Goal: Task Accomplishment & Management: Use online tool/utility

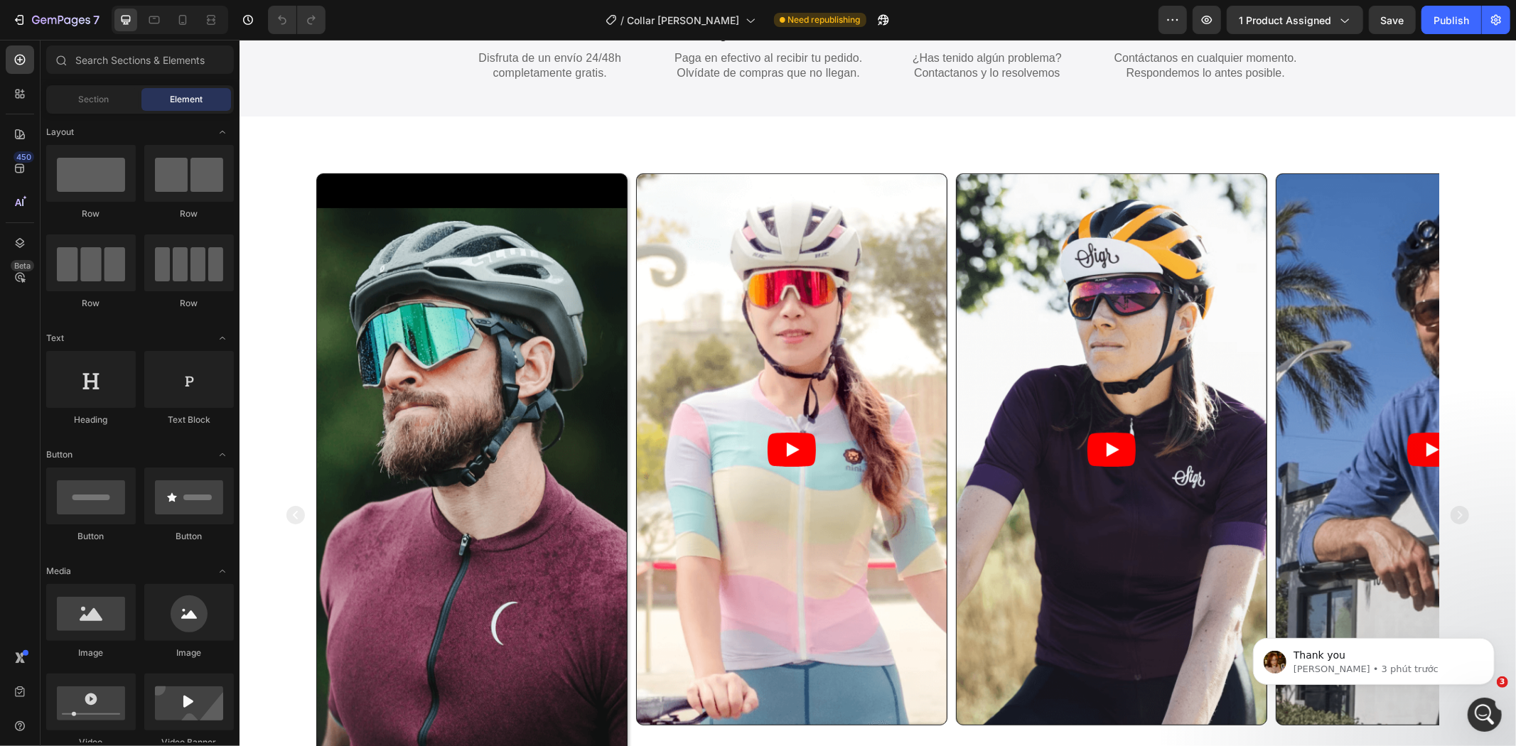
scroll to position [921, 0]
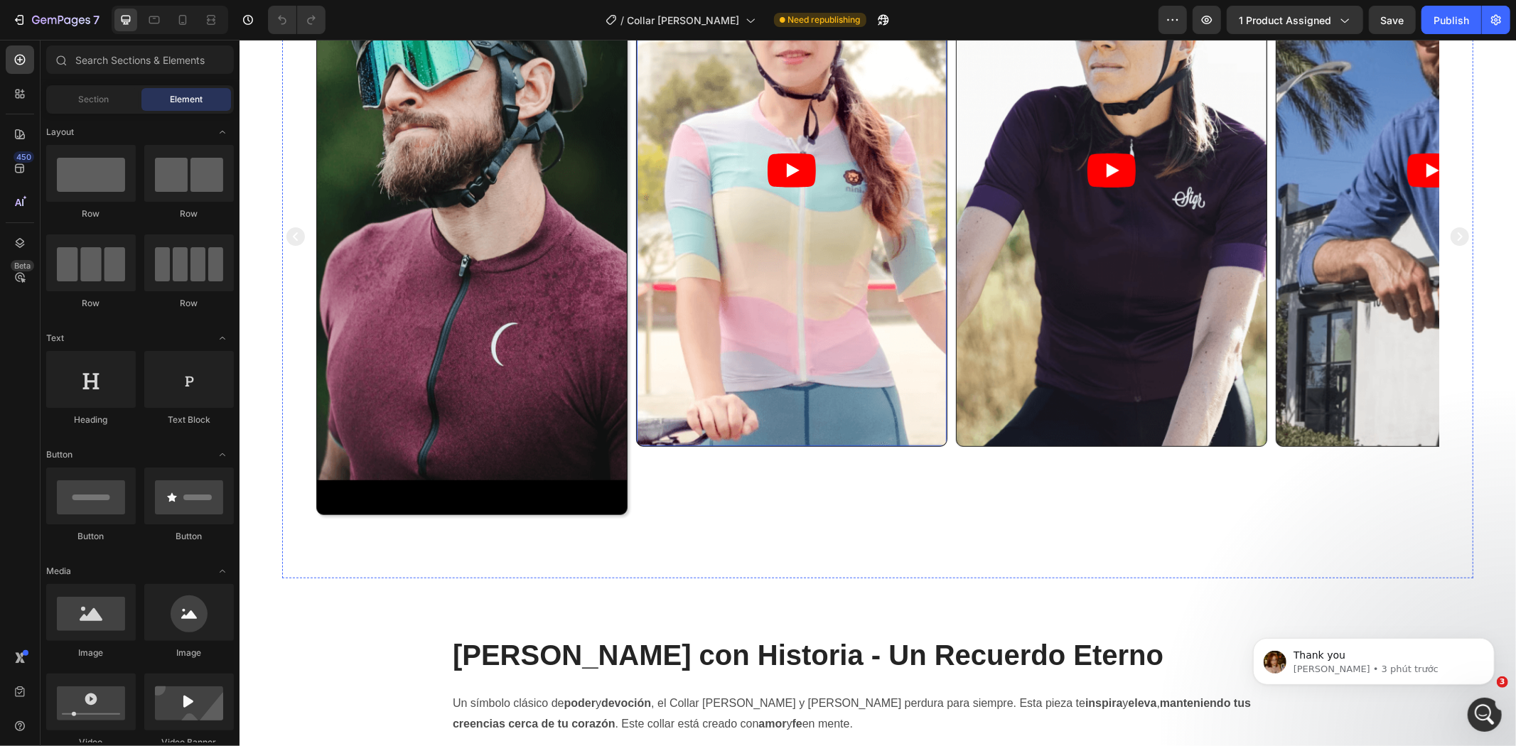
click at [741, 398] on article at bounding box center [791, 169] width 310 height 551
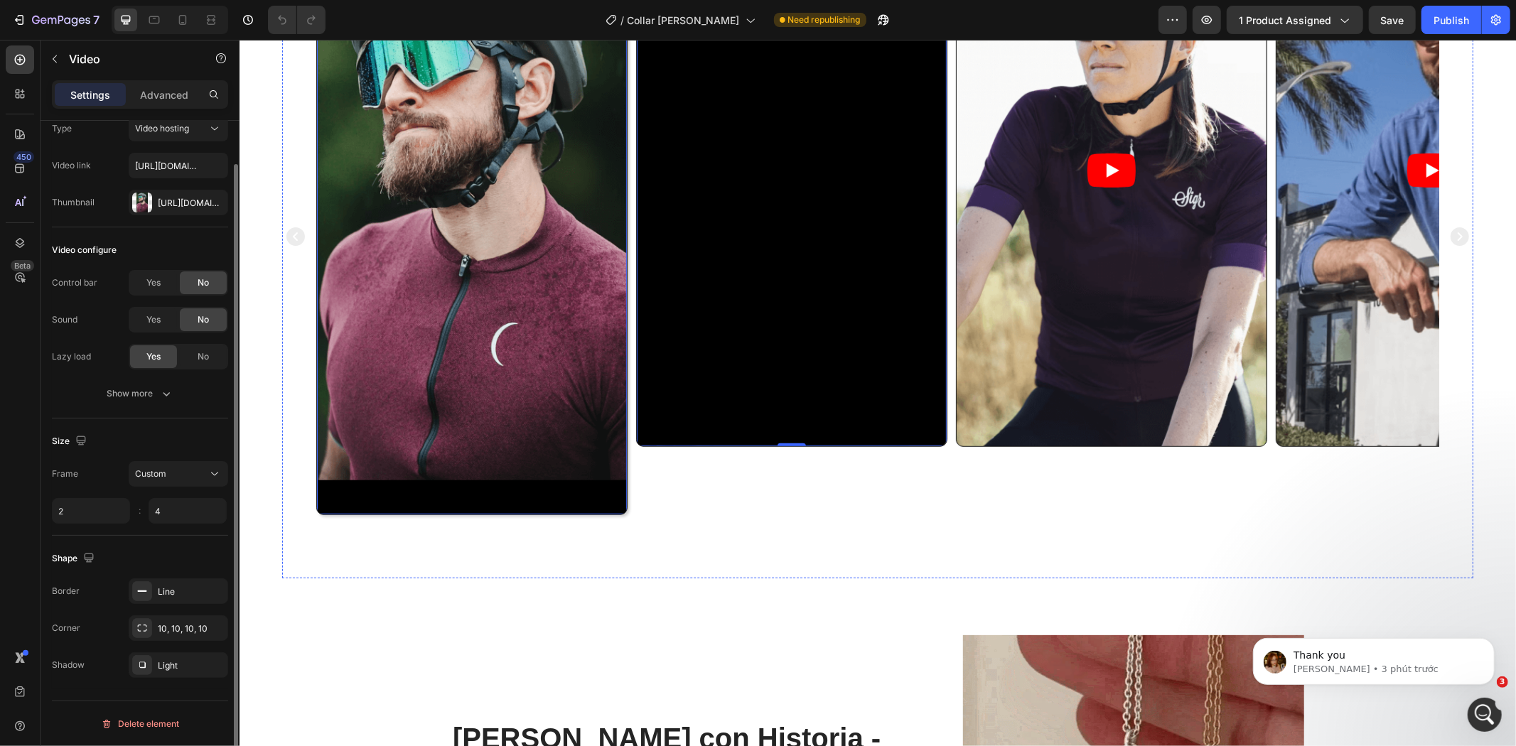
scroll to position [47, 0]
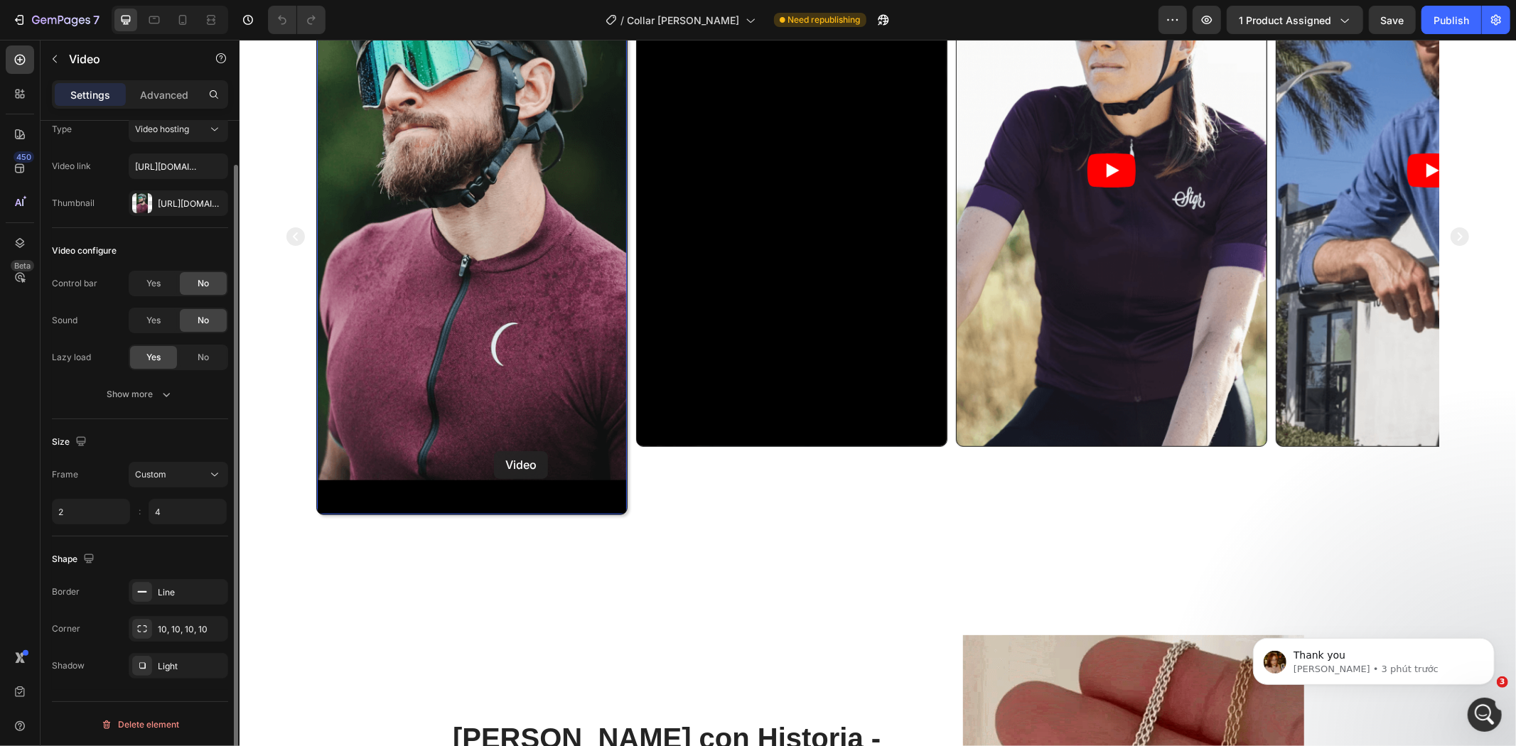
click at [493, 451] on video at bounding box center [471, 204] width 310 height 620
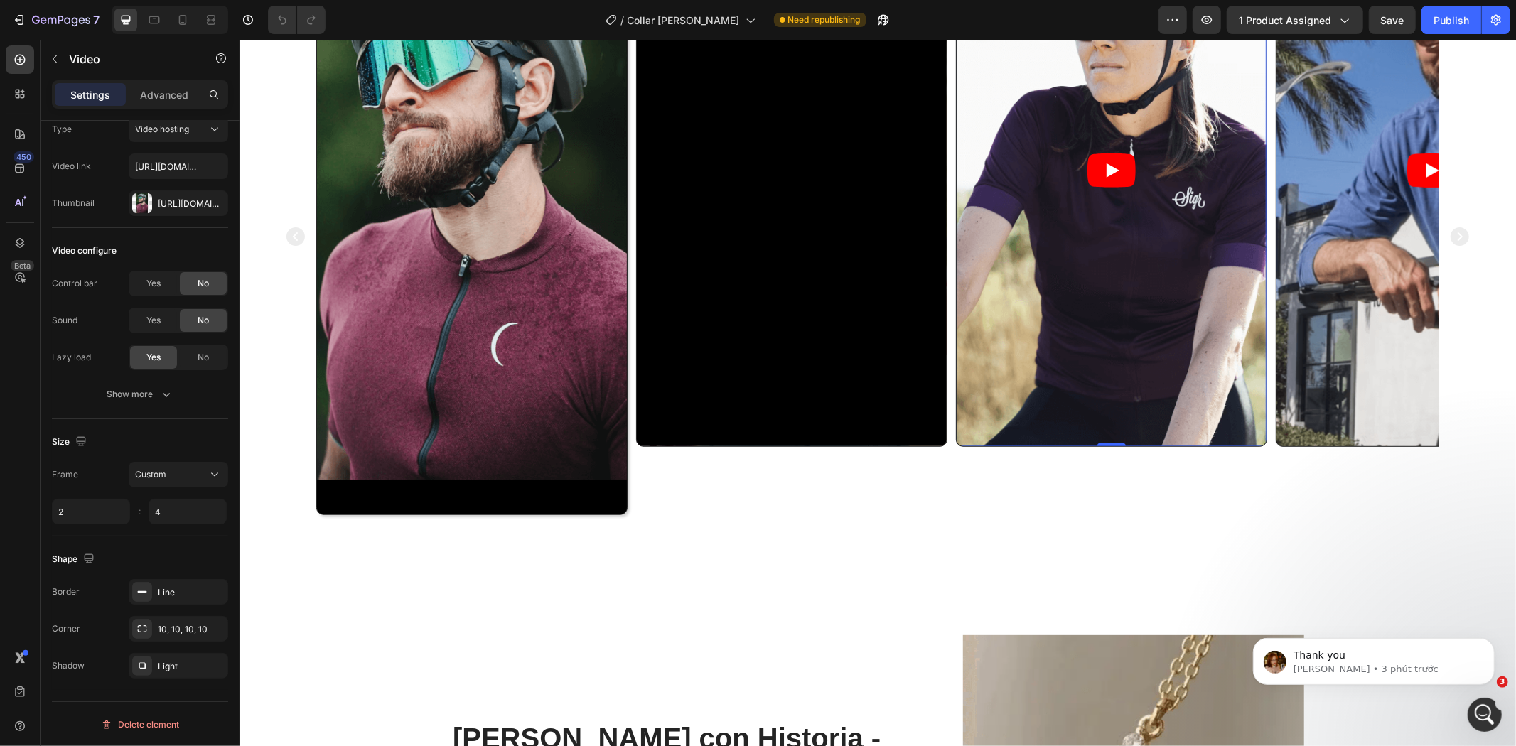
click at [1009, 327] on article at bounding box center [1111, 169] width 310 height 551
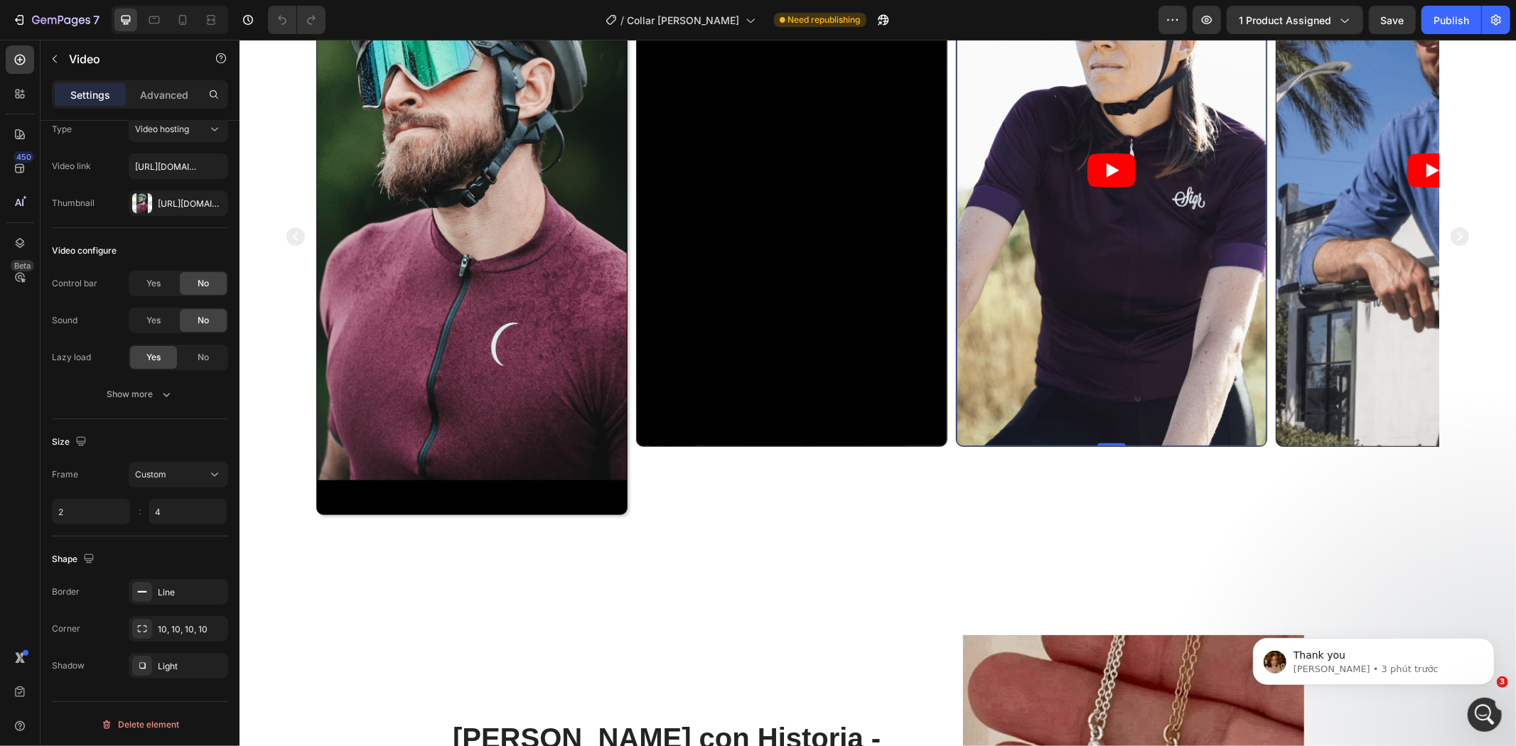
scroll to position [46, 0]
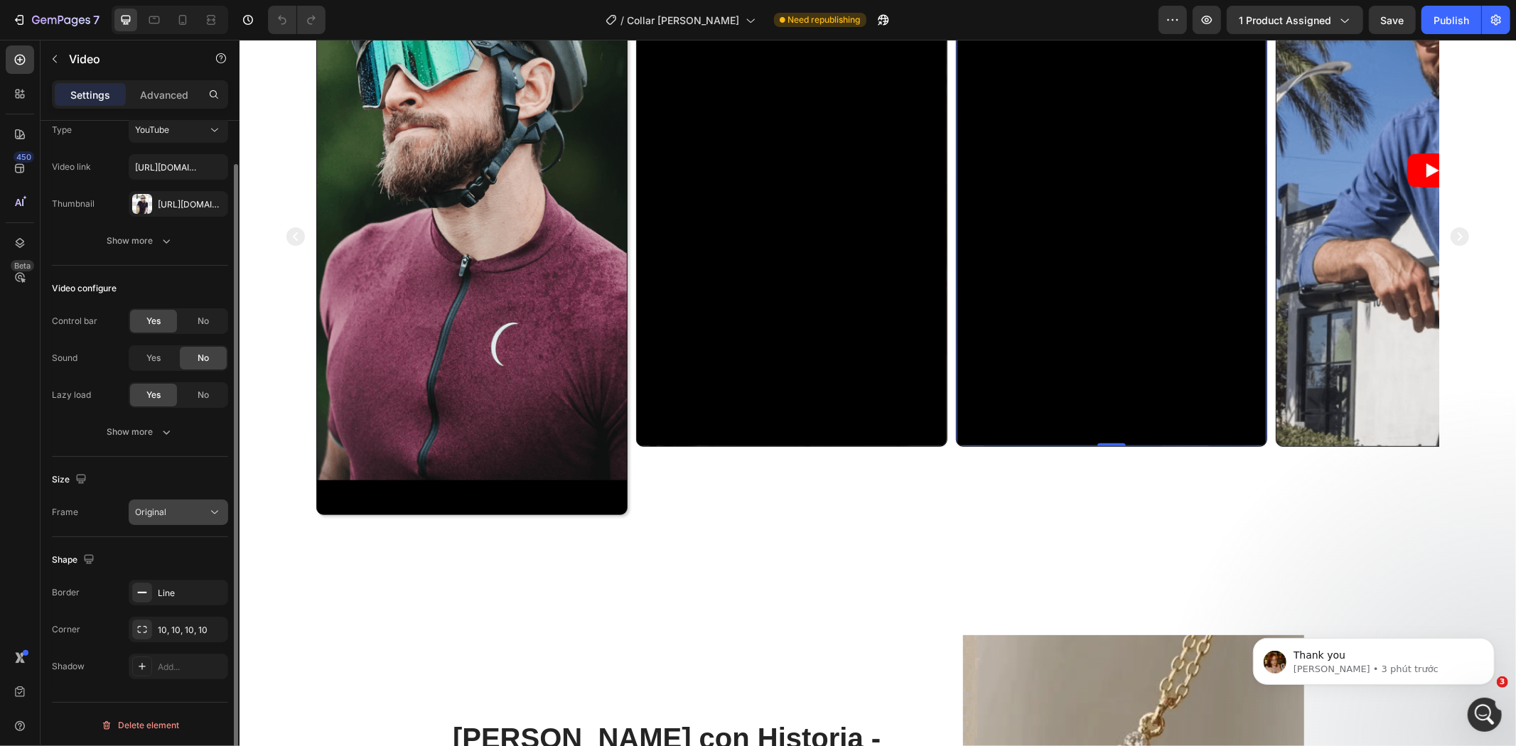
click at [153, 510] on span "Original" at bounding box center [150, 512] width 31 height 11
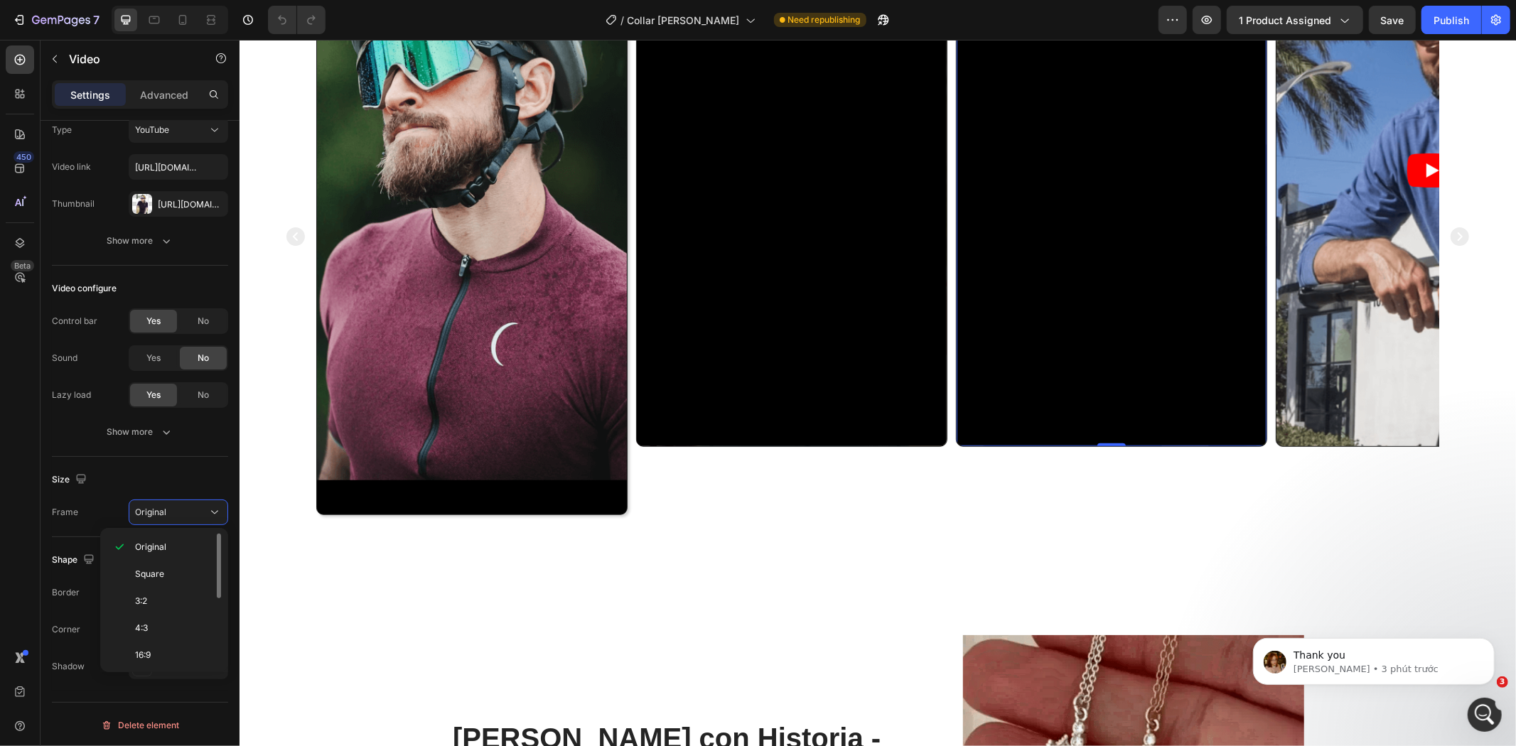
scroll to position [139, 0]
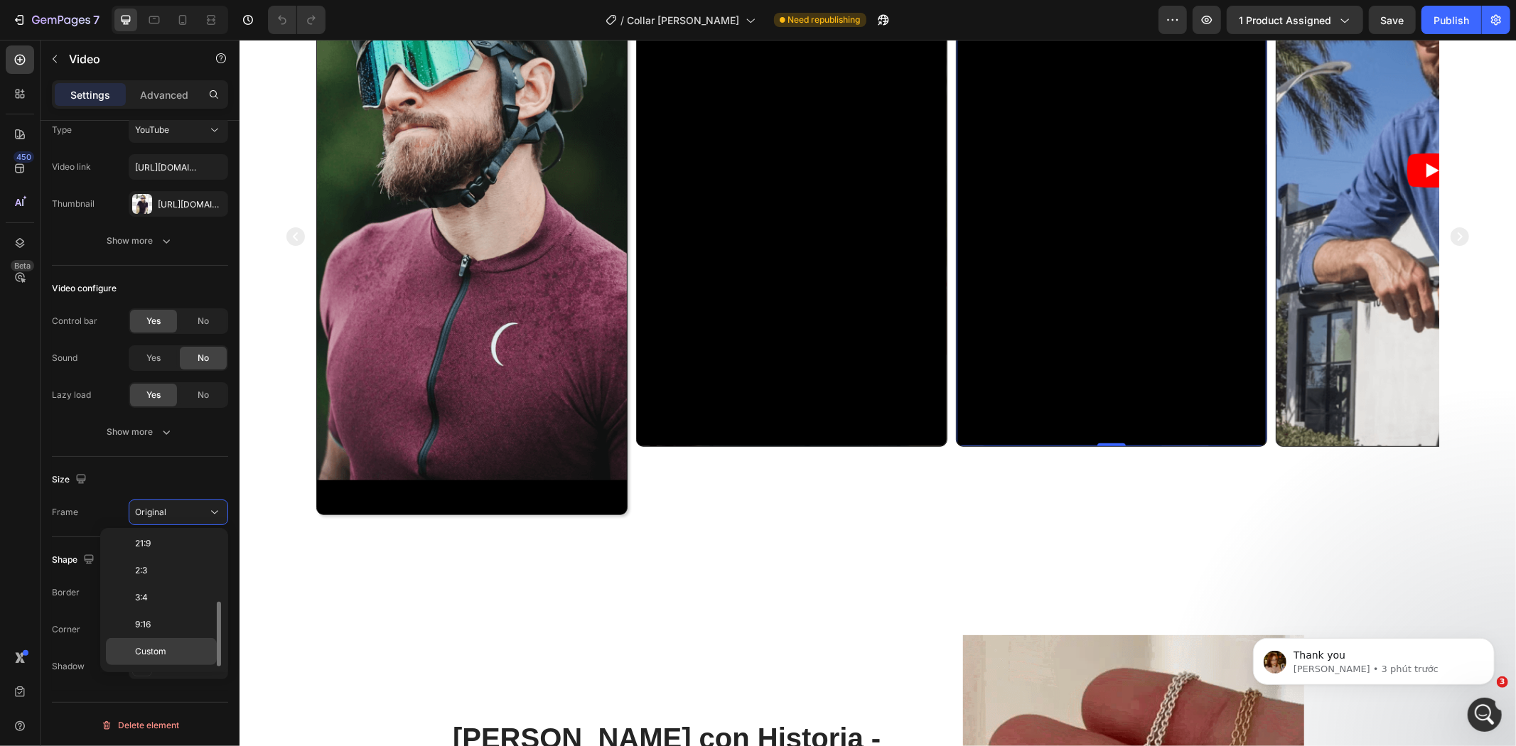
click at [176, 648] on p "Custom" at bounding box center [172, 652] width 75 height 13
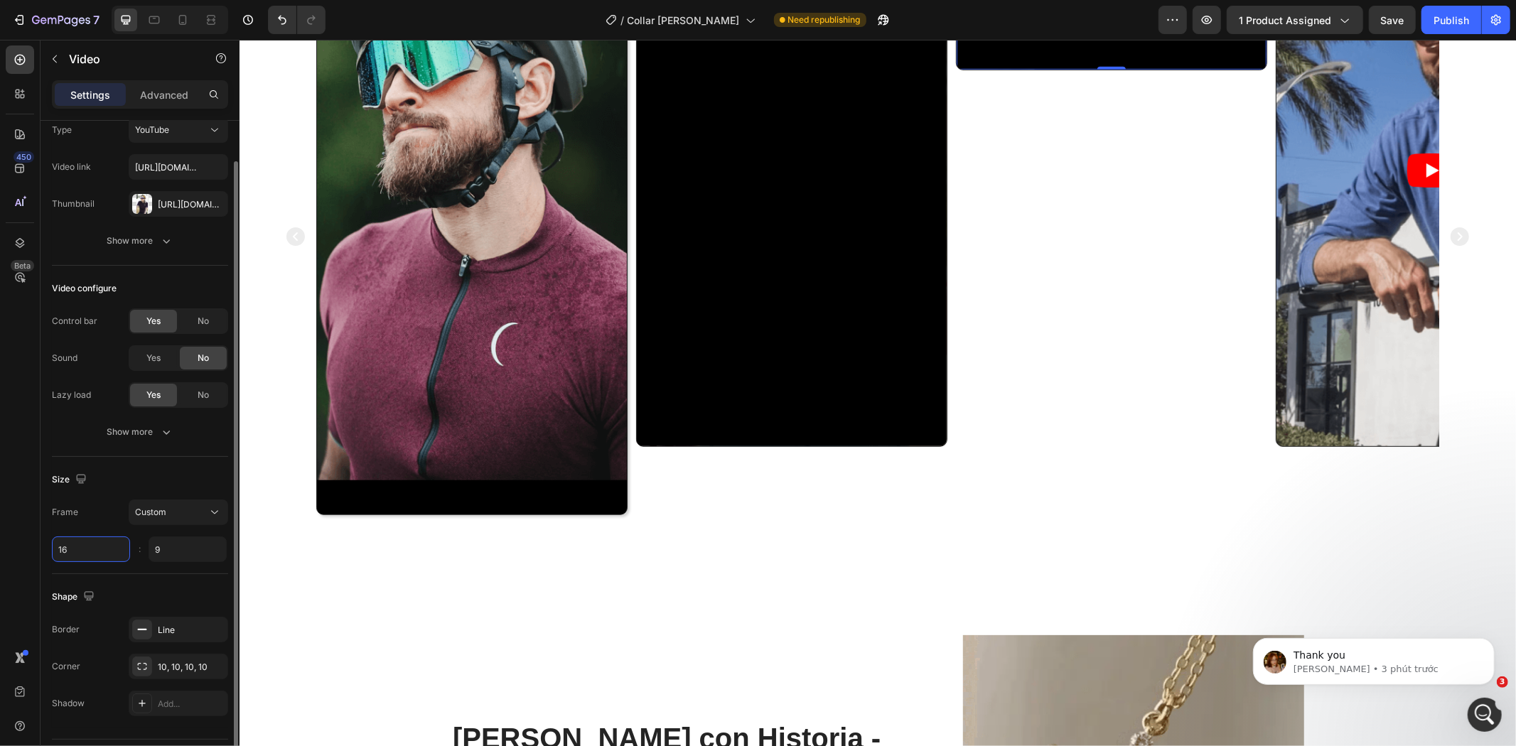
click at [98, 552] on input "16" at bounding box center [91, 550] width 78 height 26
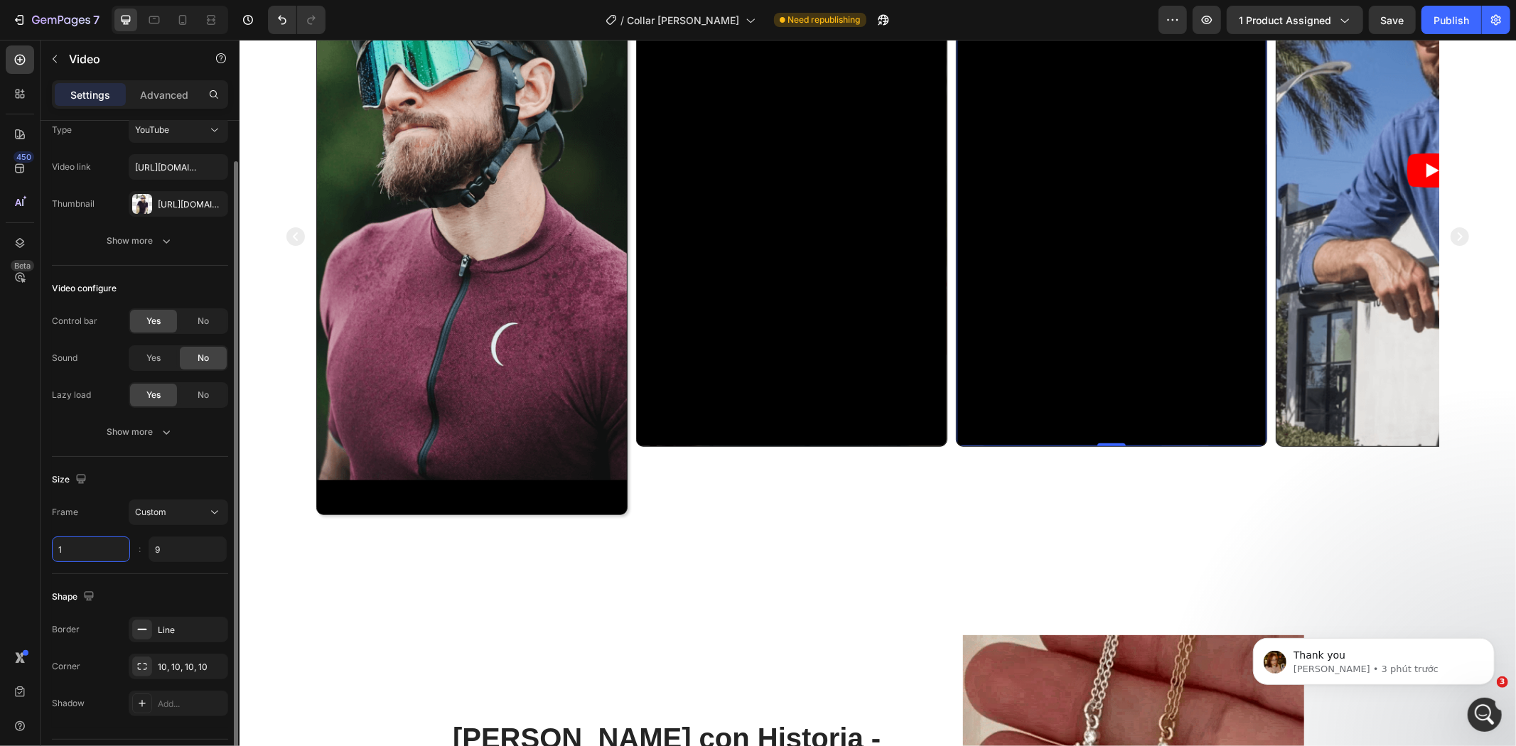
scroll to position [1974, 0]
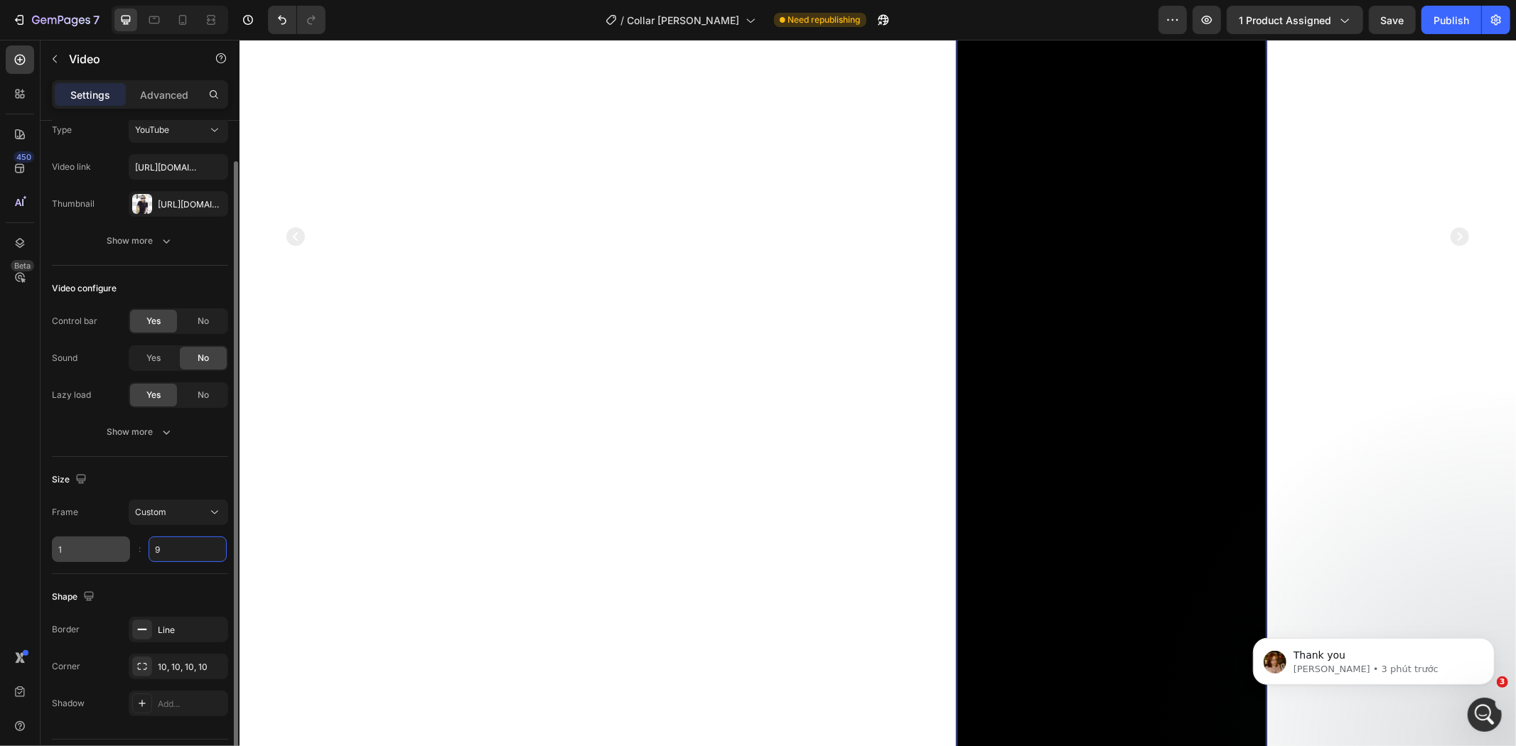
type input "1"
type input "9"
type input "4"
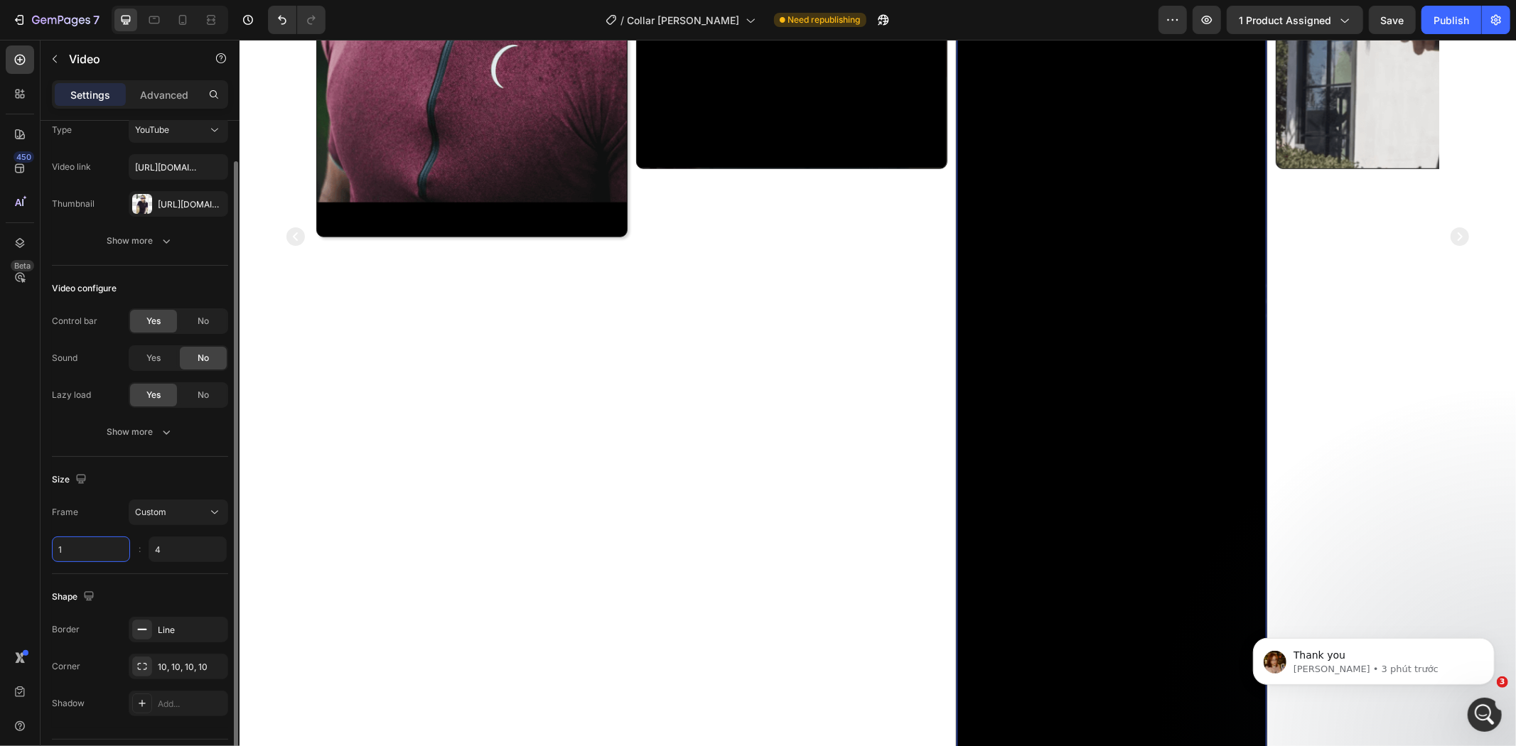
click at [116, 557] on input "1" at bounding box center [91, 550] width 78 height 26
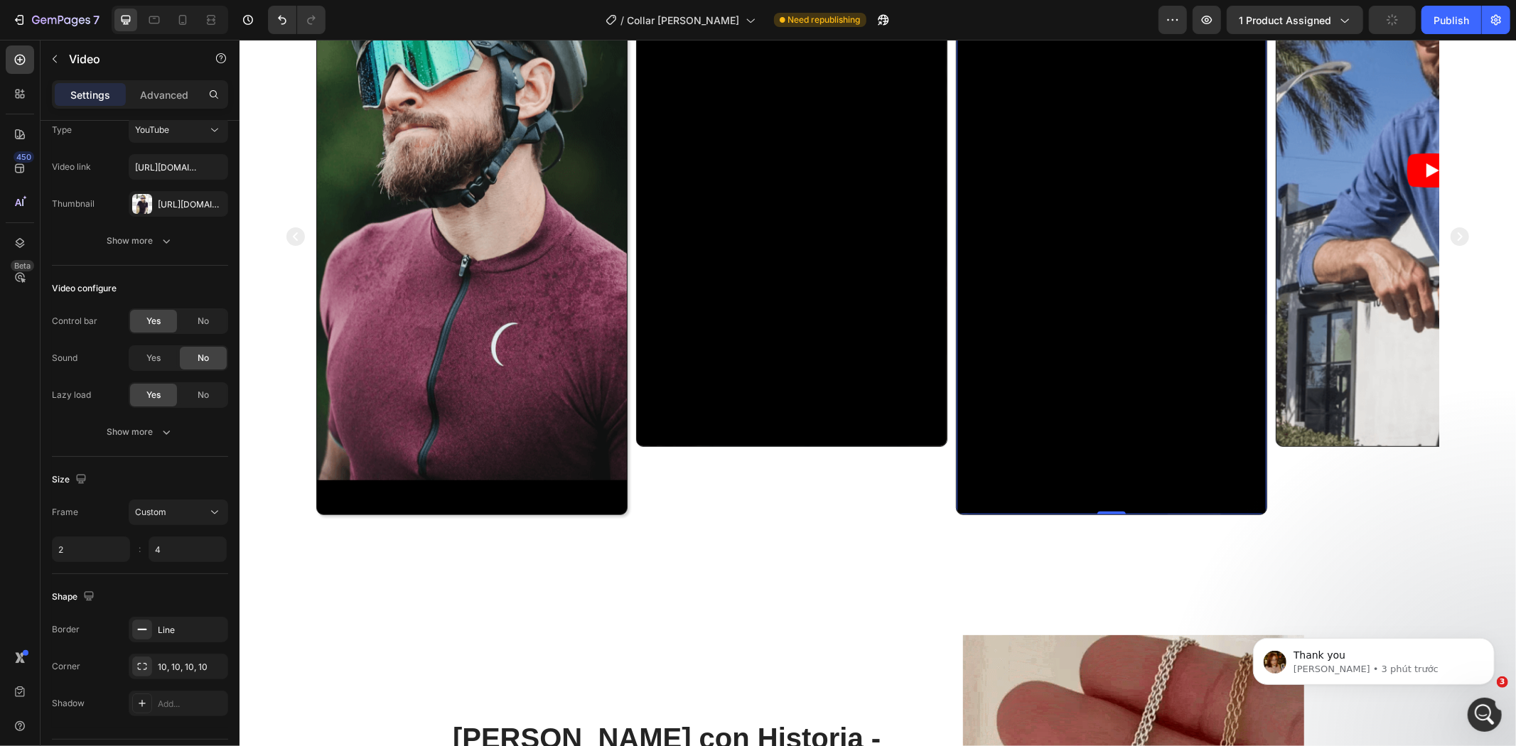
click at [34, 545] on div "450 Beta" at bounding box center [20, 393] width 41 height 707
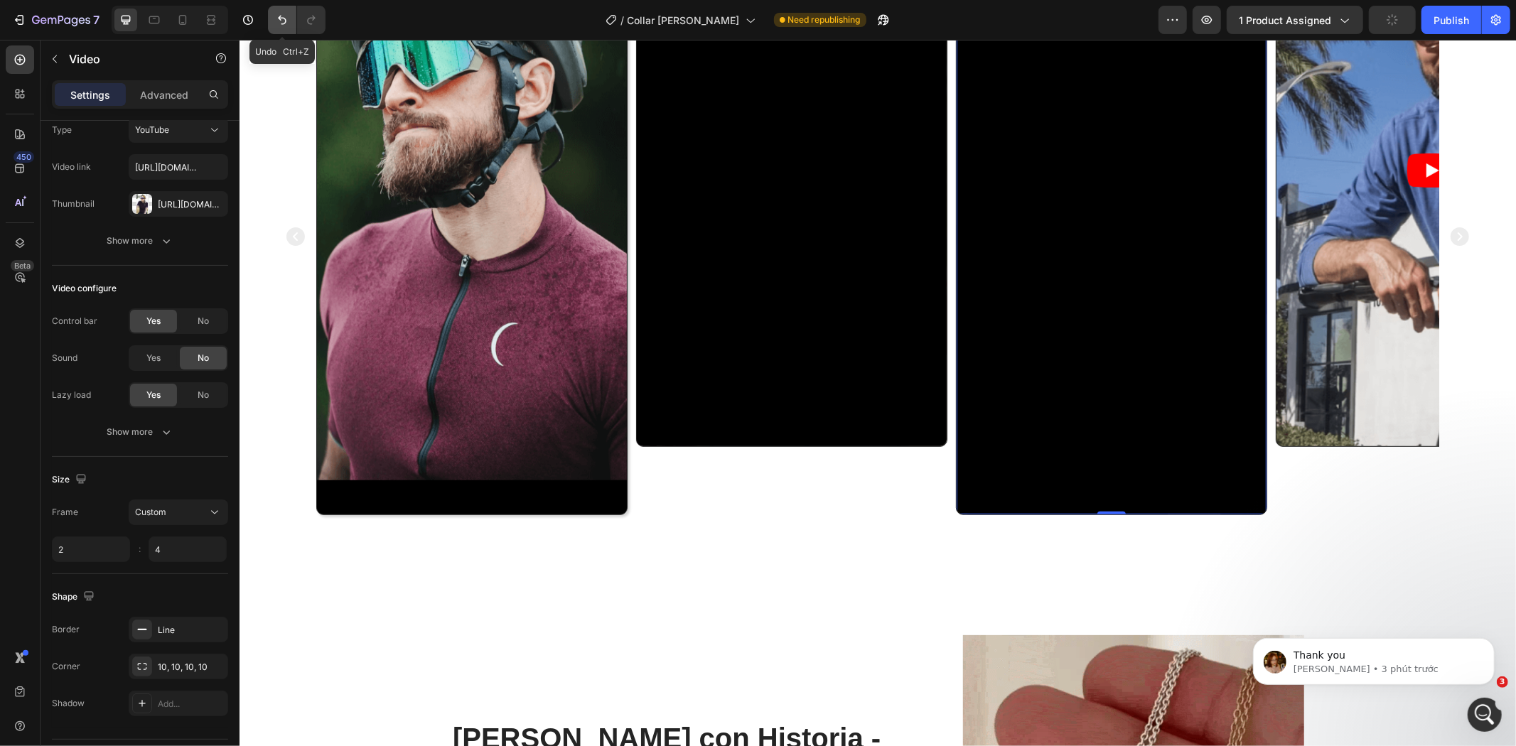
click at [280, 23] on icon "Undo/Redo" at bounding box center [282, 20] width 14 height 14
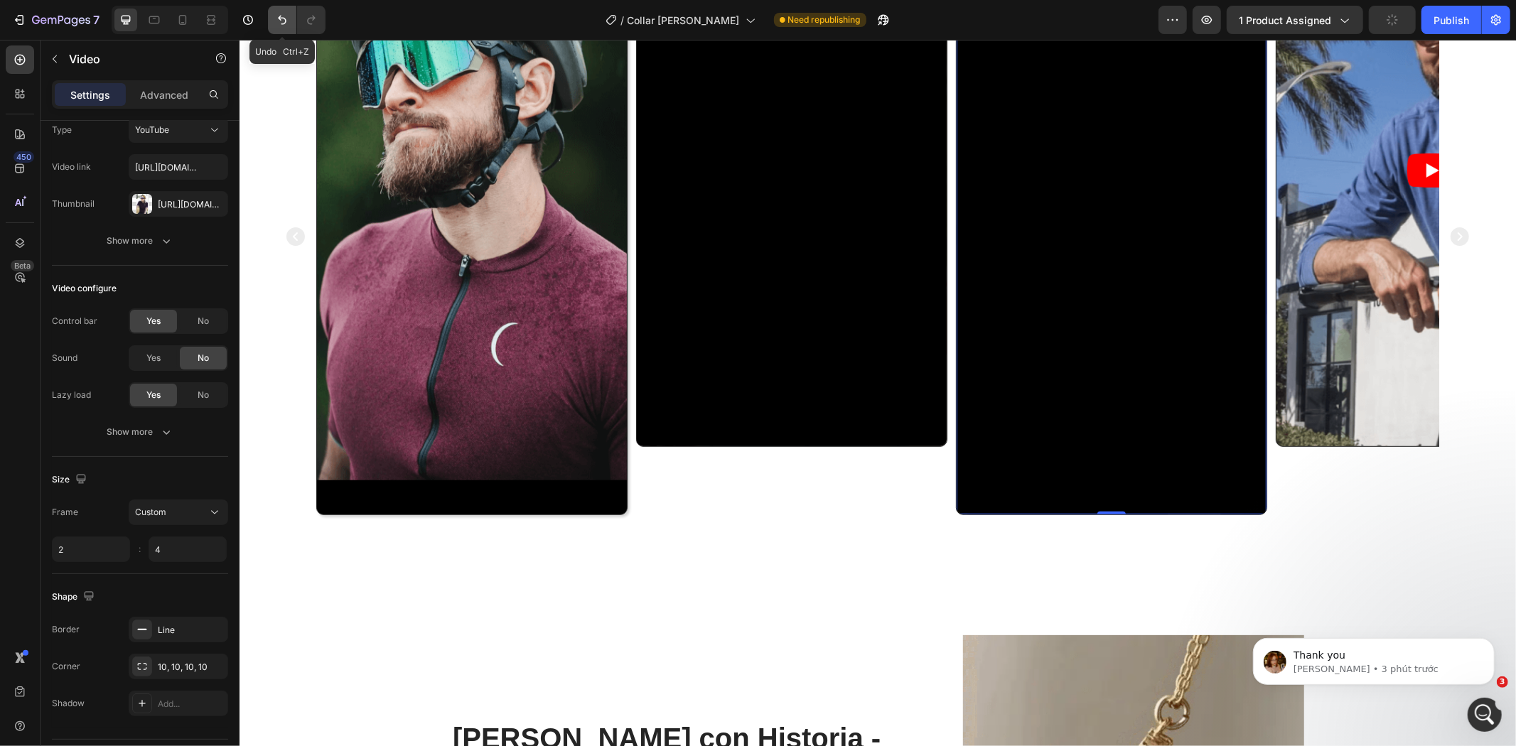
type input "1"
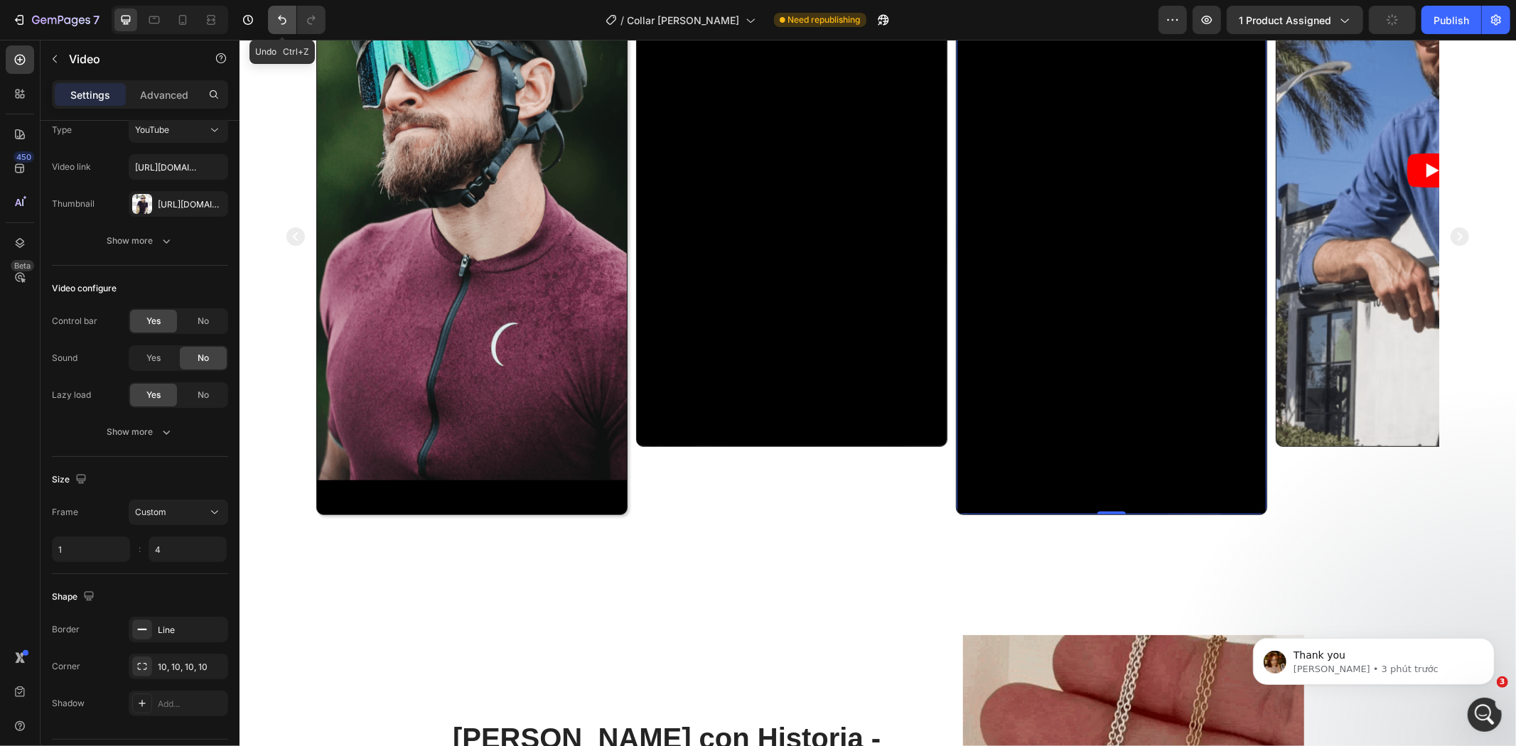
scroll to position [1199, 0]
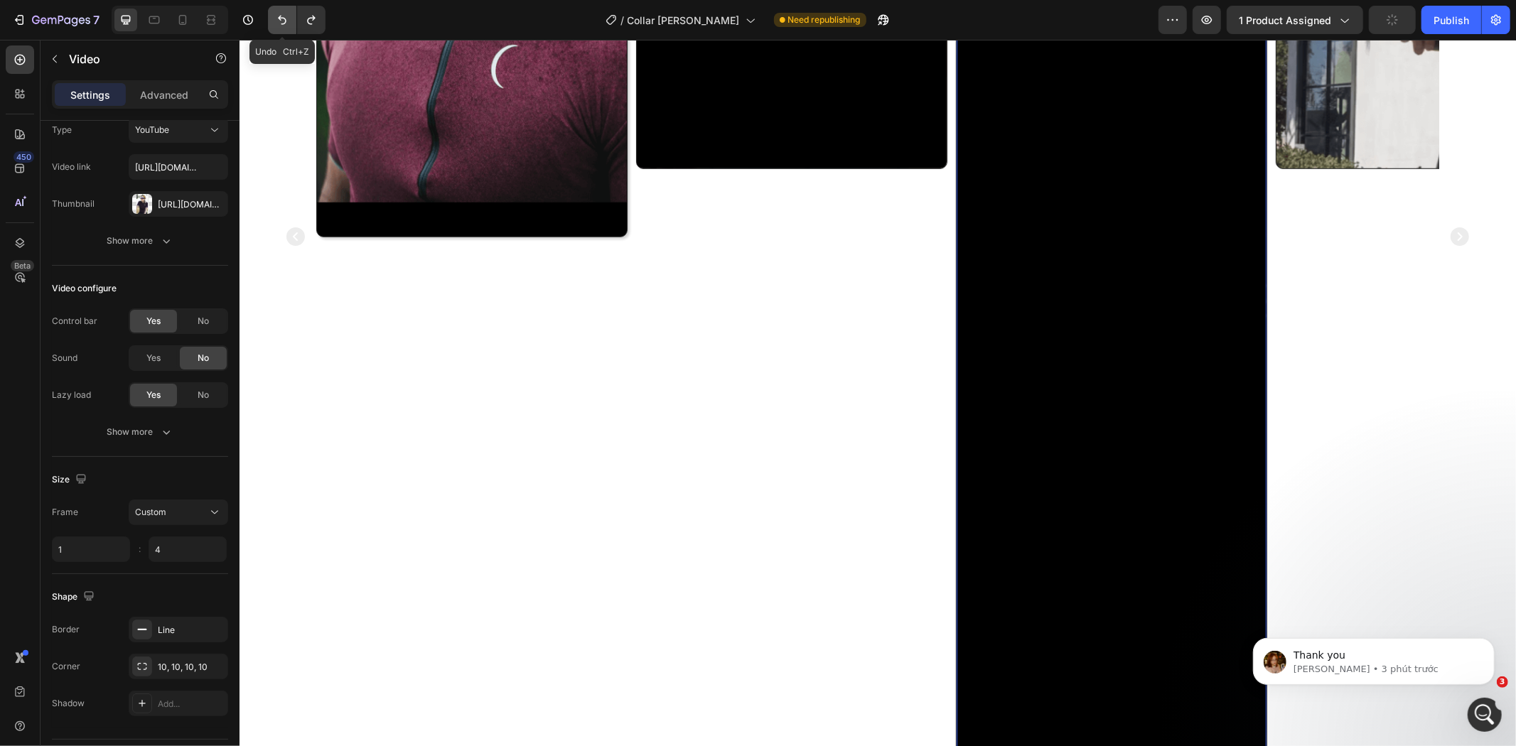
click at [280, 23] on icon "Undo/Redo" at bounding box center [282, 20] width 14 height 14
type input "9"
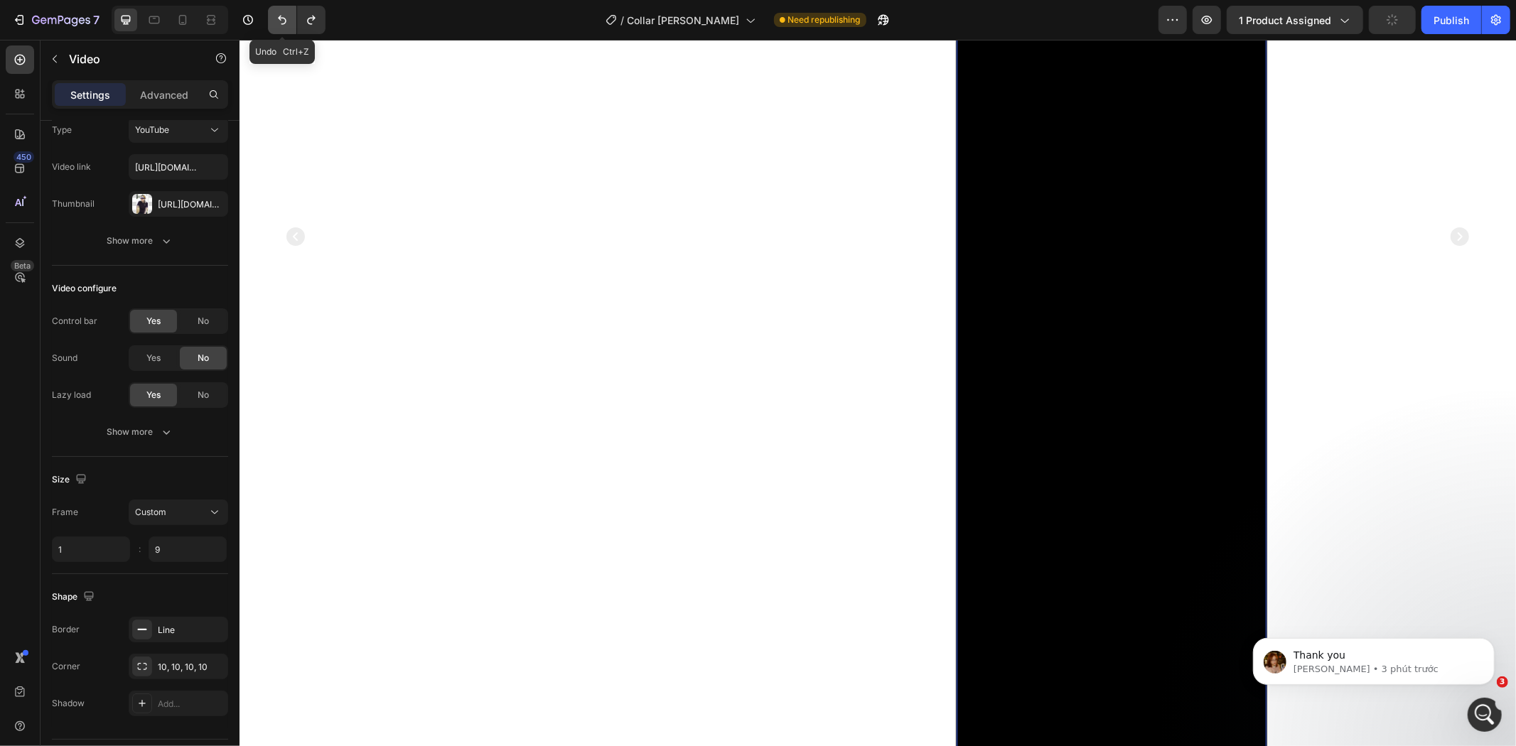
click at [280, 23] on icon "Undo/Redo" at bounding box center [282, 20] width 14 height 14
type input "16"
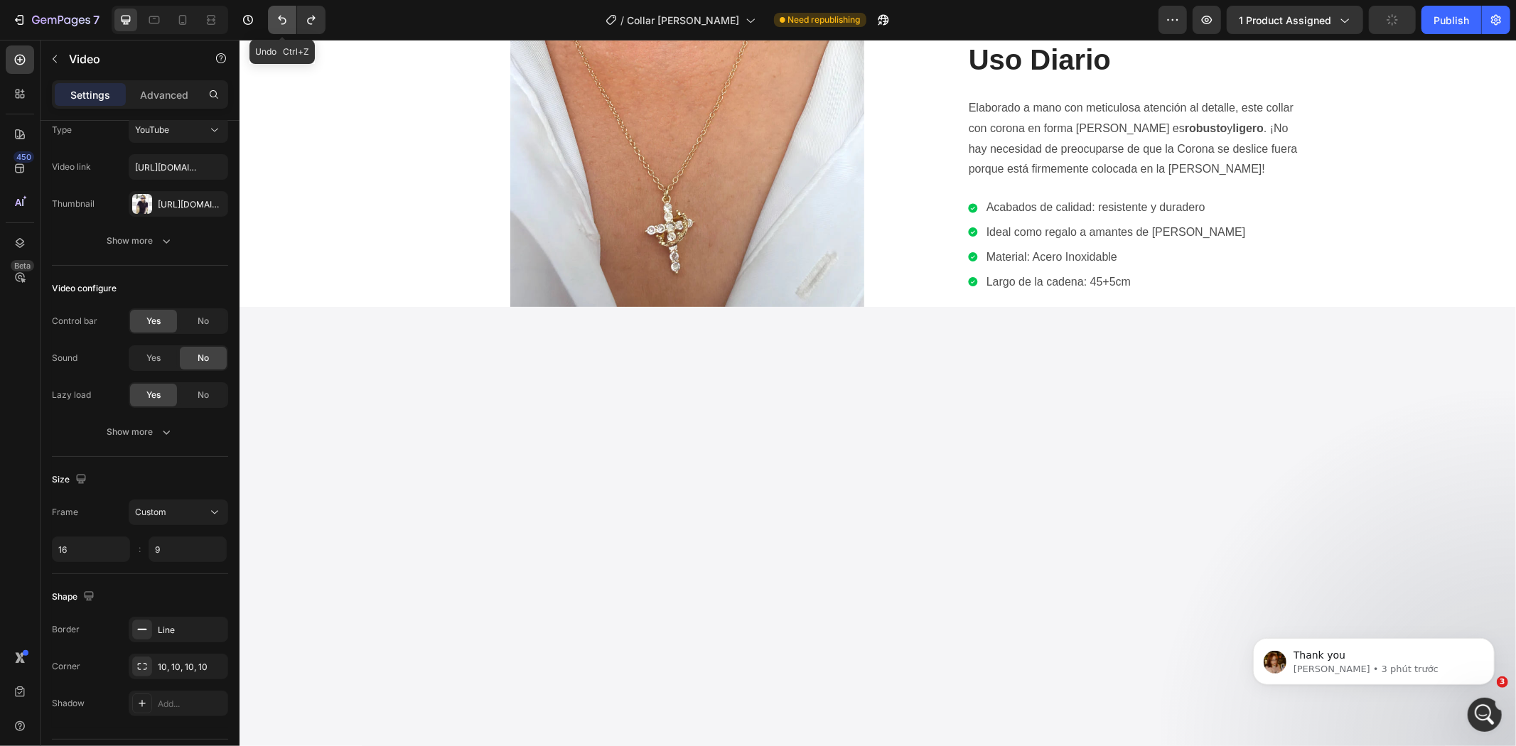
scroll to position [921, 0]
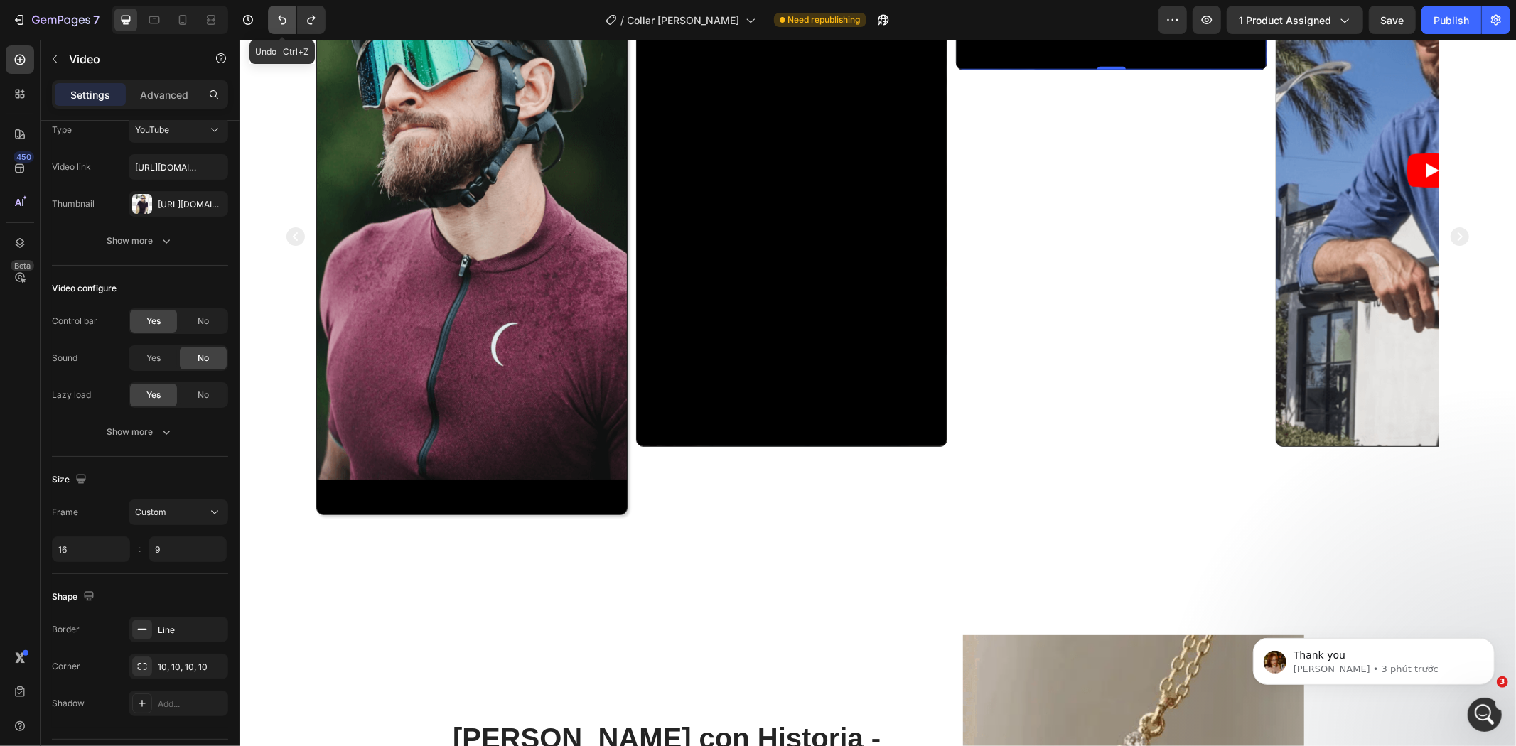
click at [280, 23] on icon "Undo/Redo" at bounding box center [282, 20] width 14 height 14
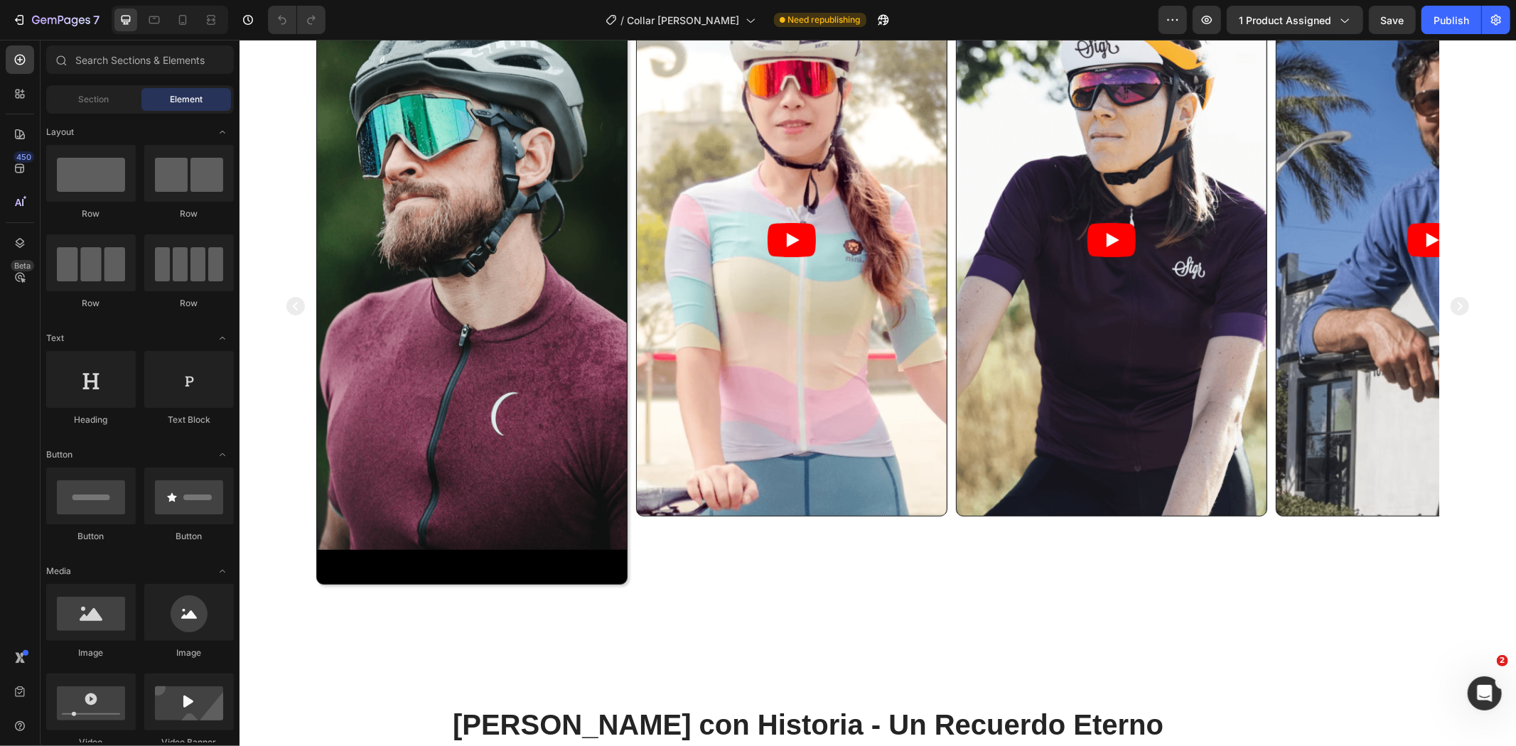
scroll to position [790, 0]
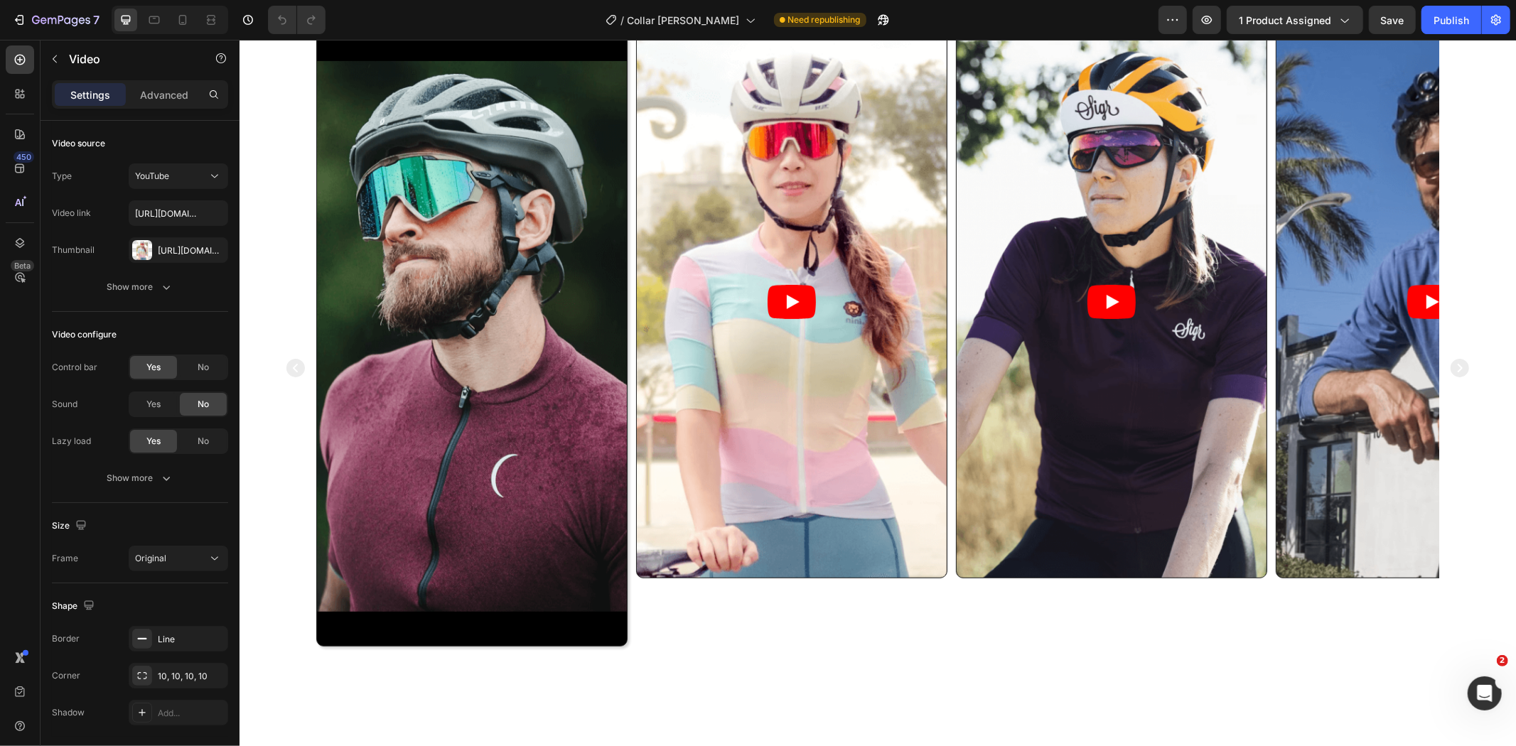
click at [808, 406] on article at bounding box center [791, 301] width 310 height 551
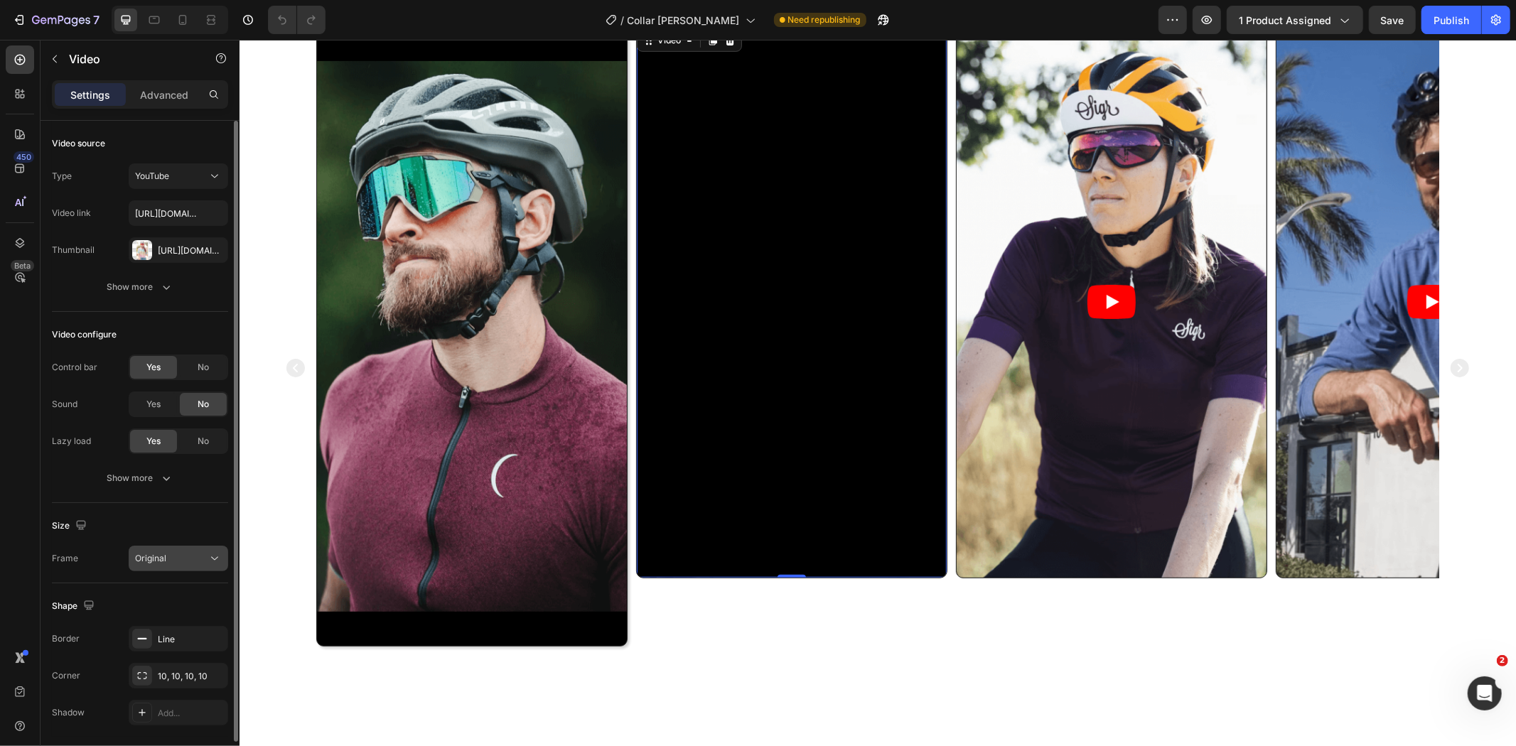
scroll to position [48, 0]
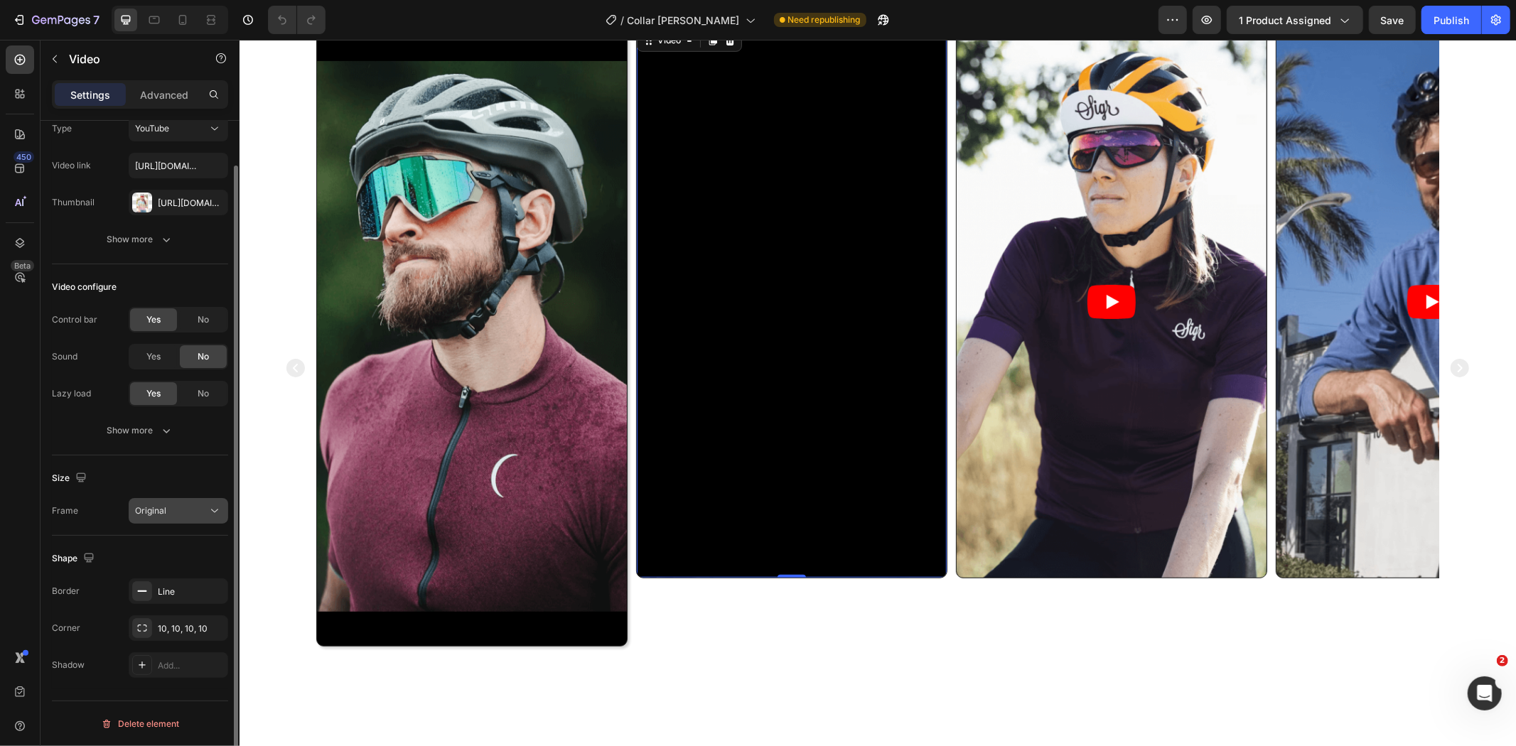
click at [159, 502] on button "Original" at bounding box center [179, 511] width 100 height 26
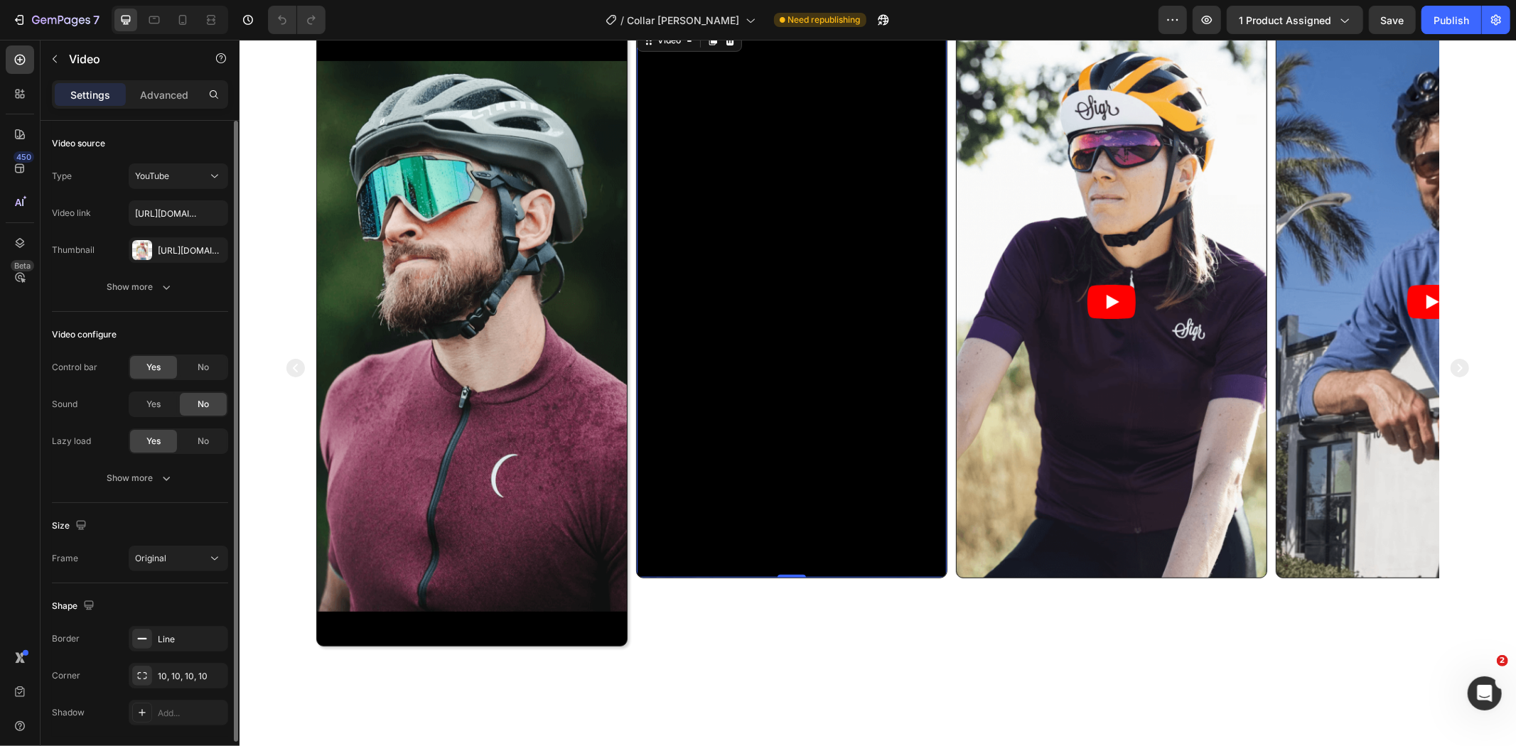
click at [151, 503] on div "Video source Type YouTube Video link [URL][DOMAIN_NAME] Thumbnail [URL][DOMAIN_…" at bounding box center [140, 543] width 176 height 80
click at [162, 277] on button "Show more" at bounding box center [140, 287] width 176 height 26
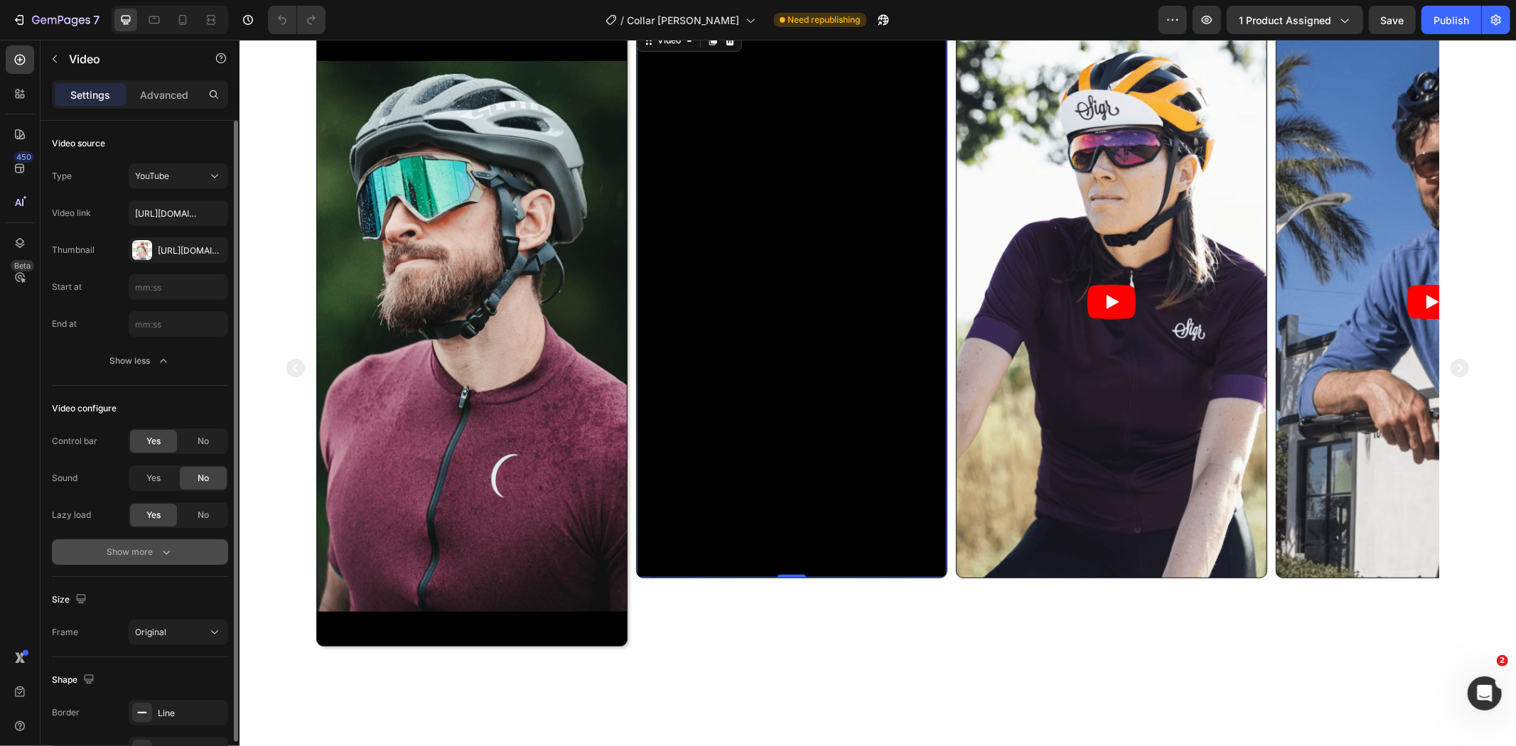
click at [150, 551] on div "Show more" at bounding box center [140, 552] width 66 height 14
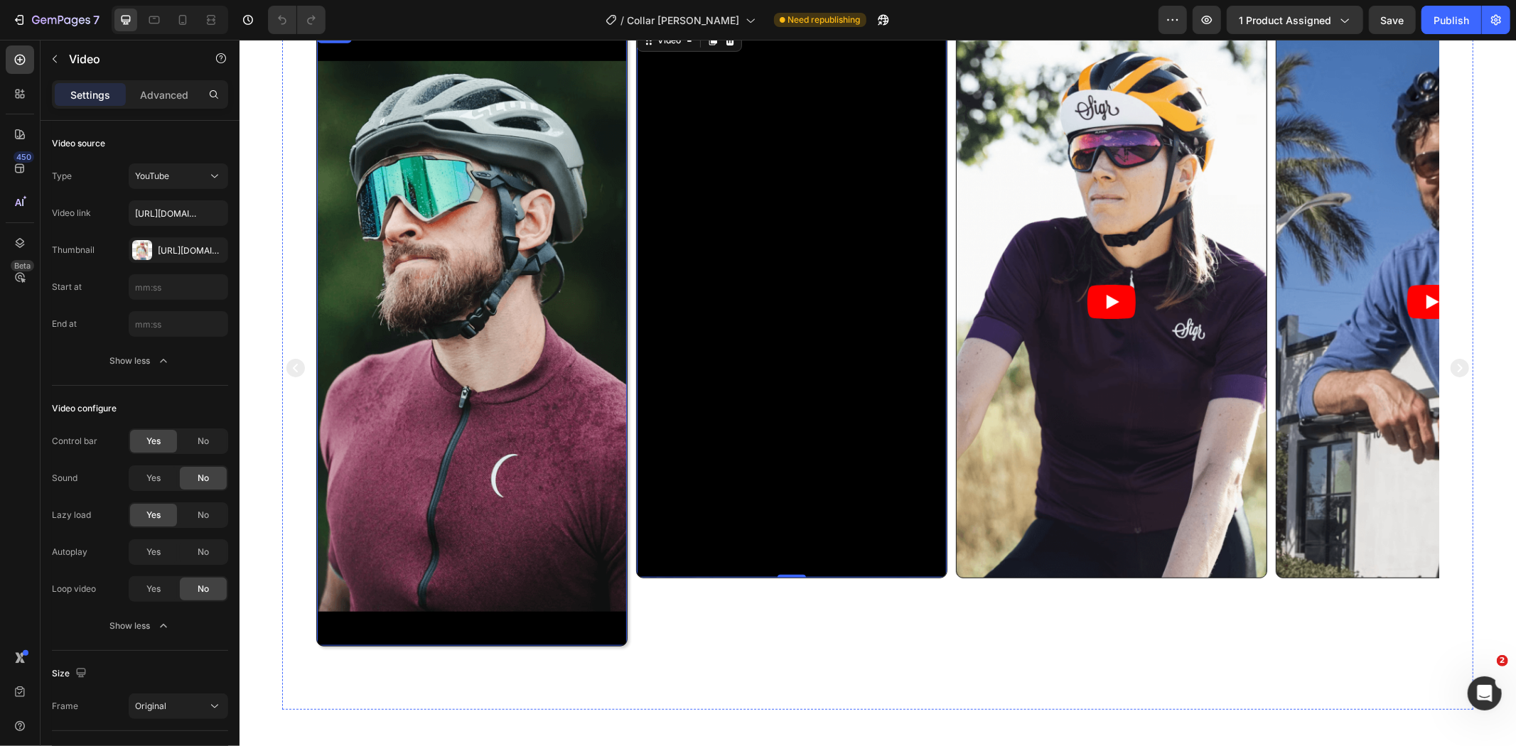
click at [375, 455] on video at bounding box center [471, 336] width 310 height 620
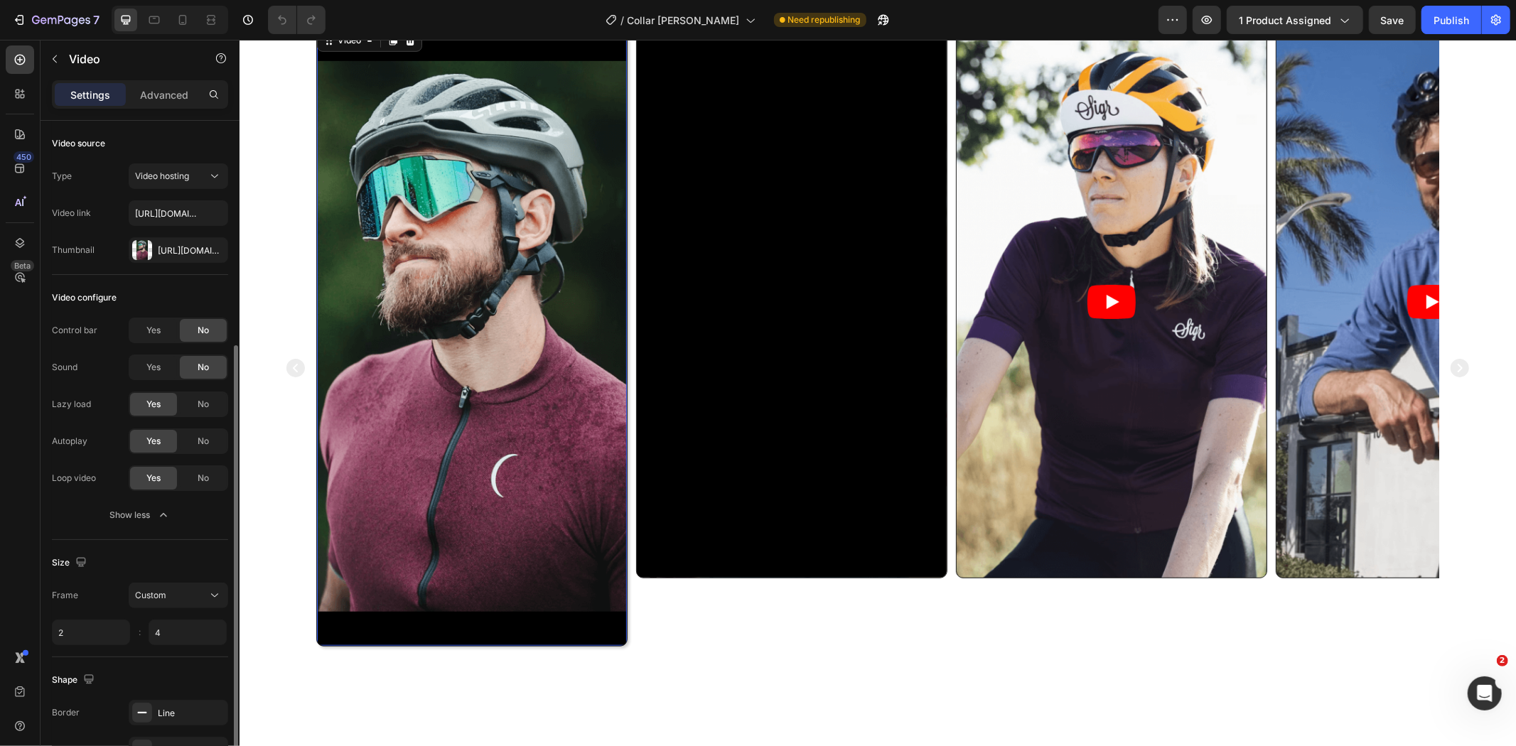
scroll to position [122, 0]
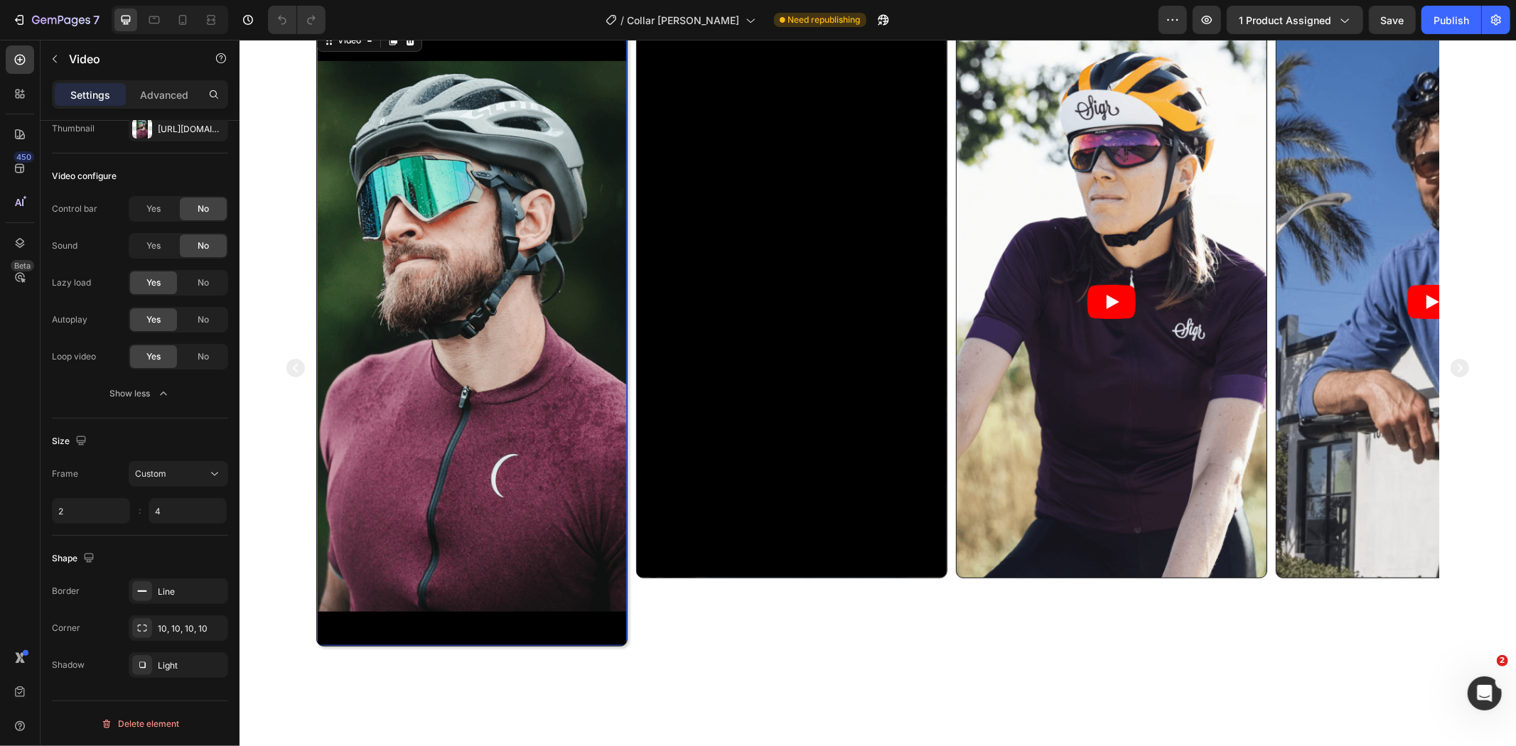
click at [494, 458] on video at bounding box center [471, 336] width 310 height 620
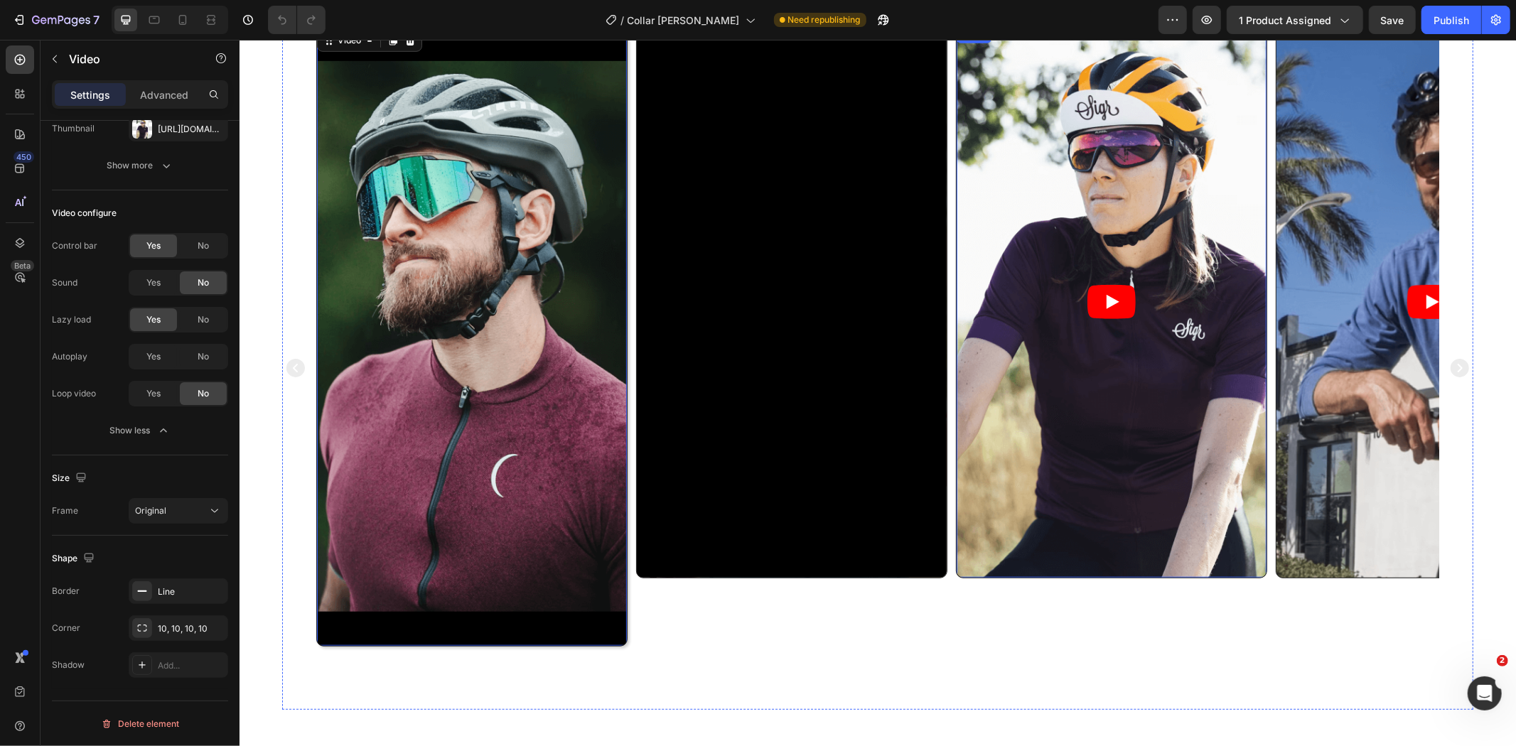
click at [1086, 443] on article at bounding box center [1111, 301] width 310 height 551
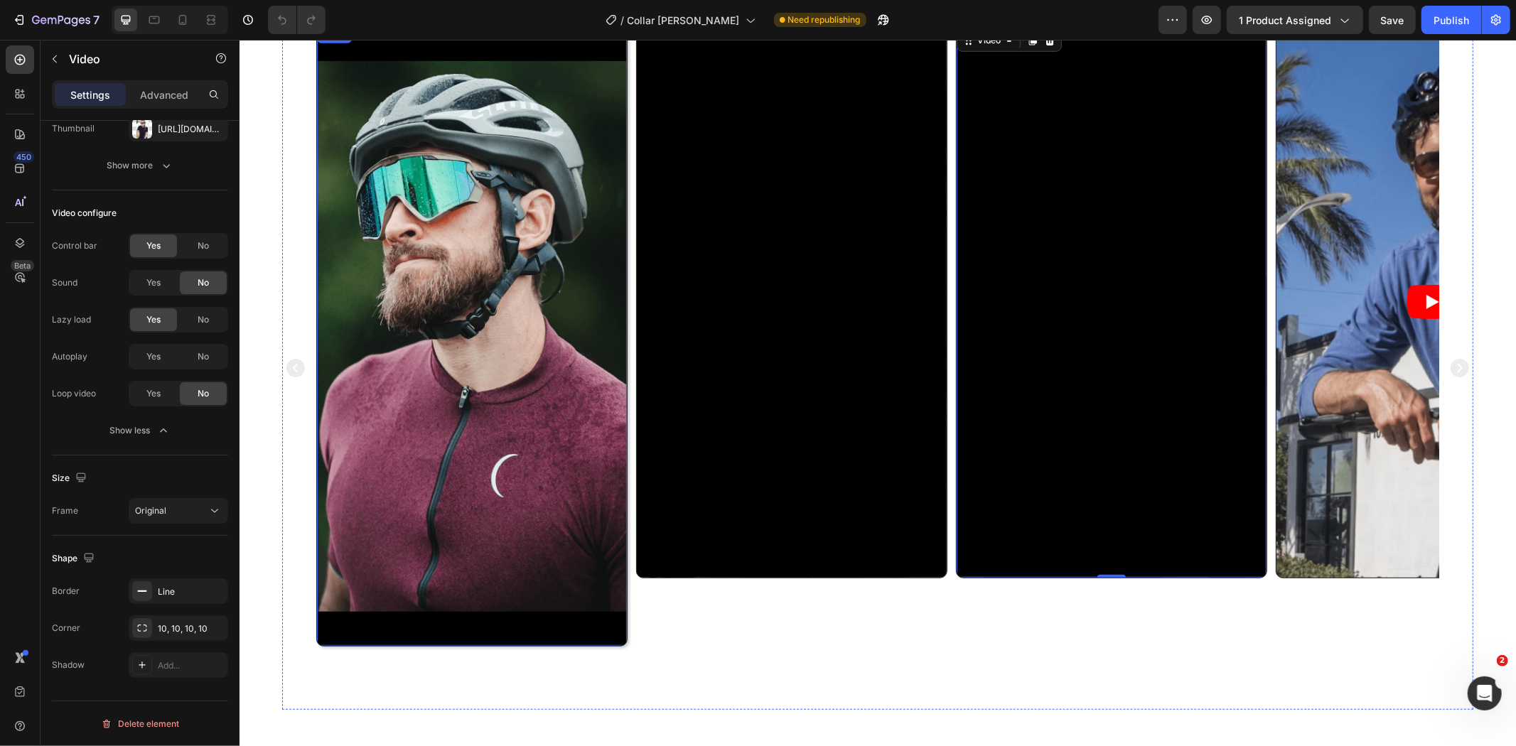
click at [559, 441] on video at bounding box center [471, 336] width 310 height 620
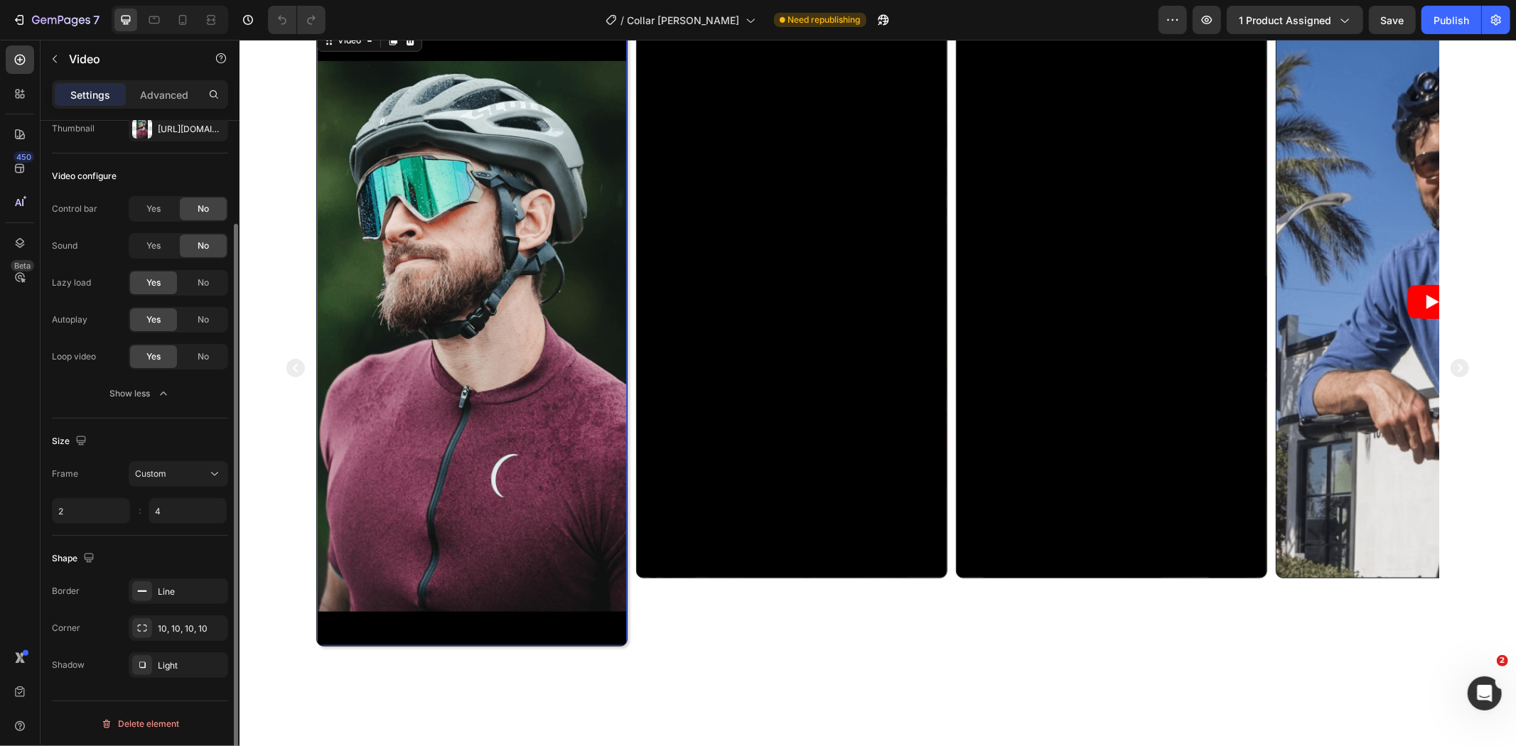
click at [164, 536] on div "Shape Border Line Corner 10, 10, 10, 10 Shadow Light" at bounding box center [140, 613] width 176 height 154
click at [358, 520] on video at bounding box center [471, 336] width 310 height 620
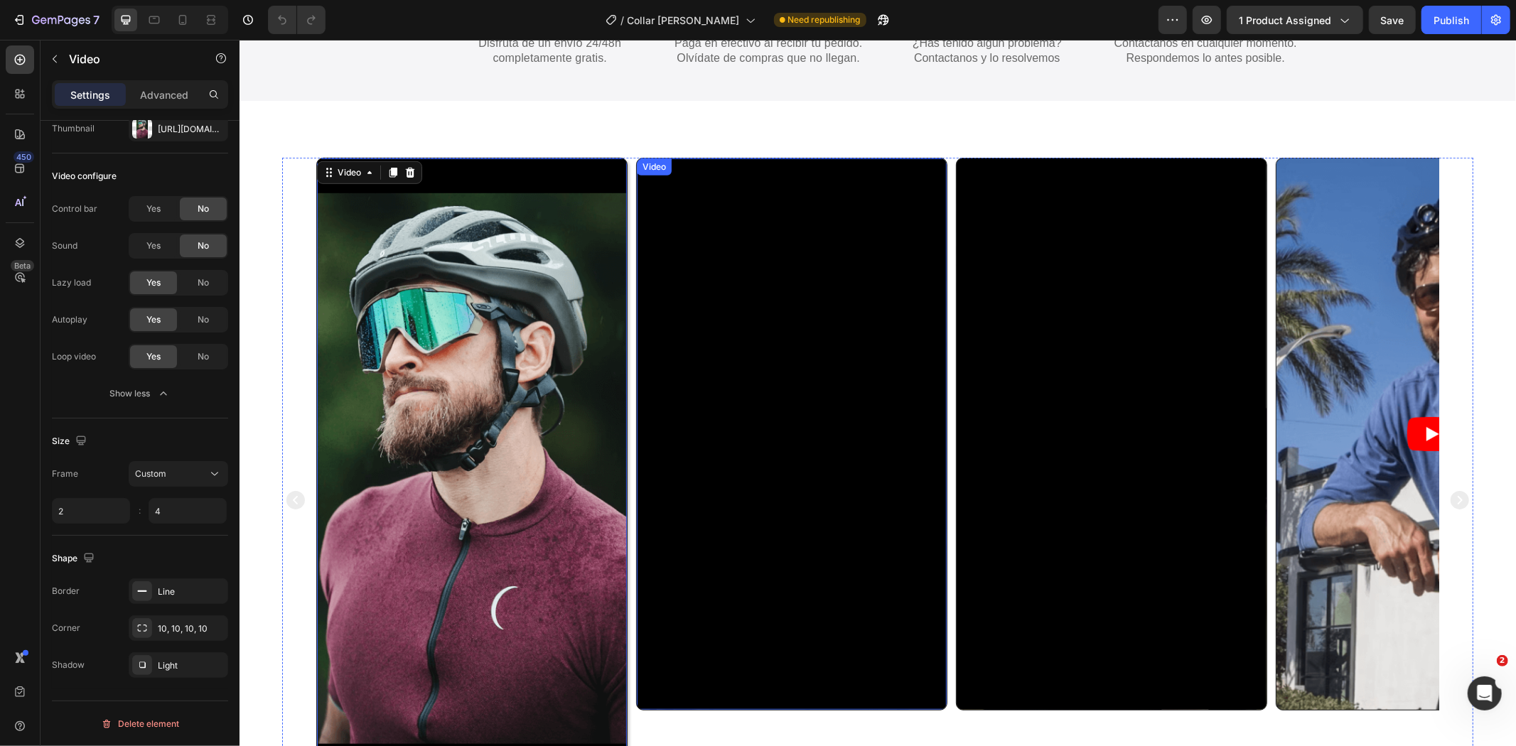
scroll to position [790, 0]
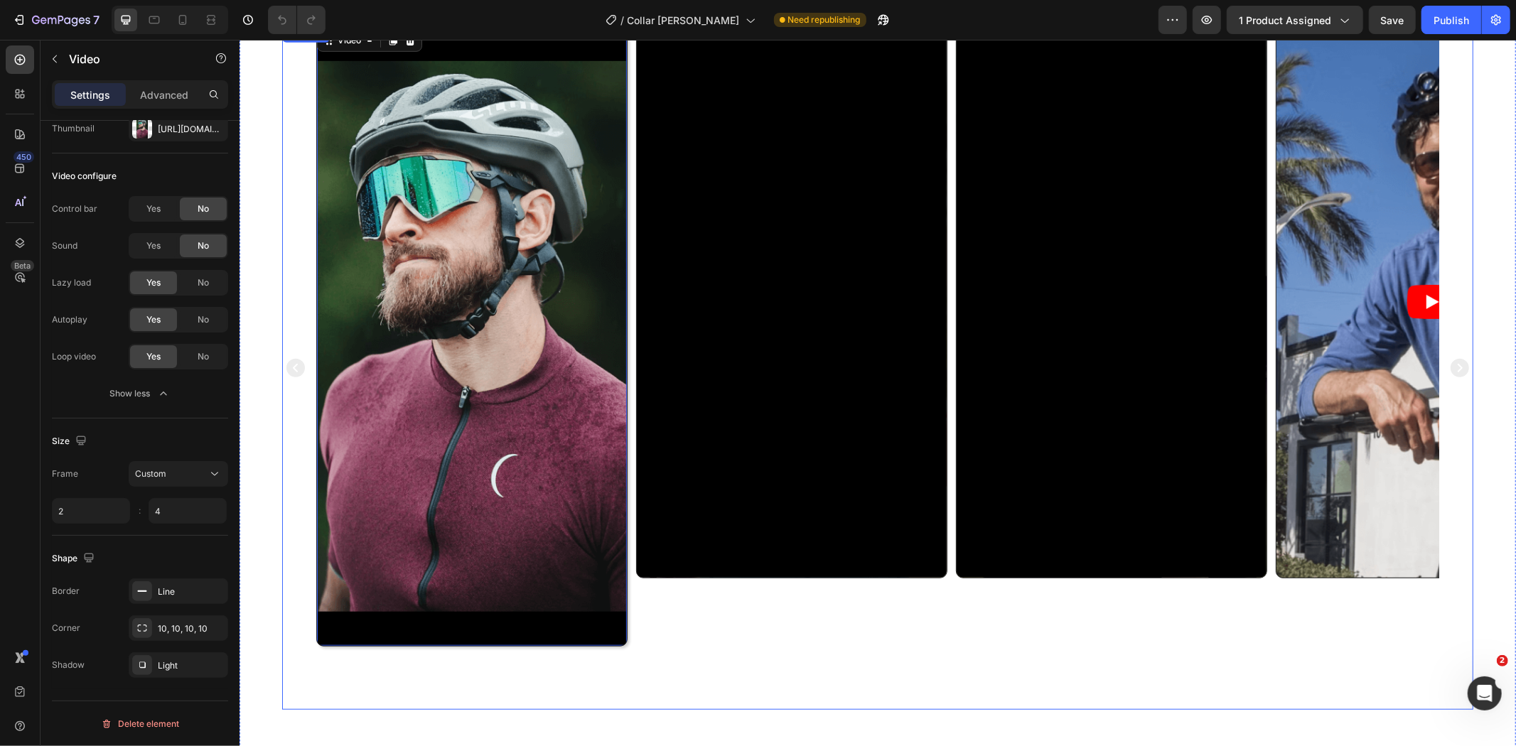
click at [1432, 426] on div "Video 89 Video Video Video Video" at bounding box center [877, 367] width 1191 height 685
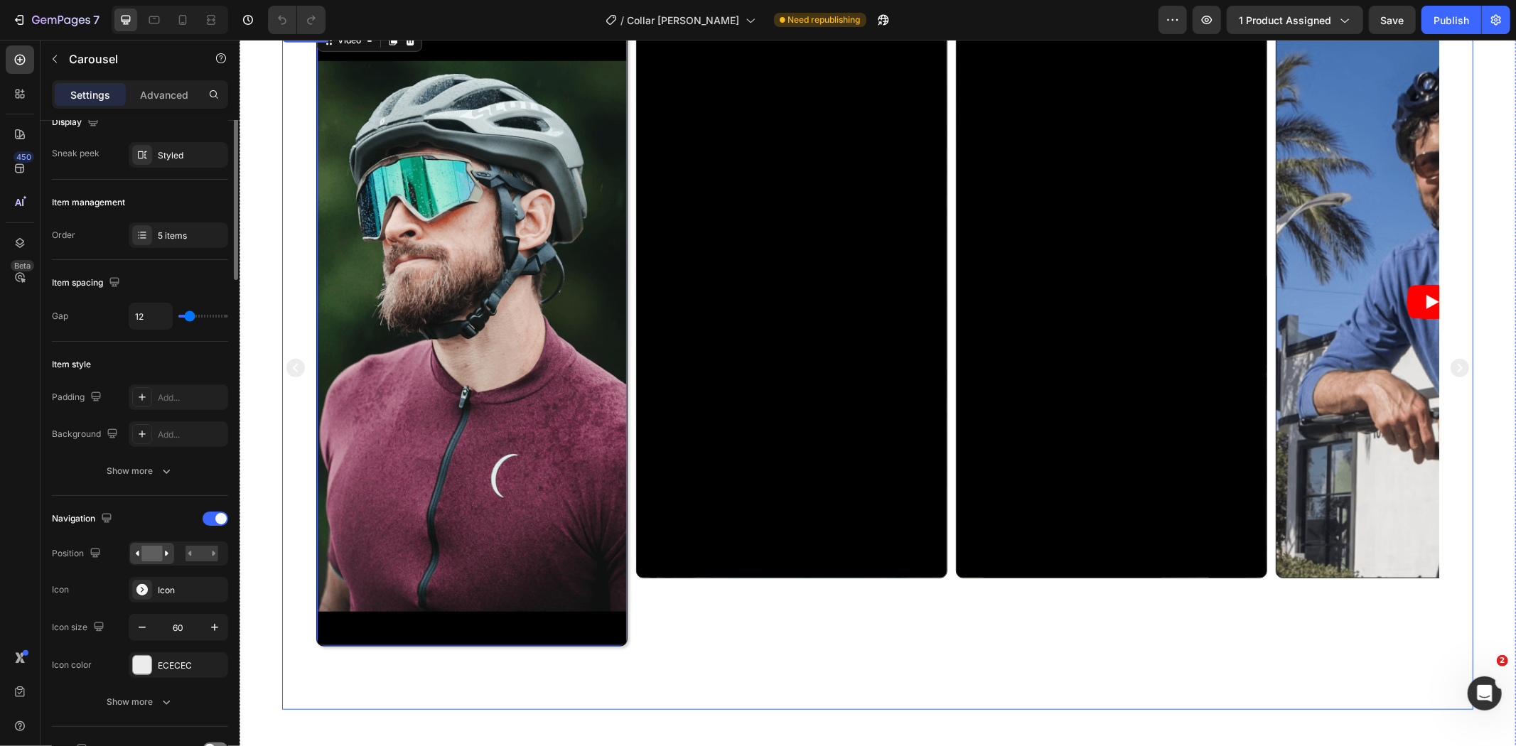
scroll to position [0, 0]
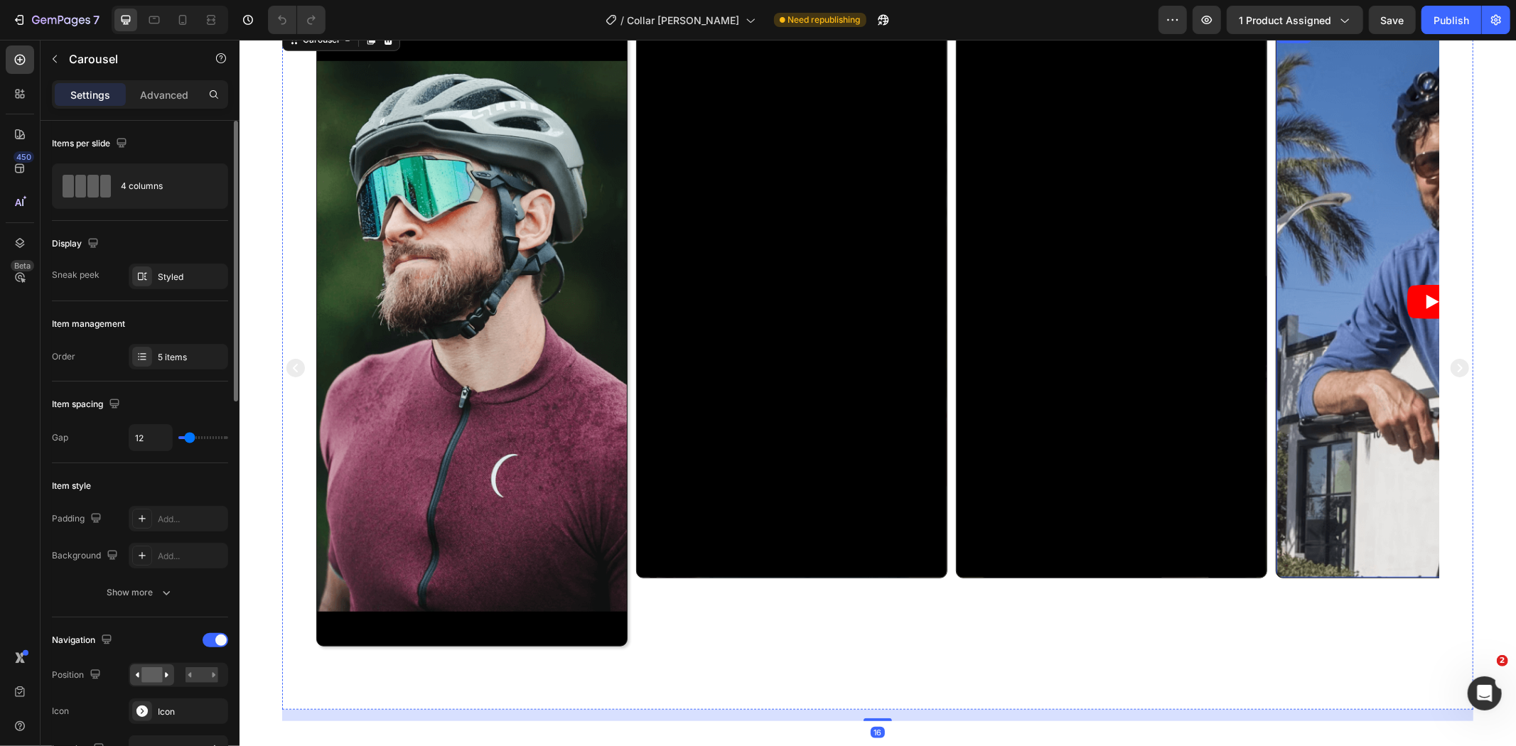
click at [1380, 420] on article at bounding box center [1431, 301] width 310 height 551
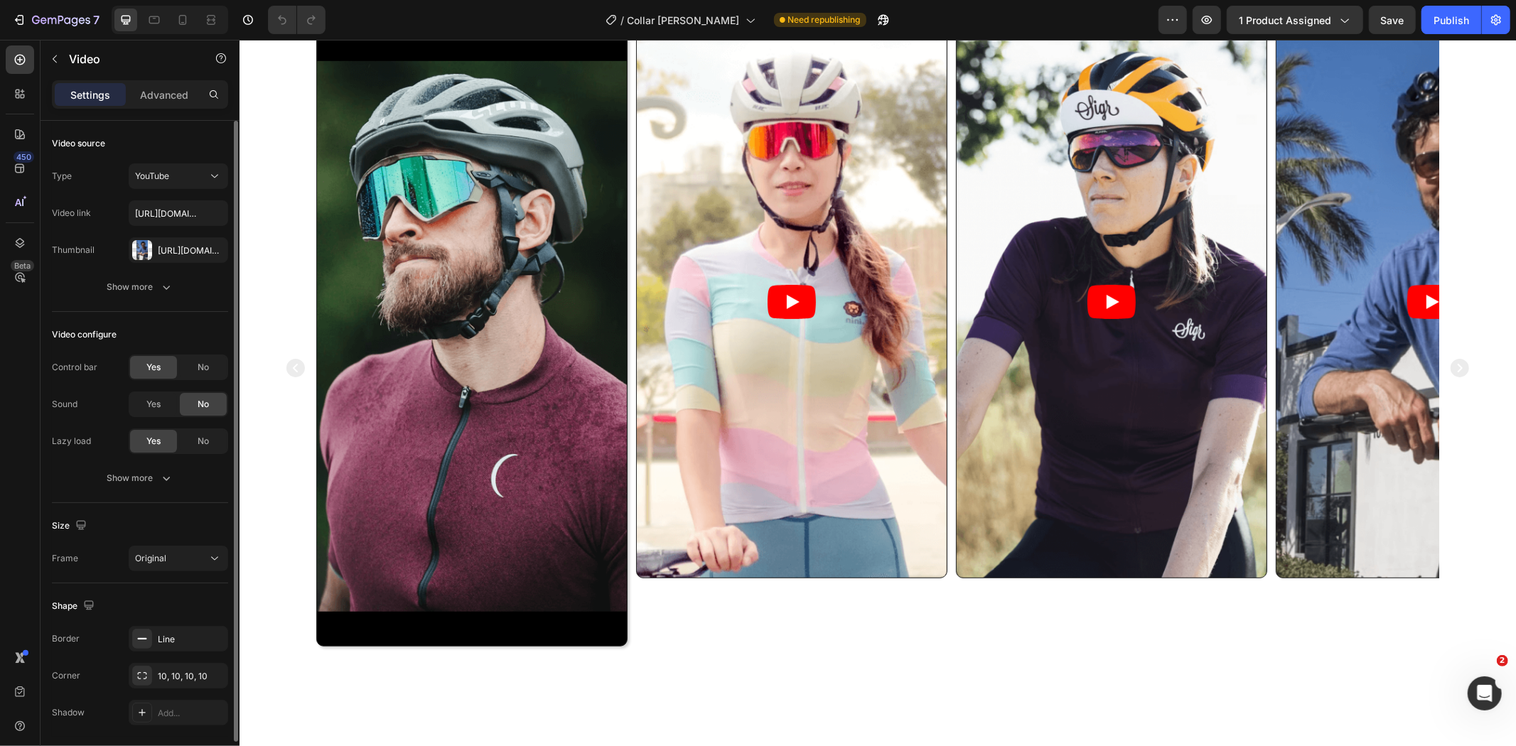
scroll to position [48, 0]
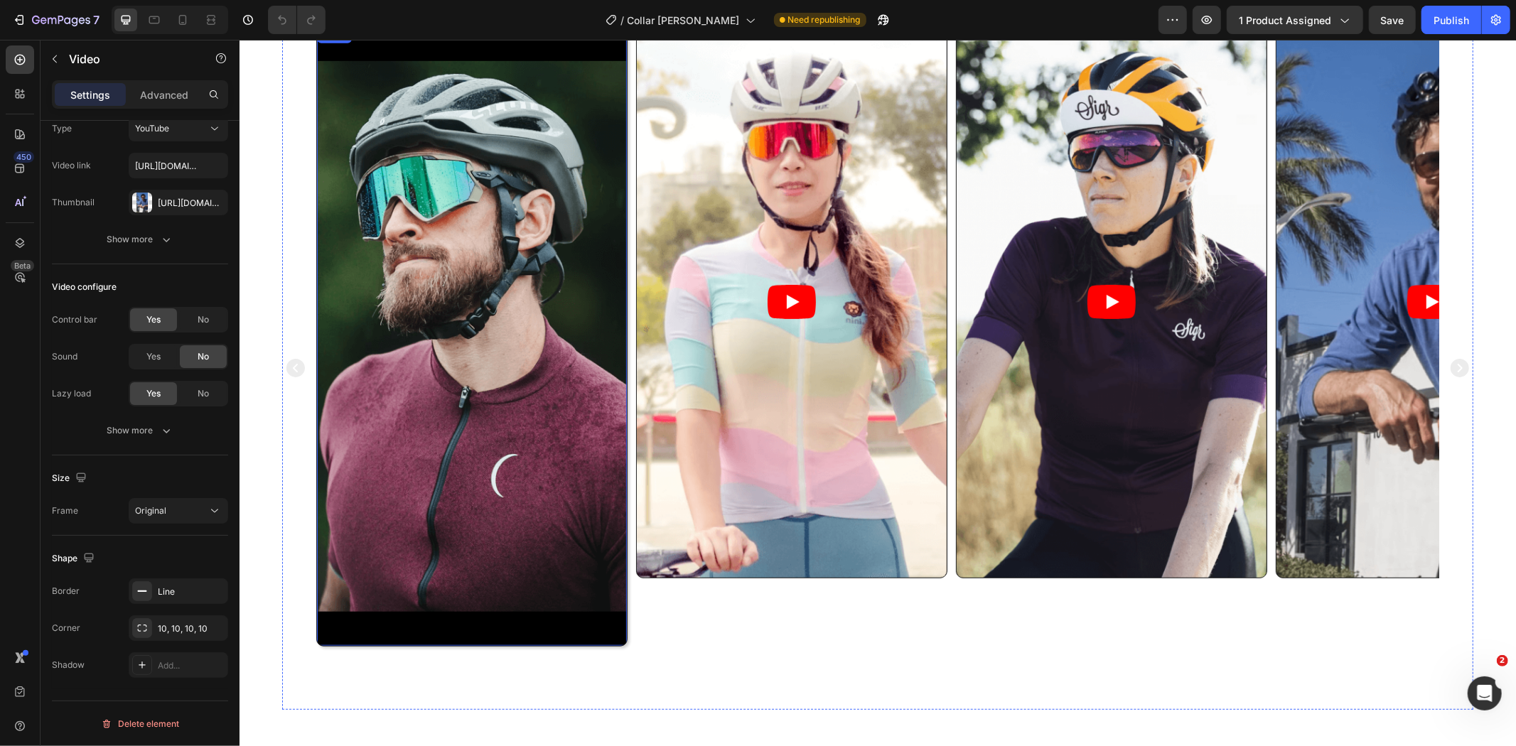
click at [409, 443] on video at bounding box center [471, 336] width 310 height 620
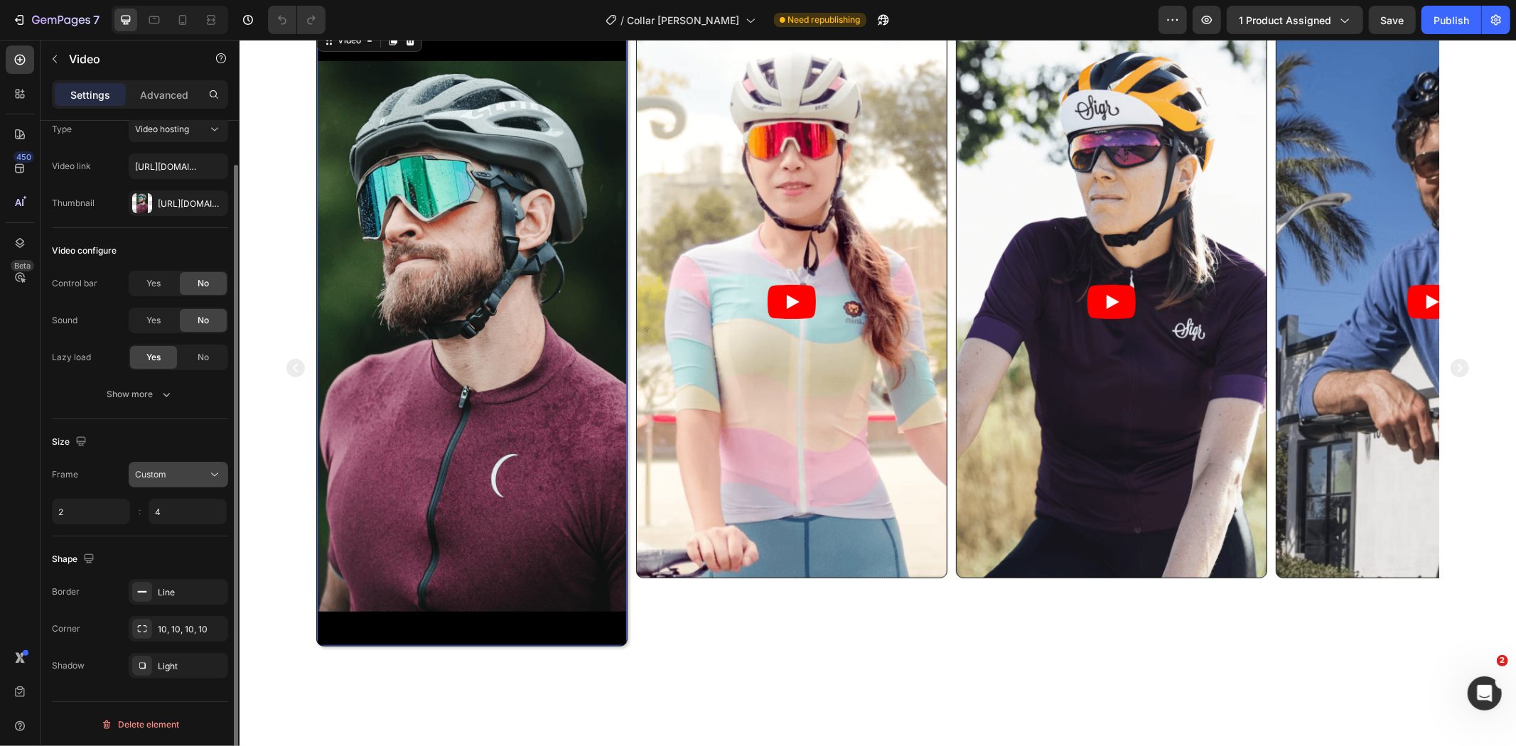
click at [162, 475] on span "Custom" at bounding box center [150, 474] width 31 height 11
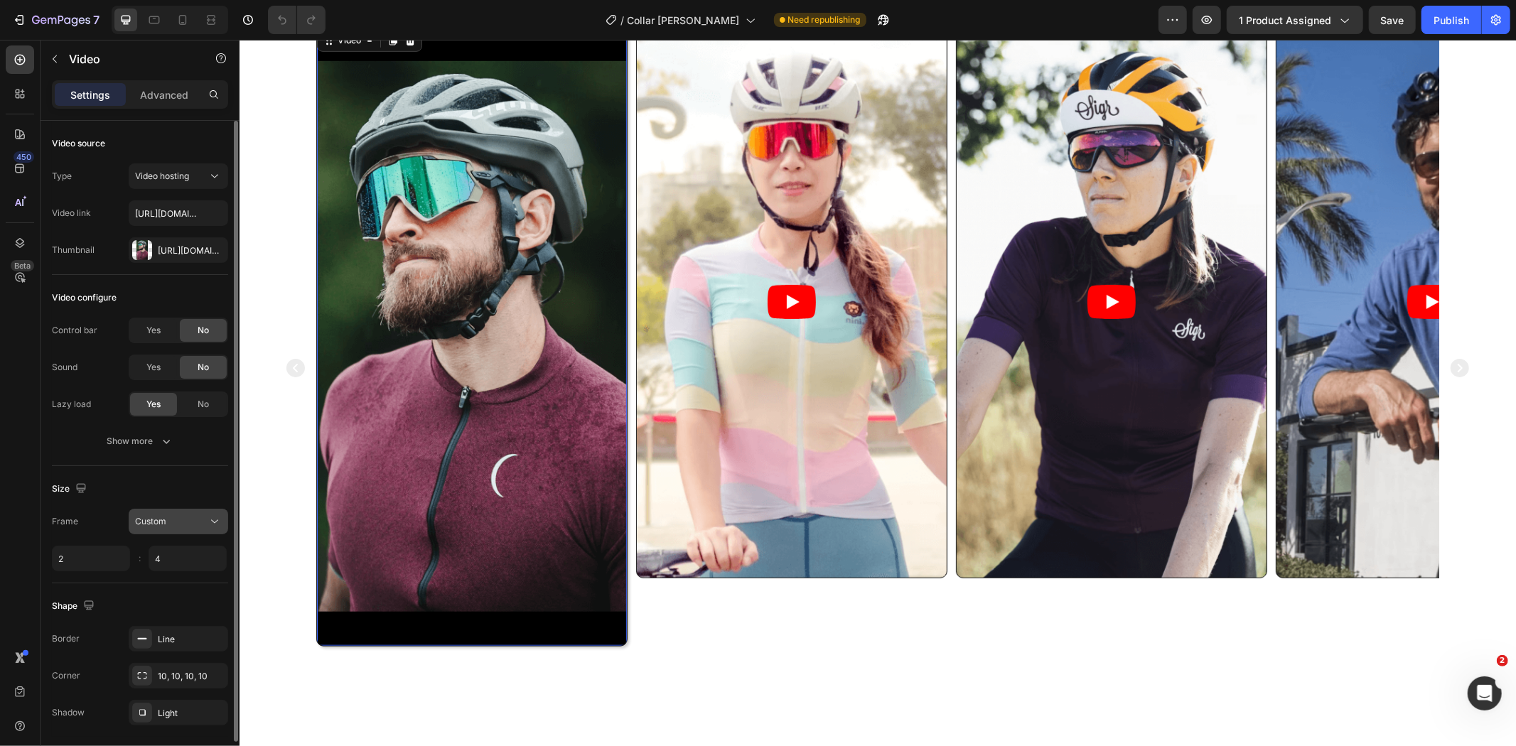
click at [156, 530] on button "Custom" at bounding box center [179, 522] width 100 height 26
click at [156, 475] on div "Size Frame Custom 2 4 :" at bounding box center [140, 524] width 176 height 117
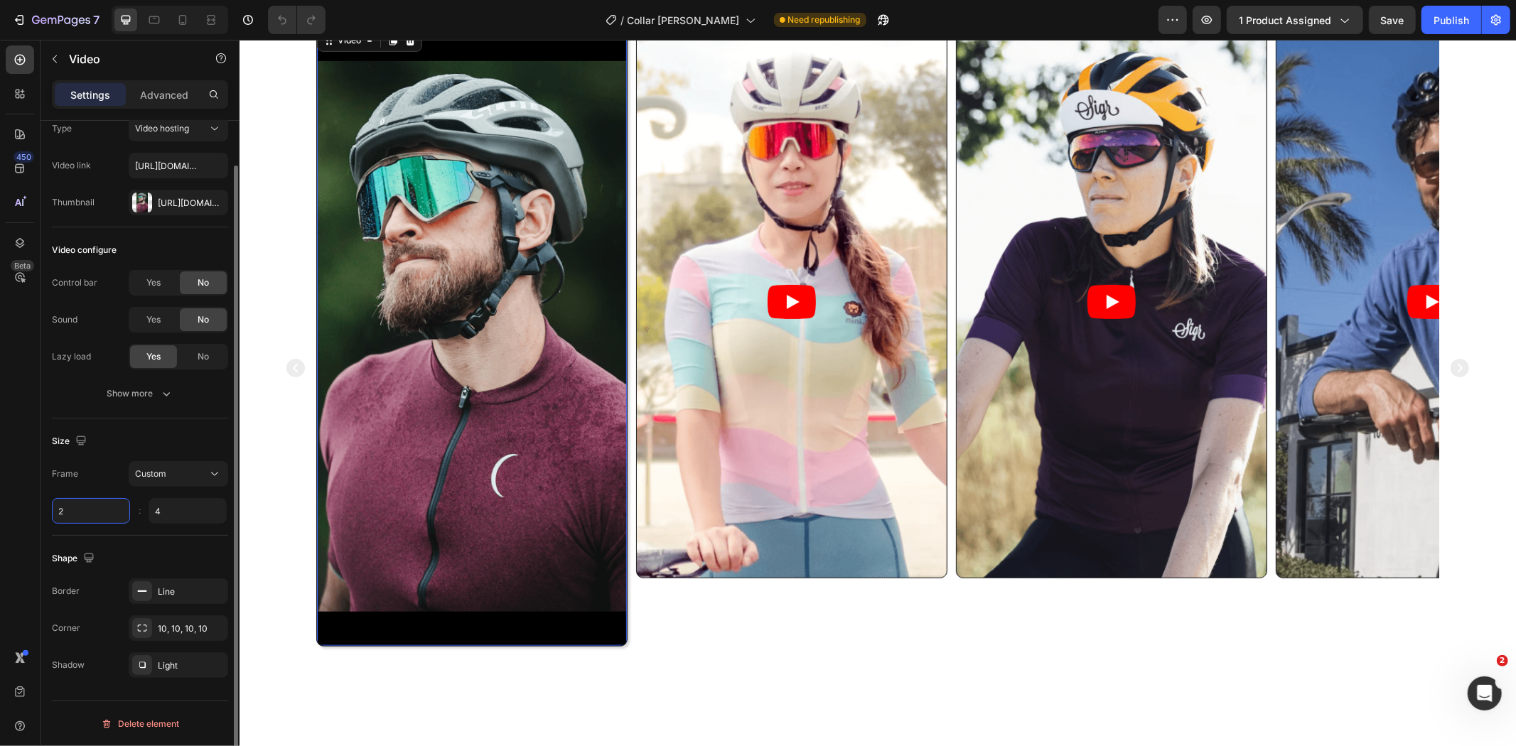
click at [91, 510] on input "2" at bounding box center [91, 511] width 78 height 26
click at [147, 432] on div "Size" at bounding box center [140, 441] width 176 height 23
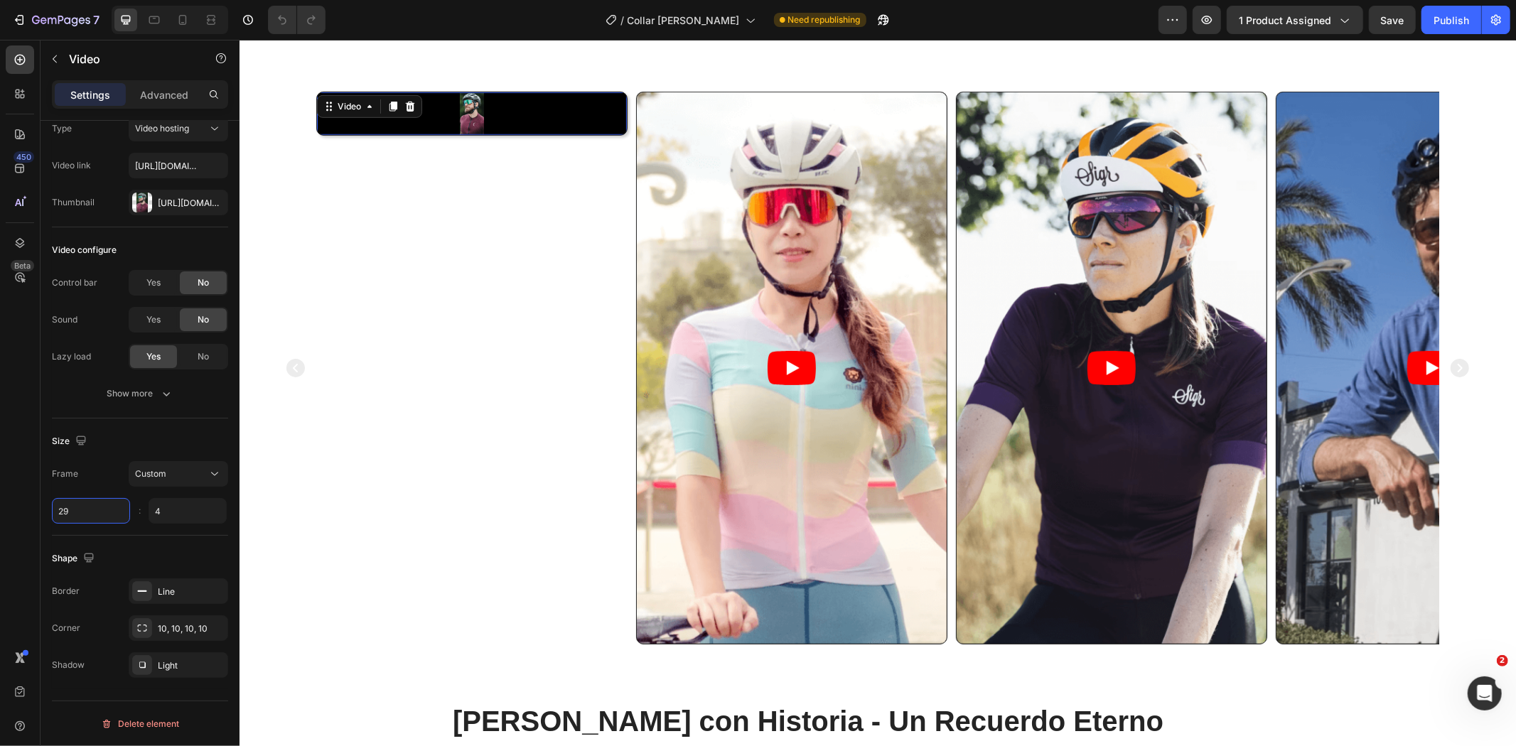
type input "2"
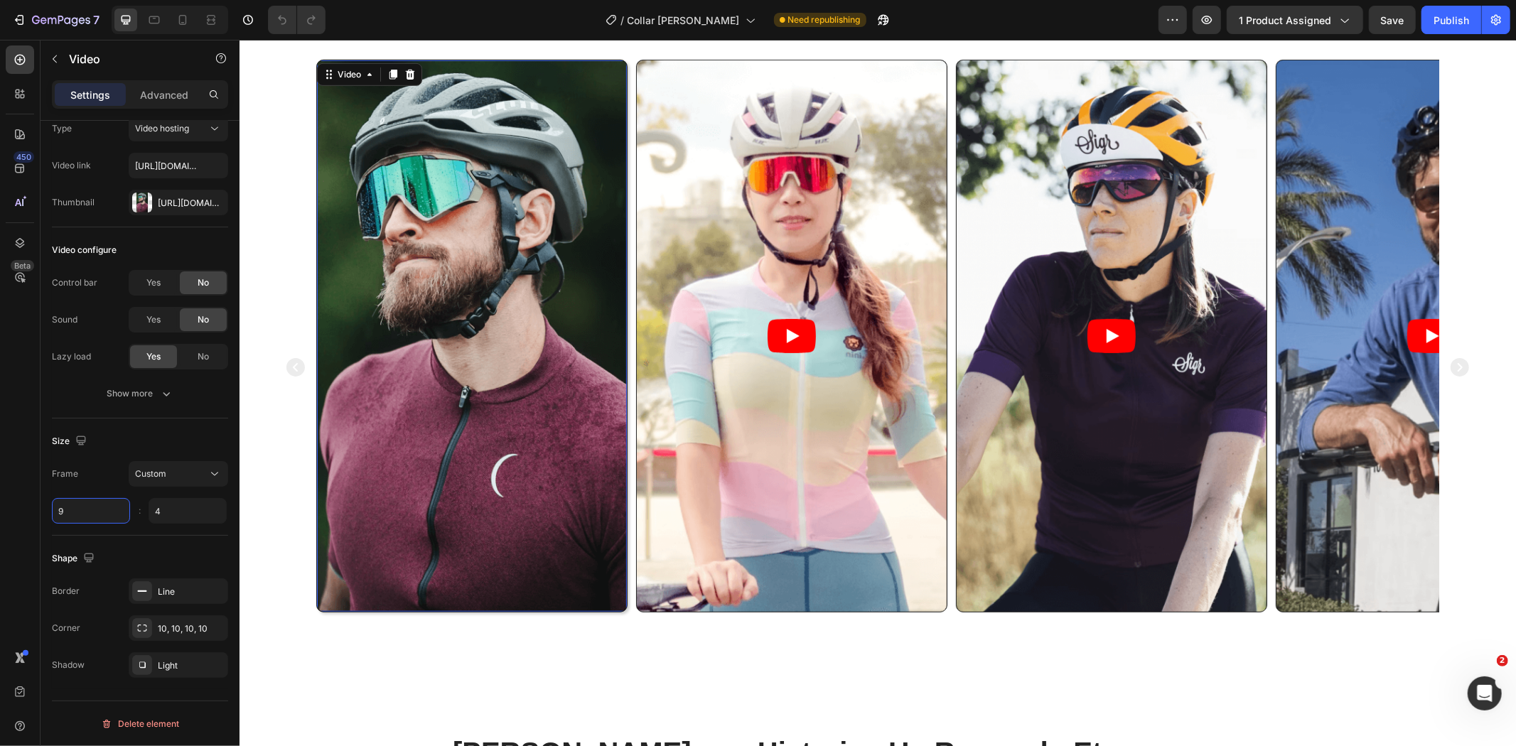
scroll to position [724, 0]
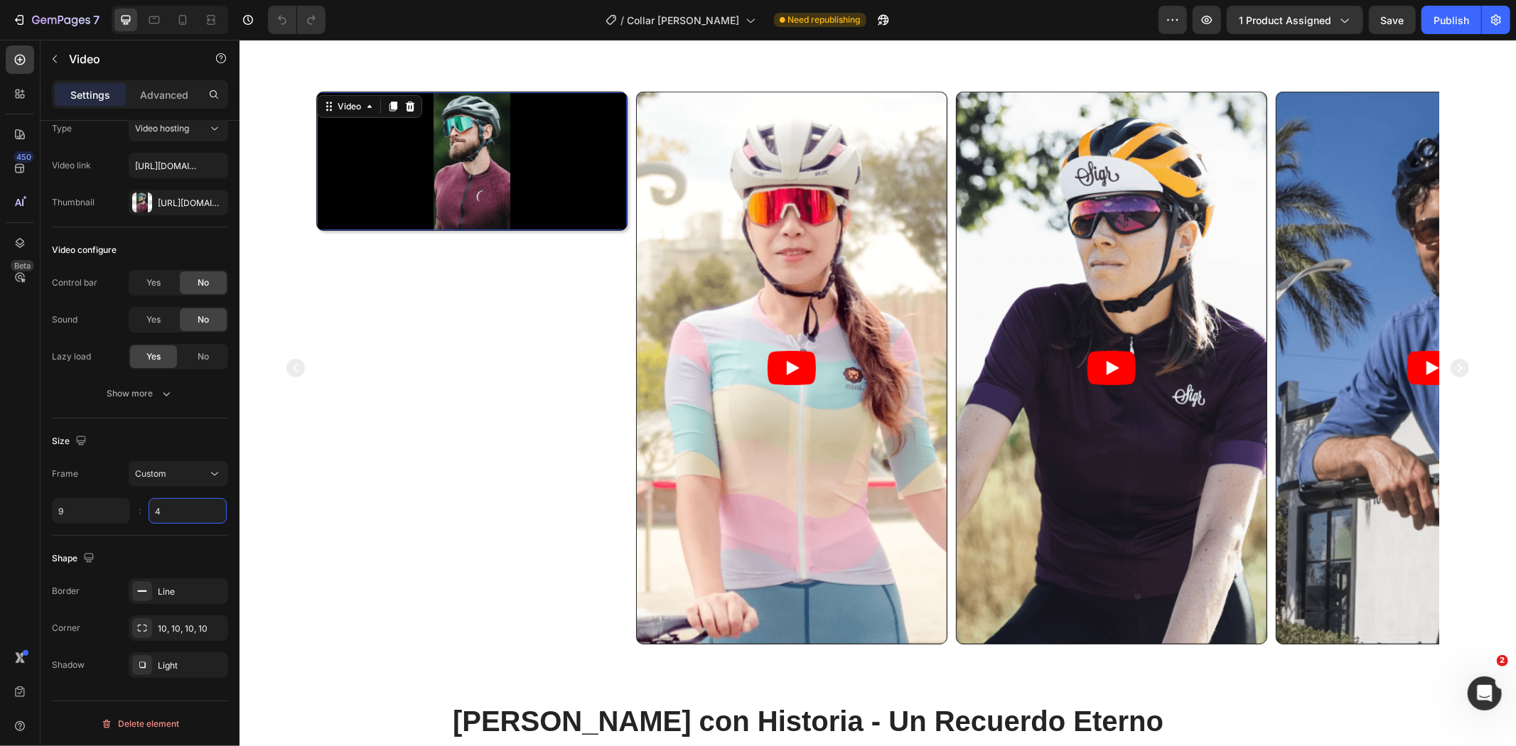
type input "9"
type input "4"
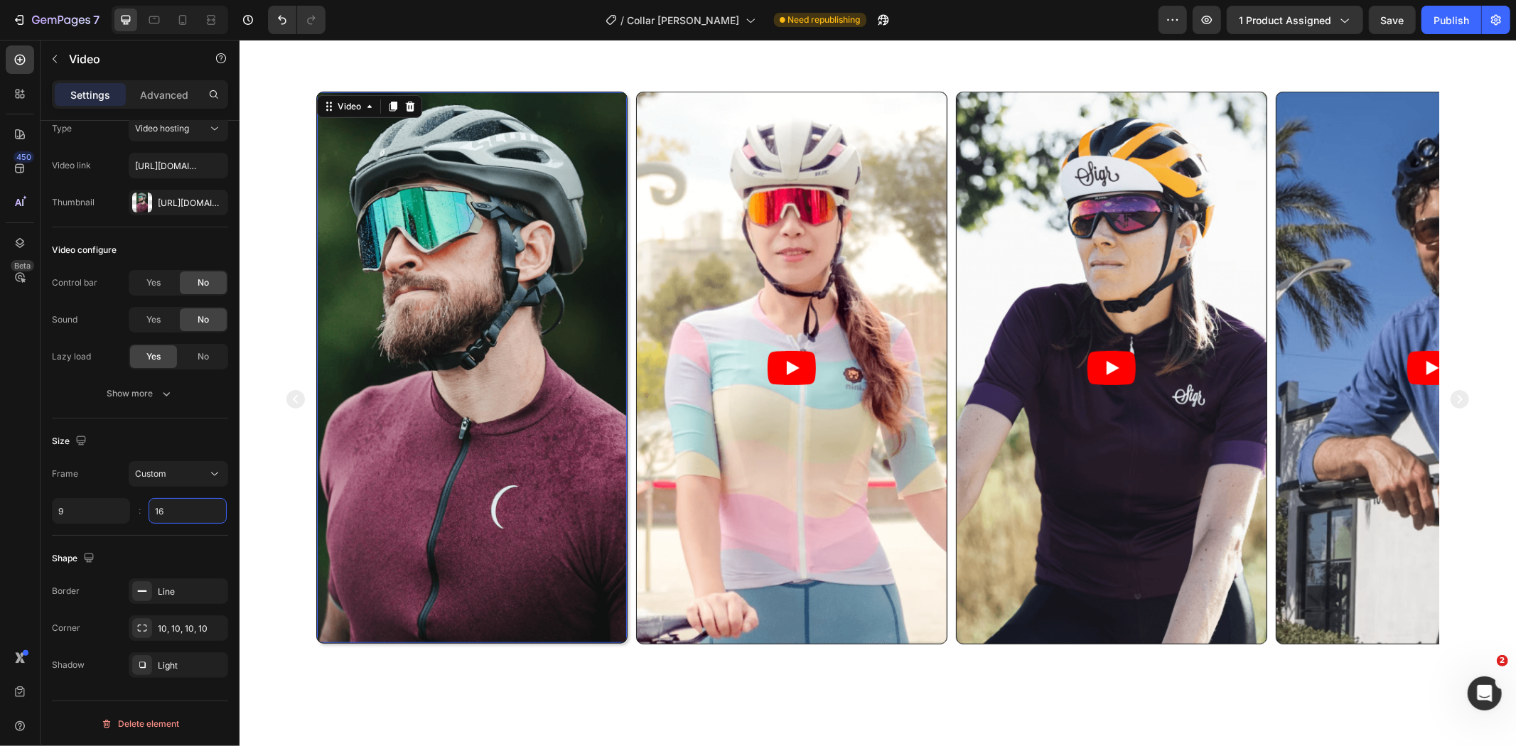
scroll to position [756, 0]
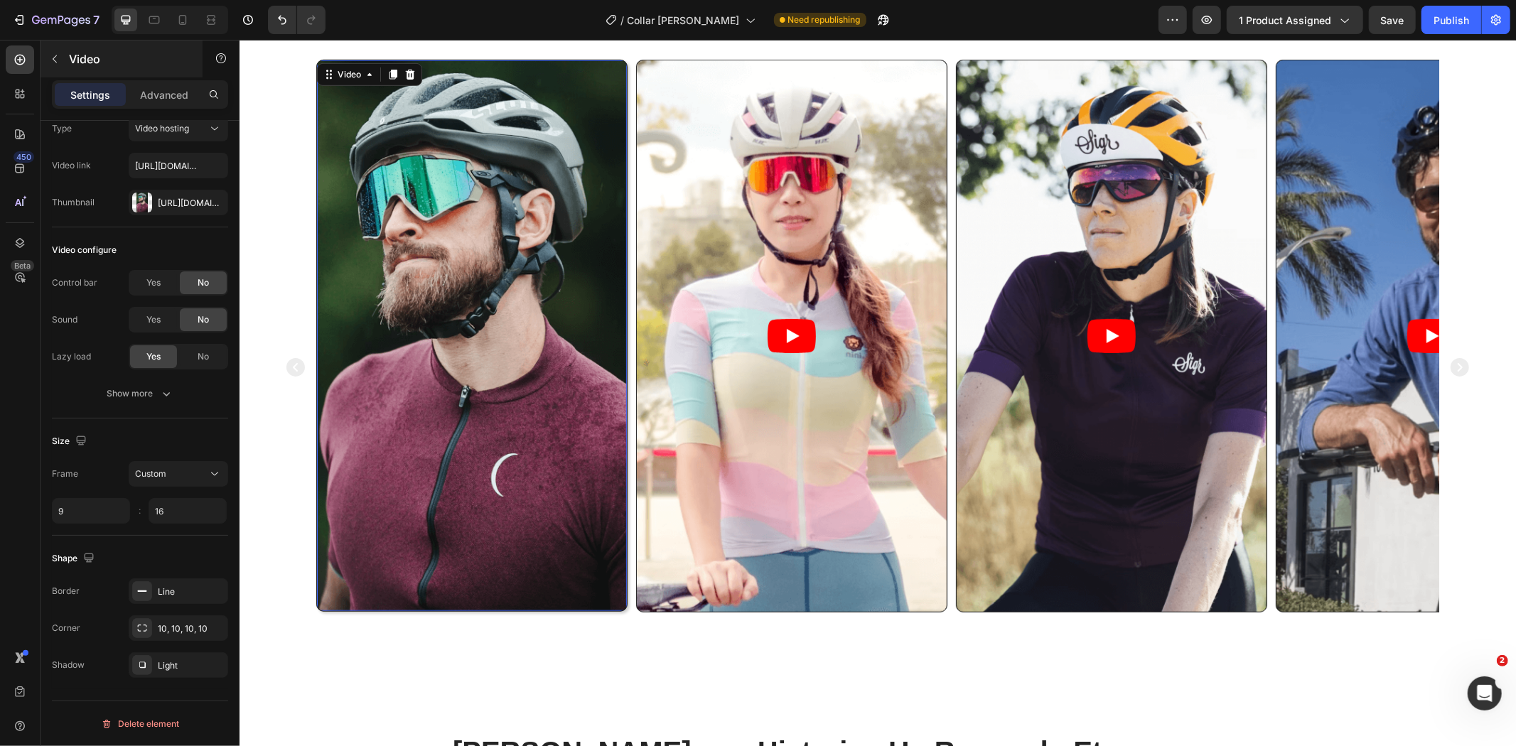
type input "16"
click at [183, 60] on p "Video" at bounding box center [129, 58] width 121 height 17
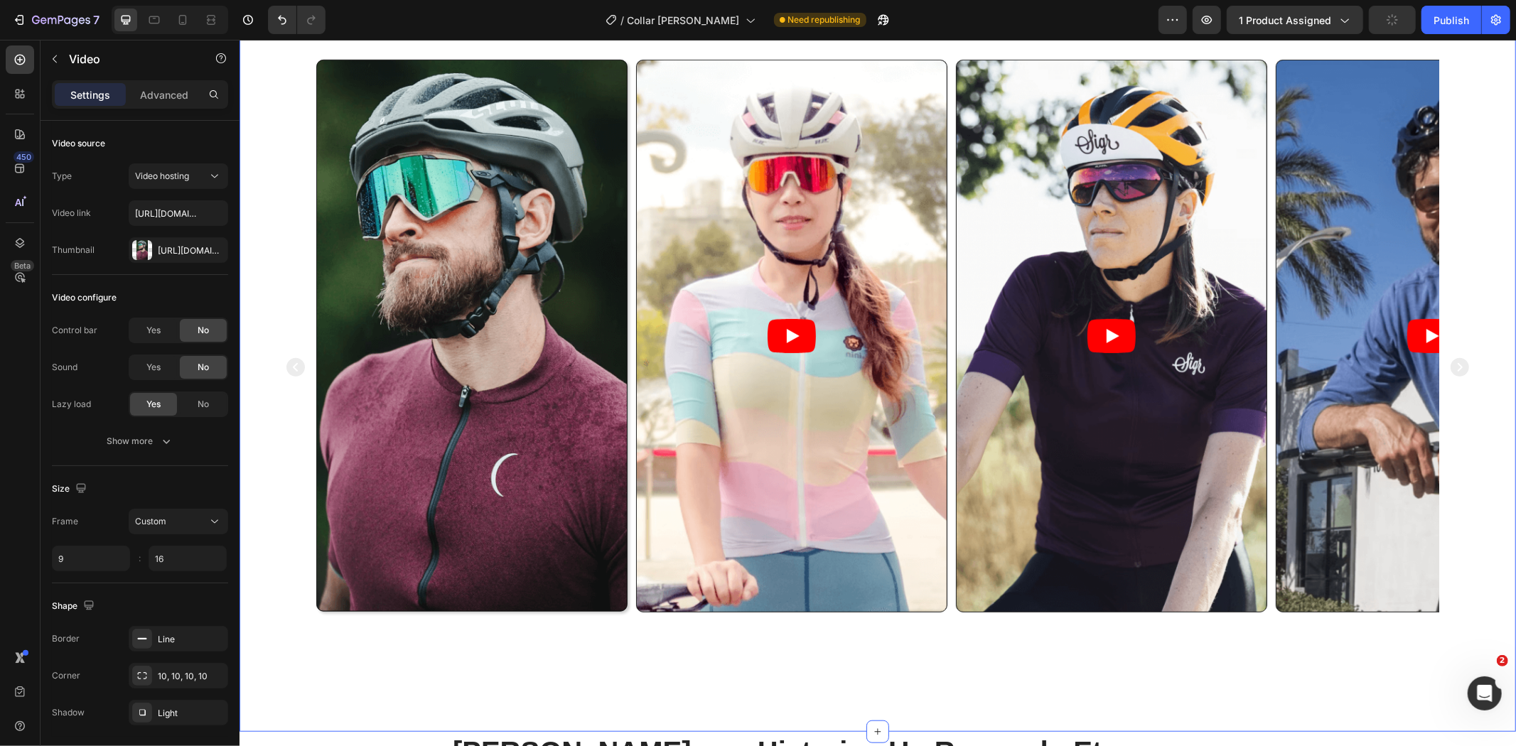
click at [368, 149] on video at bounding box center [471, 335] width 310 height 551
click at [283, 27] on button "Undo/Redo" at bounding box center [282, 20] width 28 height 28
type input "4"
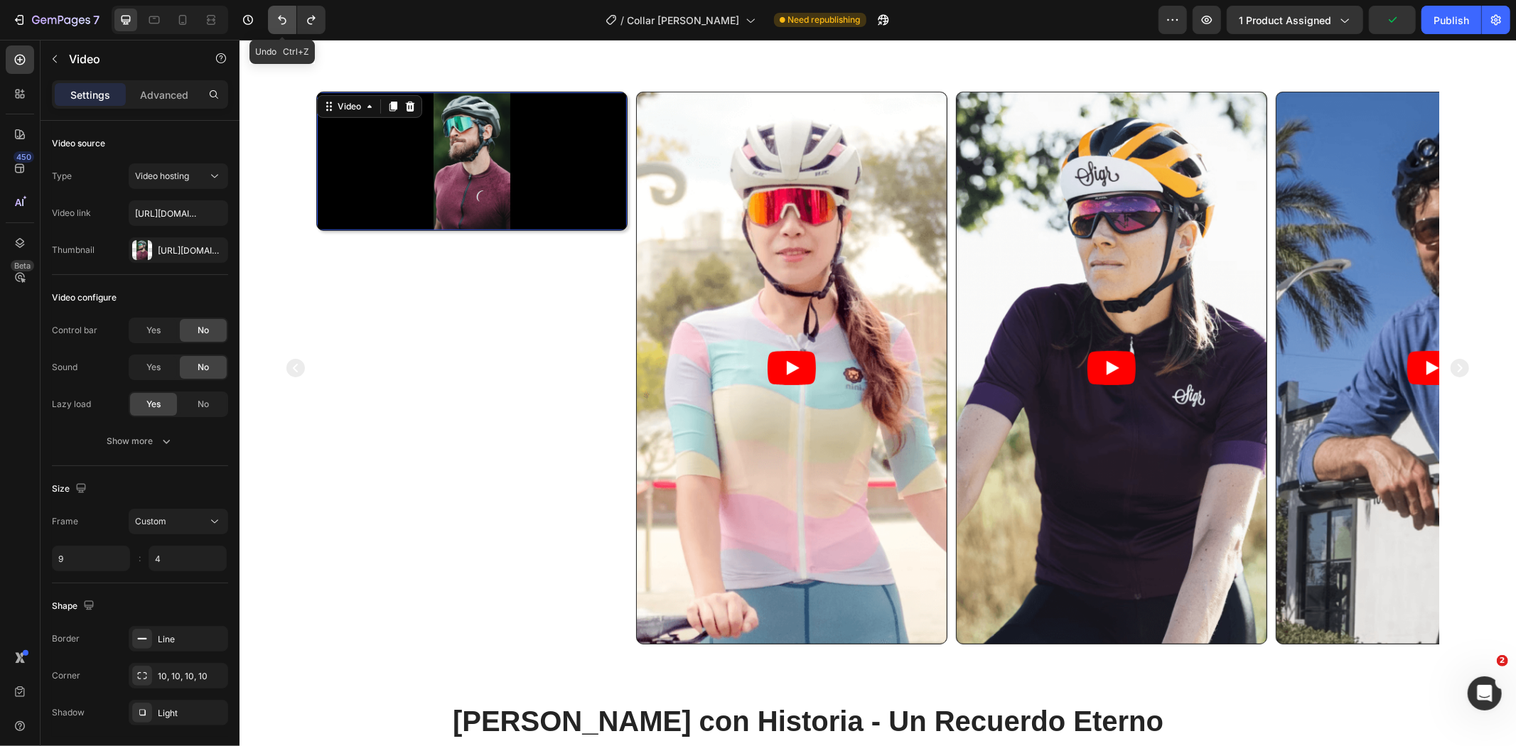
click at [283, 27] on button "Undo/Redo" at bounding box center [282, 20] width 28 height 28
type input "2"
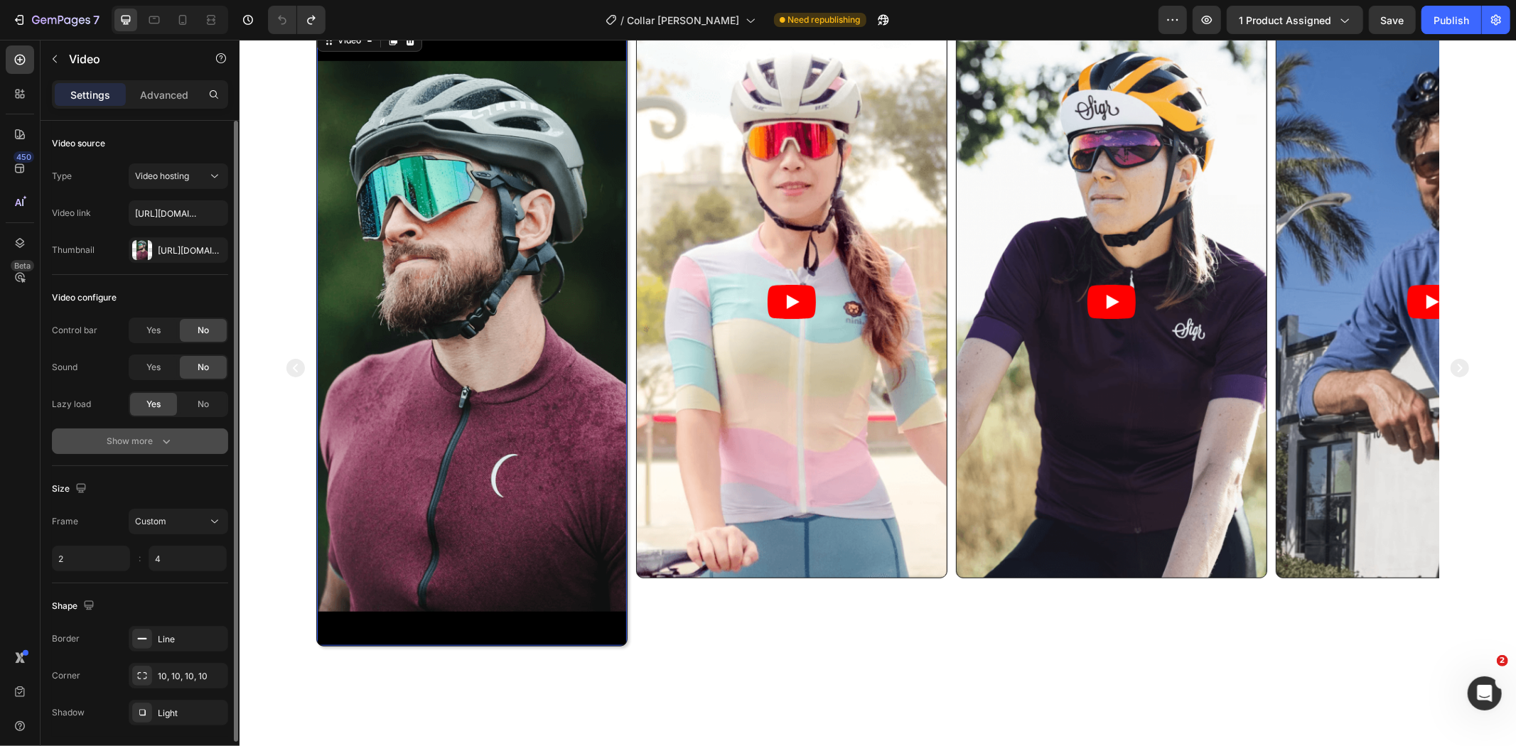
click at [129, 442] on div "Show more" at bounding box center [140, 441] width 66 height 14
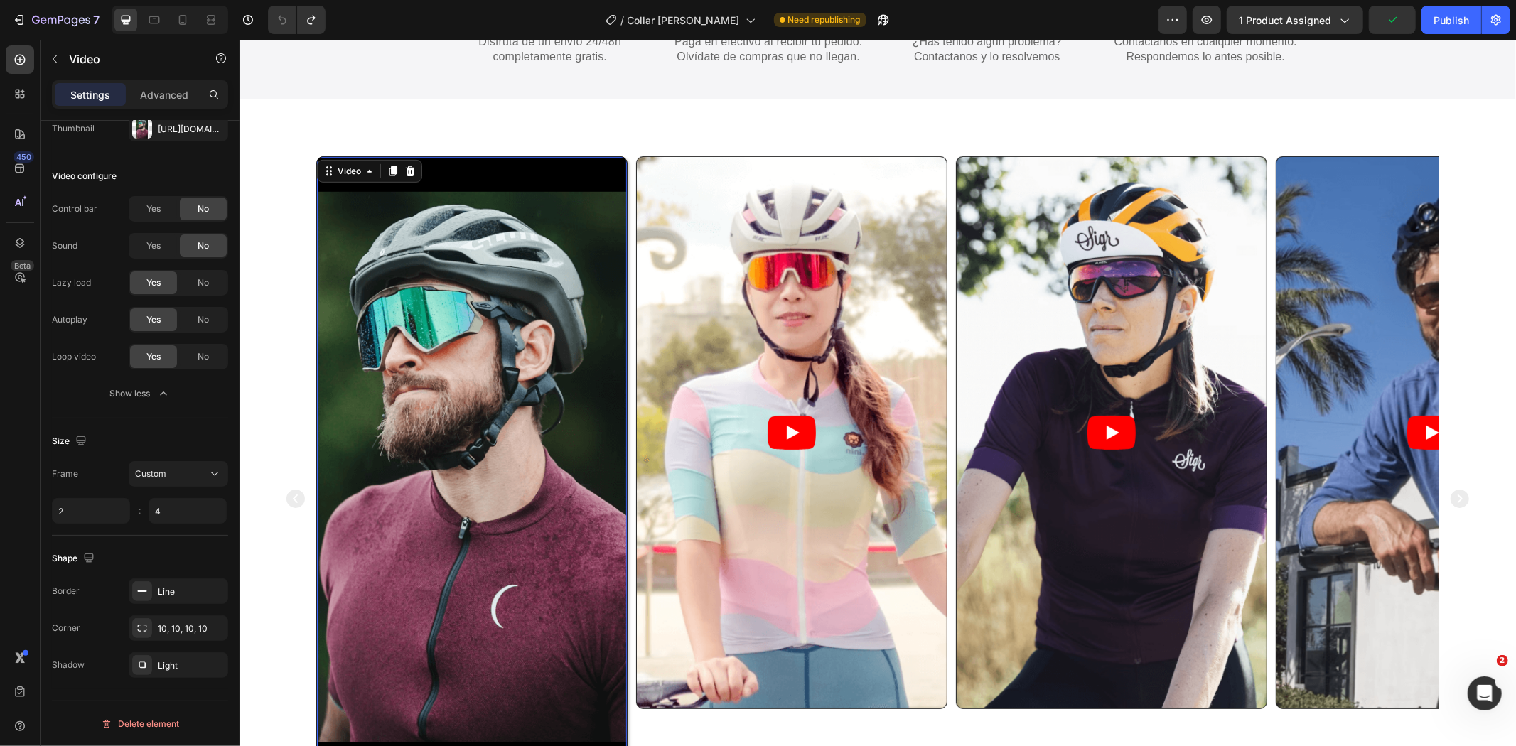
scroll to position [658, 0]
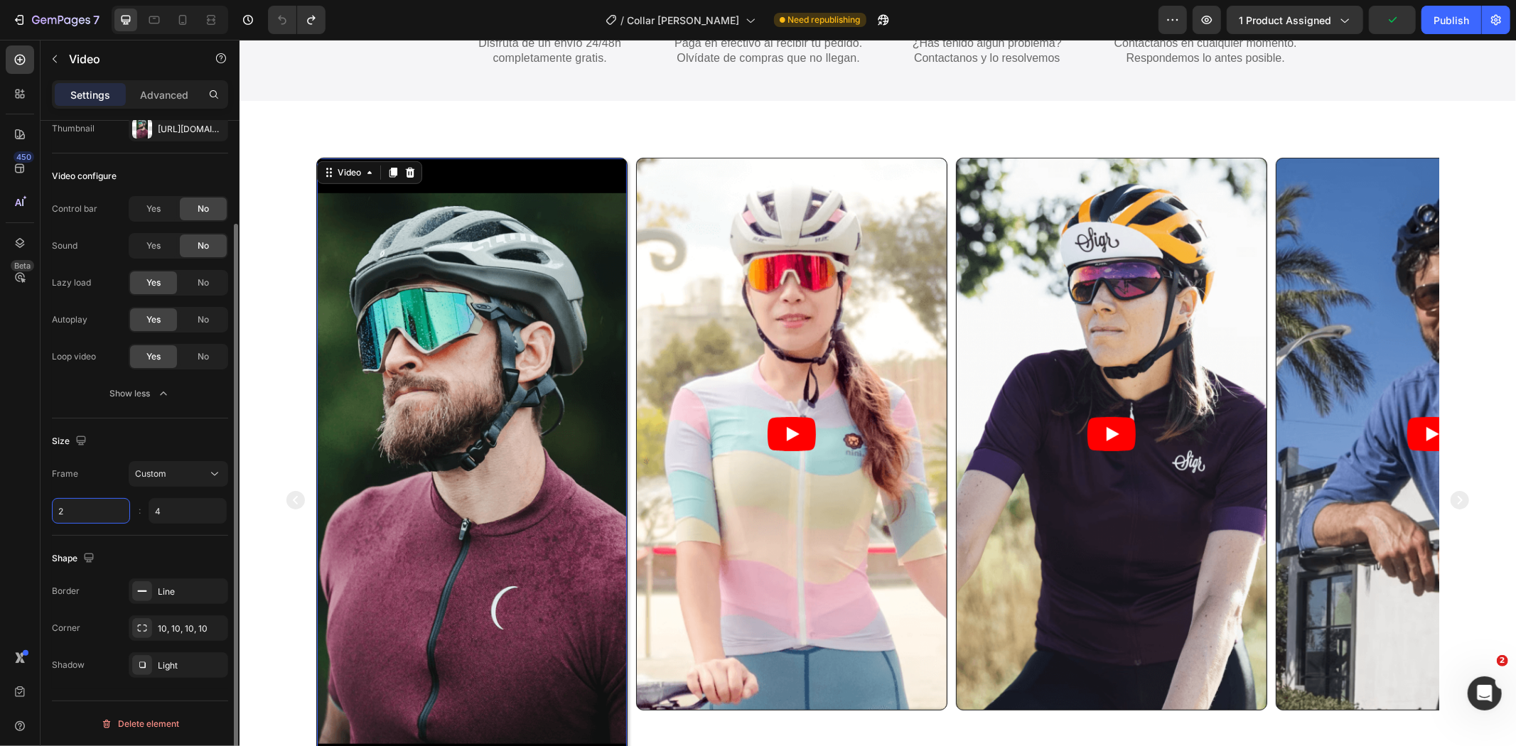
click at [86, 518] on input "2" at bounding box center [91, 511] width 78 height 26
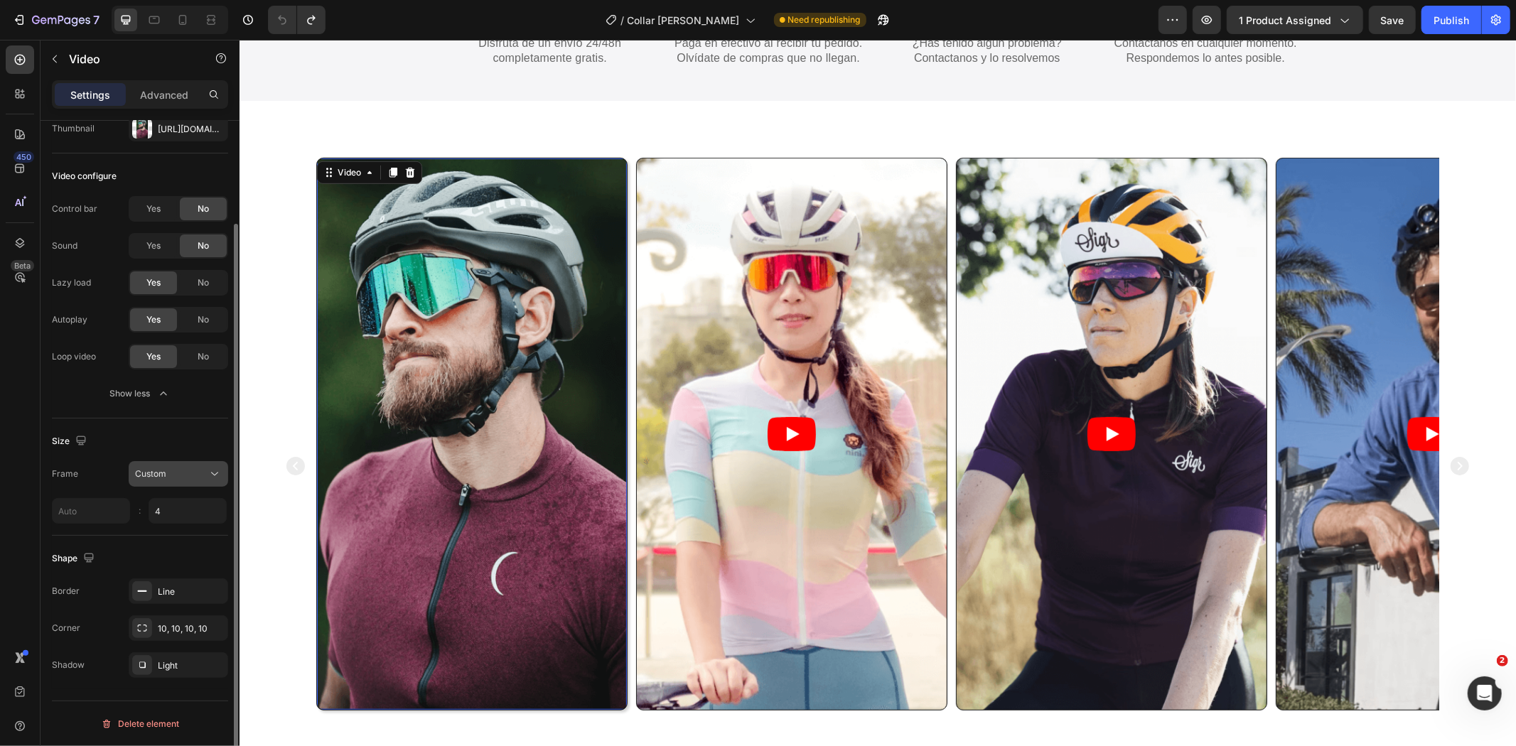
type input "2"
click at [145, 478] on span "Custom" at bounding box center [150, 473] width 31 height 11
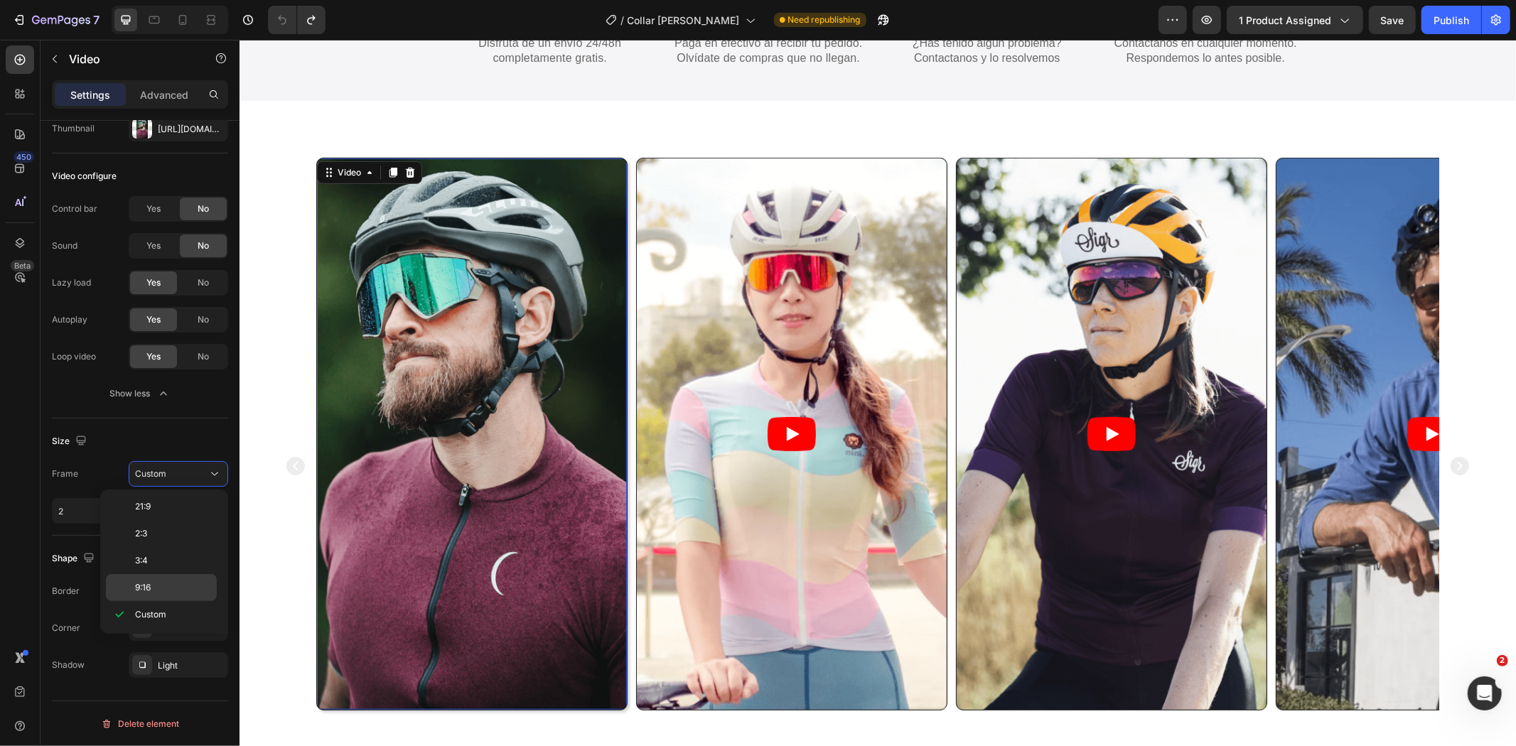
scroll to position [7, 0]
click at [168, 588] on p "4:3" at bounding box center [172, 583] width 75 height 13
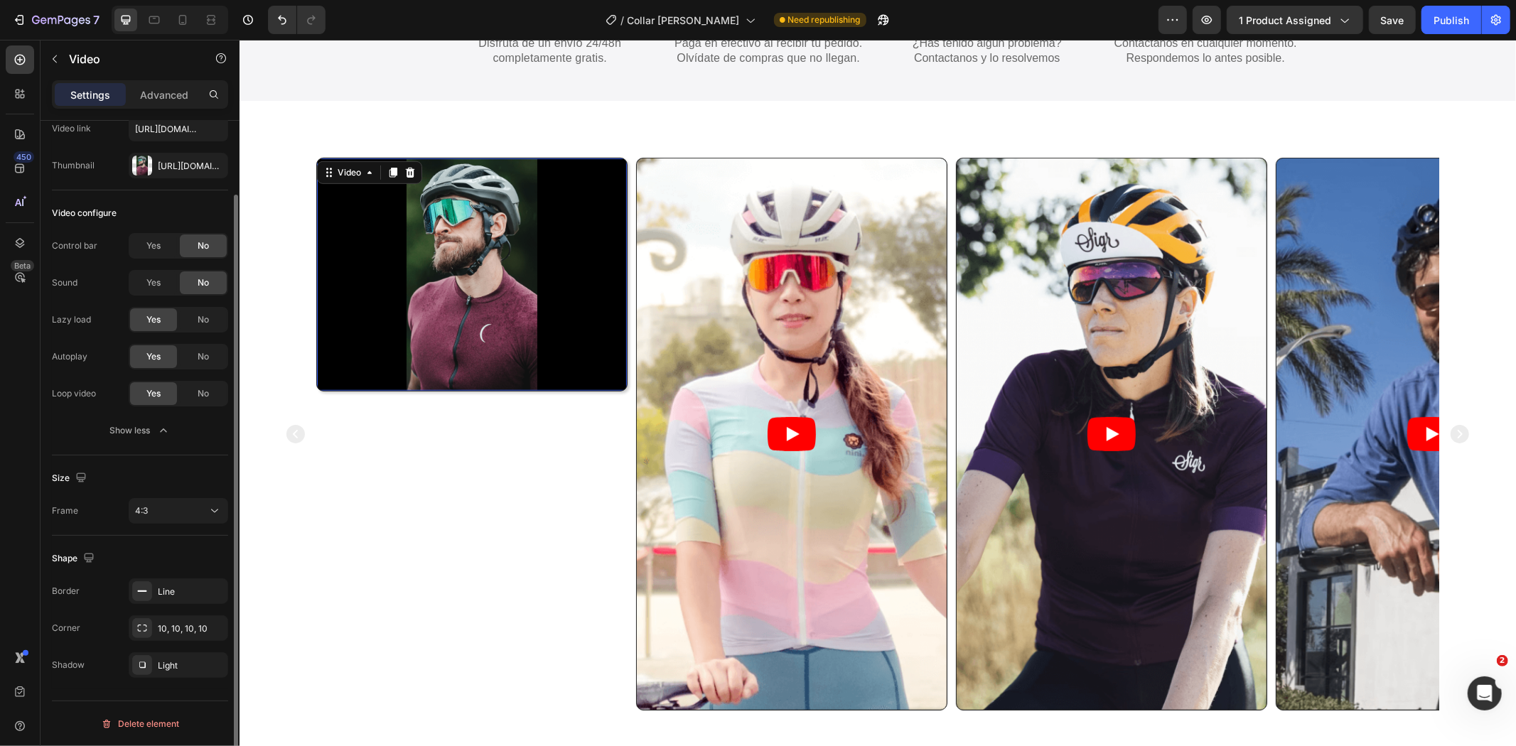
scroll to position [84, 0]
click at [176, 513] on div "4:3" at bounding box center [171, 511] width 73 height 13
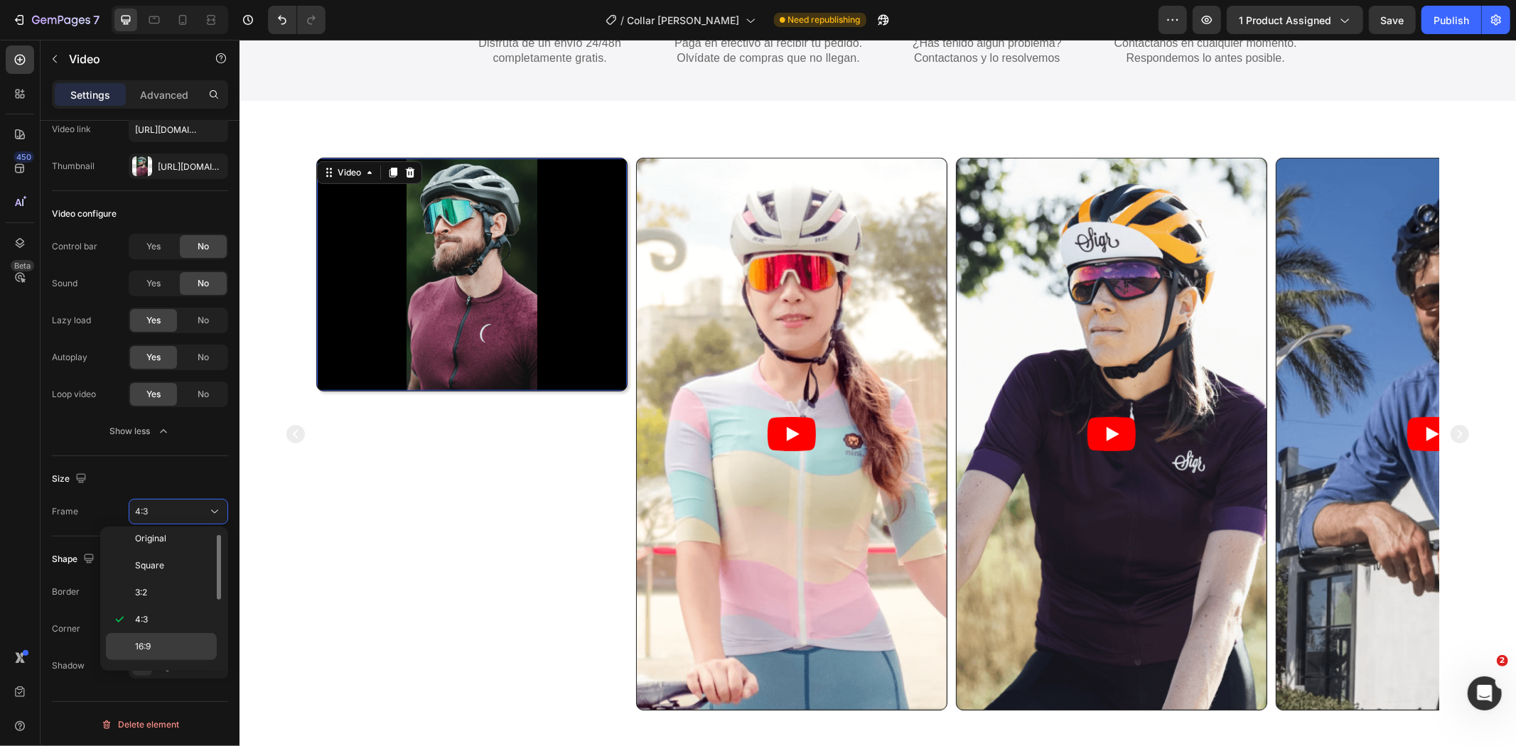
scroll to position [139, 0]
click at [176, 601] on p "3:4" at bounding box center [172, 596] width 75 height 13
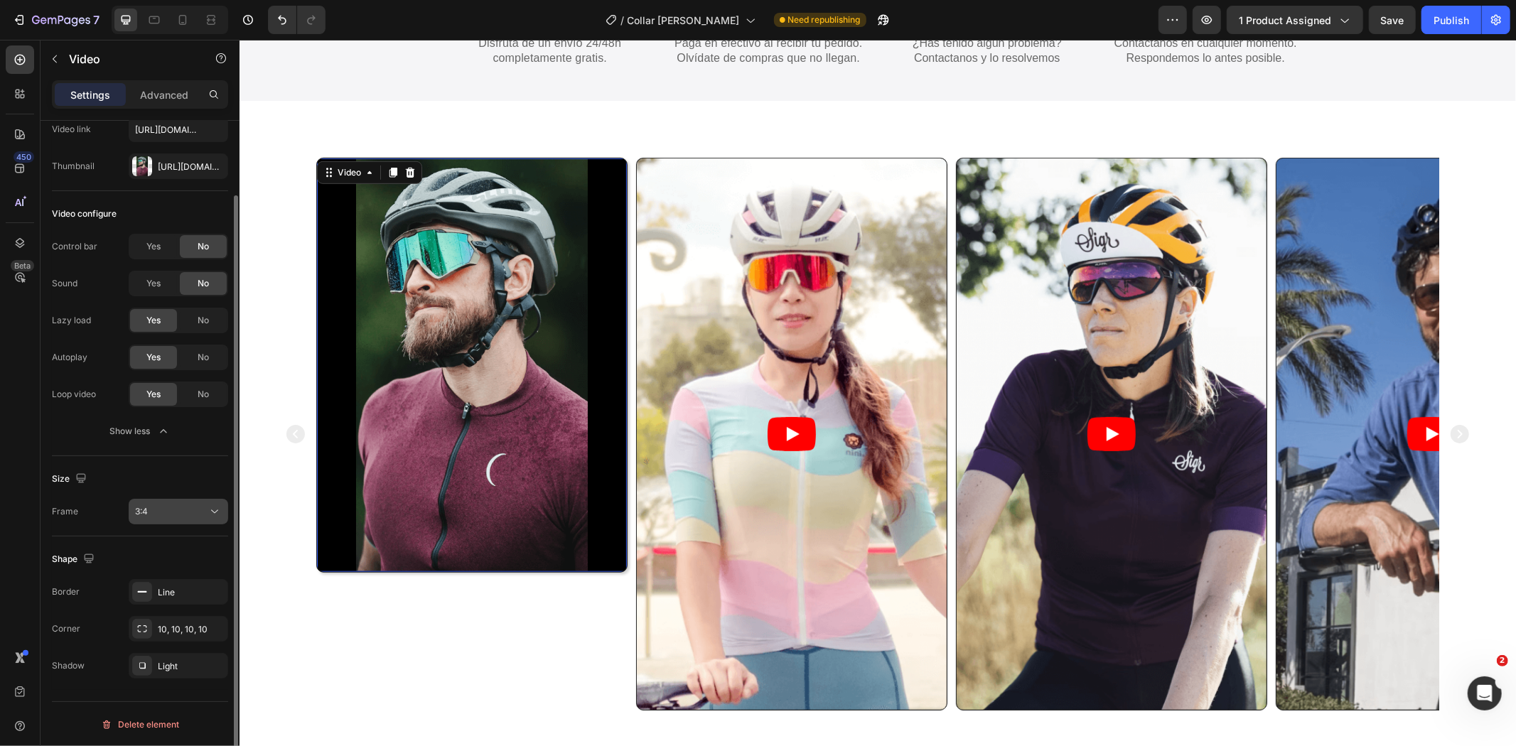
click at [161, 514] on div "3:4" at bounding box center [171, 511] width 73 height 13
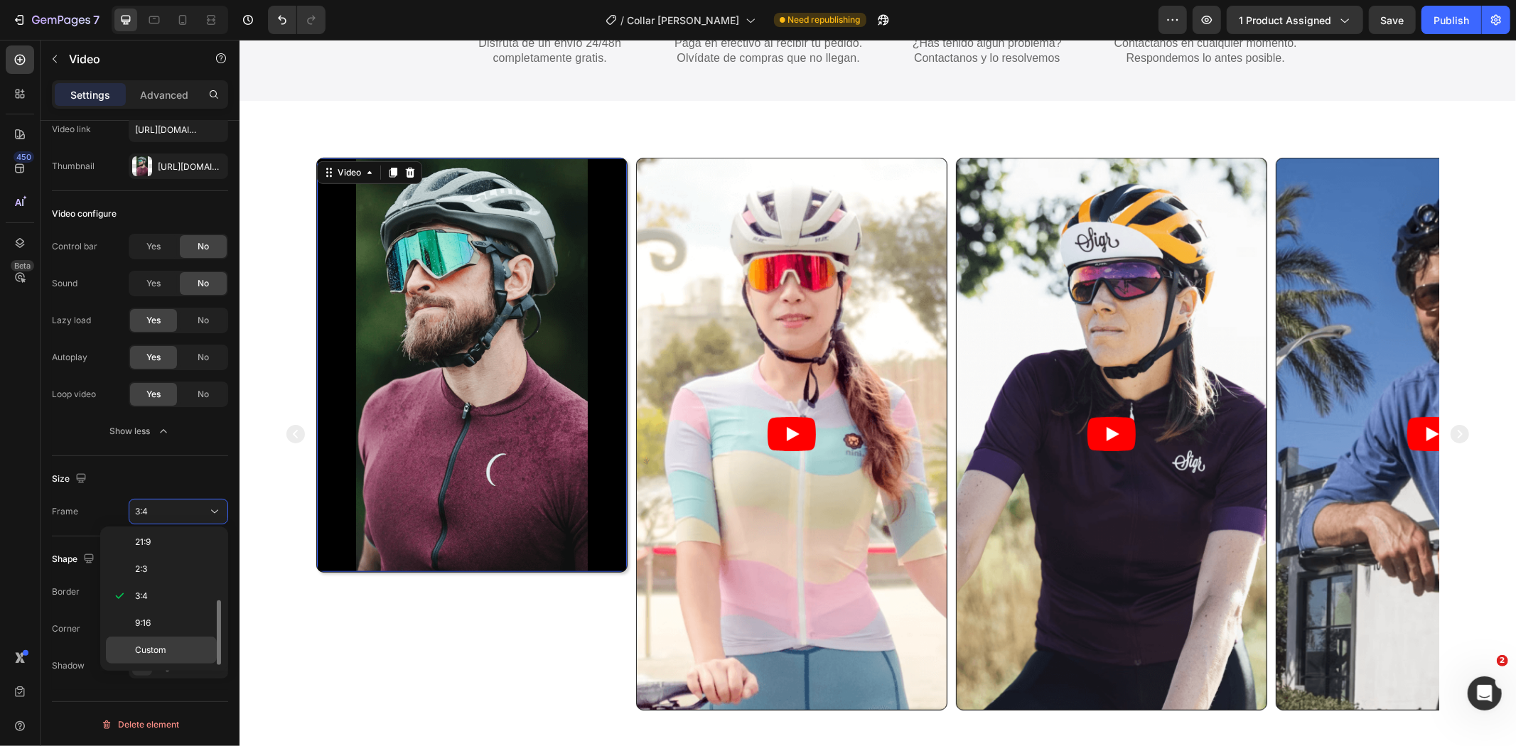
click at [168, 654] on p "Custom" at bounding box center [172, 650] width 75 height 13
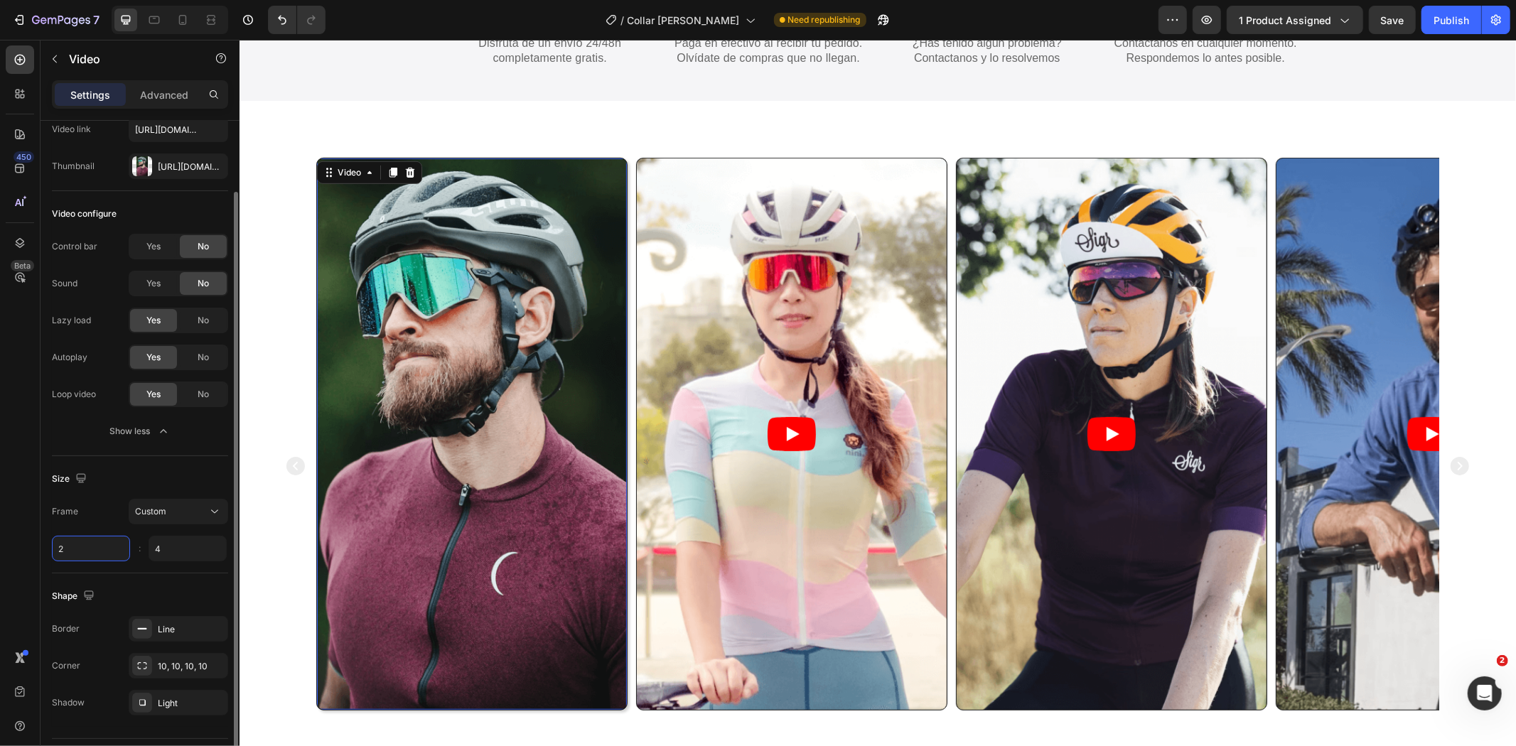
click at [96, 547] on input "2" at bounding box center [91, 549] width 78 height 26
type input "2"
click at [171, 513] on div "Custom" at bounding box center [171, 511] width 73 height 13
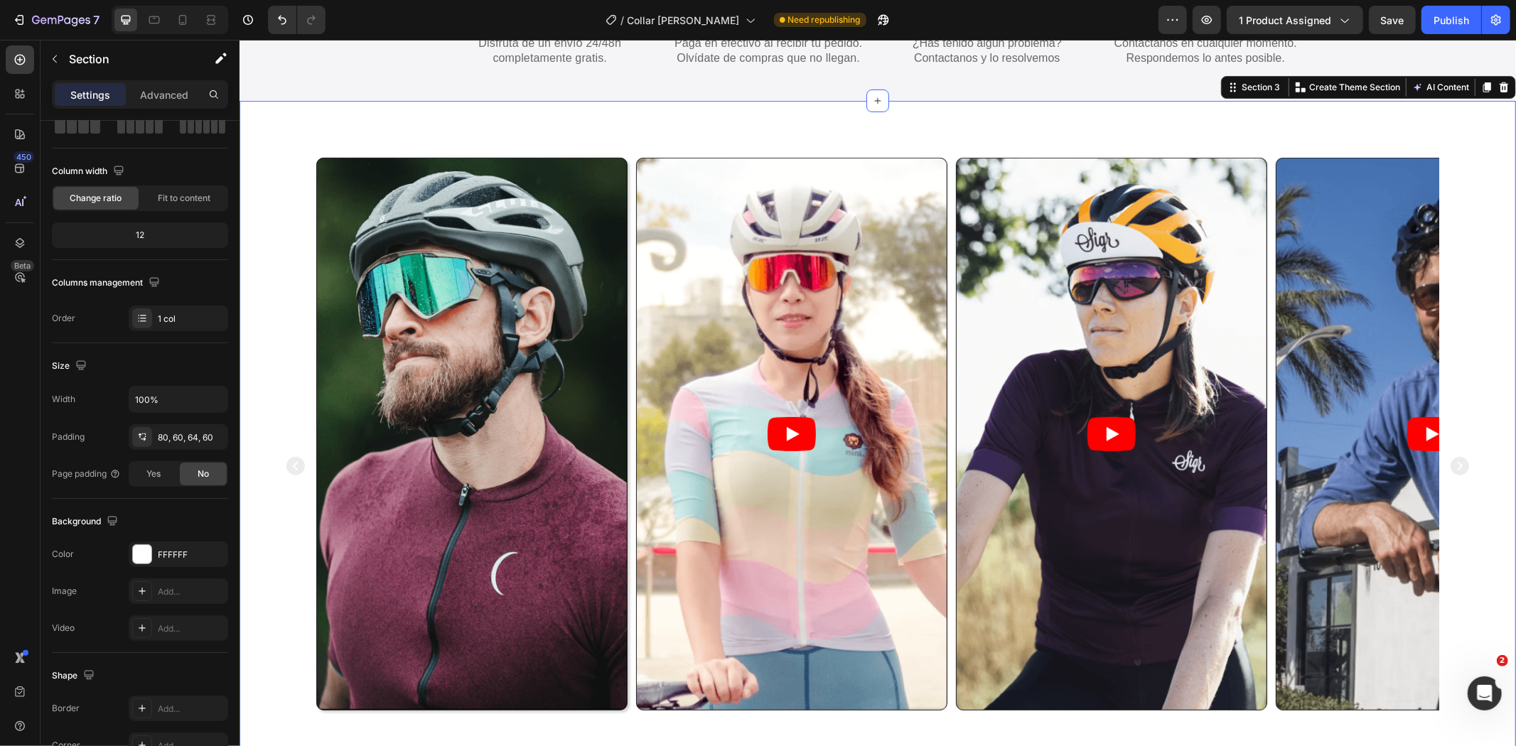
click at [369, 117] on div "Video Video Video Video Video Carousel Section 3 You can create reusable sectio…" at bounding box center [877, 464] width 1277 height 729
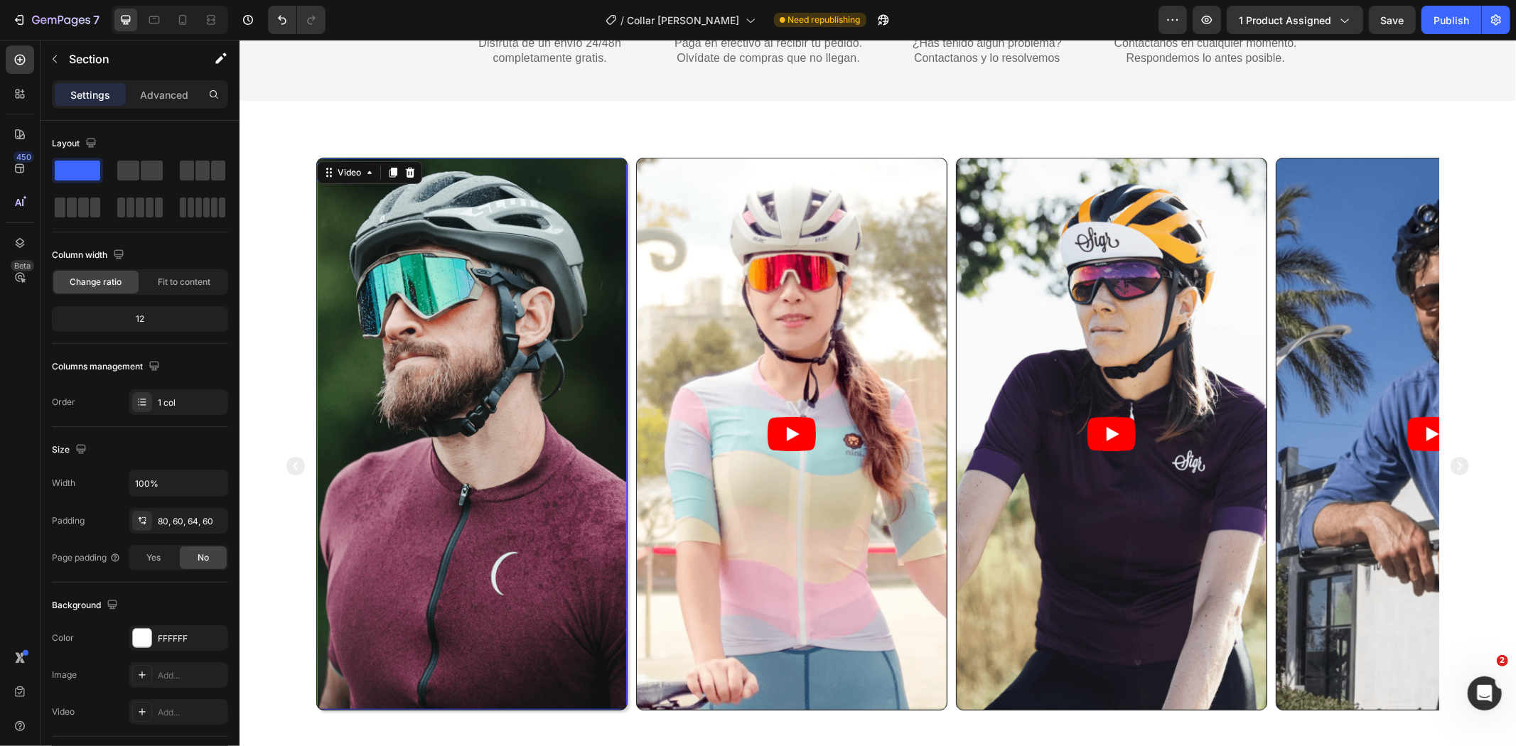
click at [500, 399] on video at bounding box center [471, 433] width 310 height 551
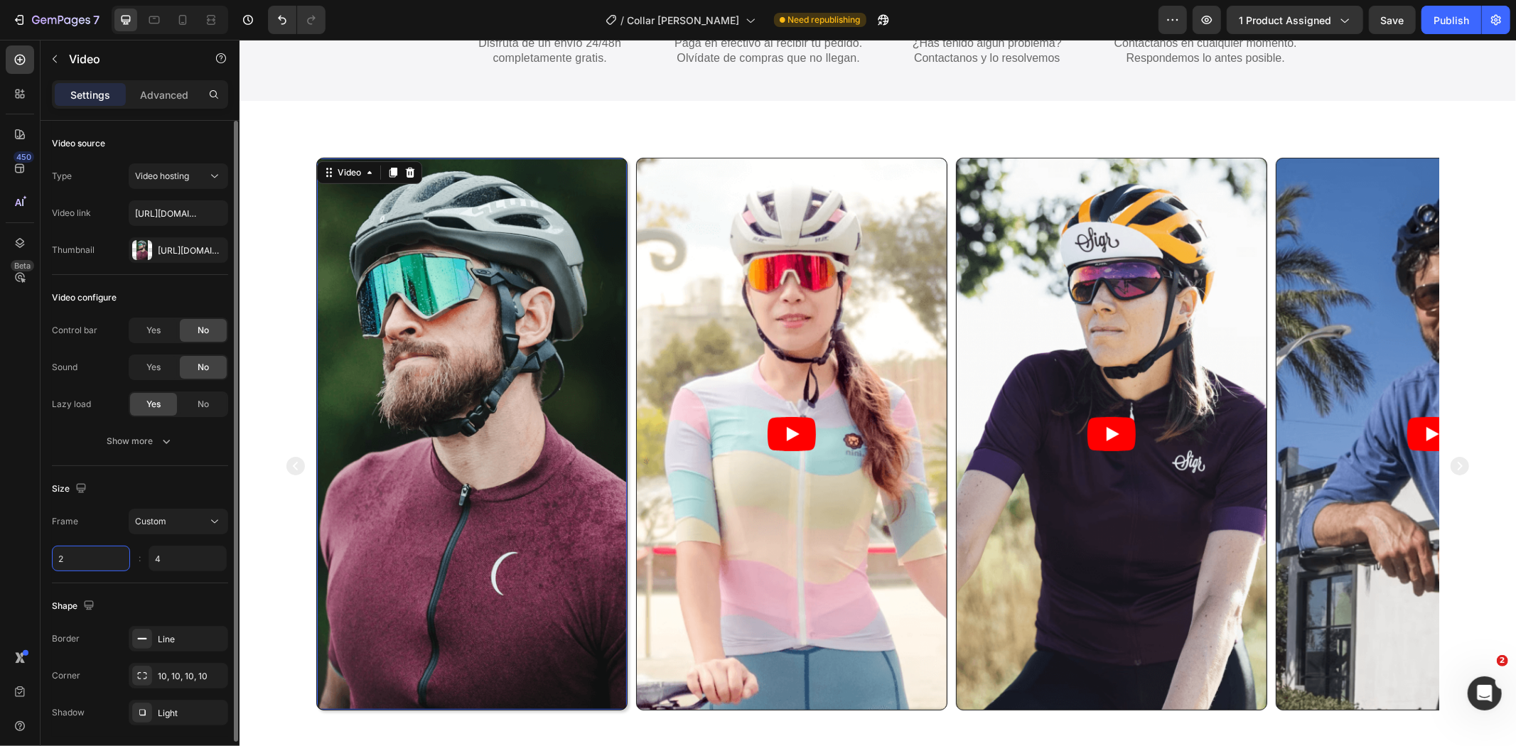
click at [103, 562] on input "2" at bounding box center [91, 559] width 78 height 26
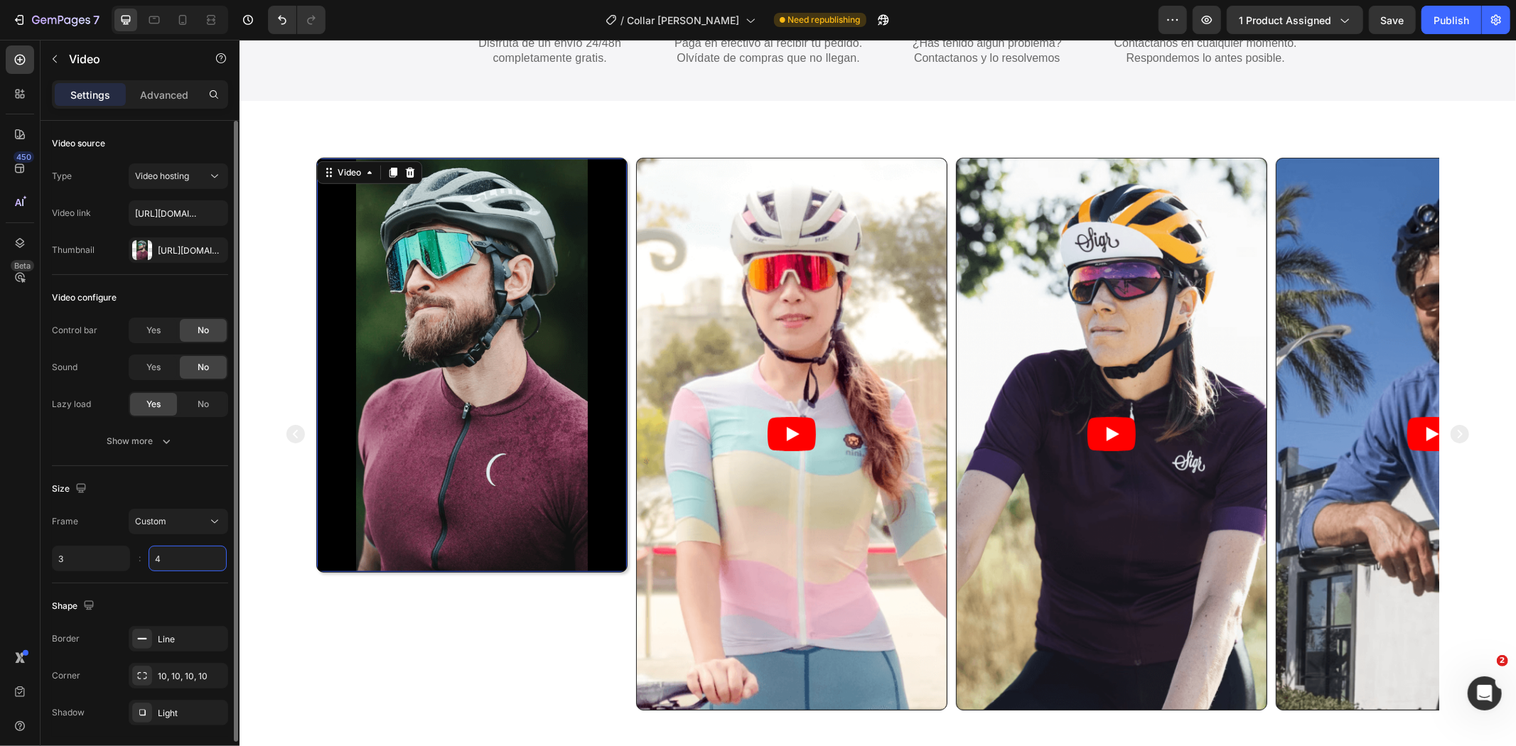
type input "3"
click at [176, 557] on input "4" at bounding box center [188, 559] width 78 height 26
type input "5"
click at [182, 481] on div "Size" at bounding box center [140, 489] width 176 height 23
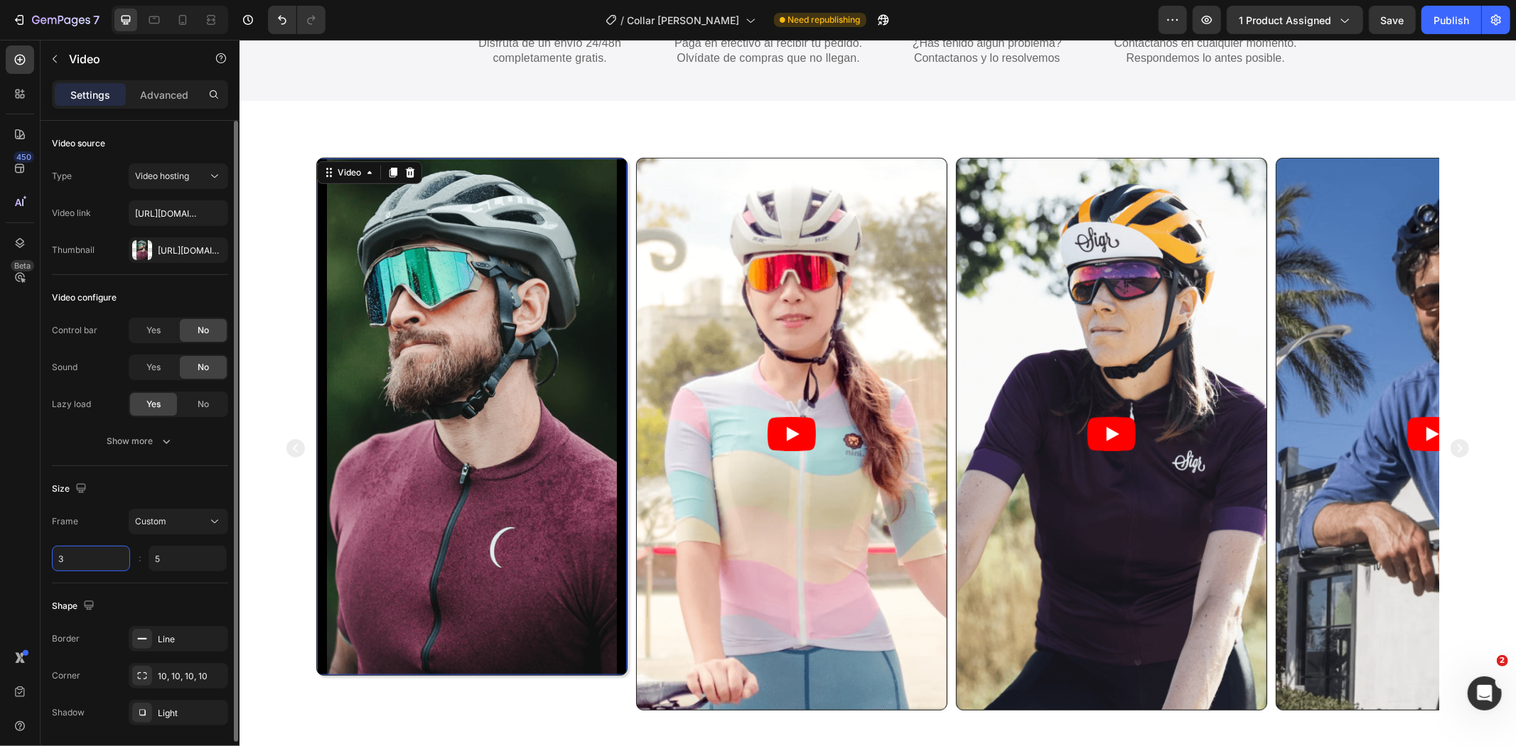
click at [95, 567] on input "3" at bounding box center [91, 559] width 78 height 26
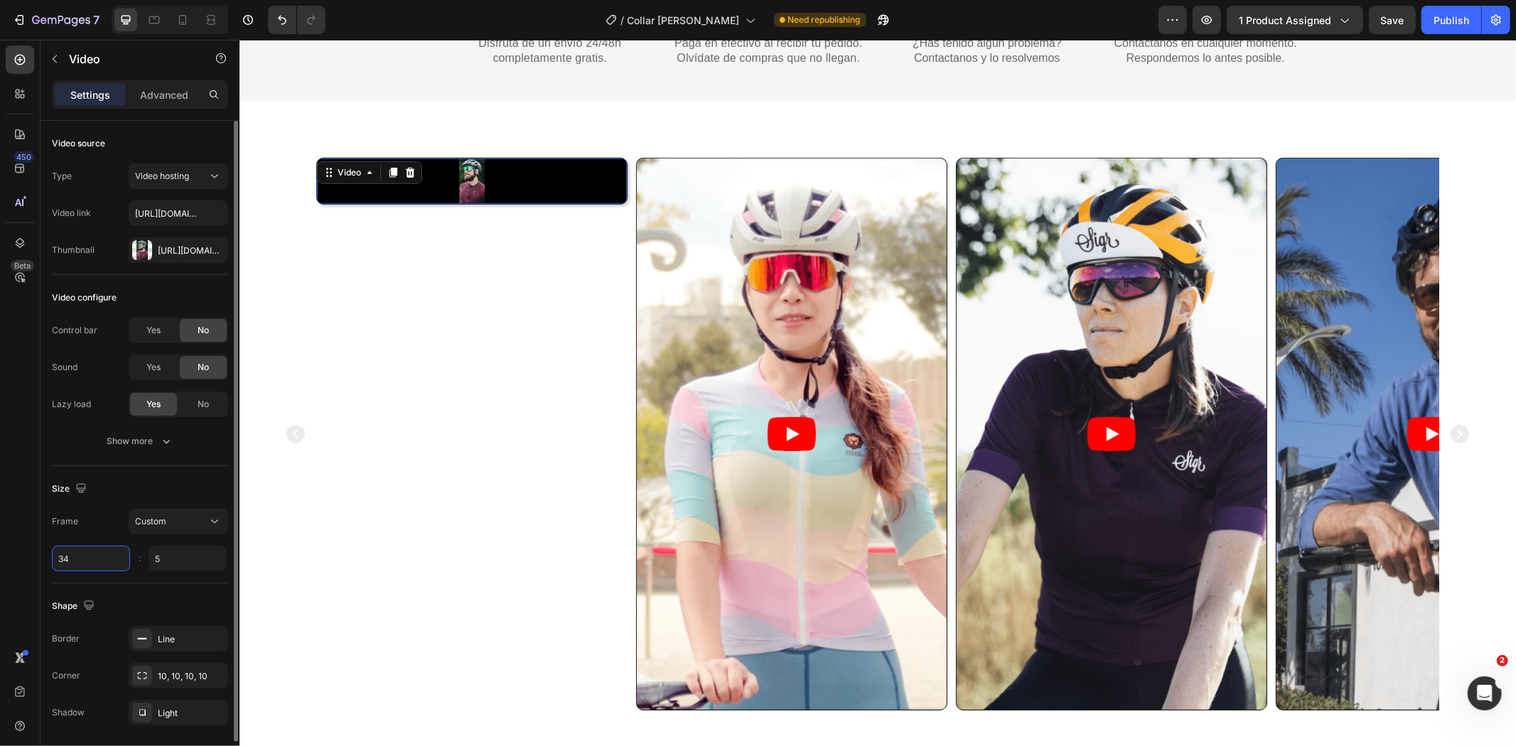
type input "3"
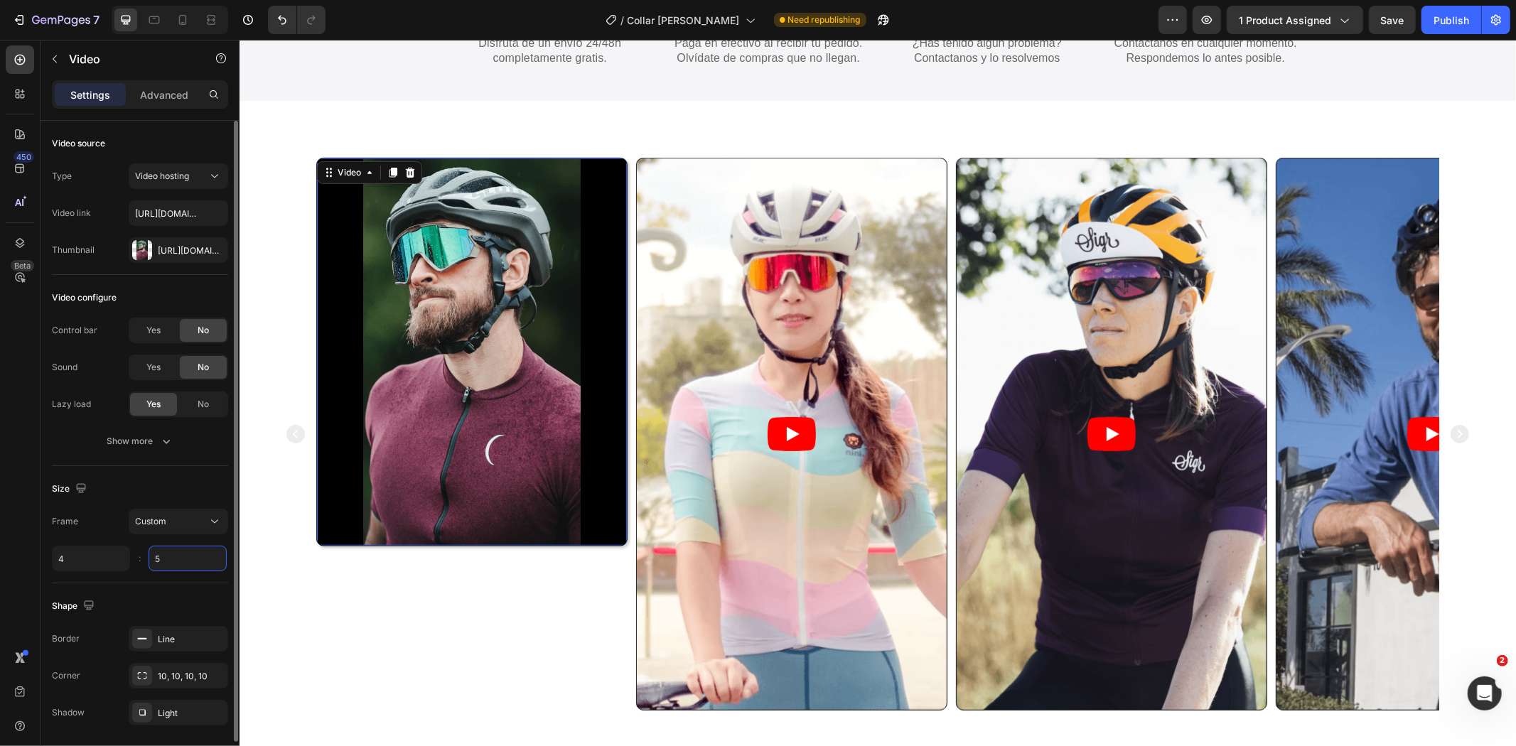
type input "4"
click at [162, 558] on input "5" at bounding box center [188, 559] width 78 height 26
type input "6"
click at [187, 474] on div "Size Frame Custom 4 6 :" at bounding box center [140, 524] width 176 height 117
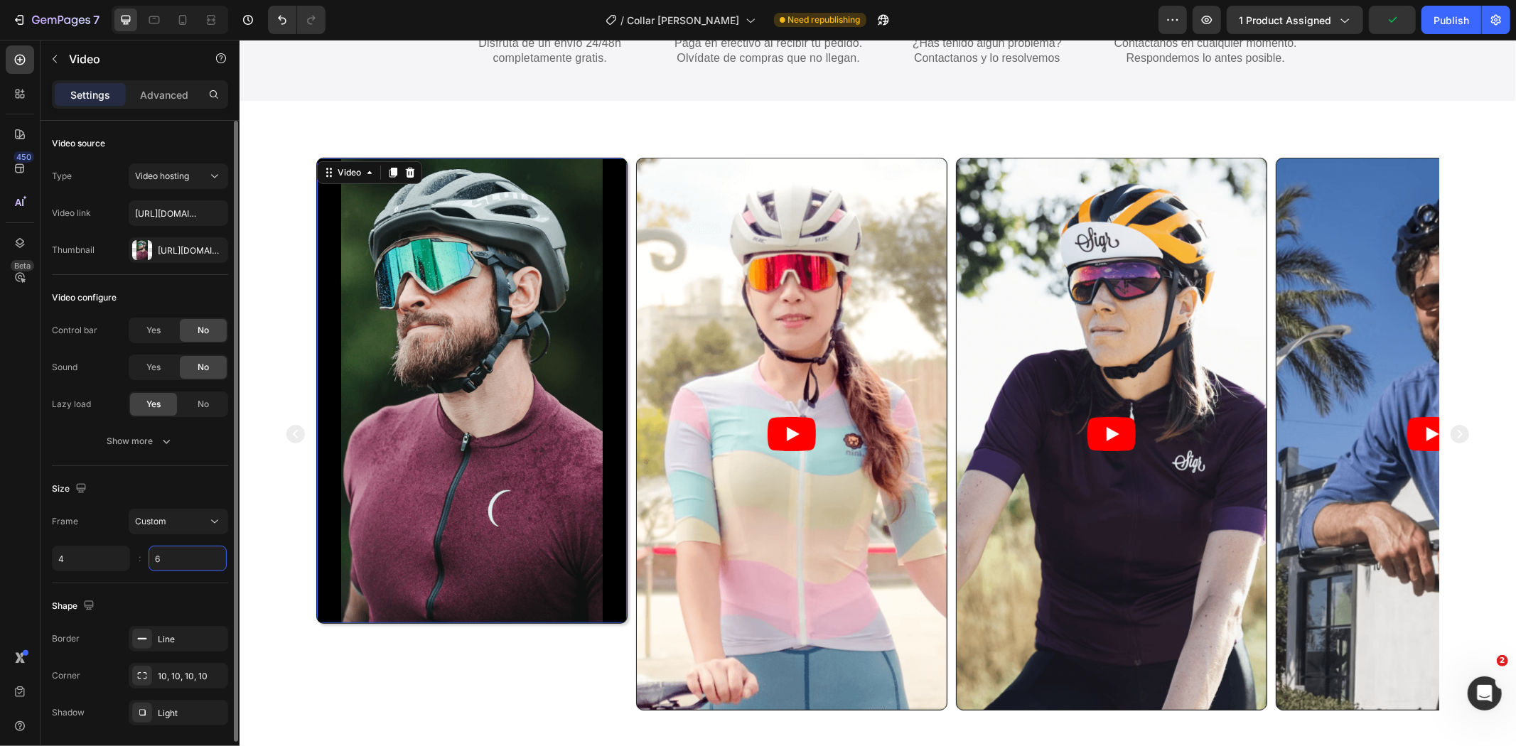
click at [176, 560] on input "6" at bounding box center [188, 559] width 78 height 26
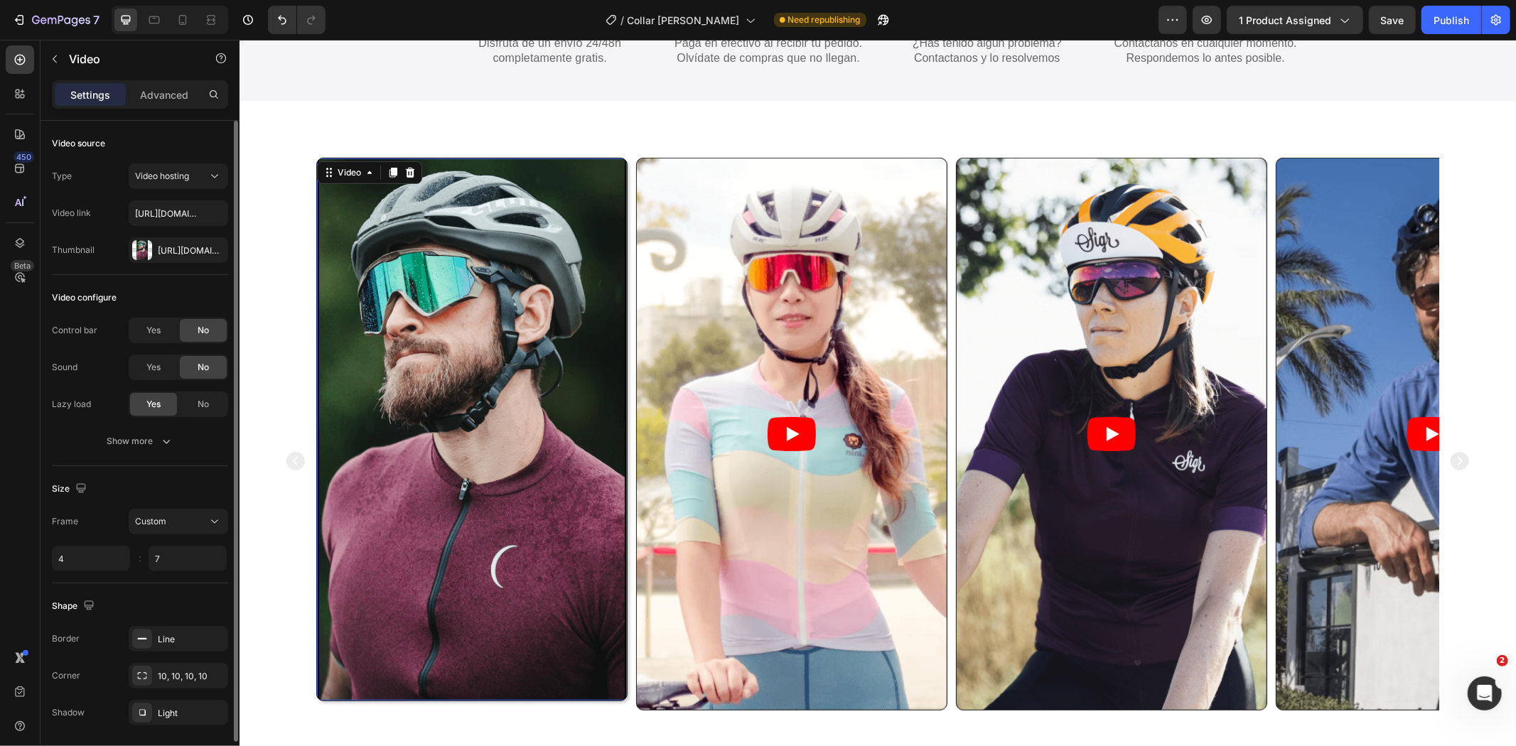
click at [174, 600] on div "Shape" at bounding box center [140, 606] width 176 height 23
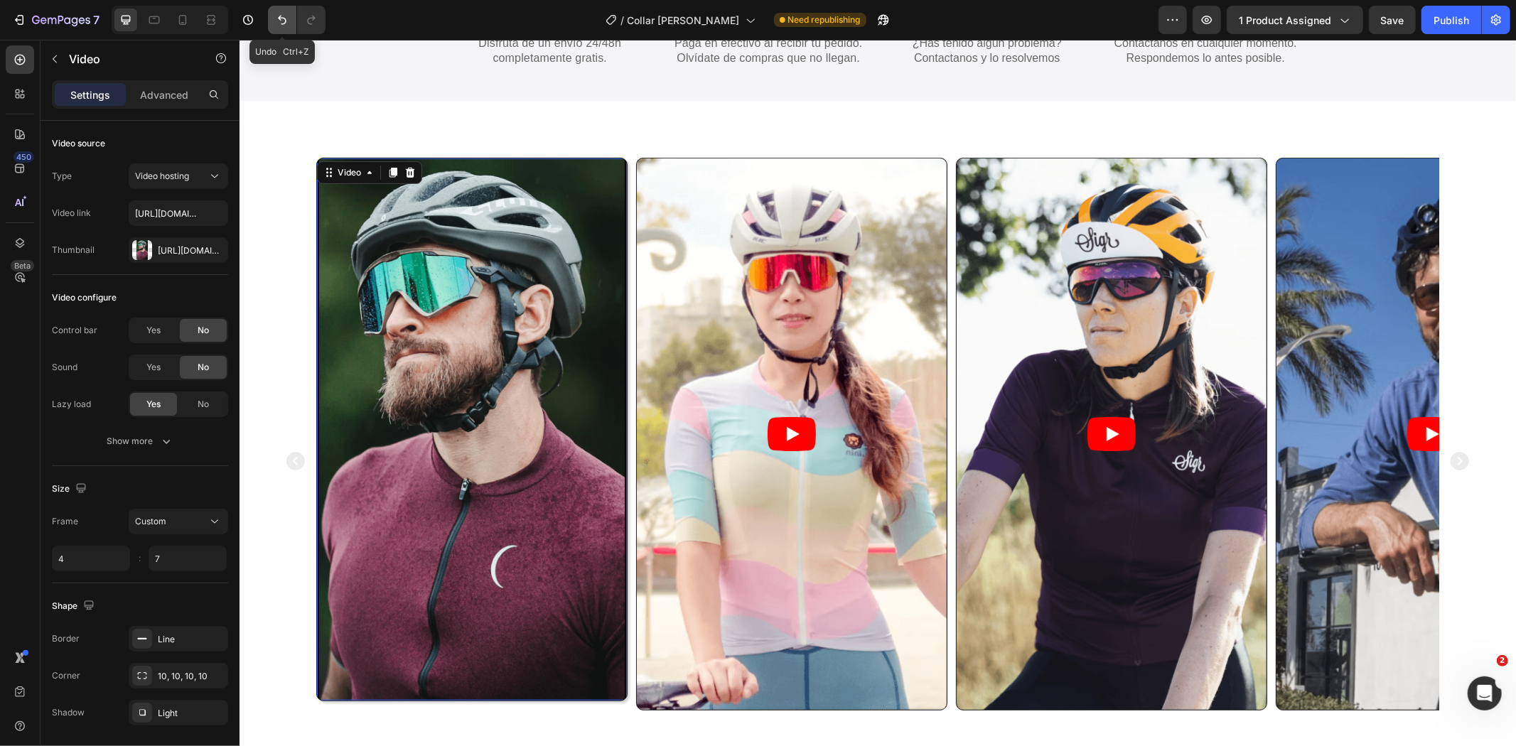
click at [283, 18] on icon "Undo/Redo" at bounding box center [282, 20] width 9 height 9
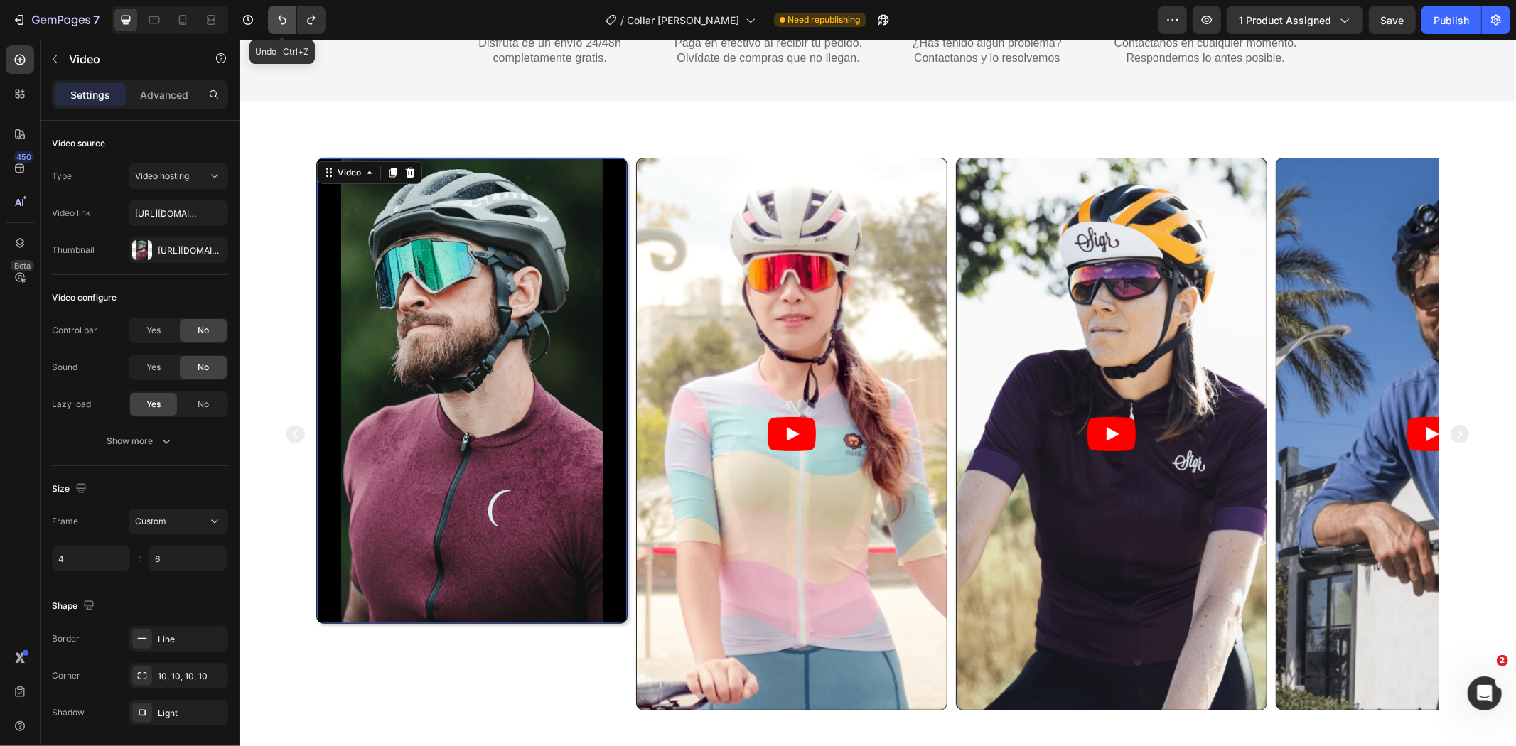
click at [283, 18] on icon "Undo/Redo" at bounding box center [282, 20] width 9 height 9
type input "5"
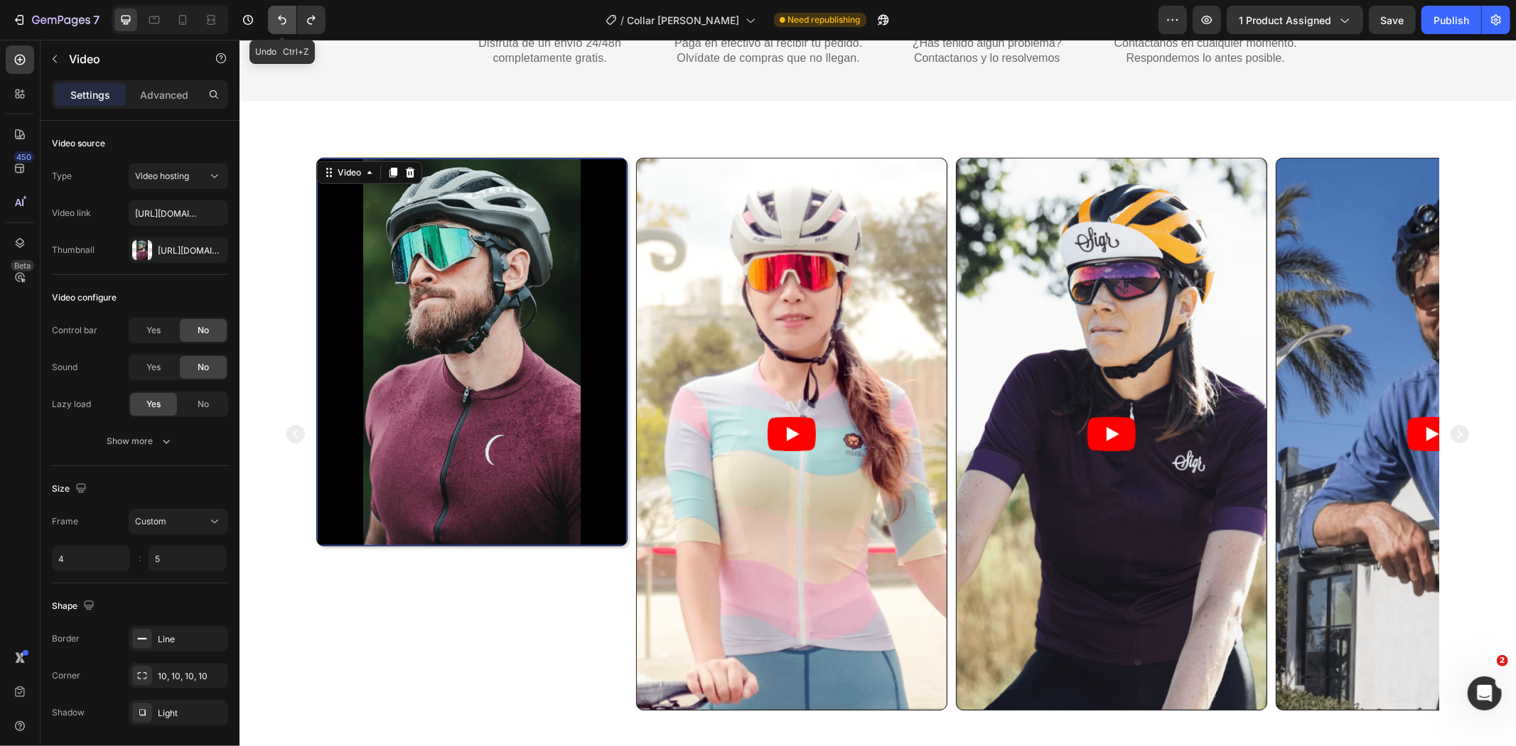
click at [283, 18] on icon "Undo/Redo" at bounding box center [282, 20] width 9 height 9
type input "3"
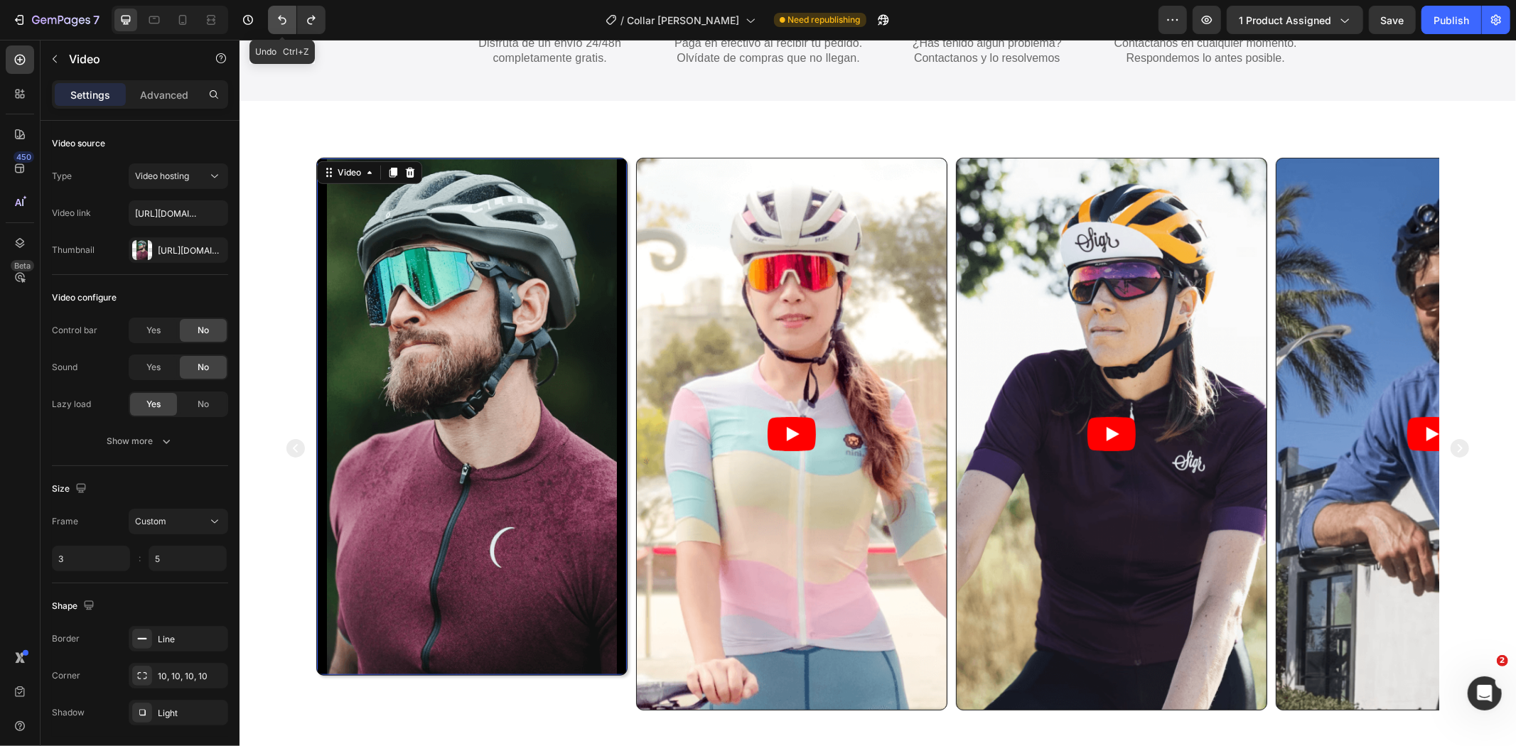
click at [283, 18] on icon "Undo/Redo" at bounding box center [282, 20] width 9 height 9
type input "4"
click at [283, 18] on icon "Undo/Redo" at bounding box center [282, 20] width 9 height 9
type input "2"
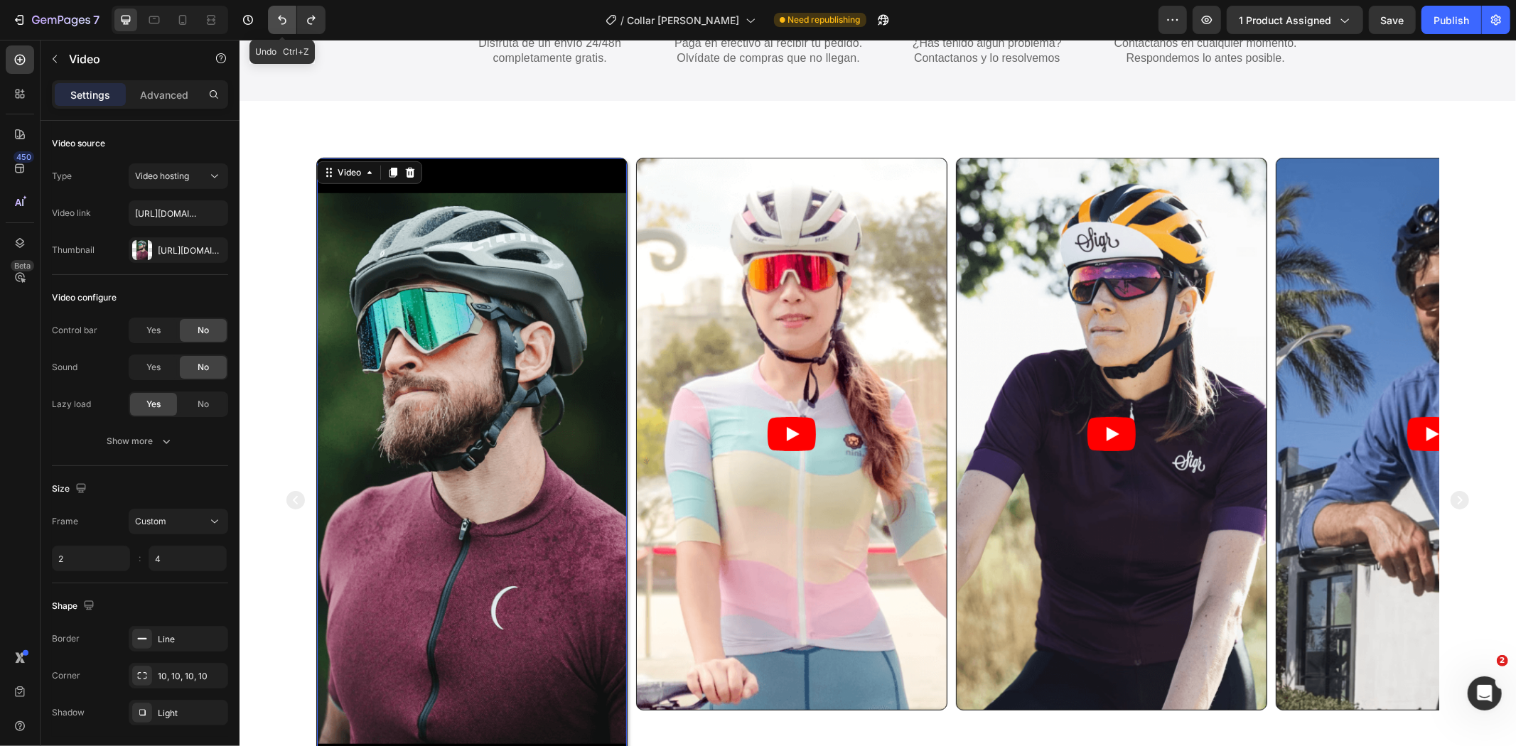
click at [283, 18] on icon "Undo/Redo" at bounding box center [282, 20] width 9 height 9
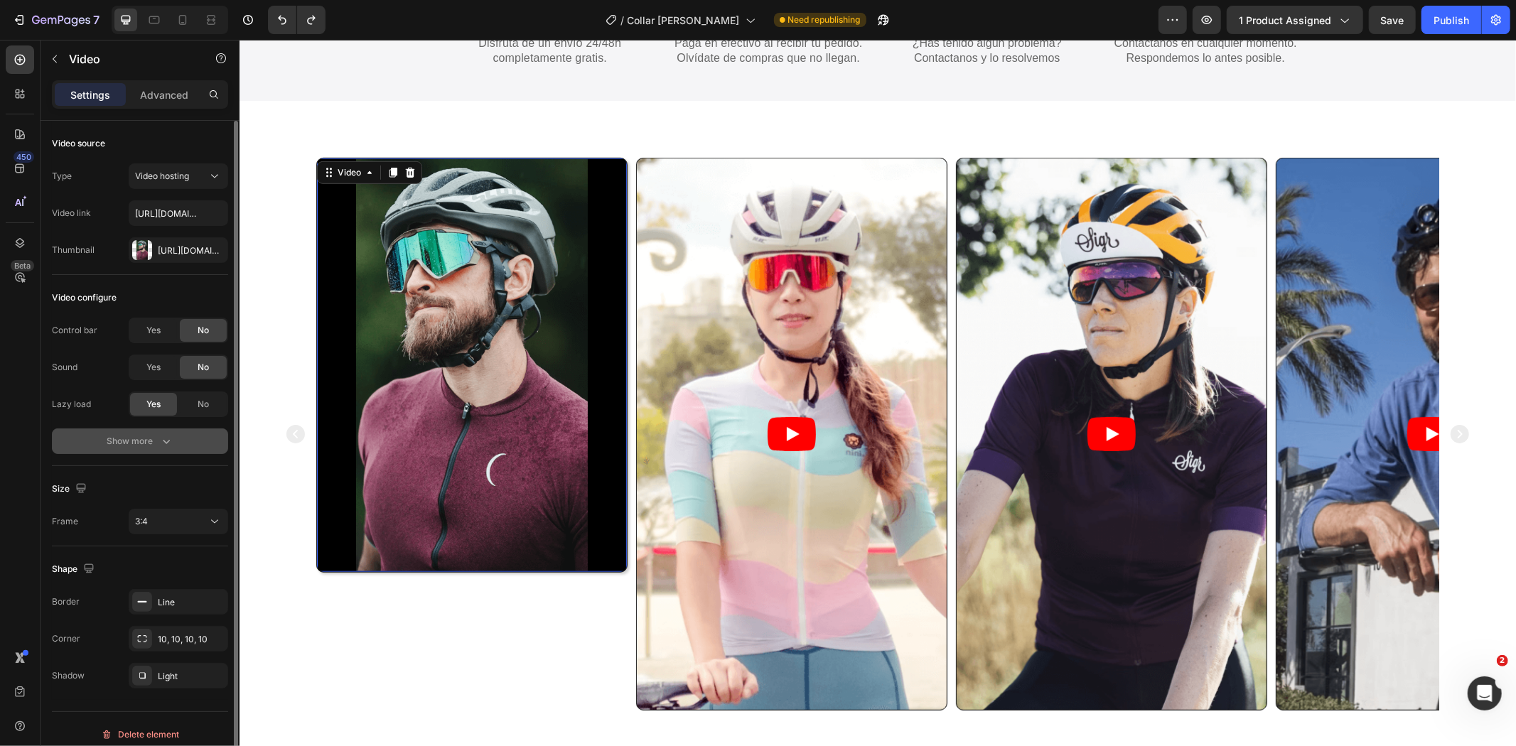
click at [159, 446] on icon "button" at bounding box center [166, 441] width 14 height 14
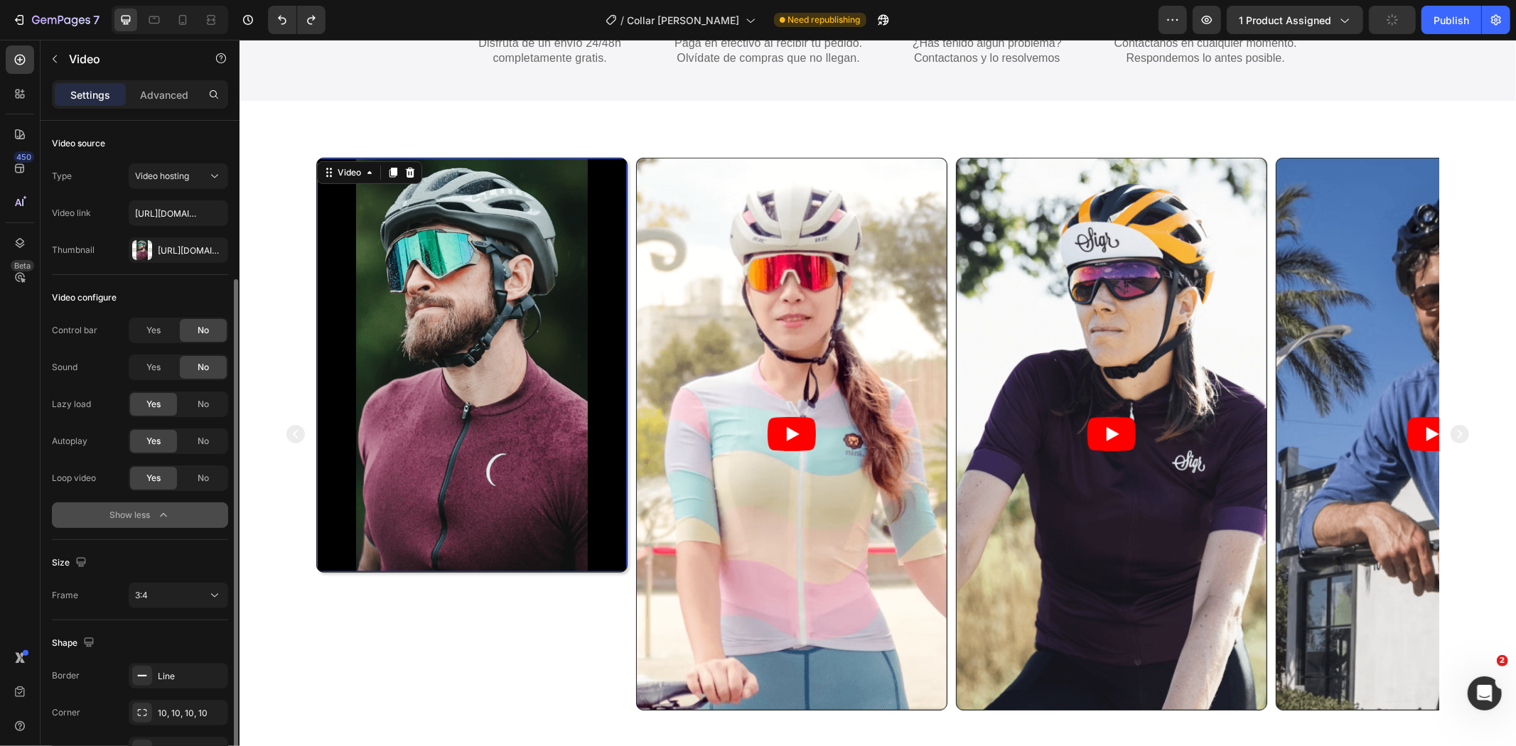
scroll to position [84, 0]
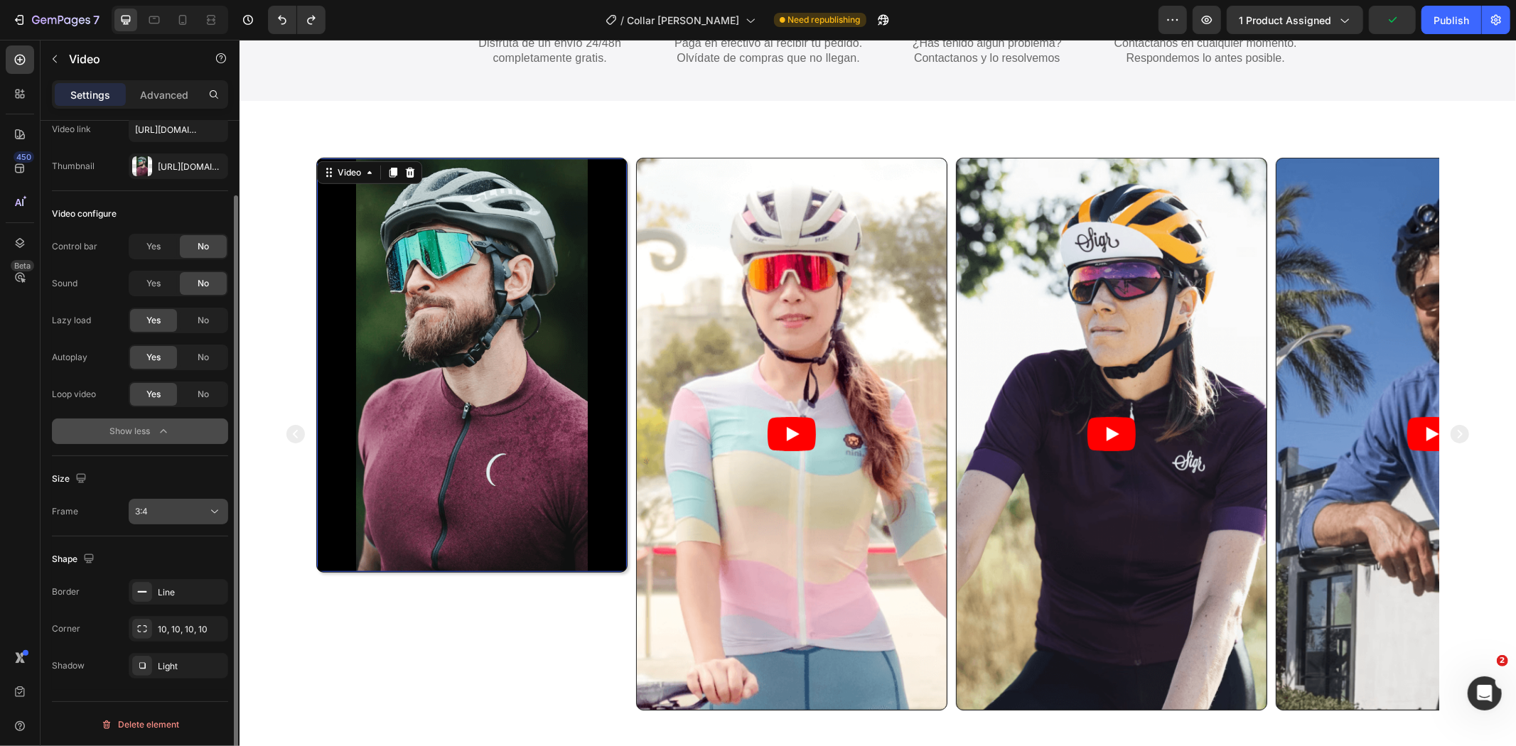
click at [176, 523] on button "3:4" at bounding box center [179, 512] width 100 height 26
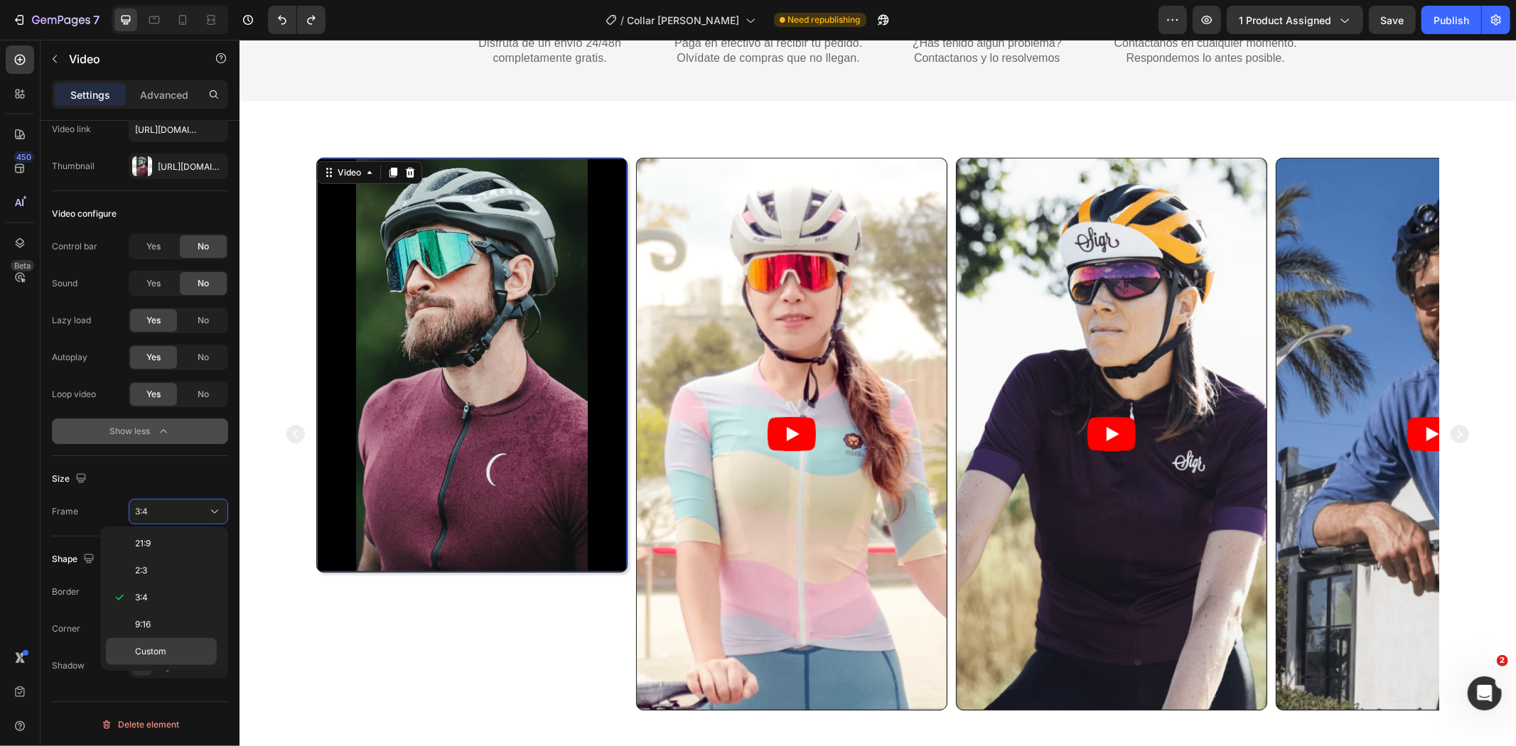
scroll to position [0, 0]
click at [175, 545] on p "Original" at bounding box center [172, 546] width 75 height 13
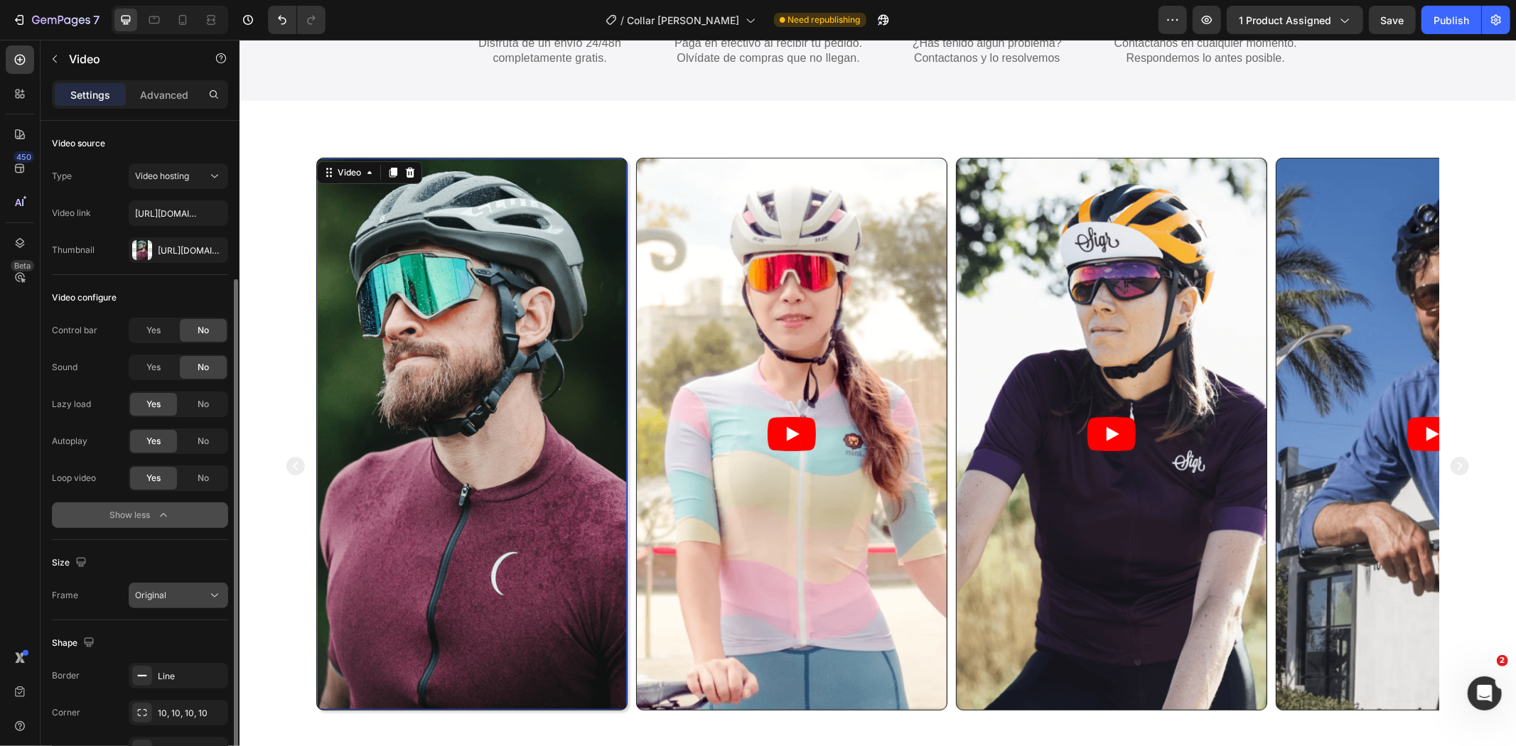
scroll to position [84, 0]
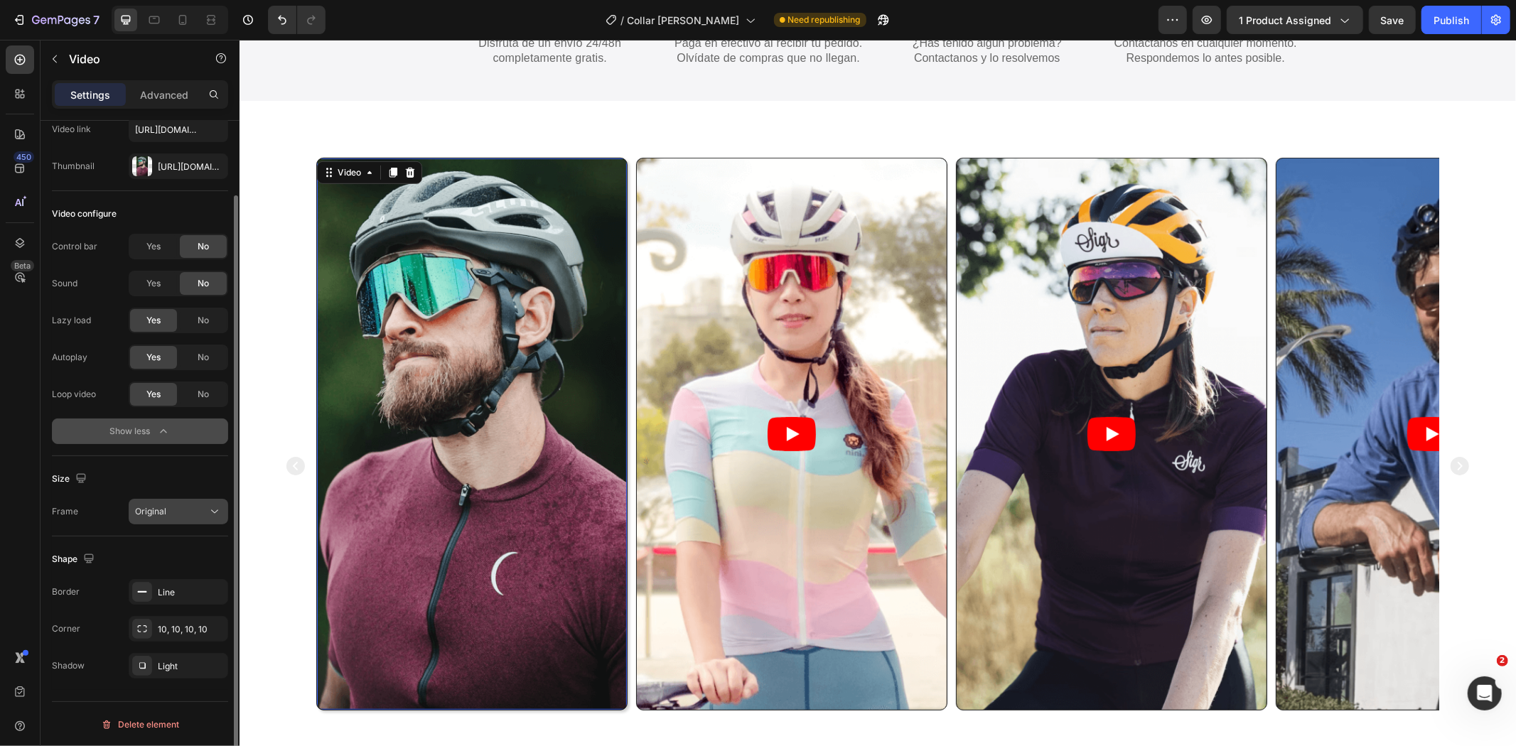
click at [174, 509] on div "Original" at bounding box center [171, 511] width 73 height 13
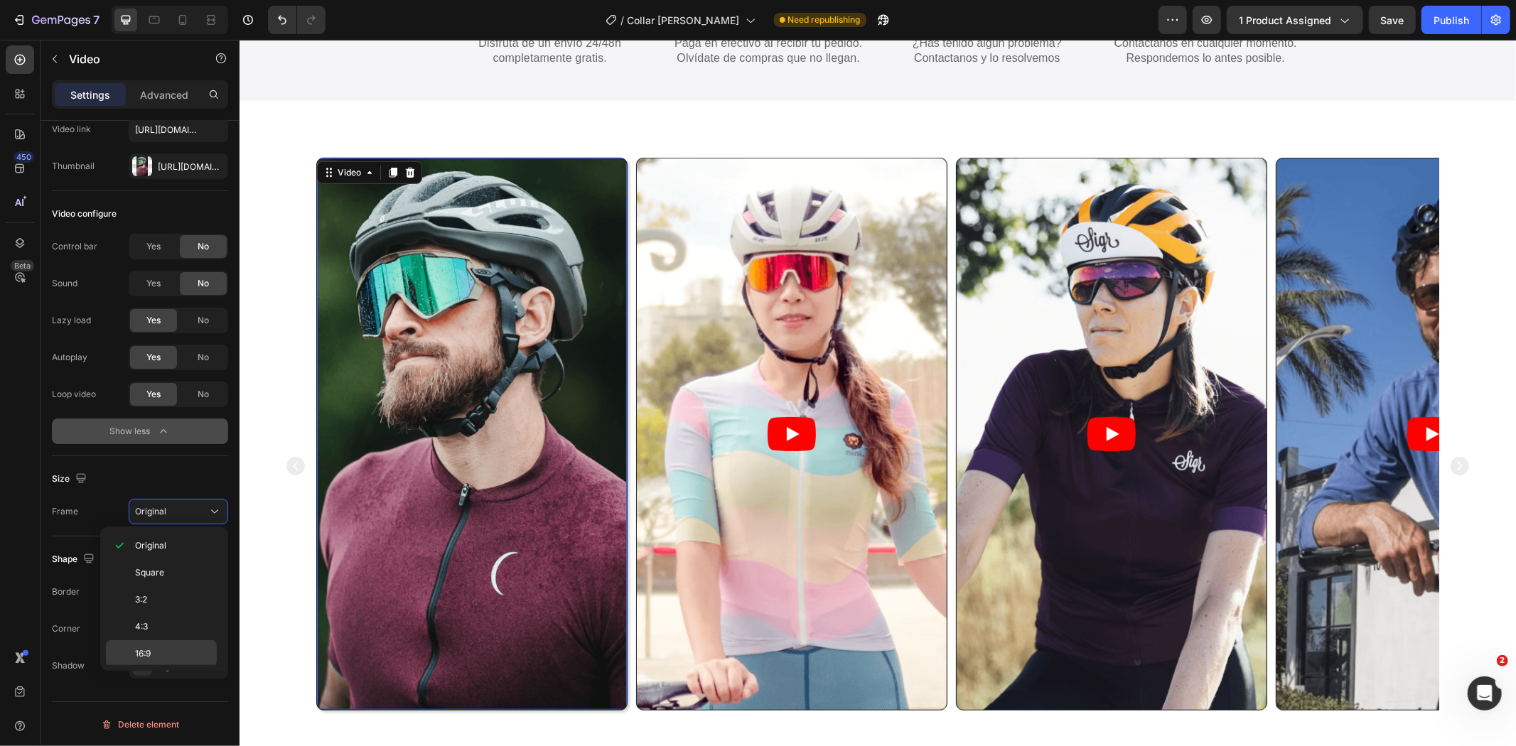
scroll to position [139, 0]
click at [180, 650] on p "Custom" at bounding box center [172, 650] width 75 height 13
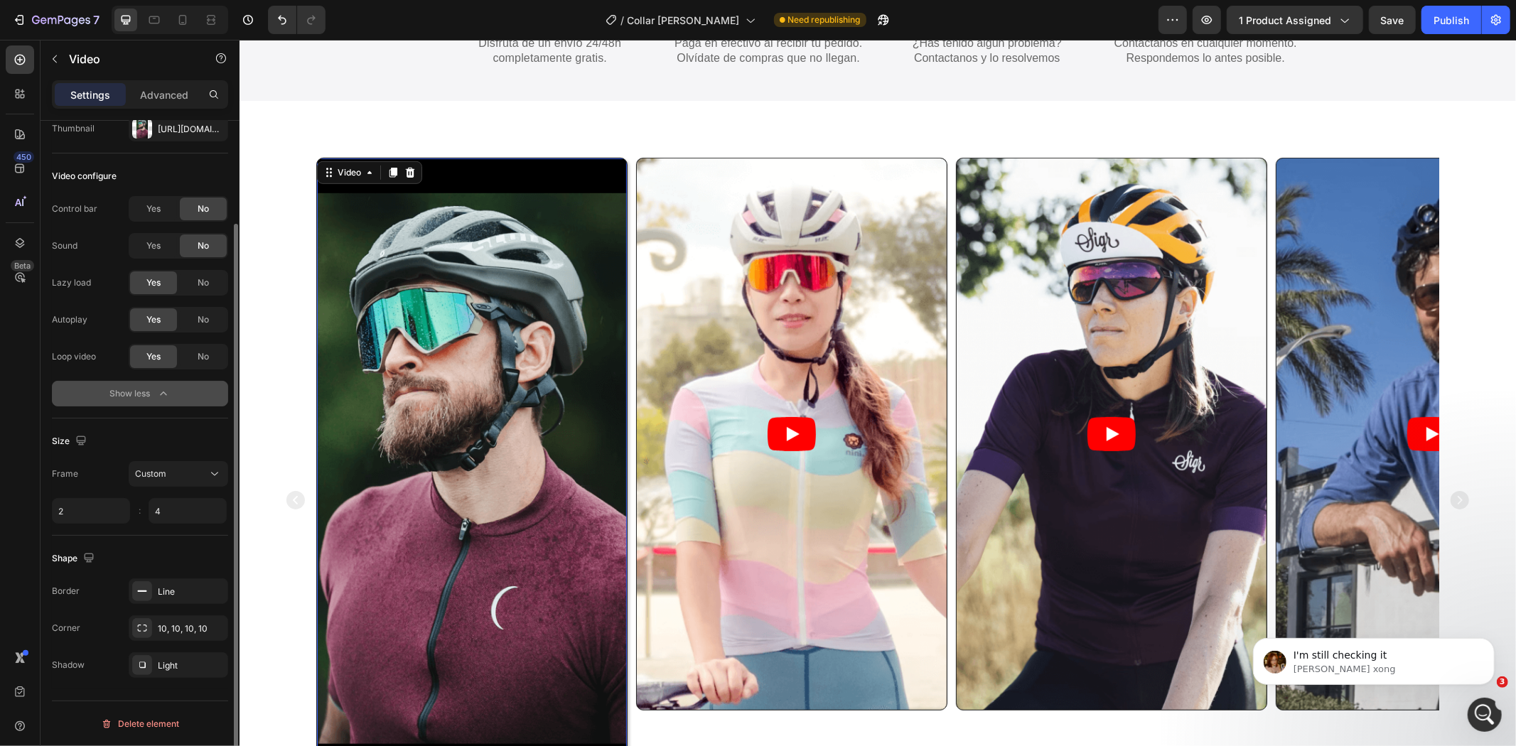
scroll to position [0, 0]
click at [101, 521] on input "2" at bounding box center [91, 511] width 78 height 26
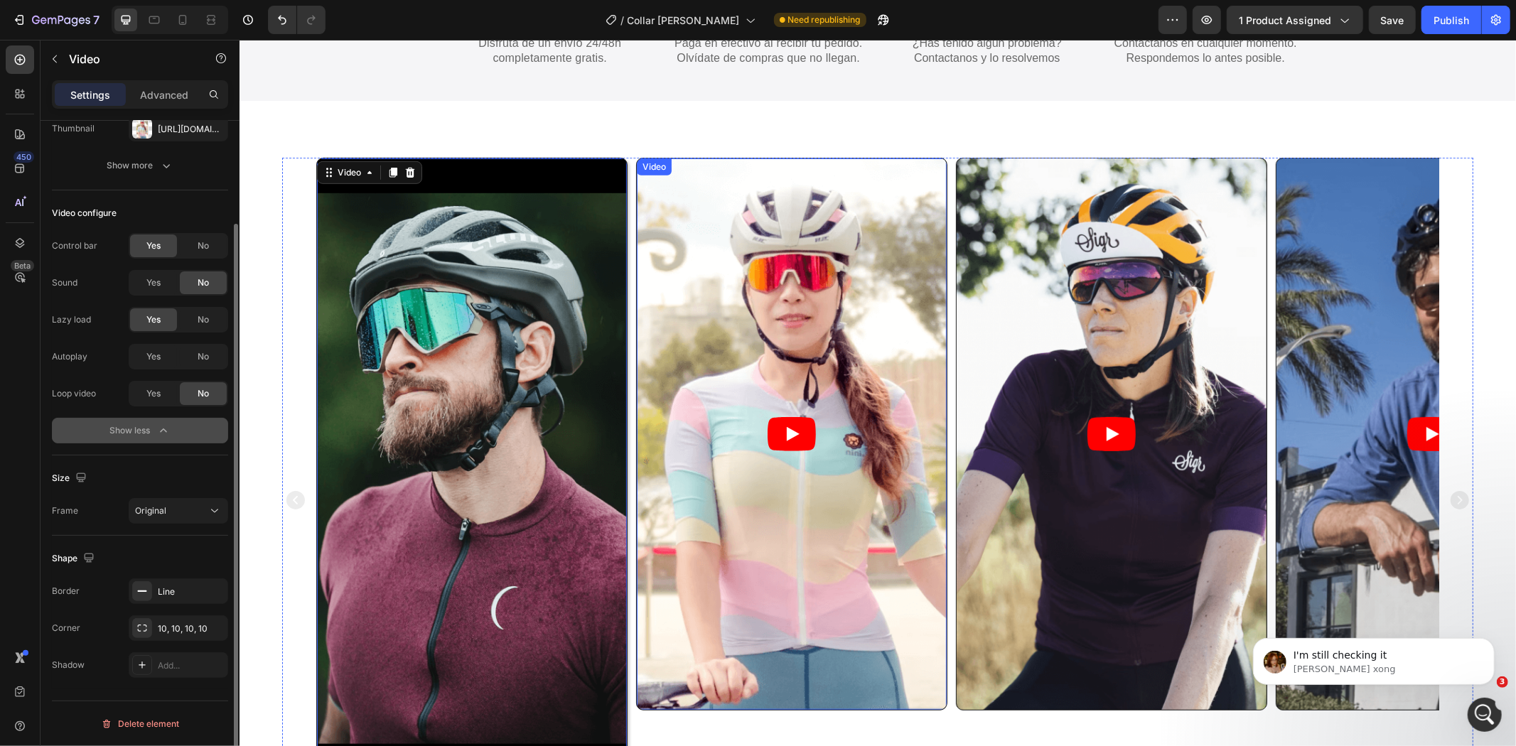
click at [837, 328] on article at bounding box center [791, 433] width 310 height 551
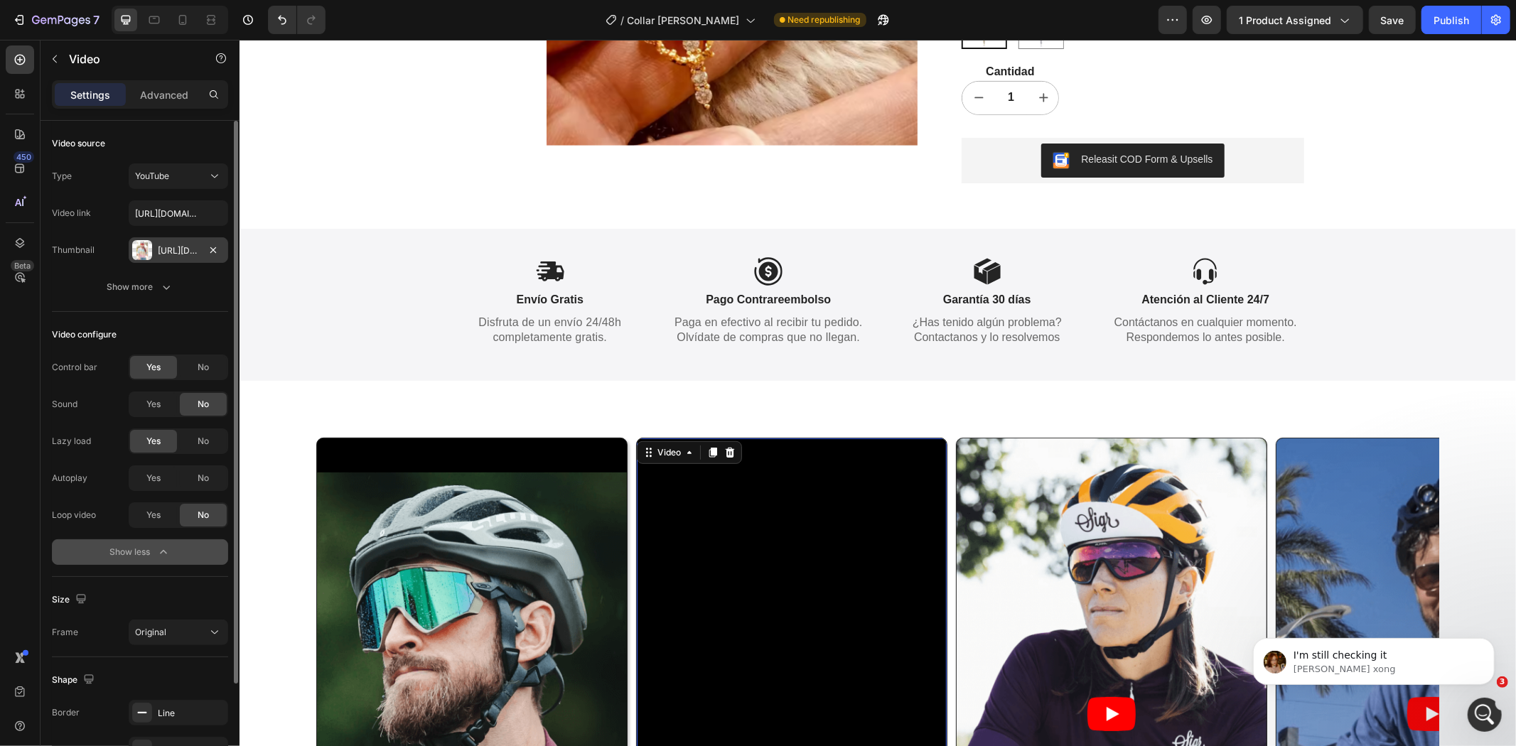
click at [142, 249] on div at bounding box center [142, 250] width 20 height 20
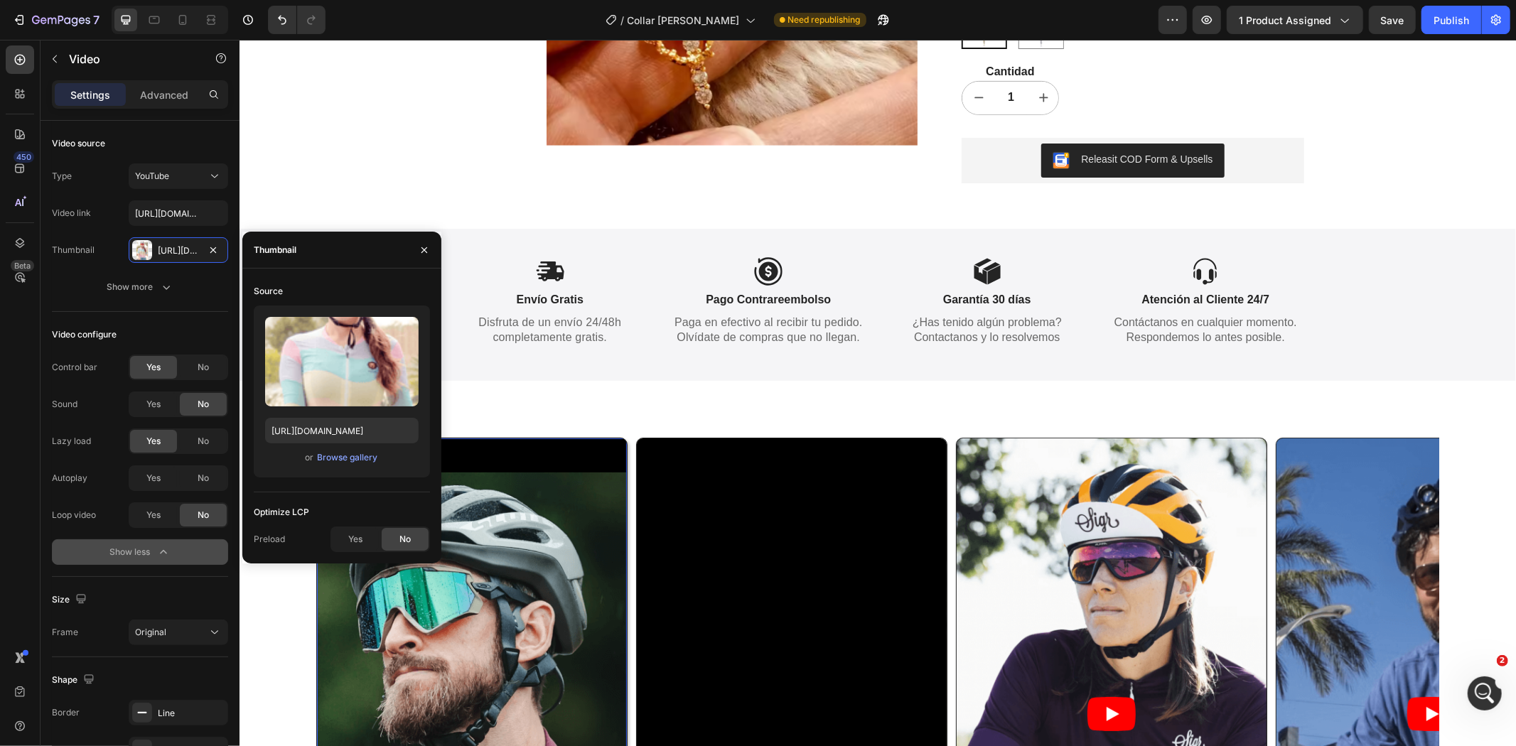
click at [548, 513] on video at bounding box center [471, 748] width 310 height 620
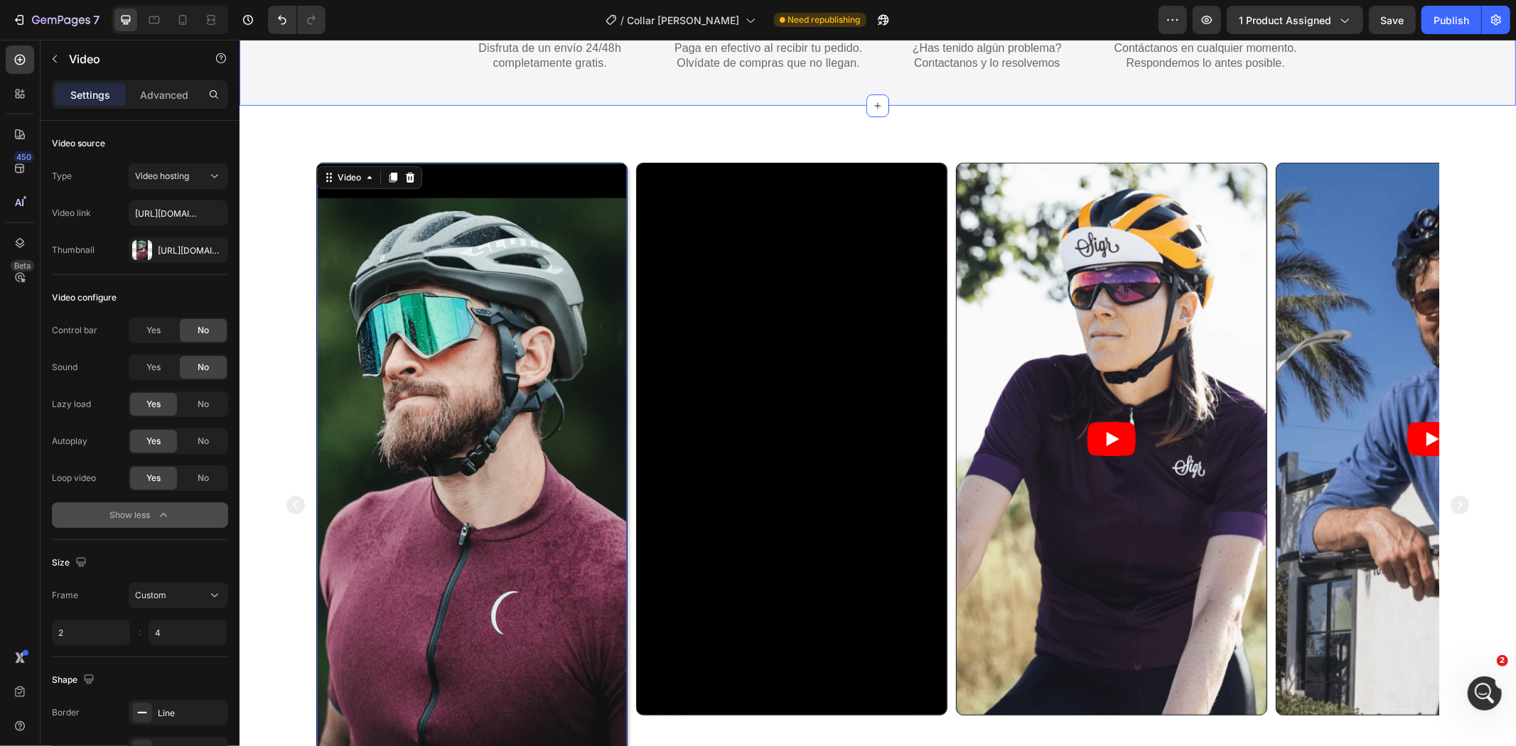
scroll to position [658, 0]
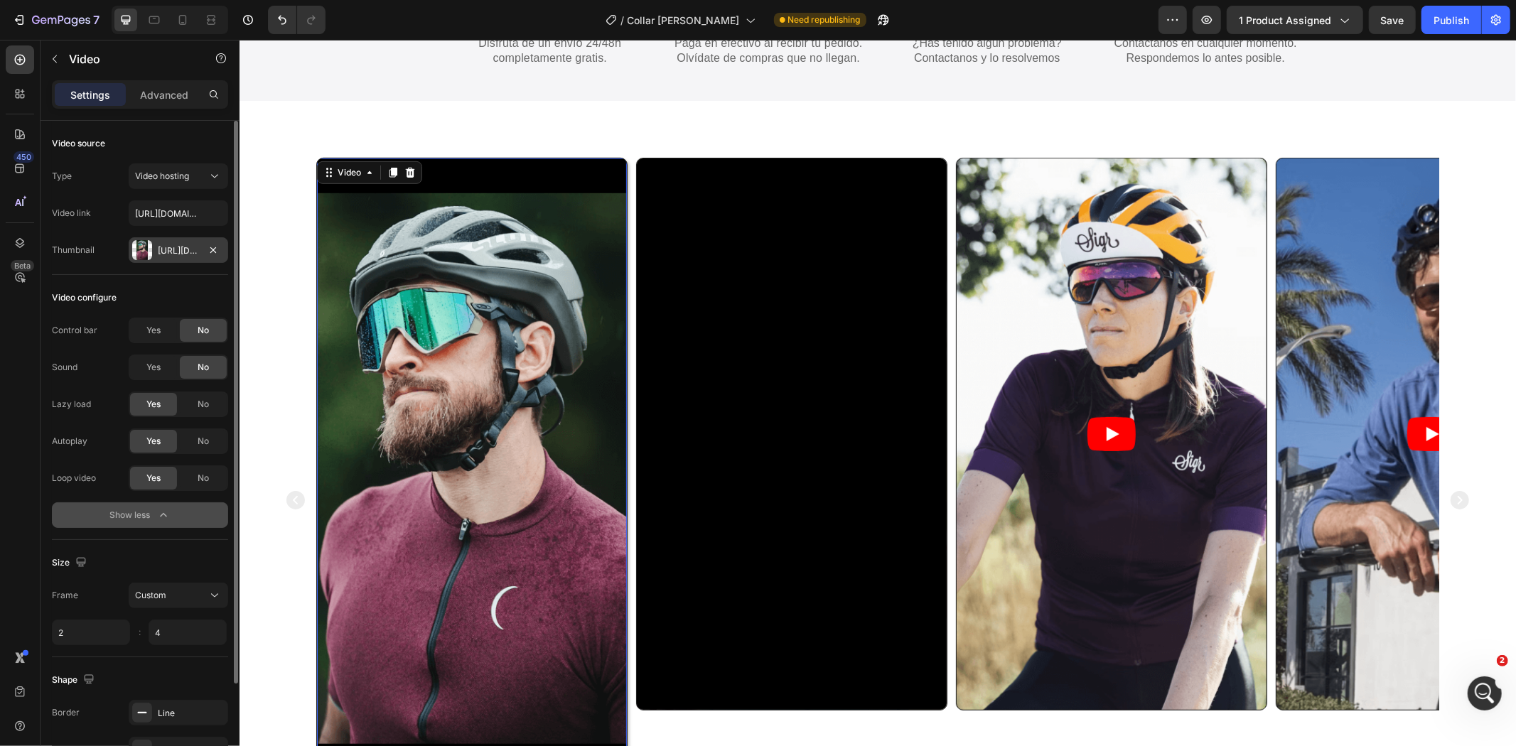
click at [159, 256] on div "Https://cdn.Shopify.Com/s/files/1/0914/6309/0517/files/gempages_541192685780731…" at bounding box center [178, 251] width 41 height 13
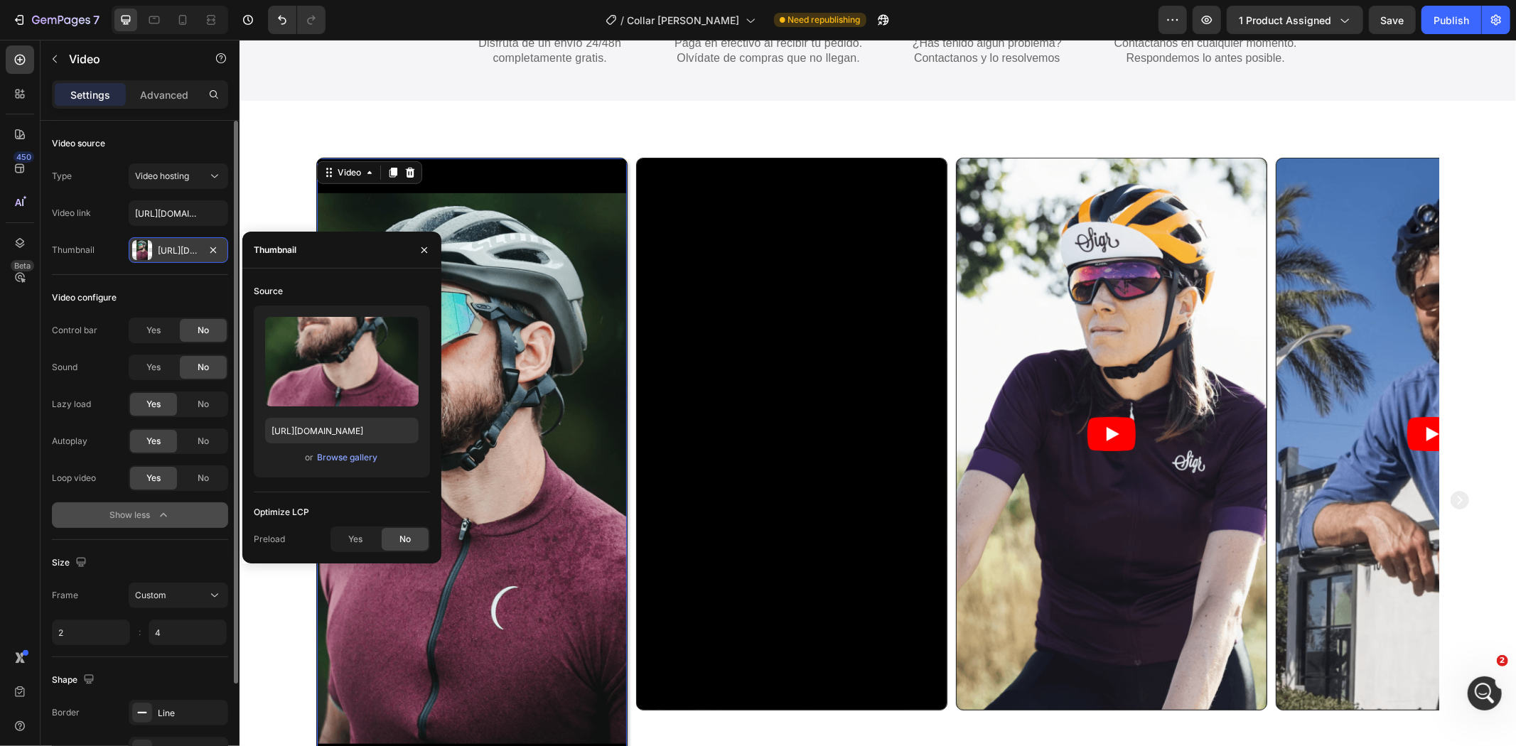
click at [159, 256] on div "Https://cdn.Shopify.Com/s/files/1/0914/6309/0517/files/gempages_541192685780731…" at bounding box center [178, 251] width 41 height 13
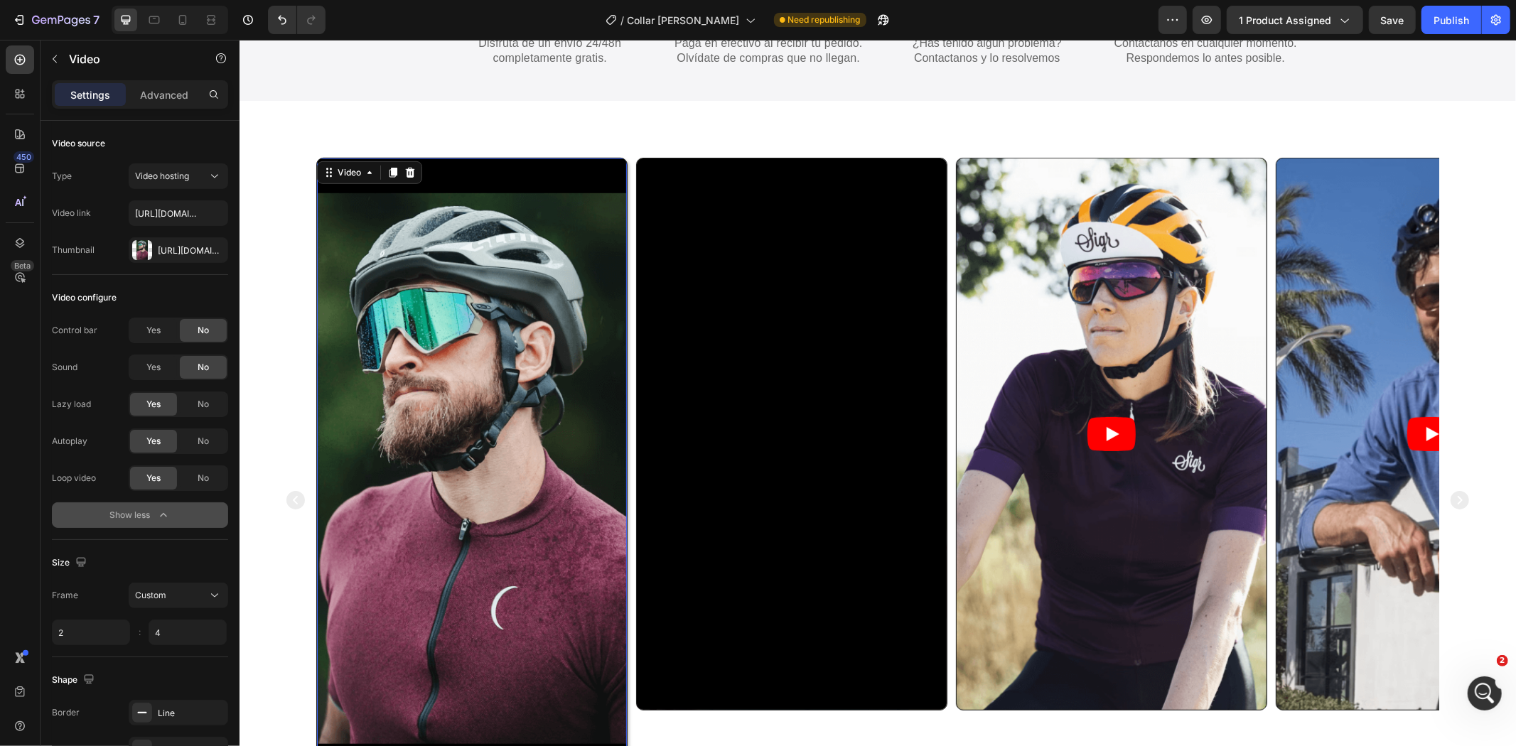
scroll to position [122, 0]
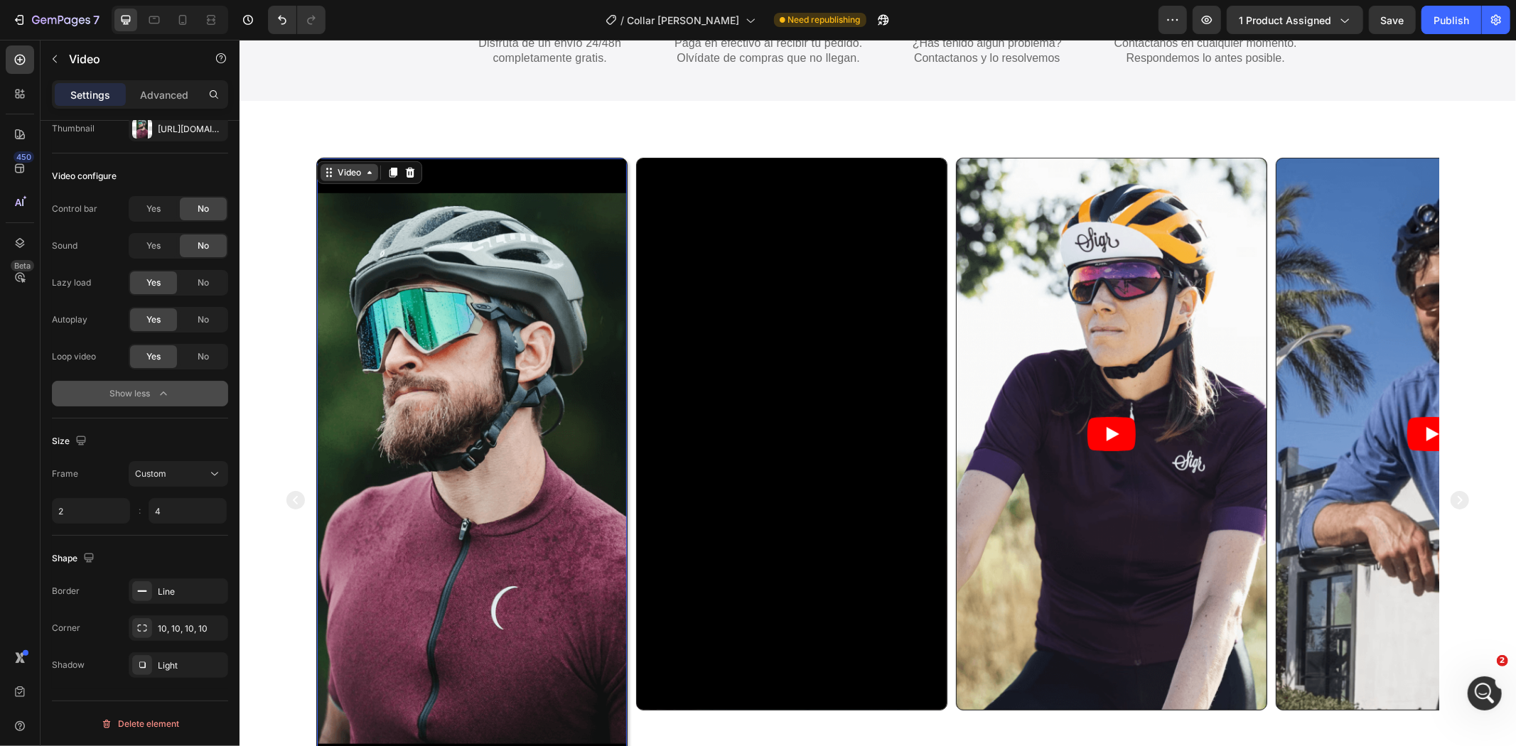
click at [344, 173] on div "Video" at bounding box center [348, 172] width 29 height 13
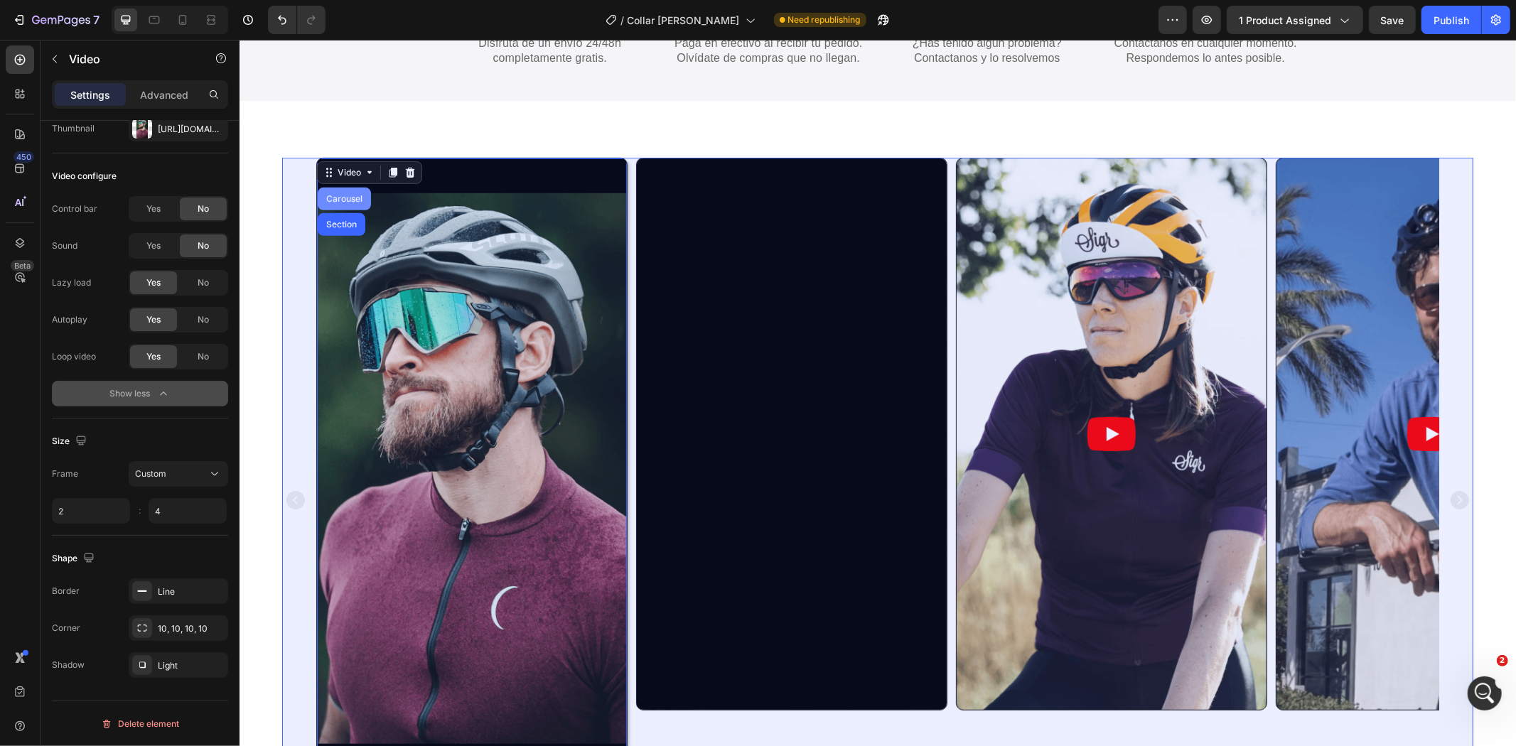
click at [326, 196] on div "Carousel" at bounding box center [344, 198] width 42 height 9
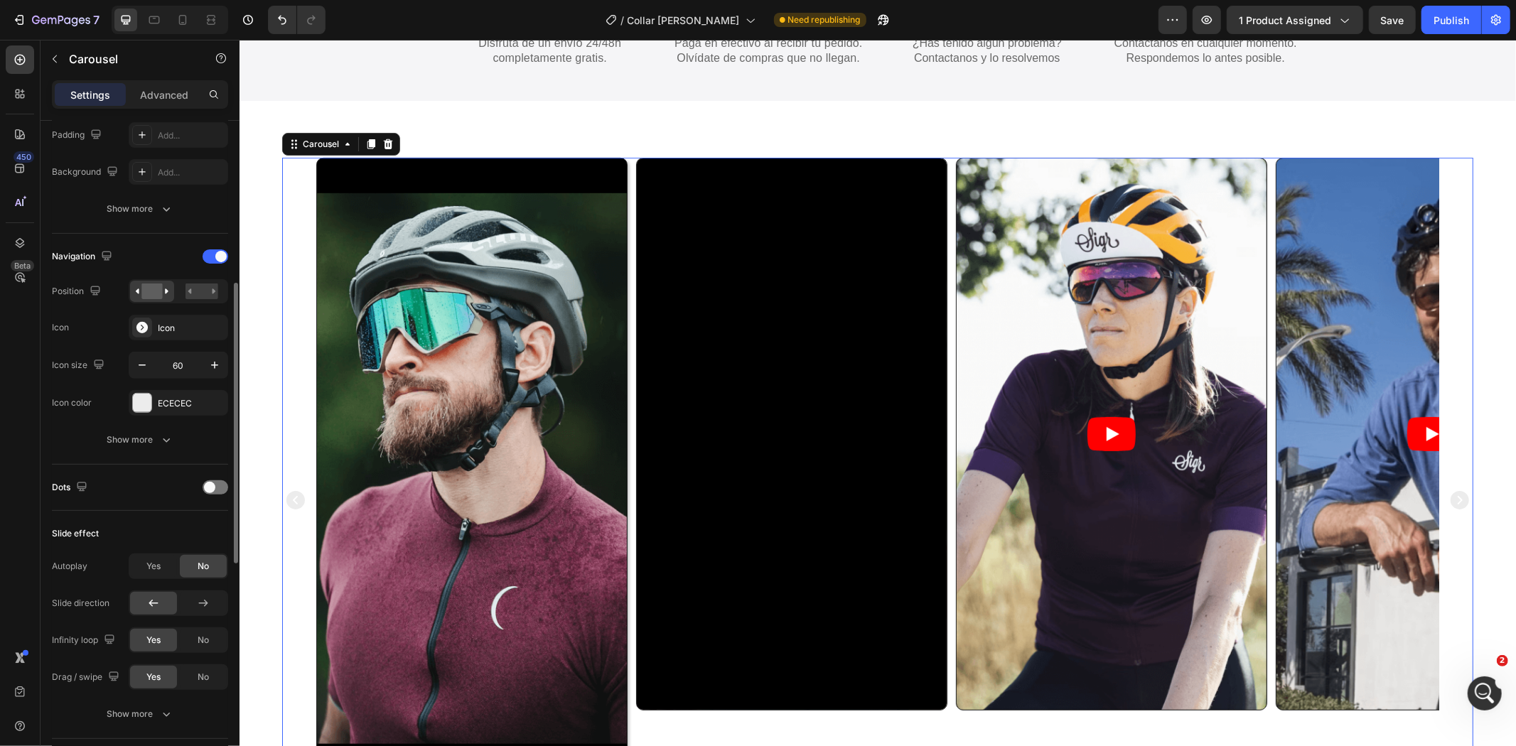
scroll to position [252, 0]
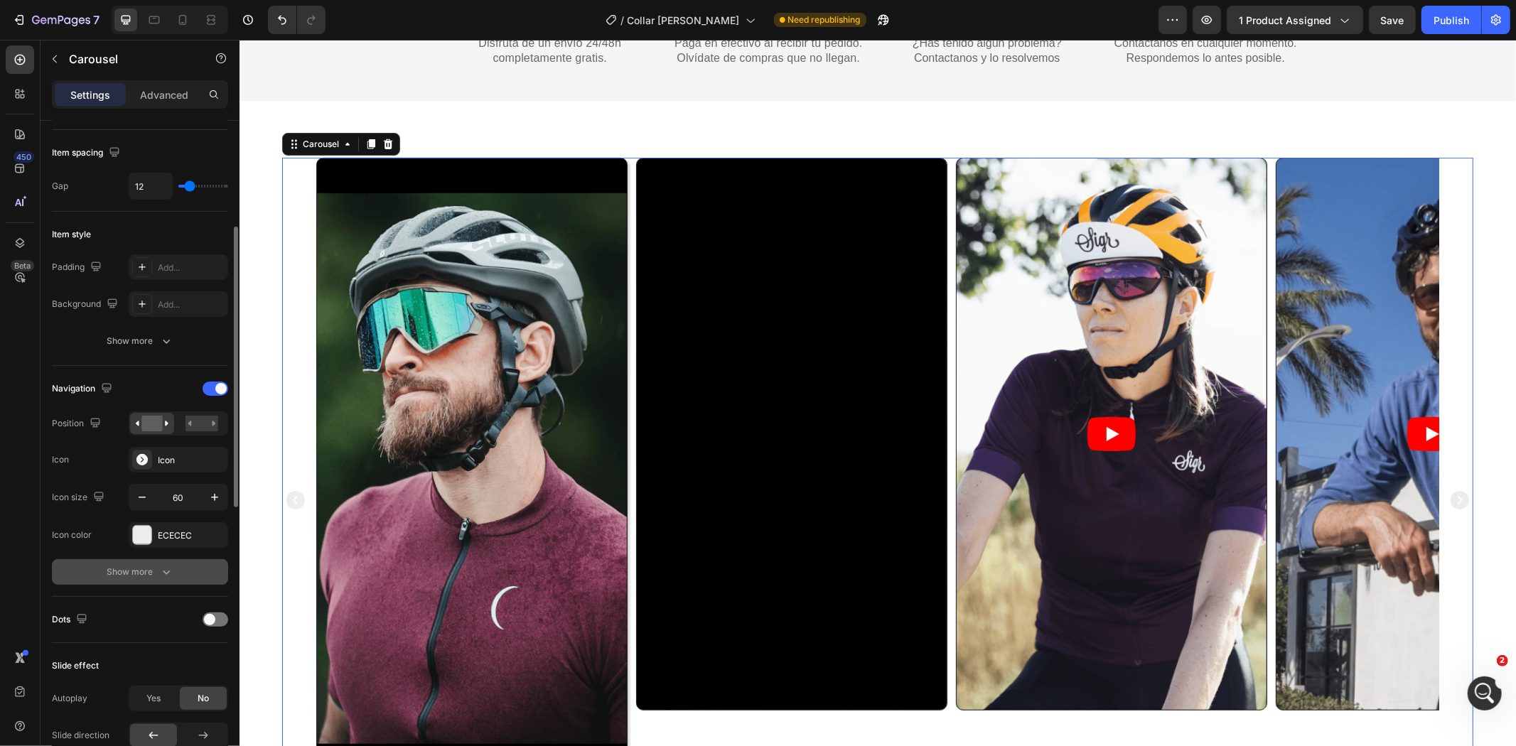
click at [154, 574] on div "Show more" at bounding box center [140, 572] width 66 height 14
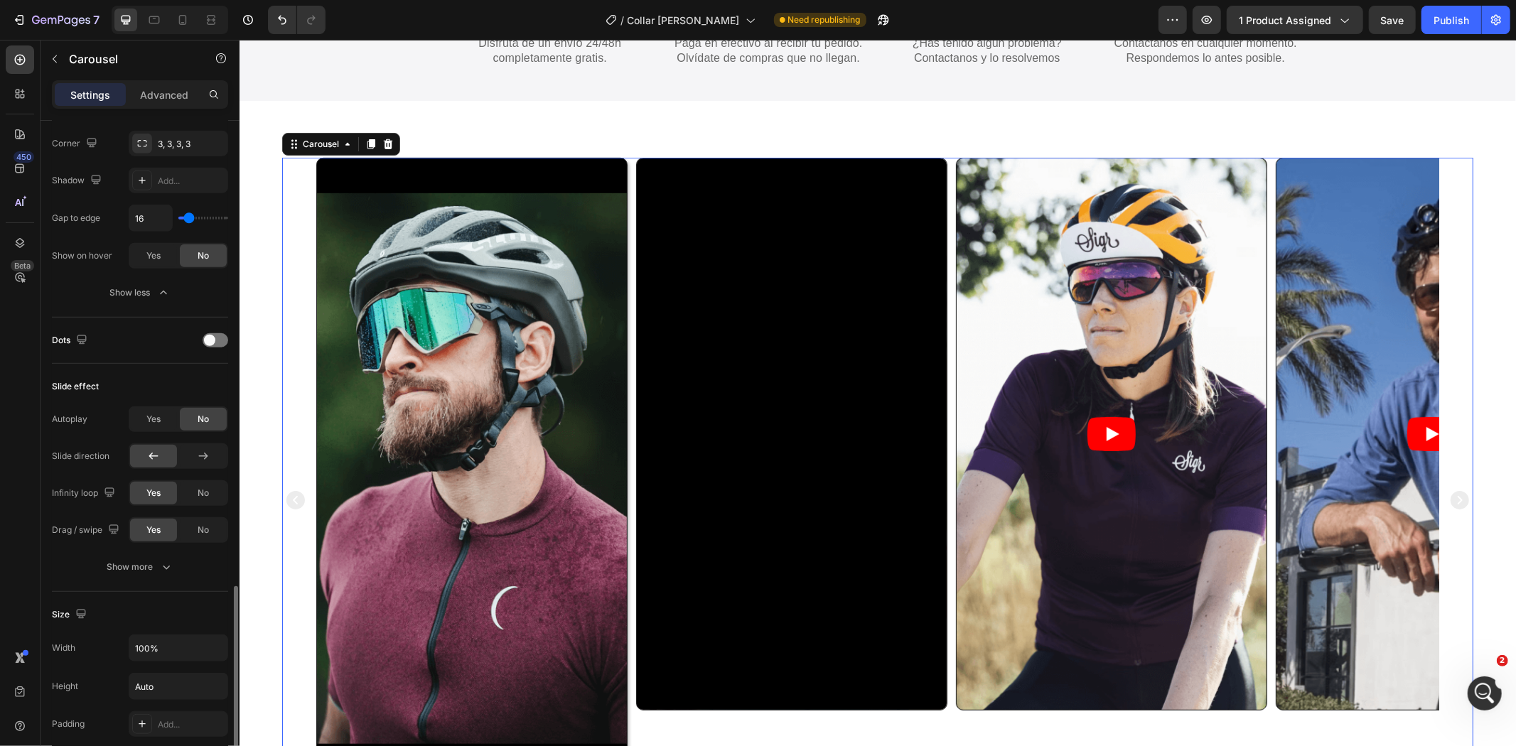
scroll to position [923, 0]
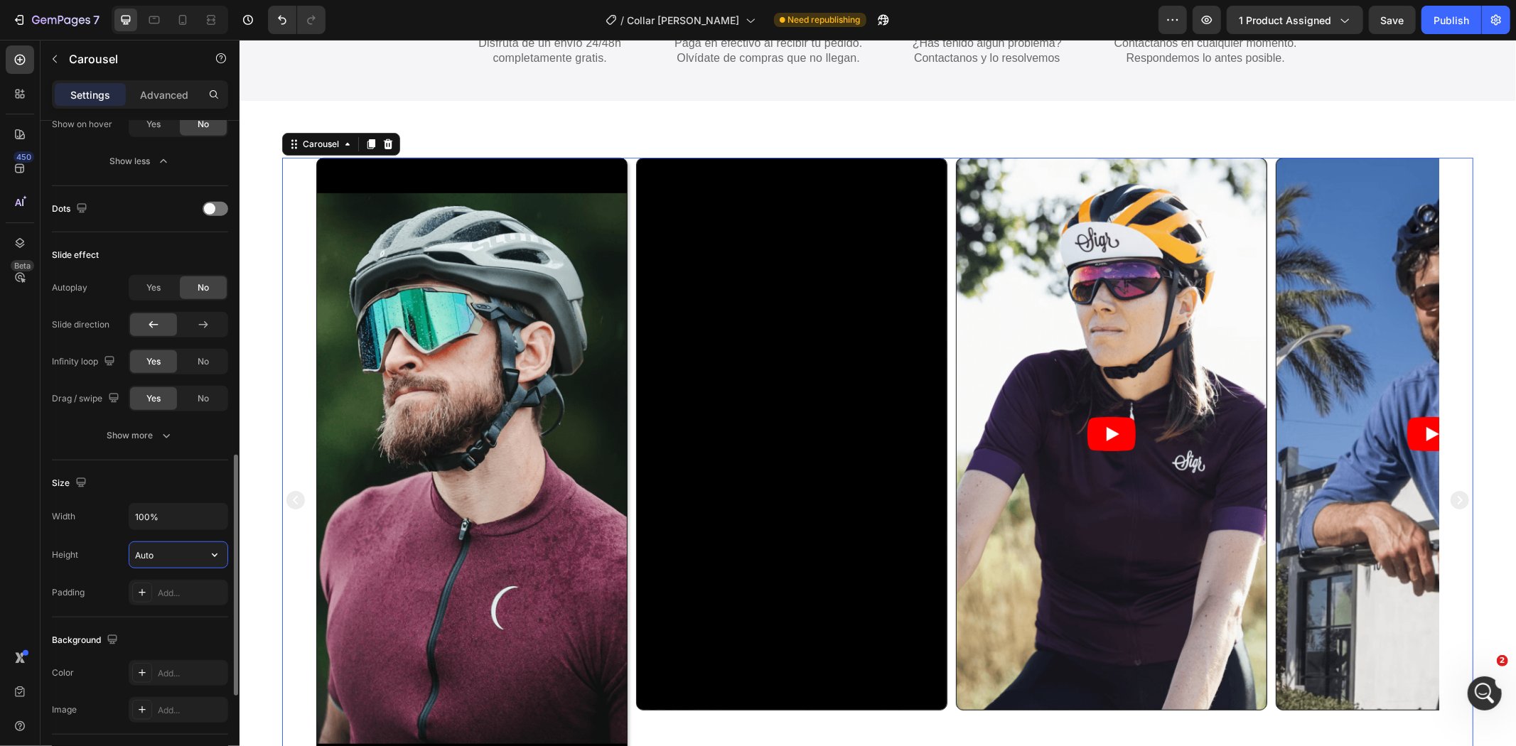
click at [156, 555] on input "Auto" at bounding box center [178, 555] width 98 height 26
click at [210, 556] on icon "button" at bounding box center [215, 555] width 14 height 14
drag, startPoint x: 173, startPoint y: 569, endPoint x: 173, endPoint y: 557, distance: 11.4
click at [172, 567] on div "Auto" at bounding box center [179, 555] width 100 height 27
click at [173, 556] on input "Auto" at bounding box center [178, 555] width 98 height 26
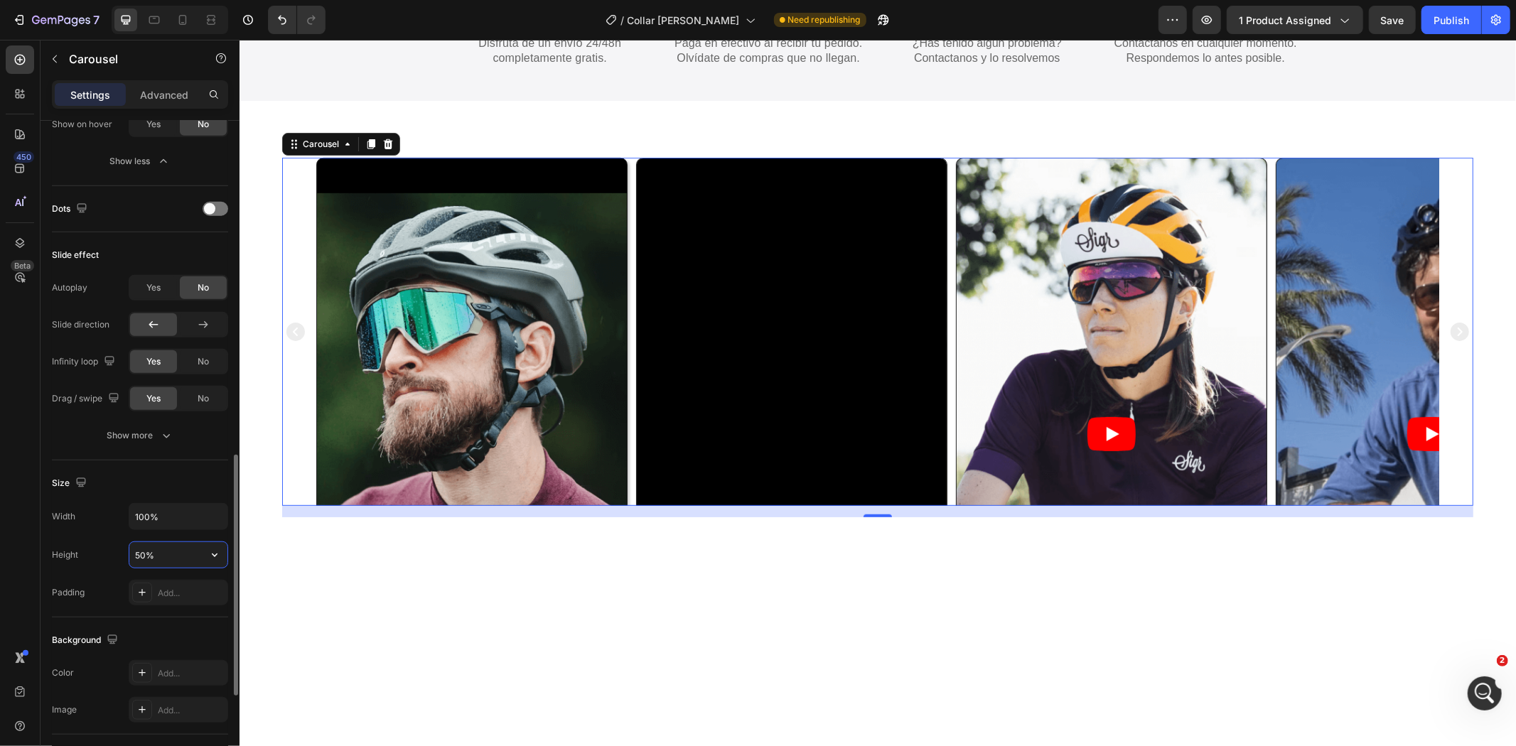
click at [166, 566] on input "50%" at bounding box center [178, 555] width 98 height 26
drag, startPoint x: 181, startPoint y: 559, endPoint x: 48, endPoint y: 578, distance: 134.3
click at [55, 578] on div "Width 100% Height 50% Padding Add..." at bounding box center [140, 554] width 176 height 102
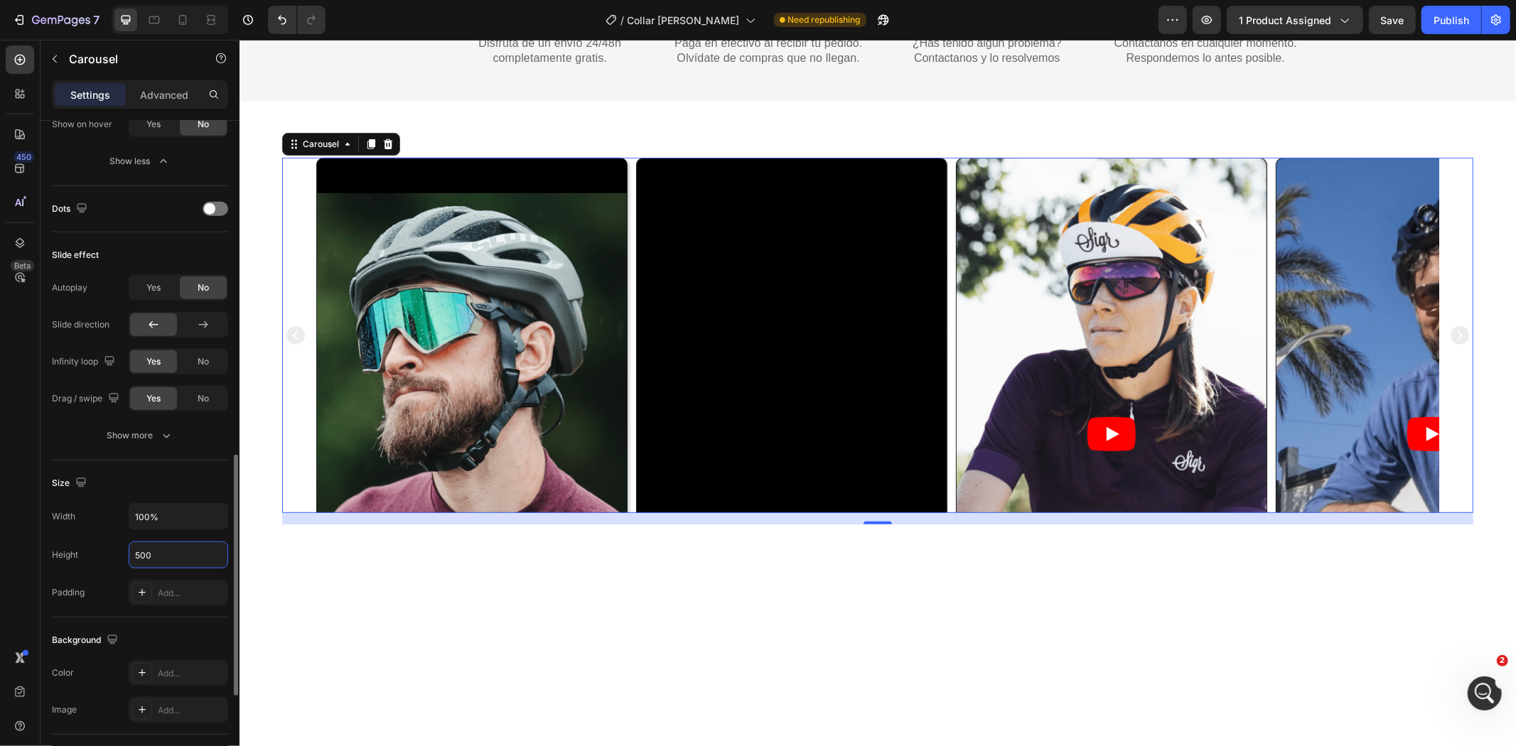
type input "500"
click at [87, 569] on div "Width 100% Height 500 Padding Add..." at bounding box center [140, 554] width 176 height 102
click at [472, 306] on video at bounding box center [471, 468] width 310 height 620
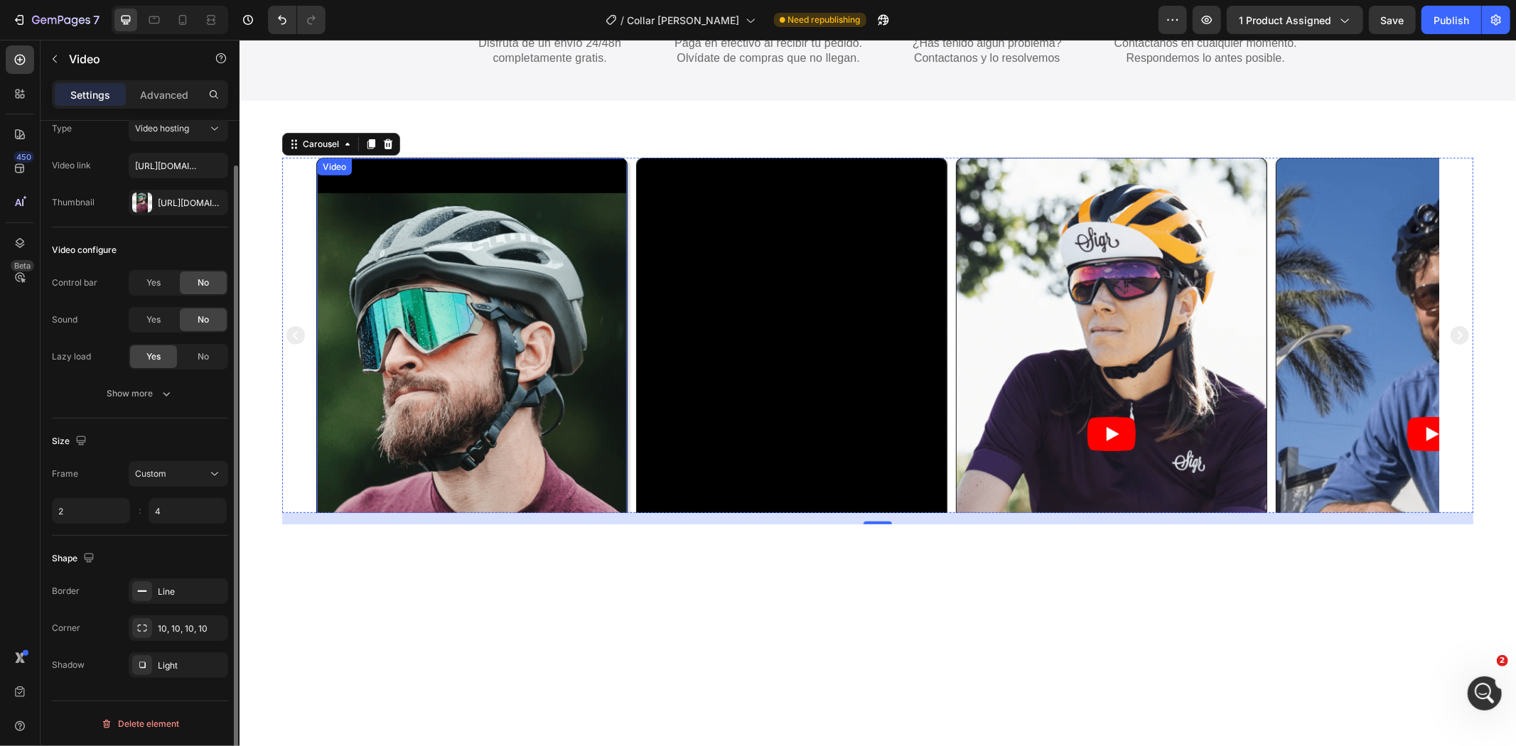
scroll to position [0, 0]
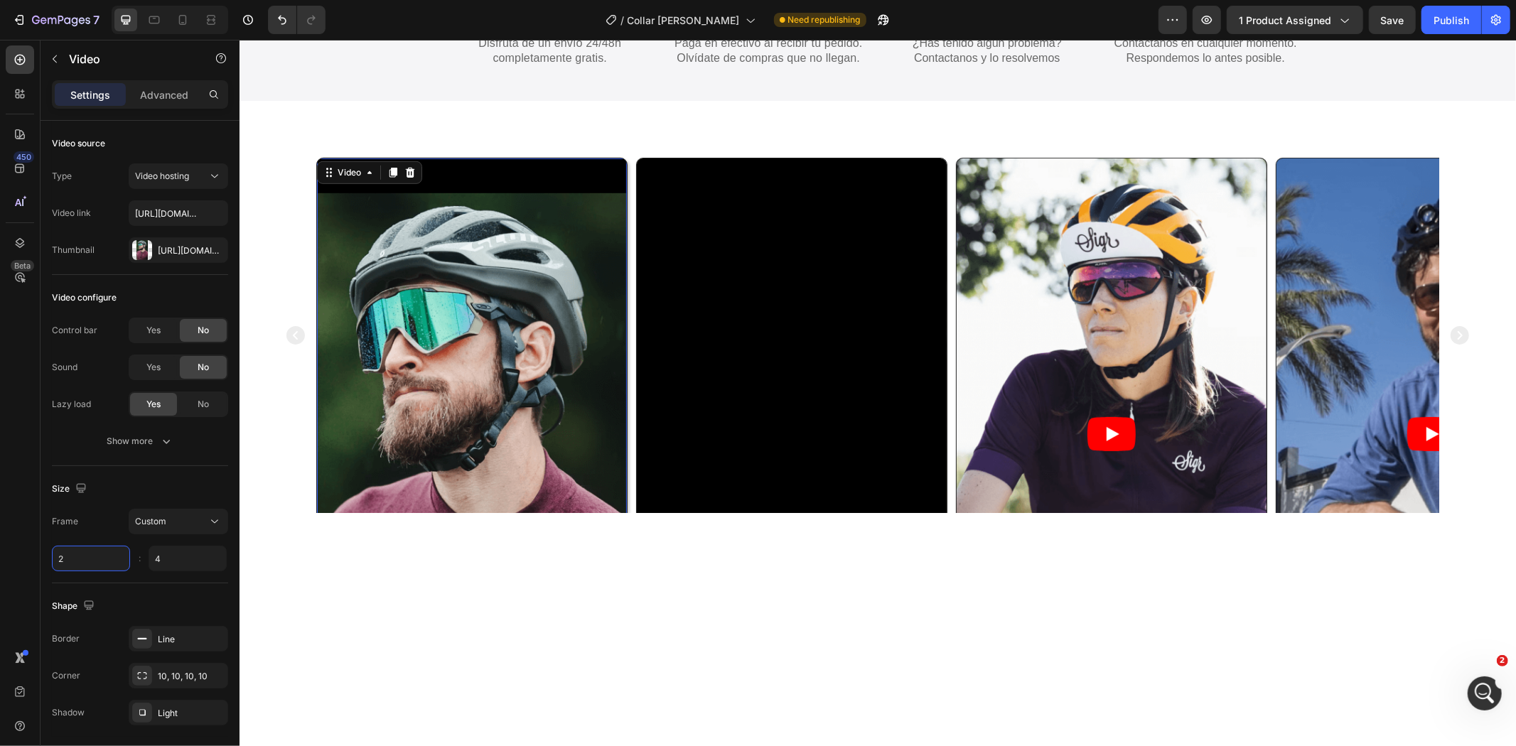
click at [115, 562] on input "2" at bounding box center [91, 559] width 78 height 26
type input "2"
click at [151, 527] on span "Custom" at bounding box center [150, 521] width 31 height 13
click at [172, 605] on p "3:4" at bounding box center [172, 607] width 75 height 13
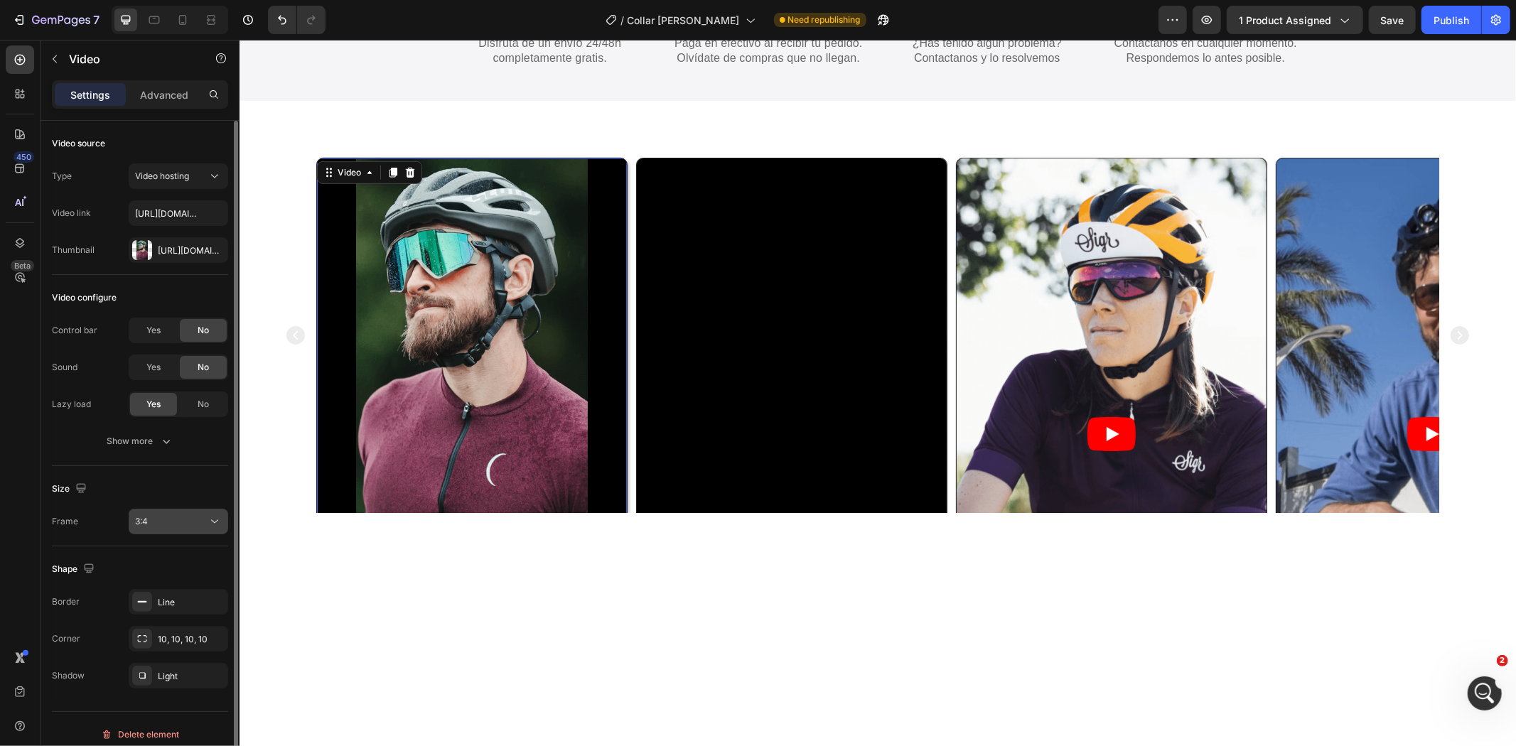
click at [165, 525] on div "3:4" at bounding box center [171, 521] width 73 height 13
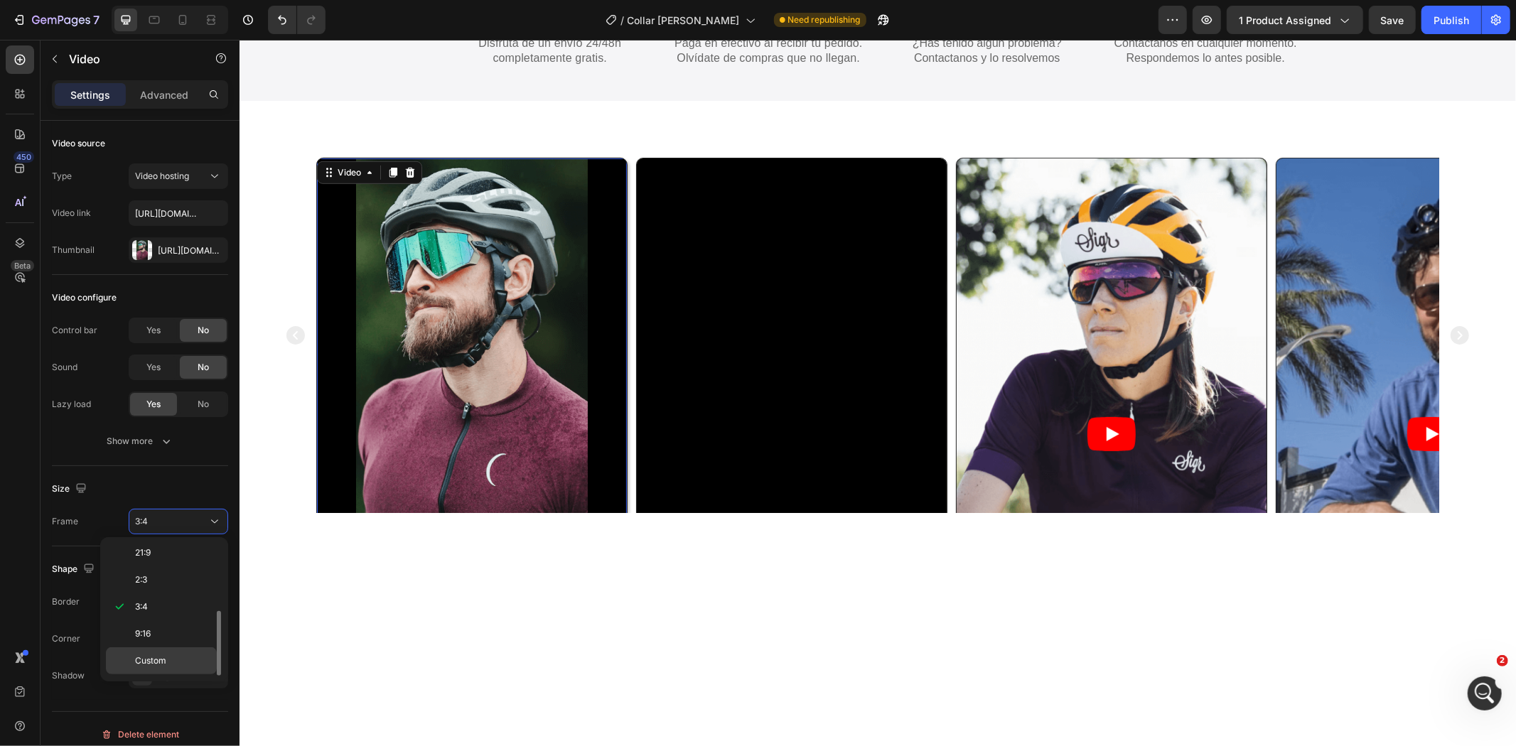
click at [154, 656] on span "Custom" at bounding box center [150, 661] width 31 height 13
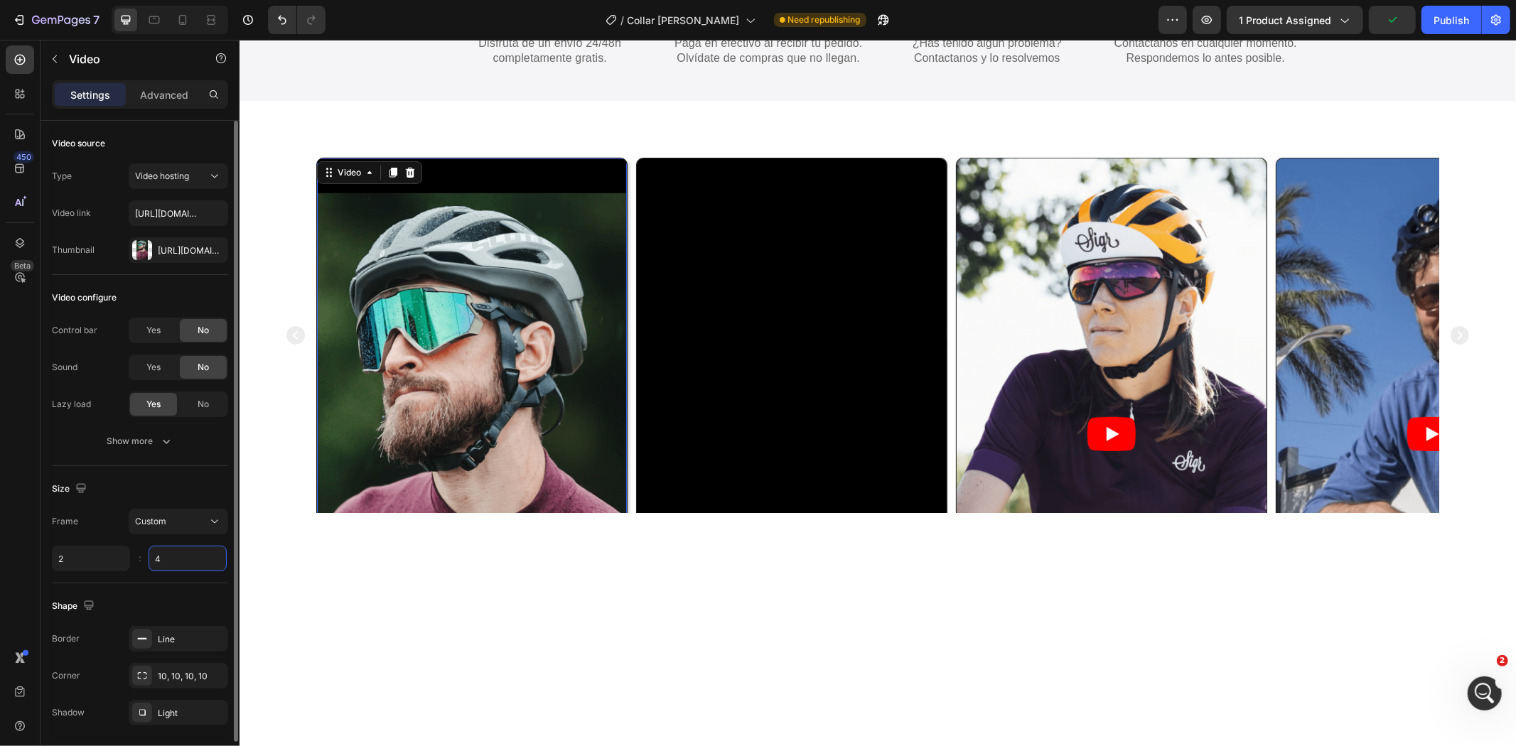
click at [189, 560] on input "4" at bounding box center [188, 559] width 78 height 26
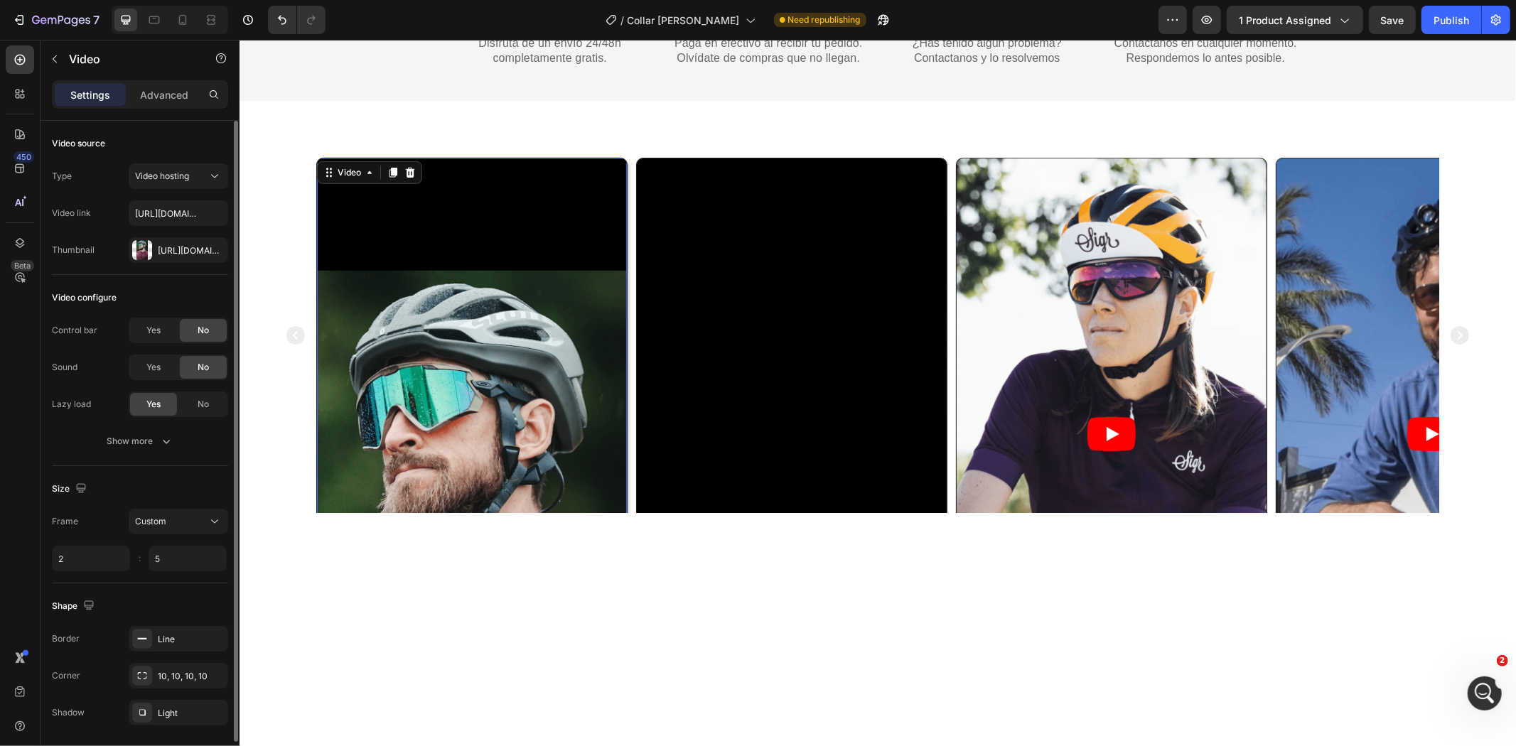
click at [188, 480] on div "Size" at bounding box center [140, 489] width 176 height 23
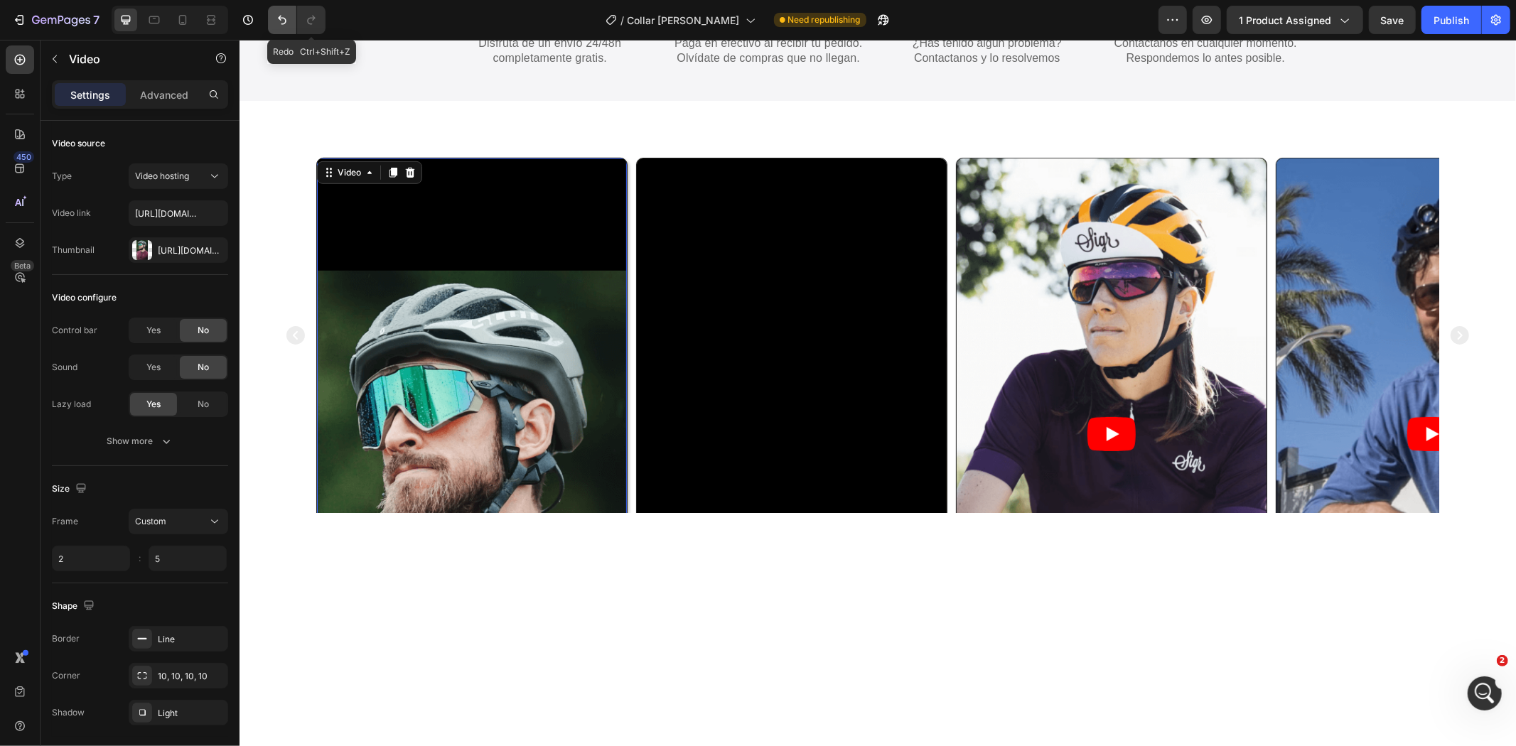
click at [287, 18] on icon "Undo/Redo" at bounding box center [282, 20] width 14 height 14
type input "4"
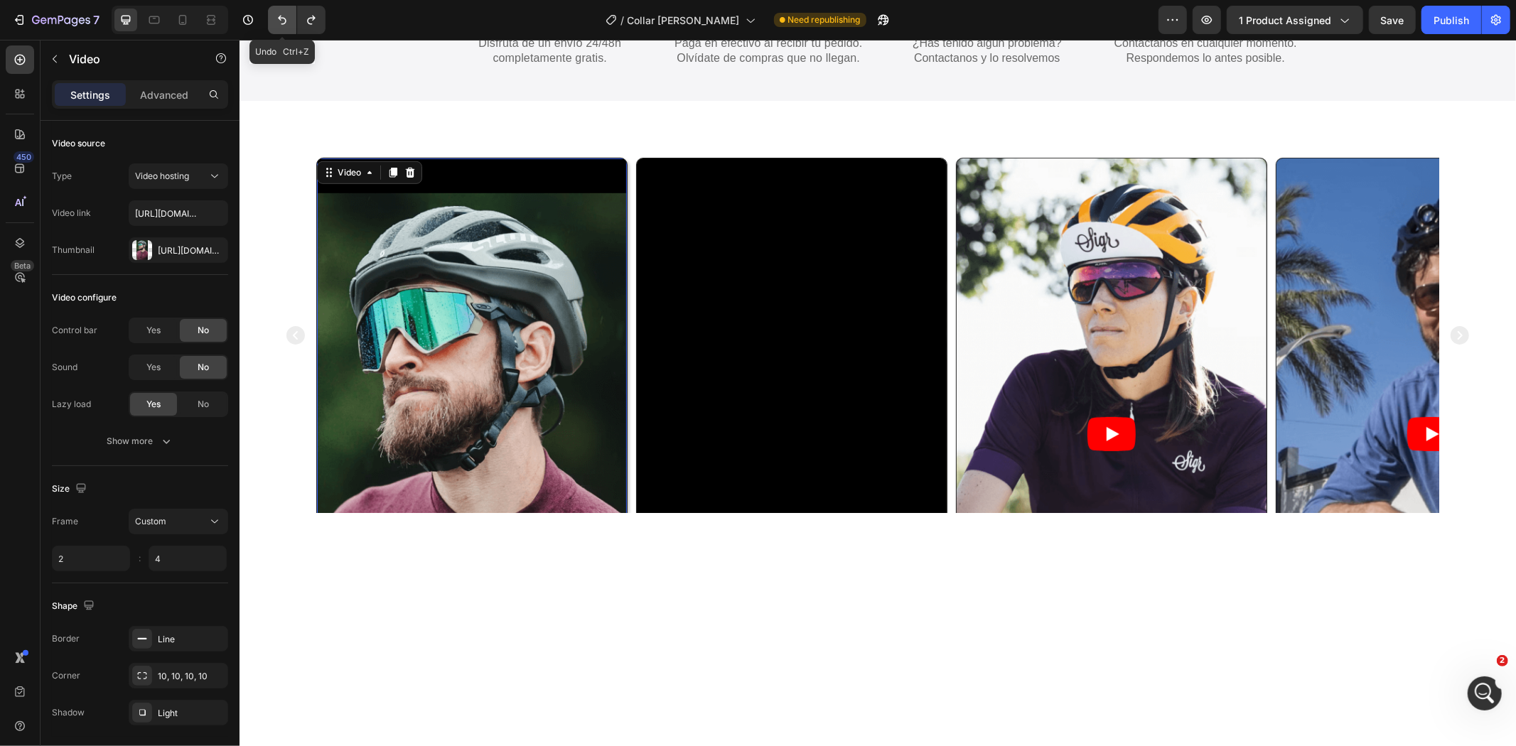
click at [287, 18] on icon "Undo/Redo" at bounding box center [282, 20] width 14 height 14
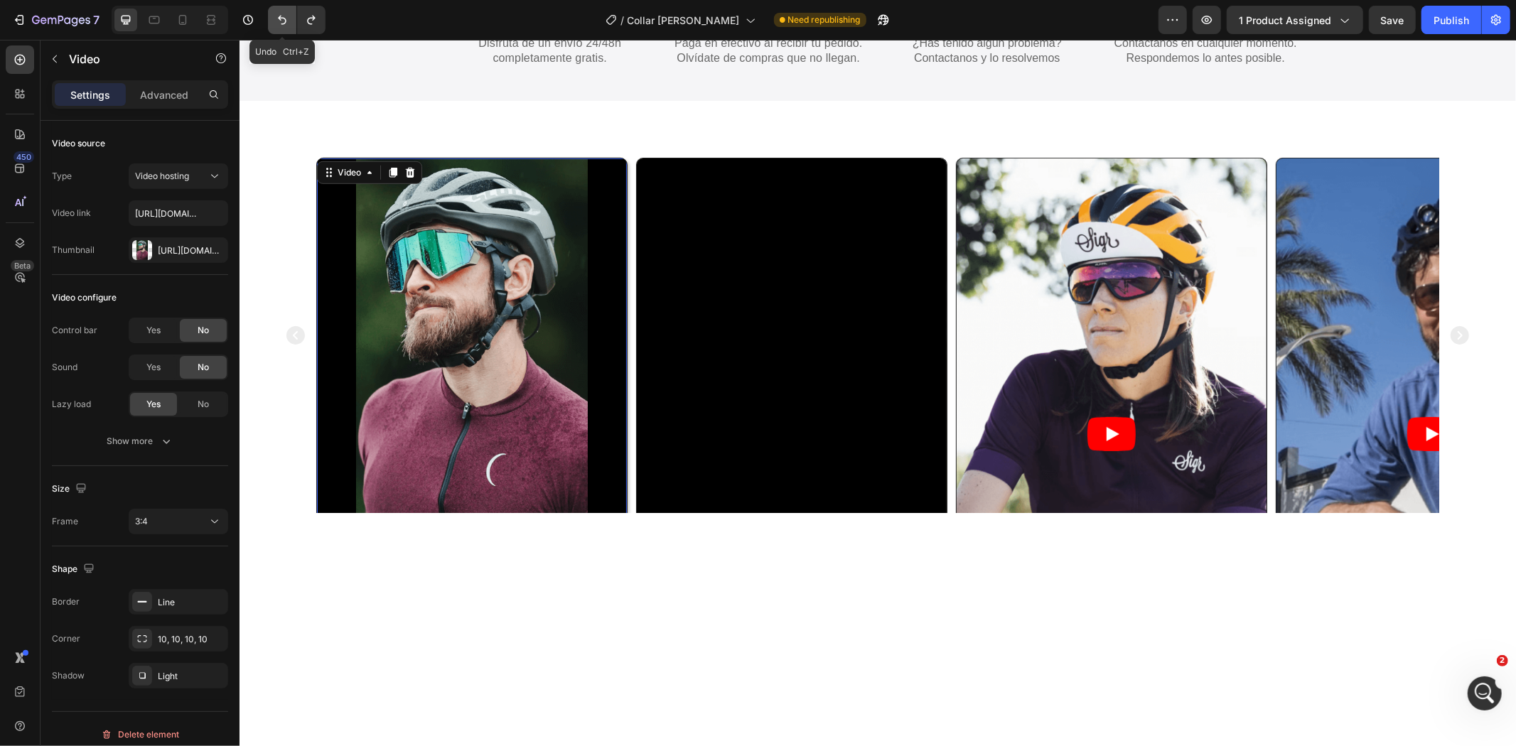
click at [287, 18] on icon "Undo/Redo" at bounding box center [282, 20] width 14 height 14
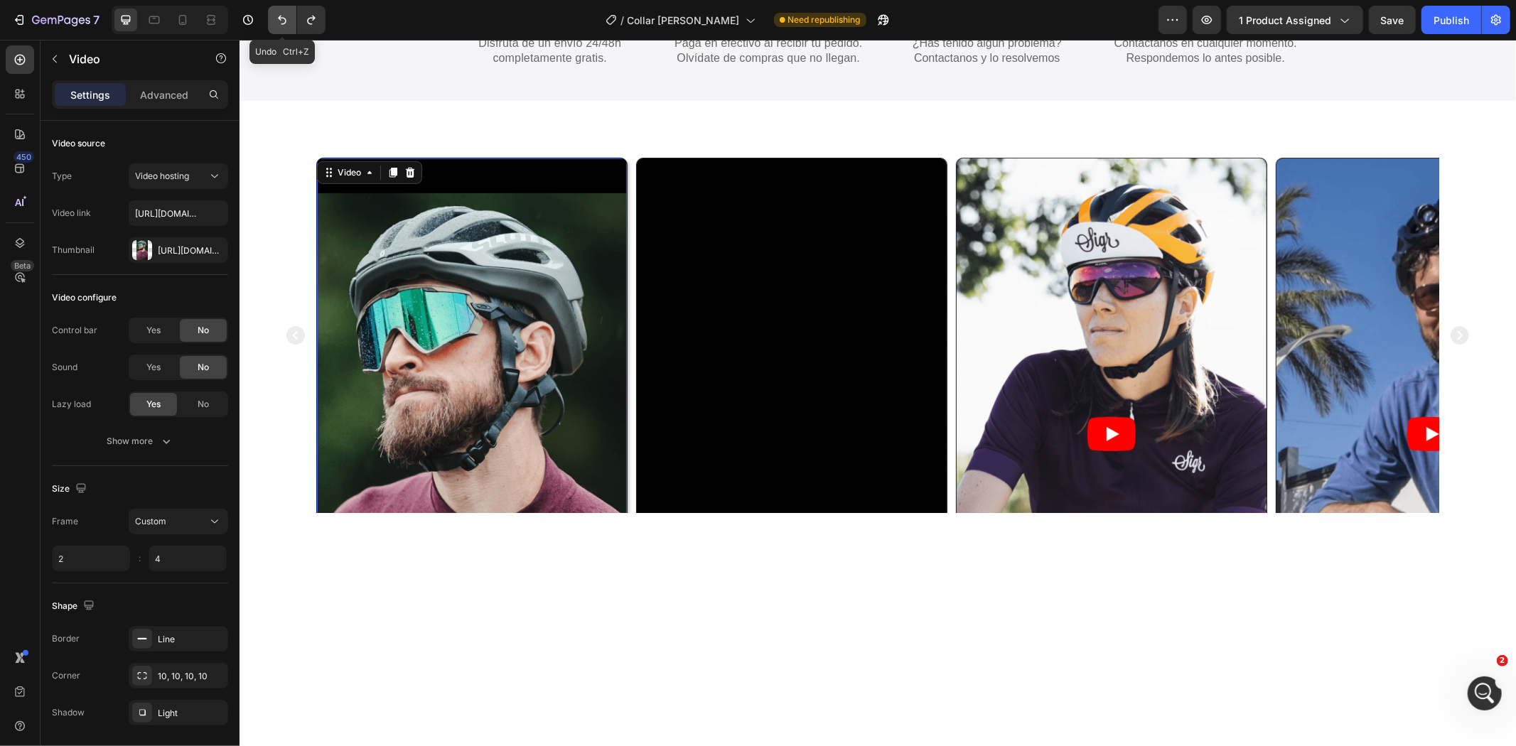
click at [287, 18] on icon "Undo/Redo" at bounding box center [282, 20] width 14 height 14
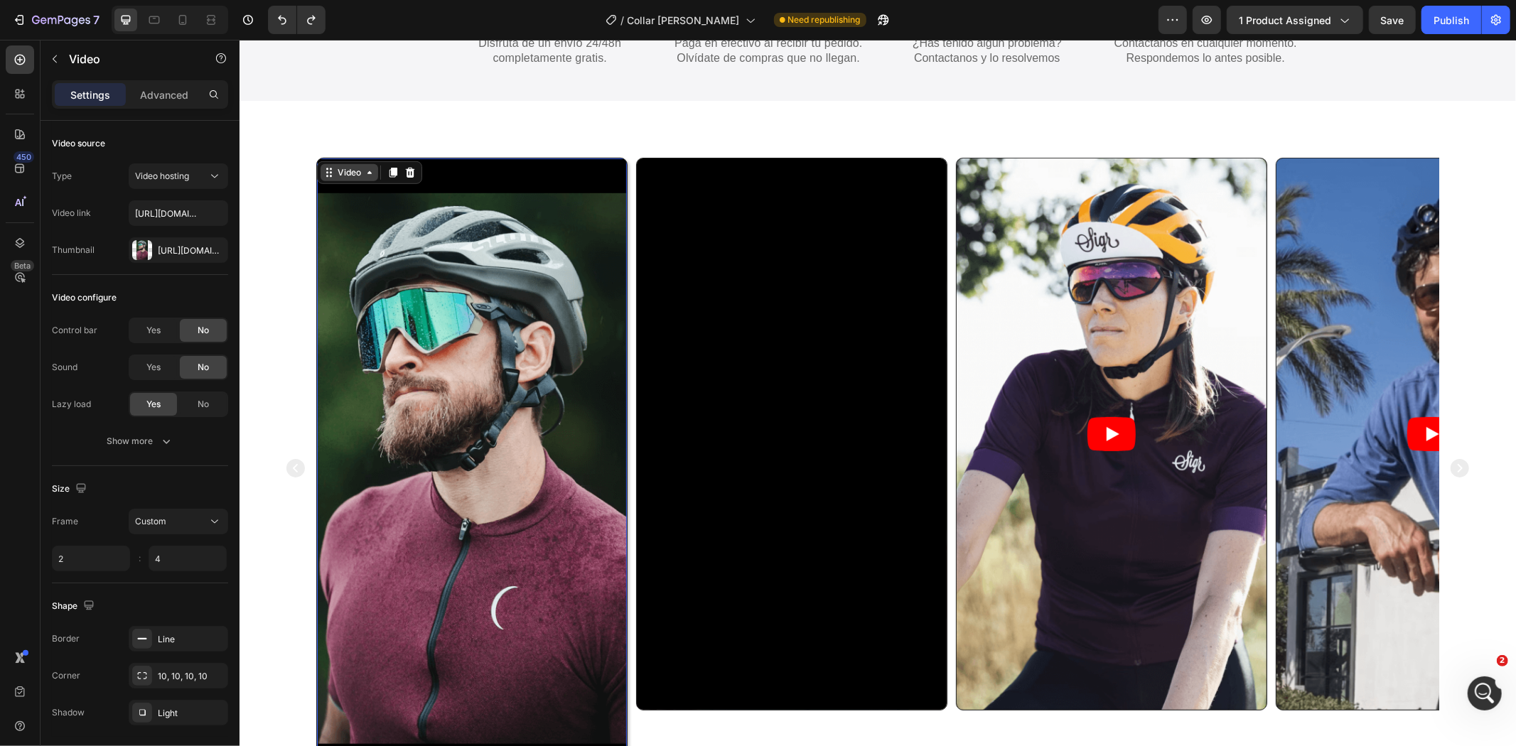
click at [352, 171] on div "Video" at bounding box center [348, 172] width 29 height 13
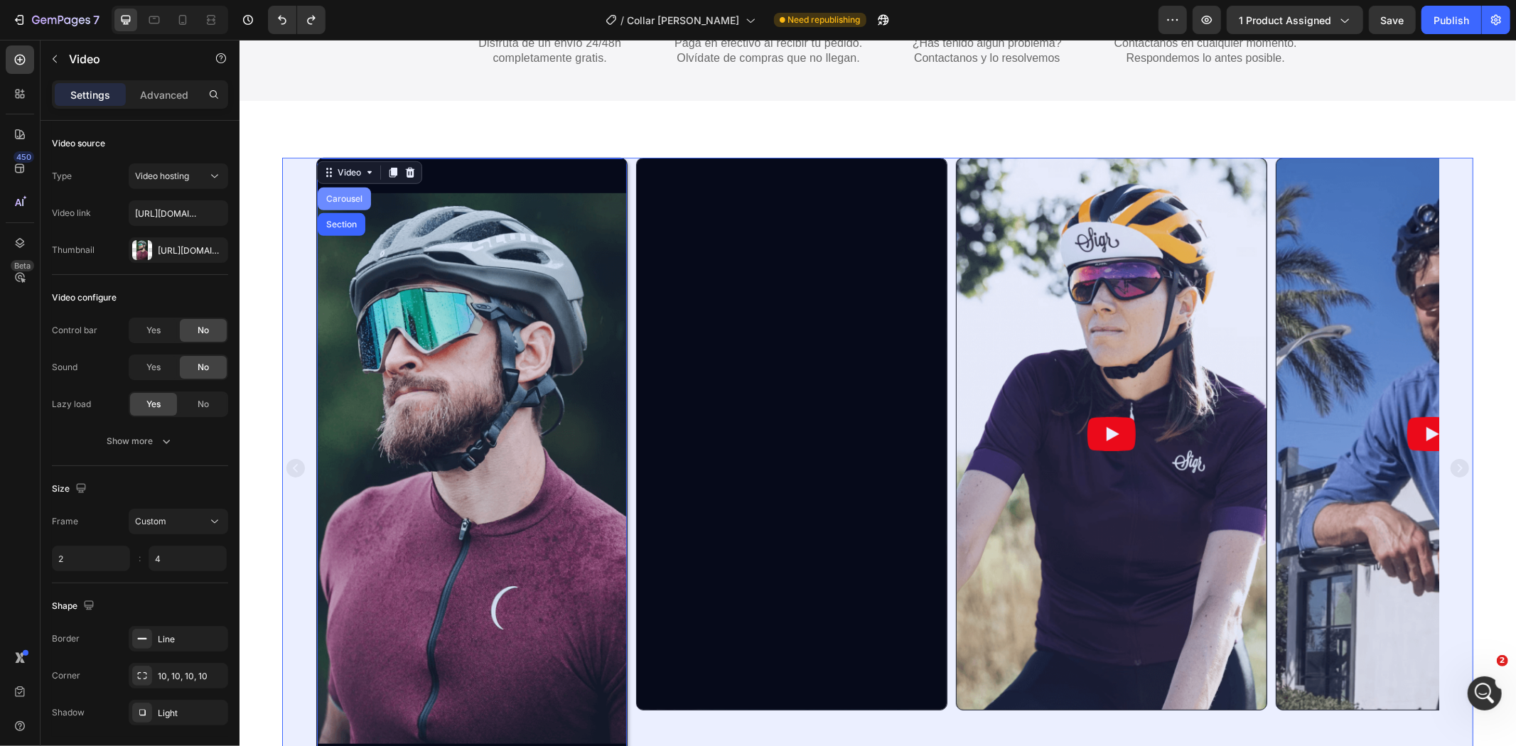
click at [336, 202] on div "Carousel" at bounding box center [344, 198] width 42 height 9
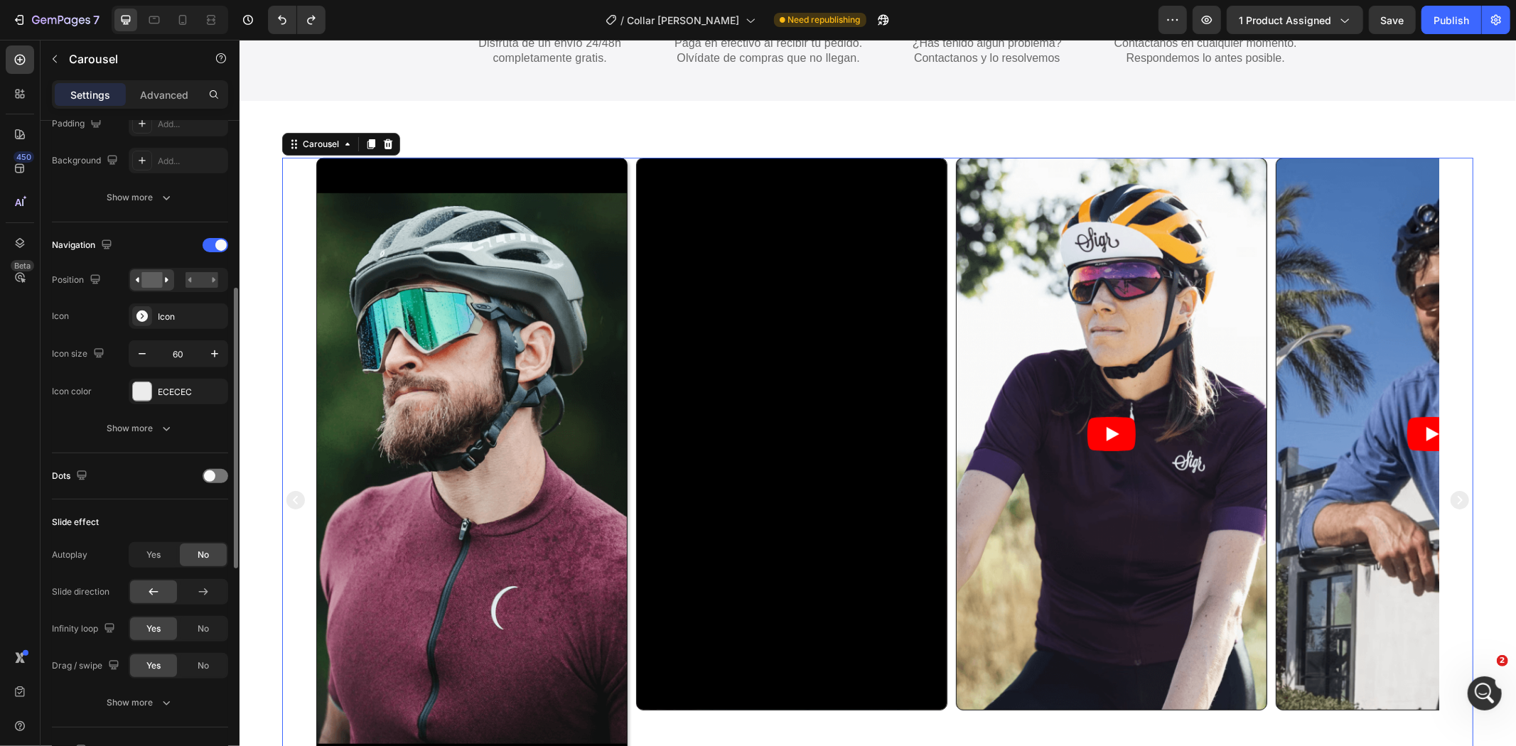
scroll to position [911, 0]
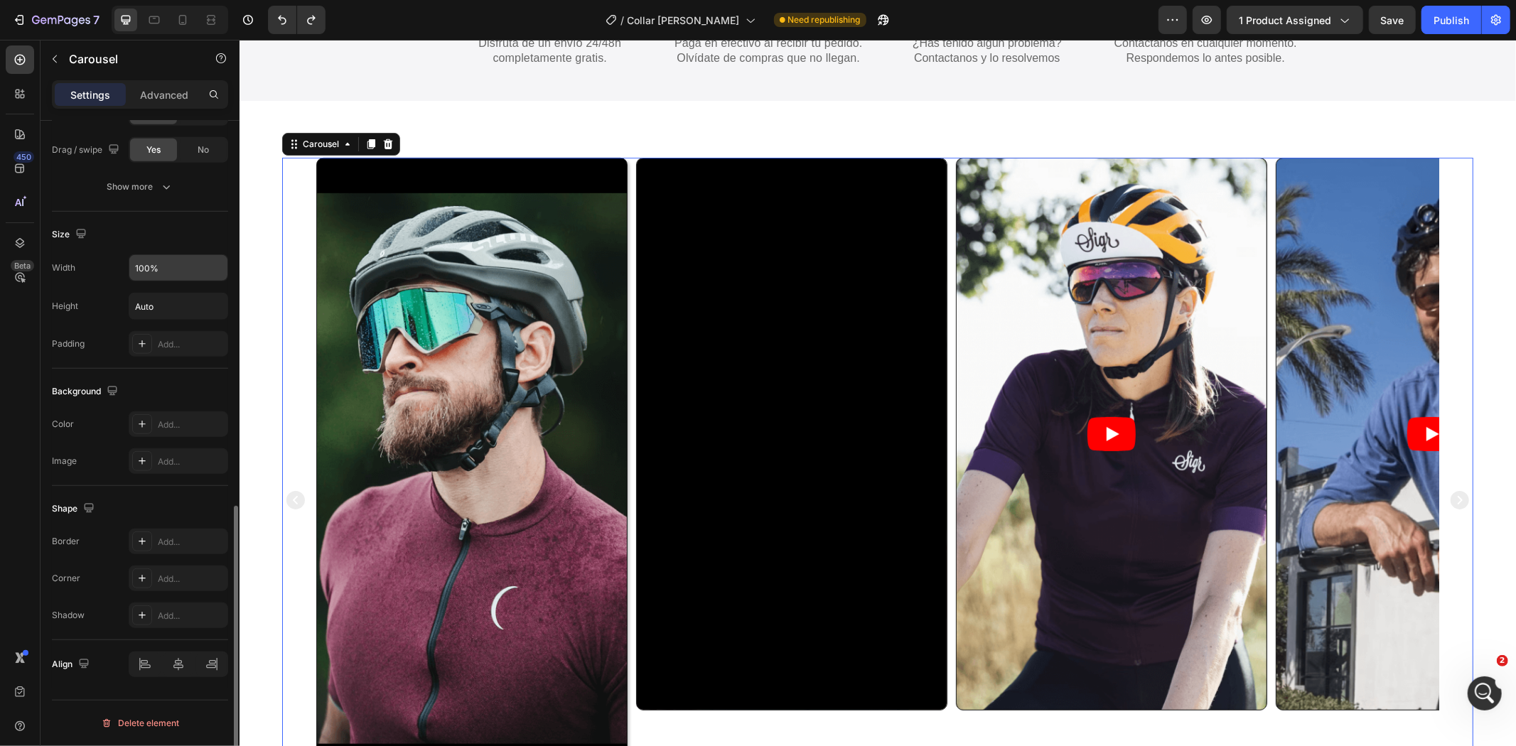
click at [186, 274] on input "100%" at bounding box center [178, 268] width 98 height 26
click at [211, 275] on icon "button" at bounding box center [215, 268] width 14 height 14
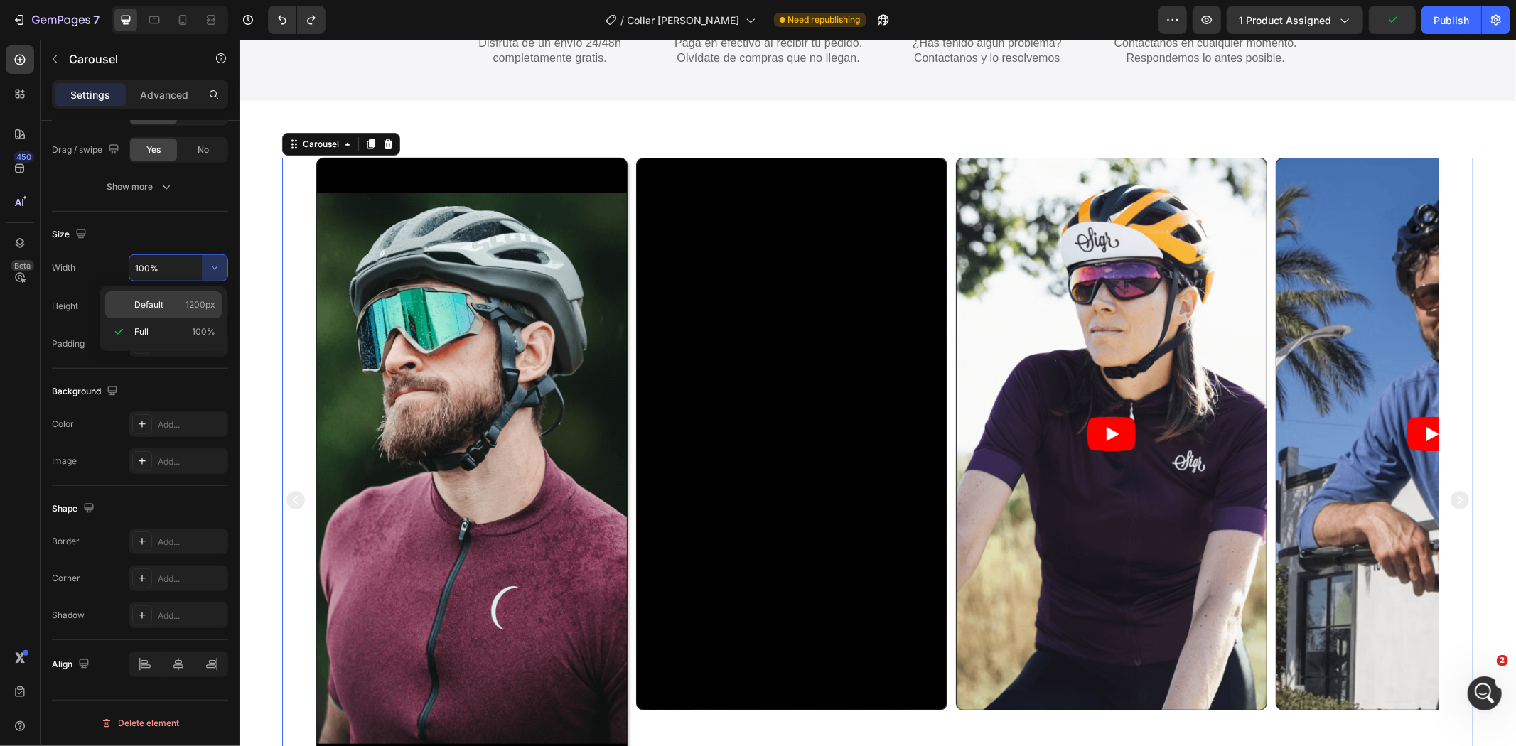
click at [179, 310] on p "Default 1200px" at bounding box center [174, 305] width 81 height 13
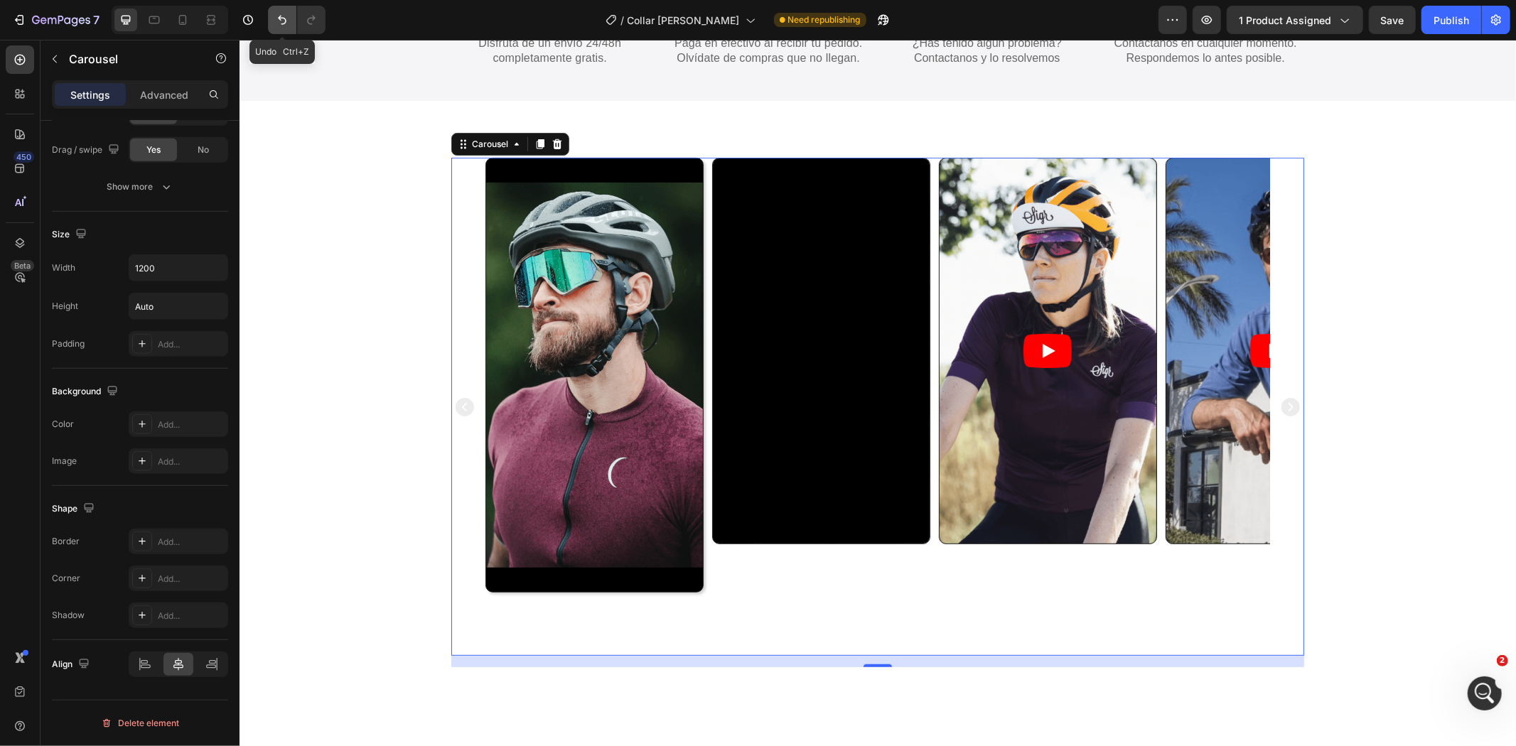
click at [279, 15] on icon "Undo/Redo" at bounding box center [282, 20] width 14 height 14
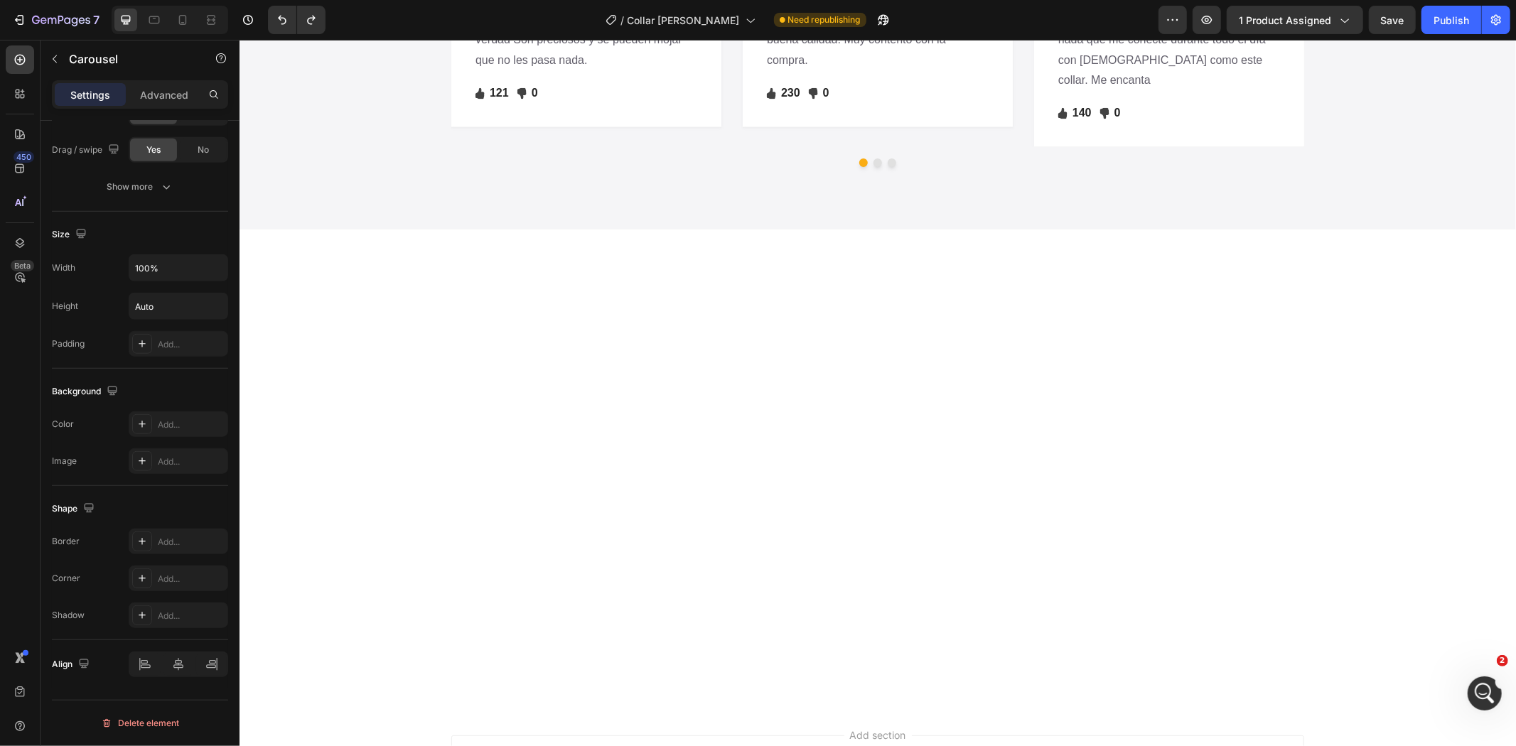
scroll to position [1711, 0]
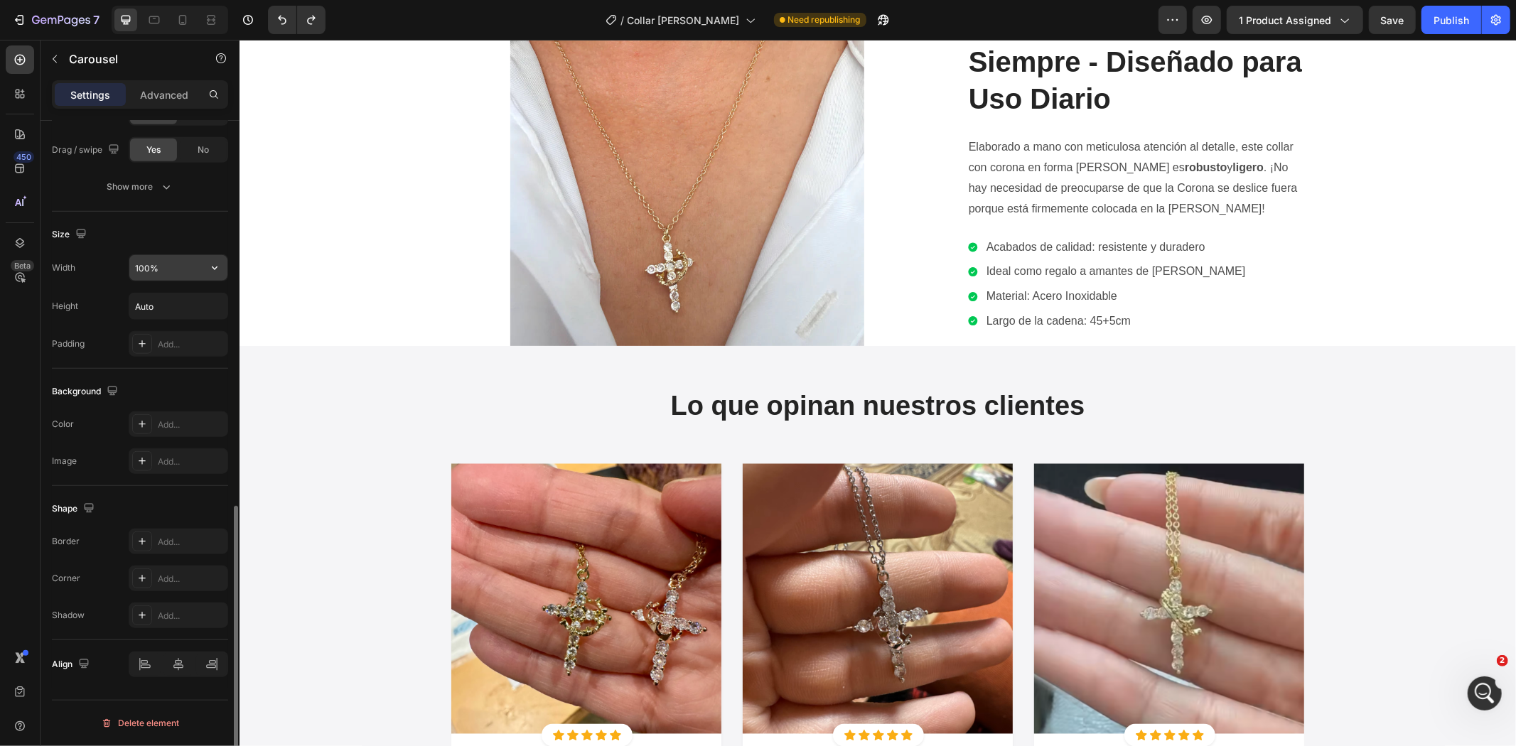
click at [166, 269] on input "100%" at bounding box center [178, 268] width 98 height 26
click at [208, 273] on icon "button" at bounding box center [215, 268] width 14 height 14
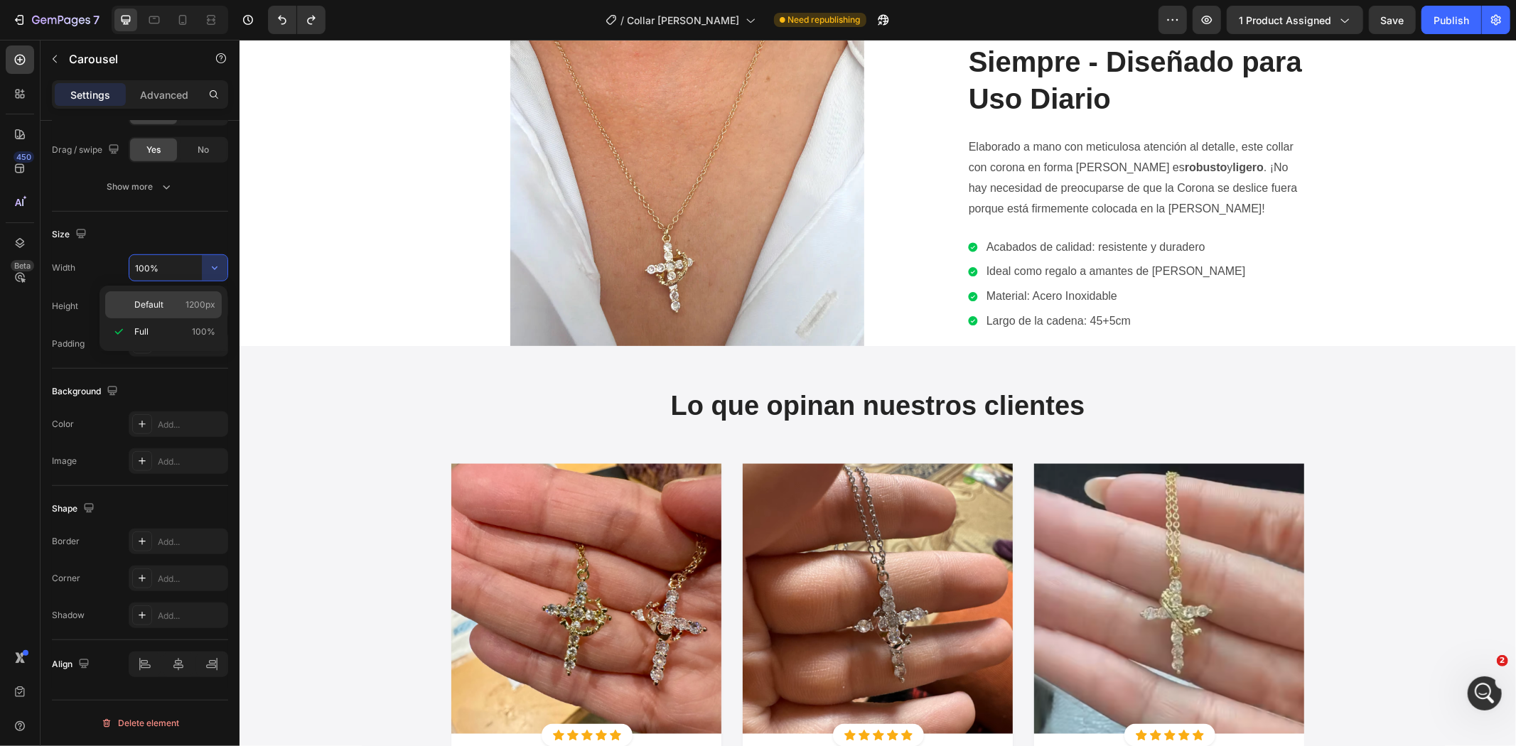
click at [199, 308] on span "1200px" at bounding box center [201, 305] width 30 height 13
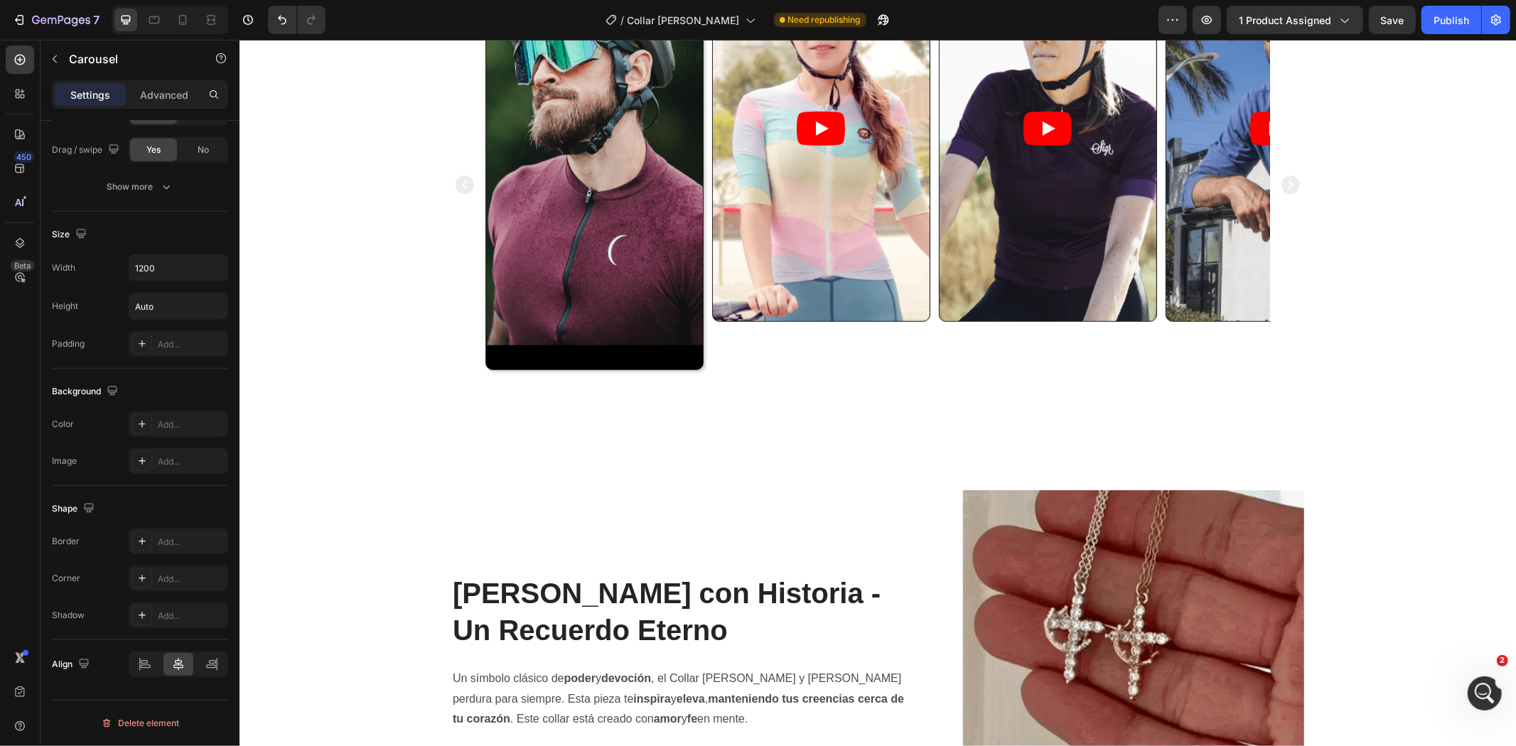
scroll to position [883, 0]
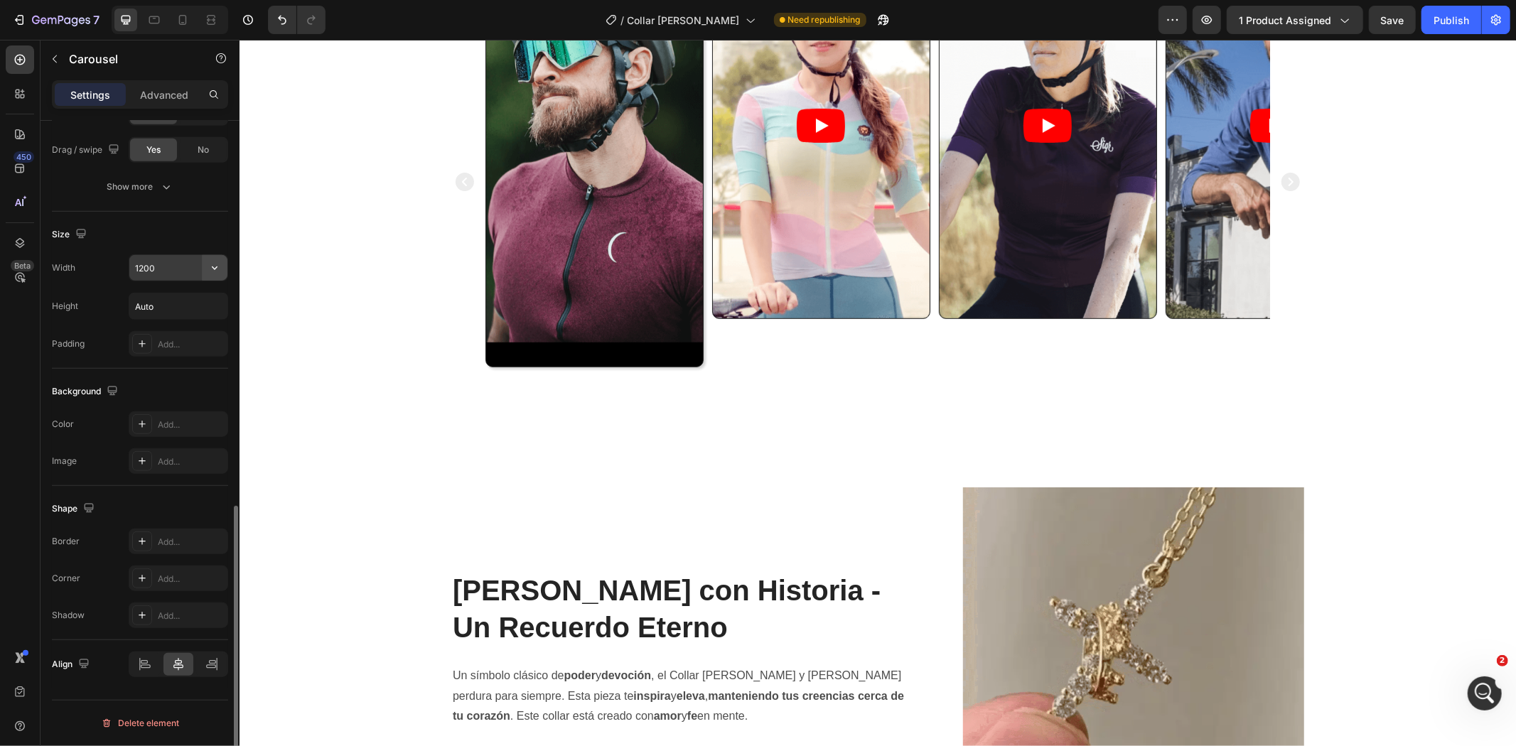
click at [211, 264] on icon "button" at bounding box center [215, 268] width 14 height 14
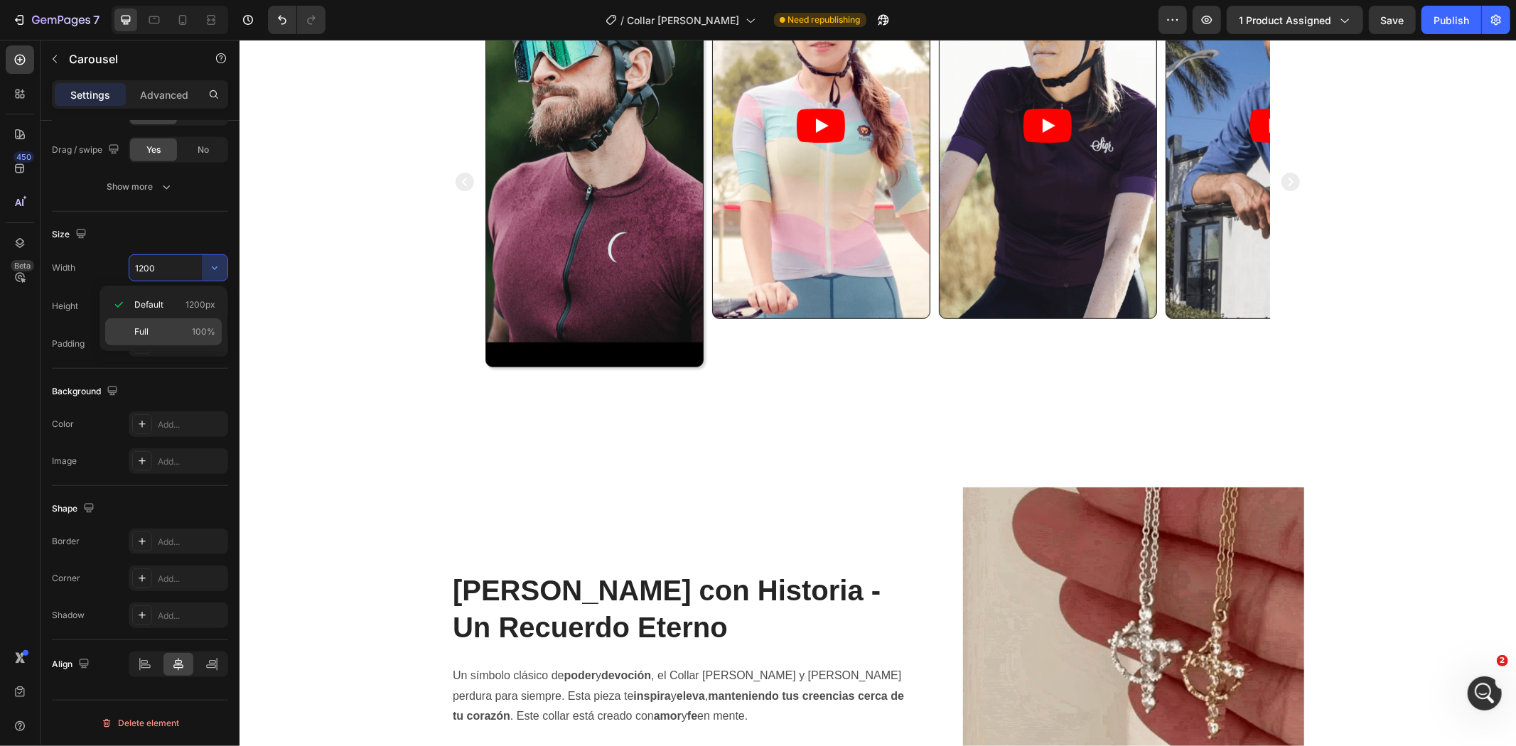
click at [191, 329] on p "Full 100%" at bounding box center [174, 332] width 81 height 13
type input "100%"
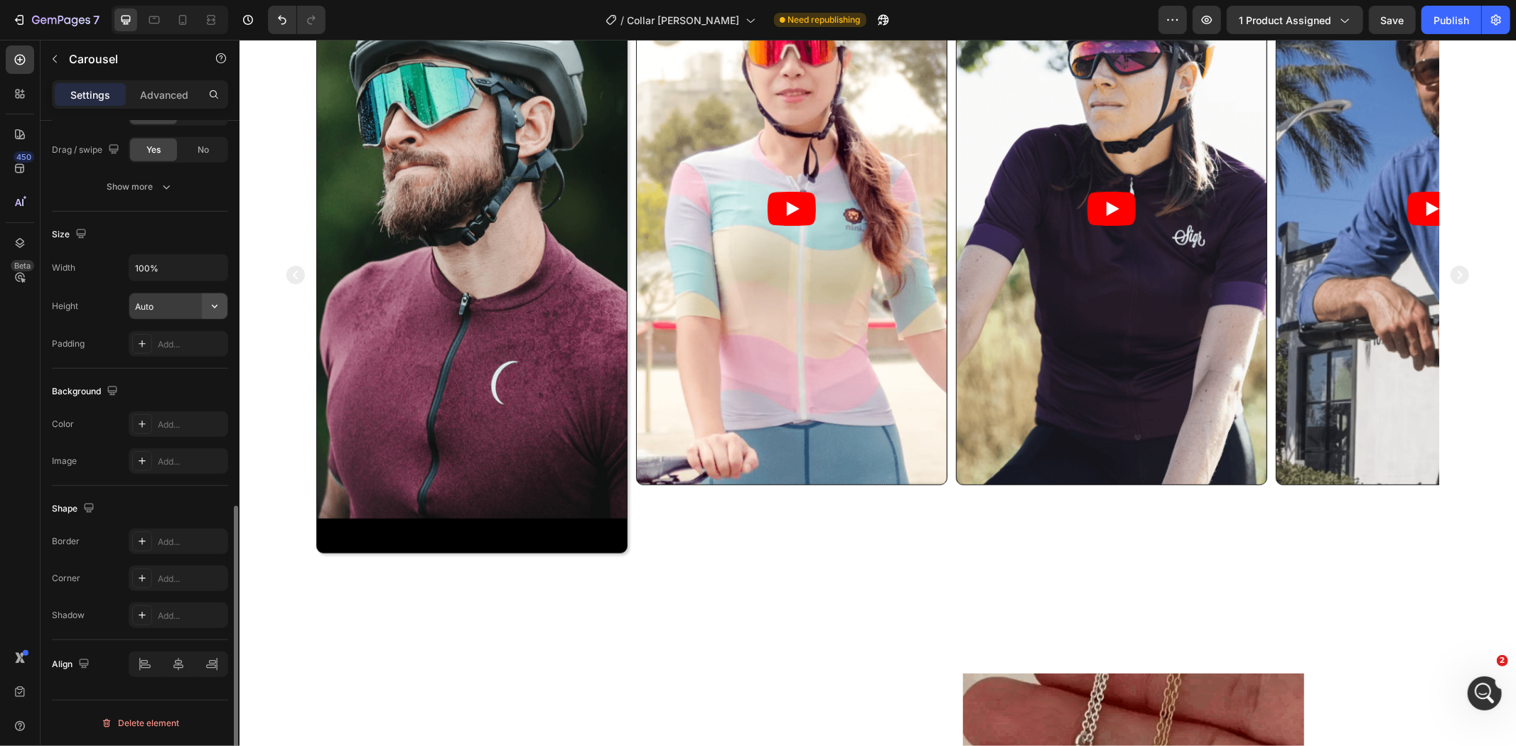
click at [208, 301] on icon "button" at bounding box center [215, 306] width 14 height 14
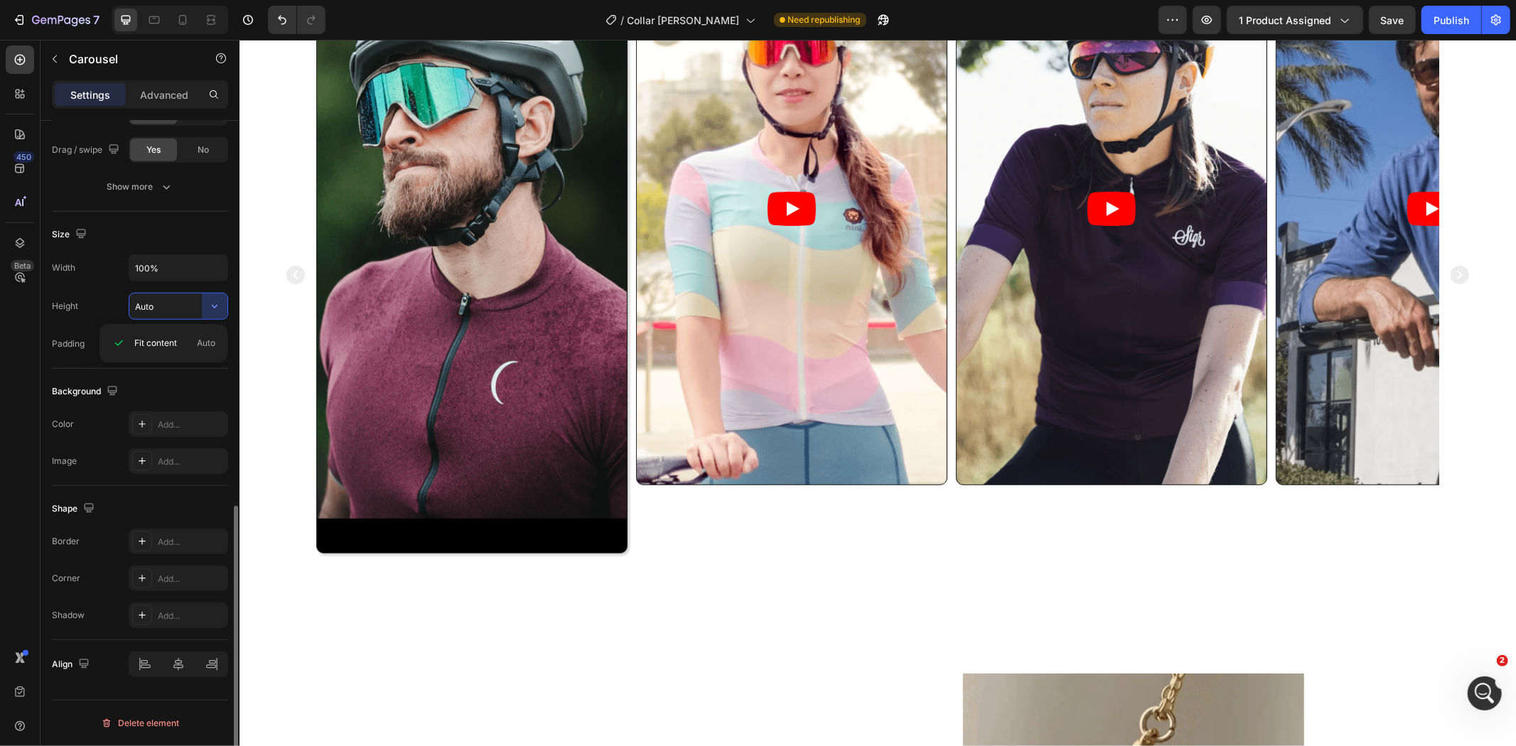
click at [109, 301] on div "Height Auto" at bounding box center [140, 306] width 176 height 27
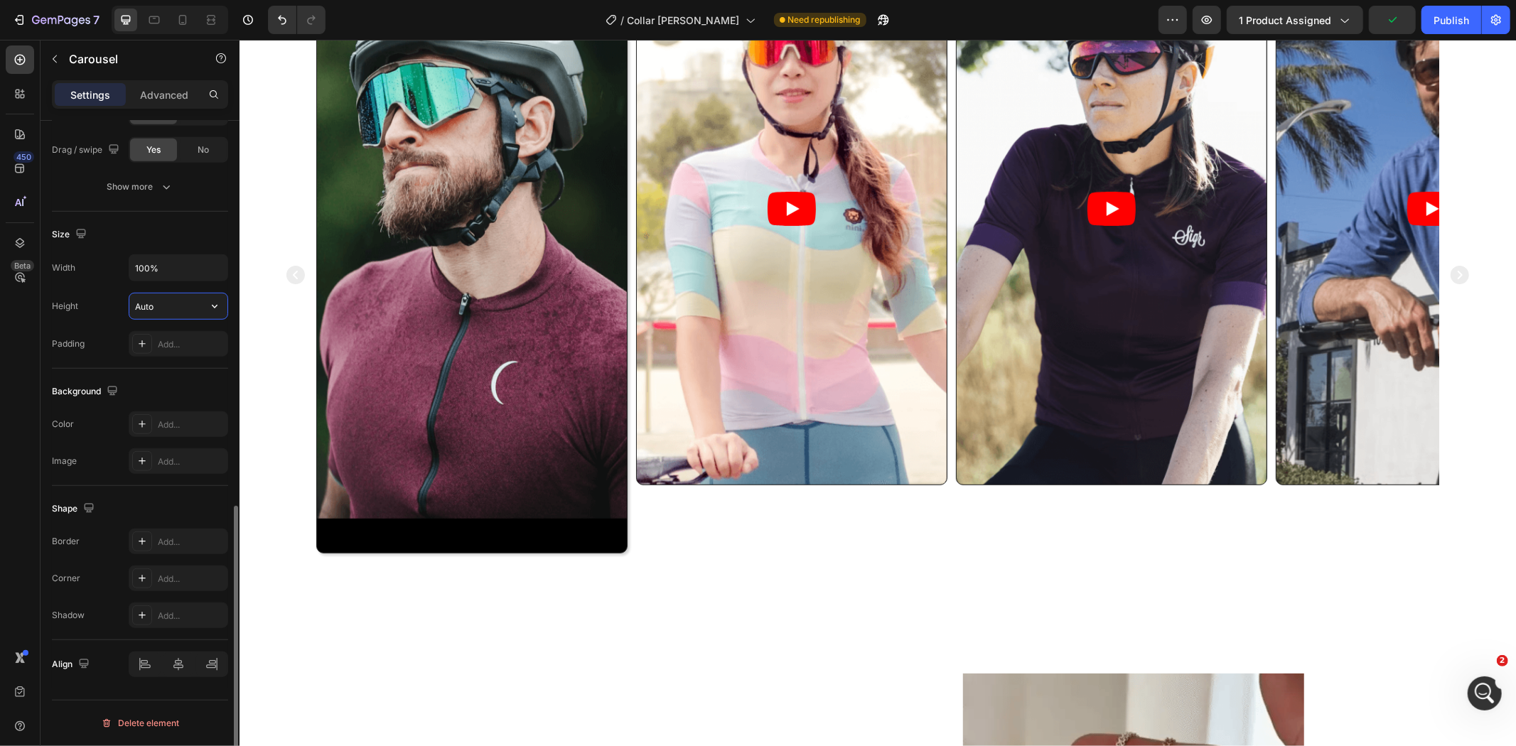
click at [180, 308] on input "Auto" at bounding box center [178, 307] width 98 height 26
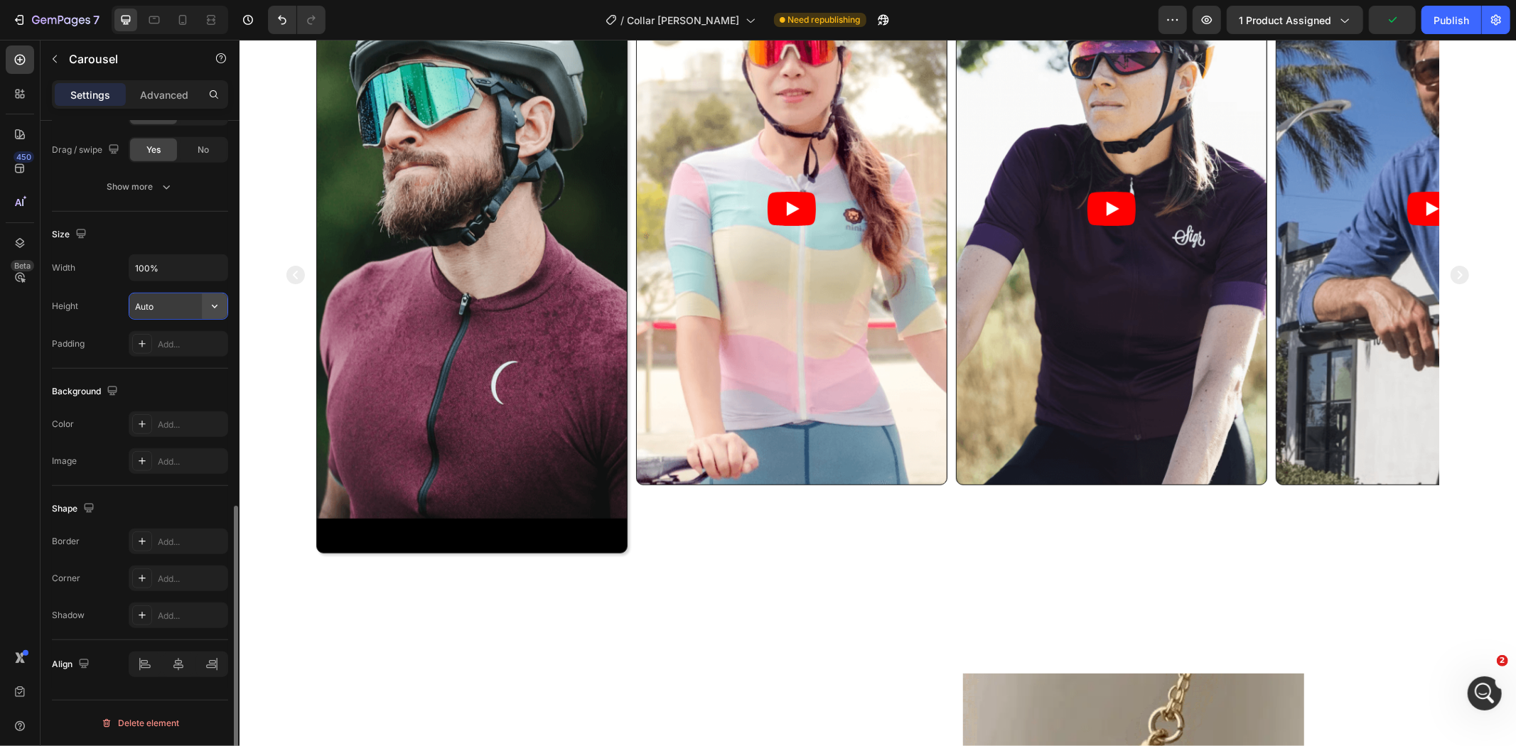
click at [203, 314] on button "button" at bounding box center [215, 307] width 26 height 26
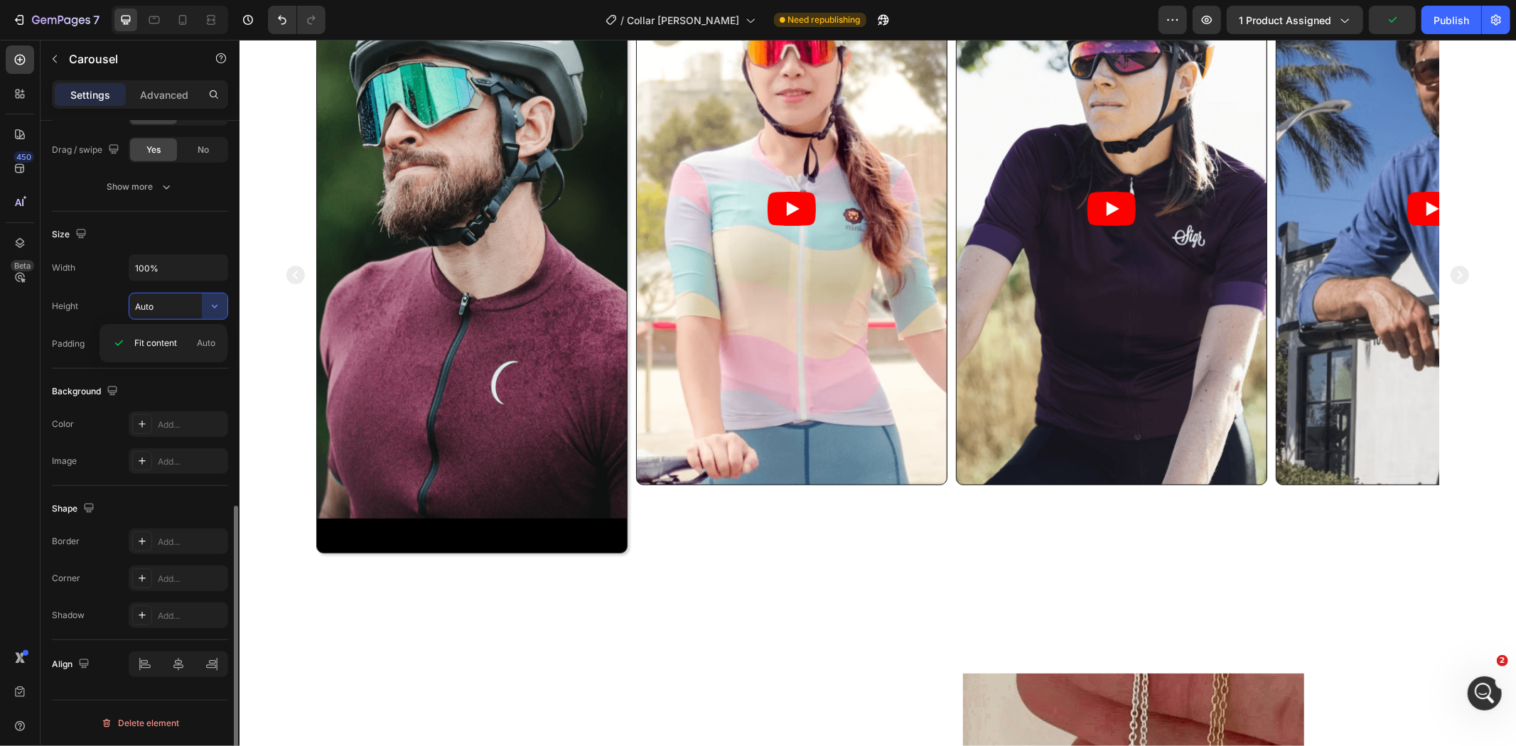
click at [171, 309] on input "Auto" at bounding box center [178, 307] width 98 height 26
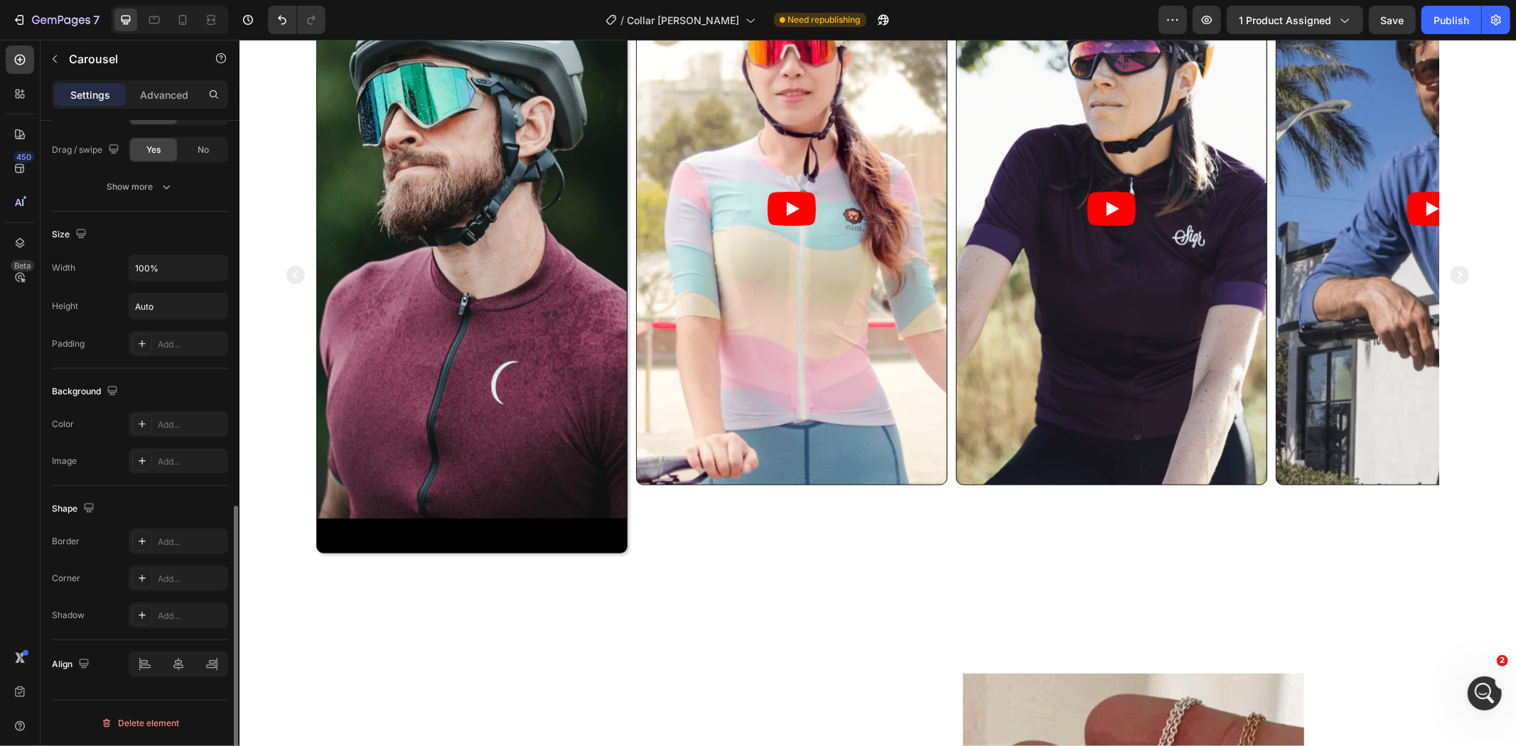
click at [95, 301] on div "Height Auto" at bounding box center [140, 306] width 176 height 27
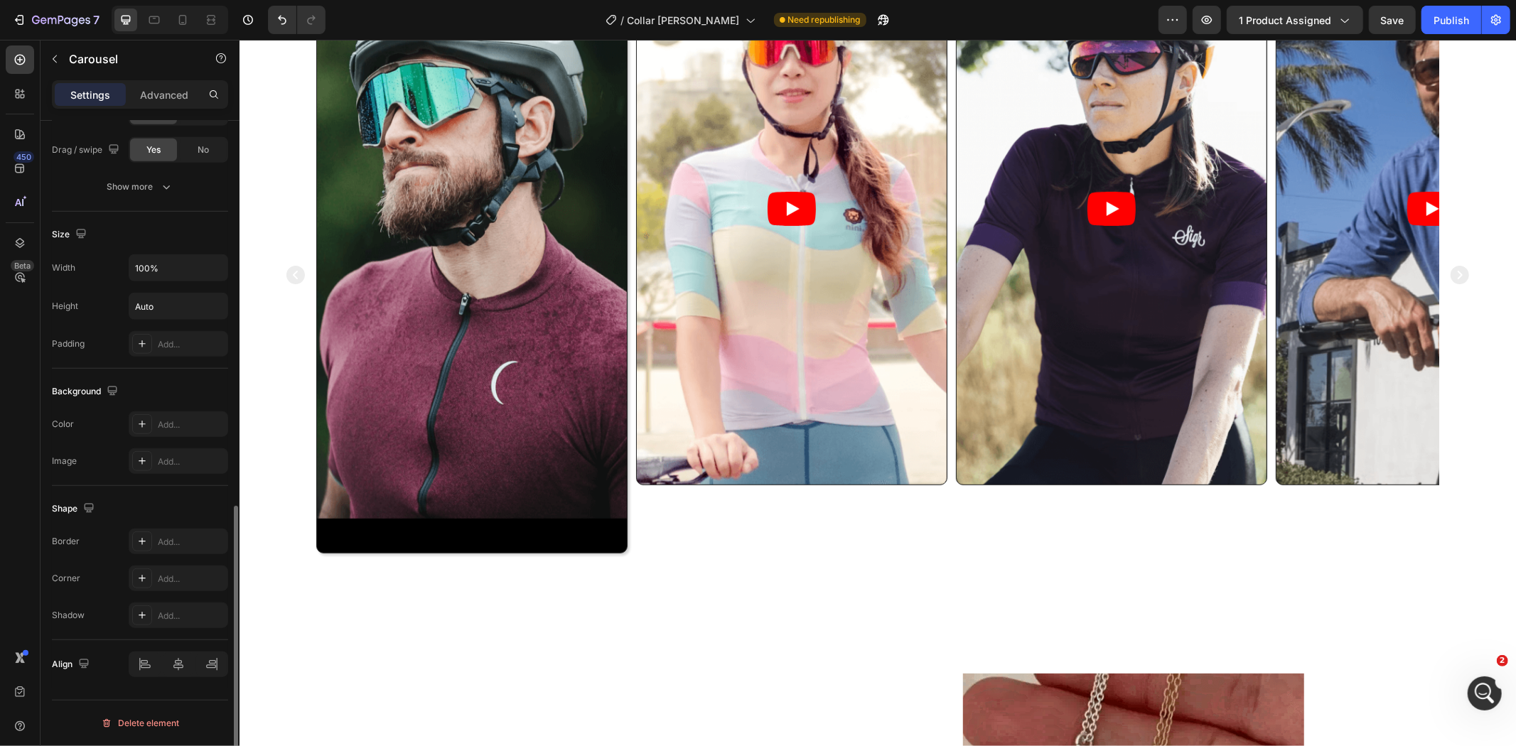
scroll to position [779, 0]
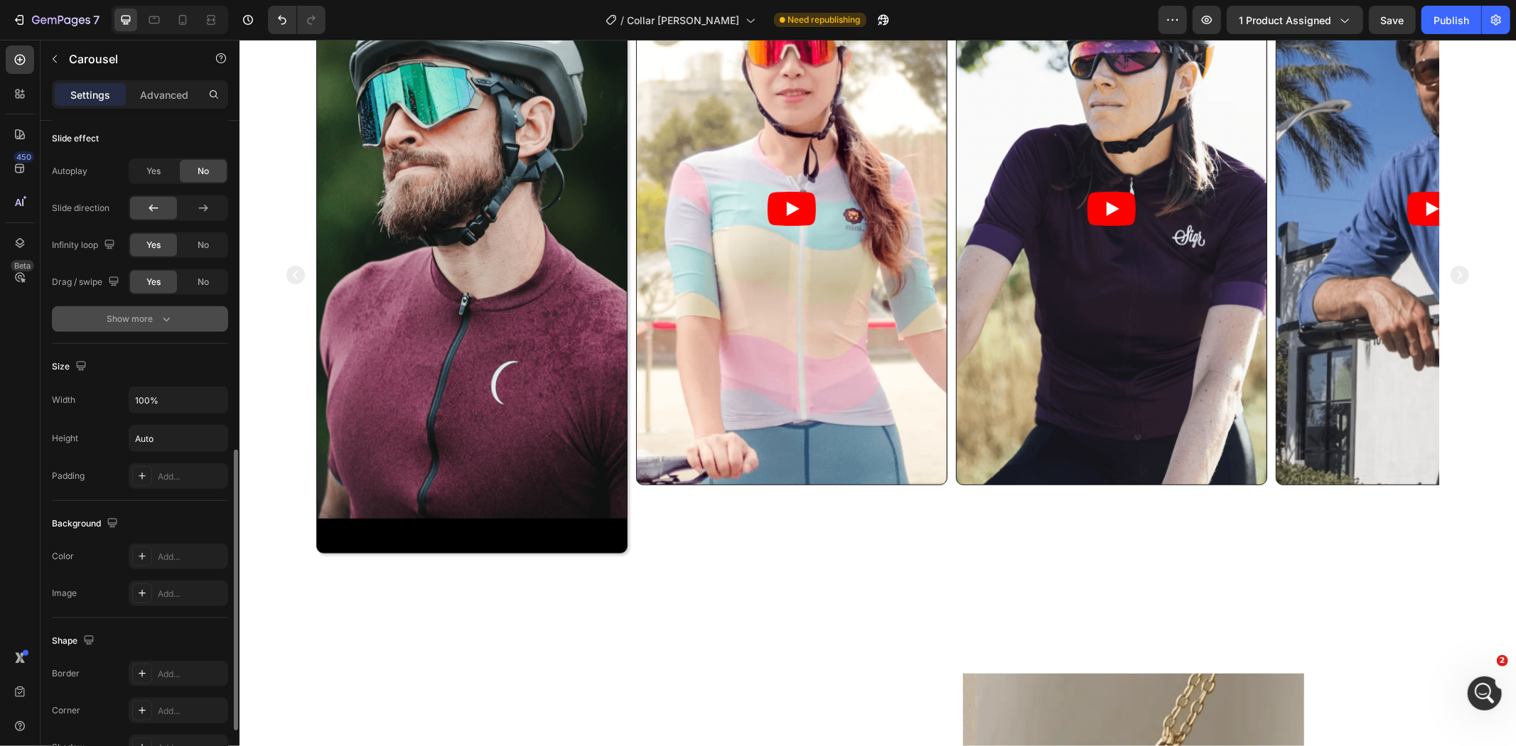
click at [115, 311] on button "Show more" at bounding box center [140, 319] width 176 height 26
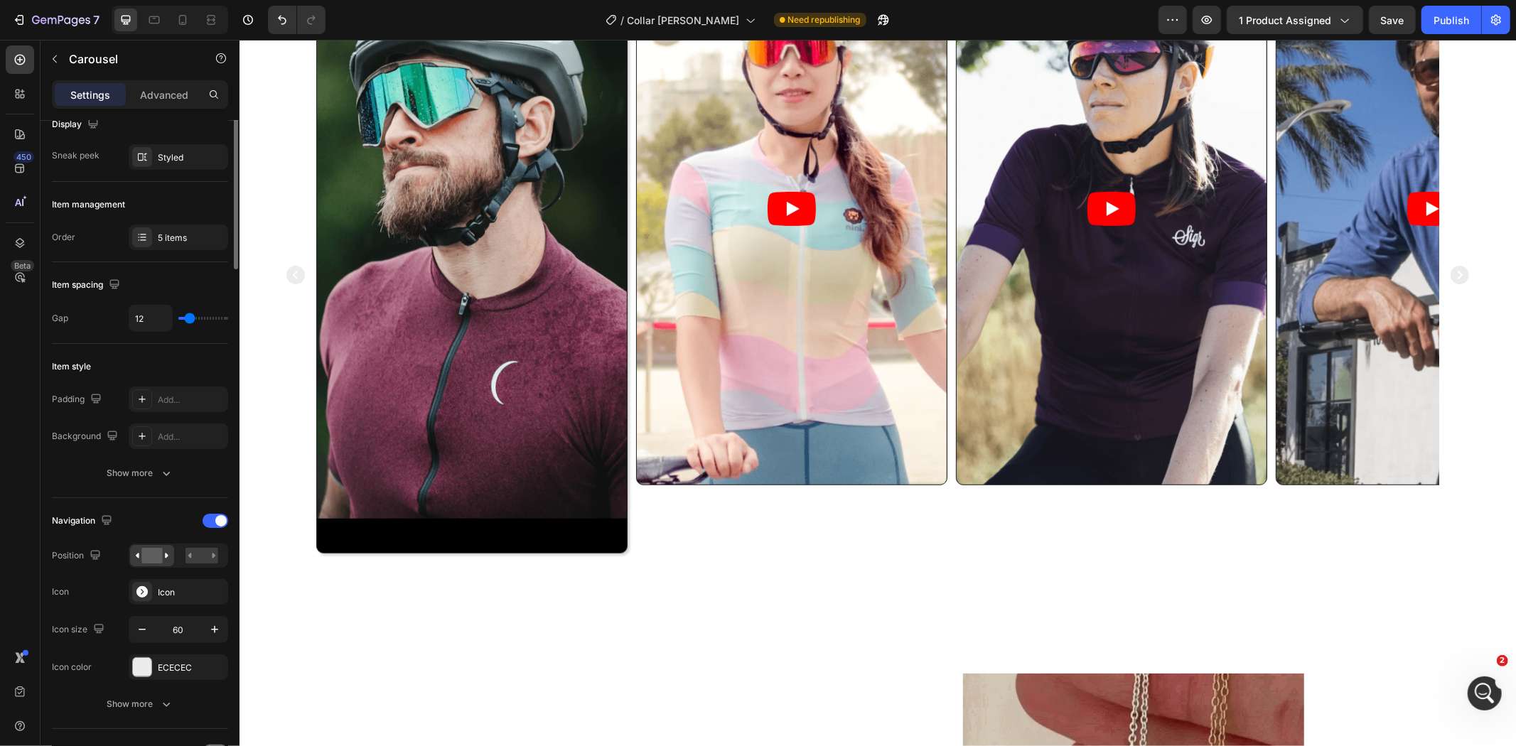
scroll to position [0, 0]
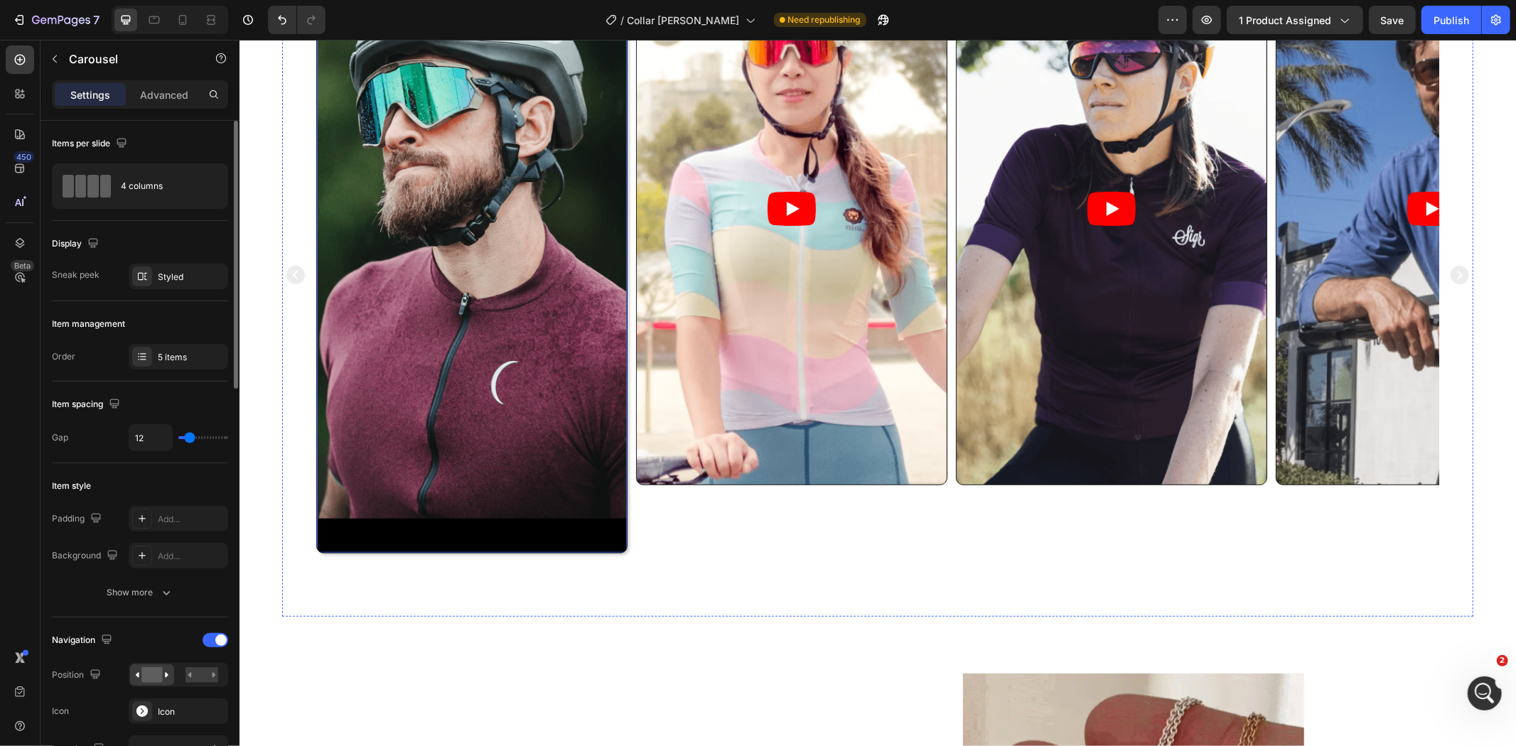
click at [440, 329] on video at bounding box center [471, 242] width 310 height 620
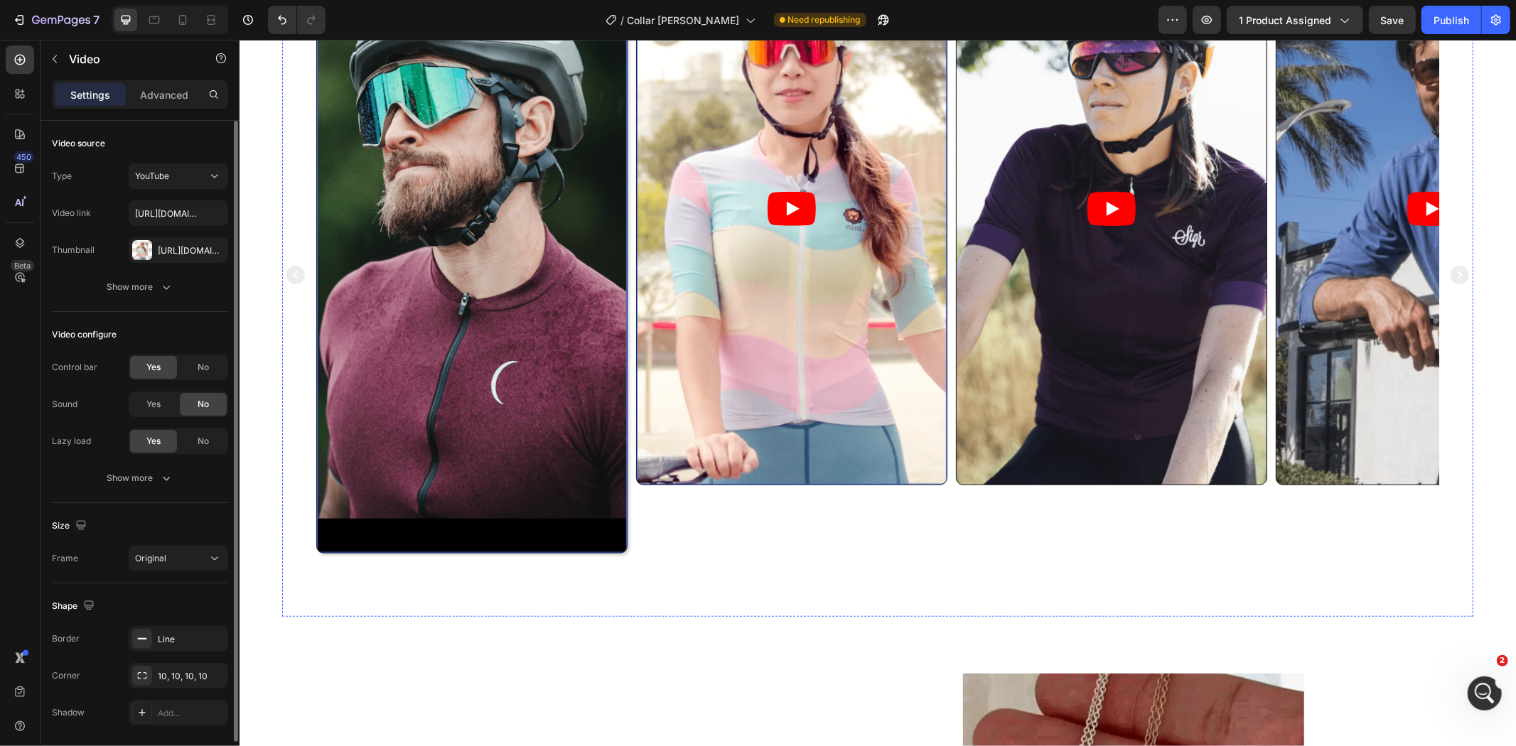
click at [817, 370] on article at bounding box center [791, 207] width 310 height 551
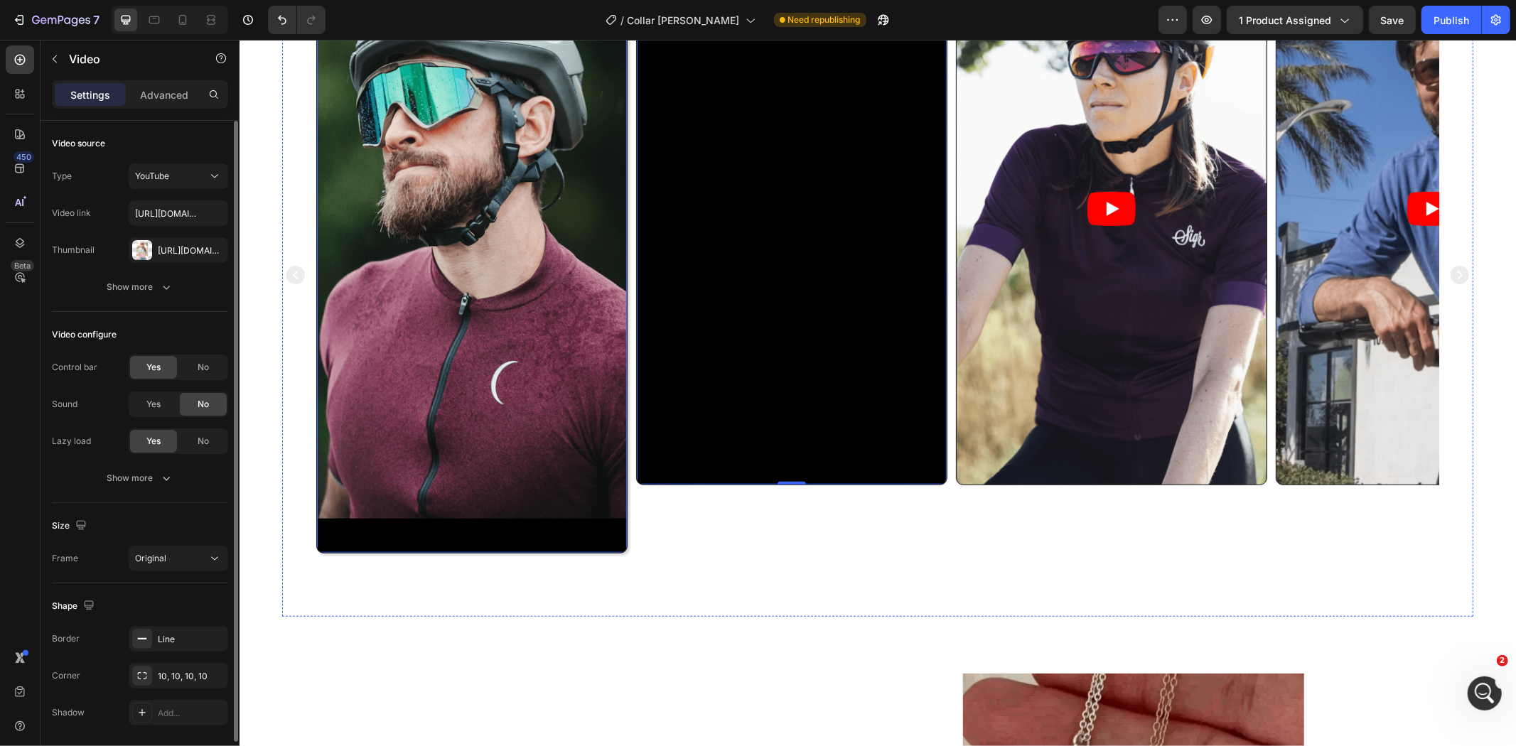
click at [426, 403] on video at bounding box center [471, 242] width 310 height 620
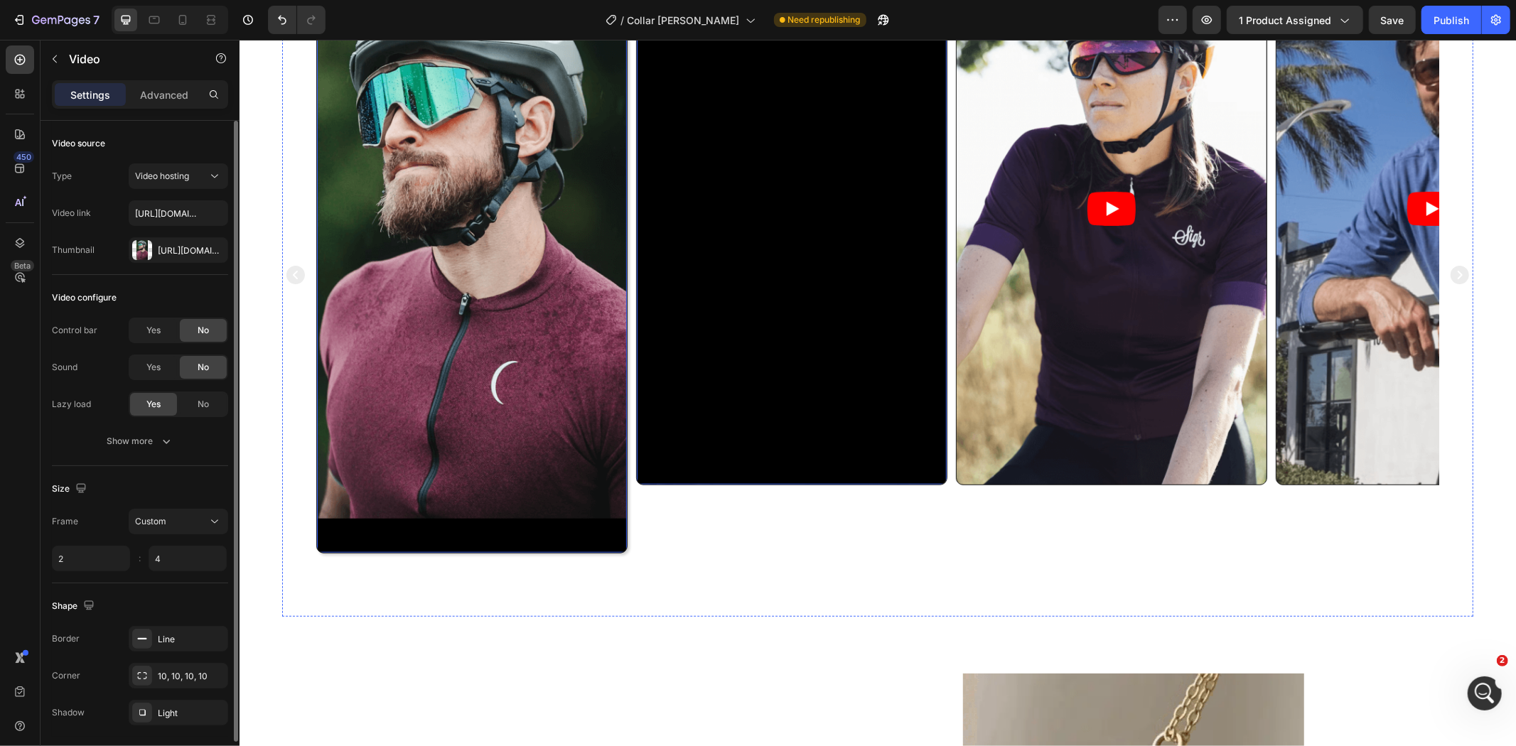
click at [537, 371] on video at bounding box center [471, 242] width 310 height 620
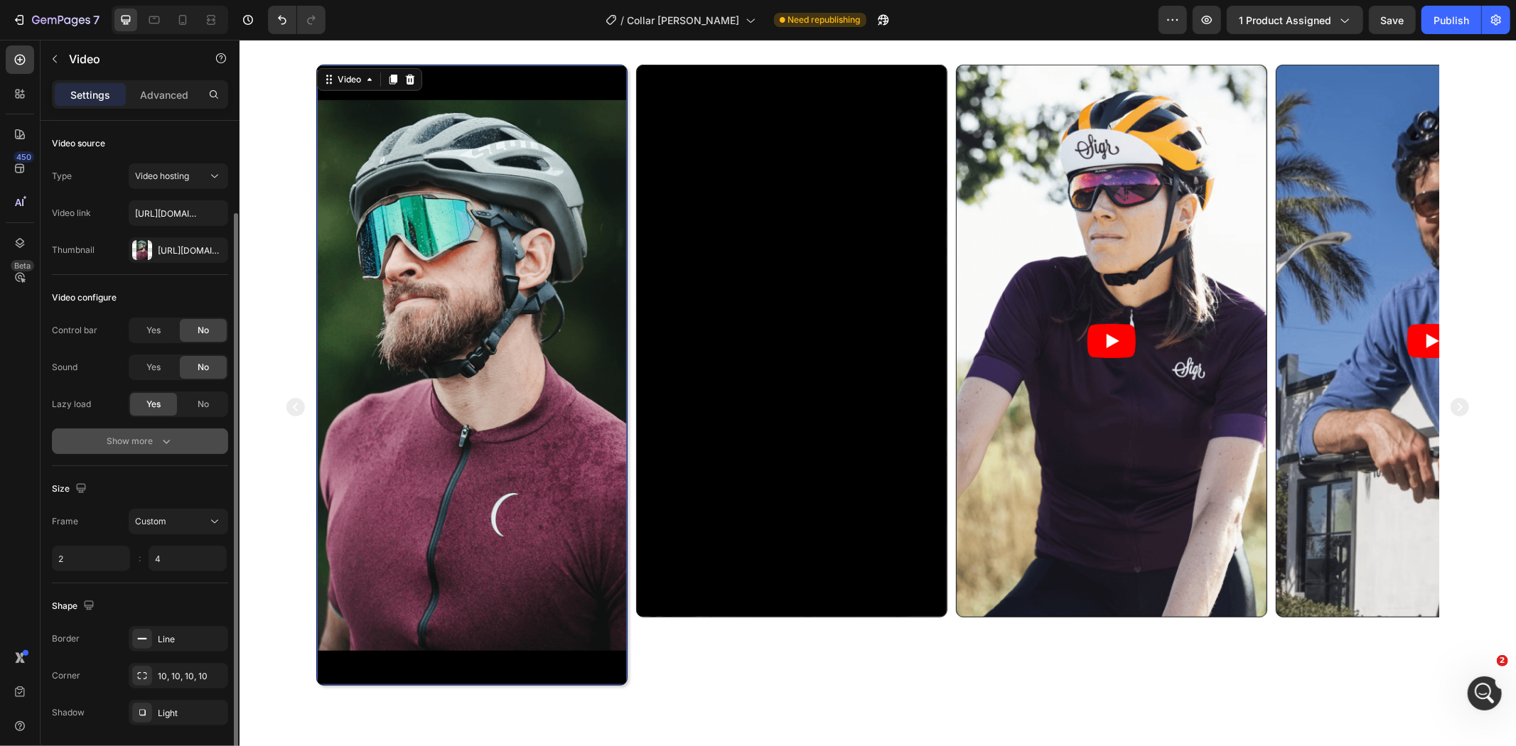
scroll to position [48, 0]
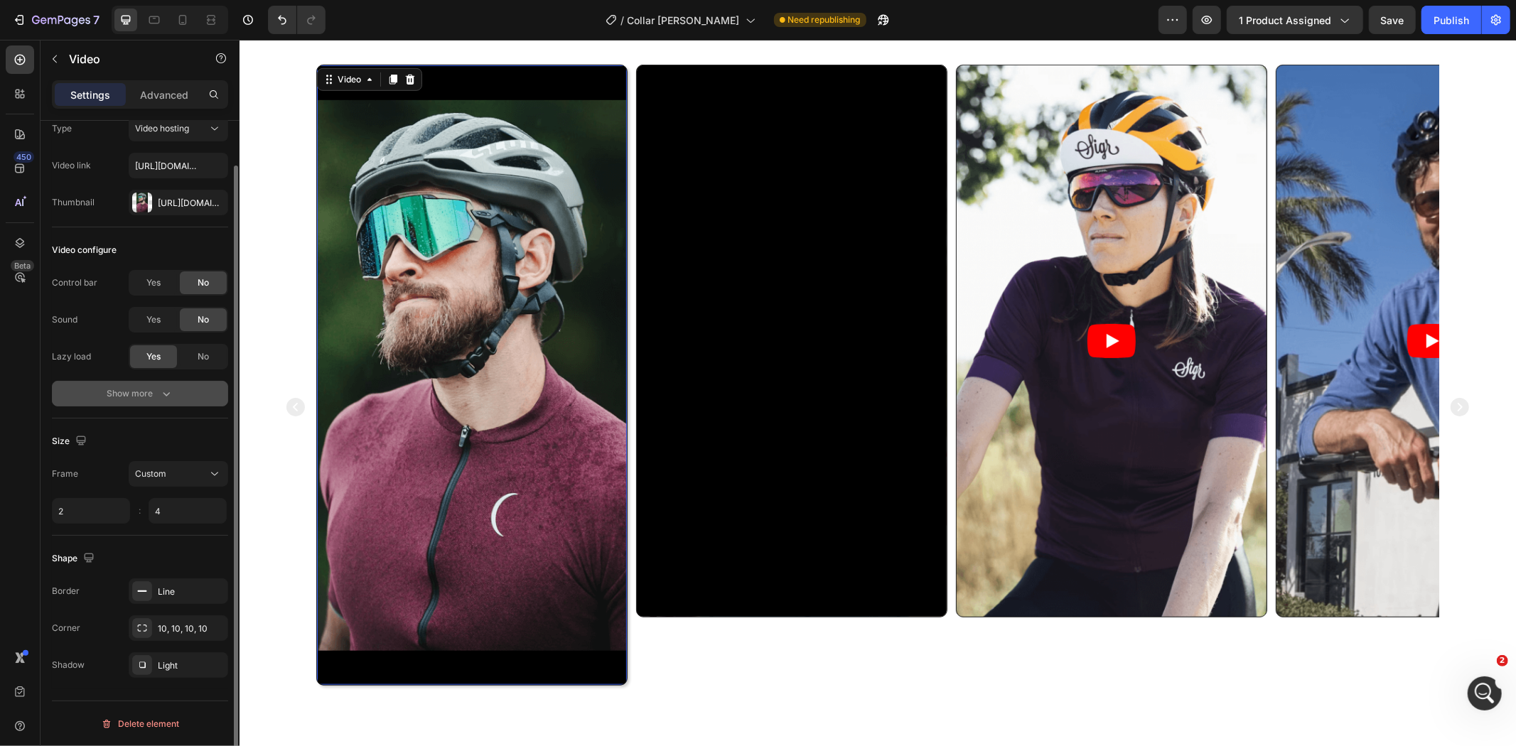
click at [157, 389] on div "Show more" at bounding box center [140, 394] width 66 height 14
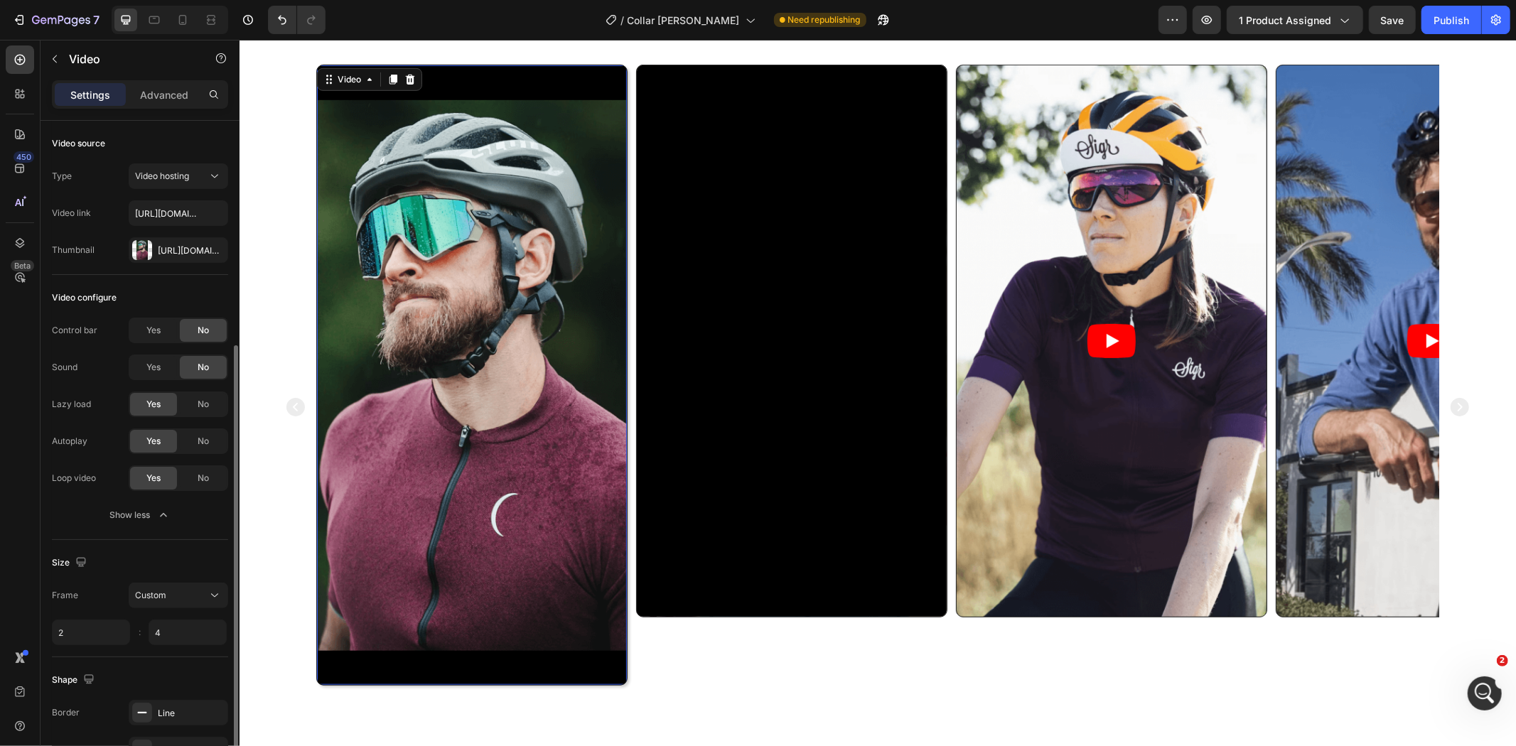
scroll to position [122, 0]
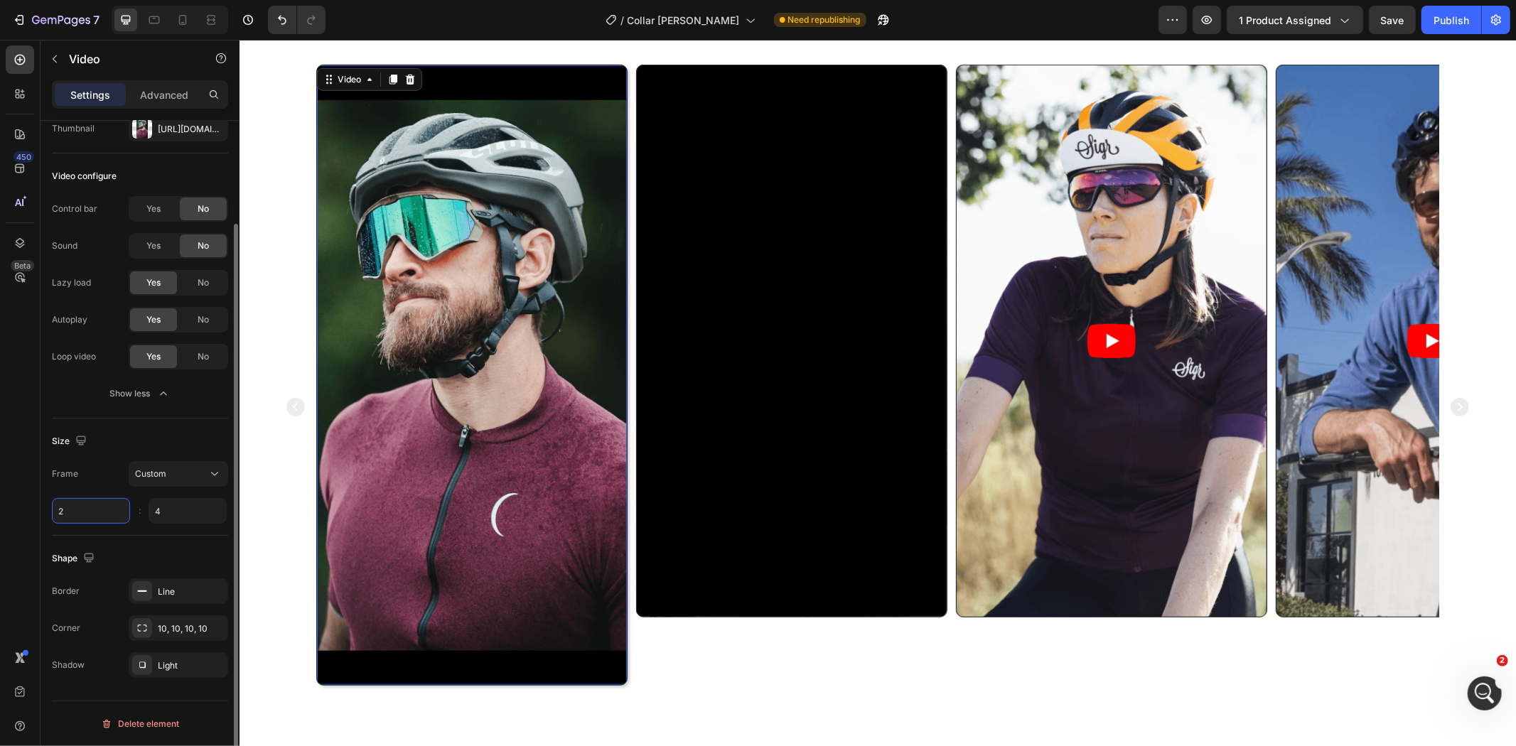
click at [65, 508] on input "2" at bounding box center [91, 511] width 78 height 26
type input "2"
click at [165, 430] on div "Size" at bounding box center [140, 441] width 176 height 23
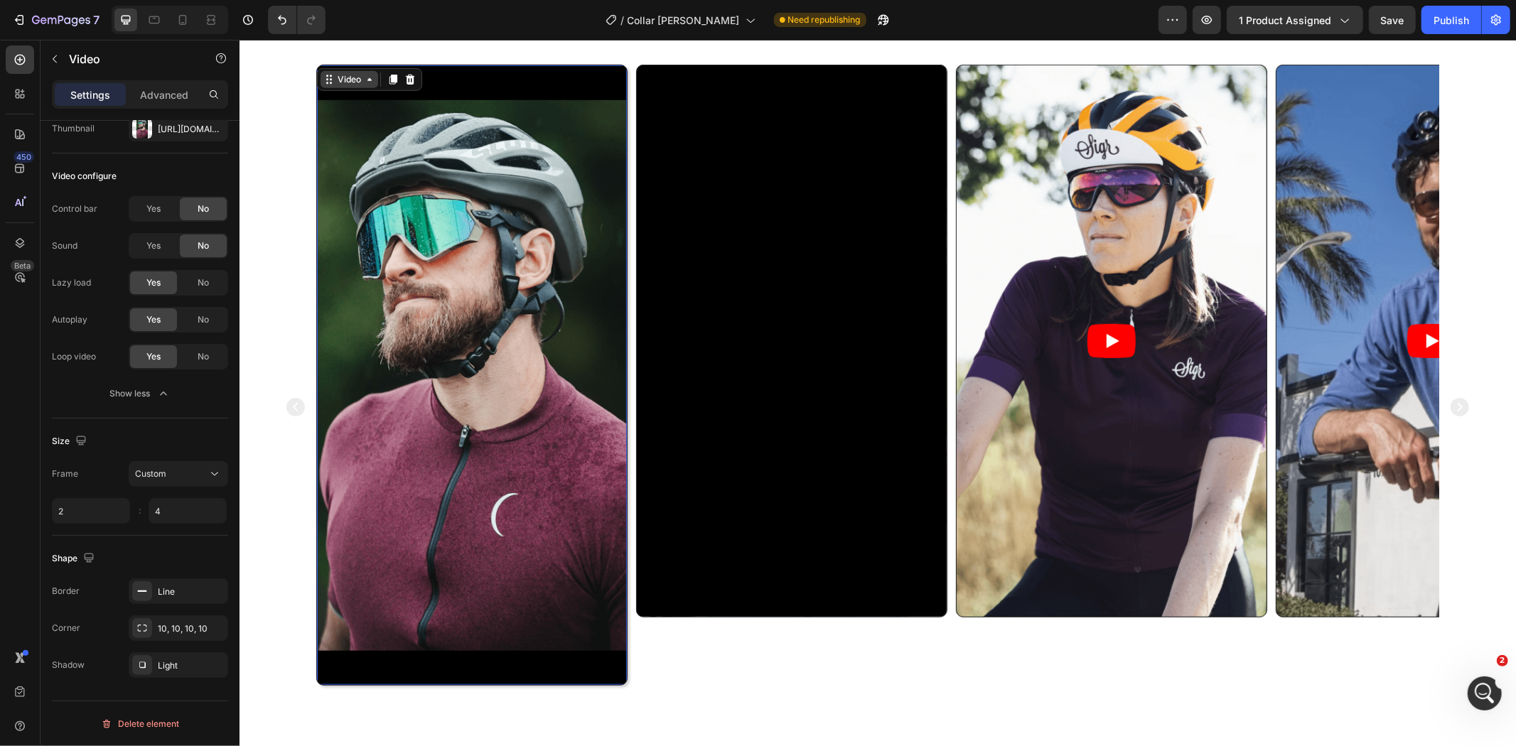
click at [345, 77] on div "Video" at bounding box center [348, 79] width 29 height 13
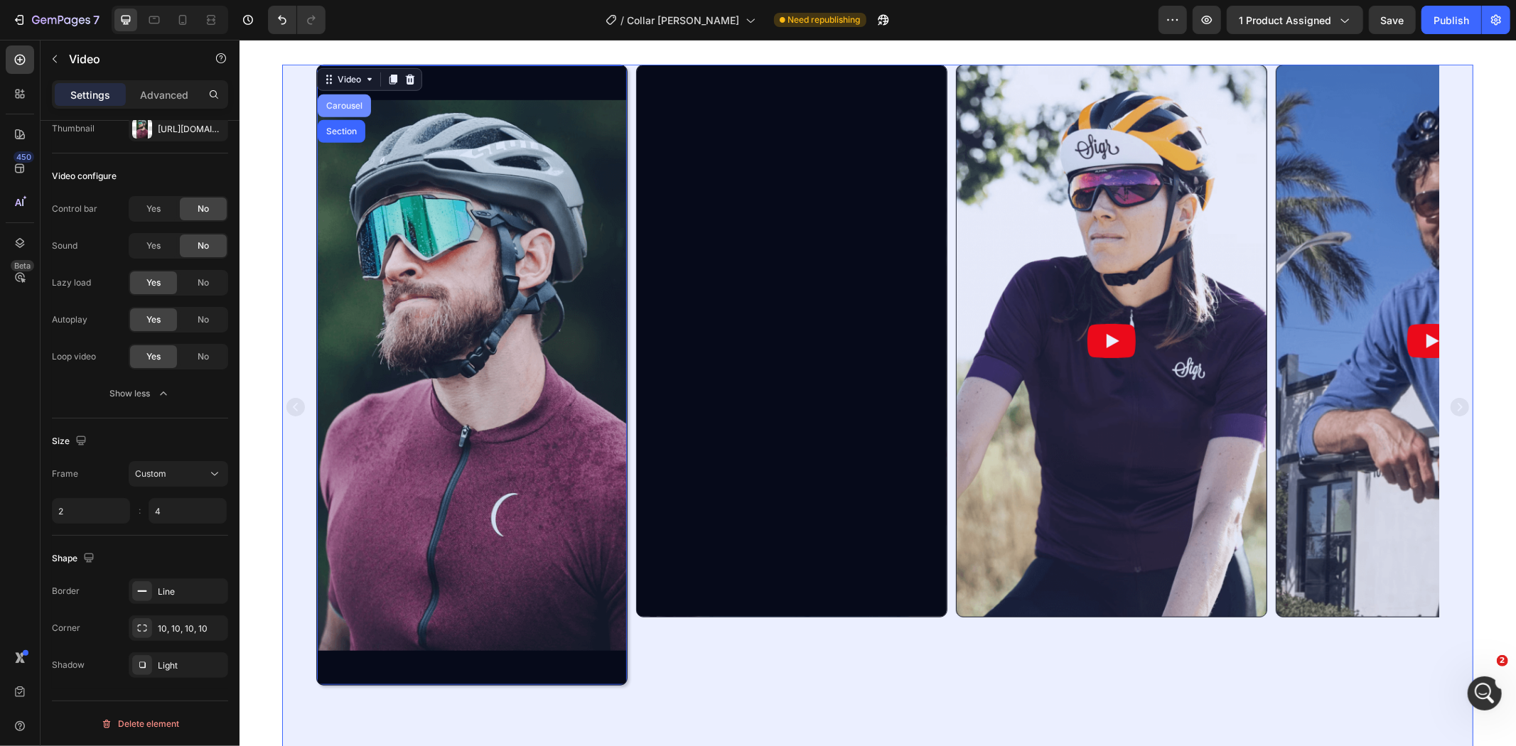
click at [331, 103] on div "Carousel" at bounding box center [344, 105] width 42 height 9
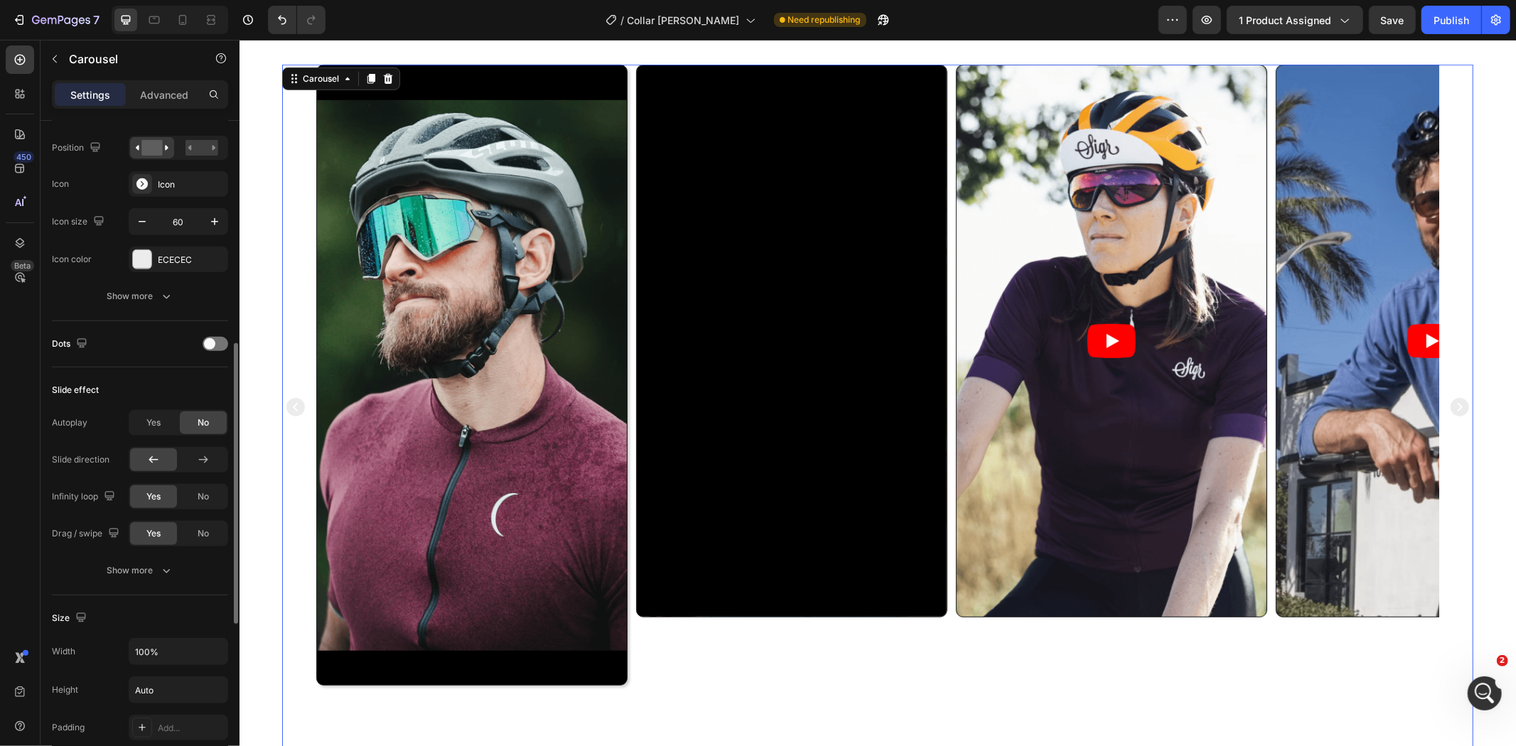
scroll to position [791, 0]
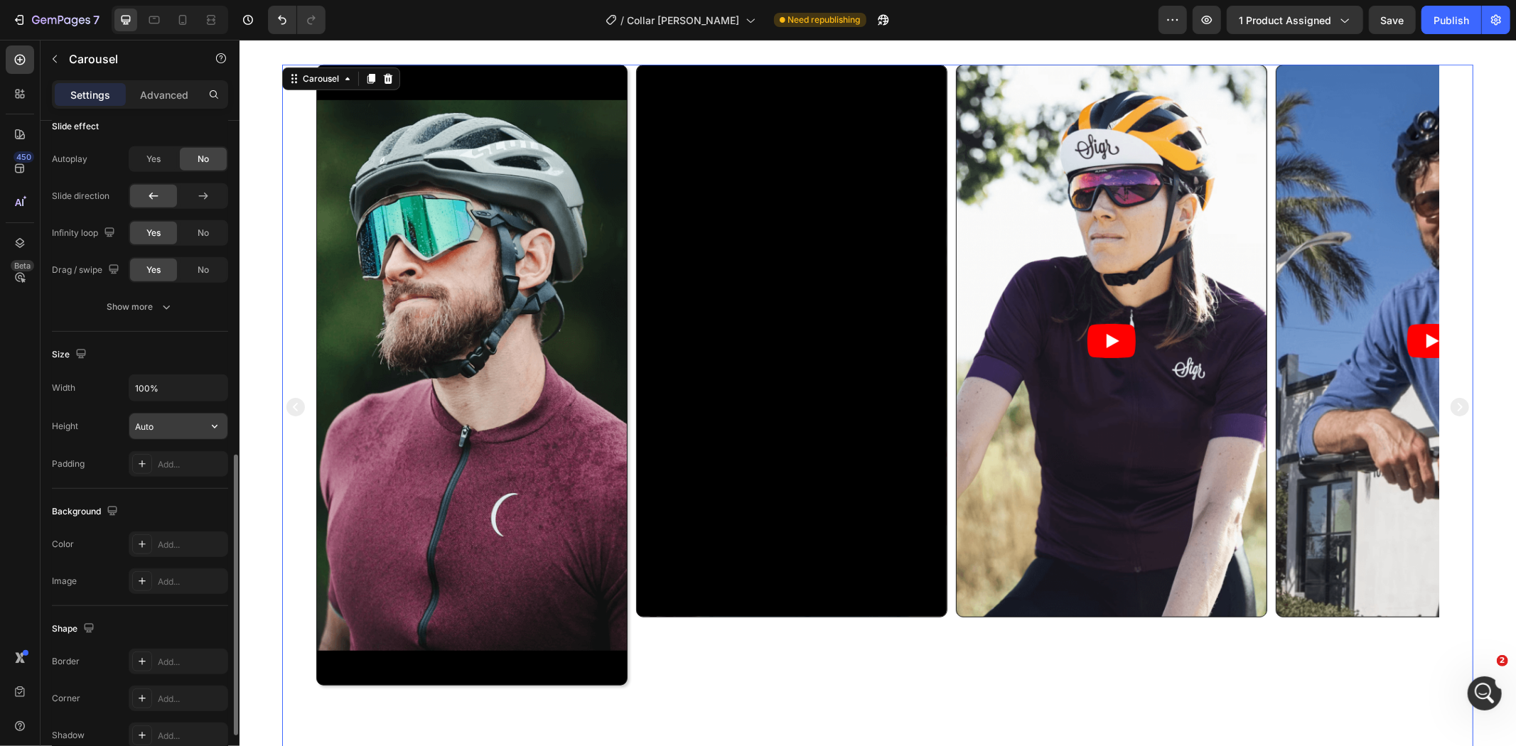
click at [185, 418] on input "Auto" at bounding box center [178, 427] width 98 height 26
click at [208, 422] on icon "button" at bounding box center [215, 426] width 14 height 14
click at [411, 338] on video at bounding box center [471, 375] width 310 height 620
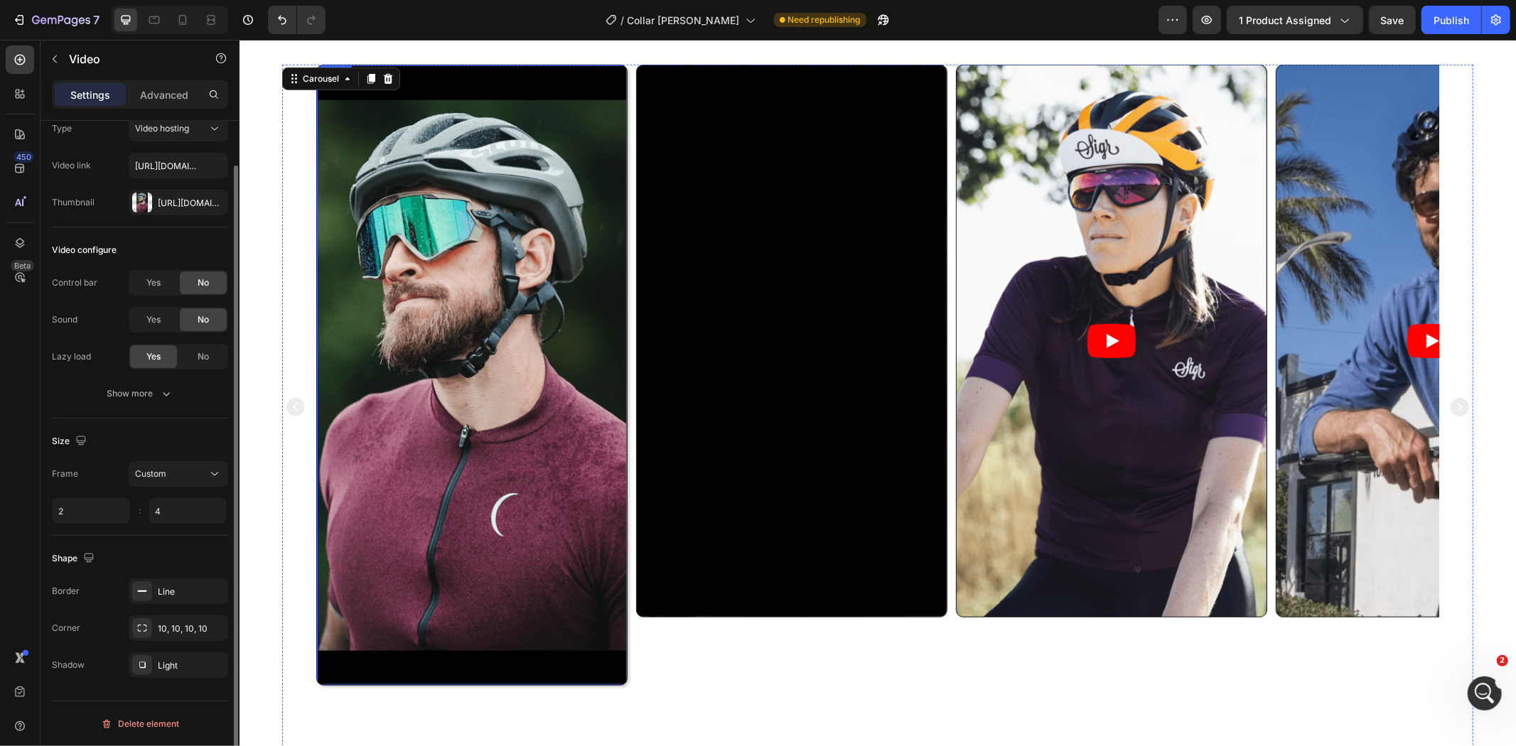
scroll to position [0, 0]
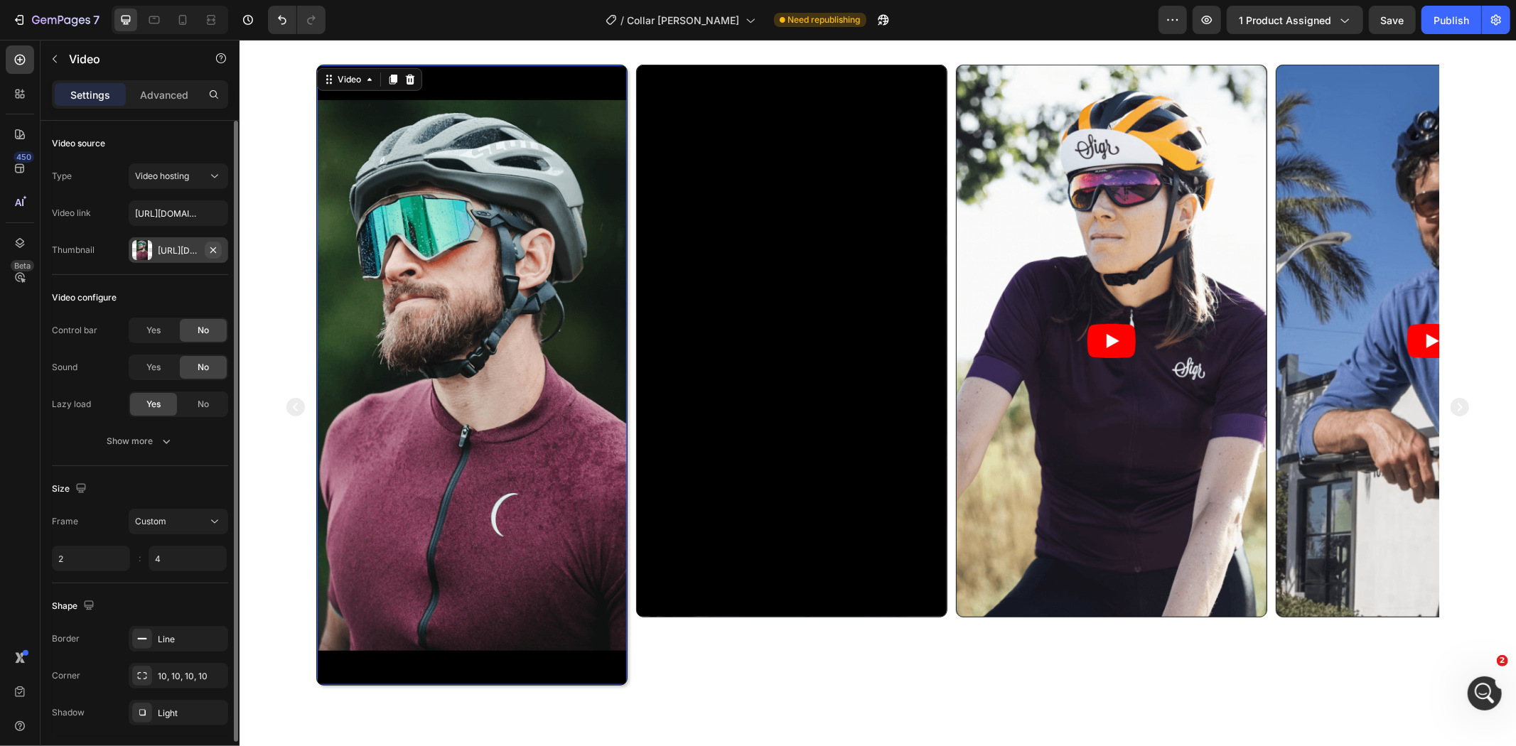
click at [213, 245] on icon "button" at bounding box center [213, 250] width 11 height 11
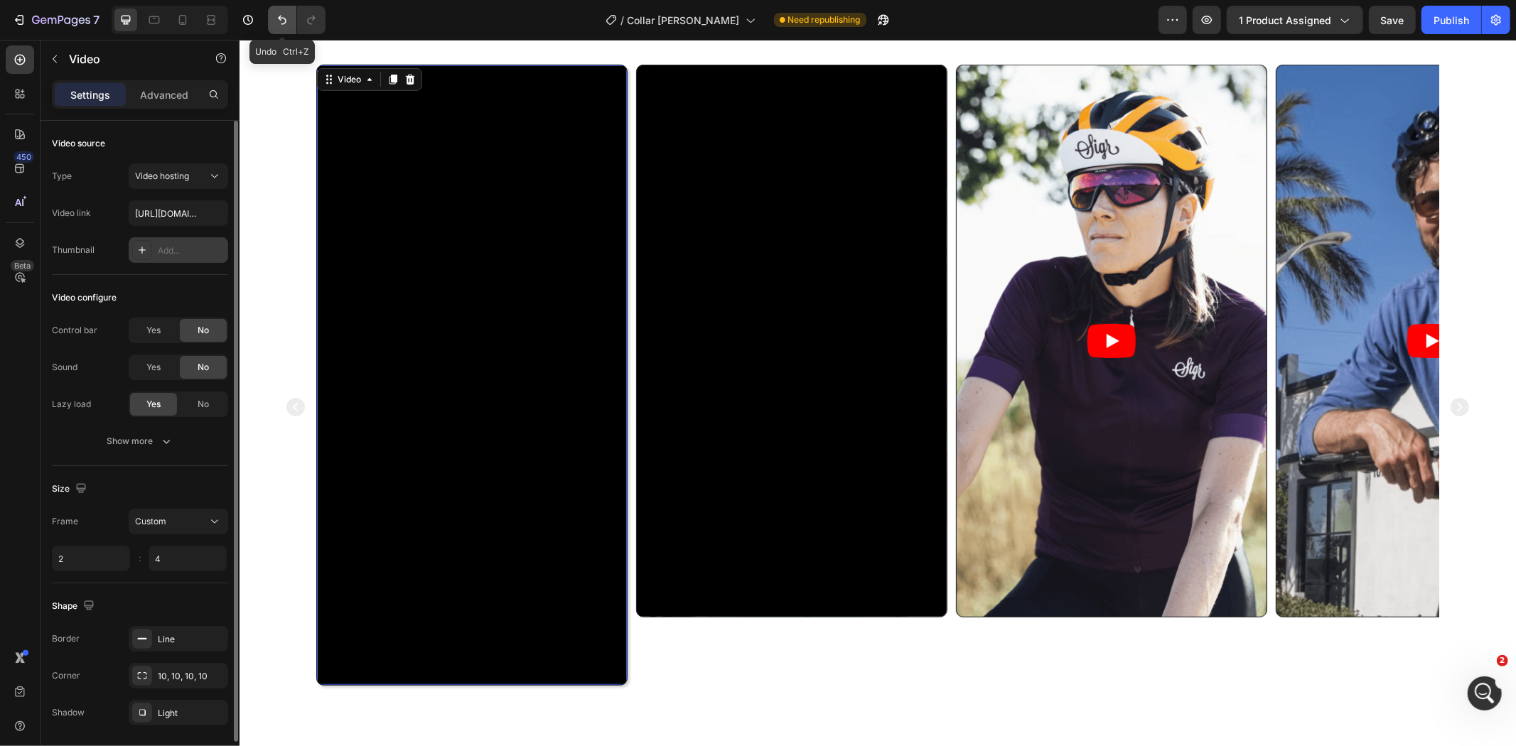
click at [289, 18] on icon "Undo/Redo" at bounding box center [282, 20] width 14 height 14
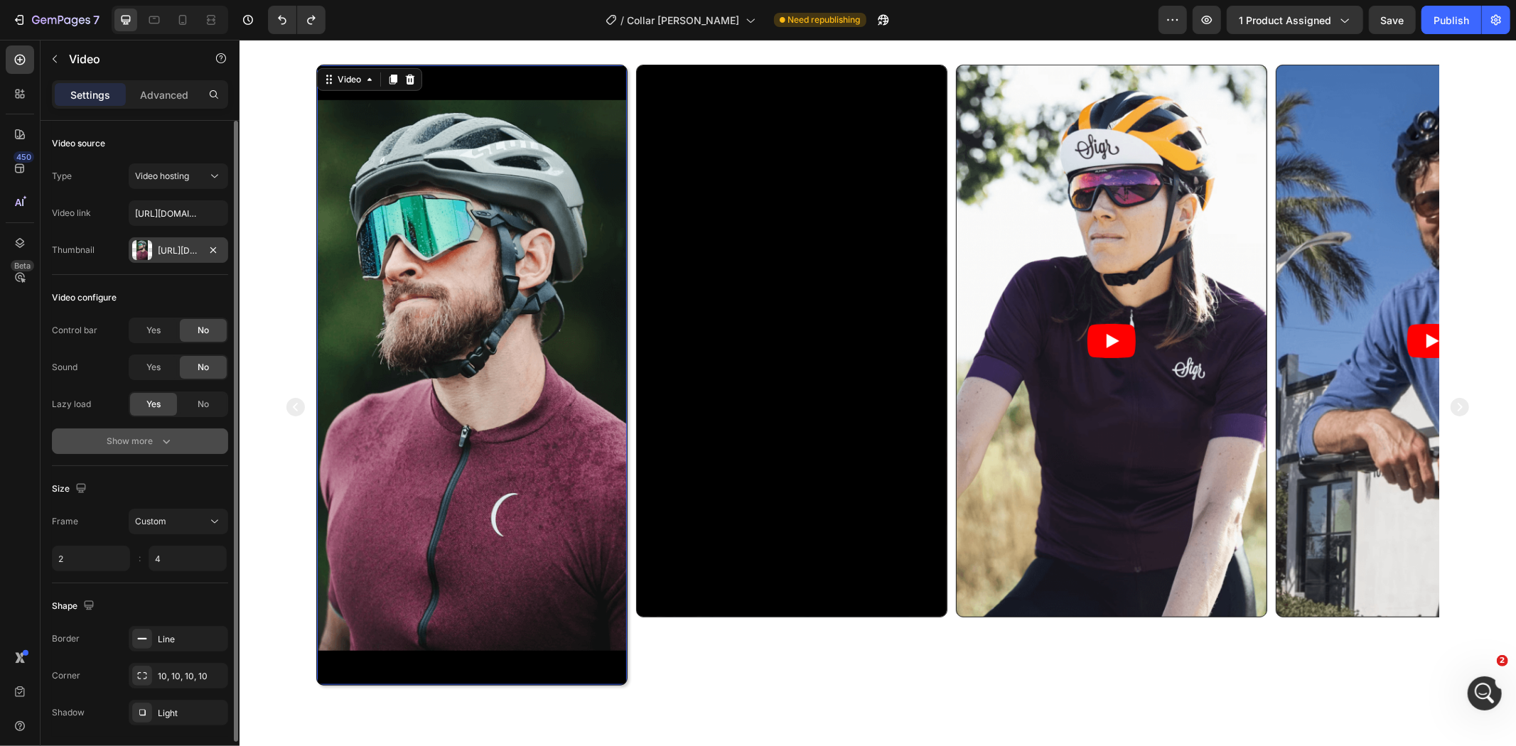
click at [159, 446] on icon "button" at bounding box center [166, 441] width 14 height 14
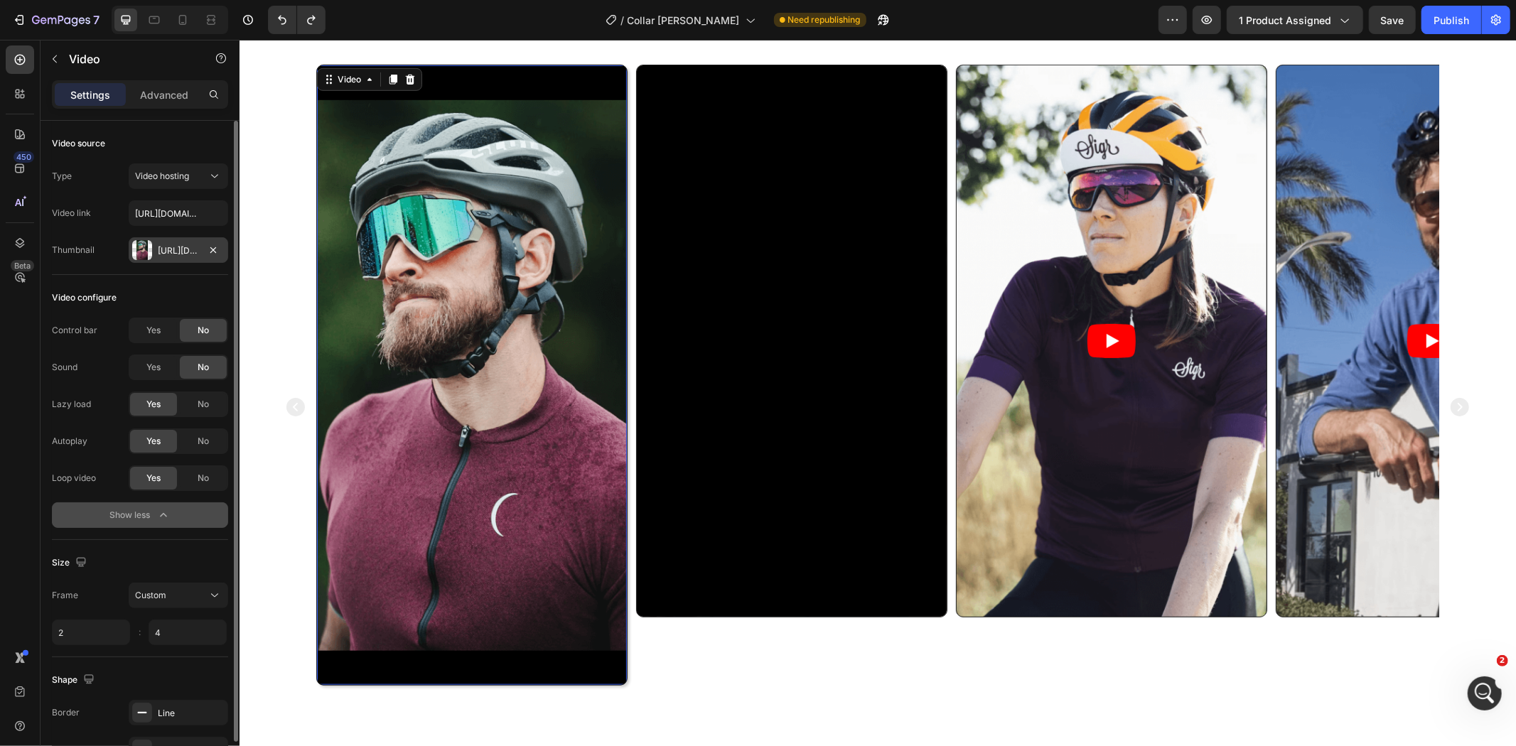
scroll to position [122, 0]
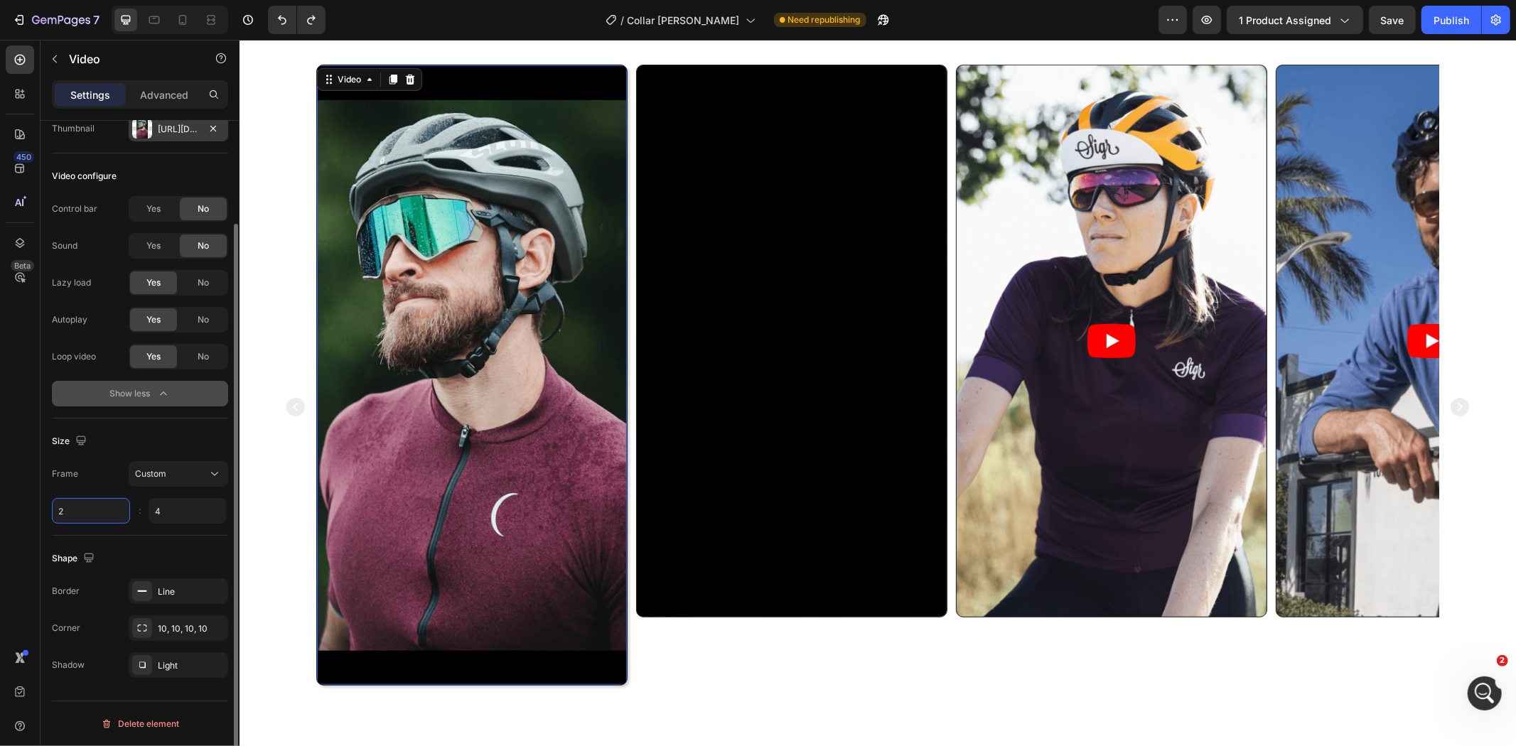
click at [110, 508] on input "2" at bounding box center [91, 511] width 78 height 26
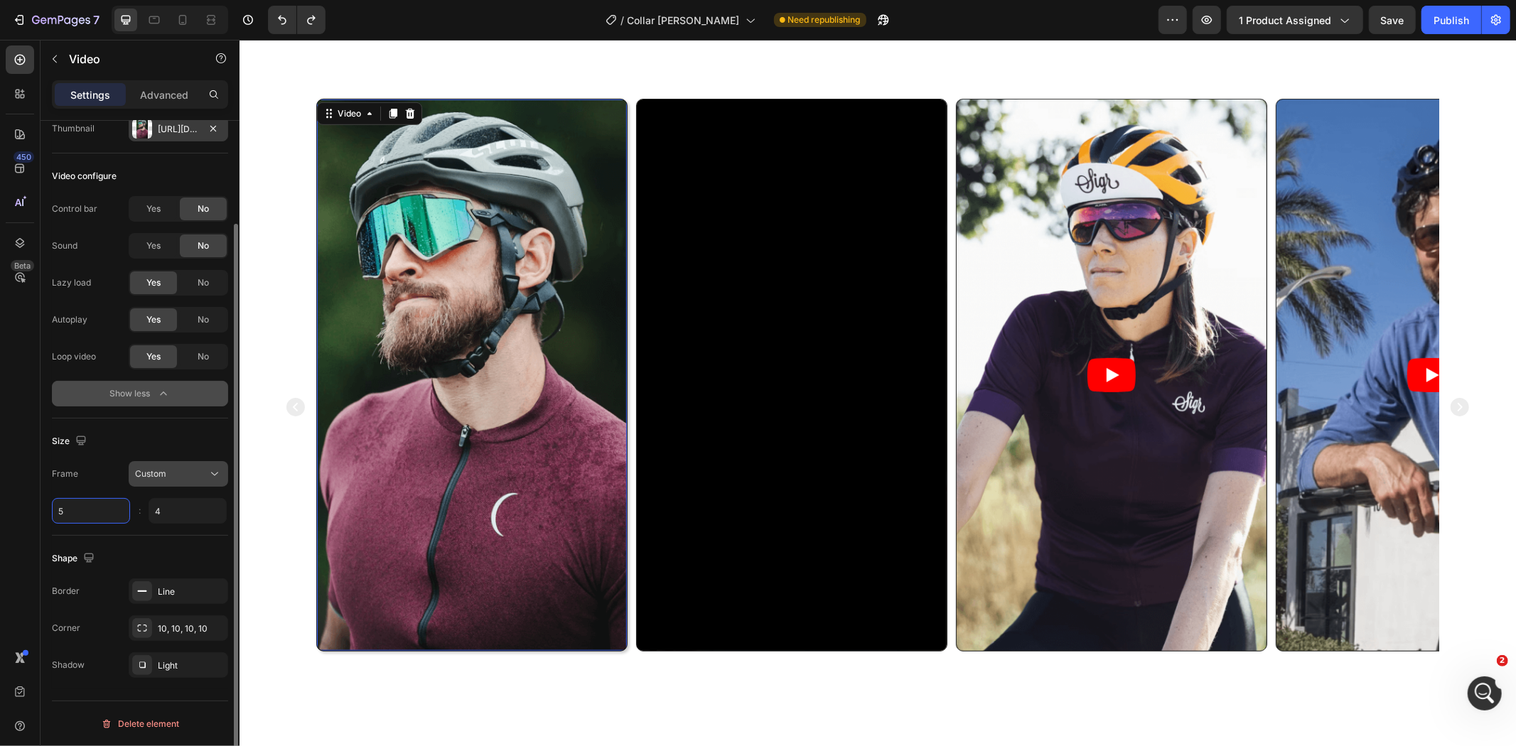
scroll to position [685, 0]
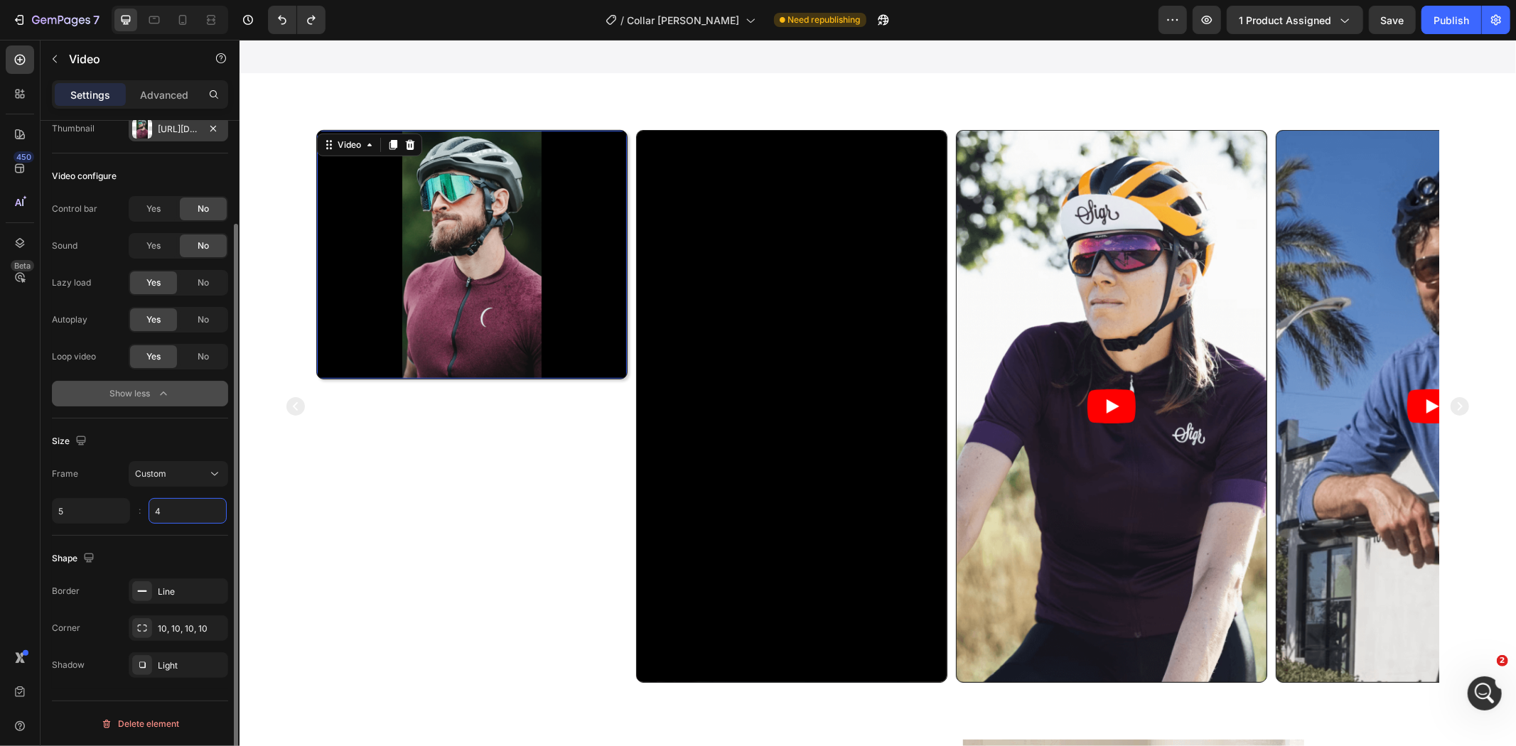
type input "5"
click at [198, 522] on input "4" at bounding box center [188, 511] width 78 height 26
type input "4"
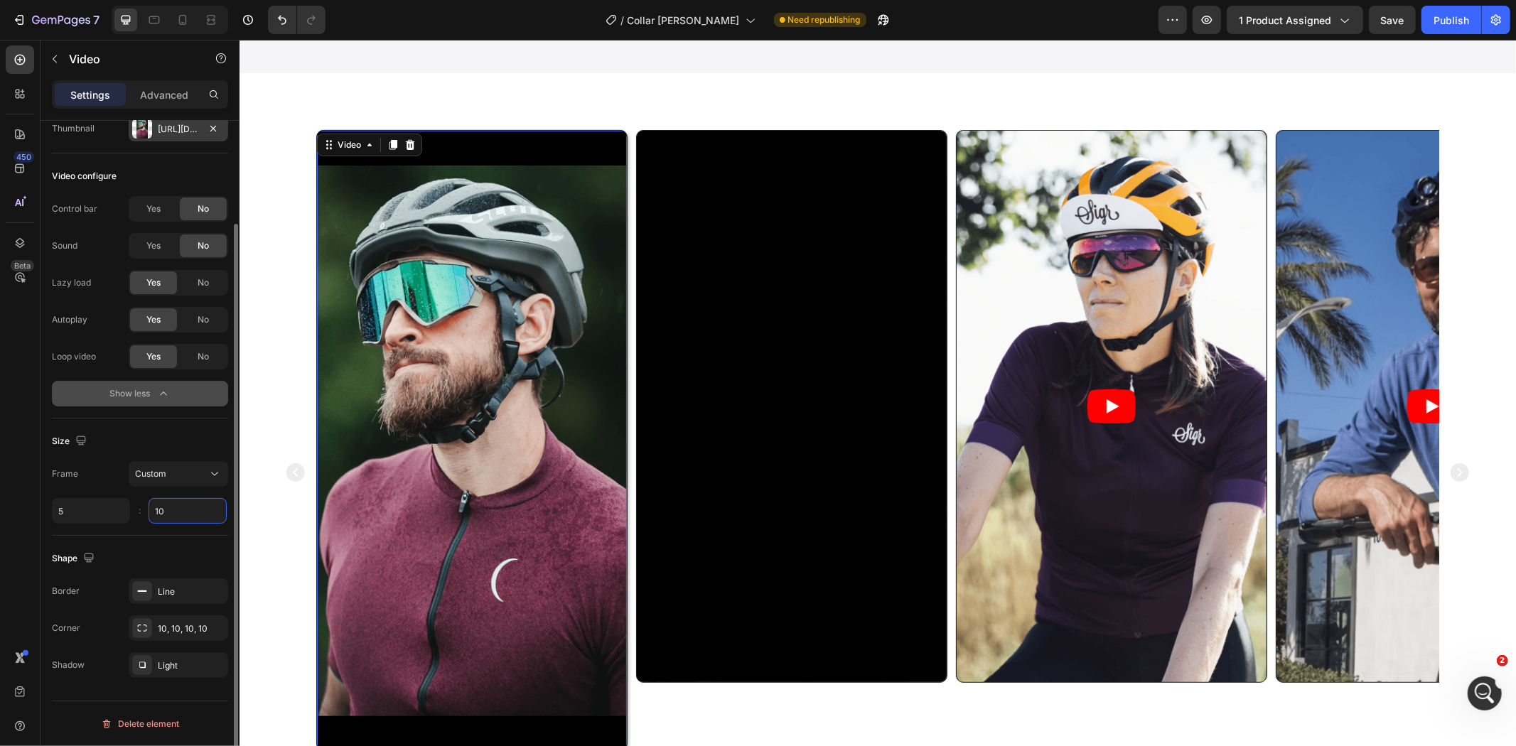
scroll to position [751, 0]
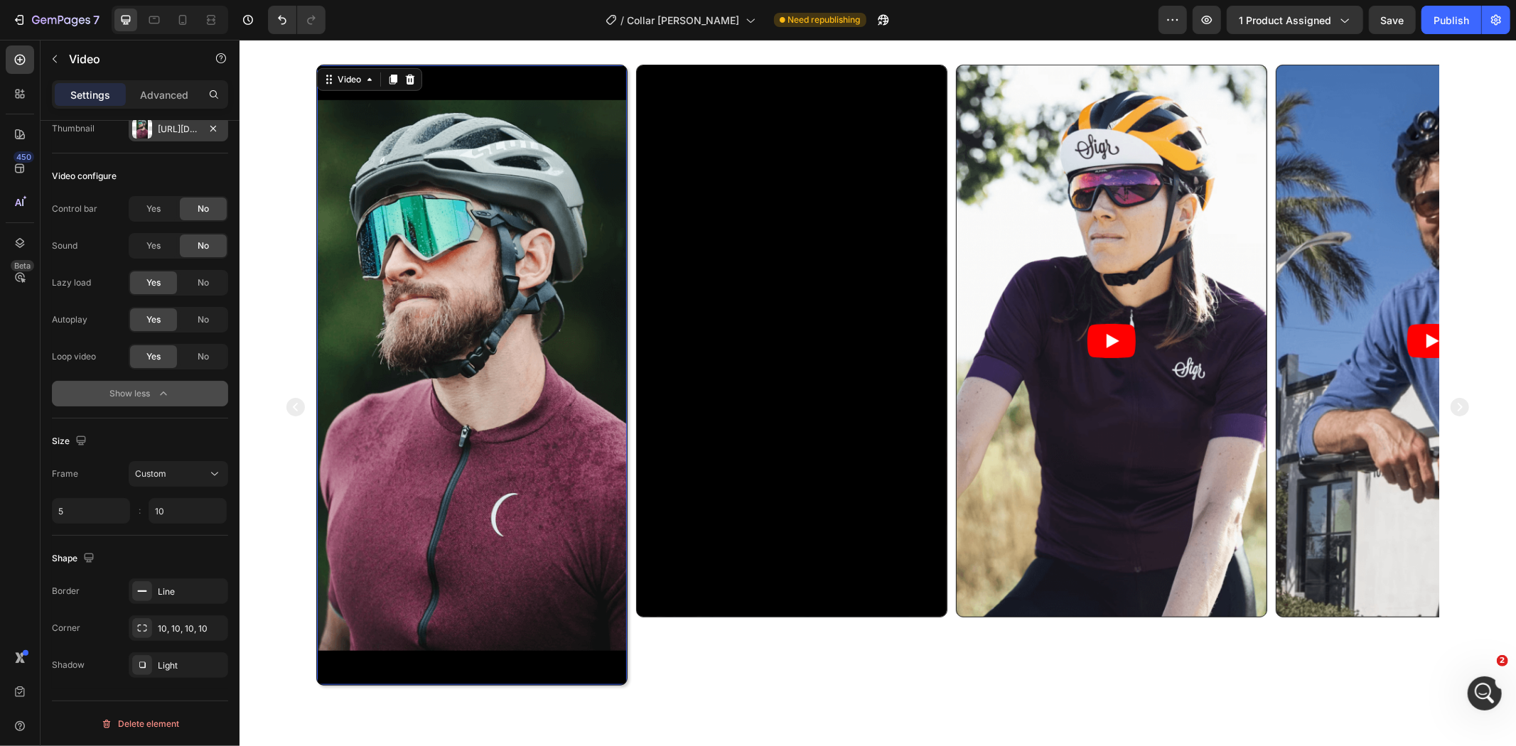
click at [197, 549] on div "Shape" at bounding box center [140, 558] width 176 height 23
click at [205, 128] on button "button" at bounding box center [213, 128] width 17 height 17
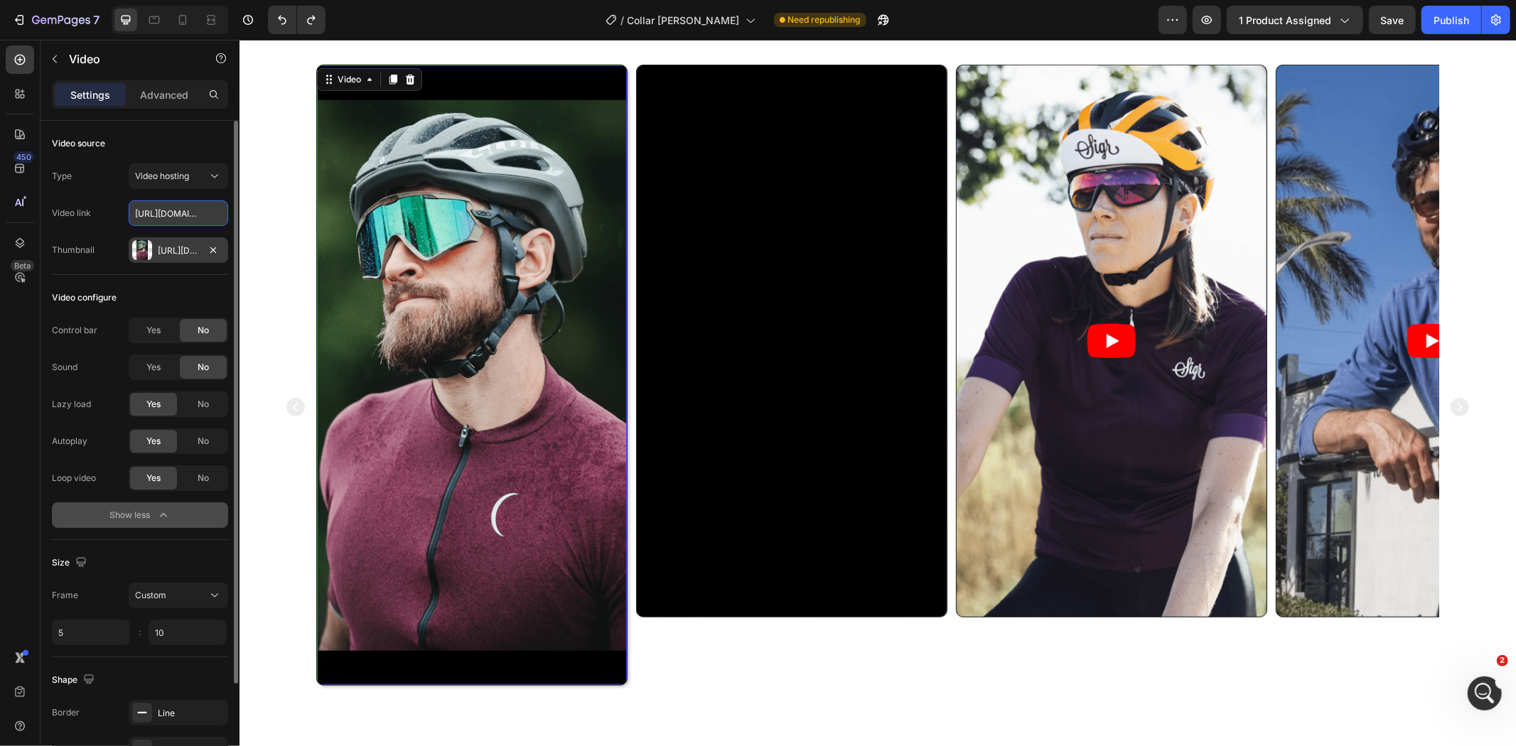
click at [158, 224] on input "https://cdn.shopify.com/videos/c/o/v/6a4ff61ed32d4539bf8c5213f8382150.mp4" at bounding box center [179, 213] width 100 height 26
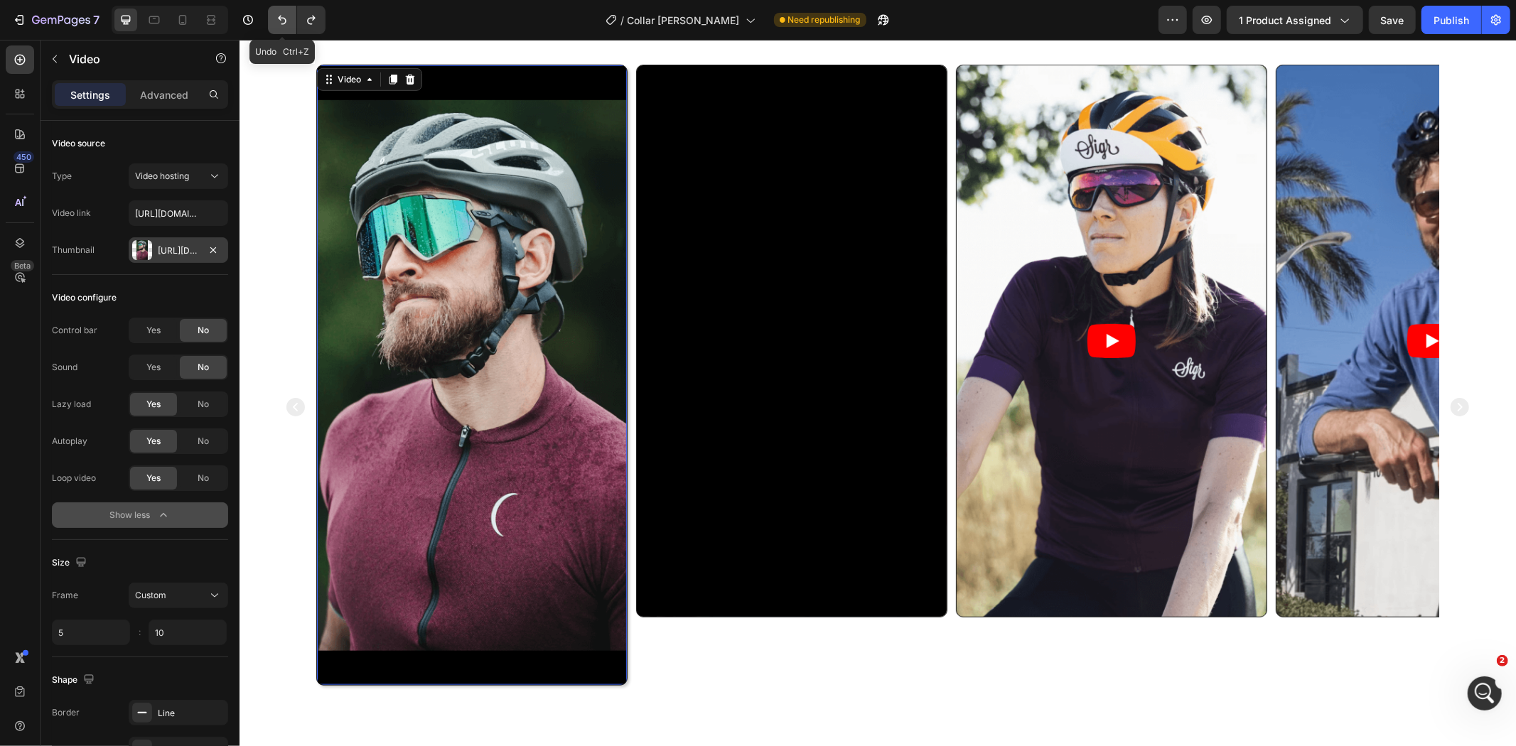
click at [279, 16] on icon "Undo/Redo" at bounding box center [282, 20] width 9 height 9
type input "4"
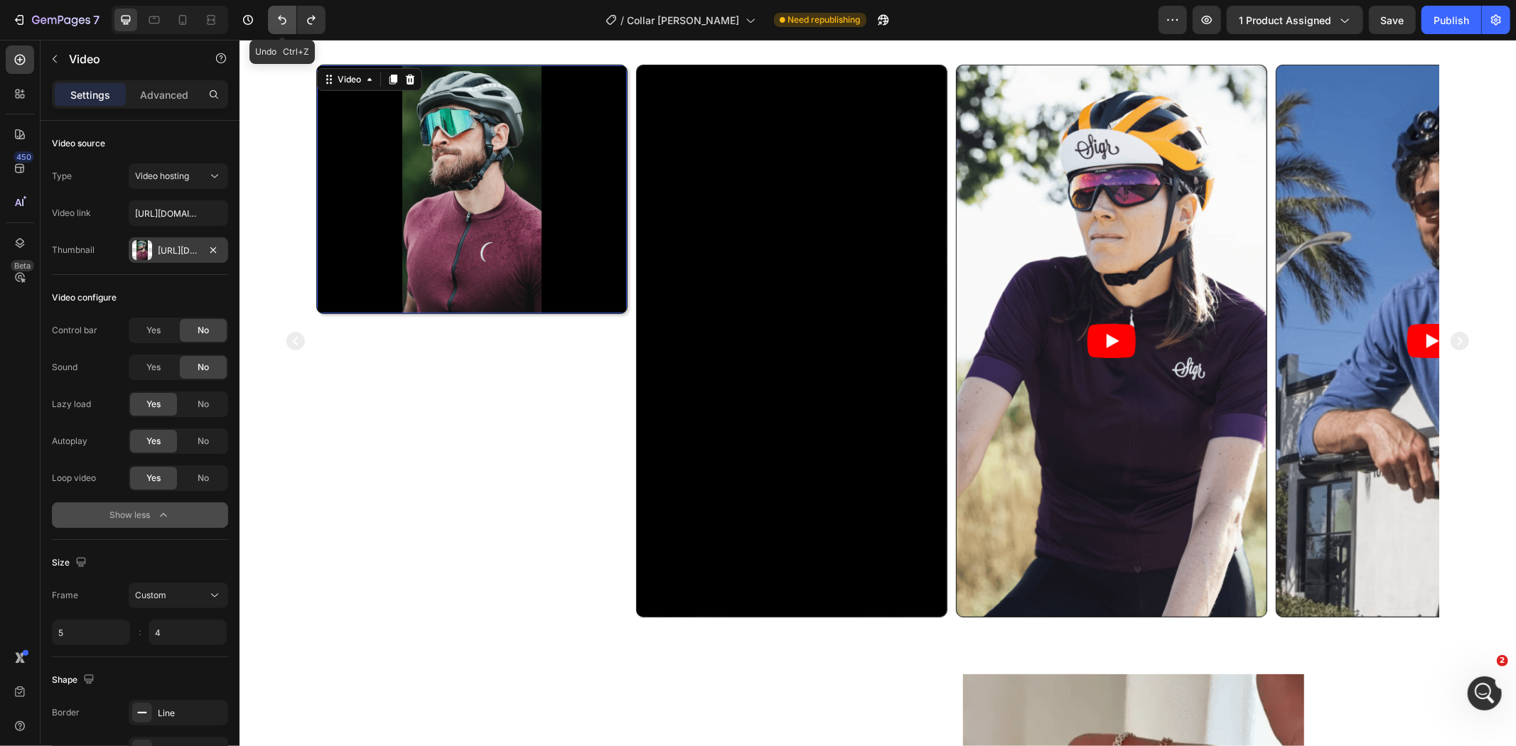
scroll to position [751, 0]
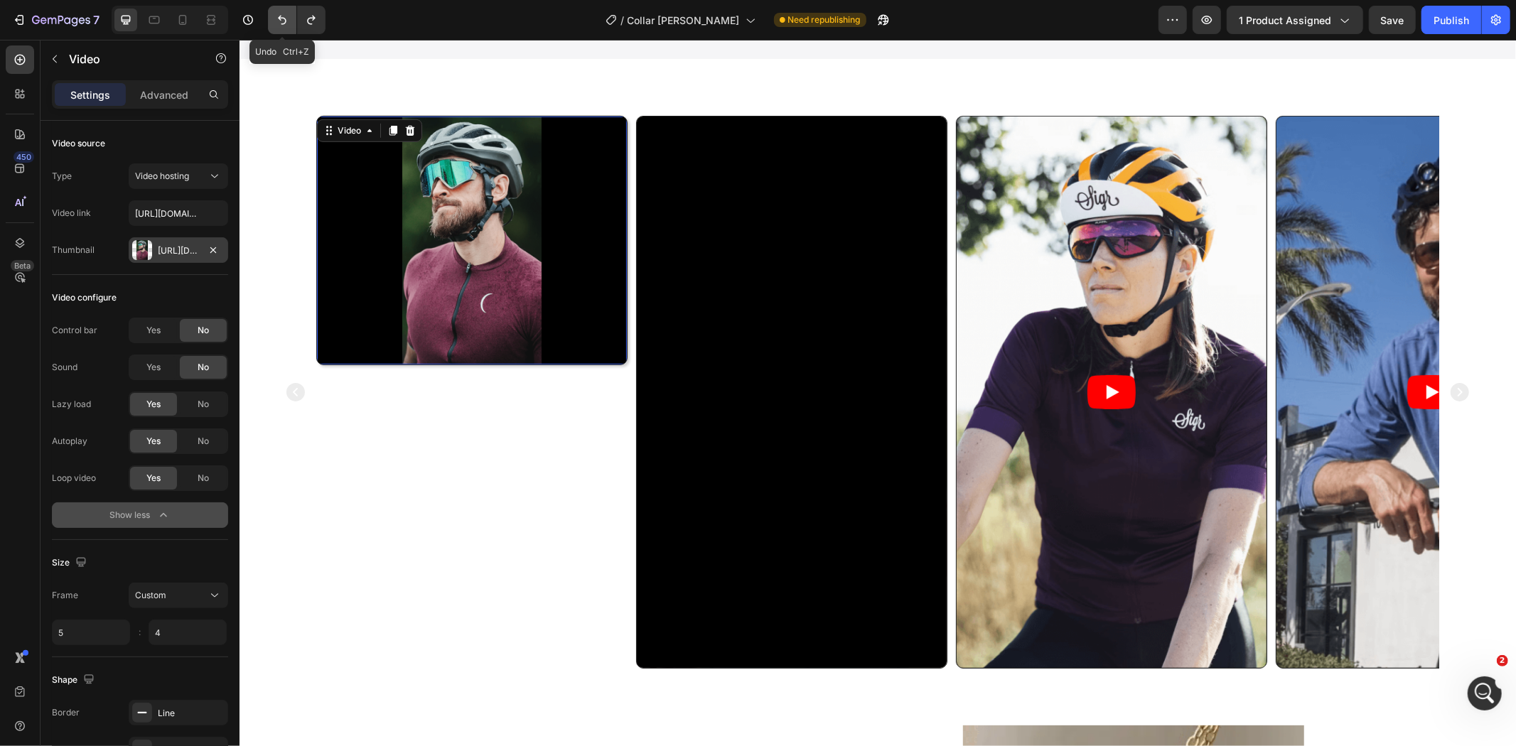
click at [279, 16] on icon "Undo/Redo" at bounding box center [282, 20] width 9 height 9
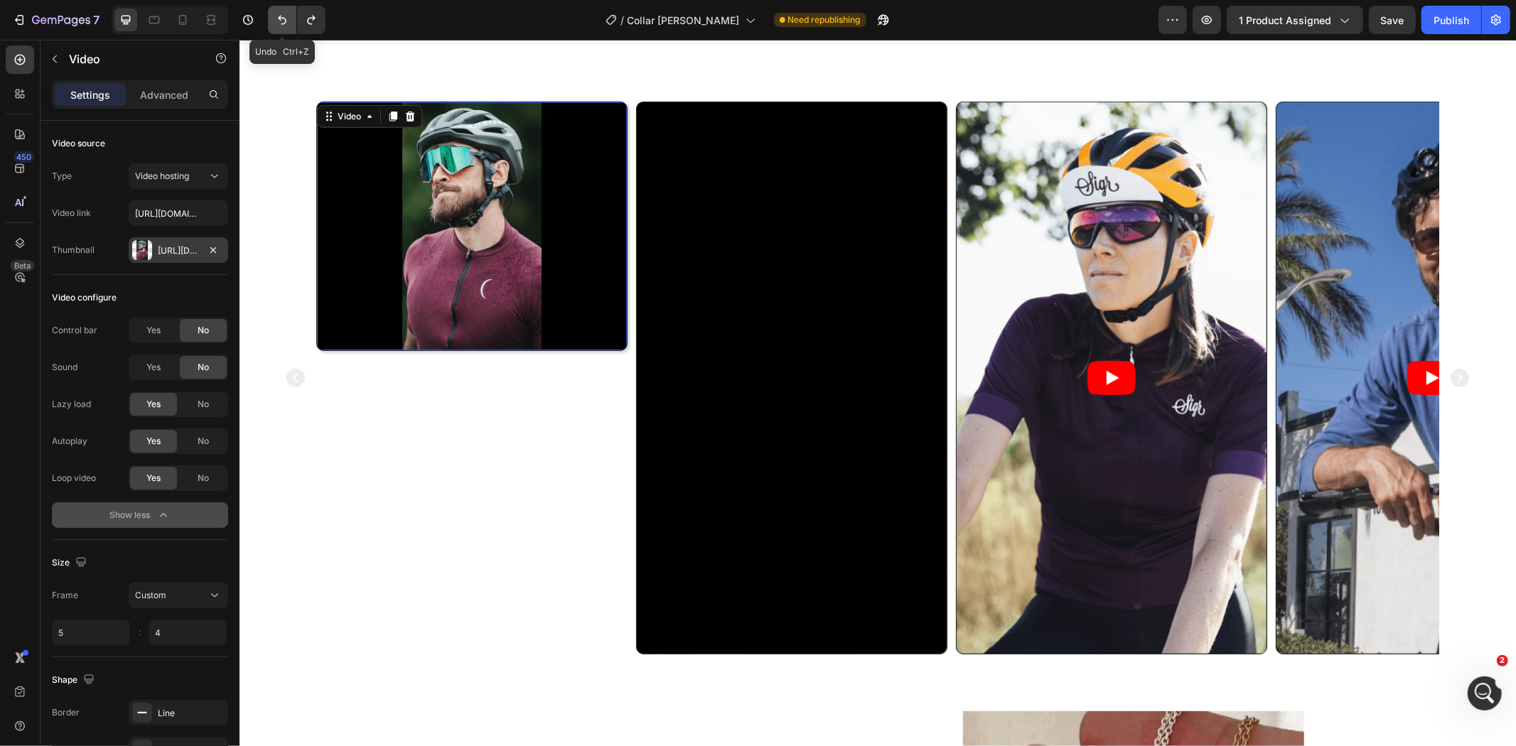
type input "2"
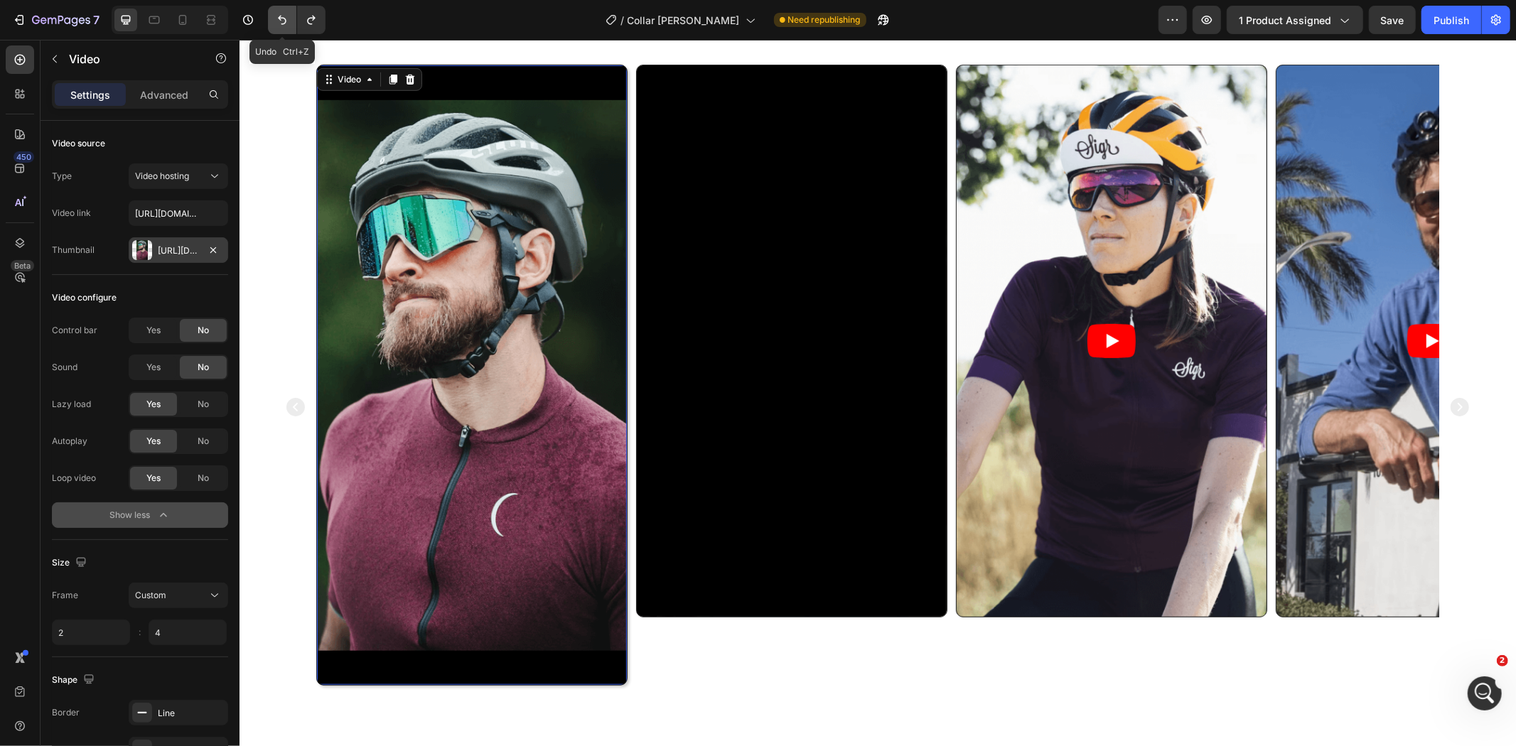
click at [279, 16] on icon "Undo/Redo" at bounding box center [282, 20] width 9 height 9
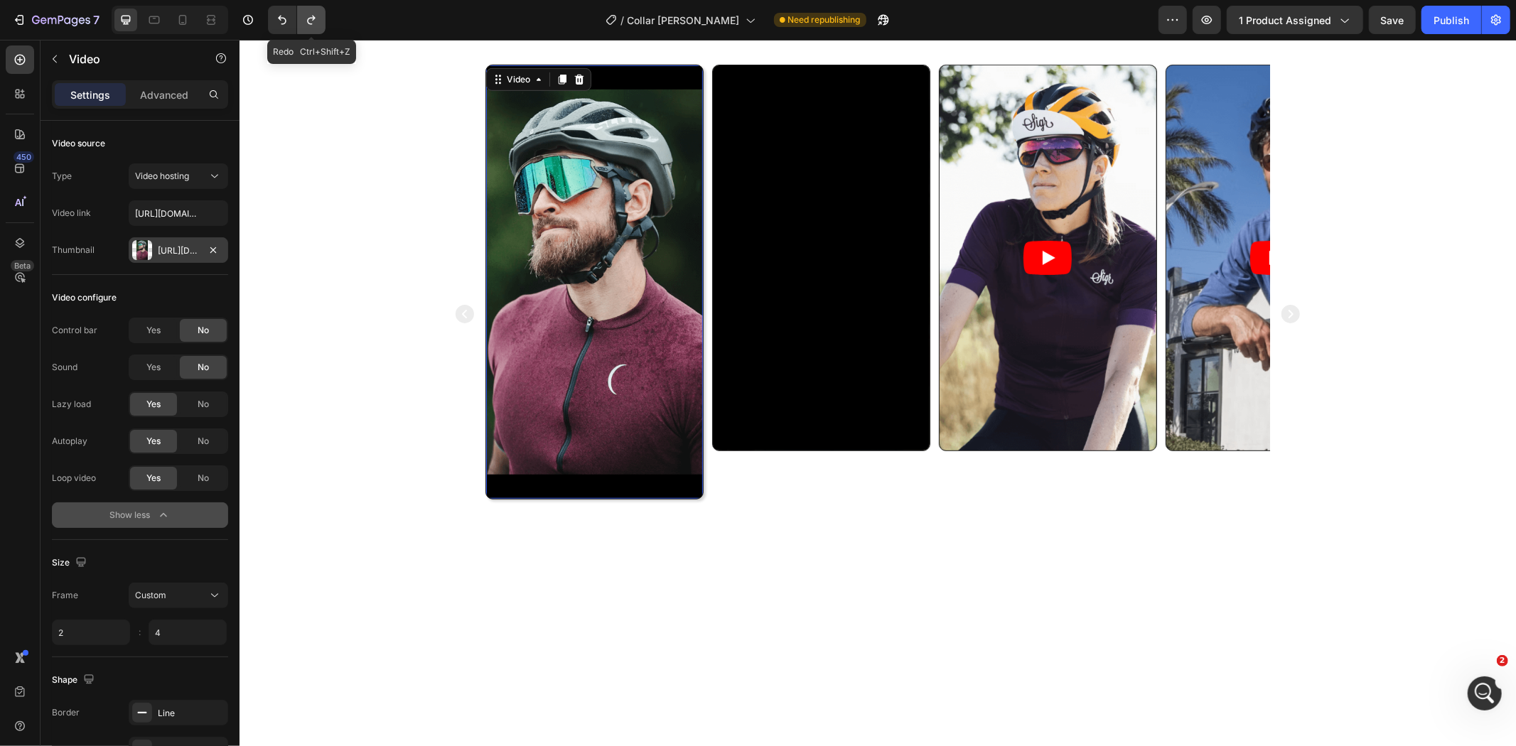
click at [311, 20] on icon "Undo/Redo" at bounding box center [311, 20] width 14 height 14
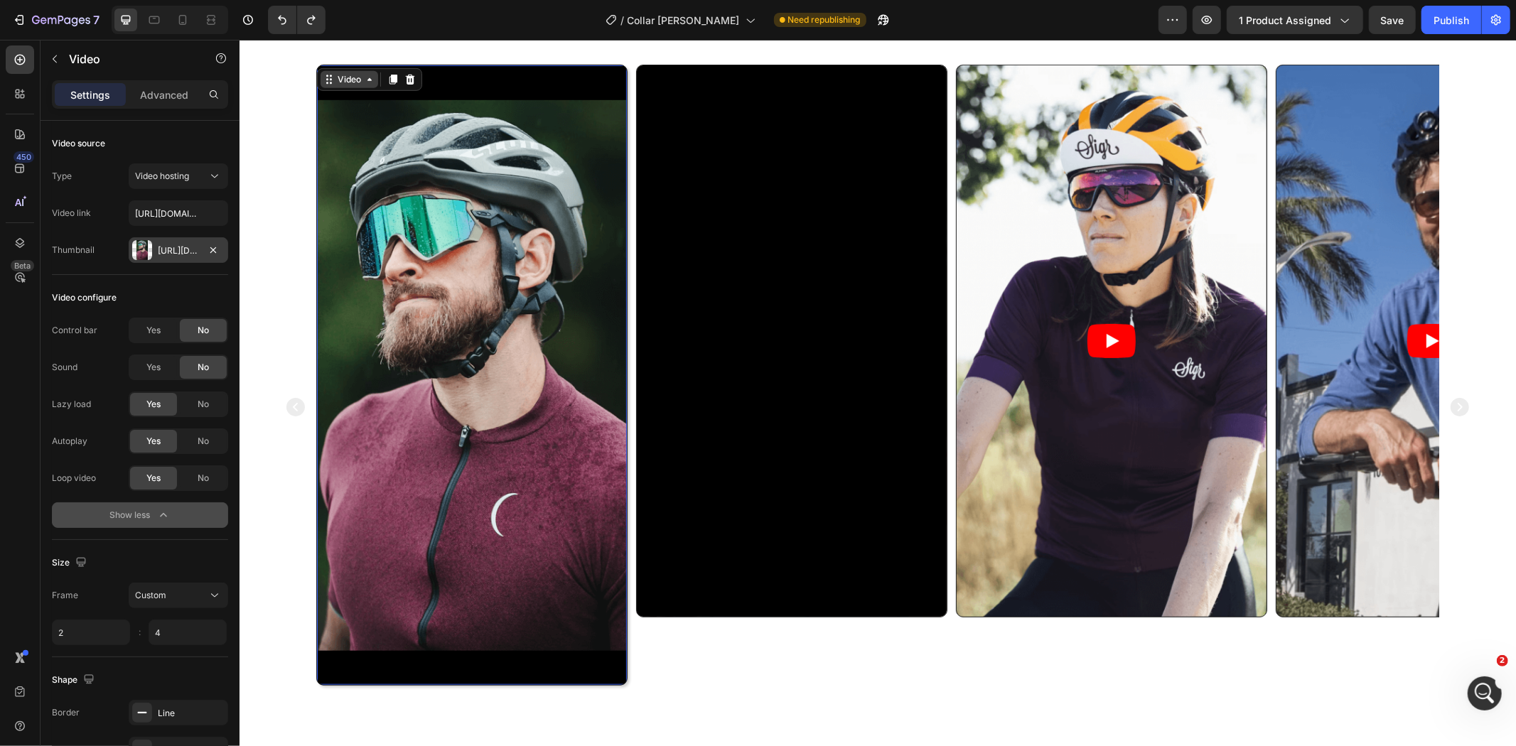
click at [348, 80] on div "Video" at bounding box center [348, 79] width 29 height 13
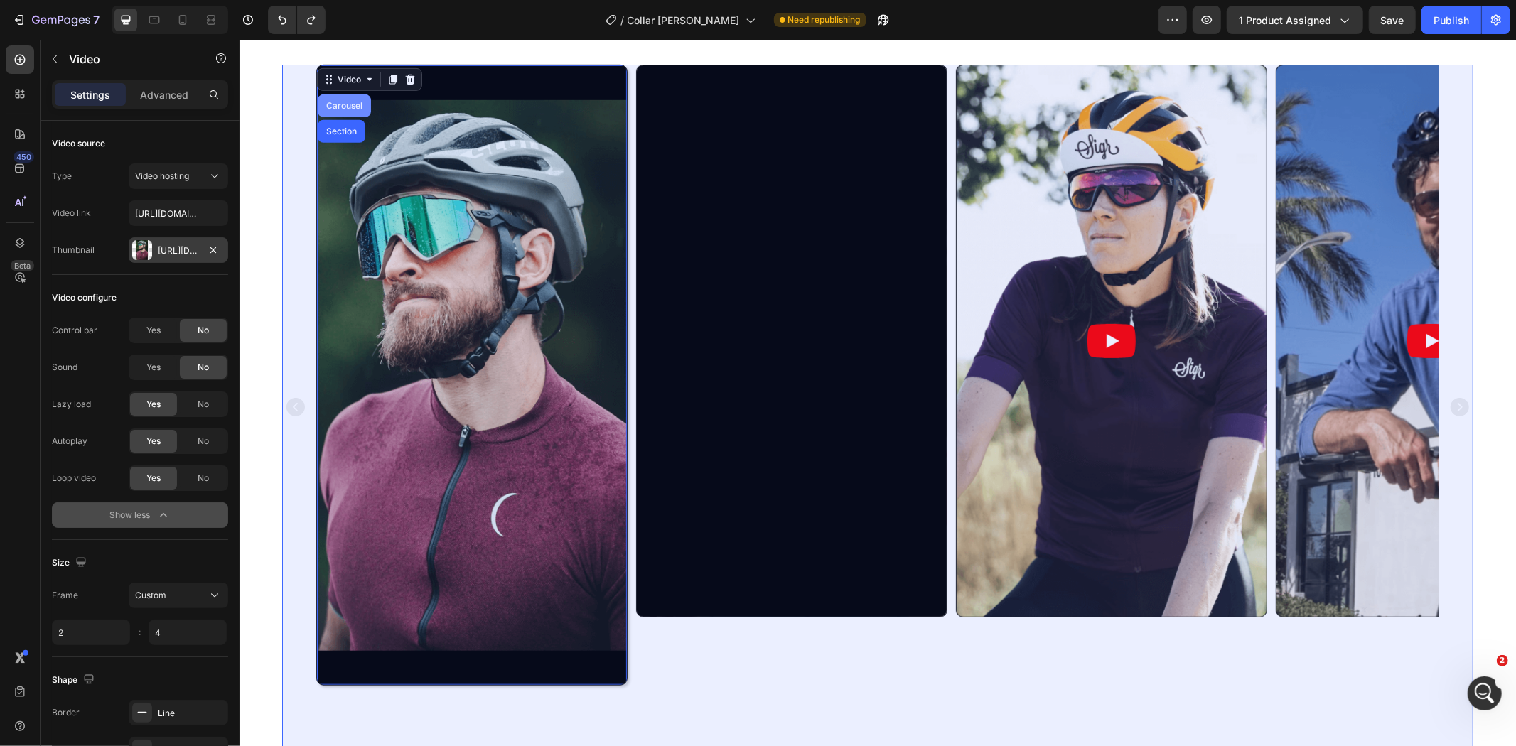
click at [333, 109] on div "Carousel" at bounding box center [344, 105] width 42 height 9
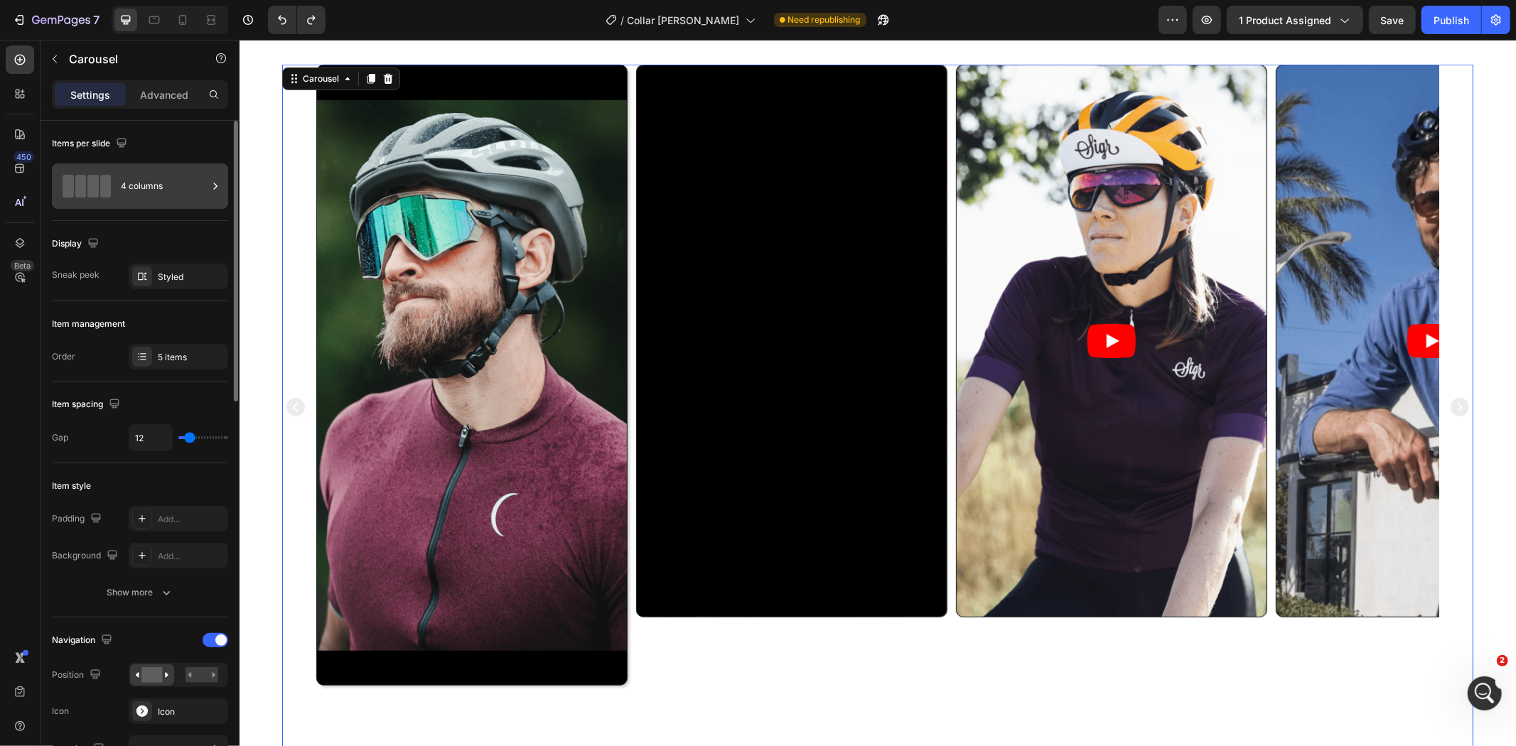
click at [180, 189] on div "4 columns" at bounding box center [164, 186] width 87 height 33
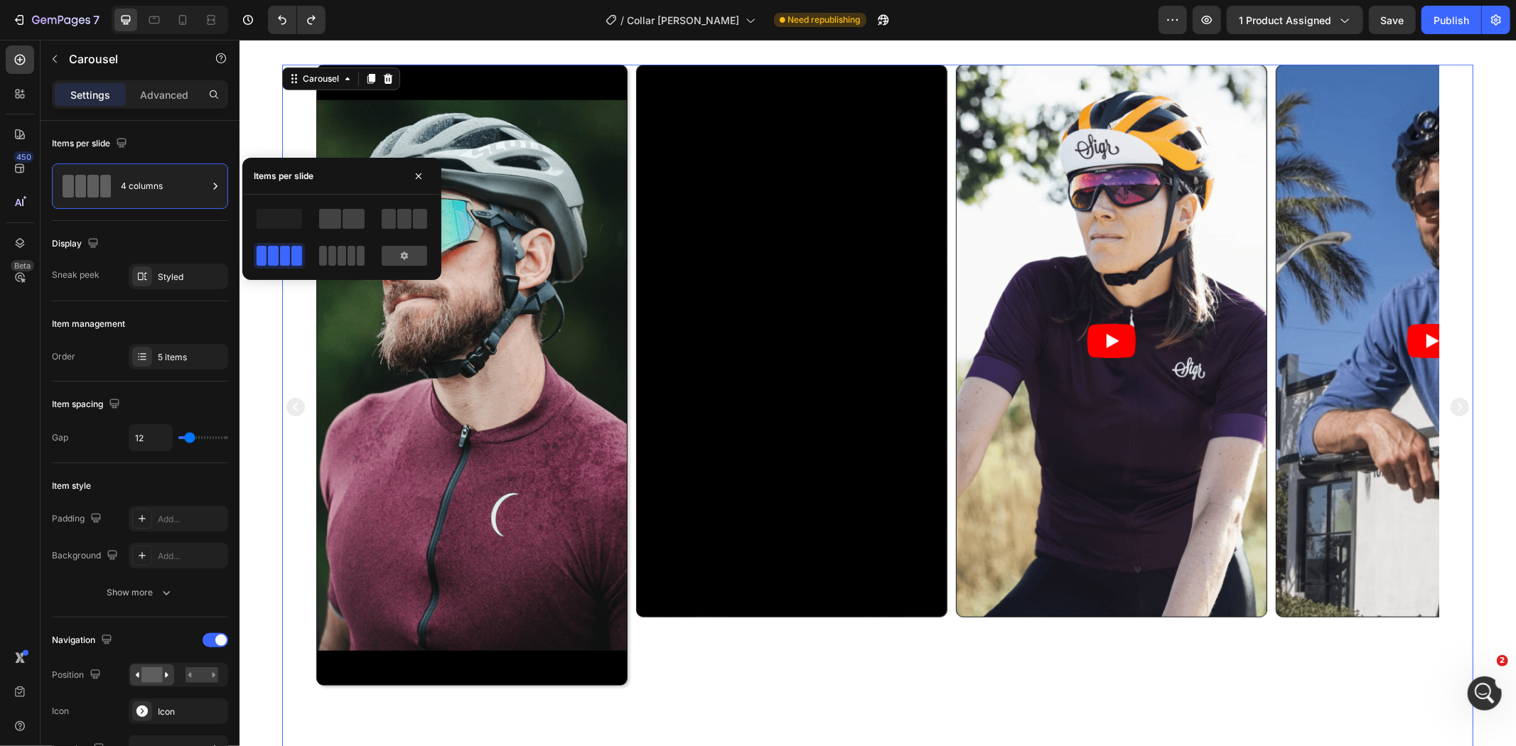
click at [348, 250] on span at bounding box center [352, 256] width 8 height 20
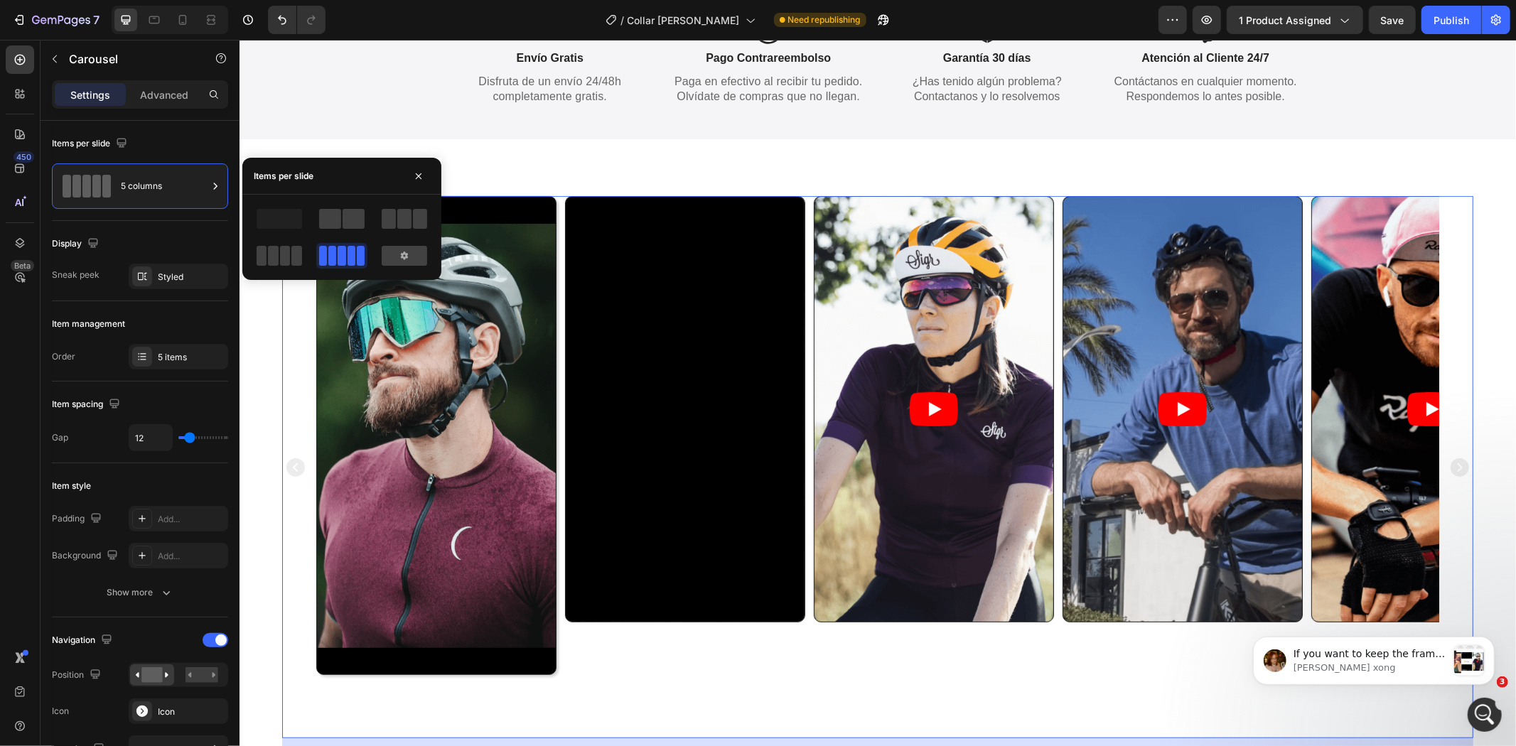
scroll to position [0, 0]
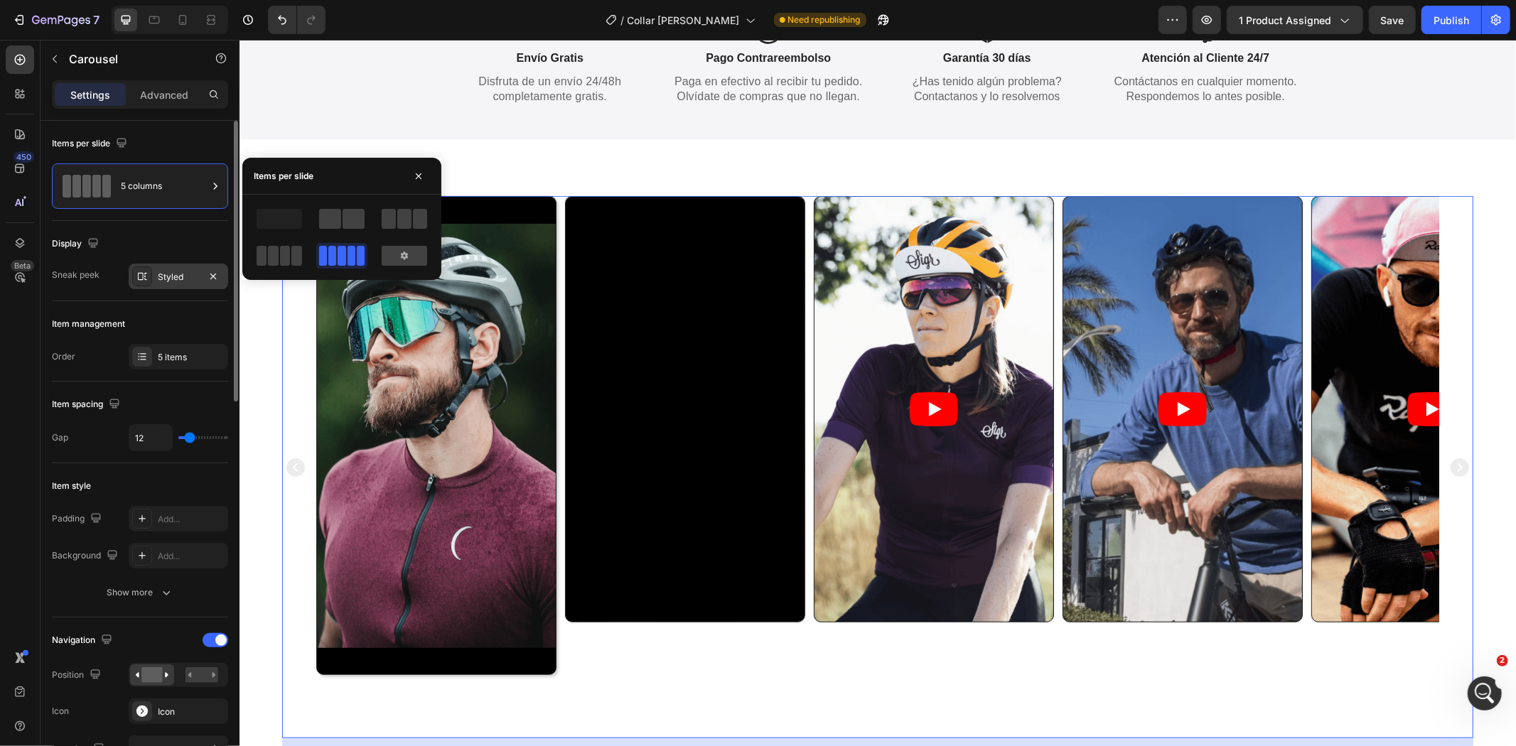
click at [156, 278] on div "Styled" at bounding box center [179, 277] width 100 height 26
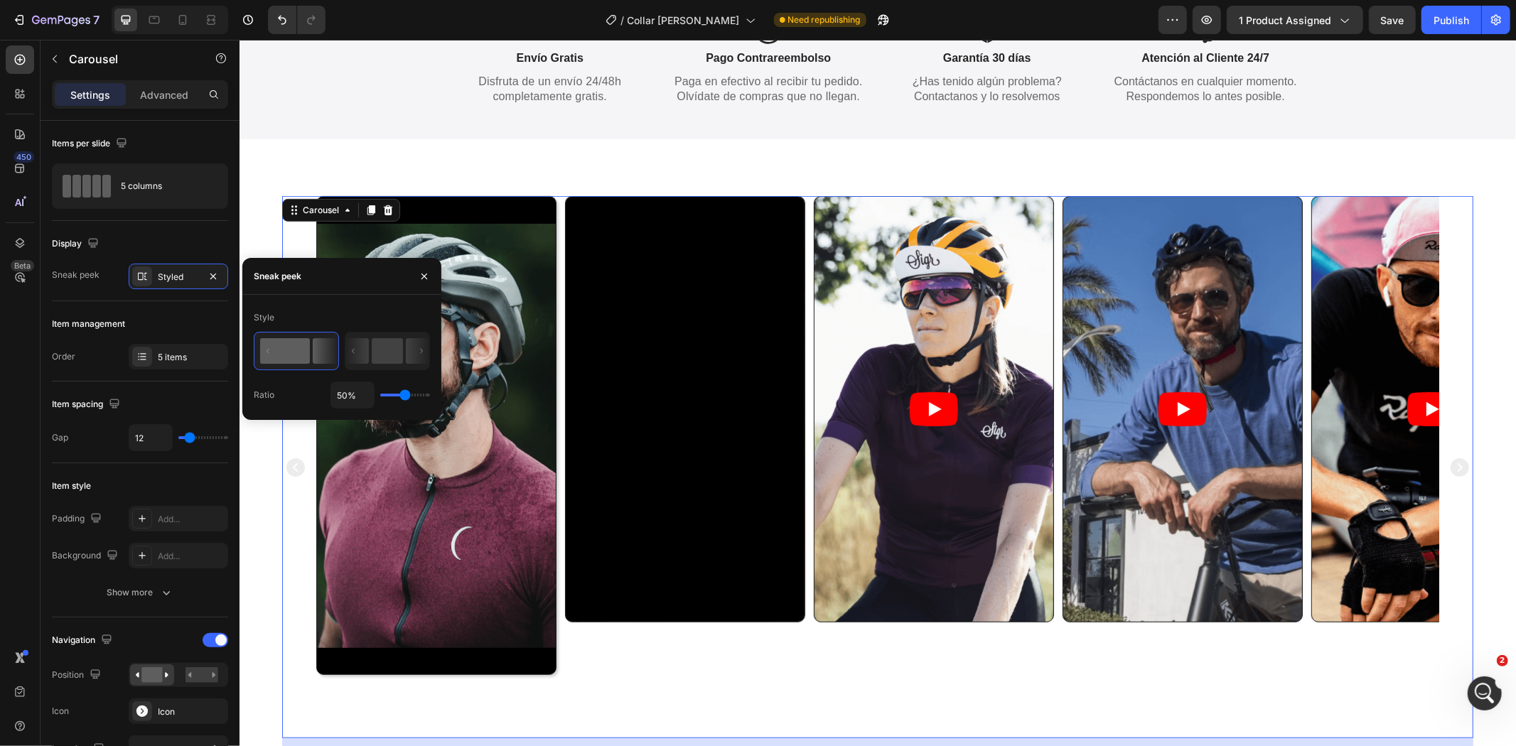
type input "36%"
type input "36"
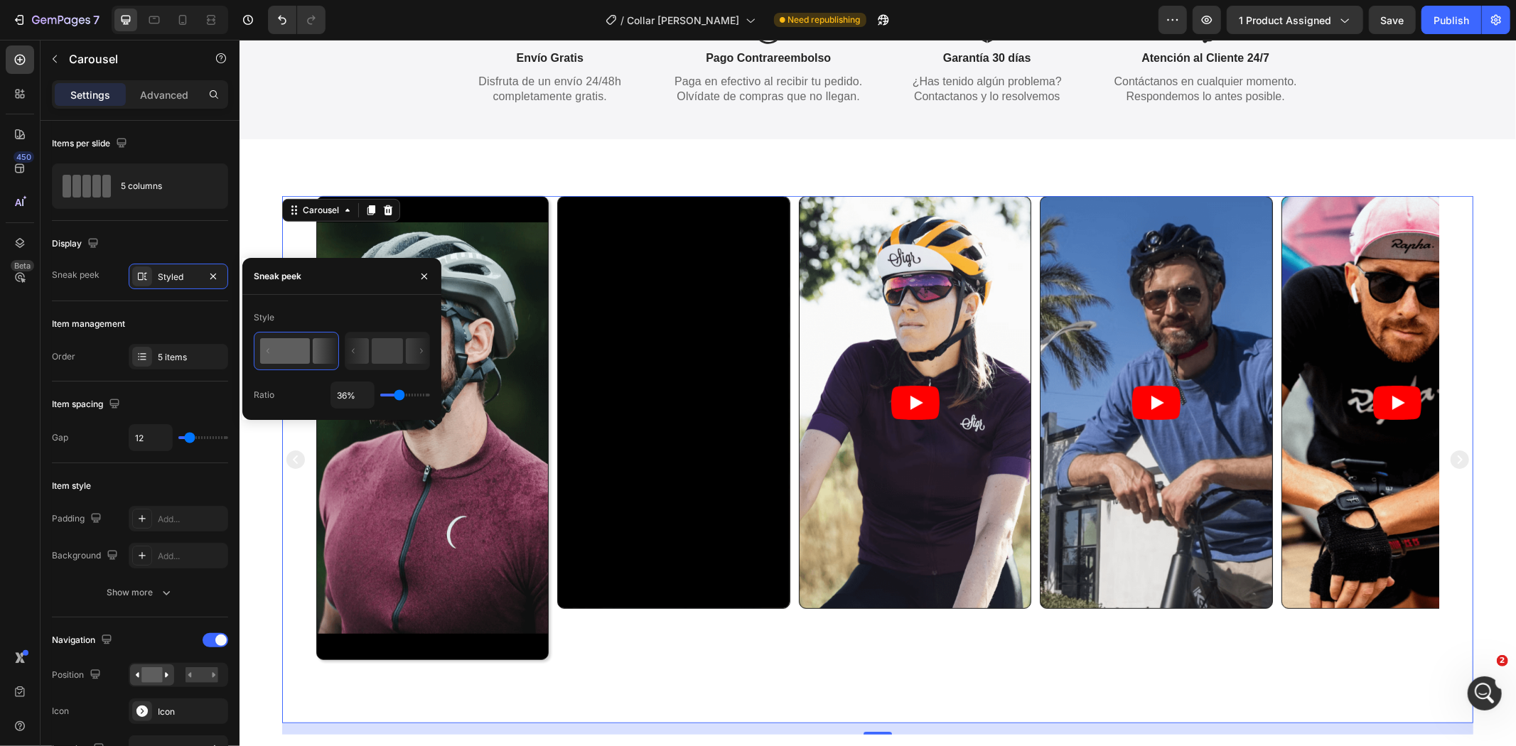
type input "32%"
type input "32"
type input "30%"
type input "30"
type input "28%"
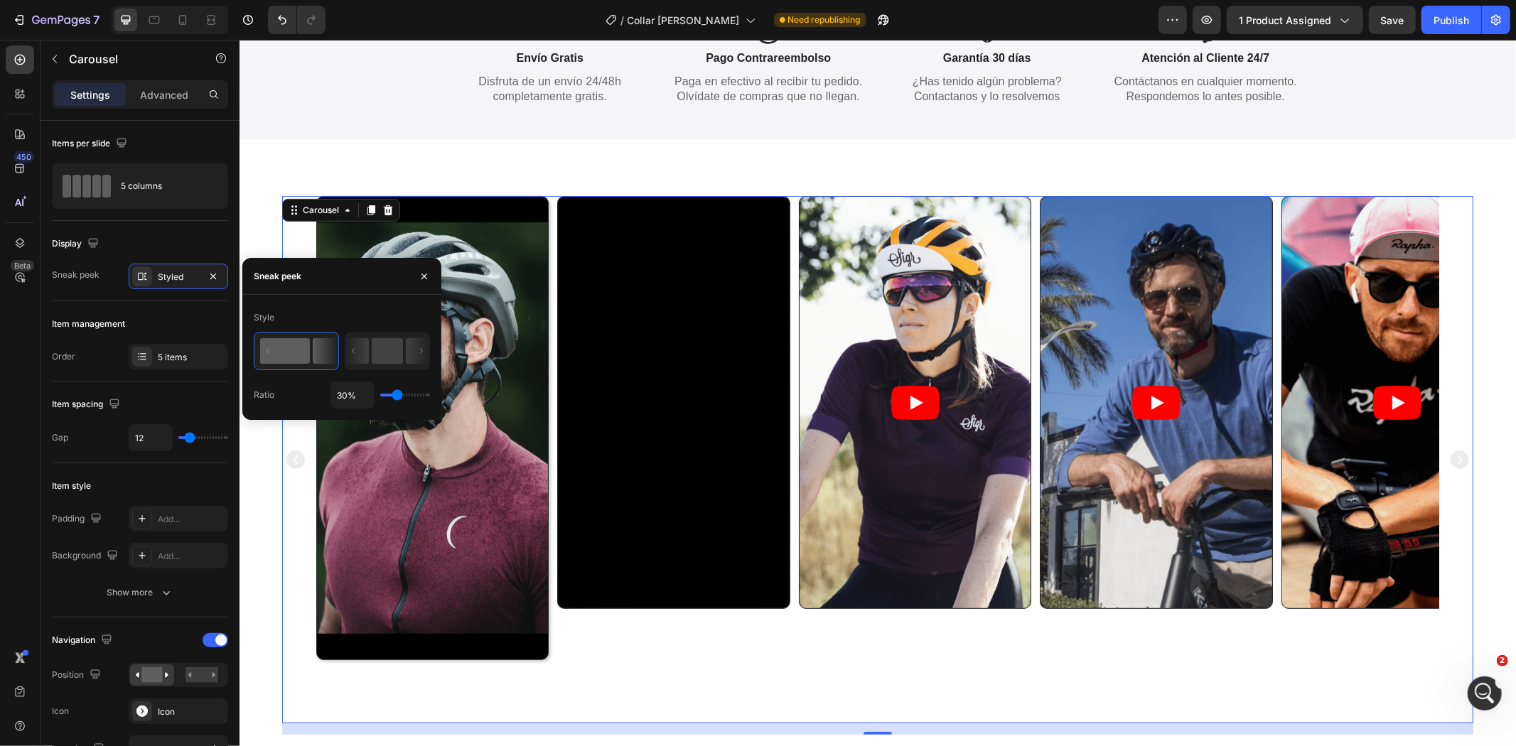
type input "28"
type input "26%"
type input "26"
type input "24%"
type input "24"
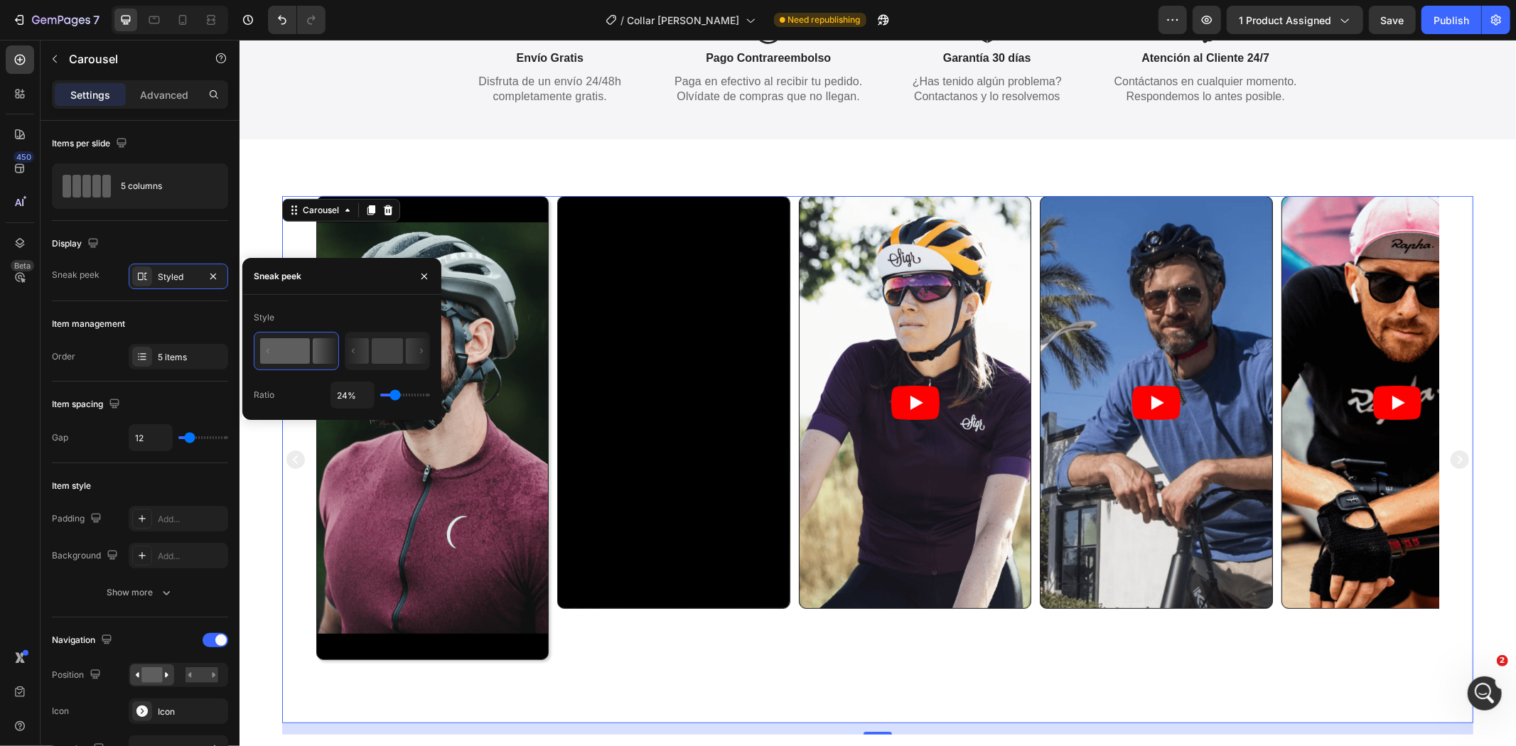
type input "22%"
type input "22"
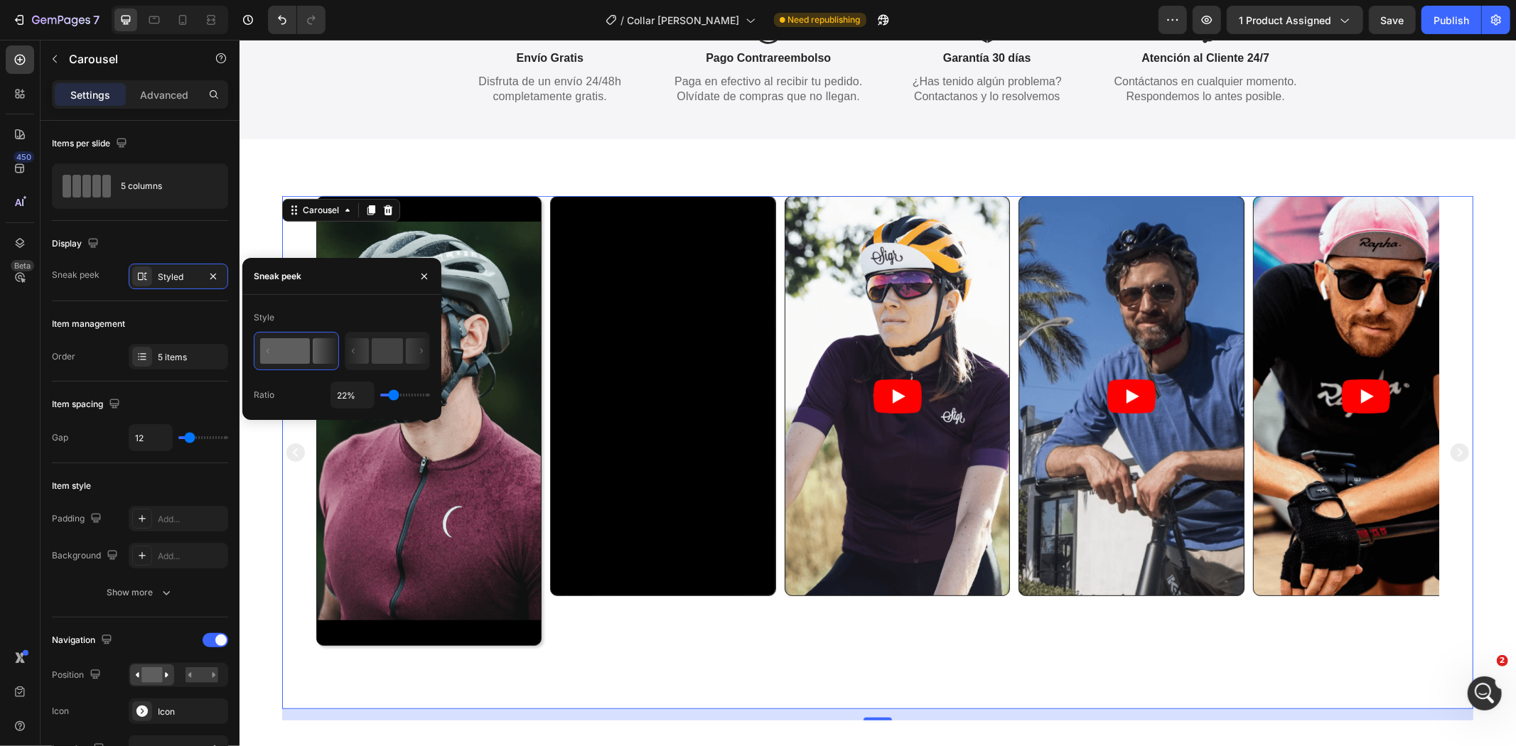
type input "20%"
type input "20"
type input "18%"
type input "18"
type input "12%"
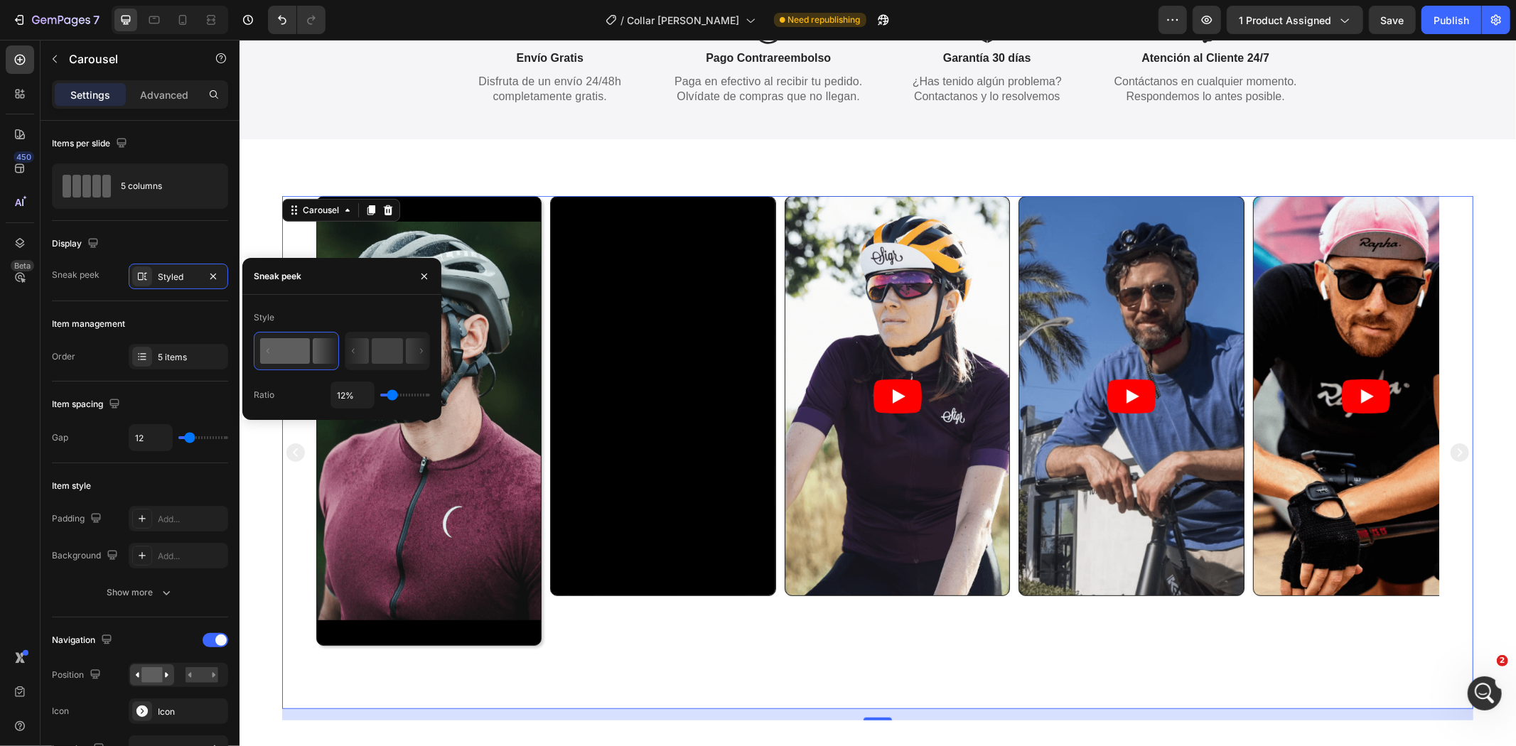
type input "12"
type input "10%"
type input "10"
type input "4%"
type input "4"
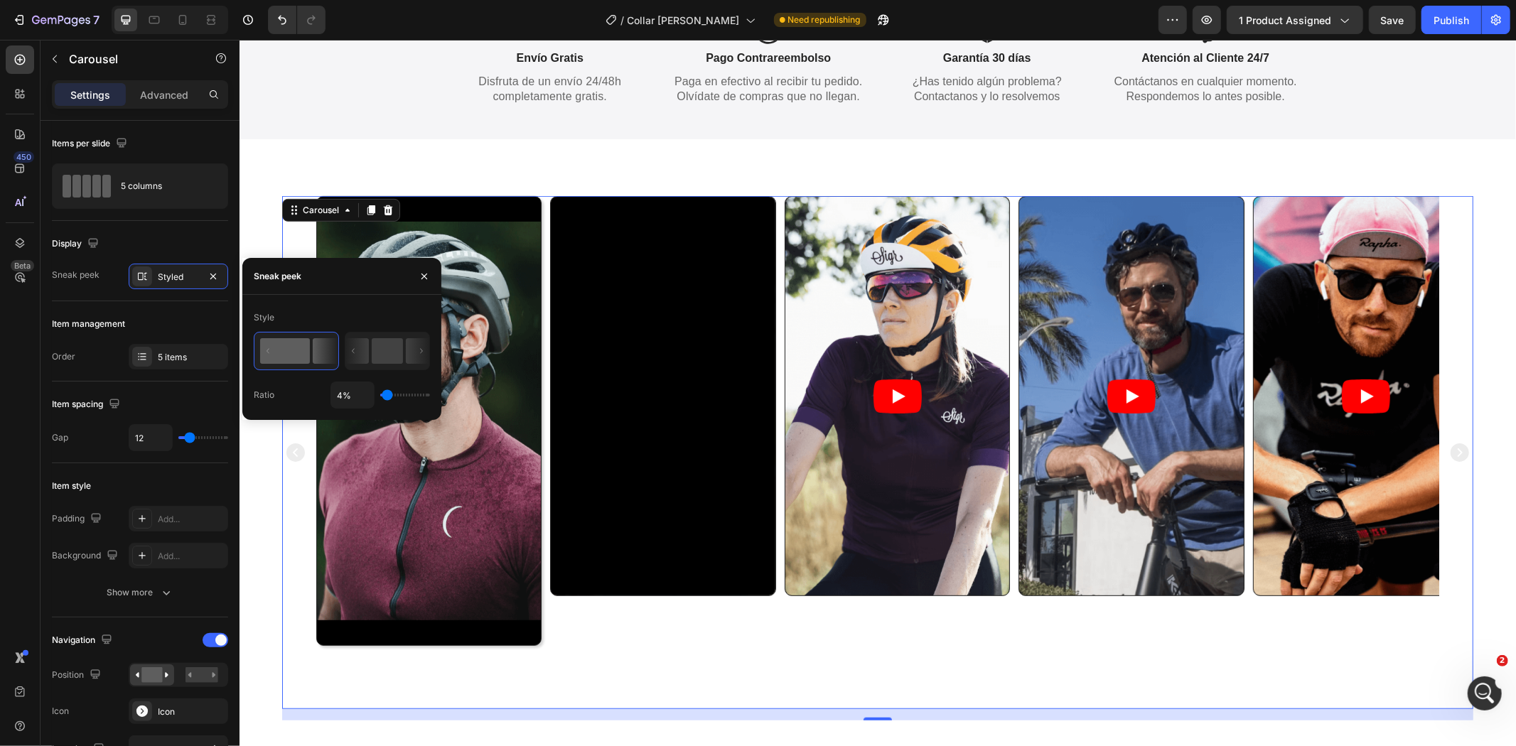
type input "1%"
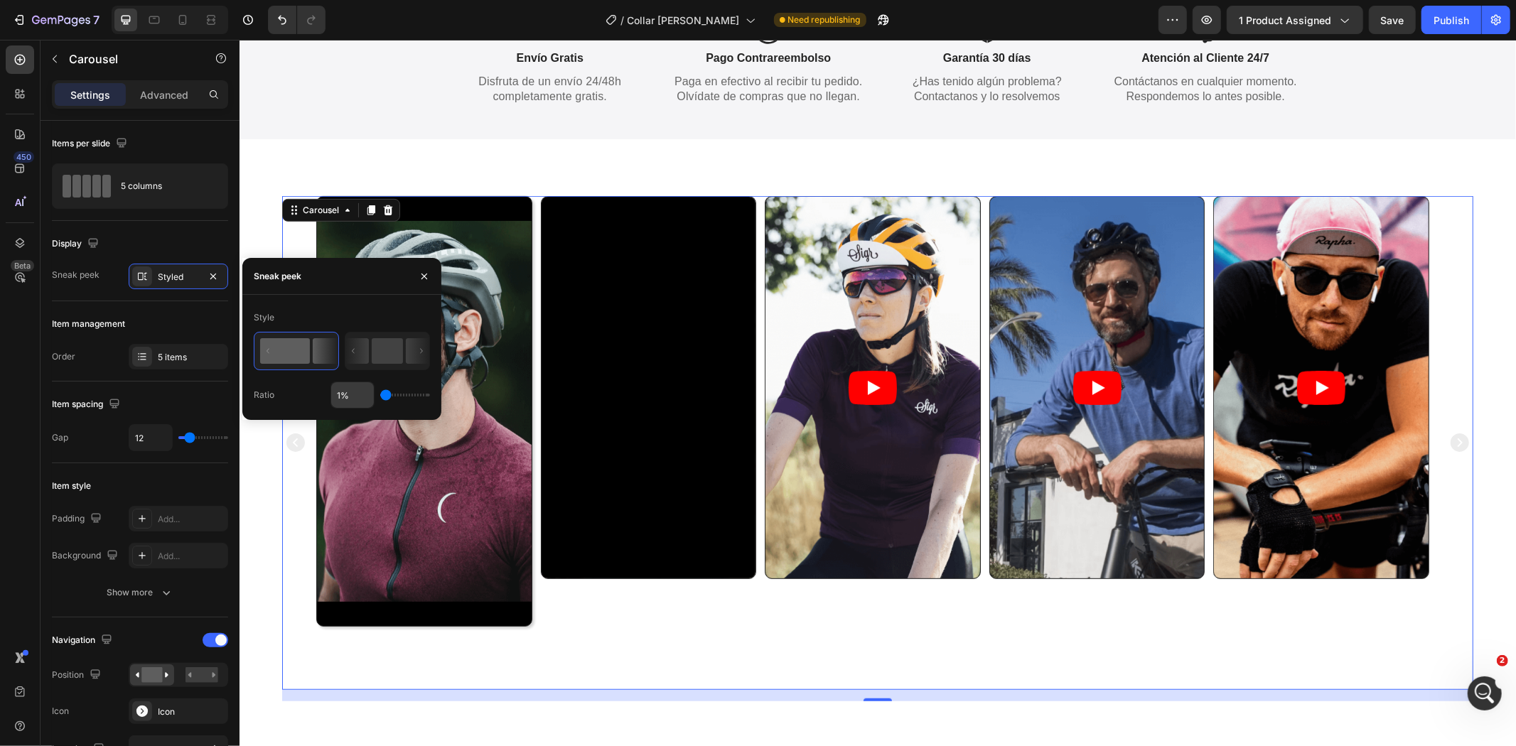
drag, startPoint x: 405, startPoint y: 396, endPoint x: 370, endPoint y: 400, distance: 35.0
type input "1"
click at [380, 397] on input "range" at bounding box center [405, 395] width 50 height 3
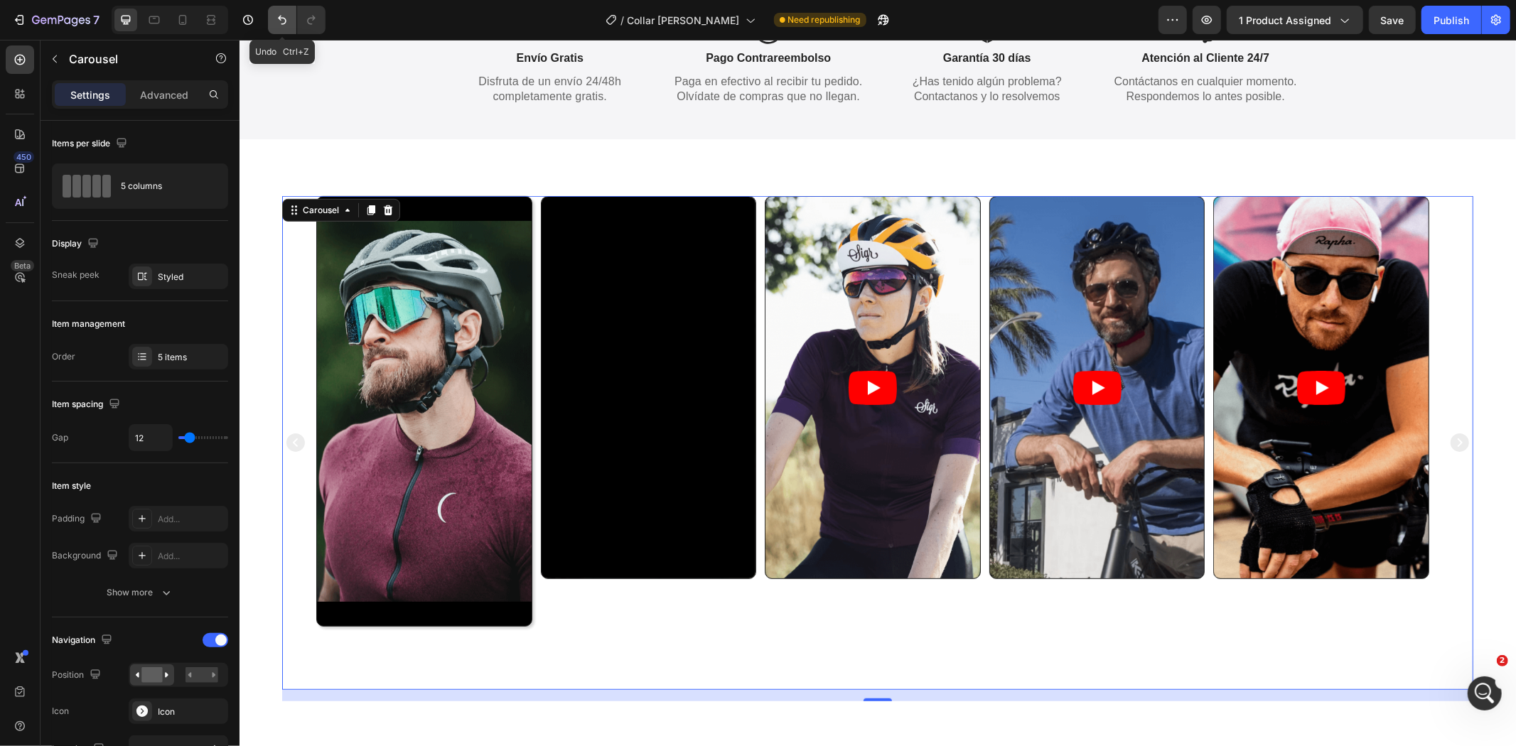
click at [275, 18] on icon "Undo/Redo" at bounding box center [282, 20] width 14 height 14
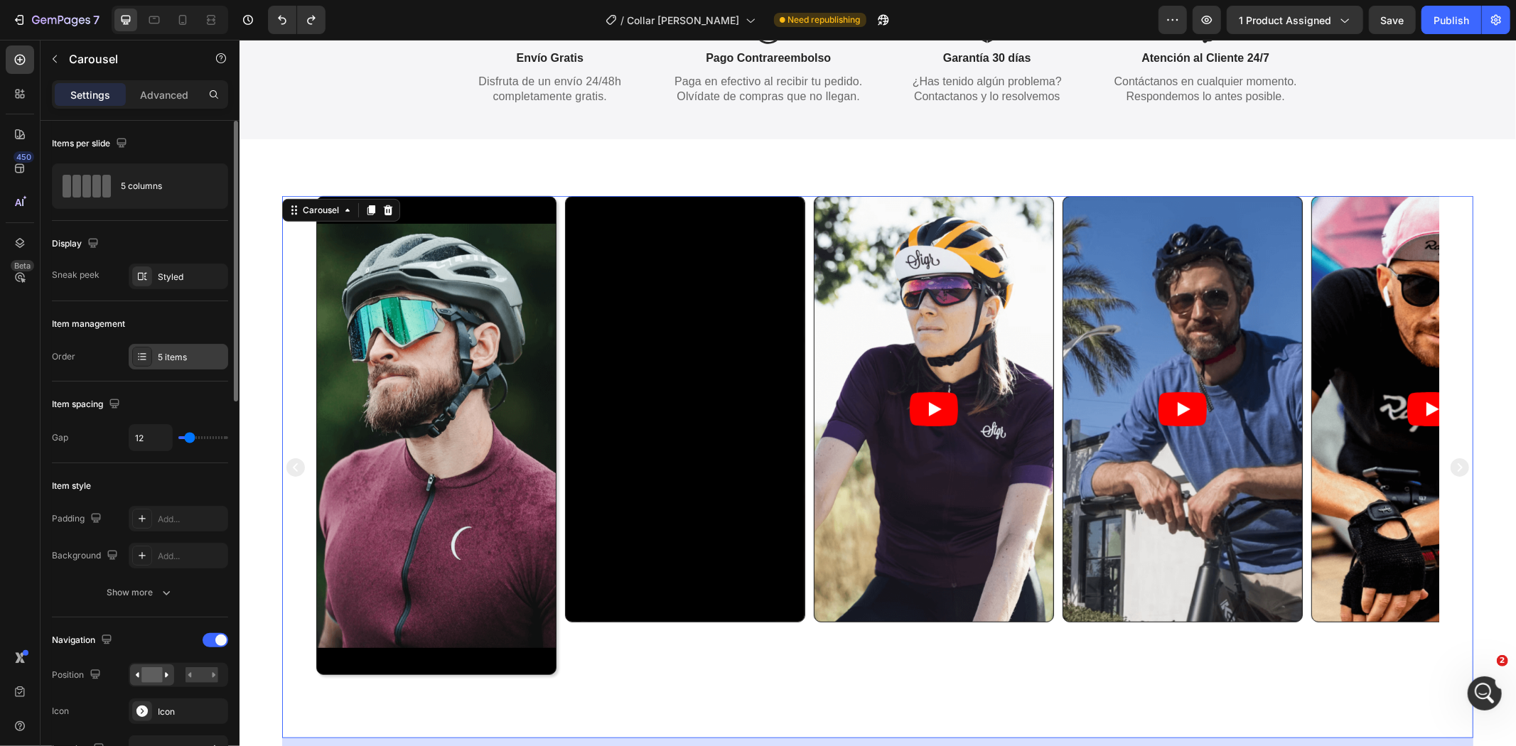
click at [168, 358] on div "5 items" at bounding box center [191, 357] width 67 height 13
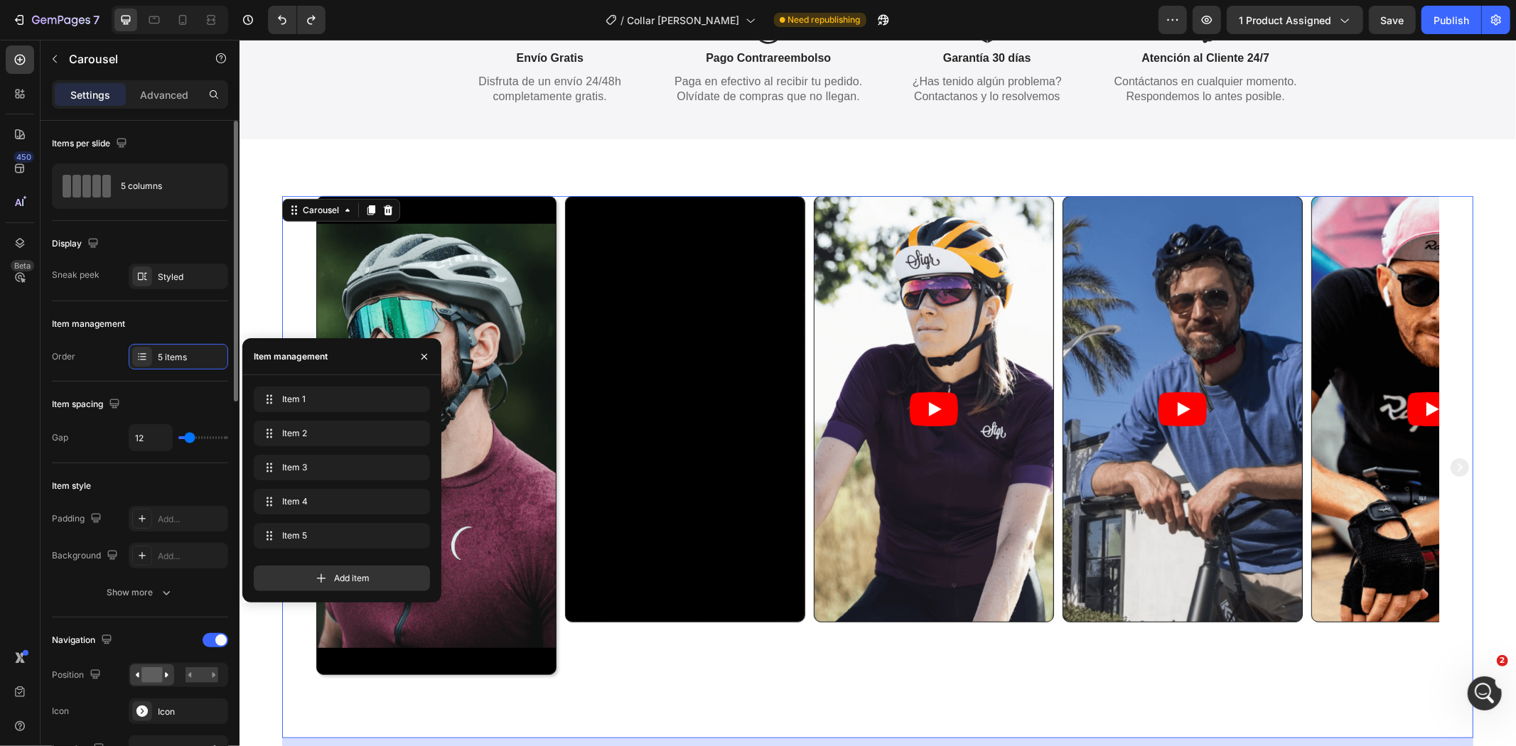
click at [151, 618] on div "Display Sneak peek Styled" at bounding box center [140, 733] width 176 height 231
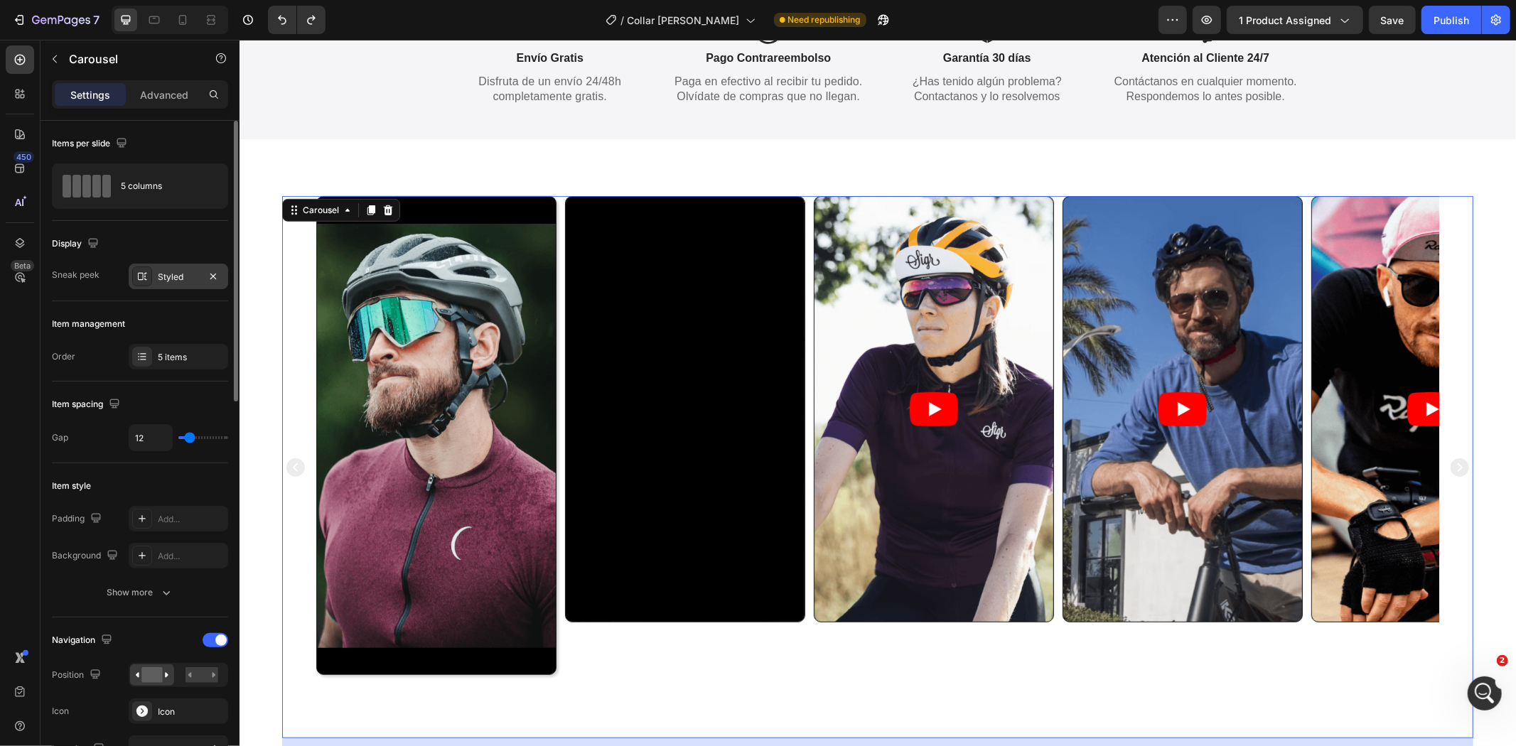
click at [153, 279] on div "Styled" at bounding box center [179, 277] width 100 height 26
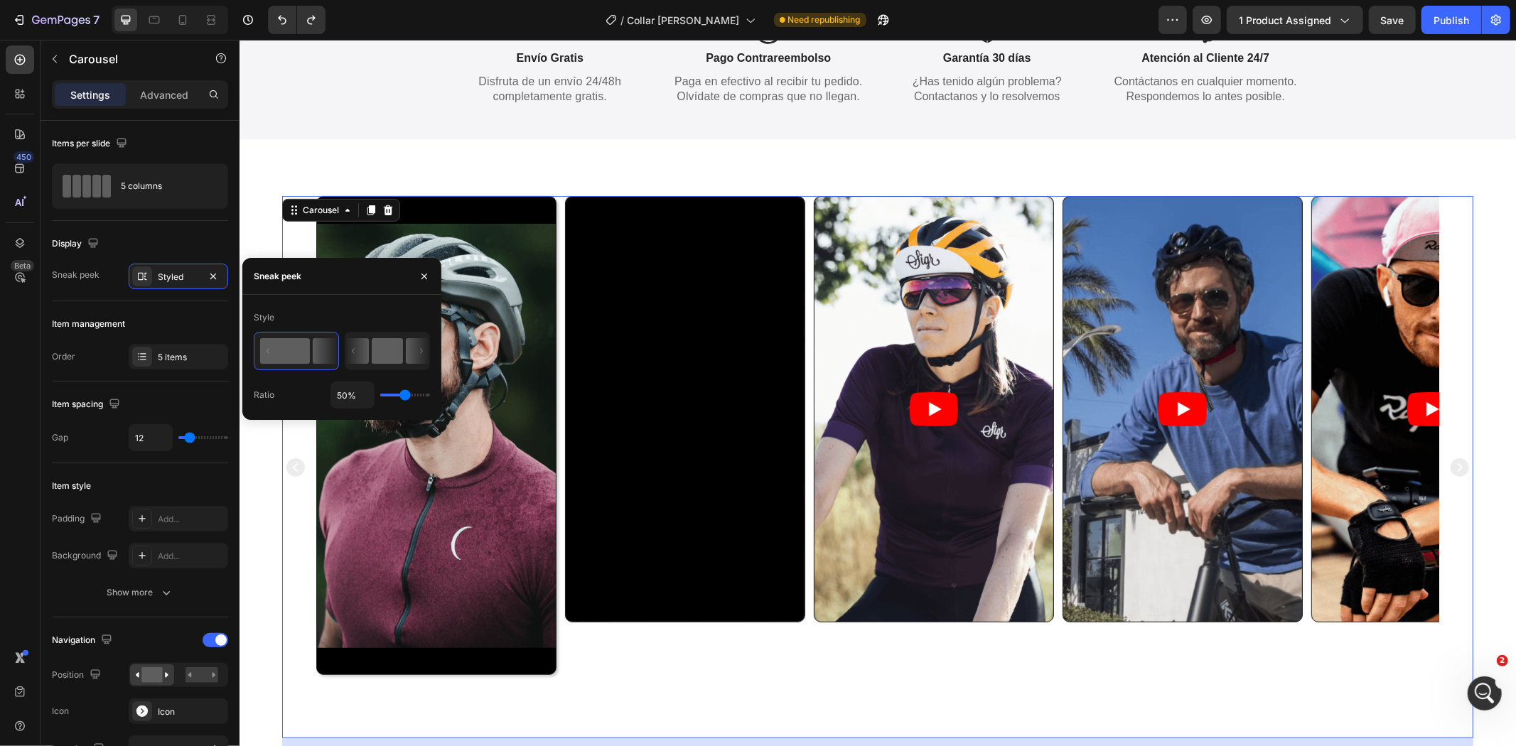
click at [355, 354] on icon at bounding box center [353, 351] width 3 height 5
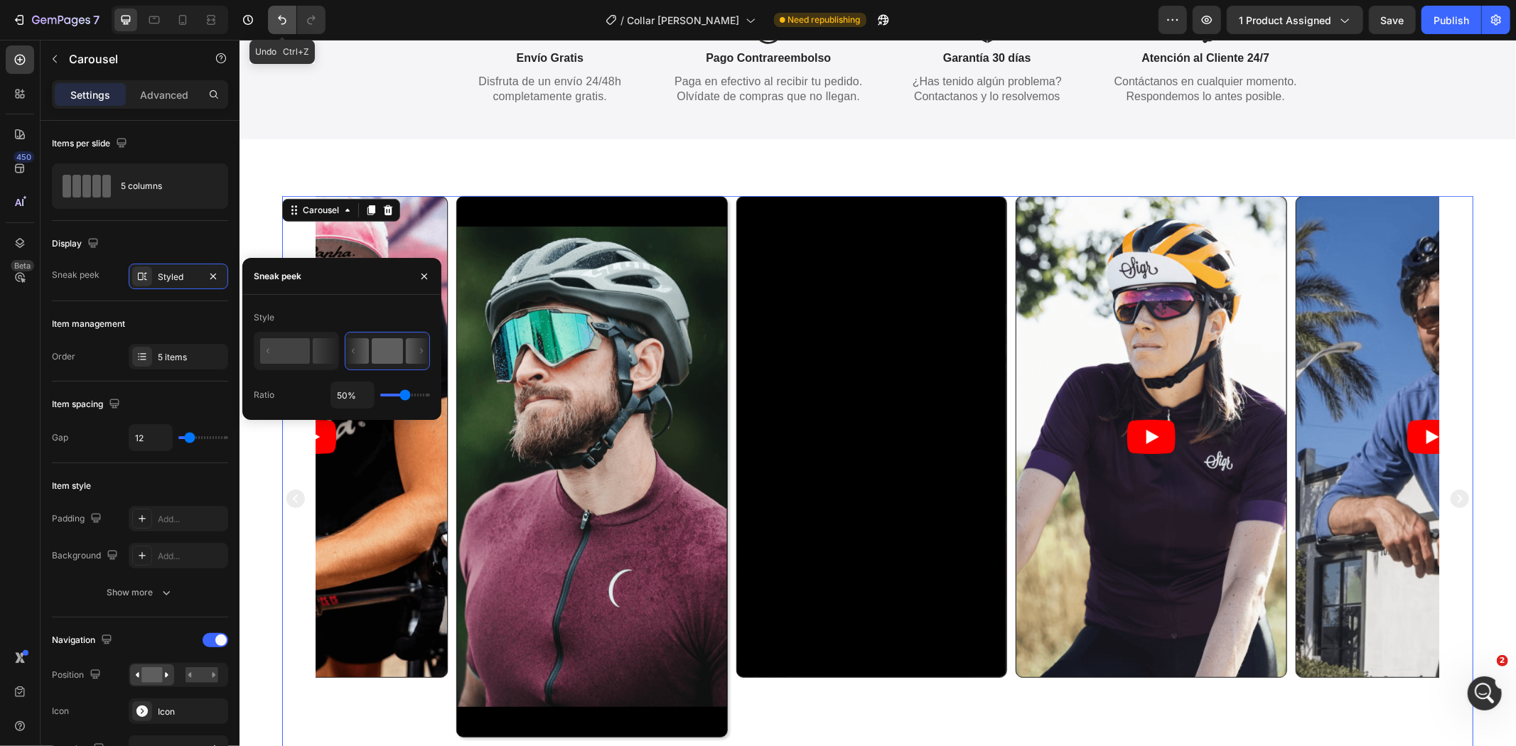
click at [279, 21] on icon "Undo/Redo" at bounding box center [282, 20] width 14 height 14
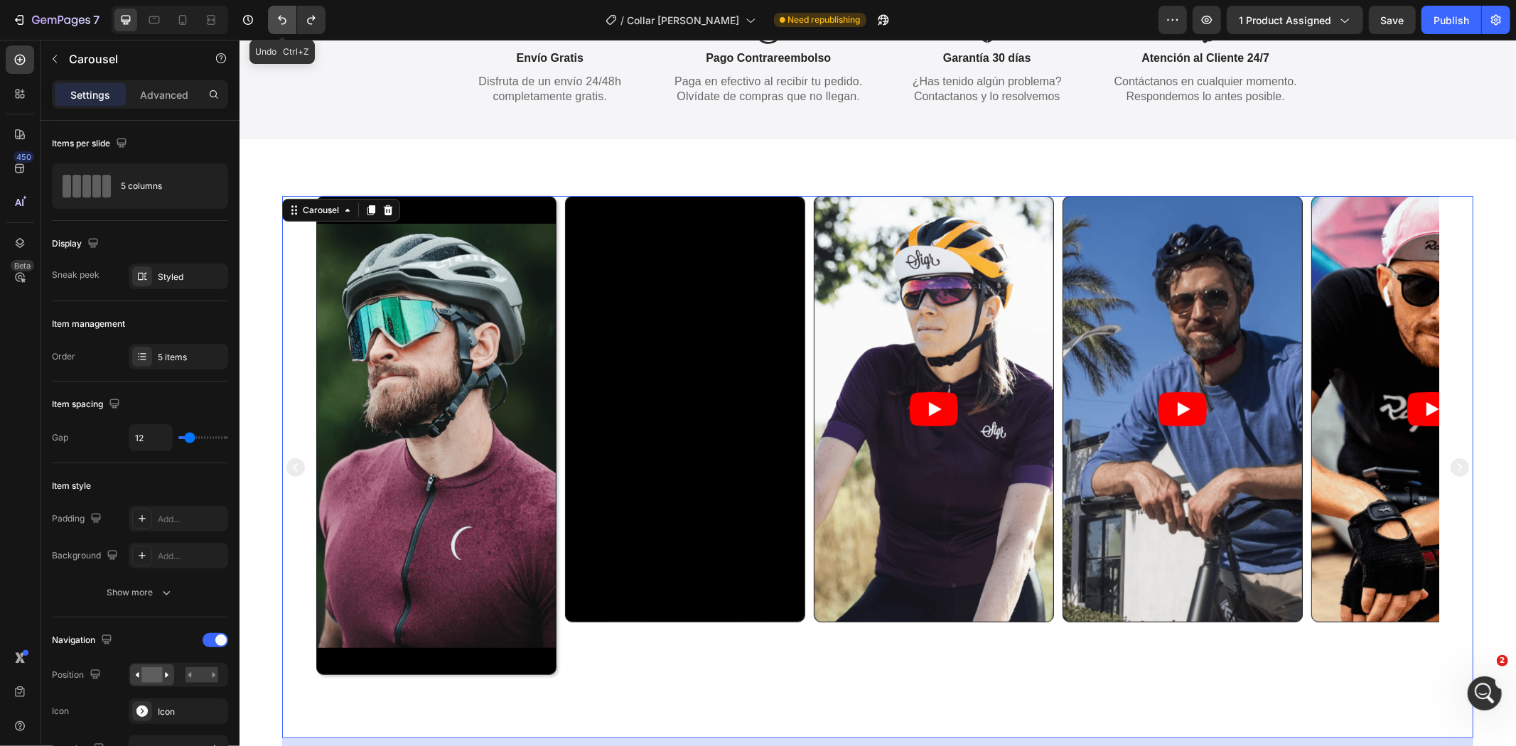
click at [280, 16] on icon "Undo/Redo" at bounding box center [282, 20] width 9 height 9
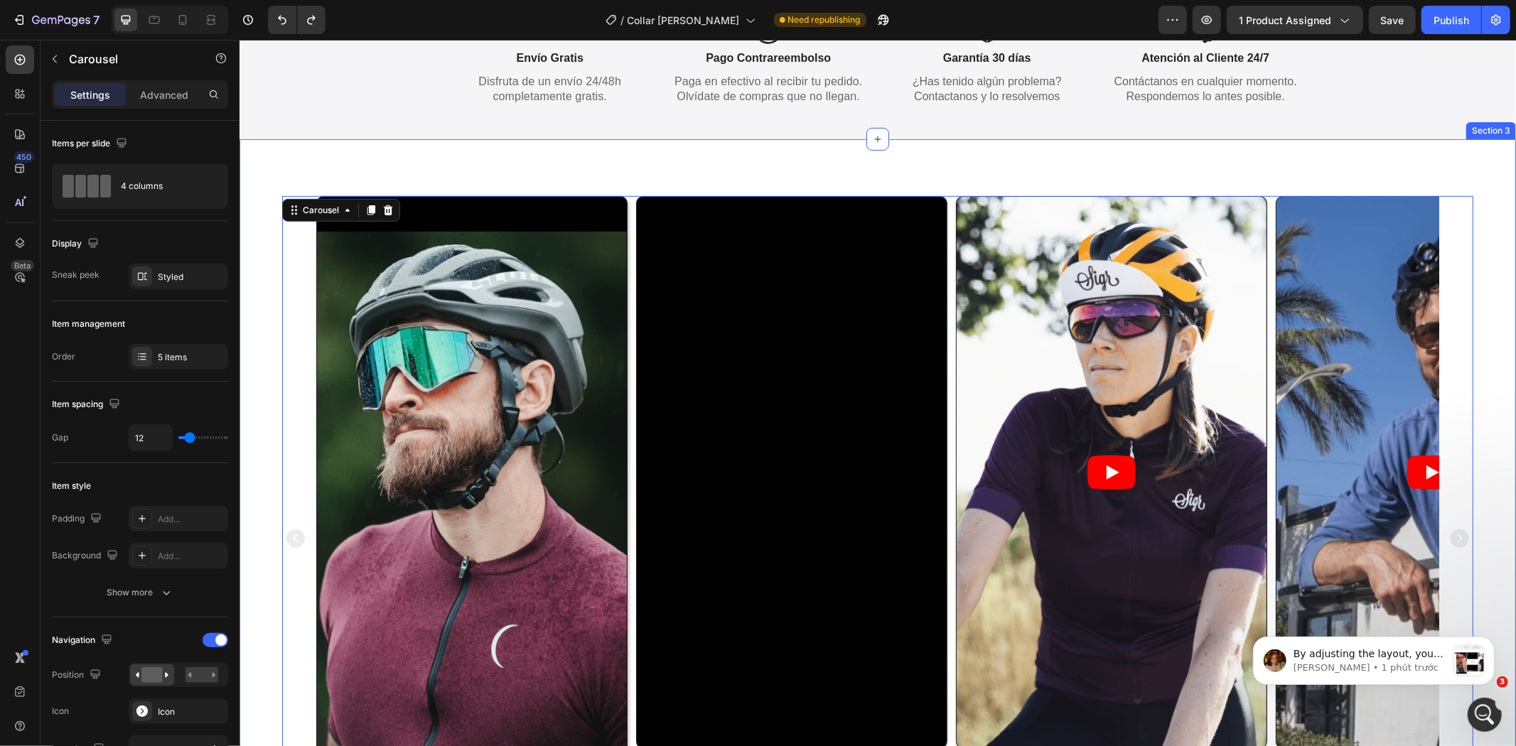
click at [254, 239] on div "Video Video Video Video Video Carousel 16 Section 3" at bounding box center [877, 538] width 1277 height 798
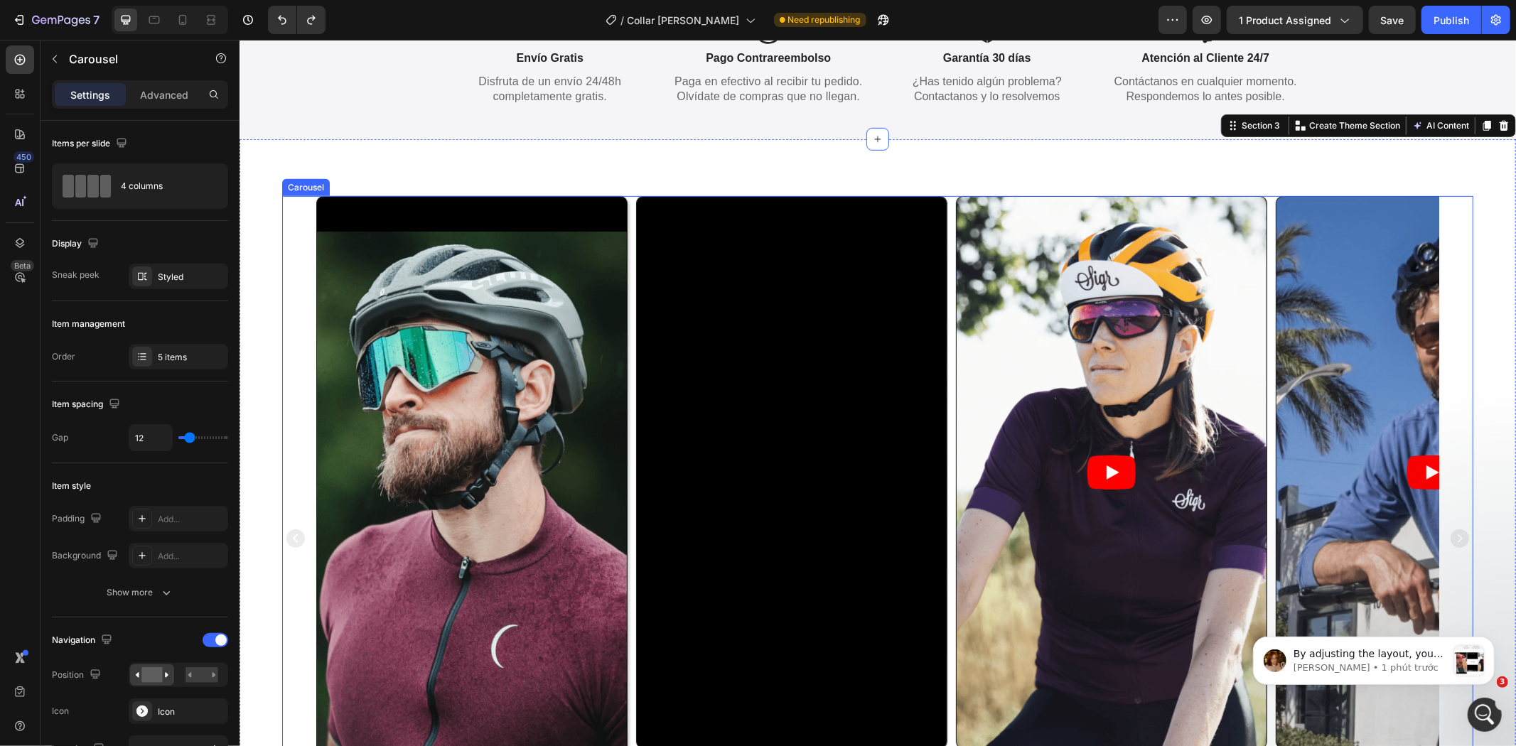
click at [296, 314] on div "Video Video Video Video Video" at bounding box center [877, 537] width 1191 height 685
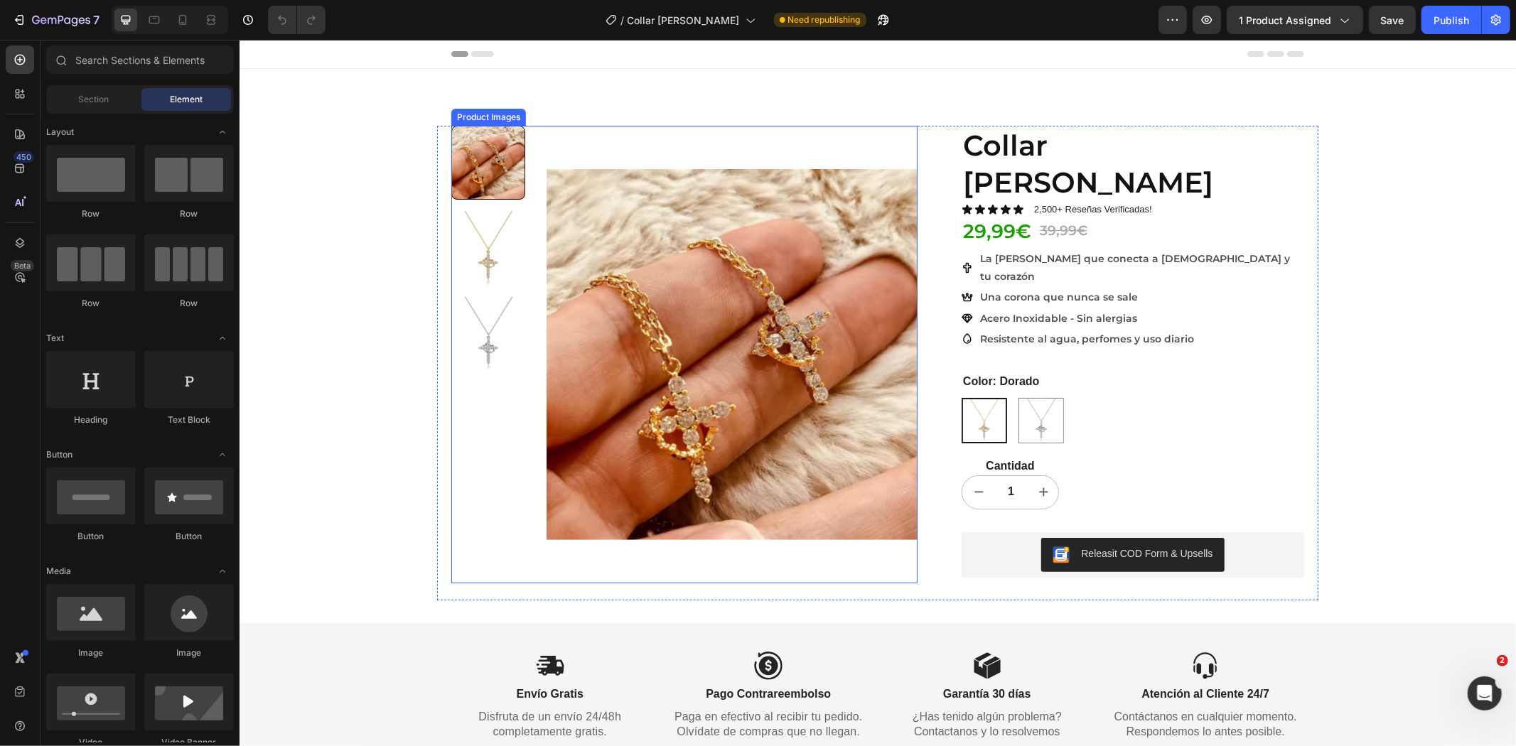
scroll to position [658, 0]
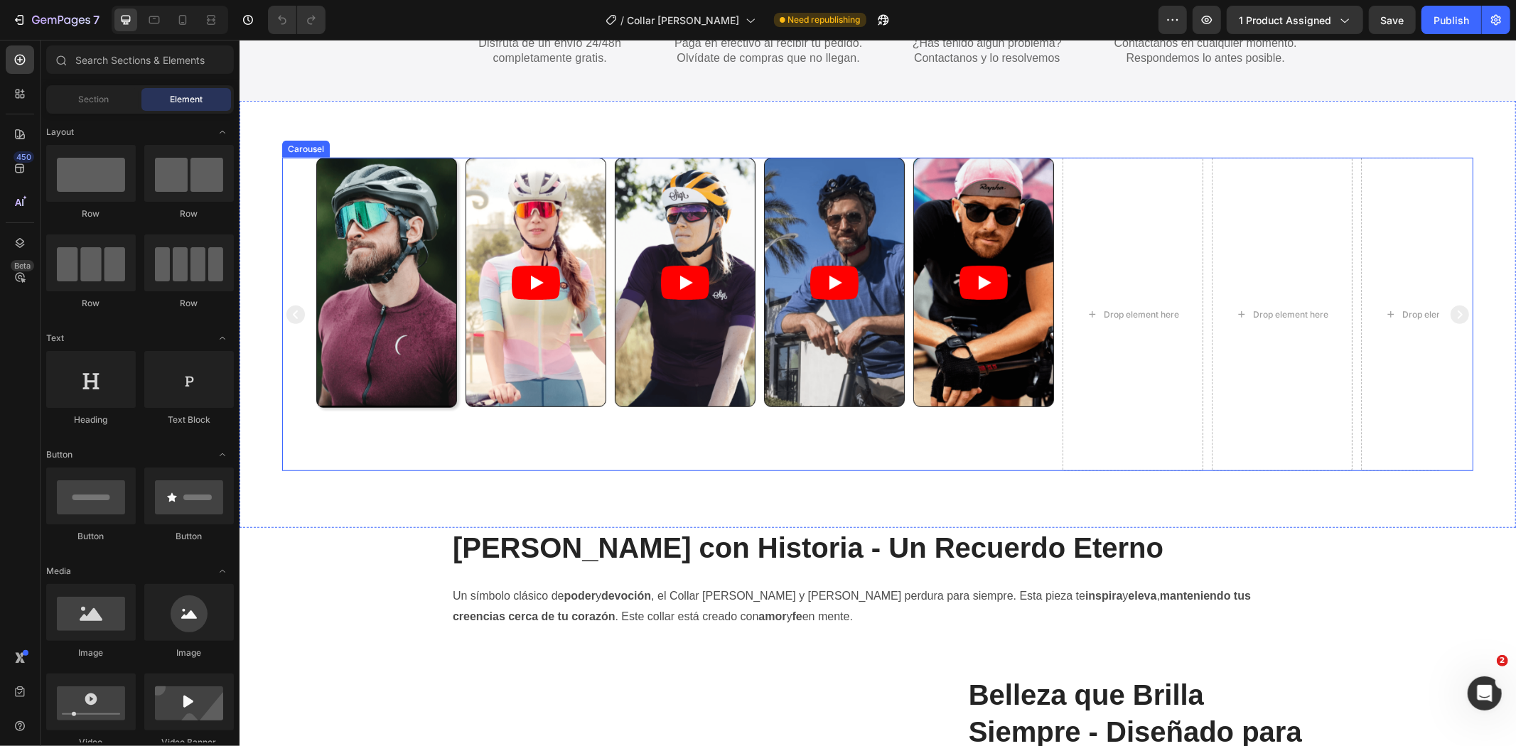
click at [962, 445] on div "Video" at bounding box center [983, 314] width 141 height 314
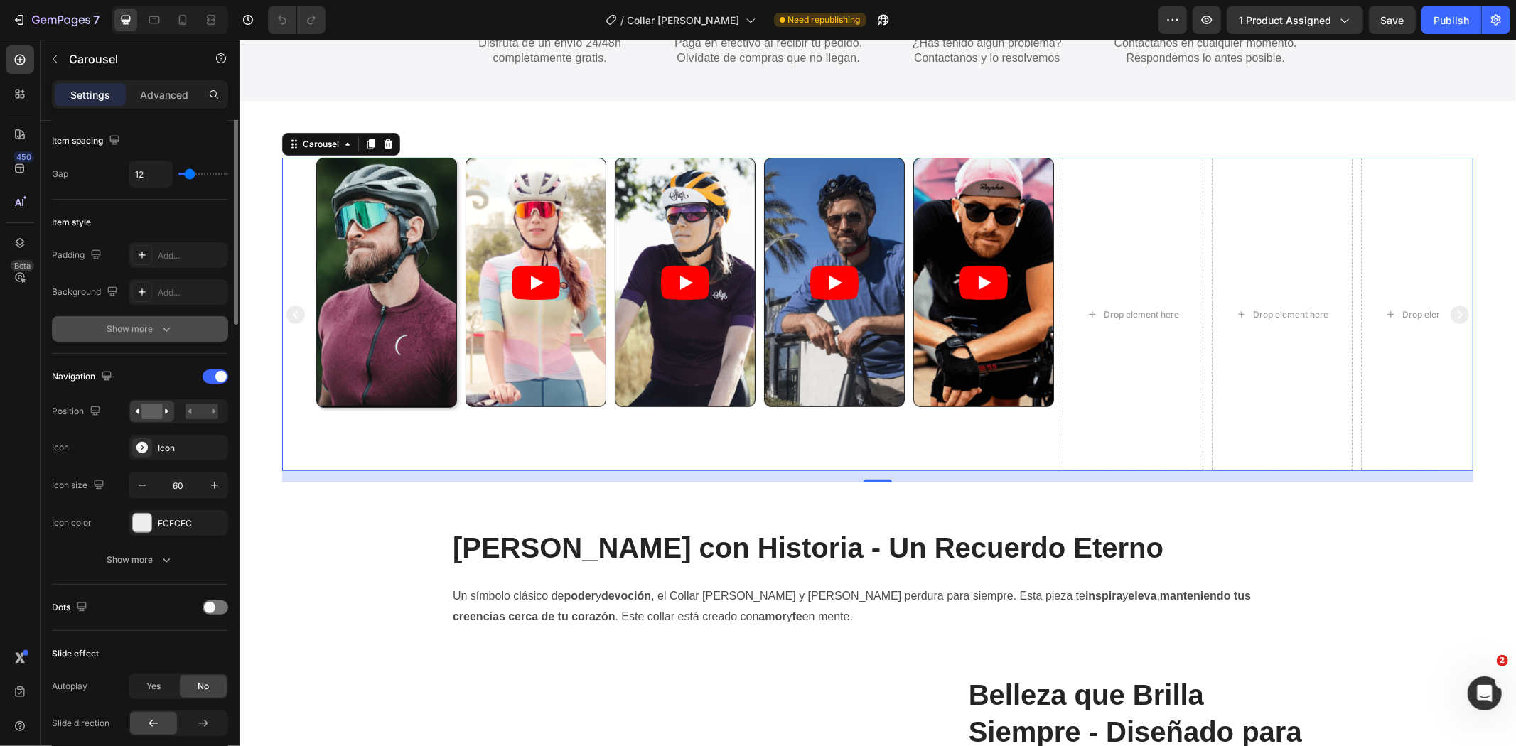
scroll to position [0, 0]
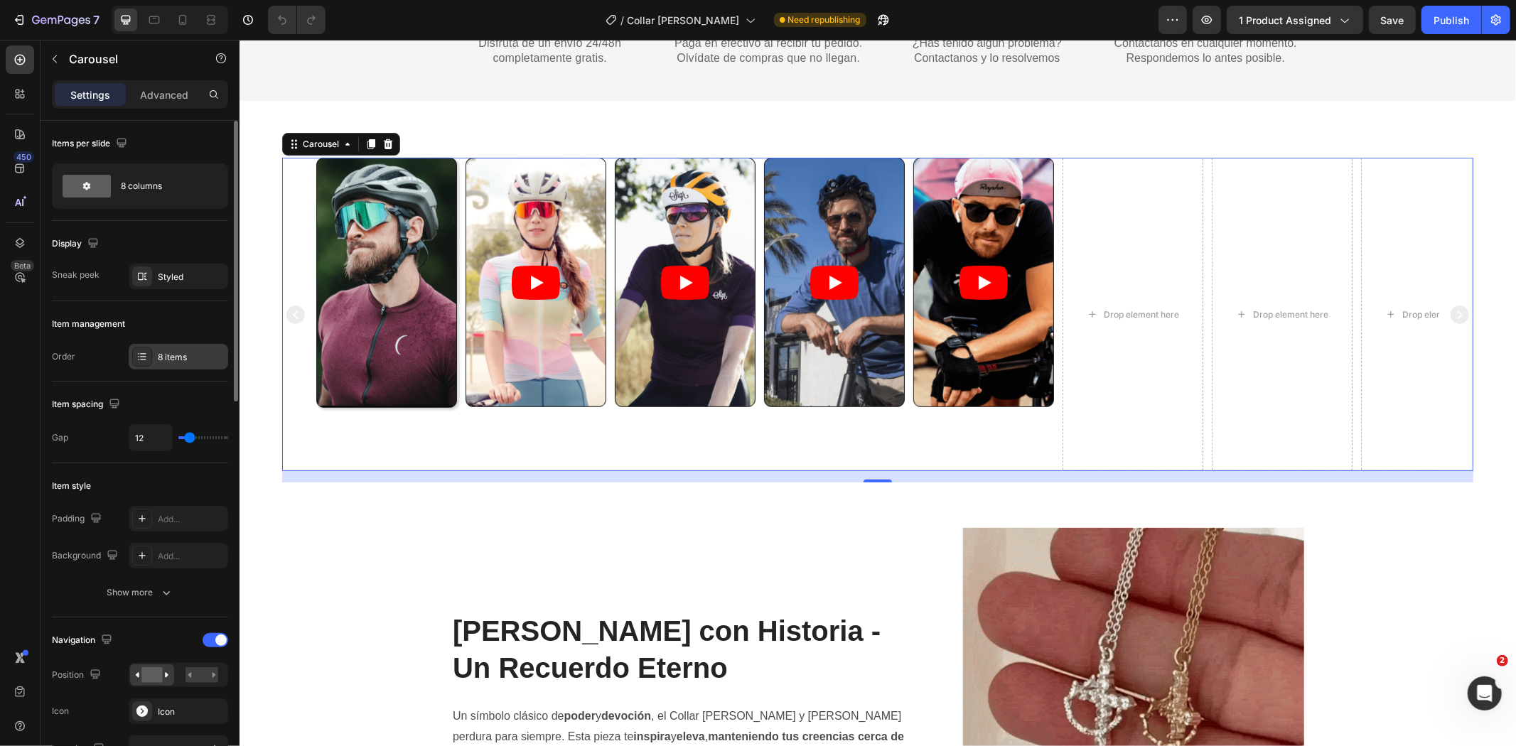
click at [183, 351] on div "8 items" at bounding box center [191, 357] width 67 height 13
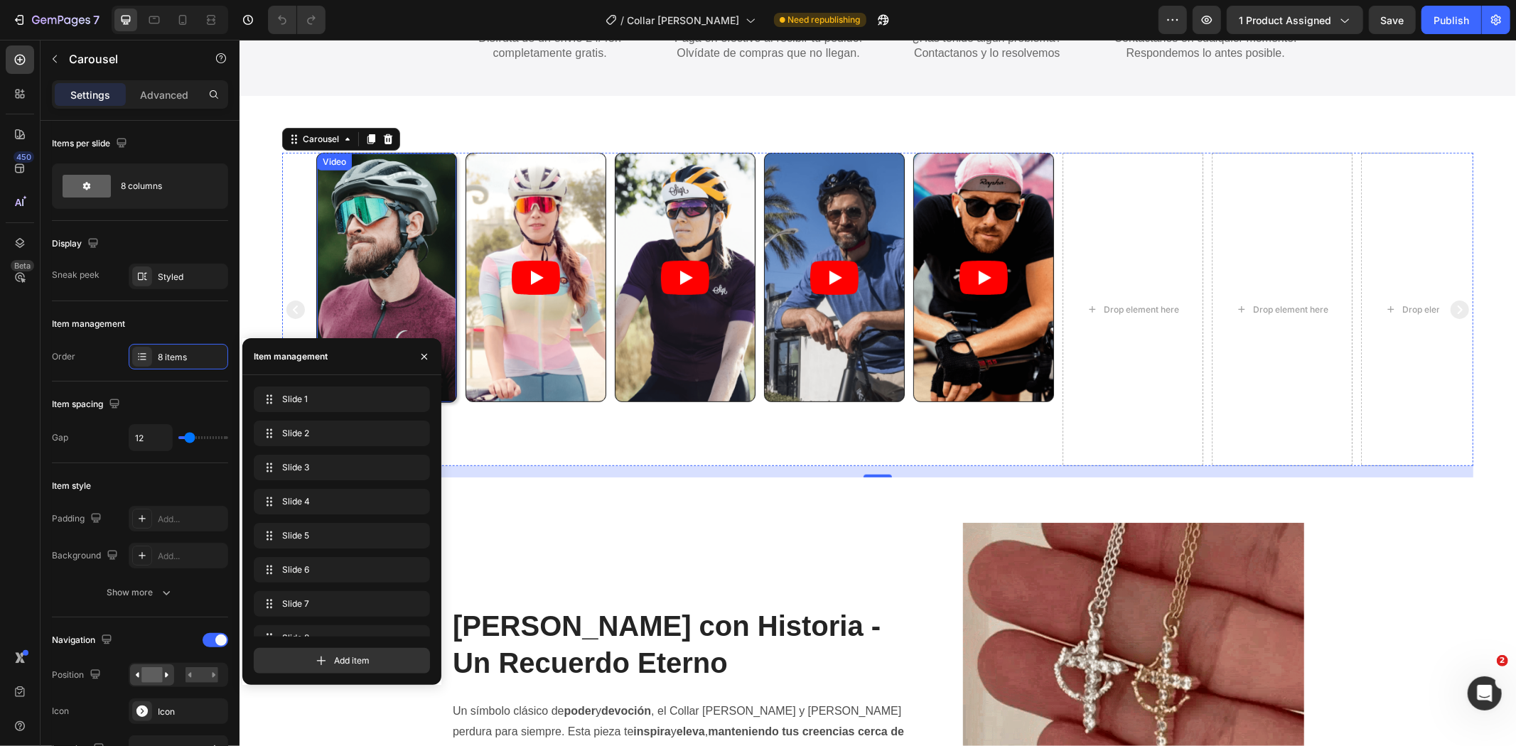
scroll to position [658, 0]
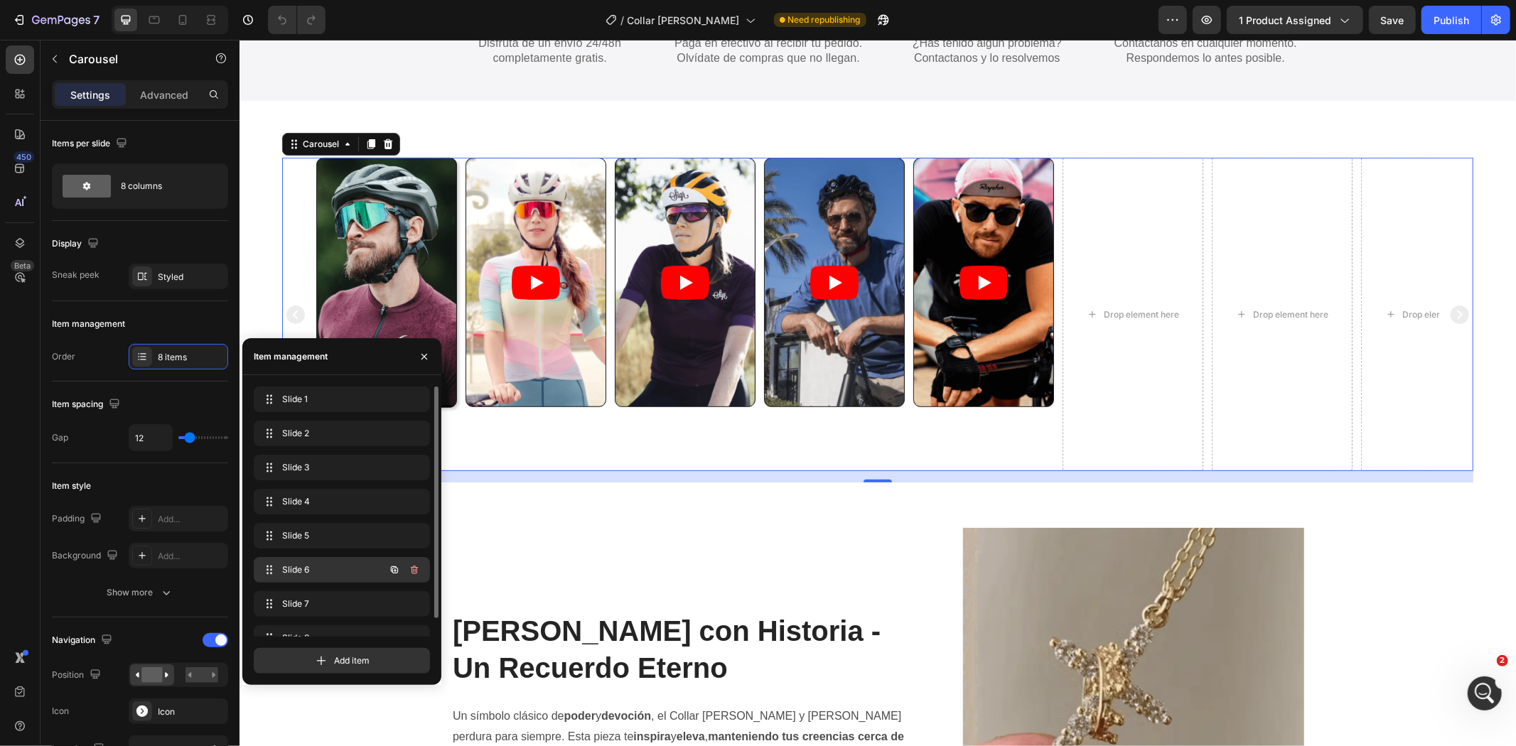
click at [419, 572] on icon "button" at bounding box center [414, 569] width 11 height 11
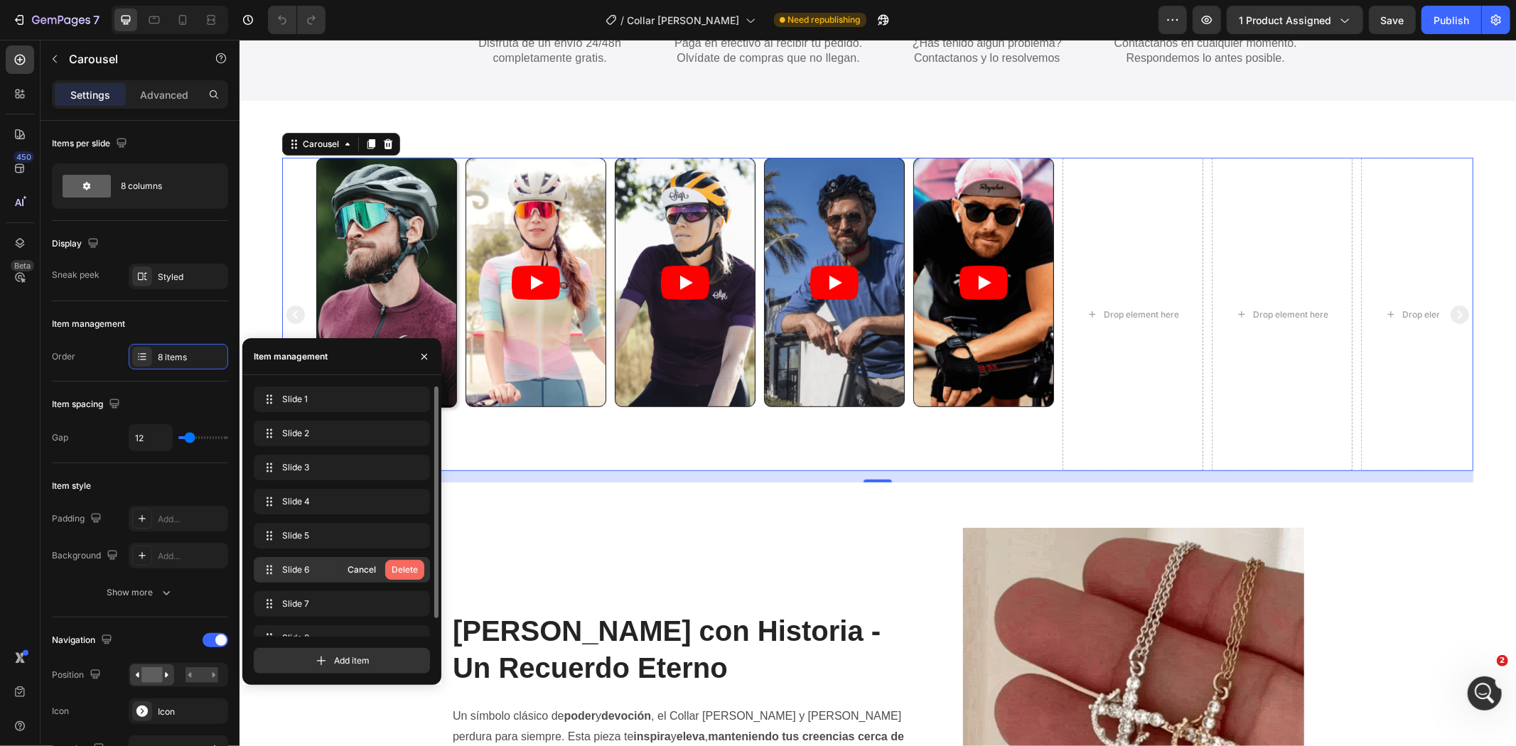
click at [417, 573] on div "Delete" at bounding box center [405, 570] width 26 height 13
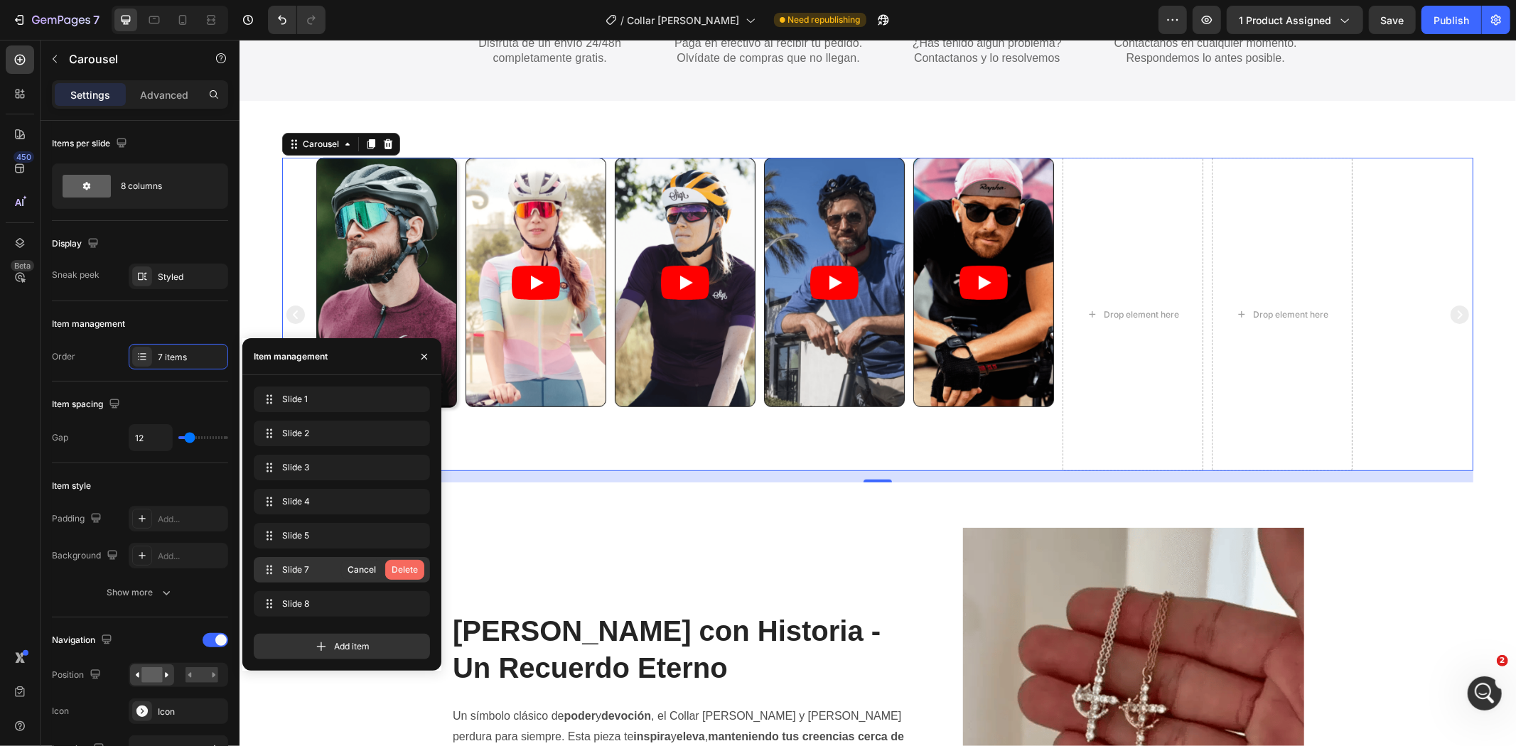
click at [413, 574] on div "Delete" at bounding box center [405, 570] width 26 height 13
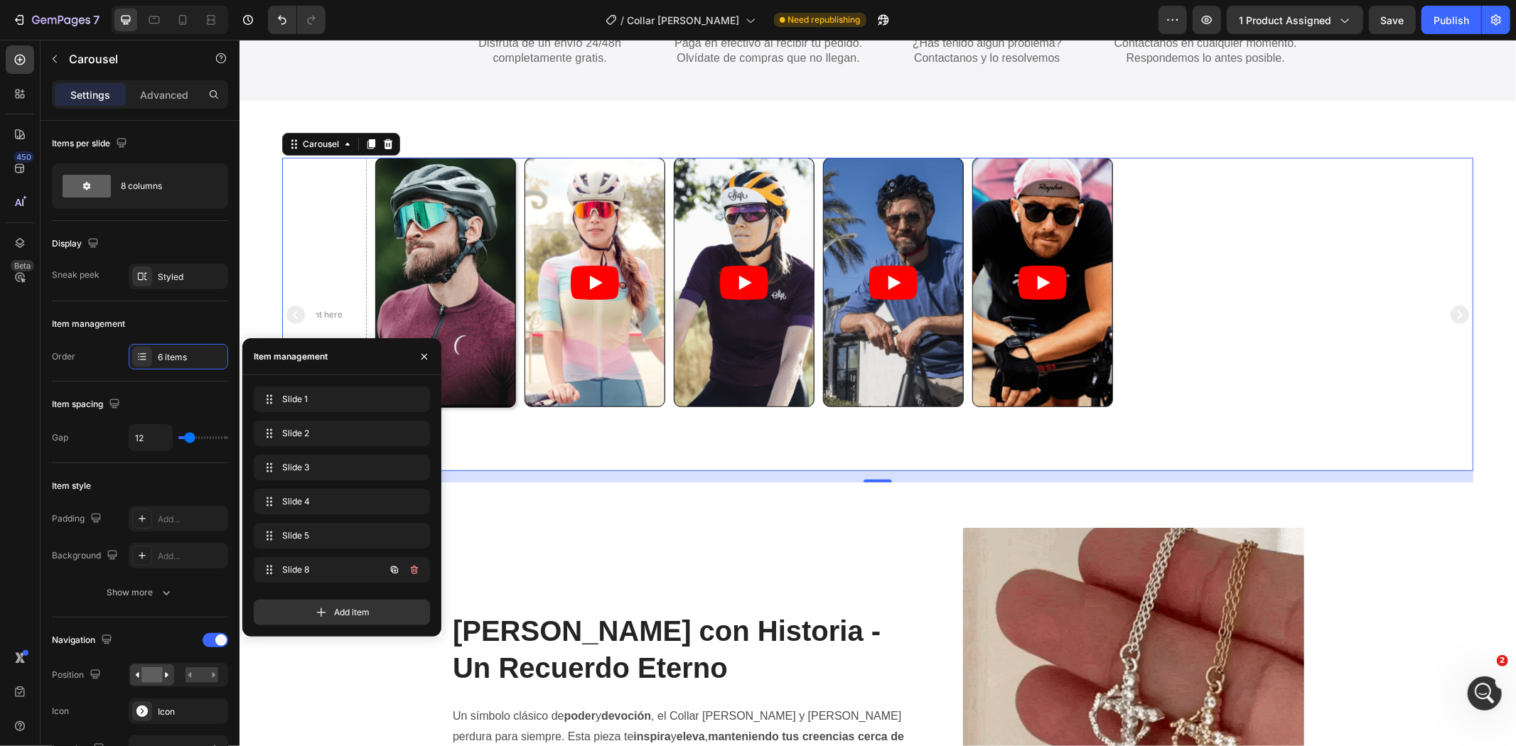
click at [413, 574] on icon "button" at bounding box center [414, 569] width 11 height 11
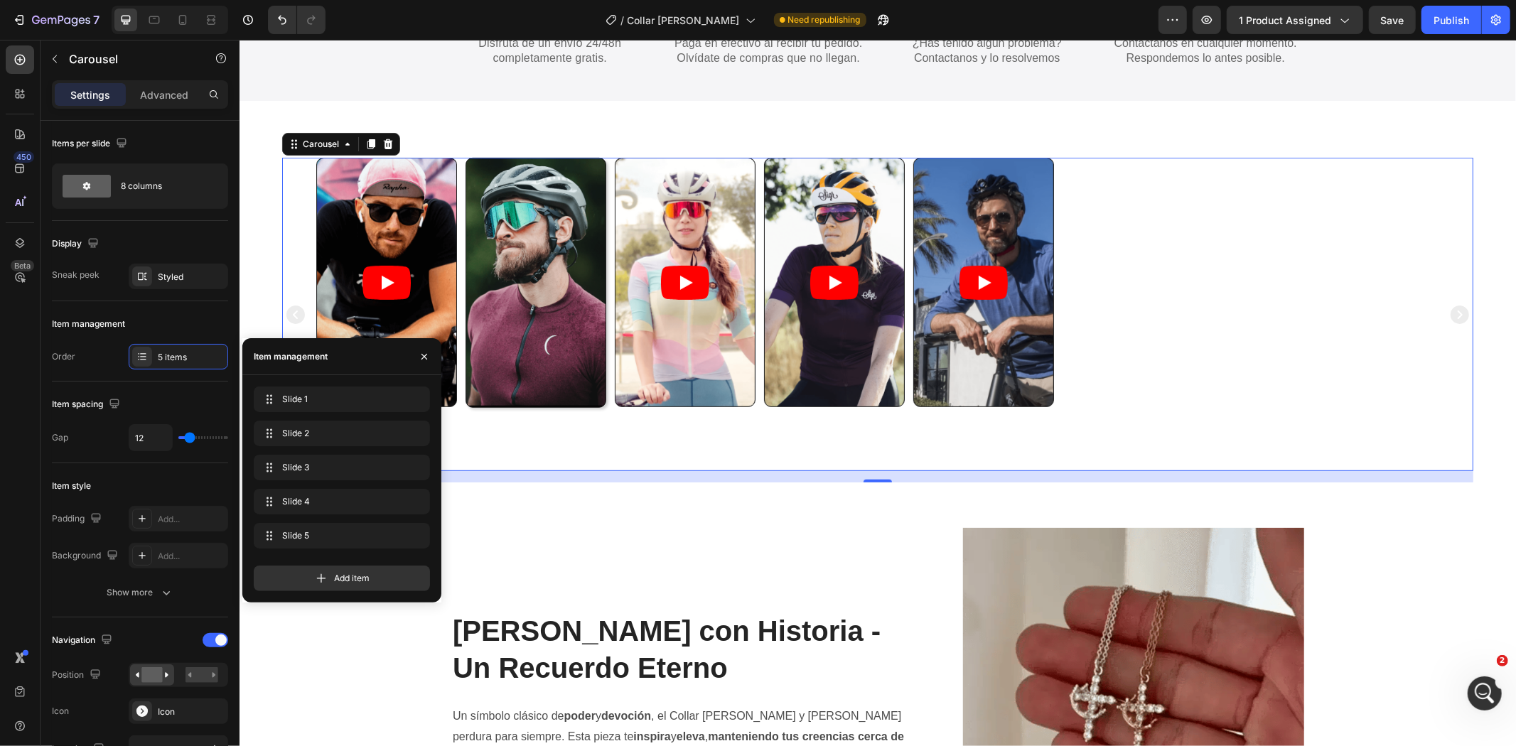
click at [413, 574] on div "Add item" at bounding box center [342, 579] width 176 height 26
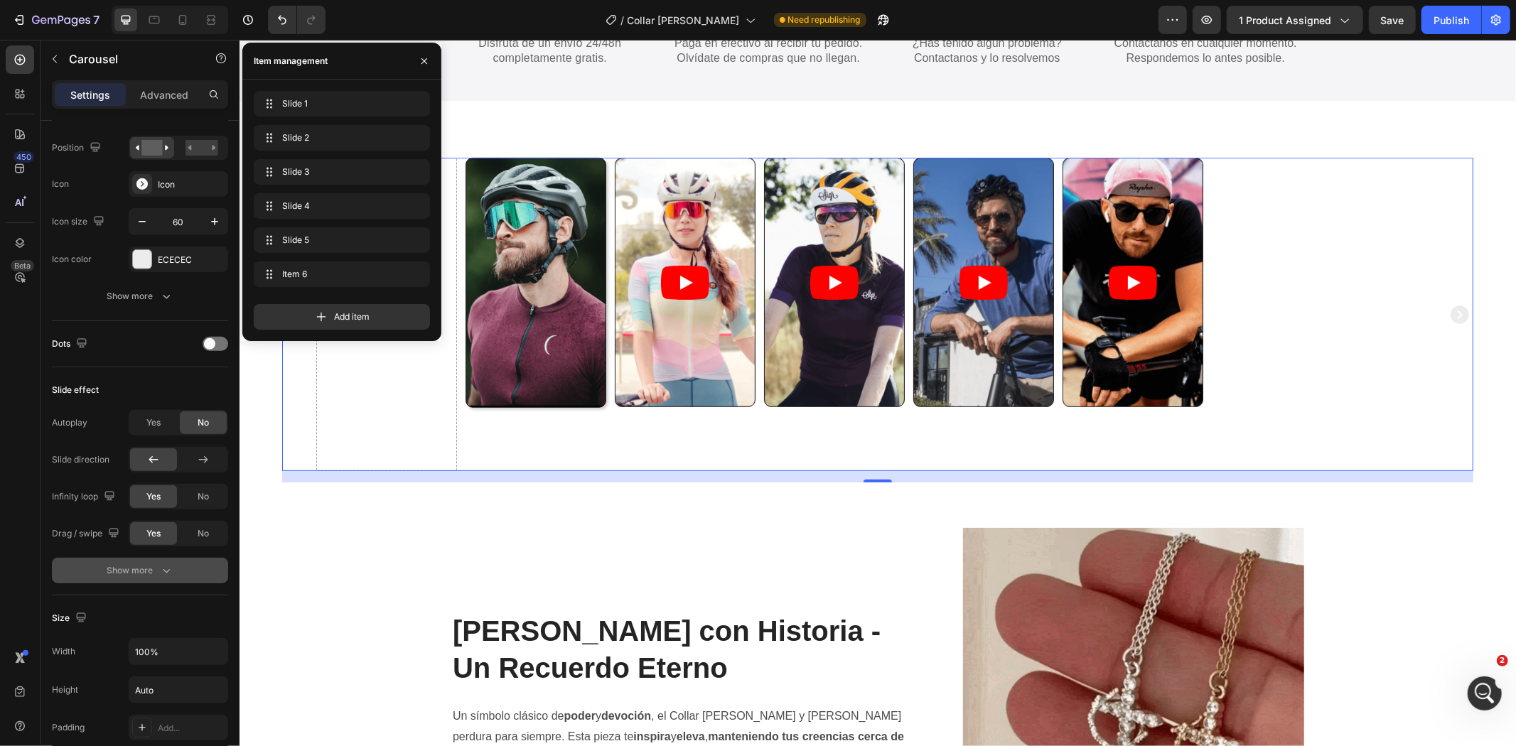
scroll to position [911, 0]
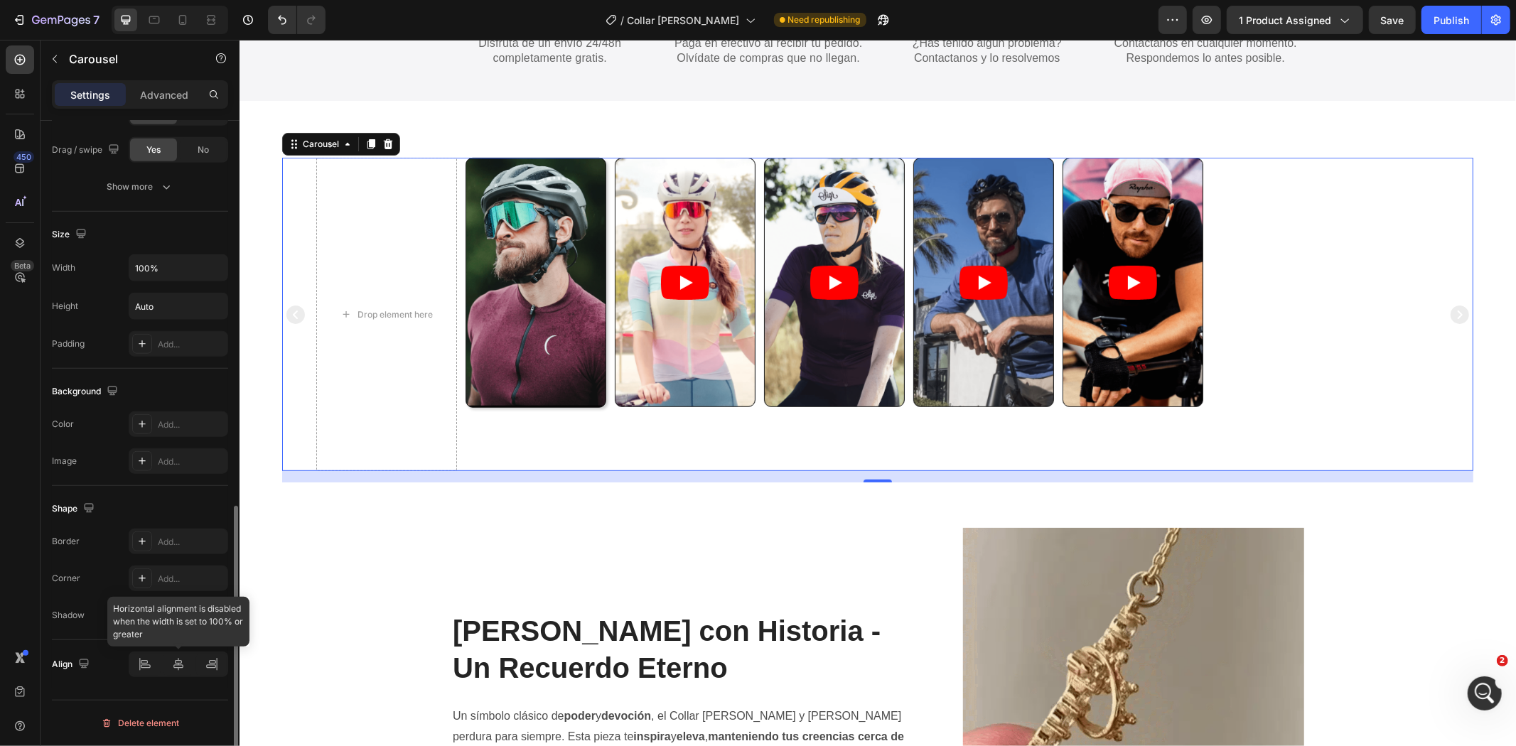
click at [181, 670] on div at bounding box center [179, 665] width 100 height 26
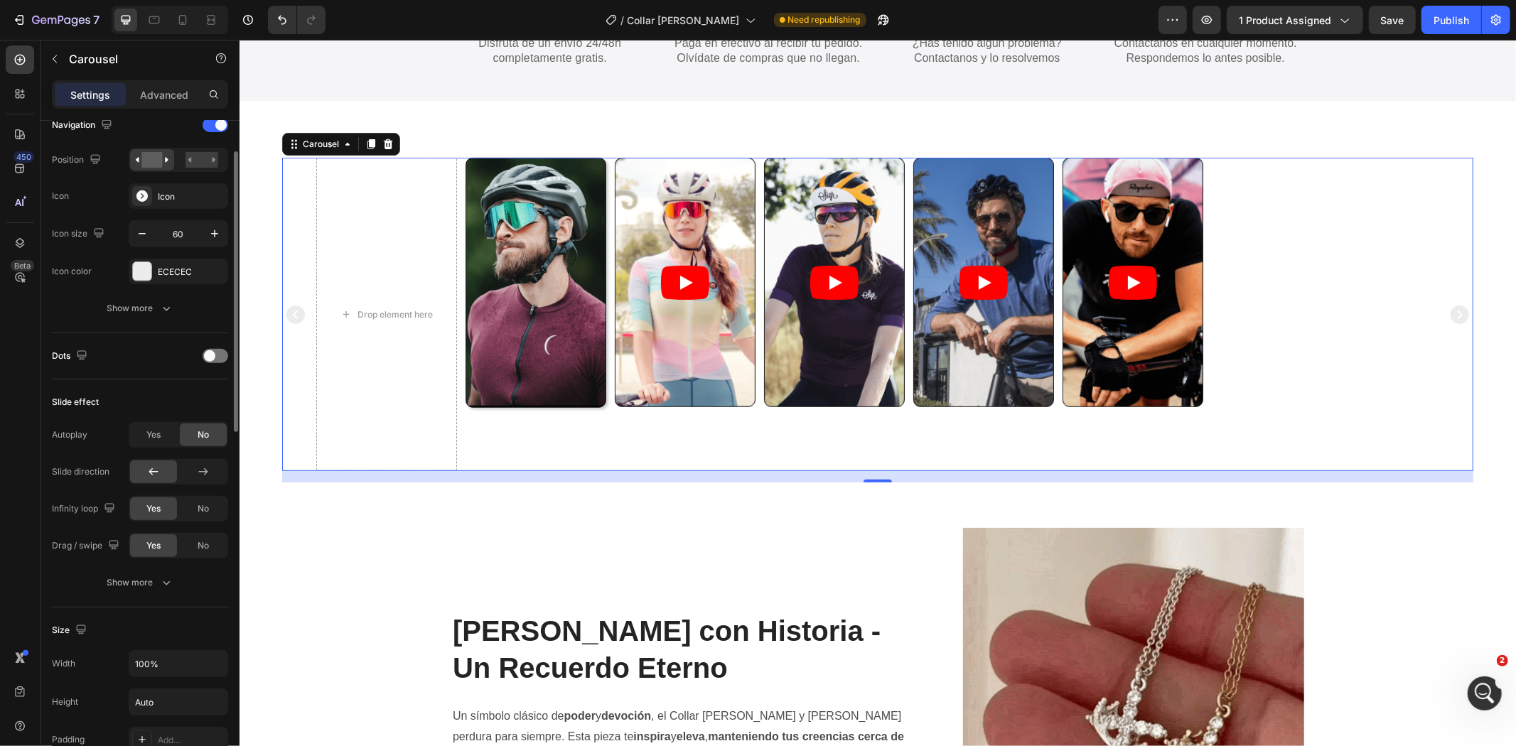
scroll to position [384, 0]
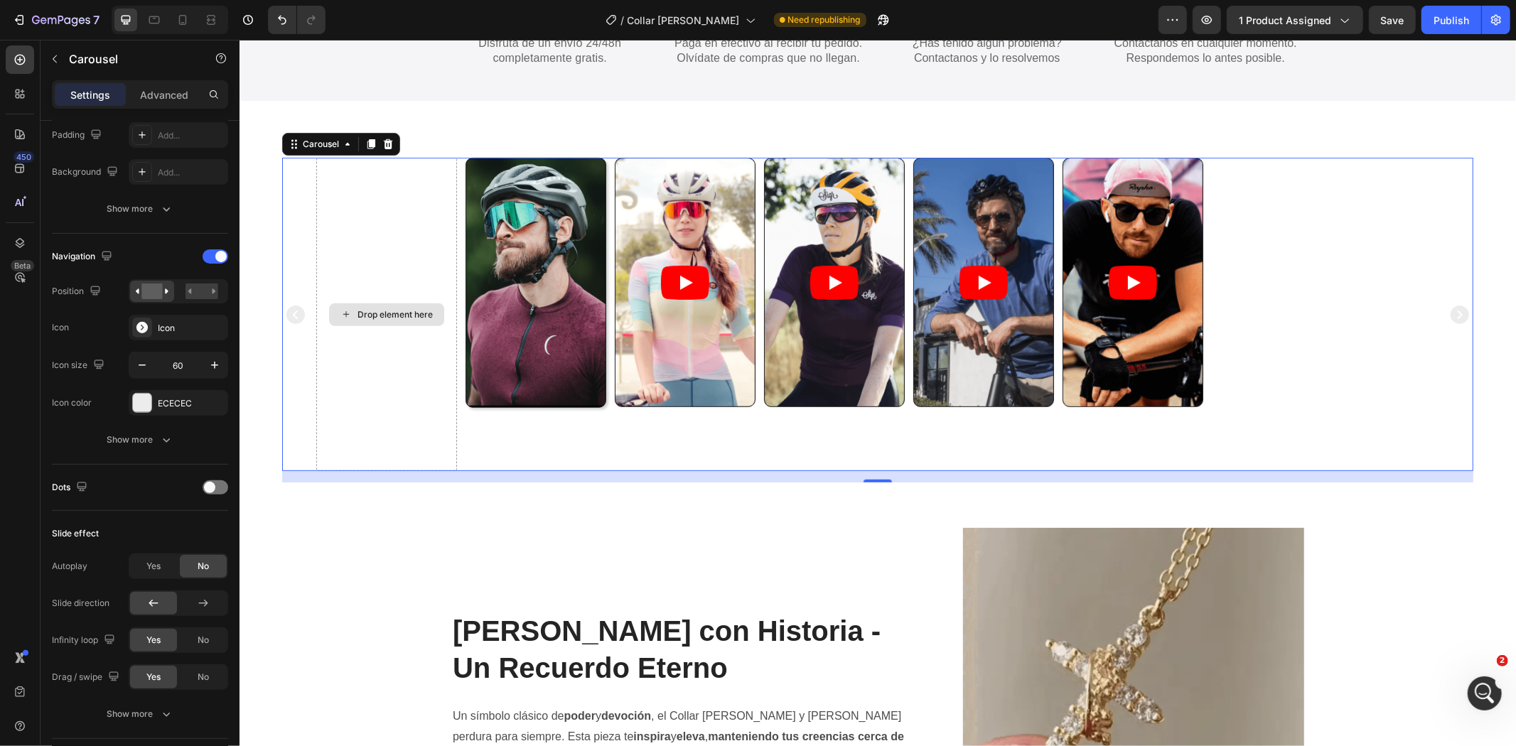
click at [388, 379] on div "Drop element here" at bounding box center [386, 314] width 141 height 314
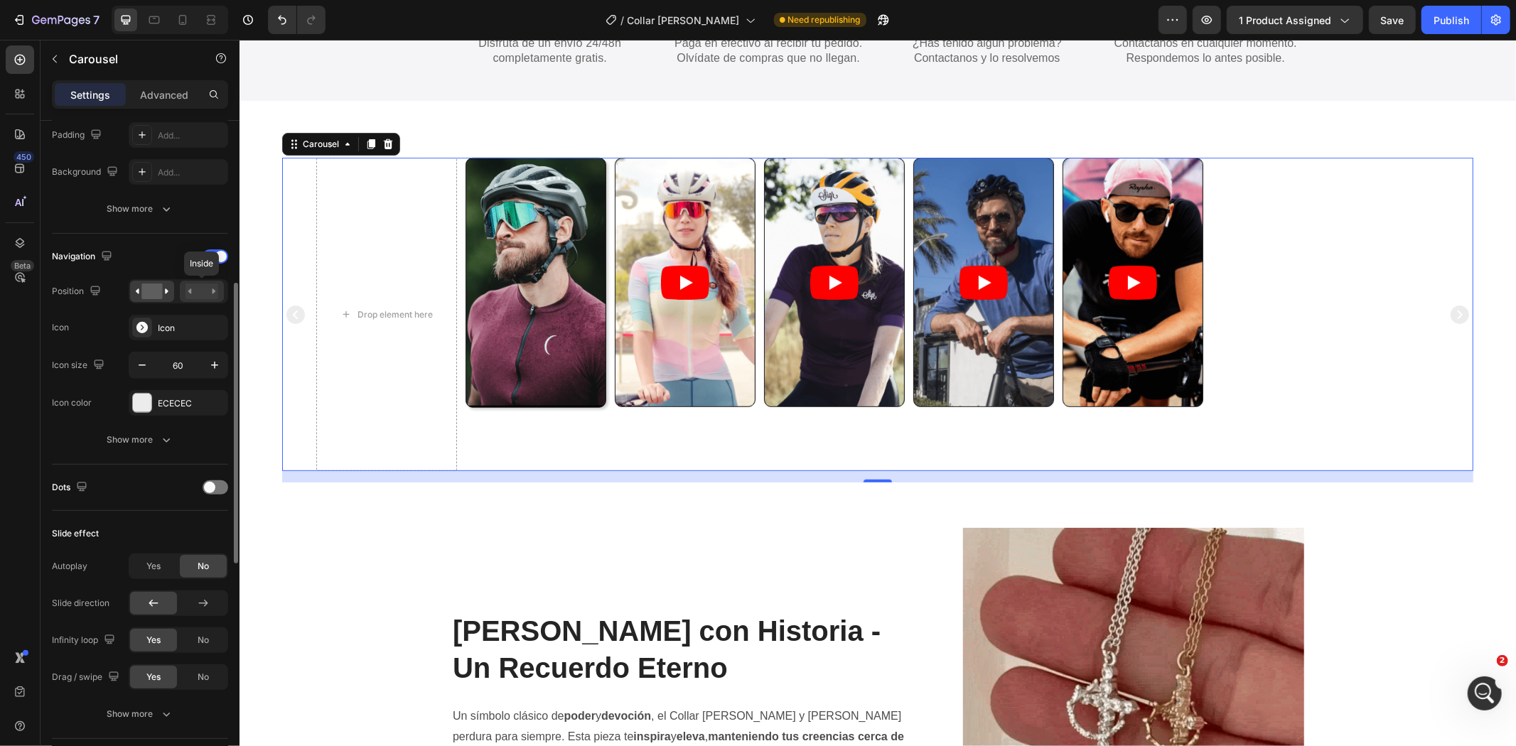
scroll to position [0, 0]
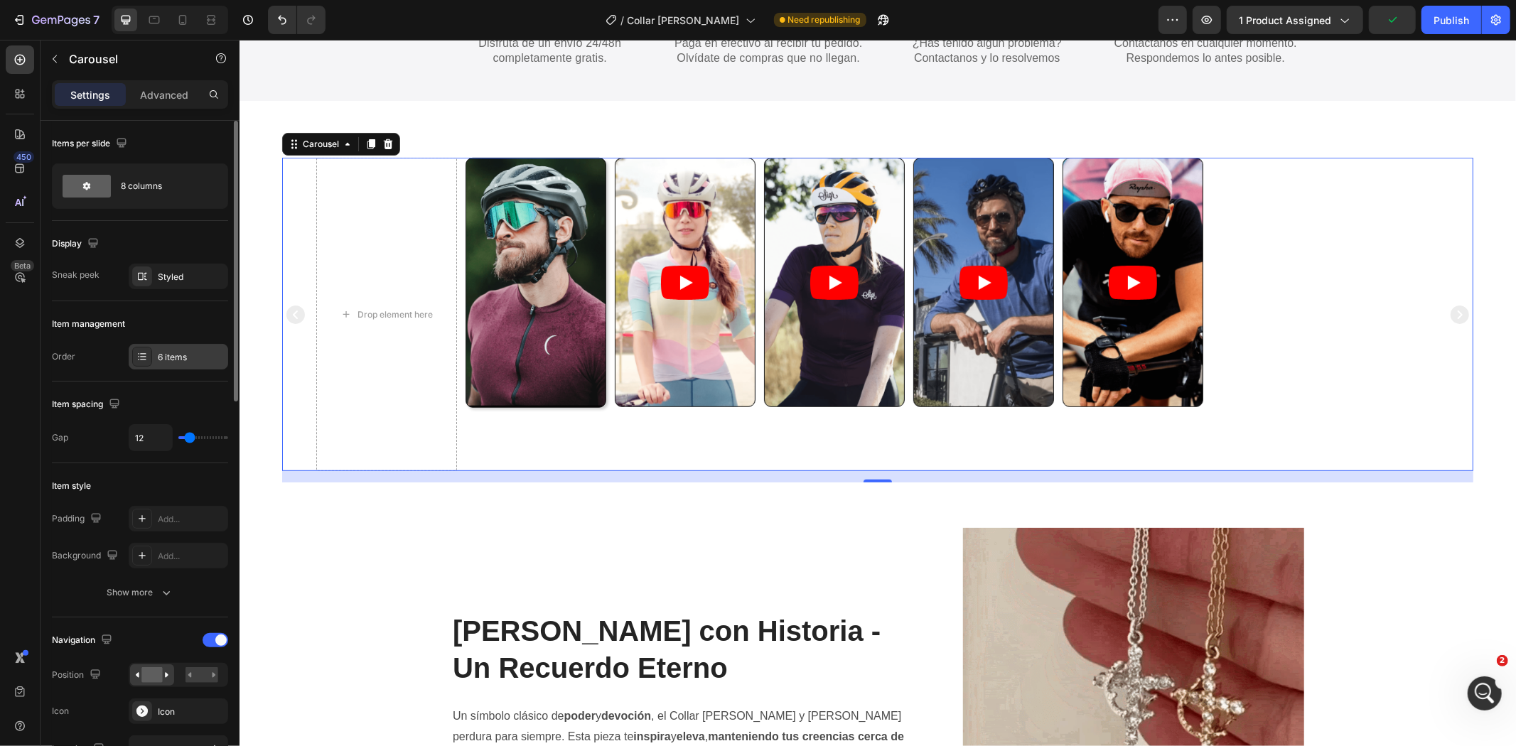
click at [138, 357] on icon at bounding box center [141, 356] width 11 height 11
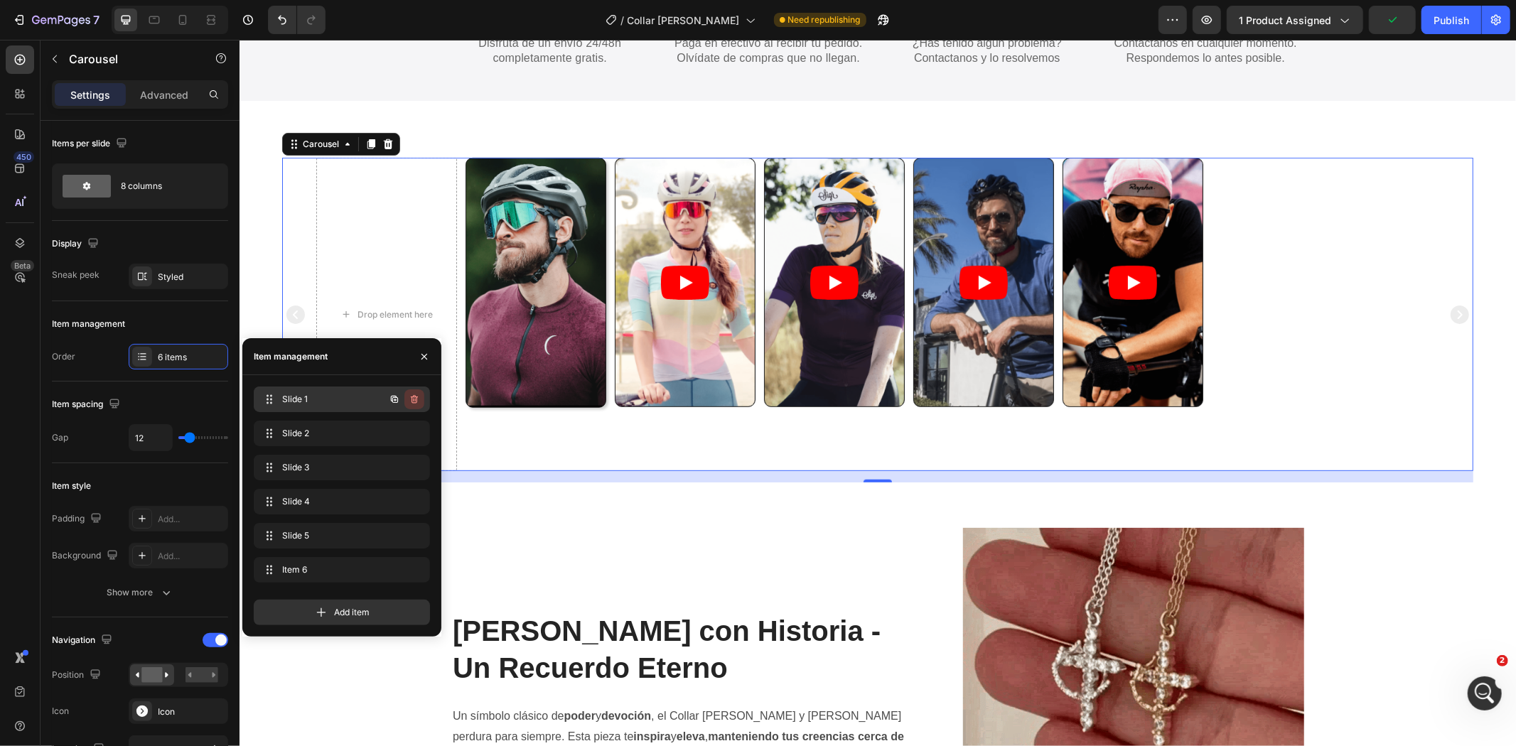
click at [412, 395] on icon "button" at bounding box center [414, 399] width 11 height 11
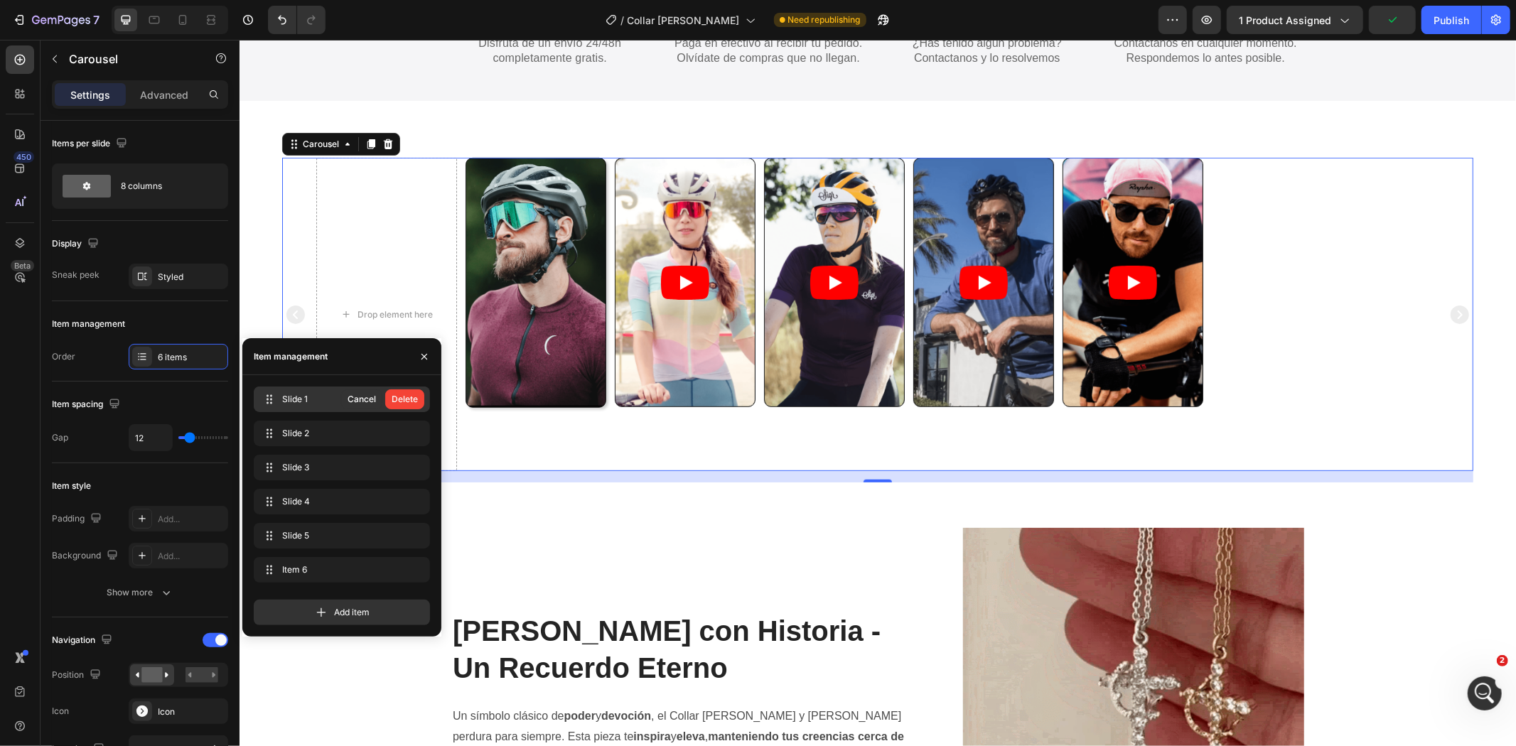
click at [412, 395] on div "Delete" at bounding box center [405, 399] width 26 height 13
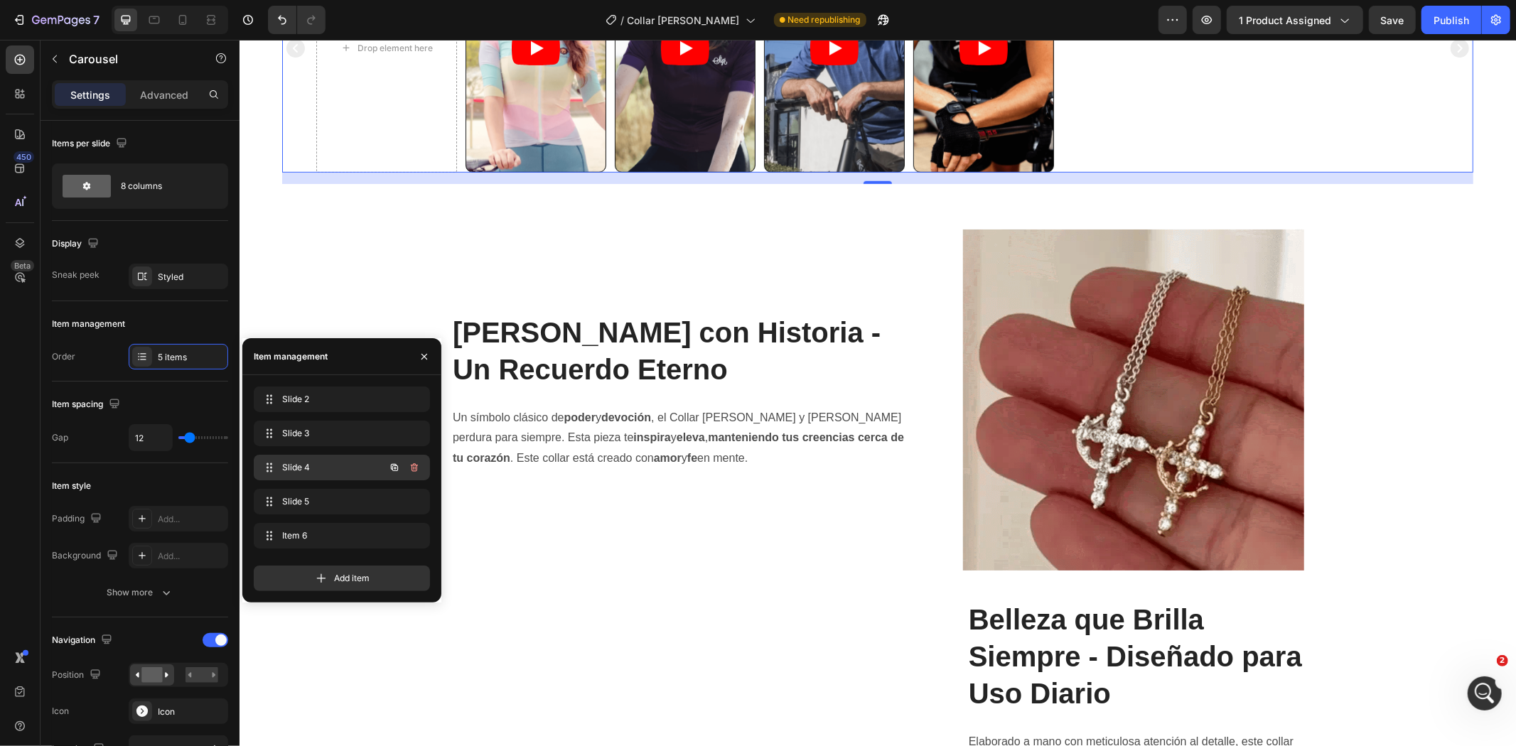
scroll to position [790, 0]
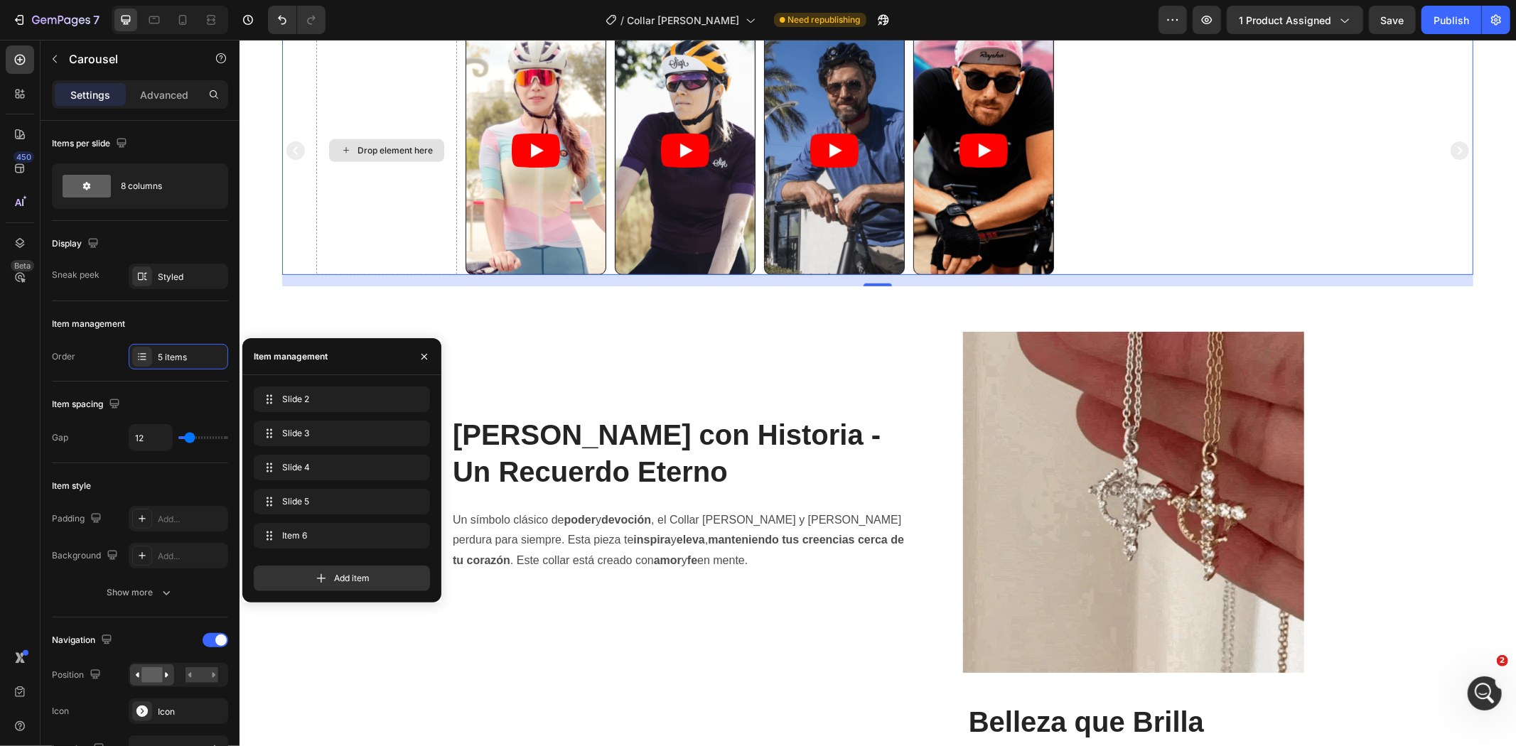
click at [397, 176] on div "Drop element here" at bounding box center [386, 150] width 141 height 250
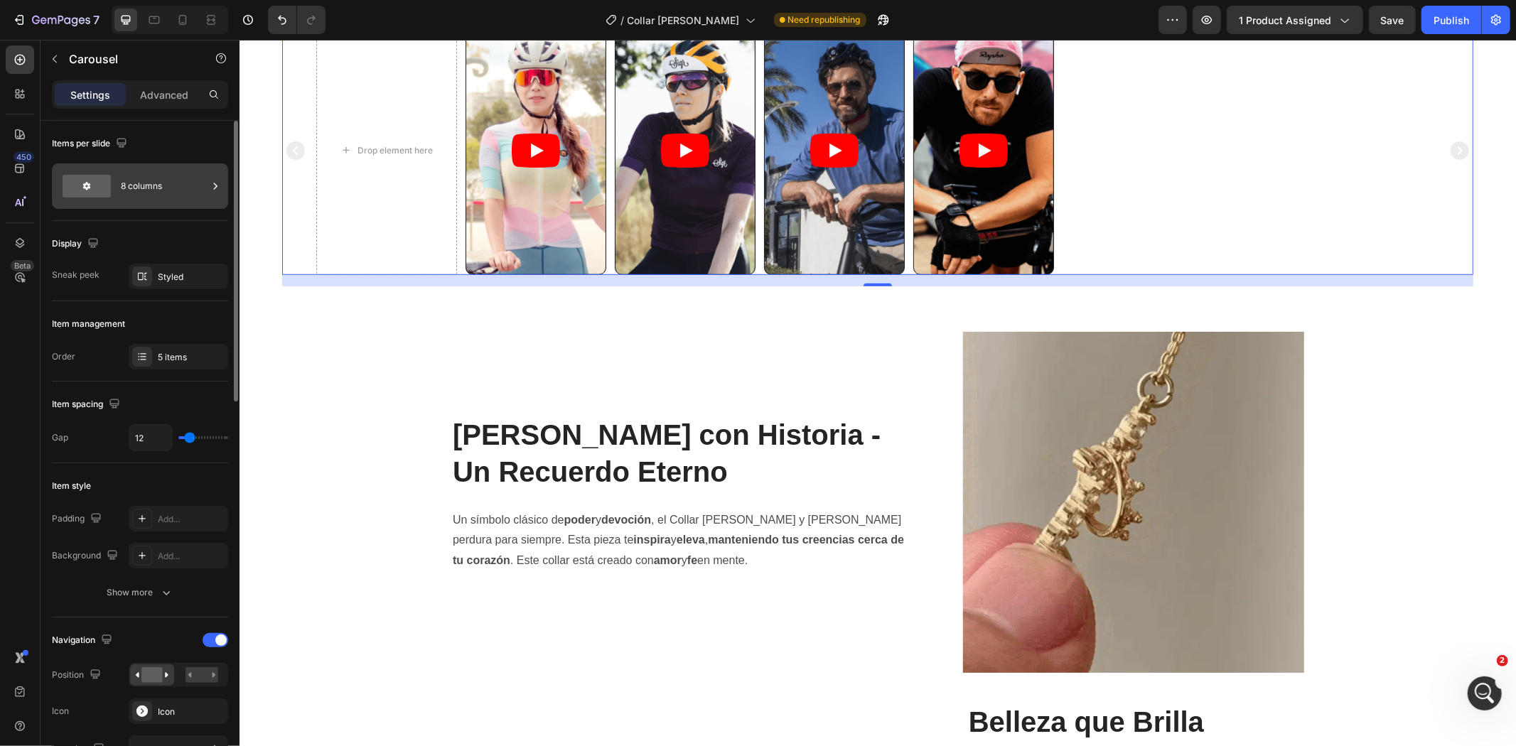
click at [133, 196] on div "8 columns" at bounding box center [164, 186] width 87 height 33
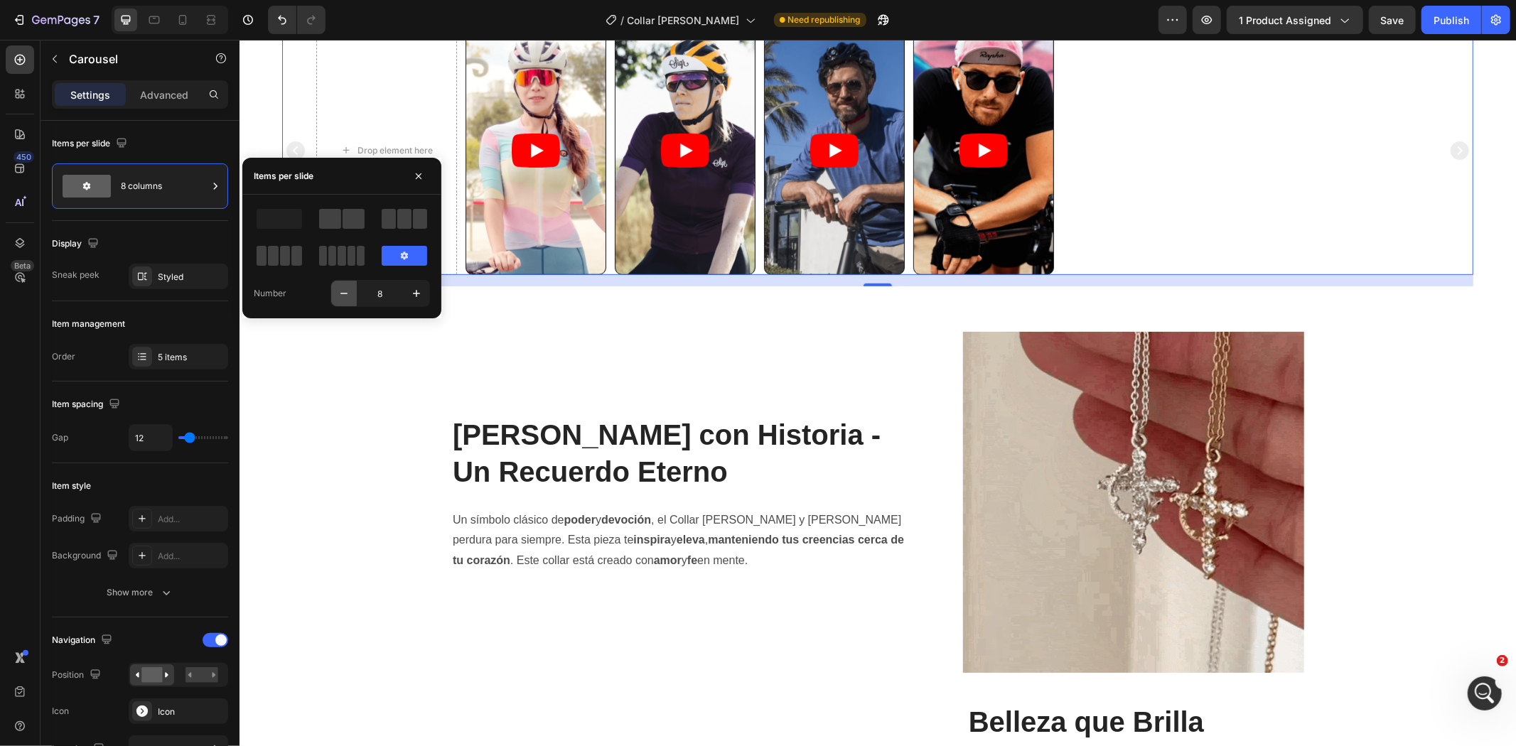
click at [350, 290] on icon "button" at bounding box center [344, 293] width 14 height 14
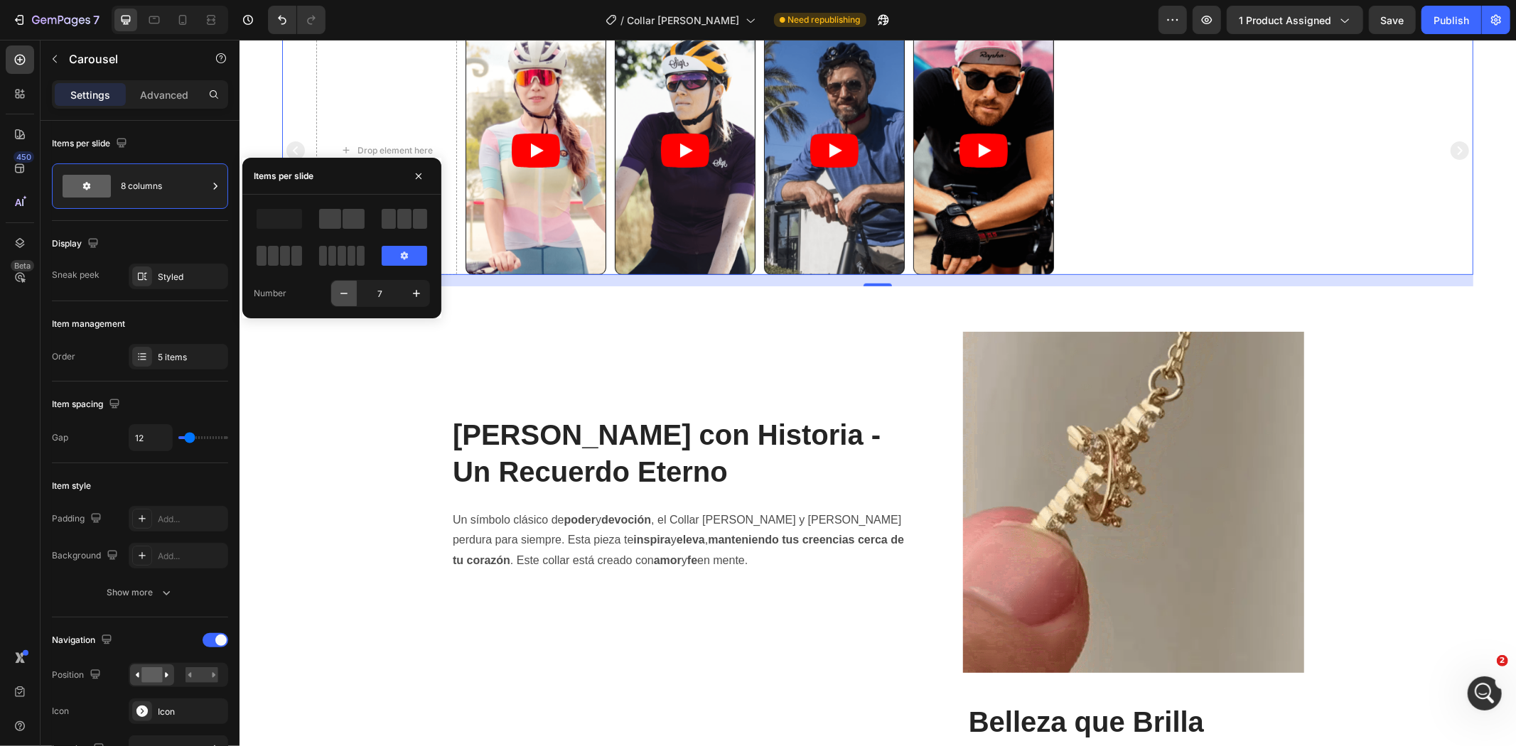
click at [350, 290] on icon "button" at bounding box center [344, 293] width 14 height 14
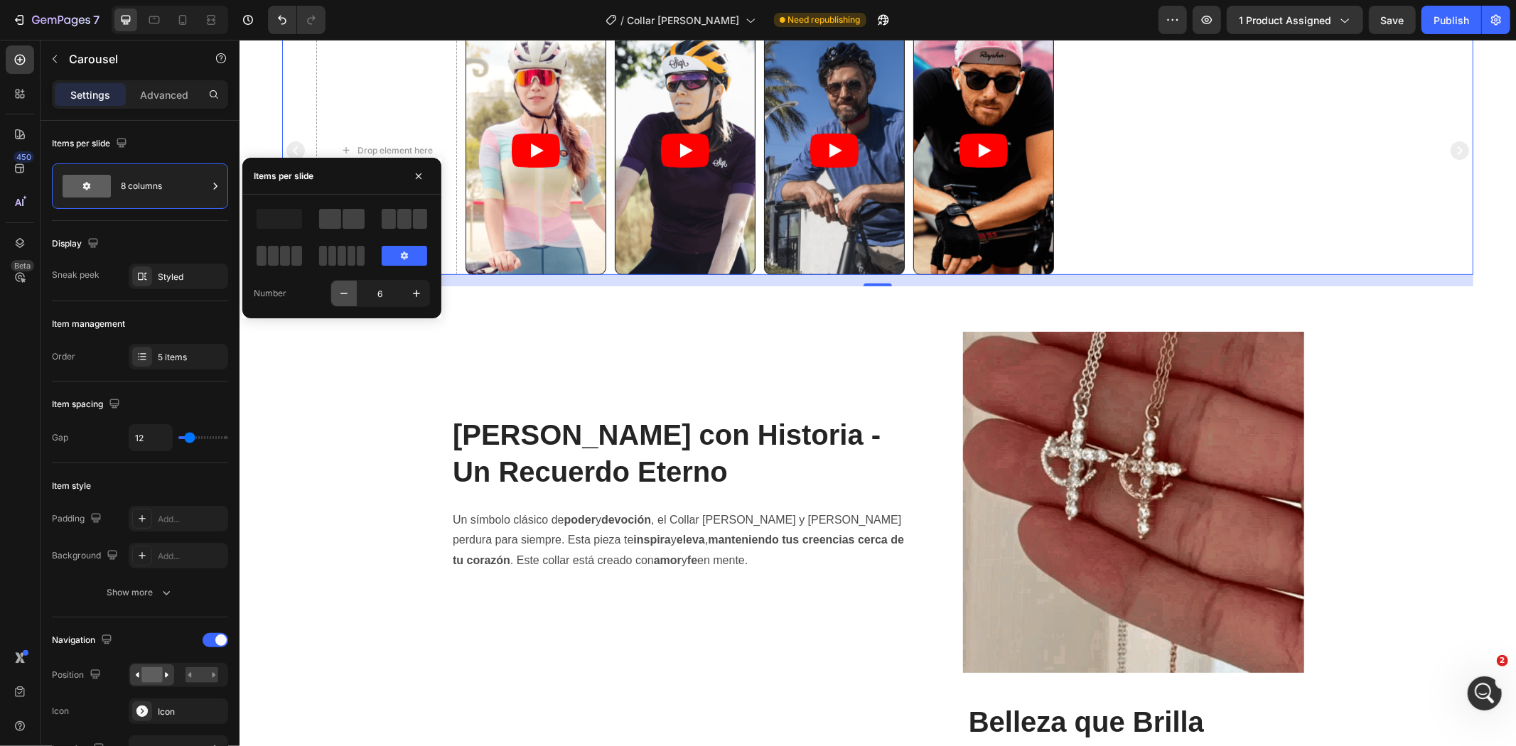
click at [350, 290] on icon "button" at bounding box center [344, 293] width 14 height 14
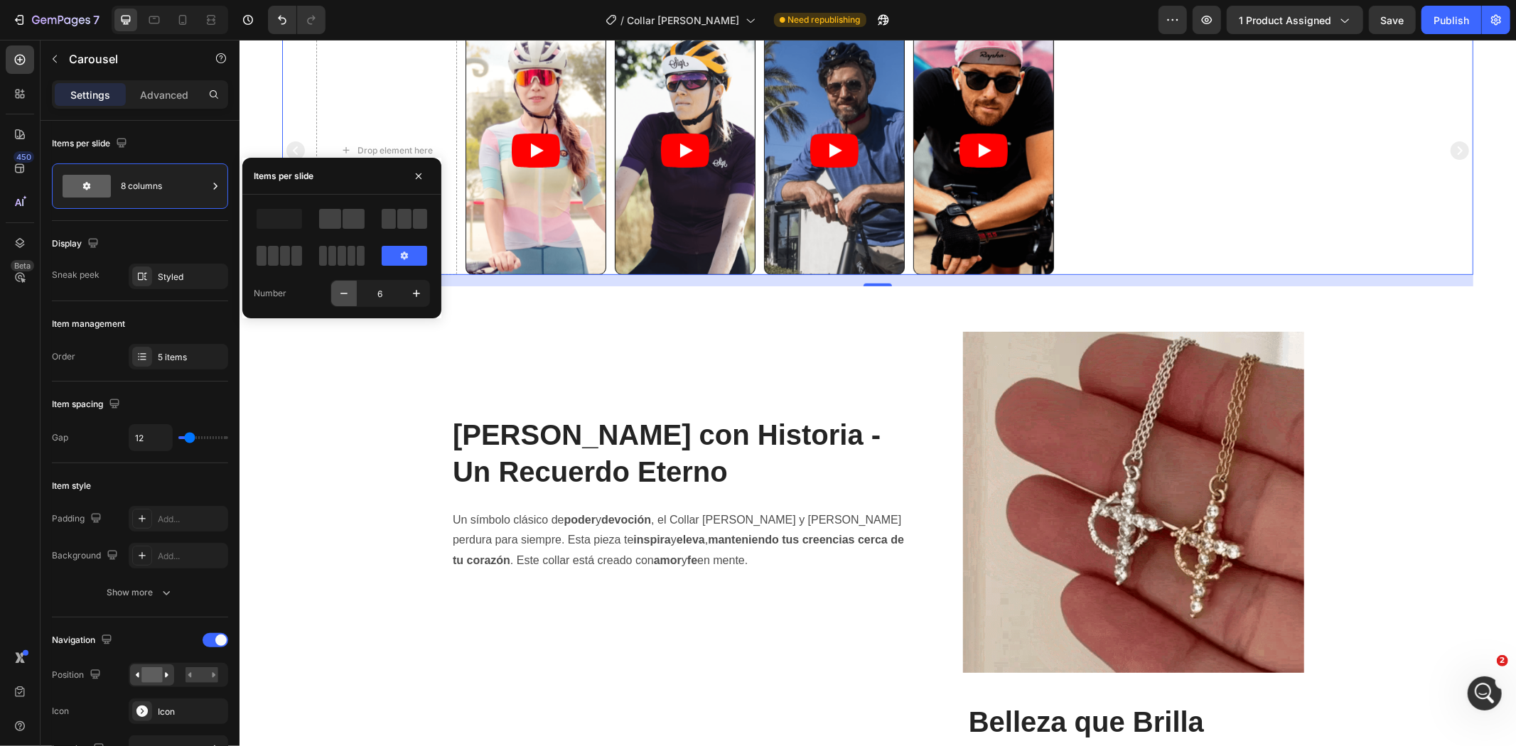
type input "5"
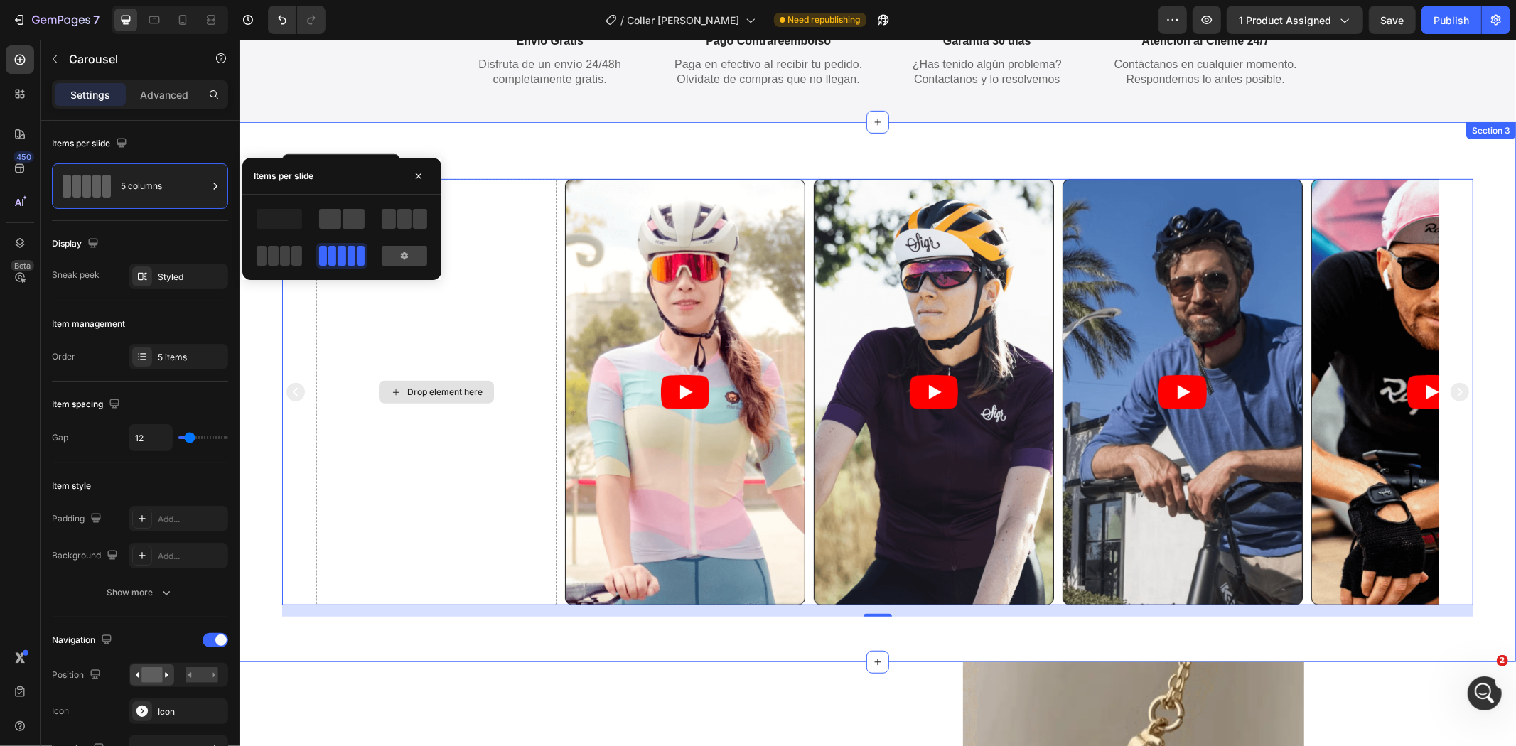
scroll to position [610, 0]
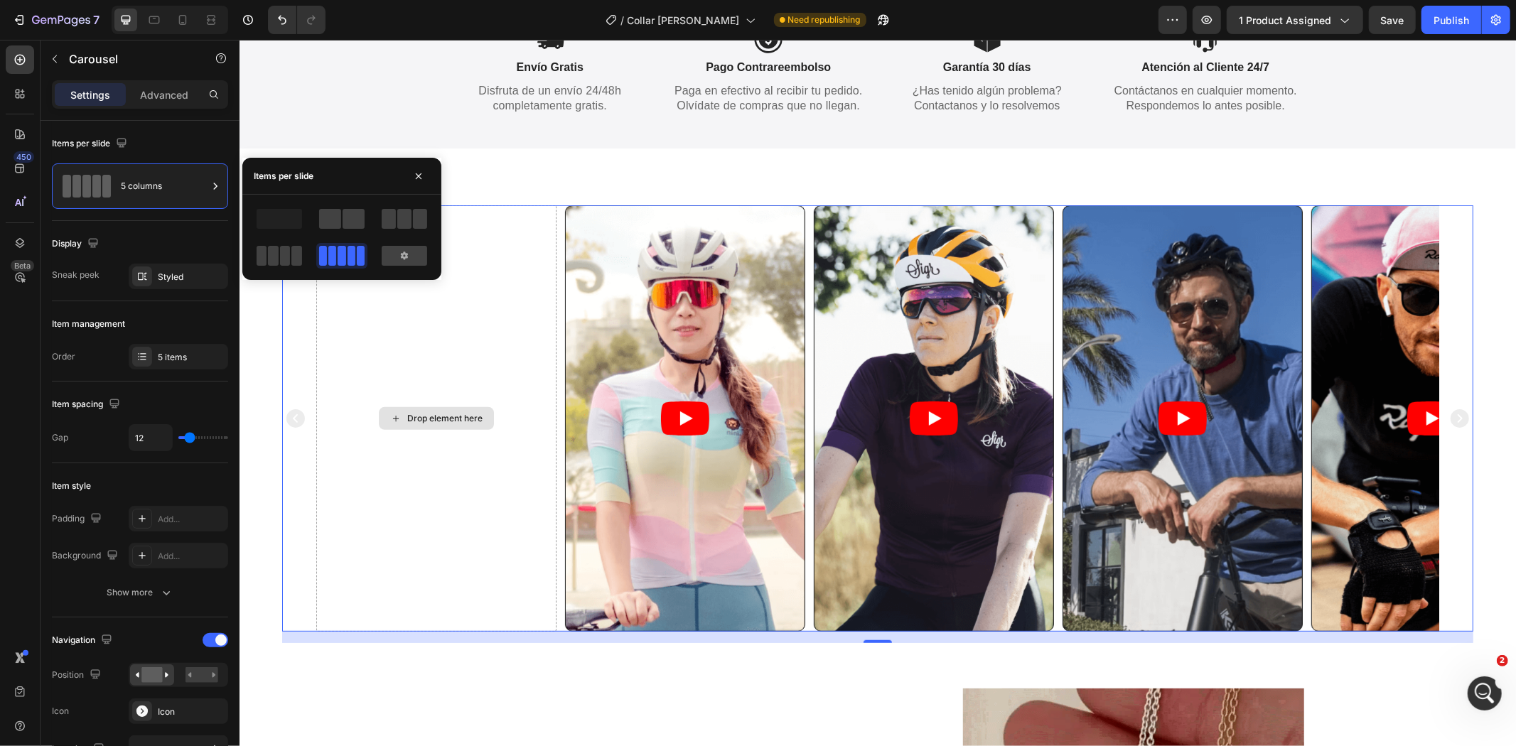
click at [369, 456] on div "Drop element here" at bounding box center [436, 418] width 240 height 426
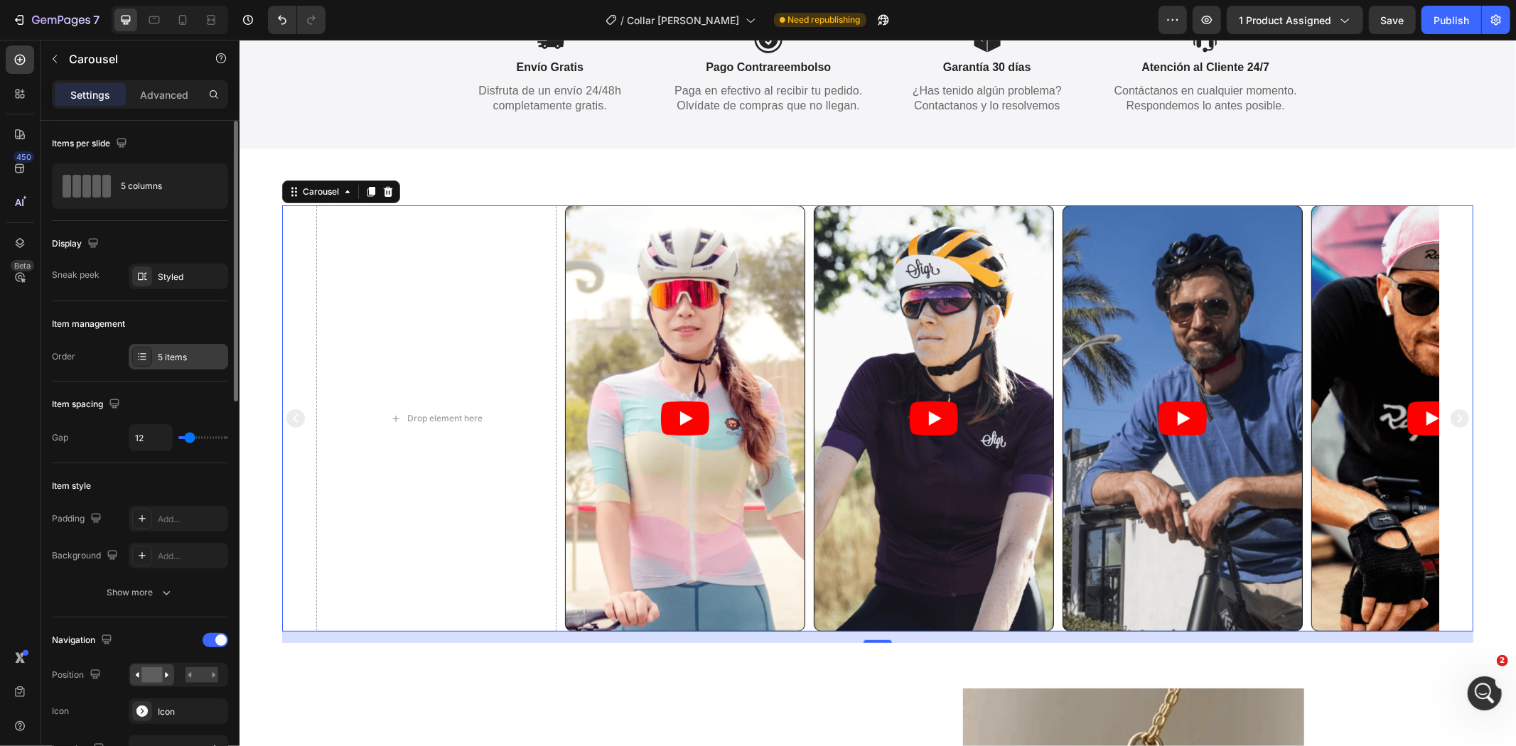
click at [175, 347] on div "5 items" at bounding box center [179, 357] width 100 height 26
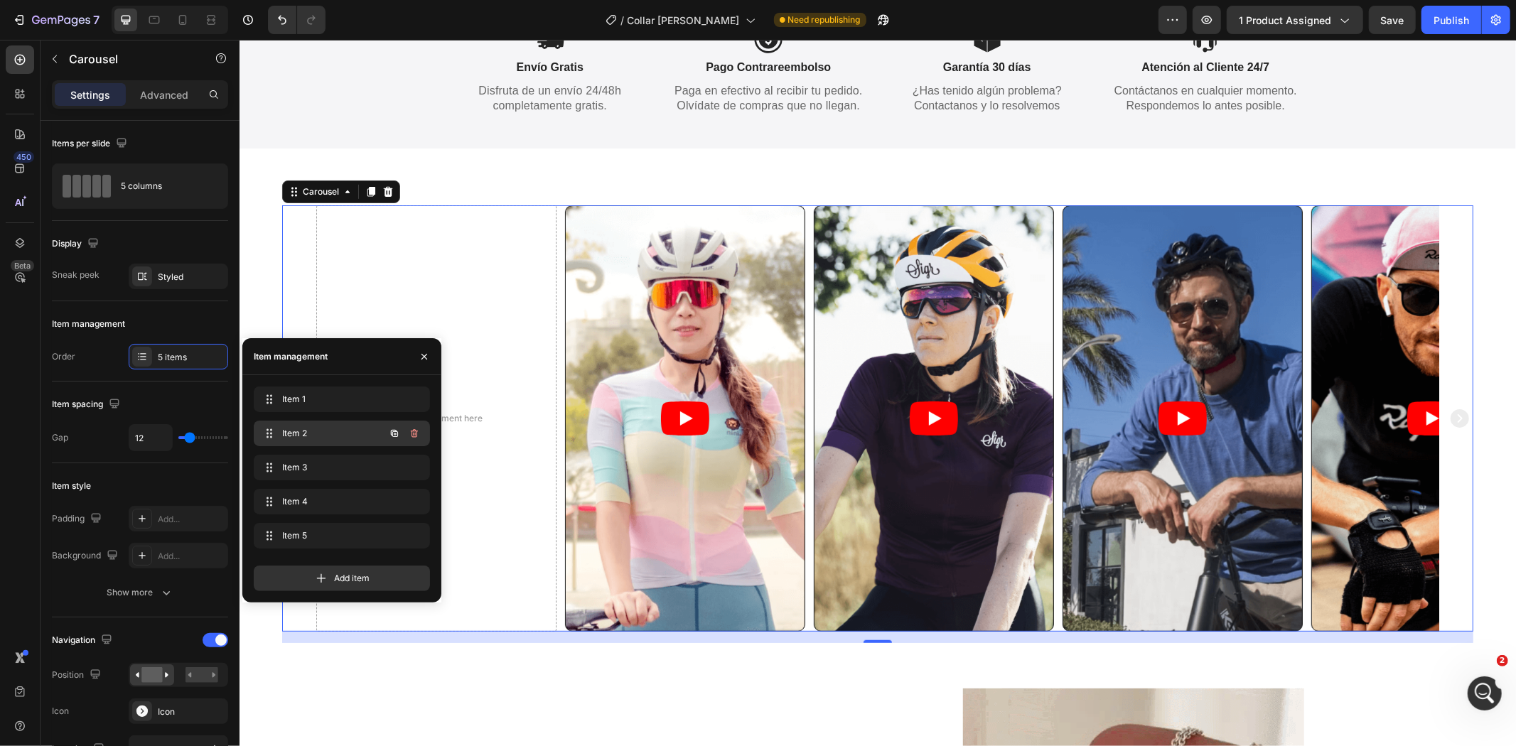
click at [360, 441] on div "Item 2 Item 2" at bounding box center [321, 434] width 125 height 20
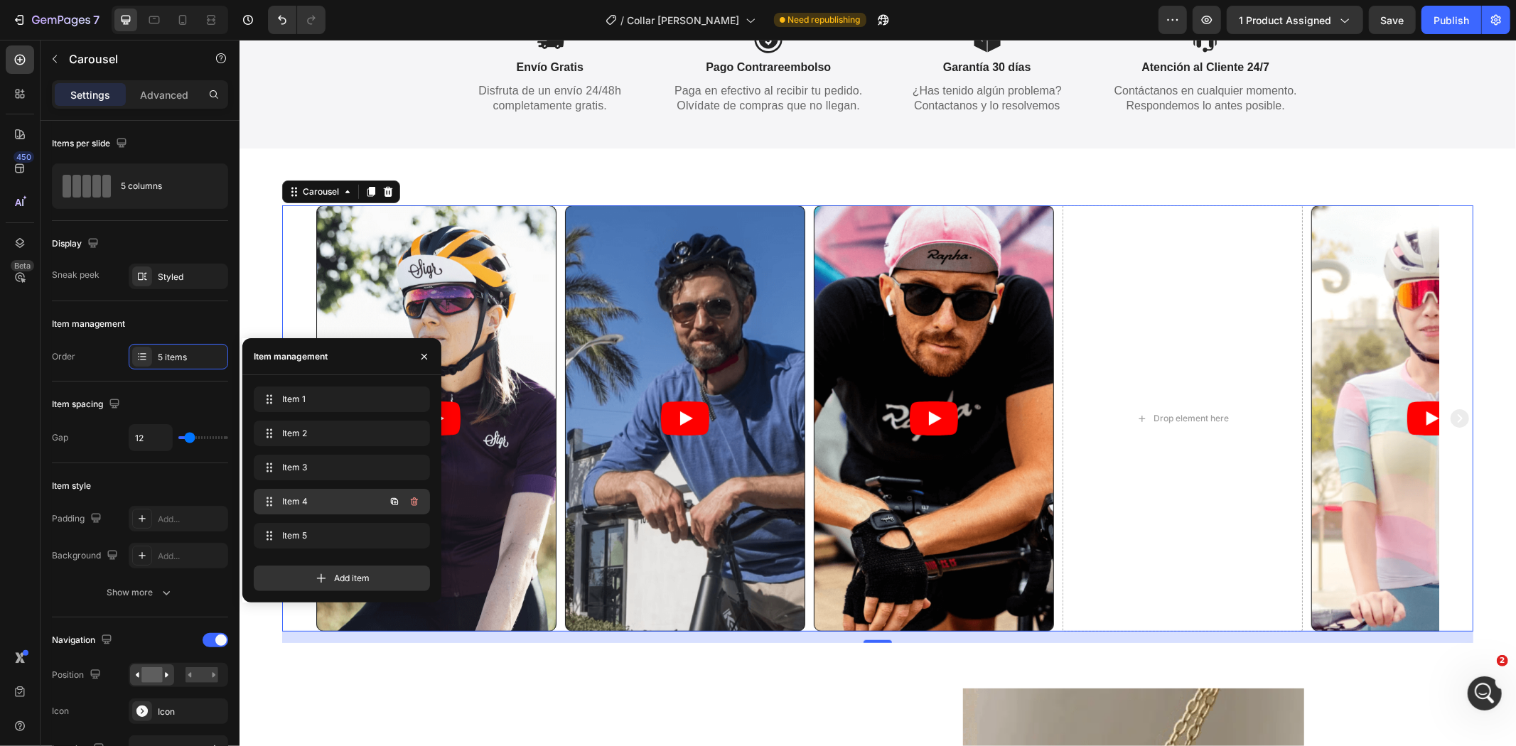
click at [334, 506] on span "Item 4" at bounding box center [322, 502] width 80 height 13
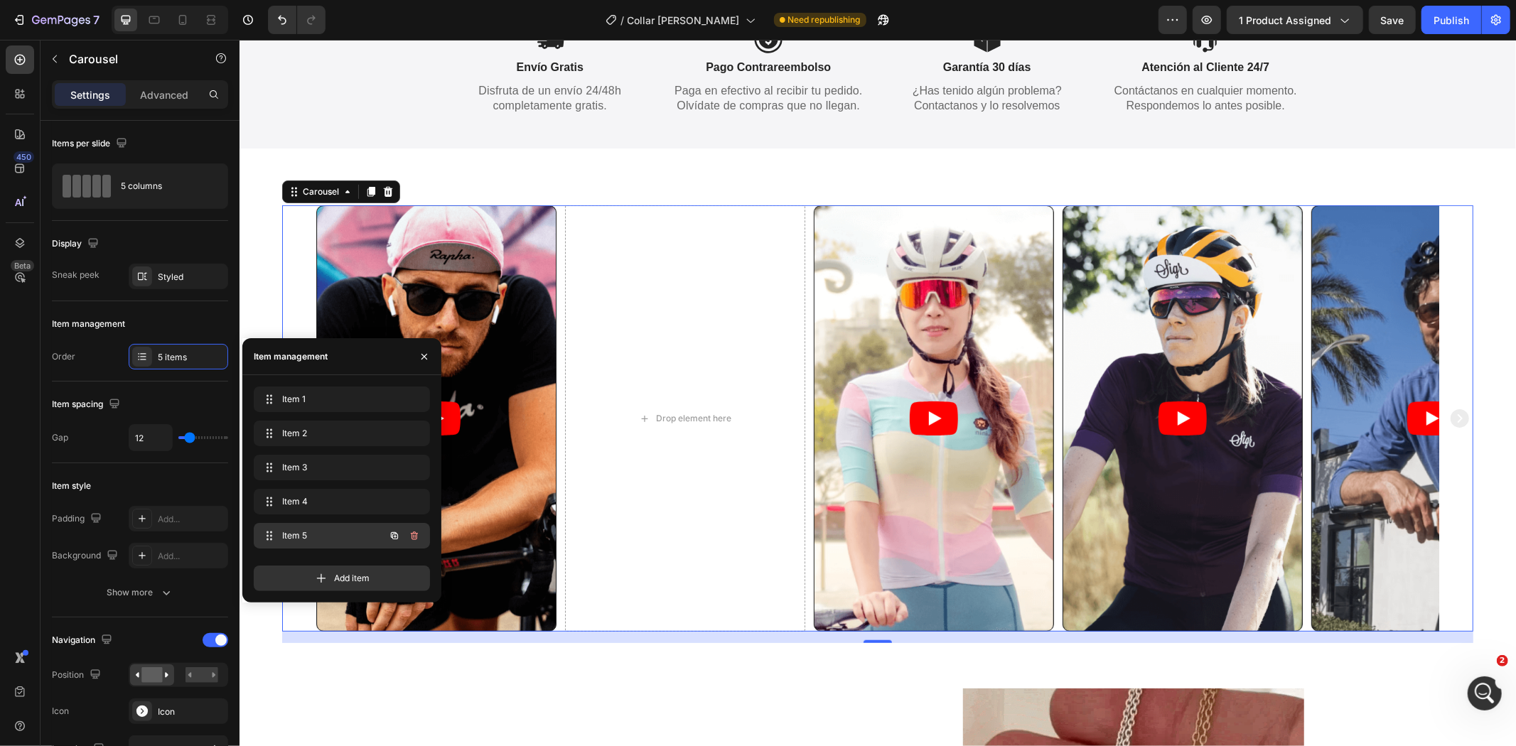
click at [346, 530] on span "Item 5" at bounding box center [322, 536] width 80 height 13
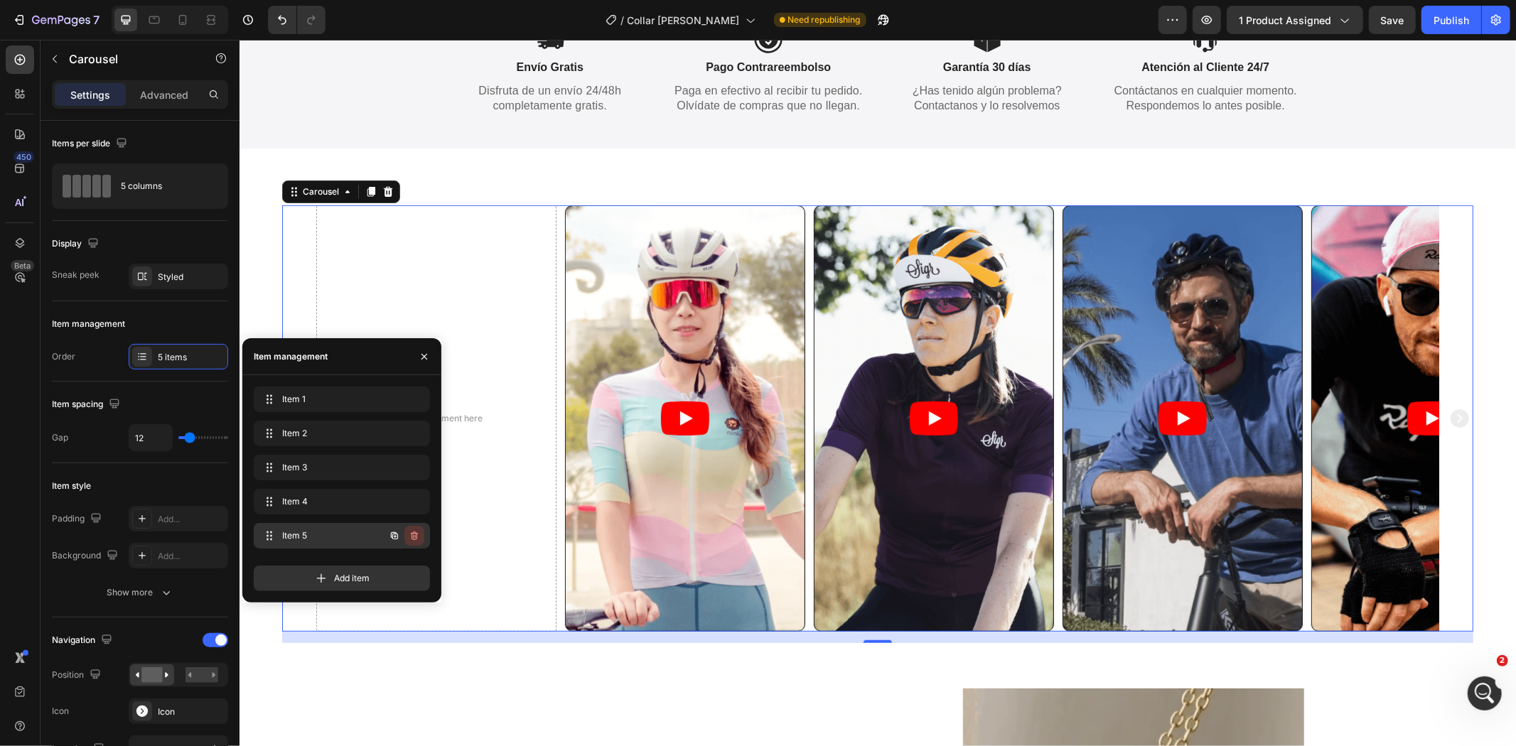
click at [414, 536] on icon "button" at bounding box center [414, 535] width 11 height 11
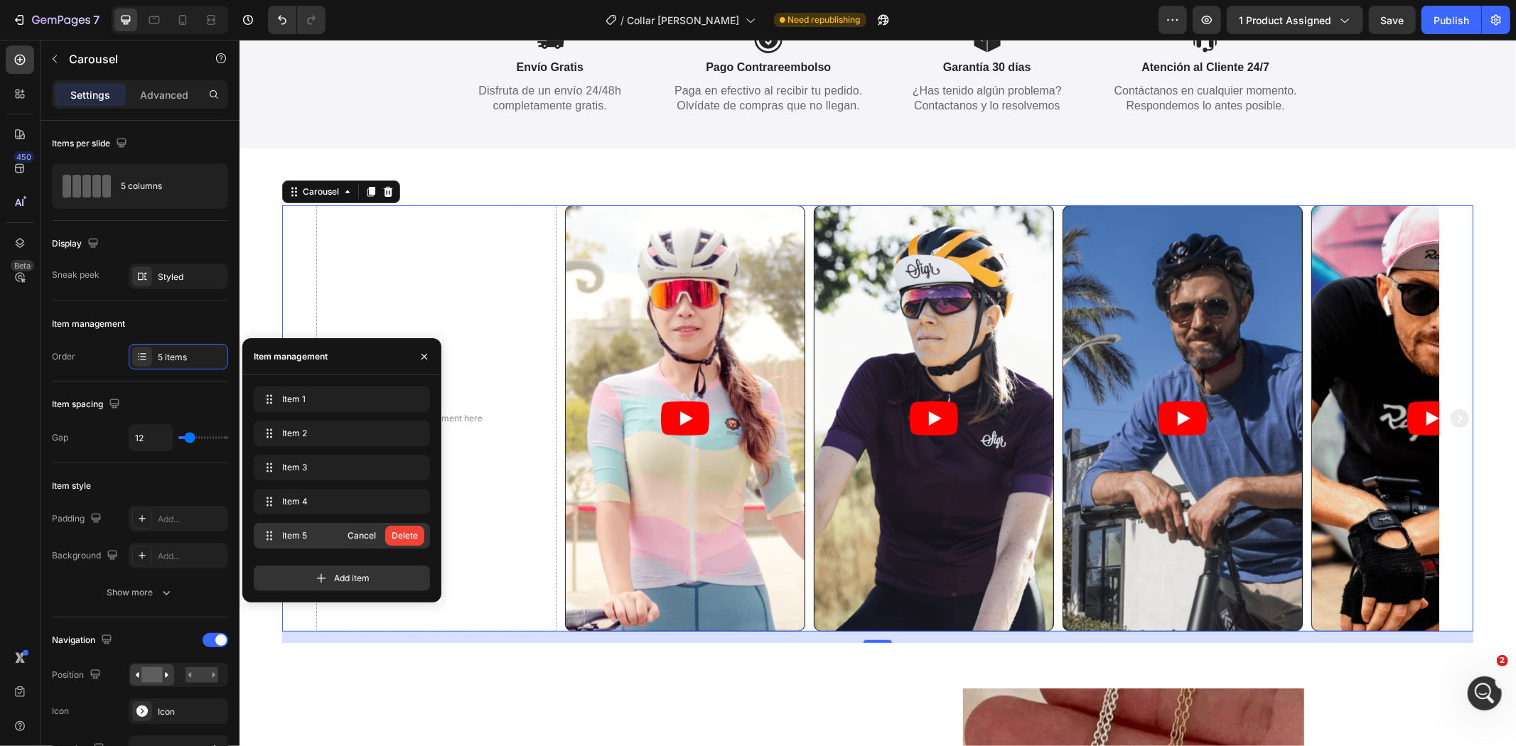
click at [414, 536] on div "Delete" at bounding box center [405, 536] width 26 height 13
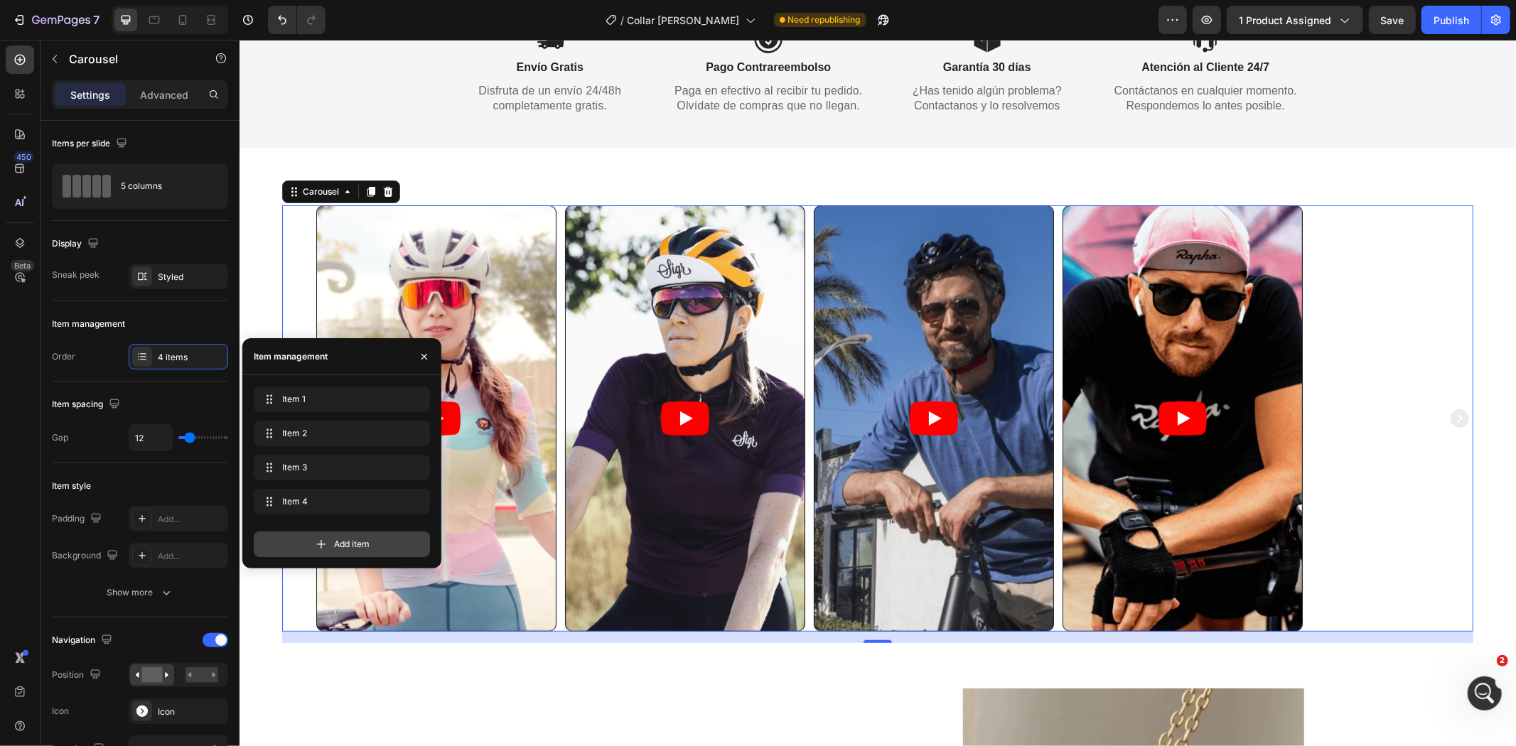
click at [324, 546] on icon at bounding box center [321, 544] width 14 height 14
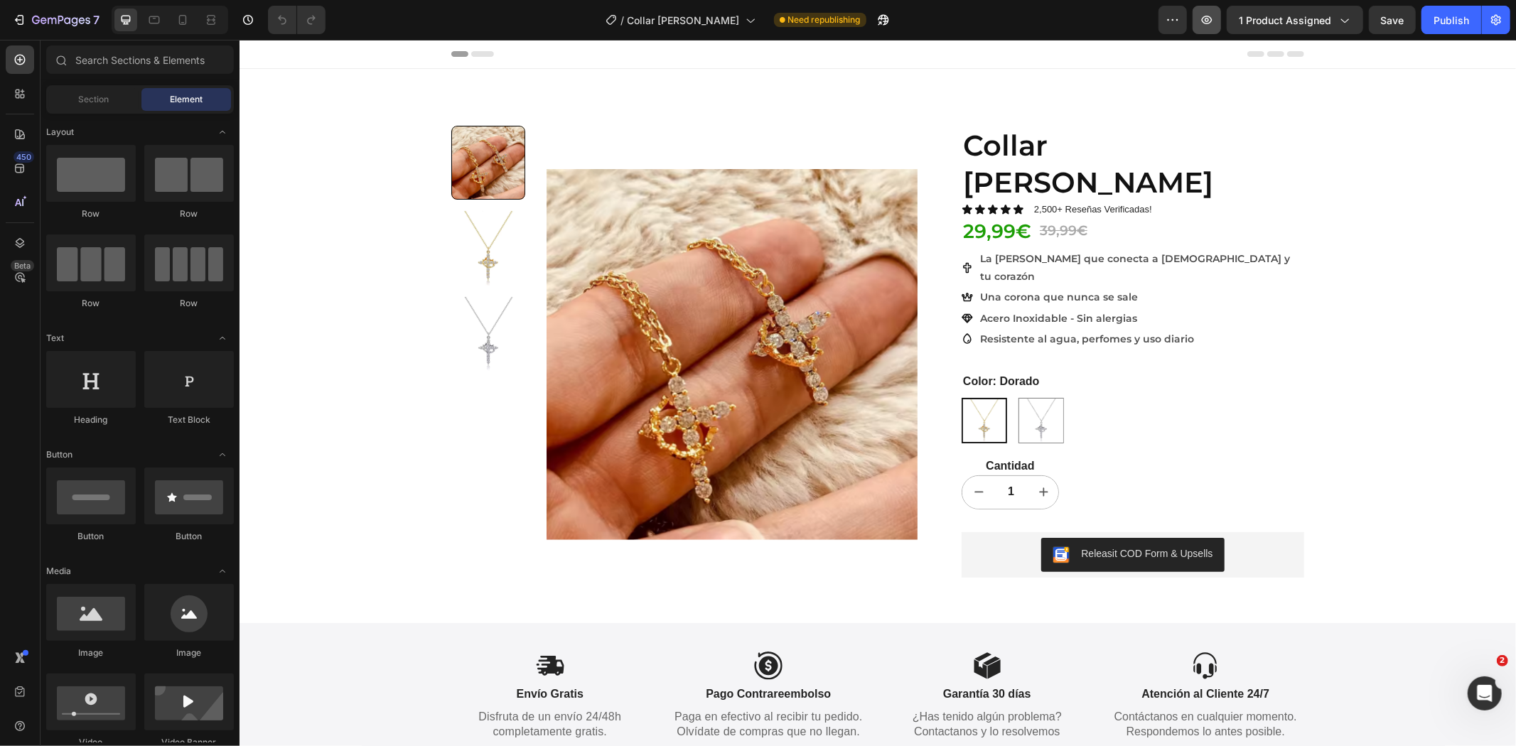
click at [1211, 28] on button "button" at bounding box center [1207, 20] width 28 height 28
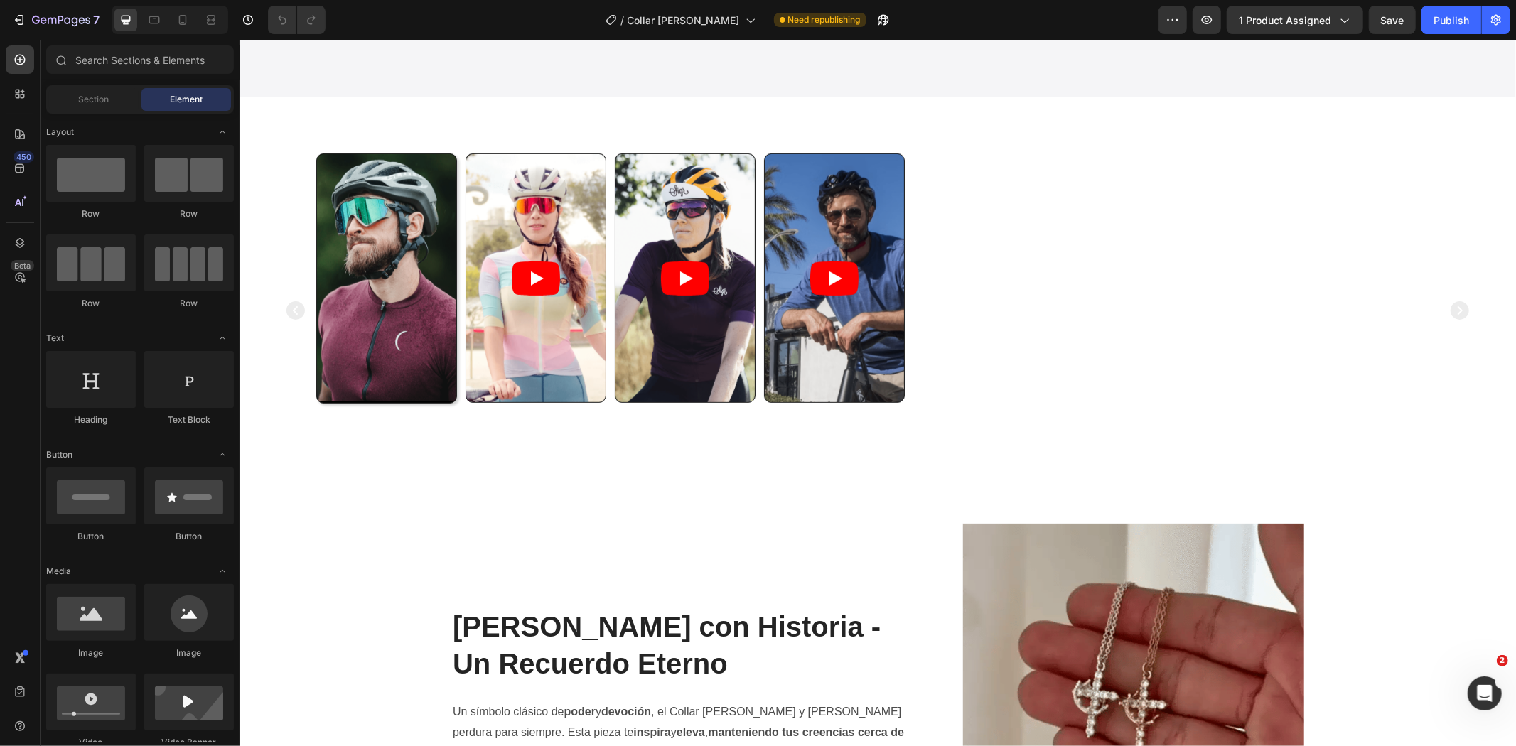
scroll to position [658, 0]
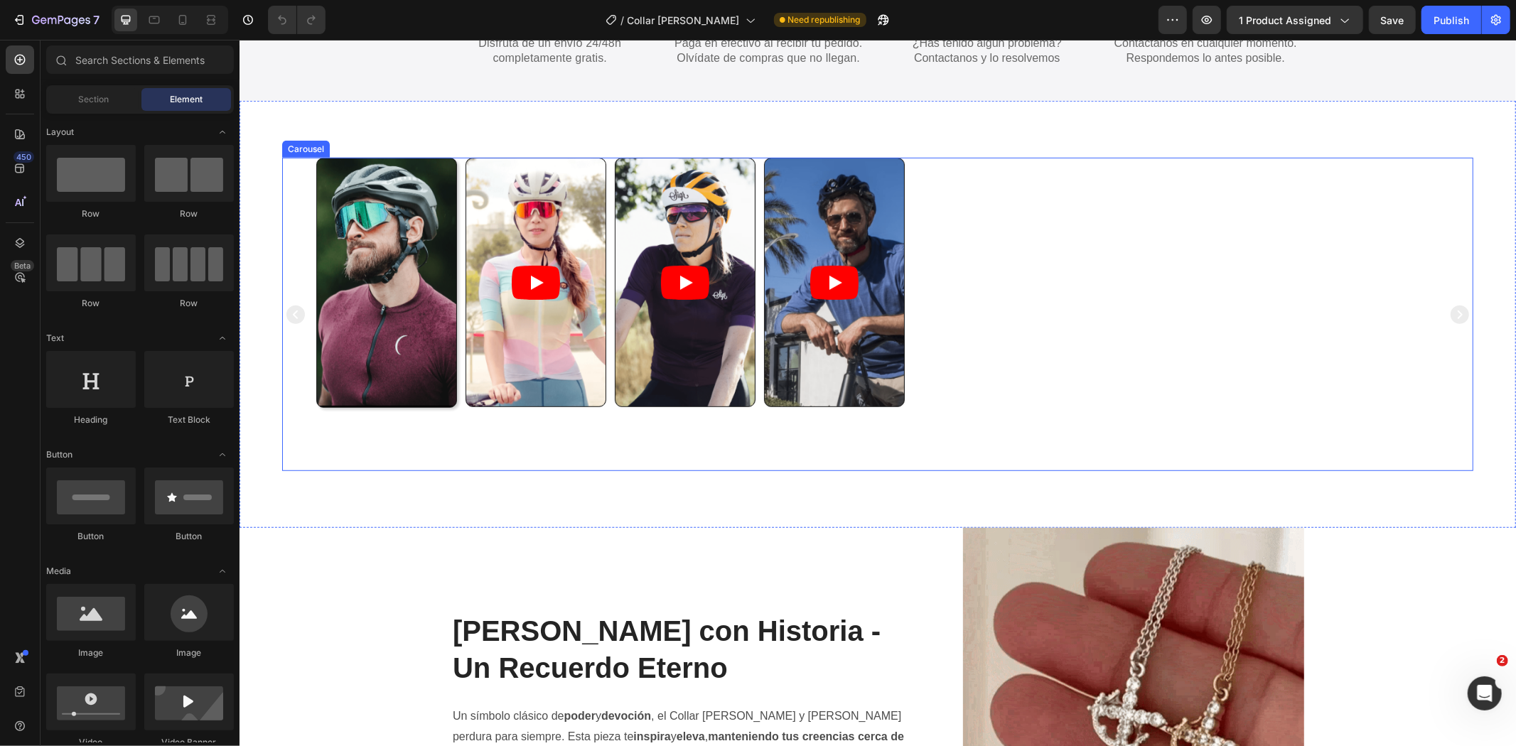
click at [1034, 307] on div "Video Video Video Video" at bounding box center [877, 314] width 1123 height 314
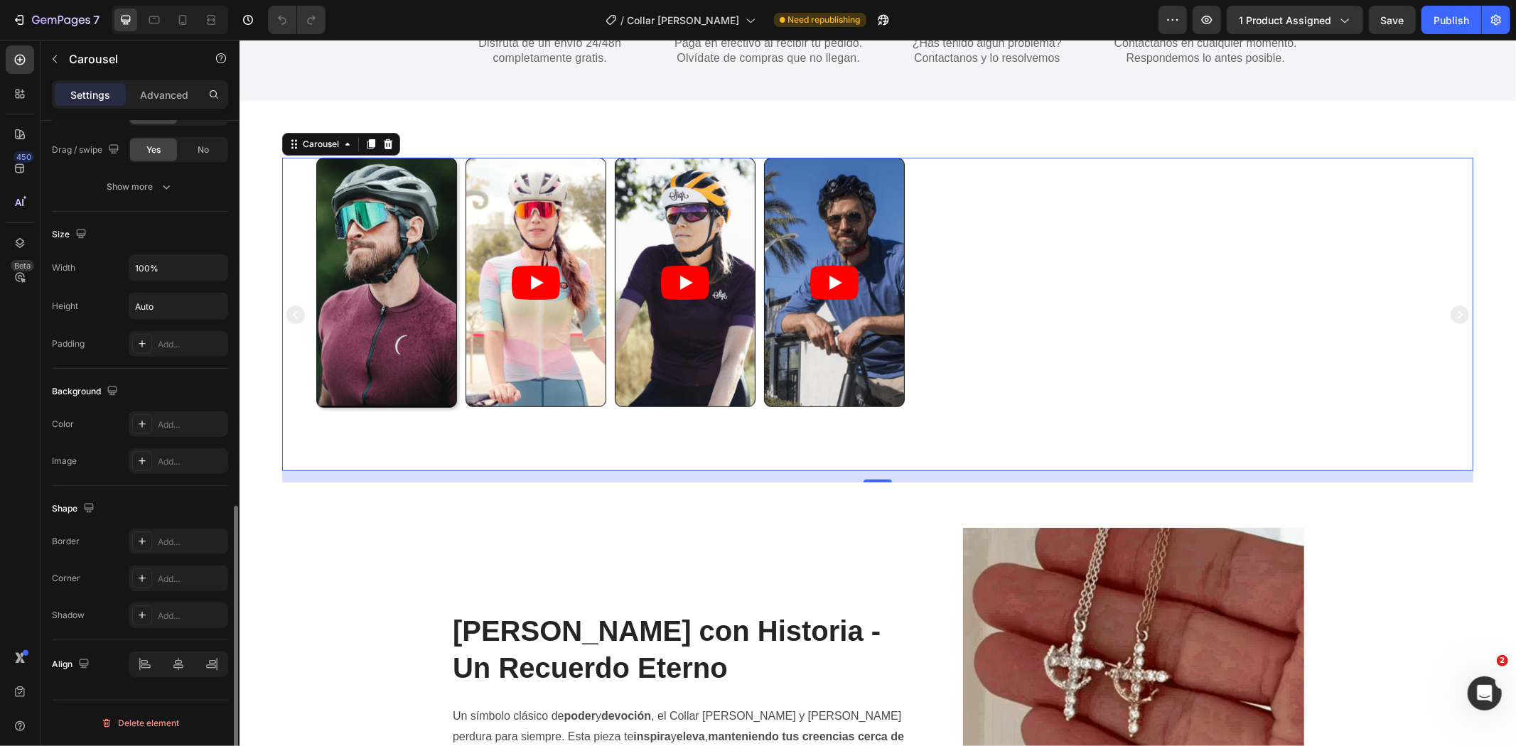
scroll to position [779, 0]
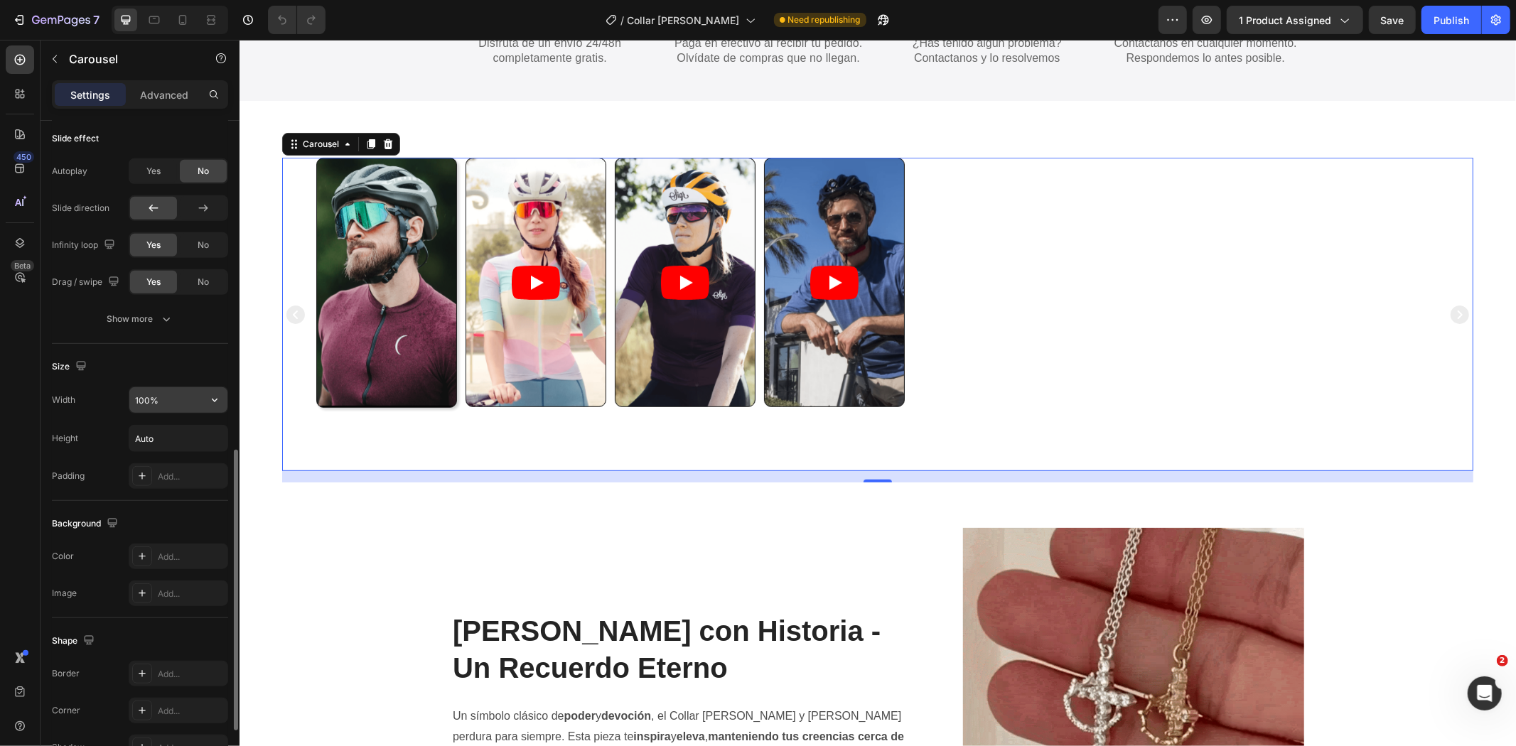
click at [205, 401] on button "button" at bounding box center [215, 400] width 26 height 26
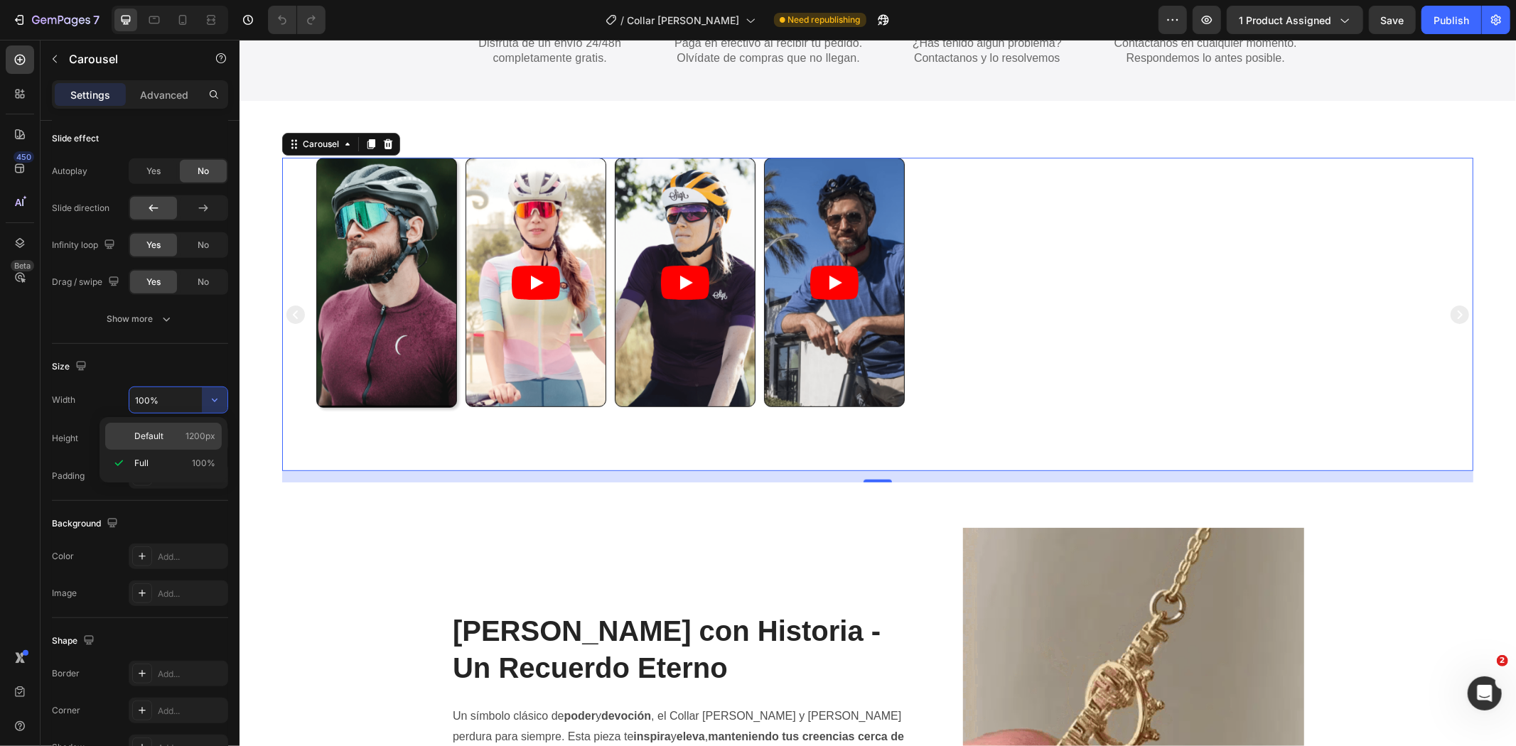
click at [173, 441] on p "Default 1200px" at bounding box center [174, 436] width 81 height 13
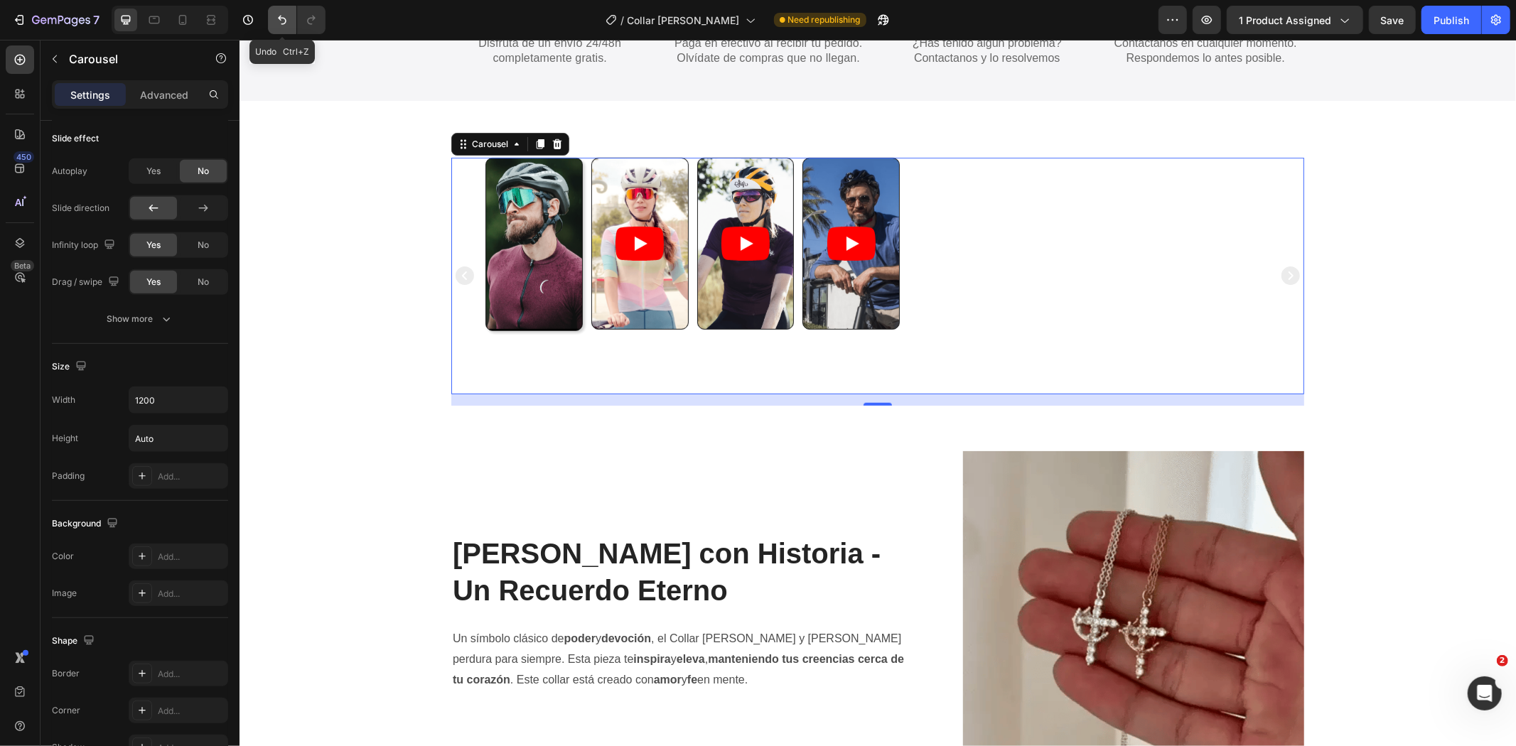
click at [281, 9] on button "Undo/Redo" at bounding box center [282, 20] width 28 height 28
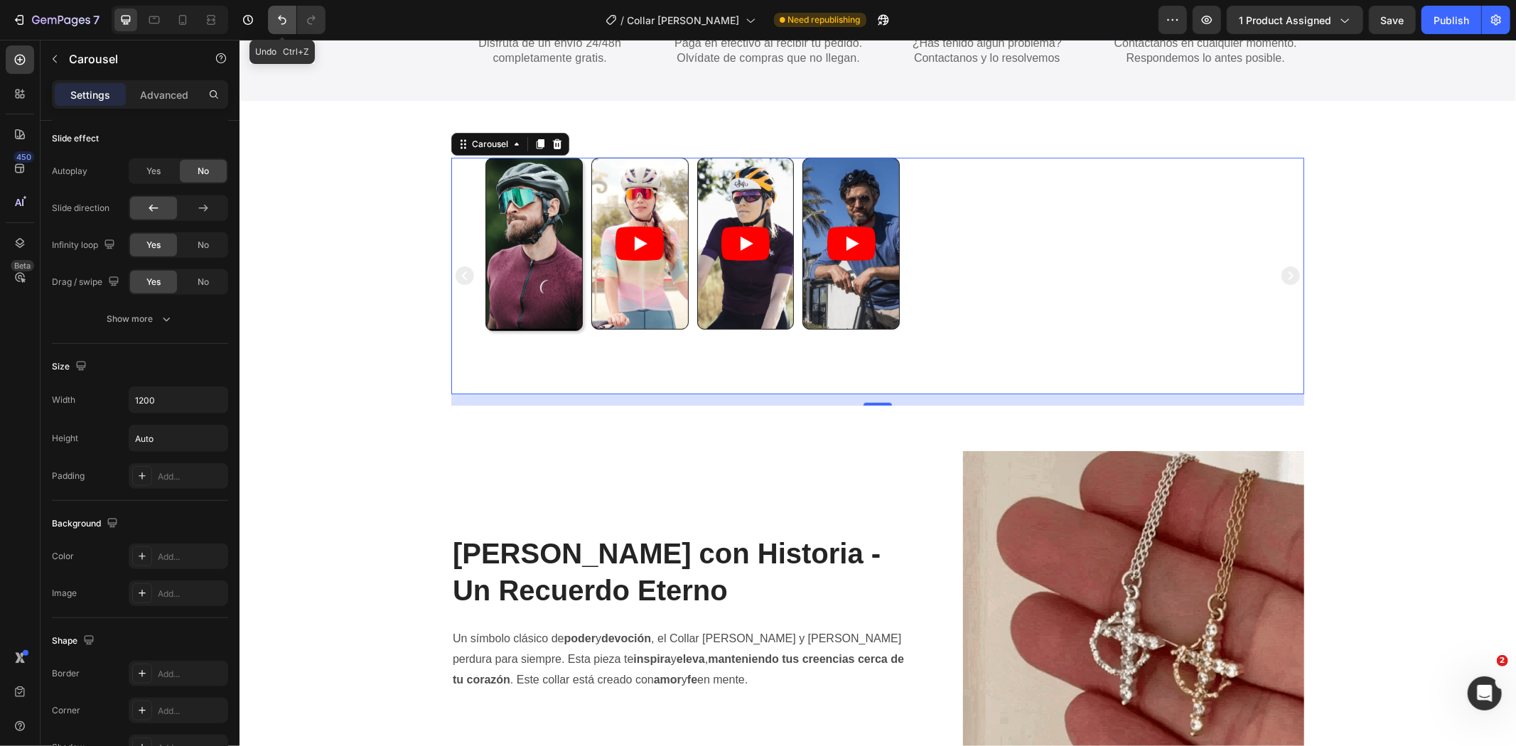
type input "100%"
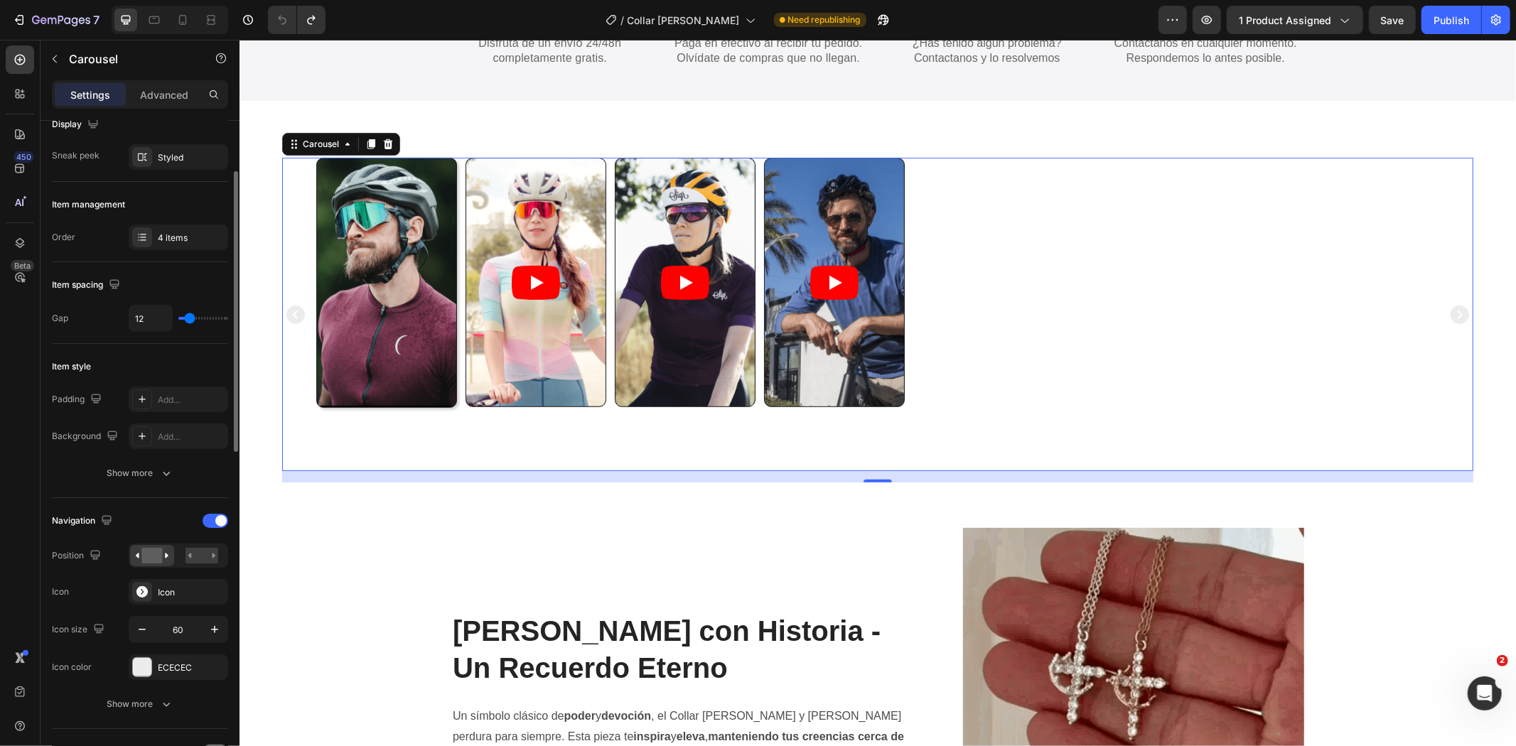
scroll to position [0, 0]
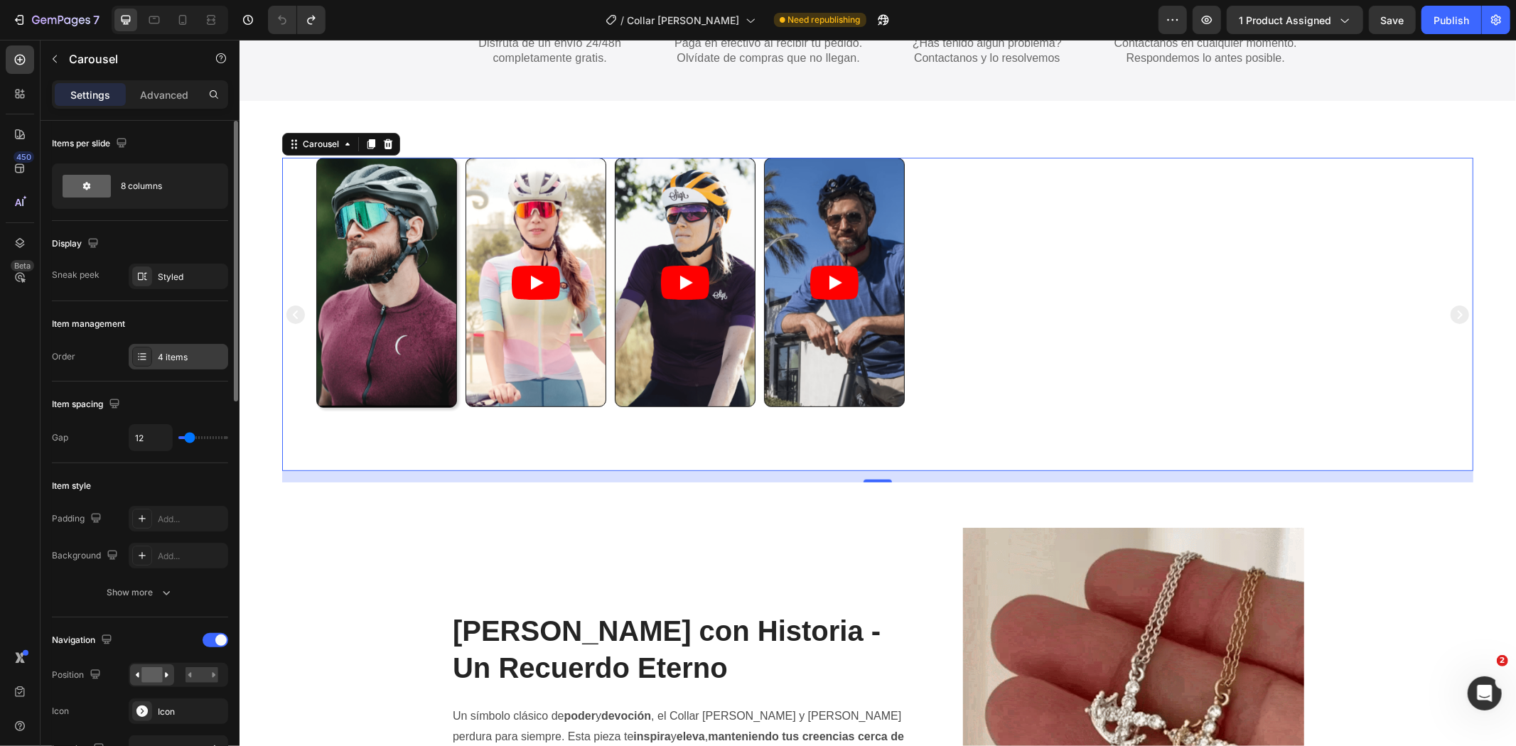
click at [169, 365] on div "4 items" at bounding box center [179, 357] width 100 height 26
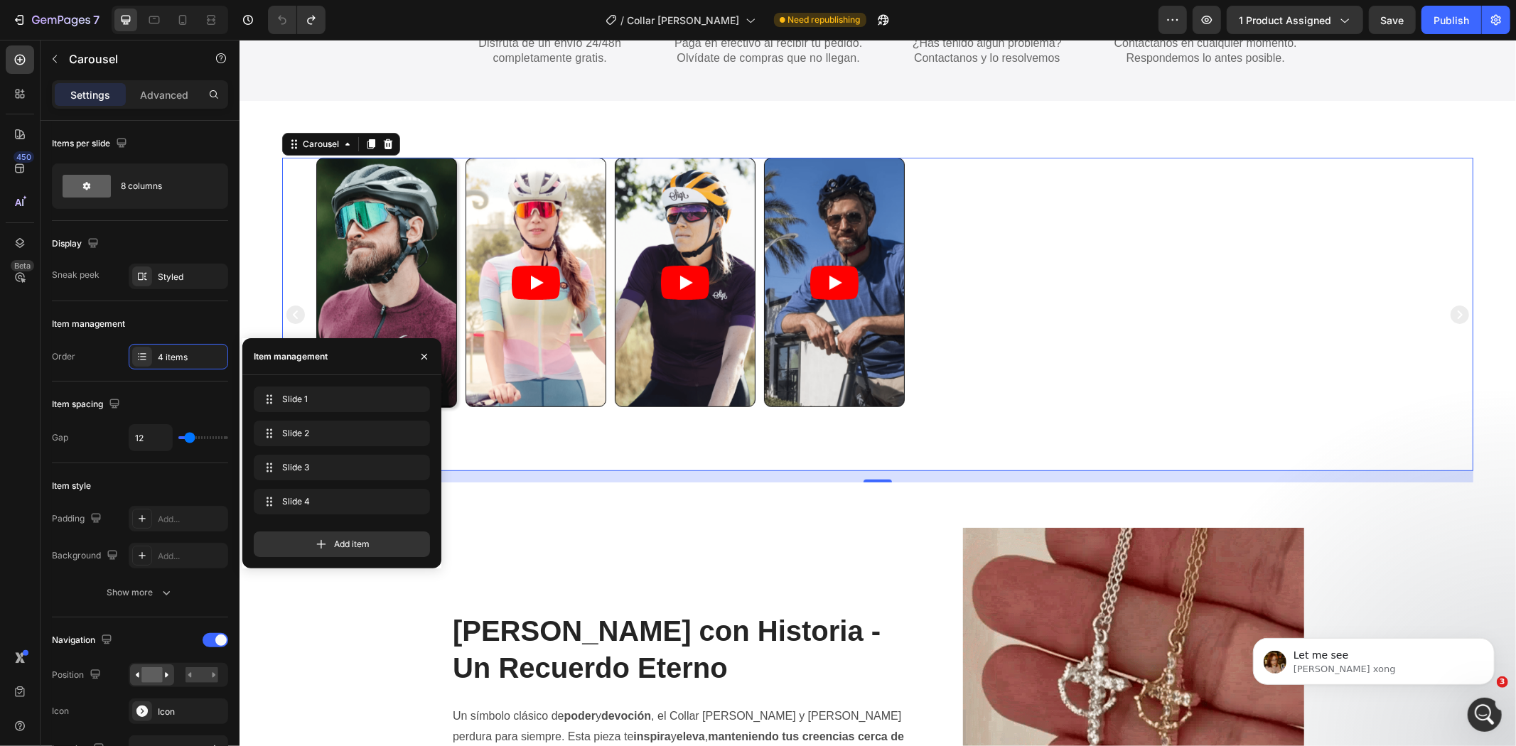
click at [1450, 314] on icon "Carousel Next Arrow" at bounding box center [1459, 314] width 18 height 18
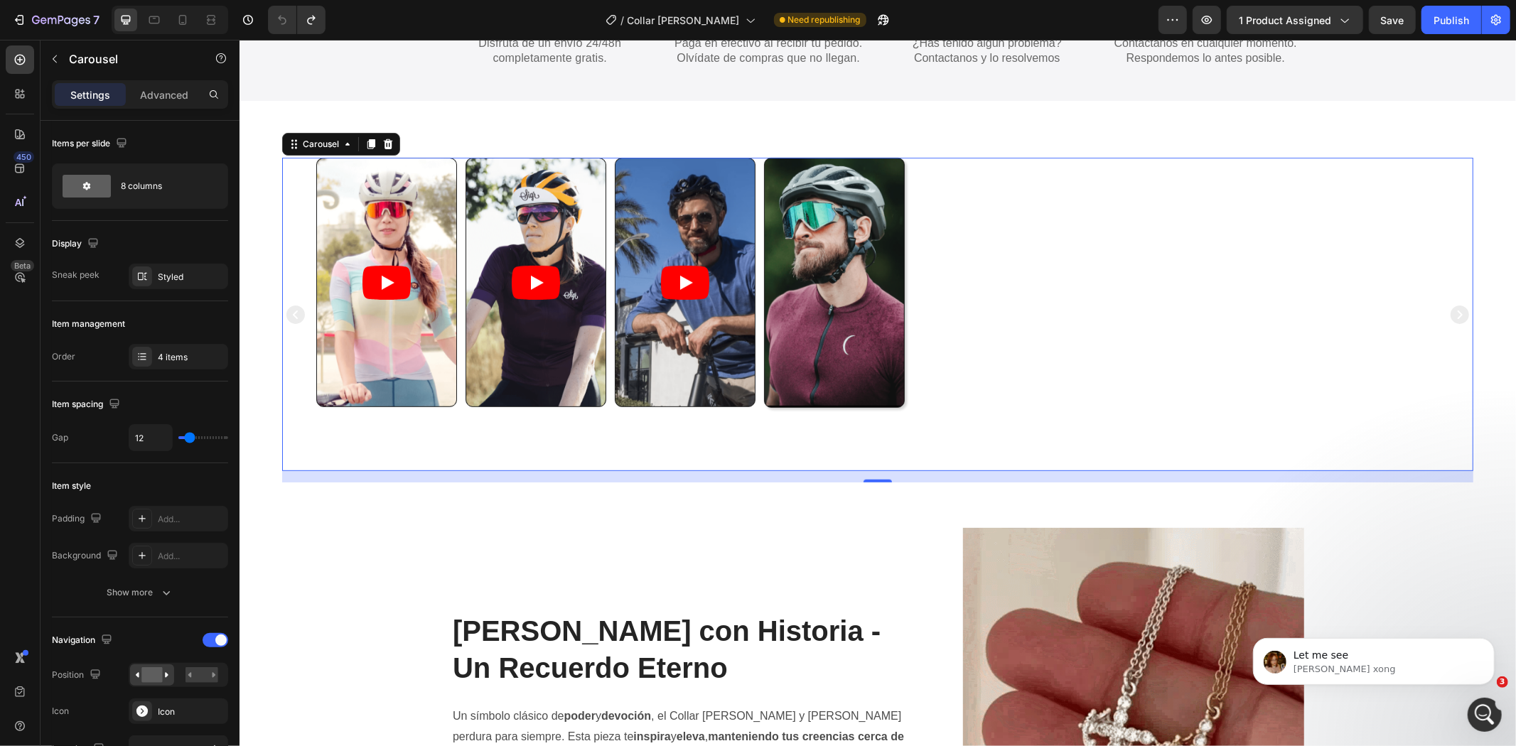
click at [1450, 314] on icon "Carousel Next Arrow" at bounding box center [1459, 314] width 18 height 18
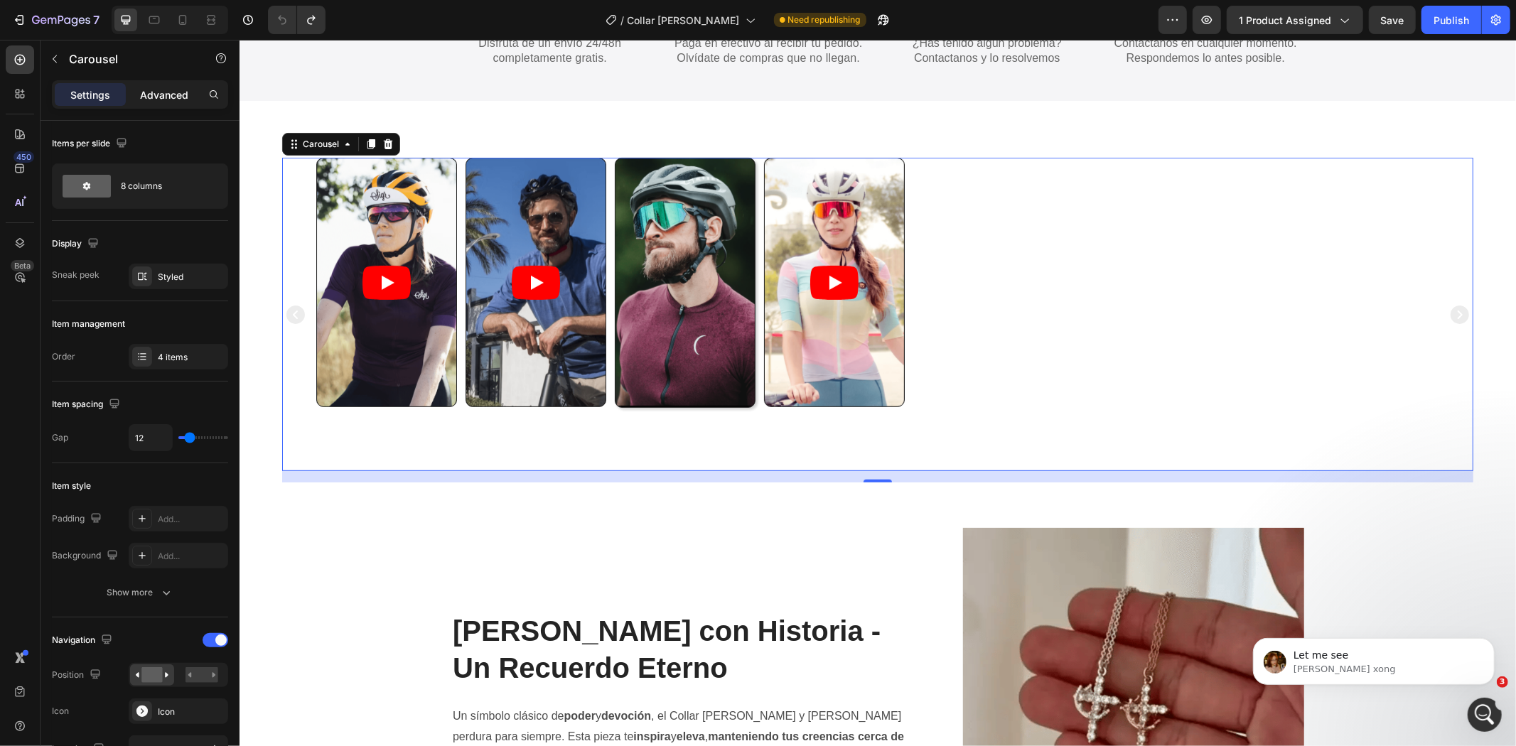
click at [188, 104] on div "Advanced" at bounding box center [164, 94] width 71 height 23
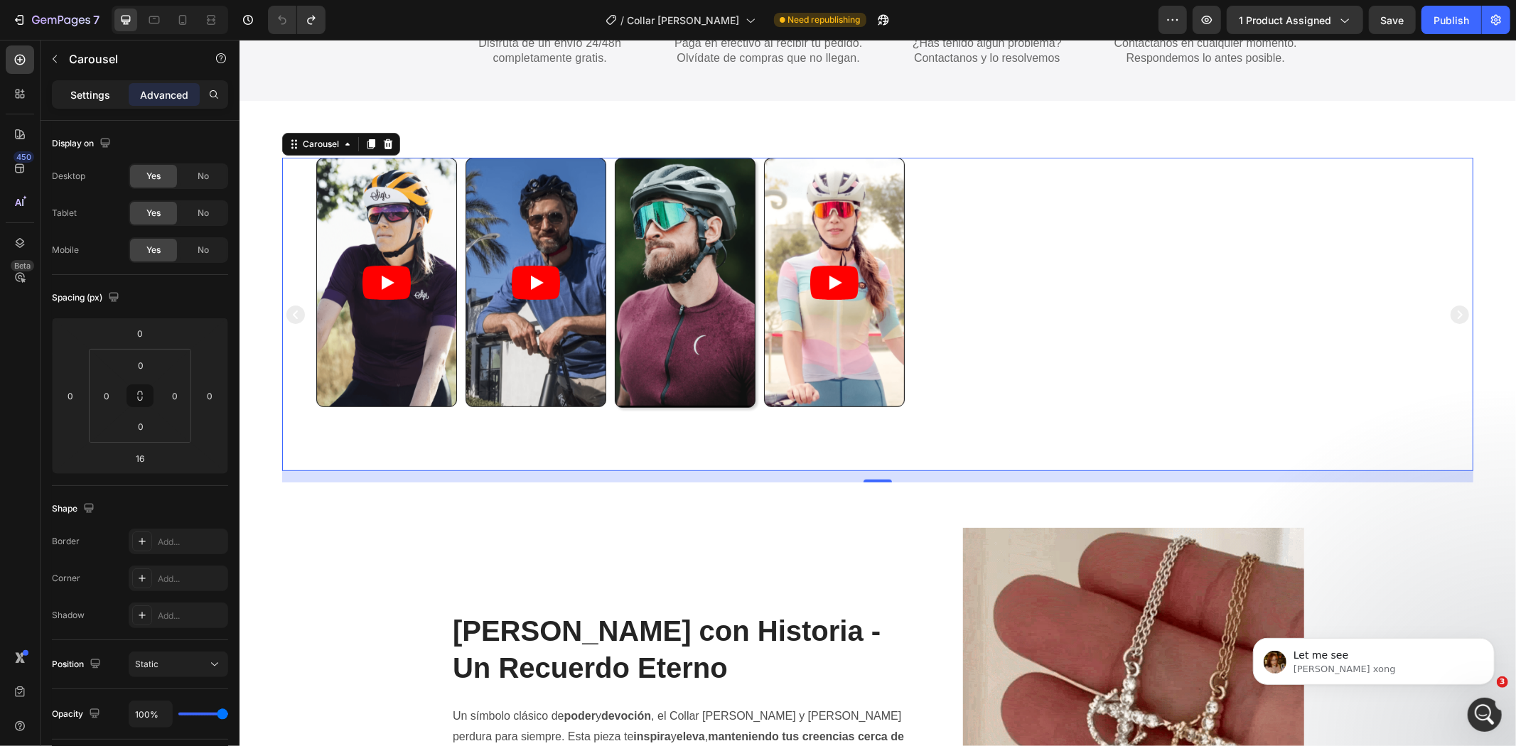
click at [100, 103] on div "Settings" at bounding box center [90, 94] width 71 height 23
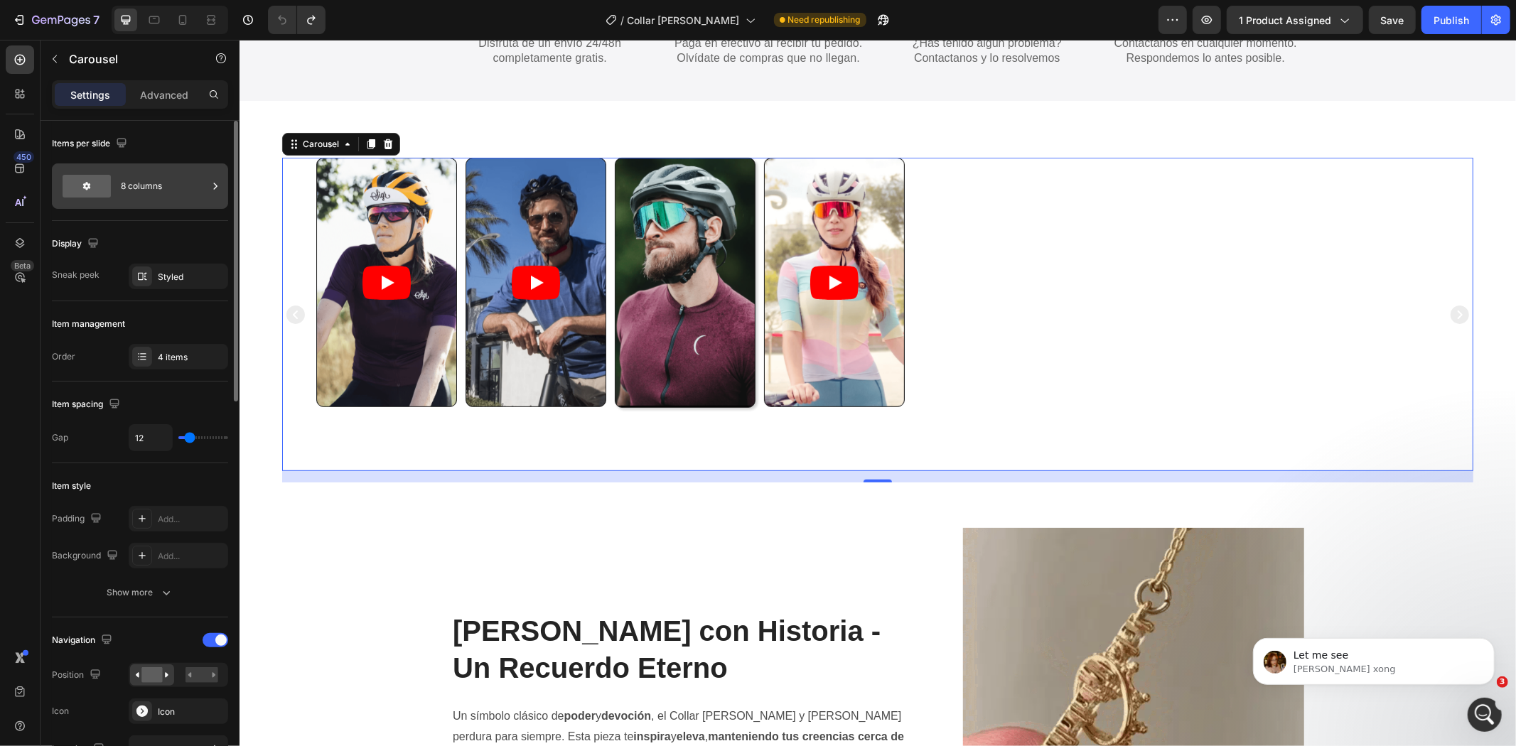
click at [167, 188] on div "8 columns" at bounding box center [164, 186] width 87 height 33
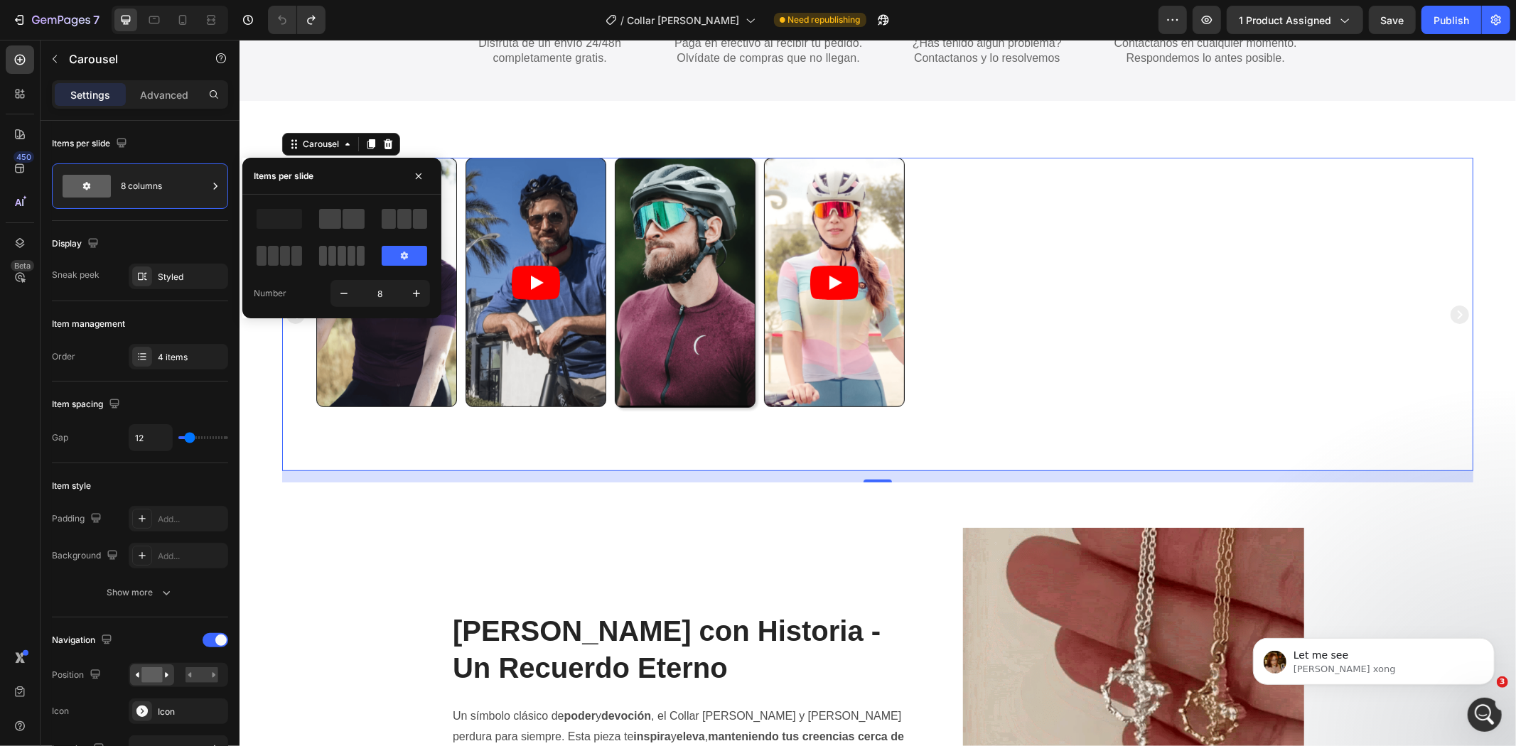
click at [357, 260] on span at bounding box center [361, 256] width 8 height 20
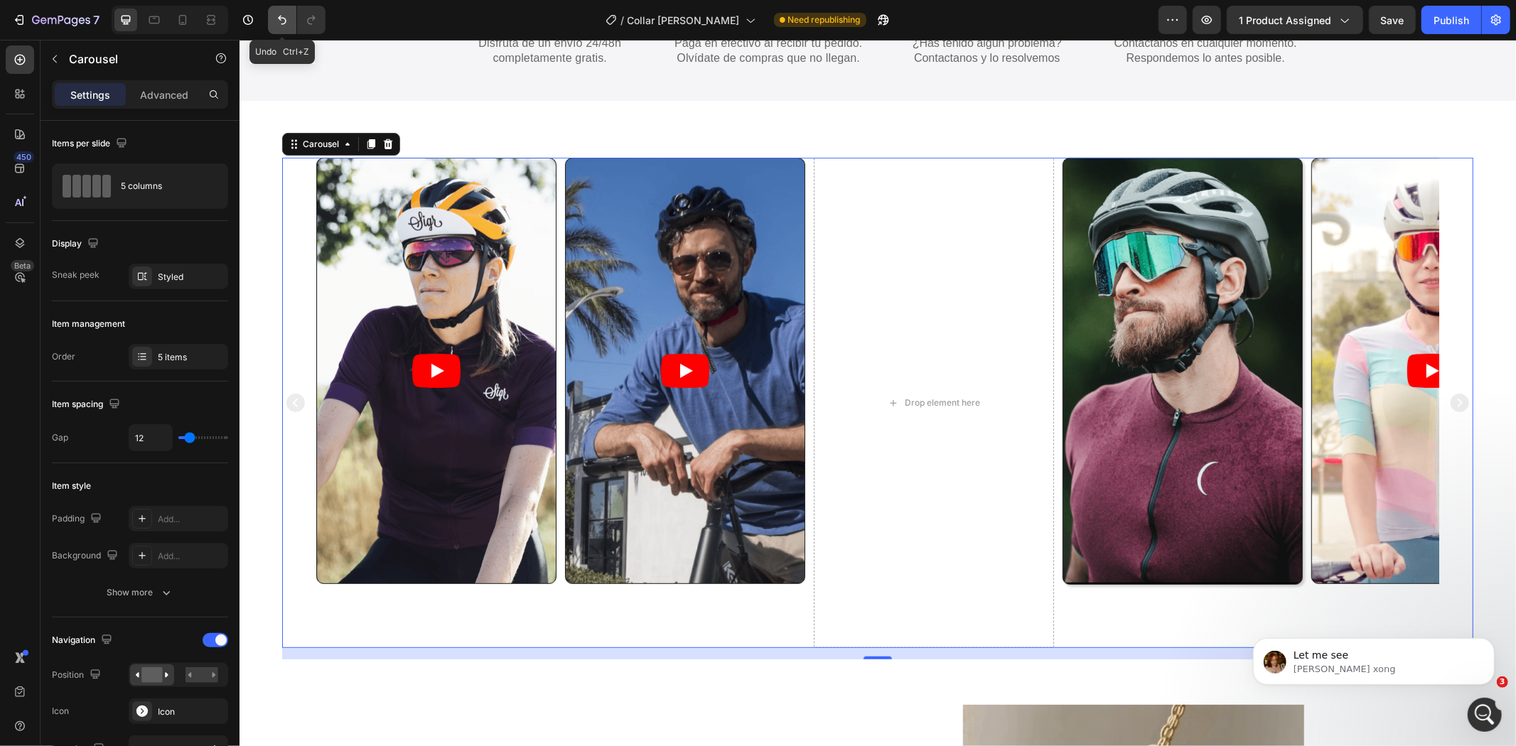
click at [282, 20] on icon "Undo/Redo" at bounding box center [282, 20] width 14 height 14
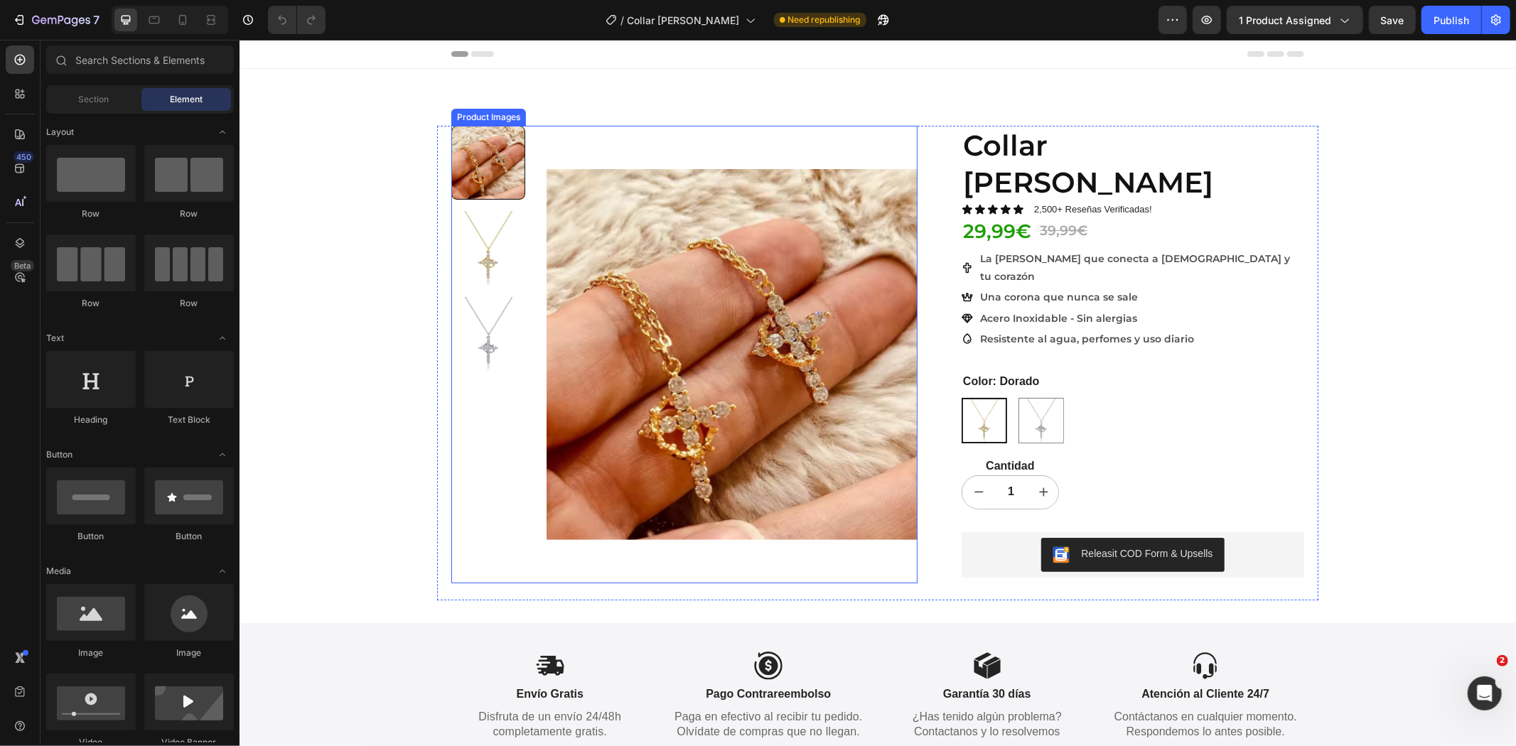
scroll to position [658, 0]
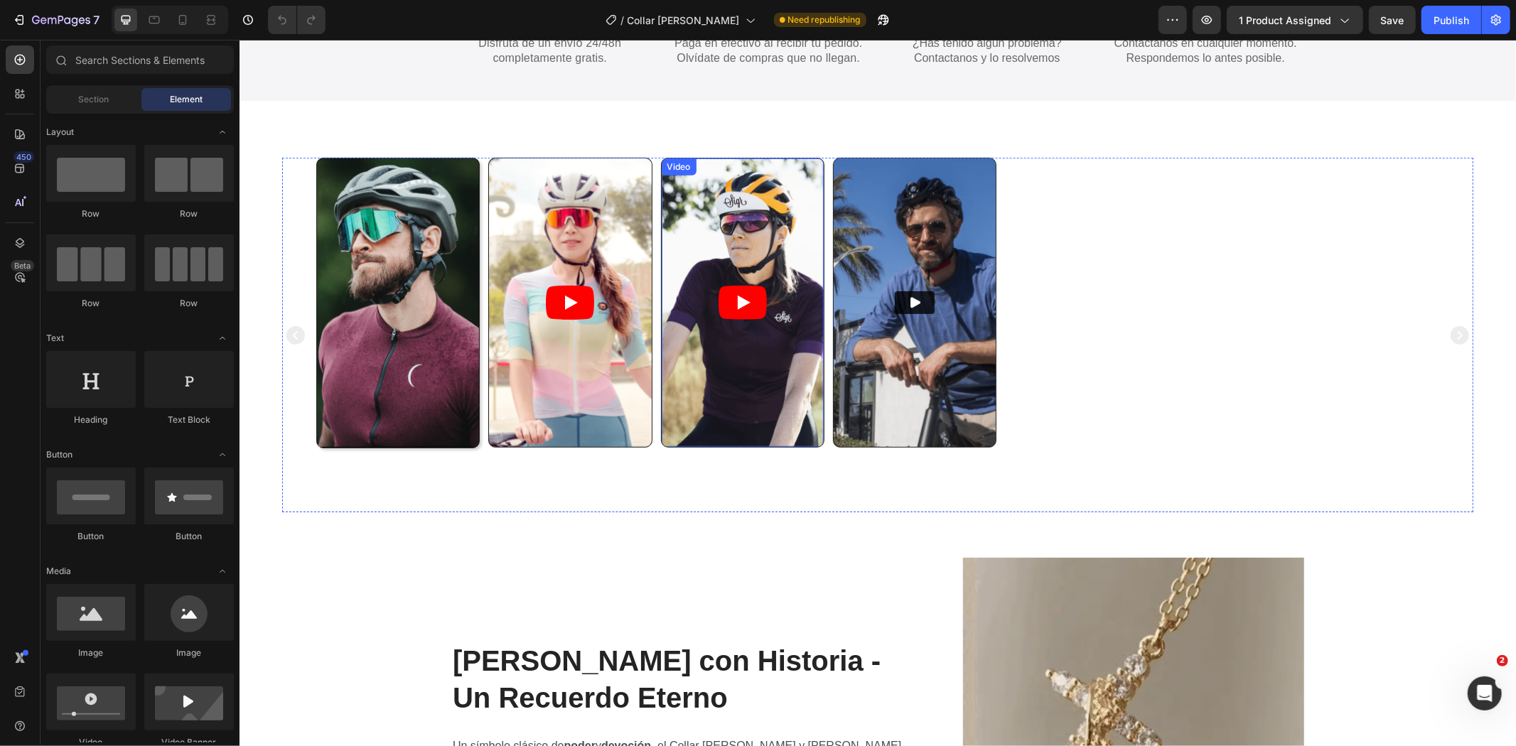
click at [1128, 312] on div "Video Video Video Video" at bounding box center [877, 334] width 1123 height 354
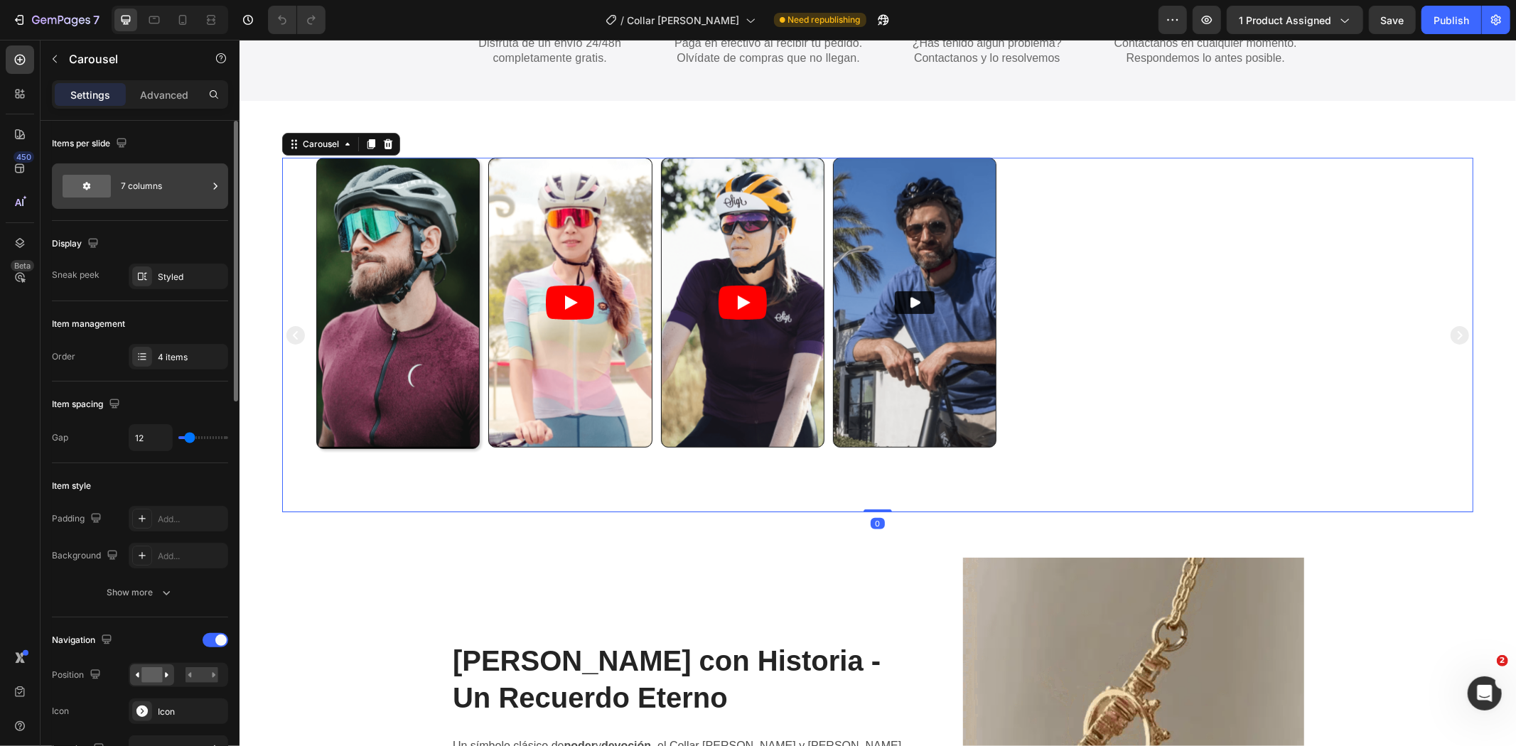
click at [146, 182] on div "7 columns" at bounding box center [164, 186] width 87 height 33
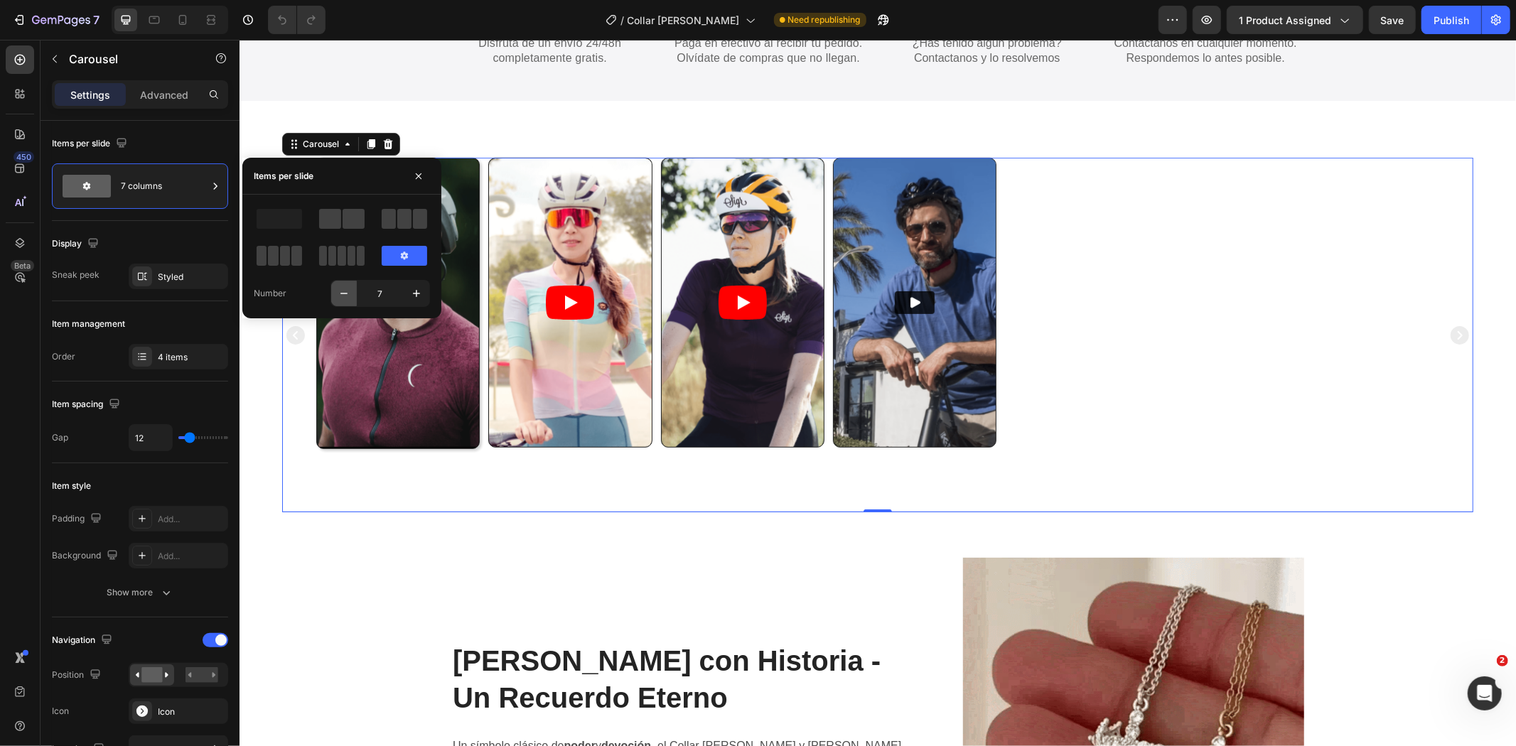
click at [350, 289] on icon "button" at bounding box center [344, 293] width 14 height 14
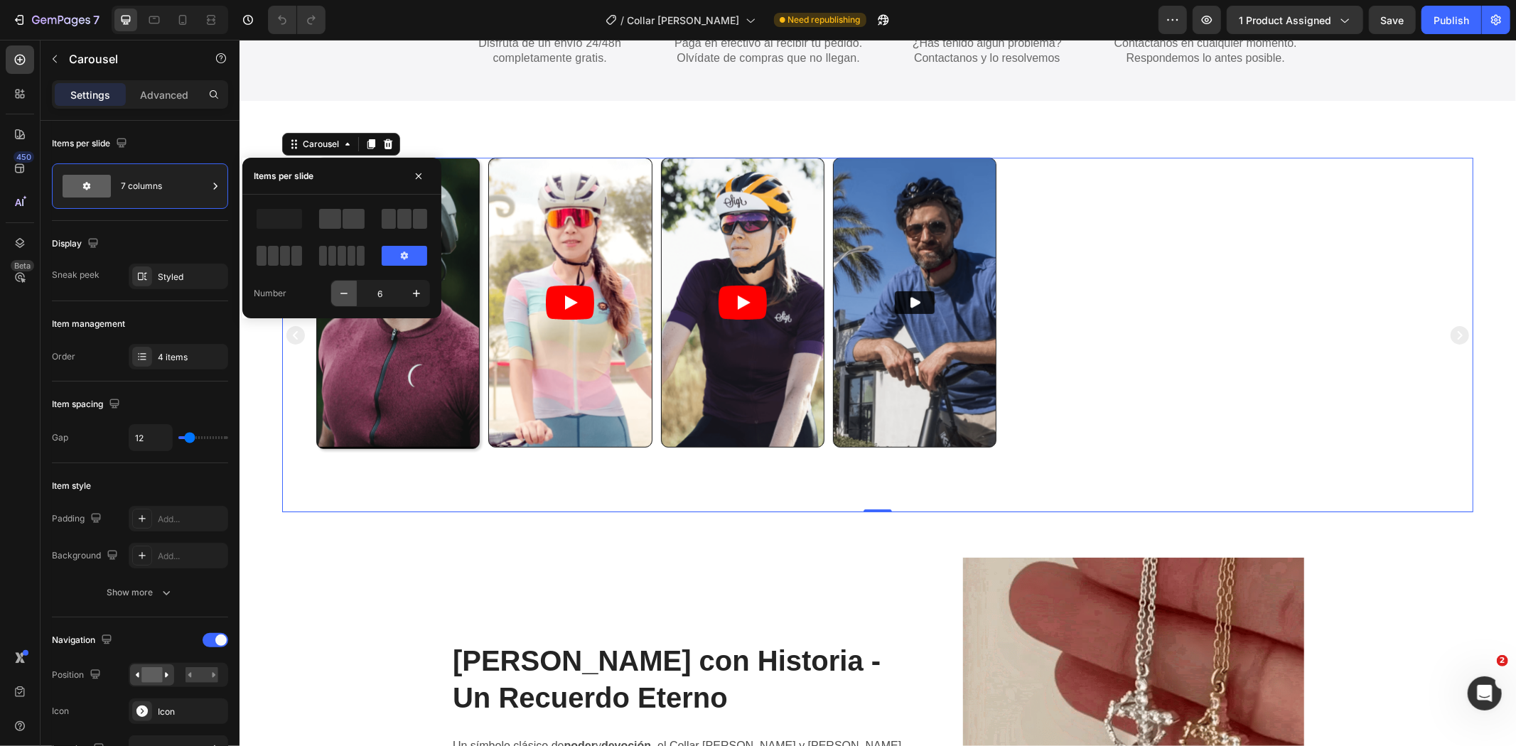
click at [350, 289] on icon "button" at bounding box center [344, 293] width 14 height 14
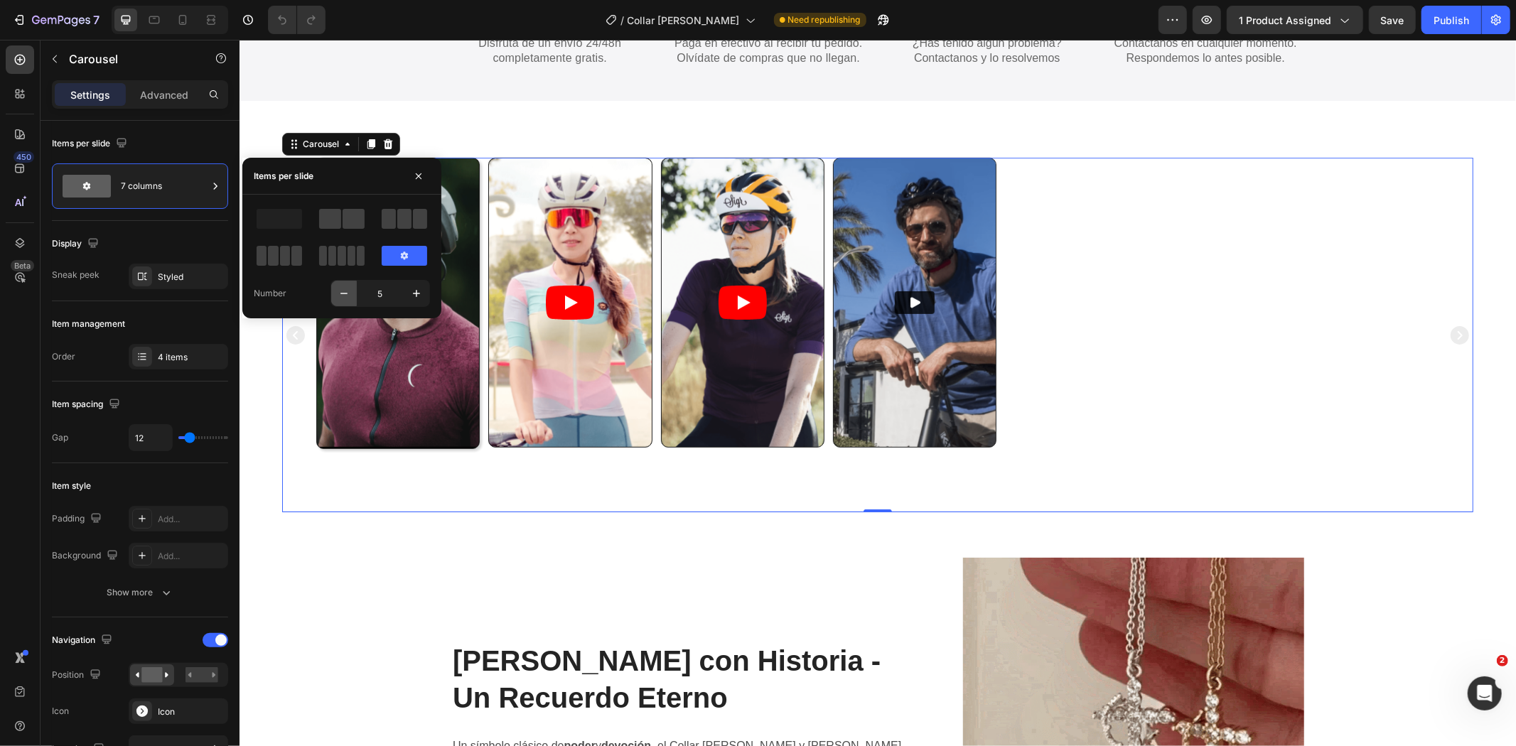
click at [350, 289] on icon "button" at bounding box center [344, 293] width 14 height 14
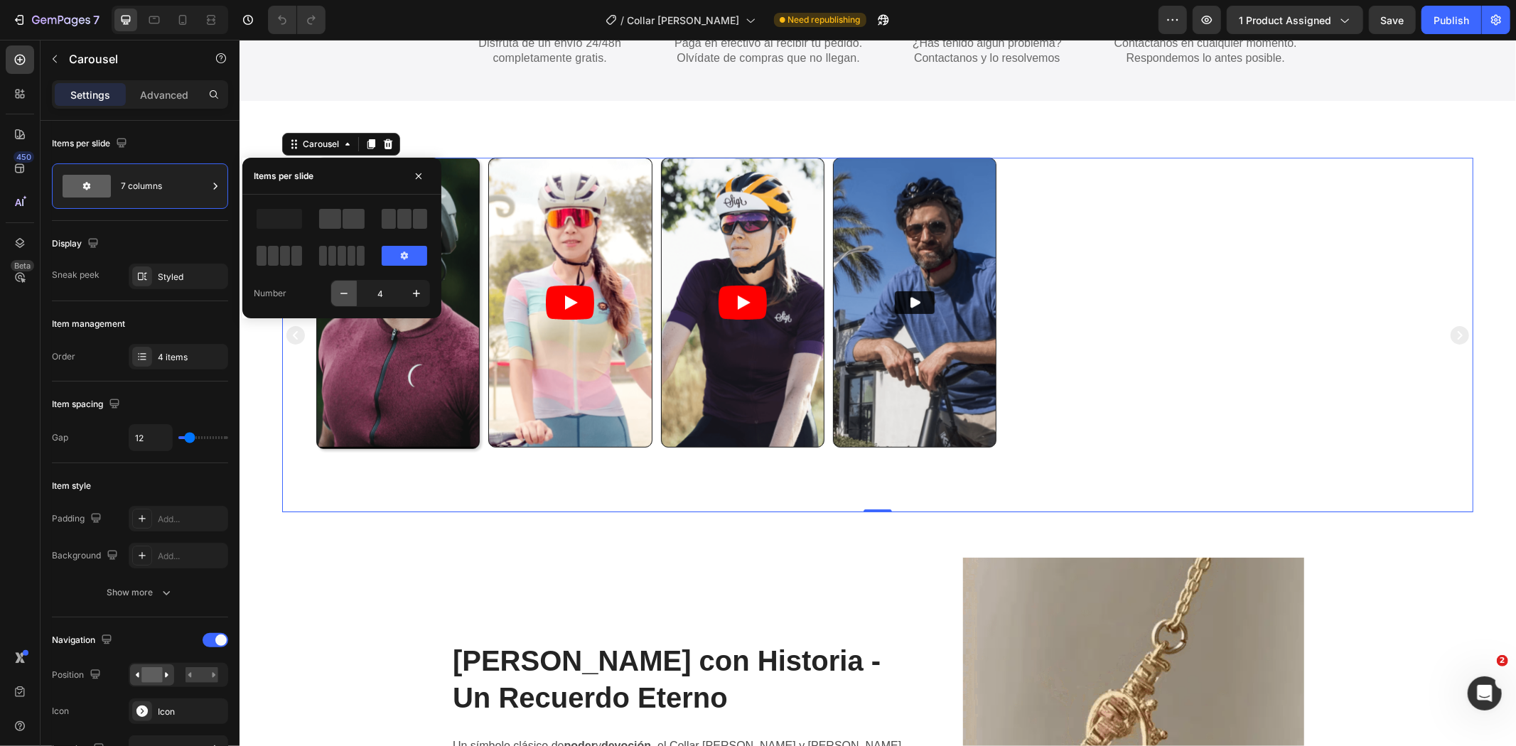
click at [350, 289] on icon "button" at bounding box center [344, 293] width 14 height 14
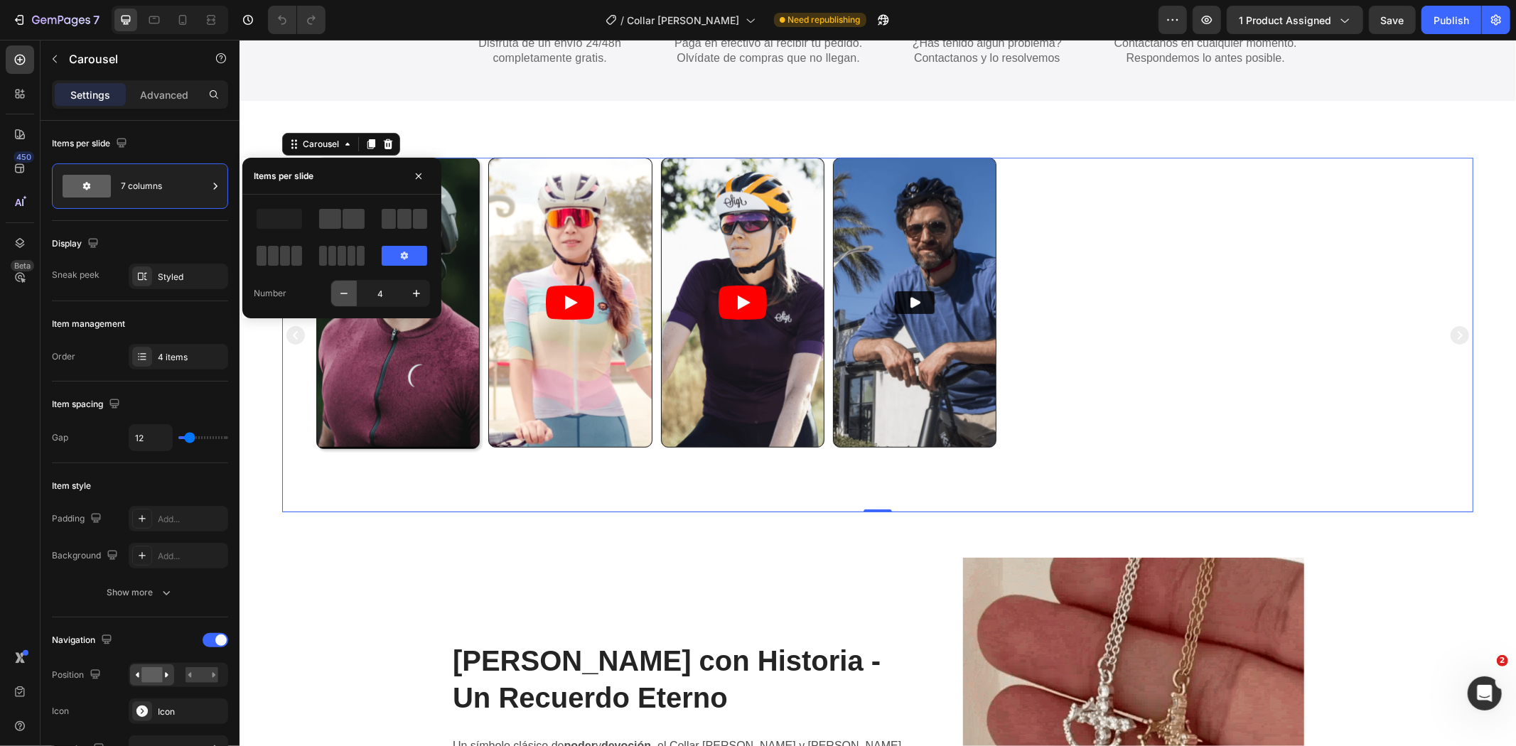
type input "3"
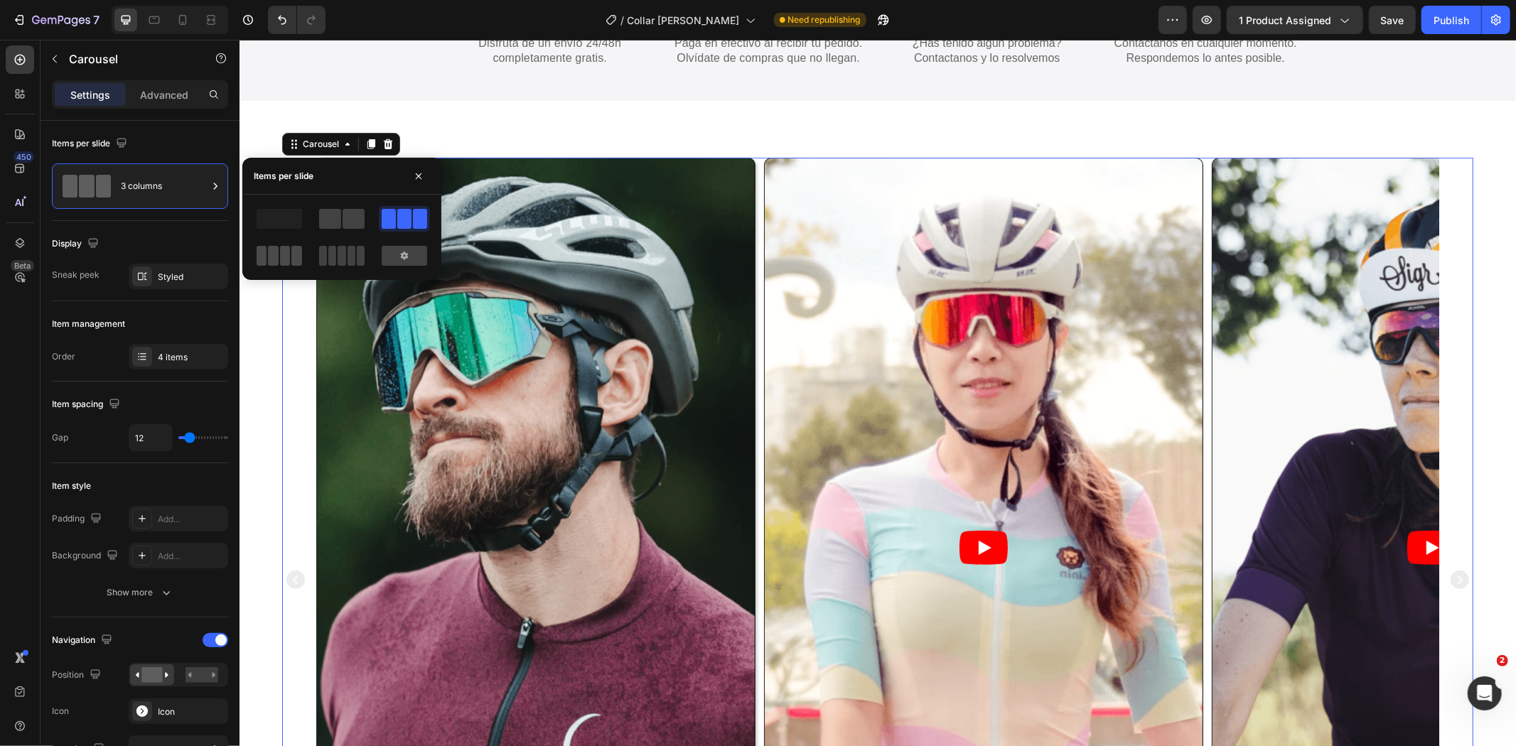
click at [357, 249] on span at bounding box center [361, 256] width 8 height 20
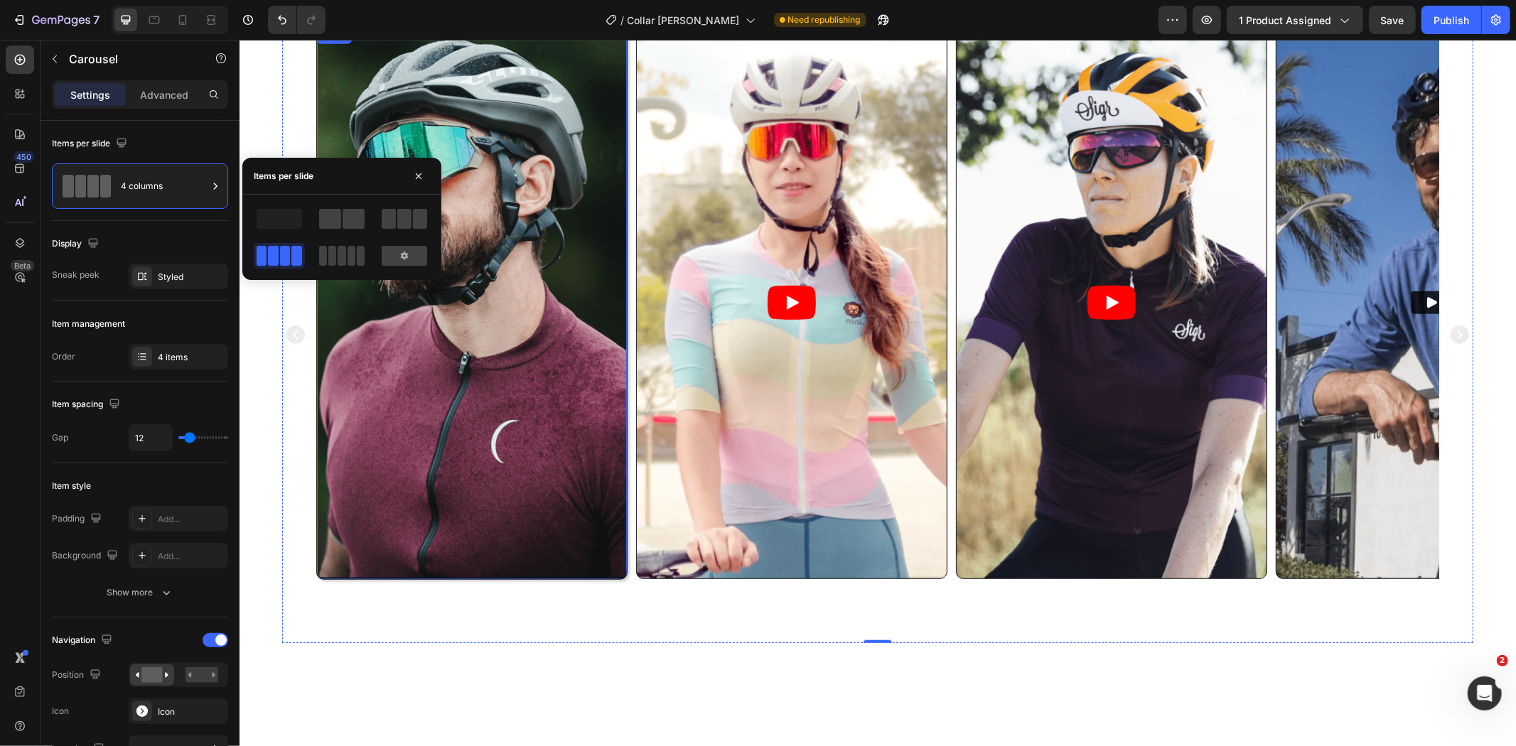
scroll to position [790, 0]
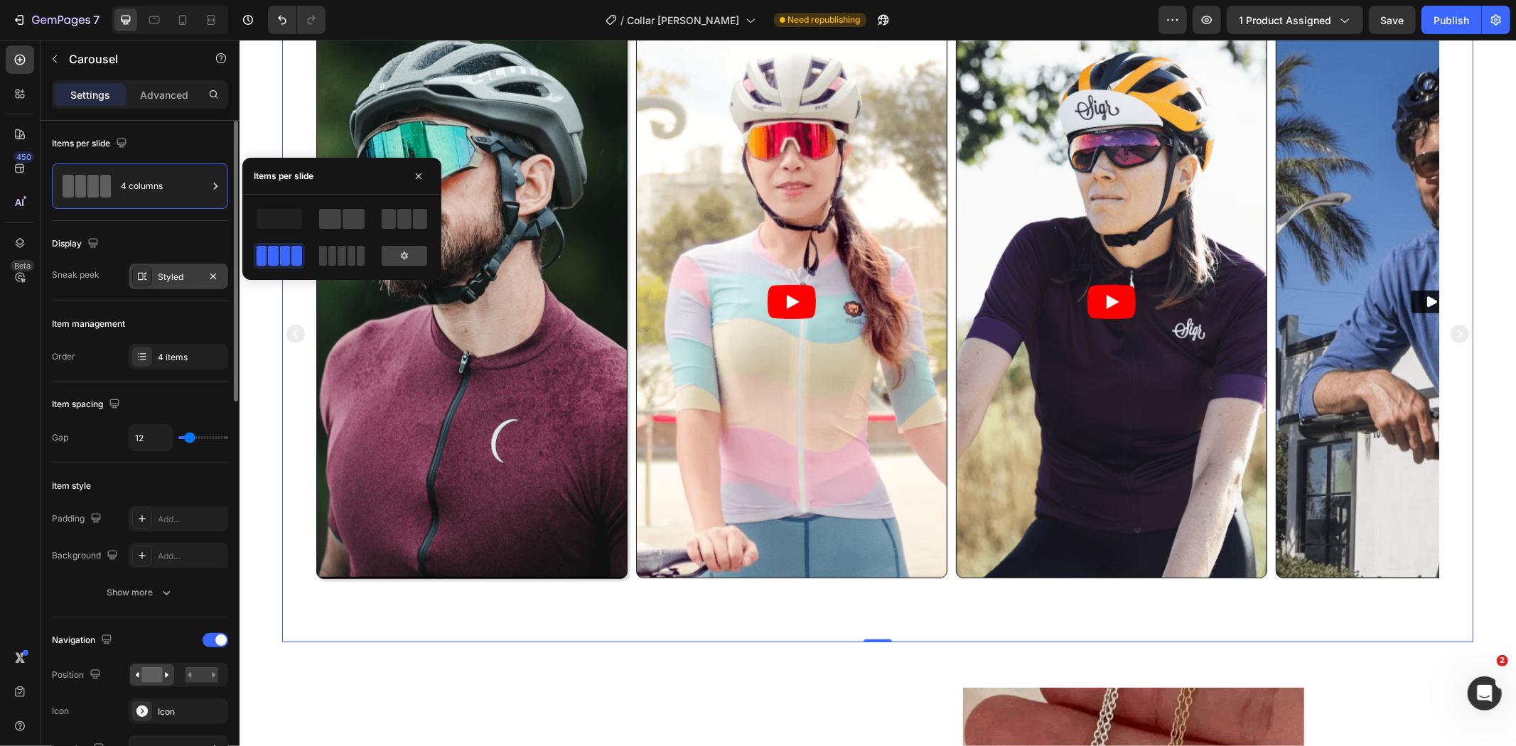
click at [183, 271] on div "Styled" at bounding box center [178, 277] width 41 height 13
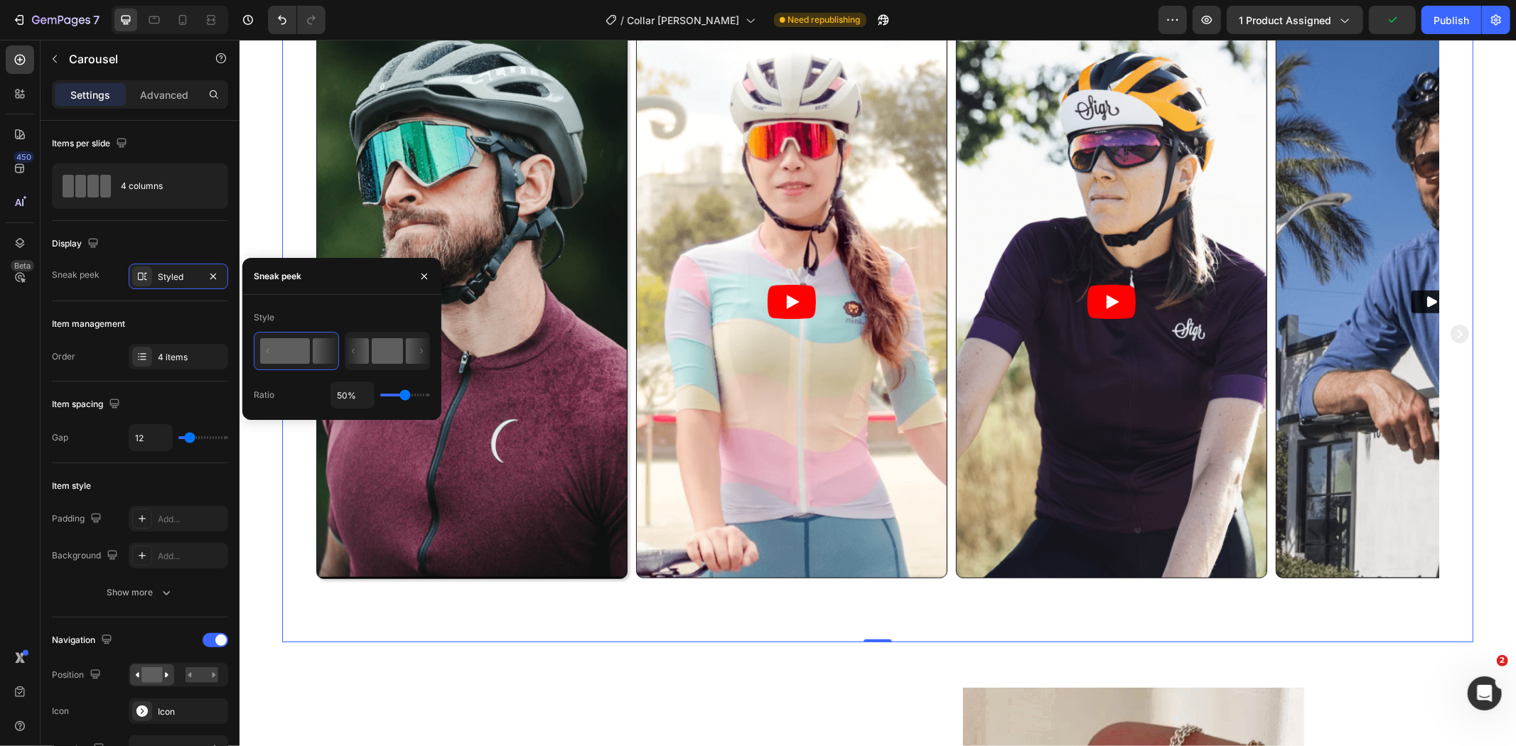
click at [350, 359] on icon at bounding box center [357, 351] width 23 height 26
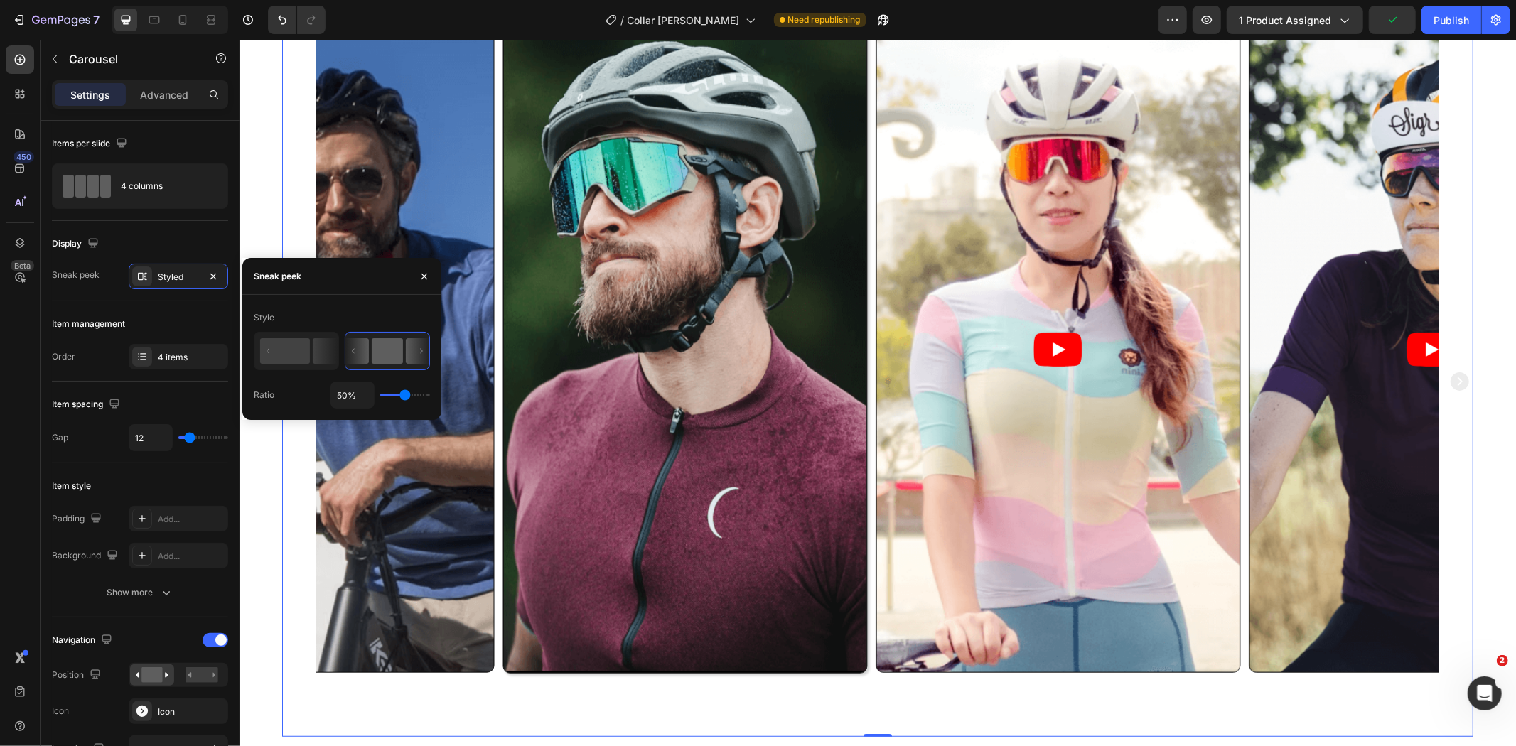
scroll to position [837, 0]
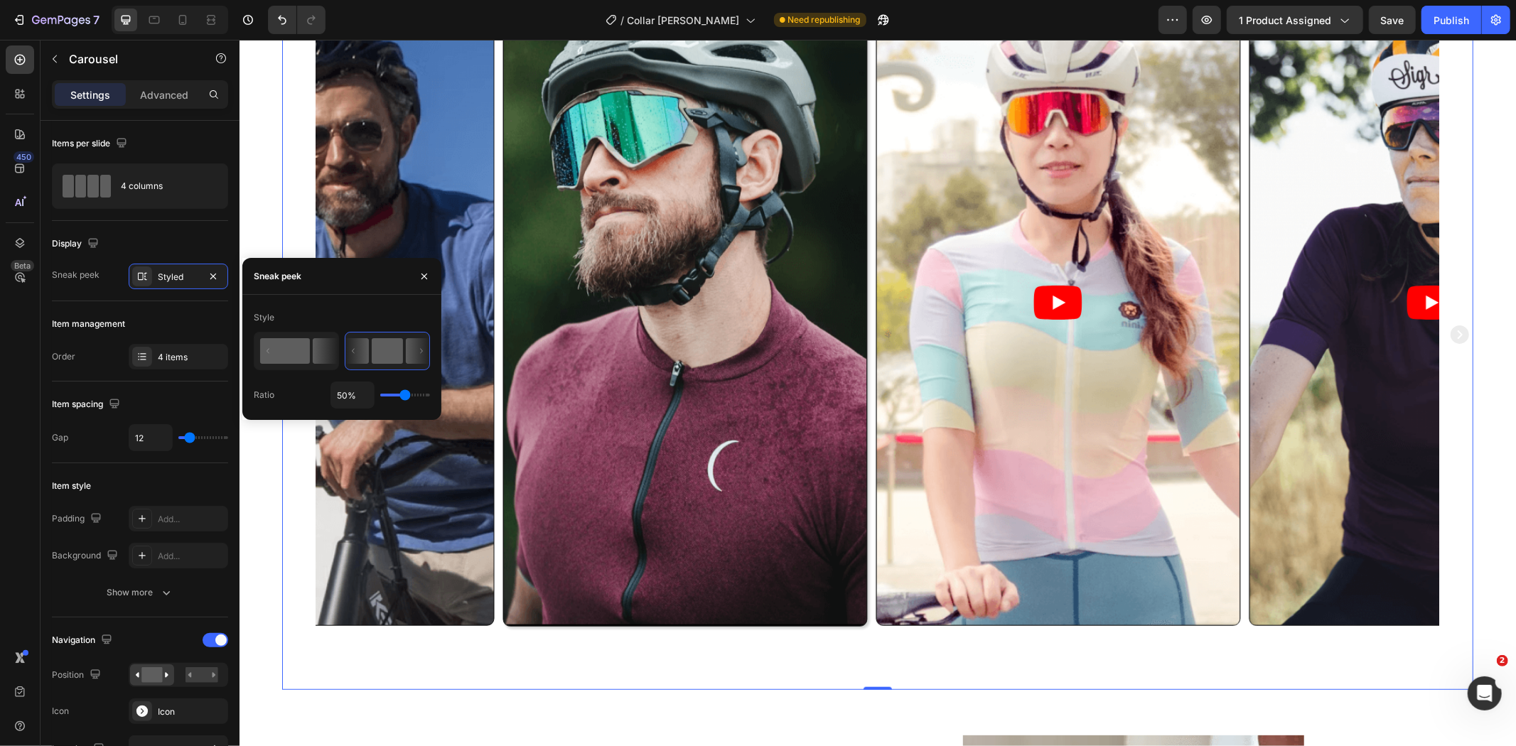
click at [318, 364] on icon at bounding box center [325, 351] width 25 height 26
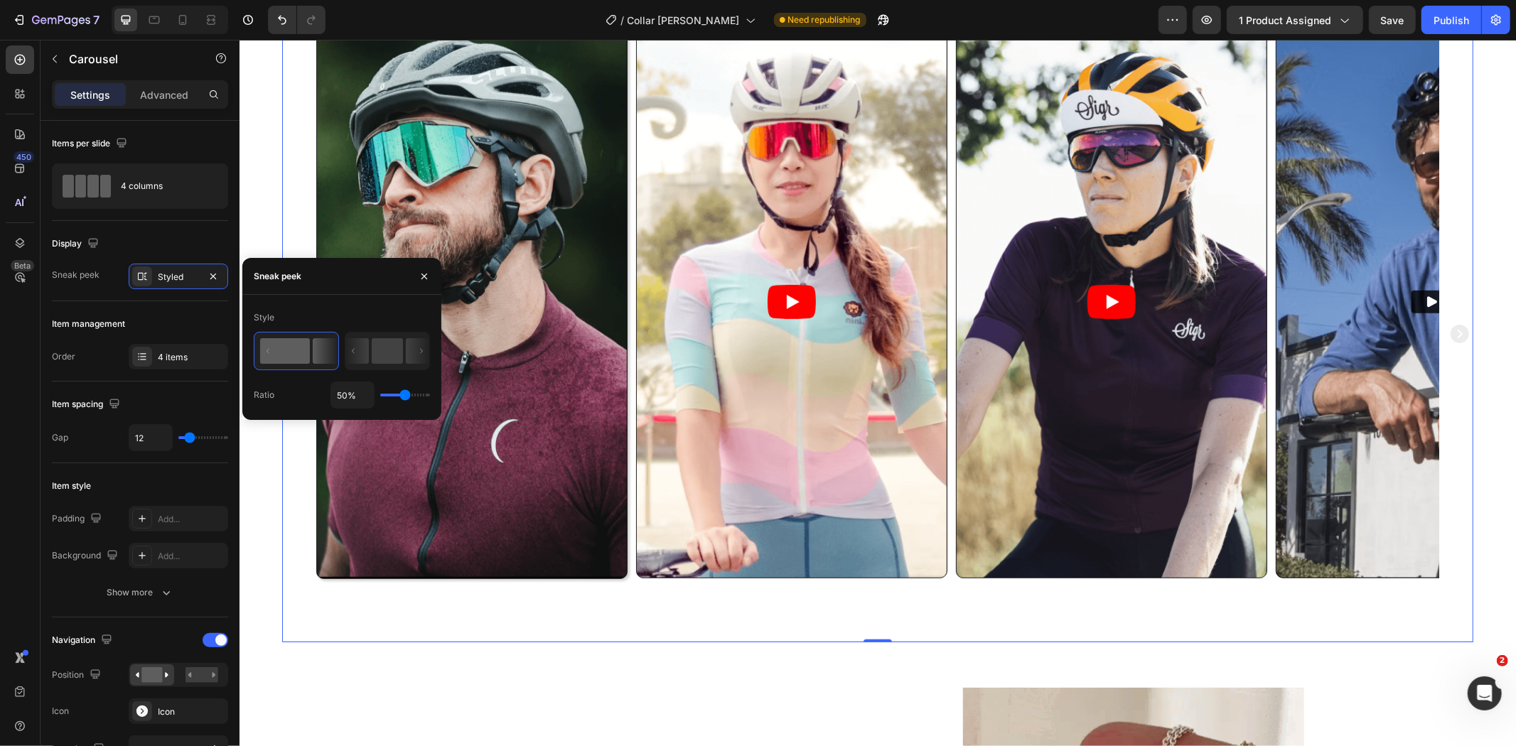
type input "38%"
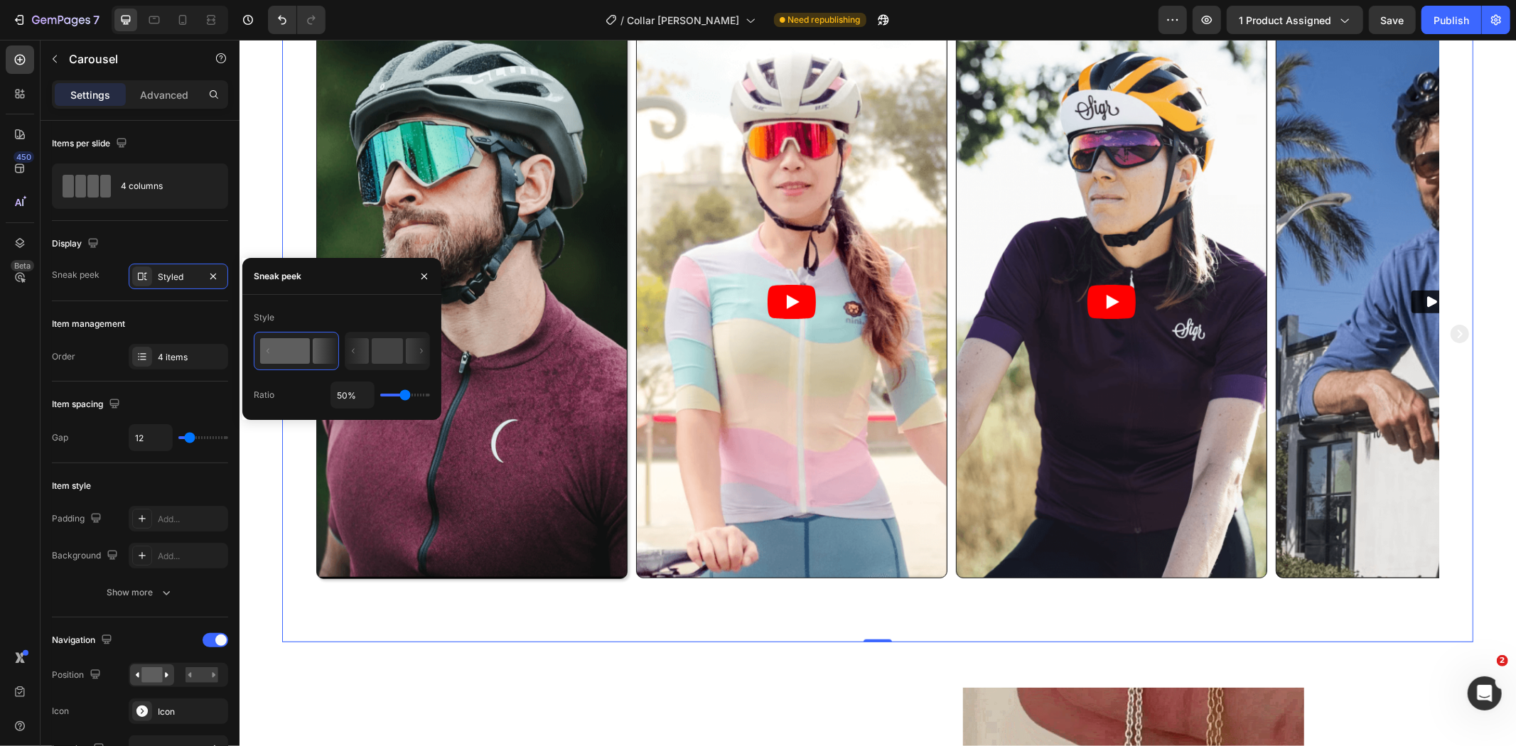
type input "38"
type input "20%"
type input "20"
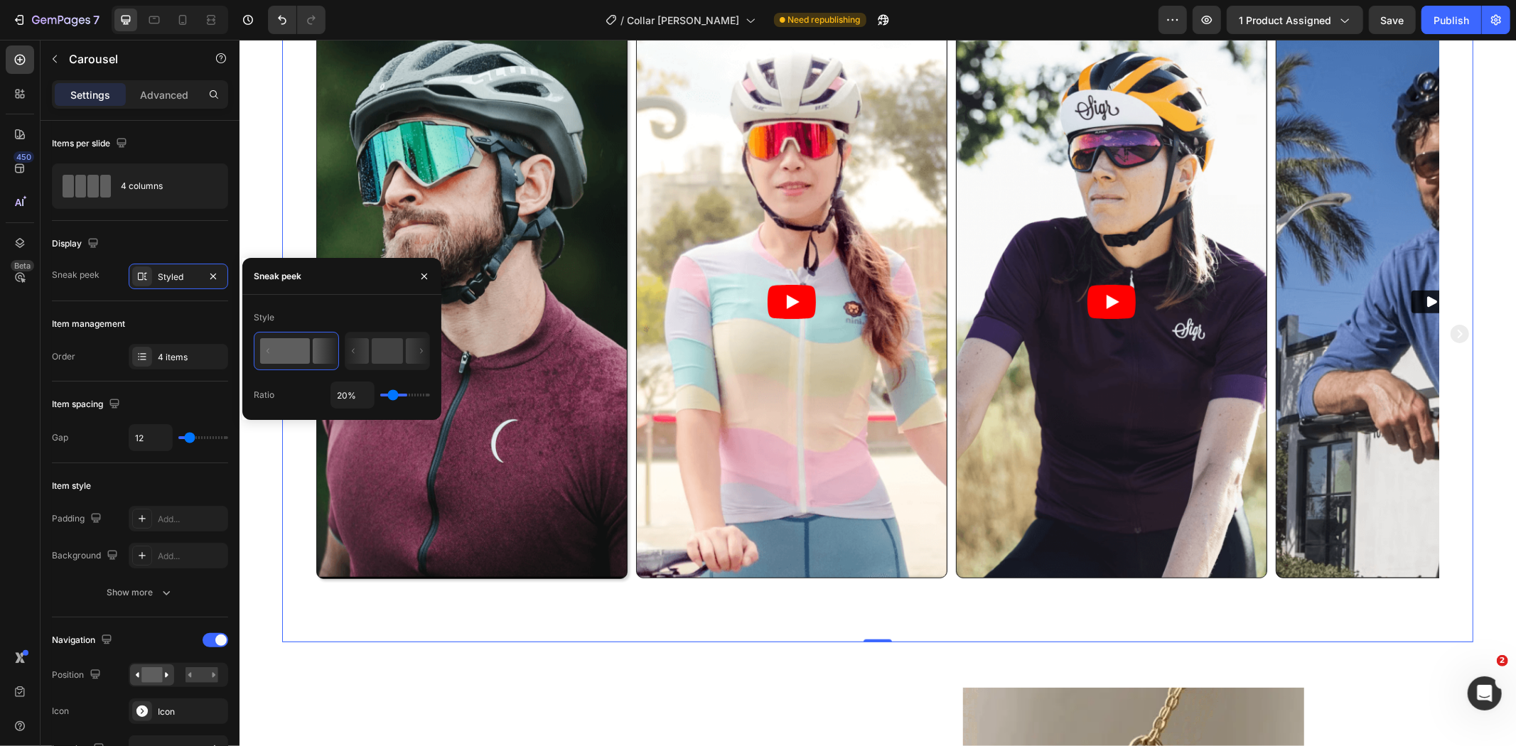
type input "1%"
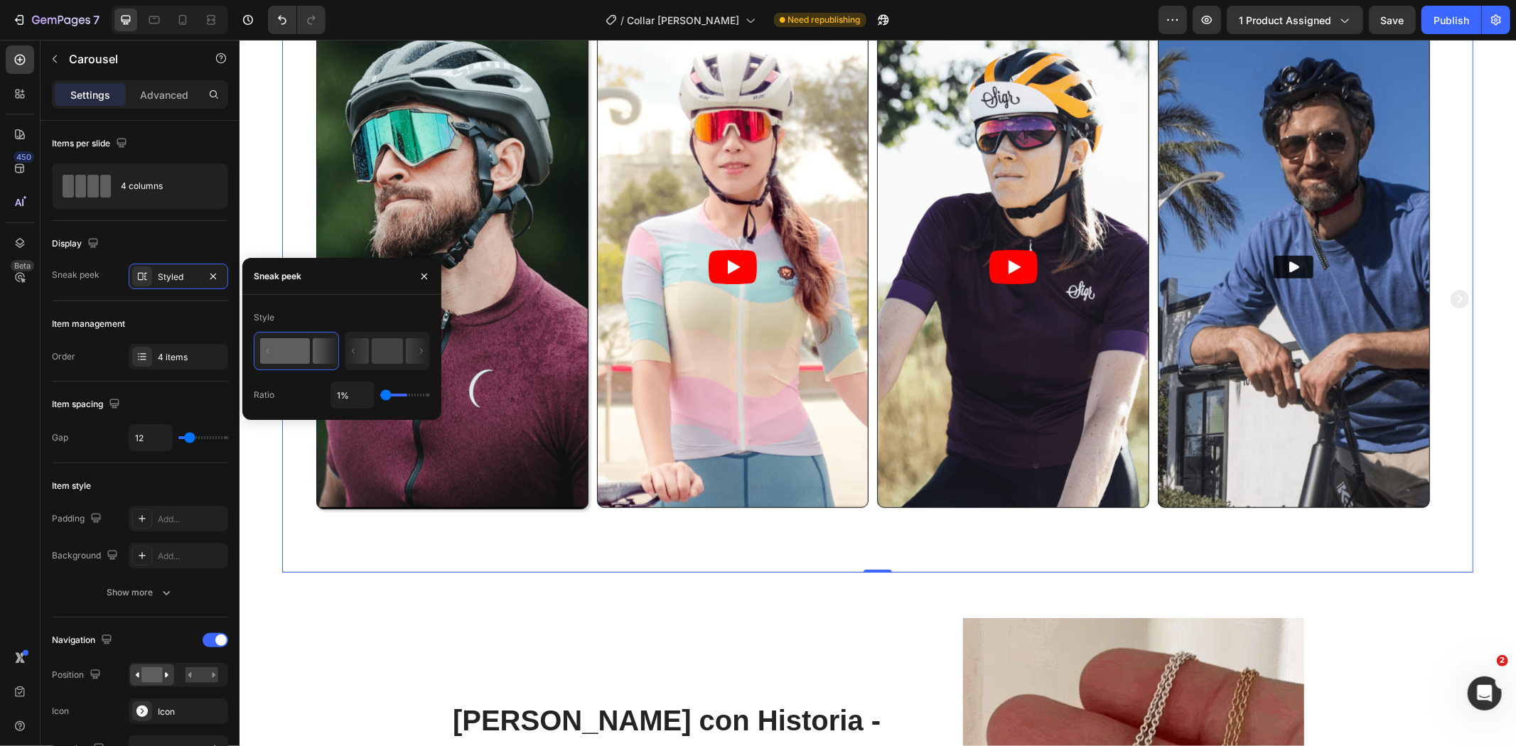
scroll to position [755, 0]
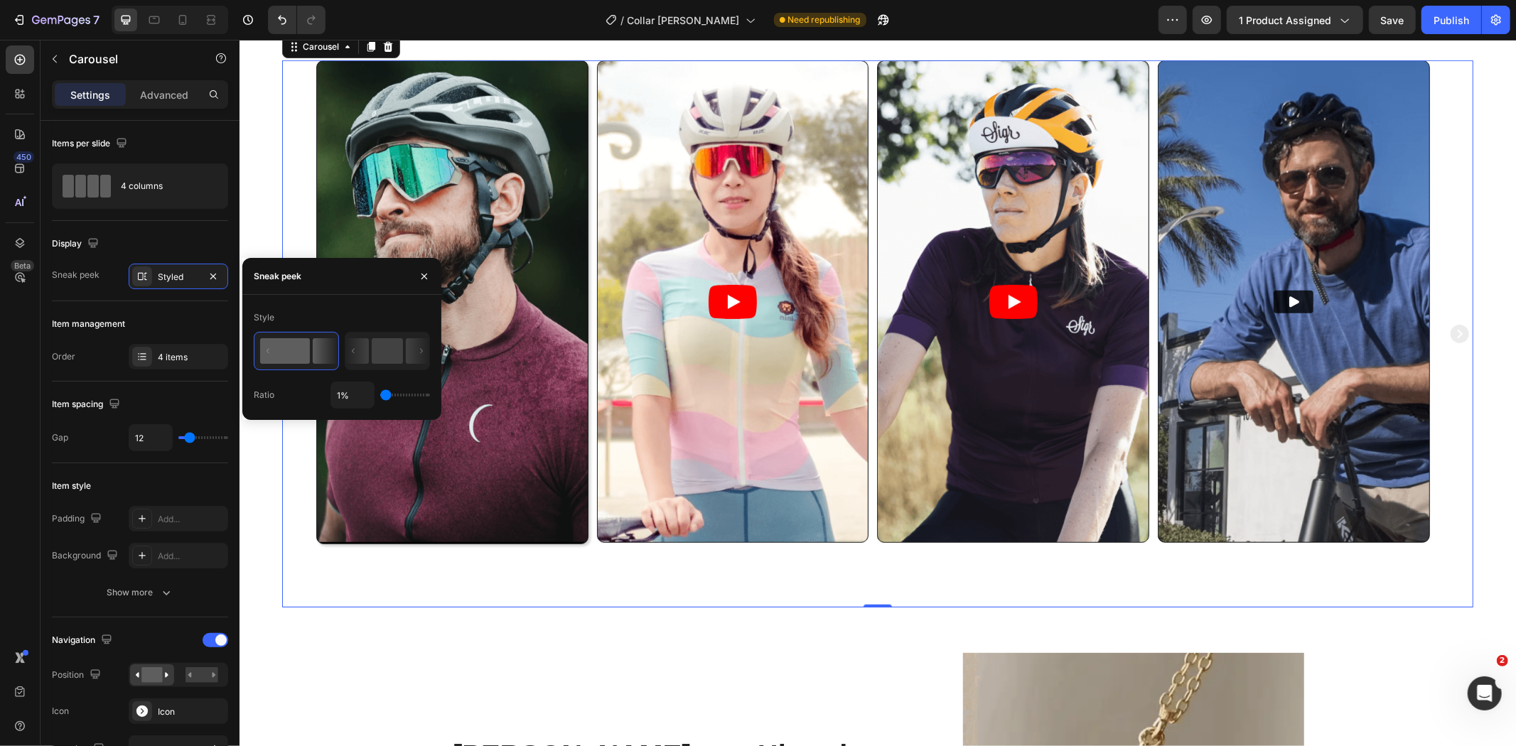
drag, startPoint x: 407, startPoint y: 396, endPoint x: 382, endPoint y: 402, distance: 25.5
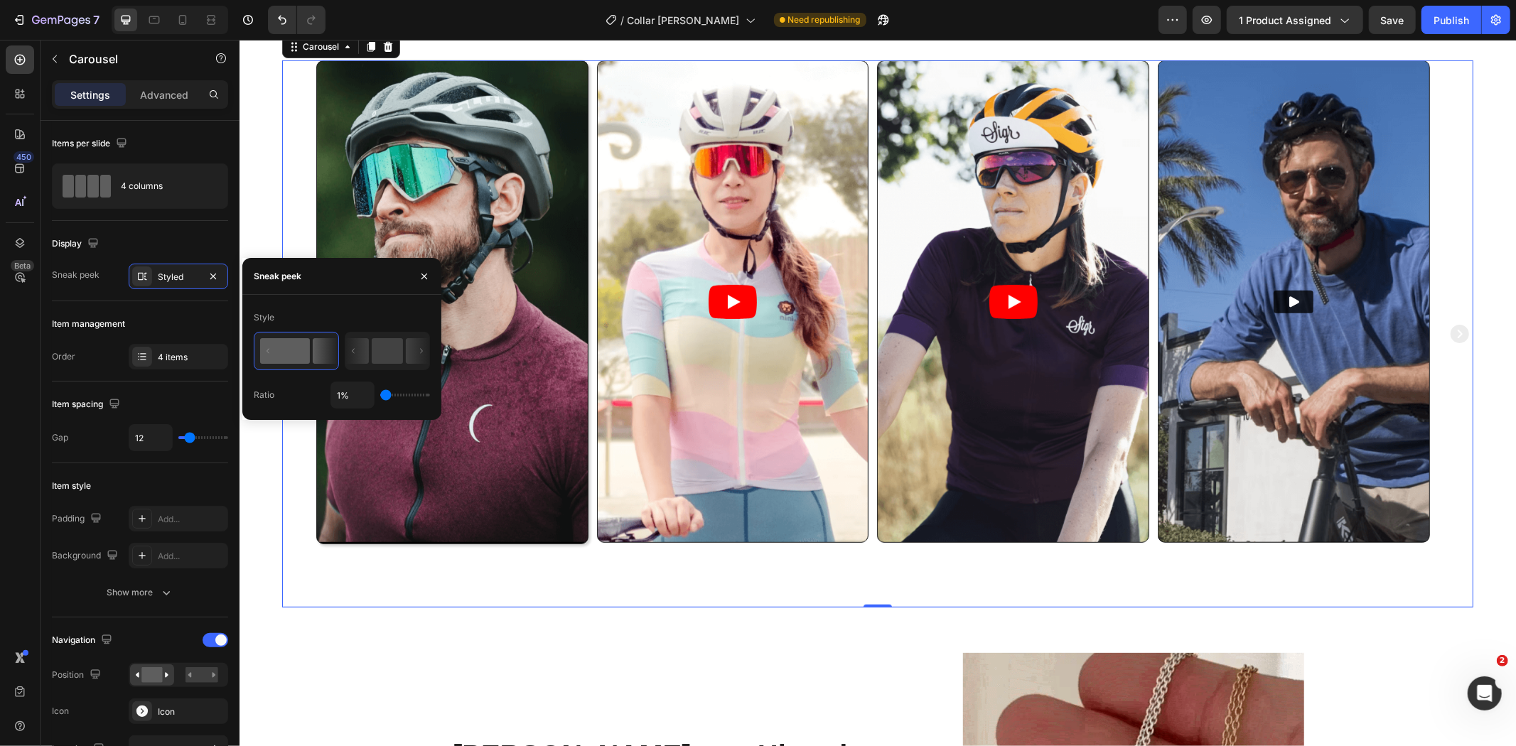
type input "1"
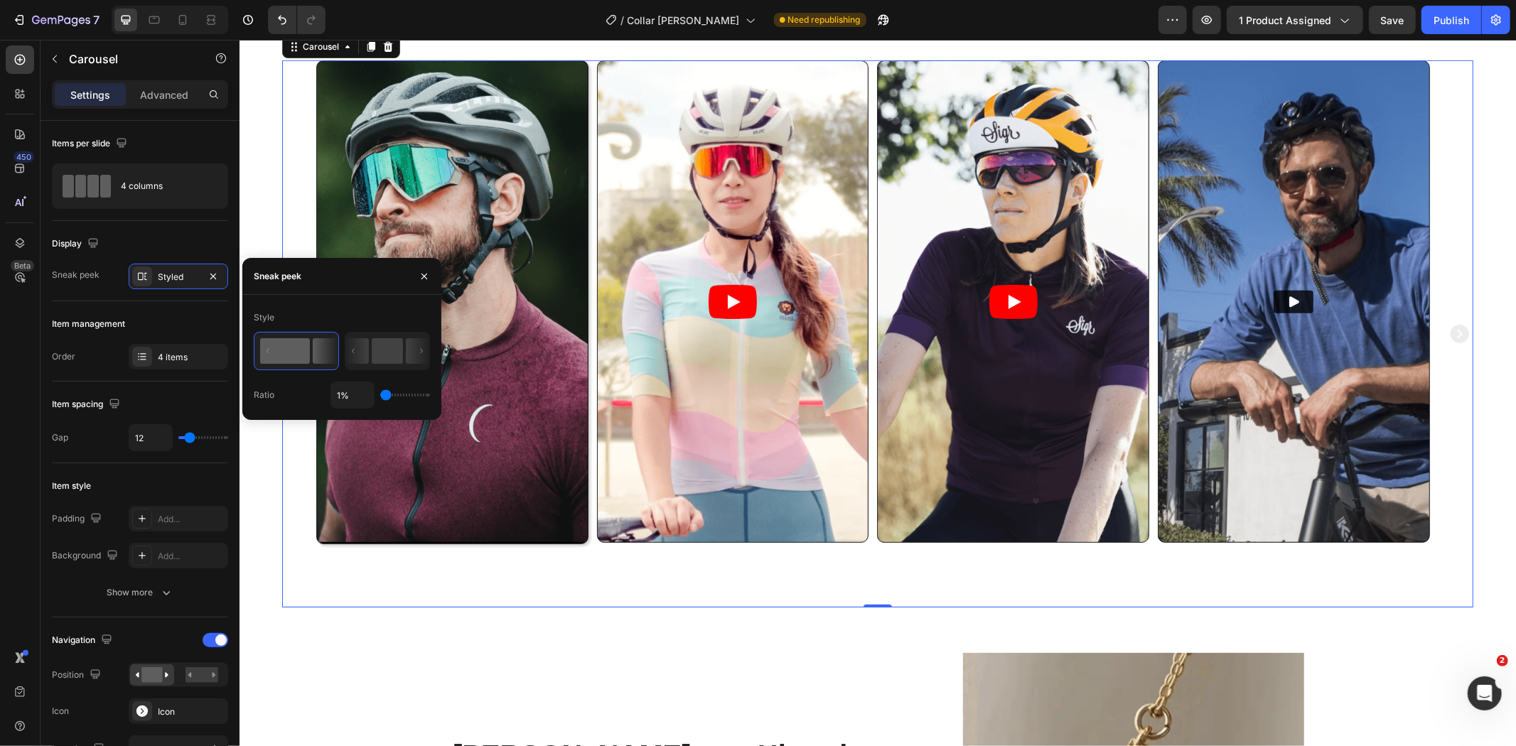
click at [382, 397] on input "range" at bounding box center [405, 395] width 50 height 3
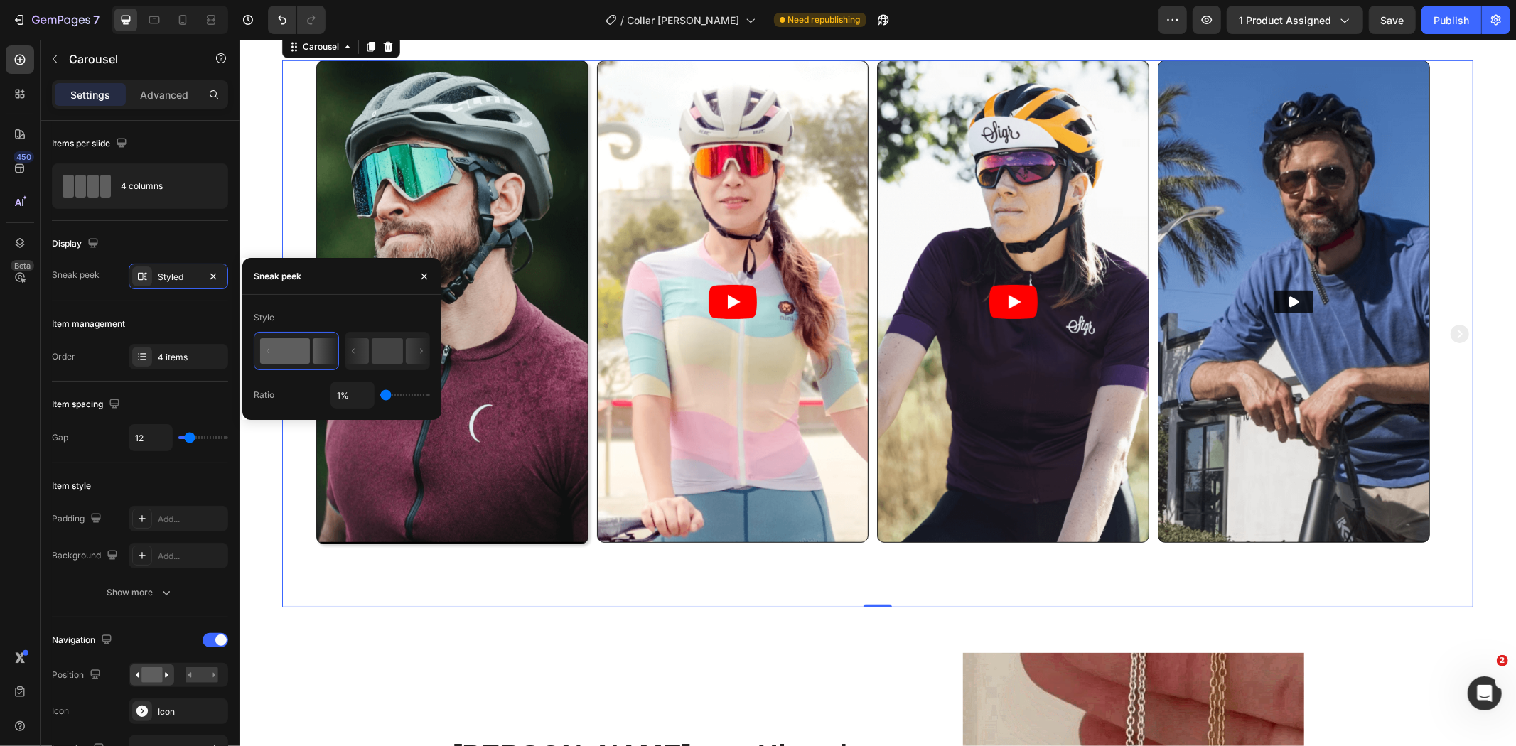
type input "1%"
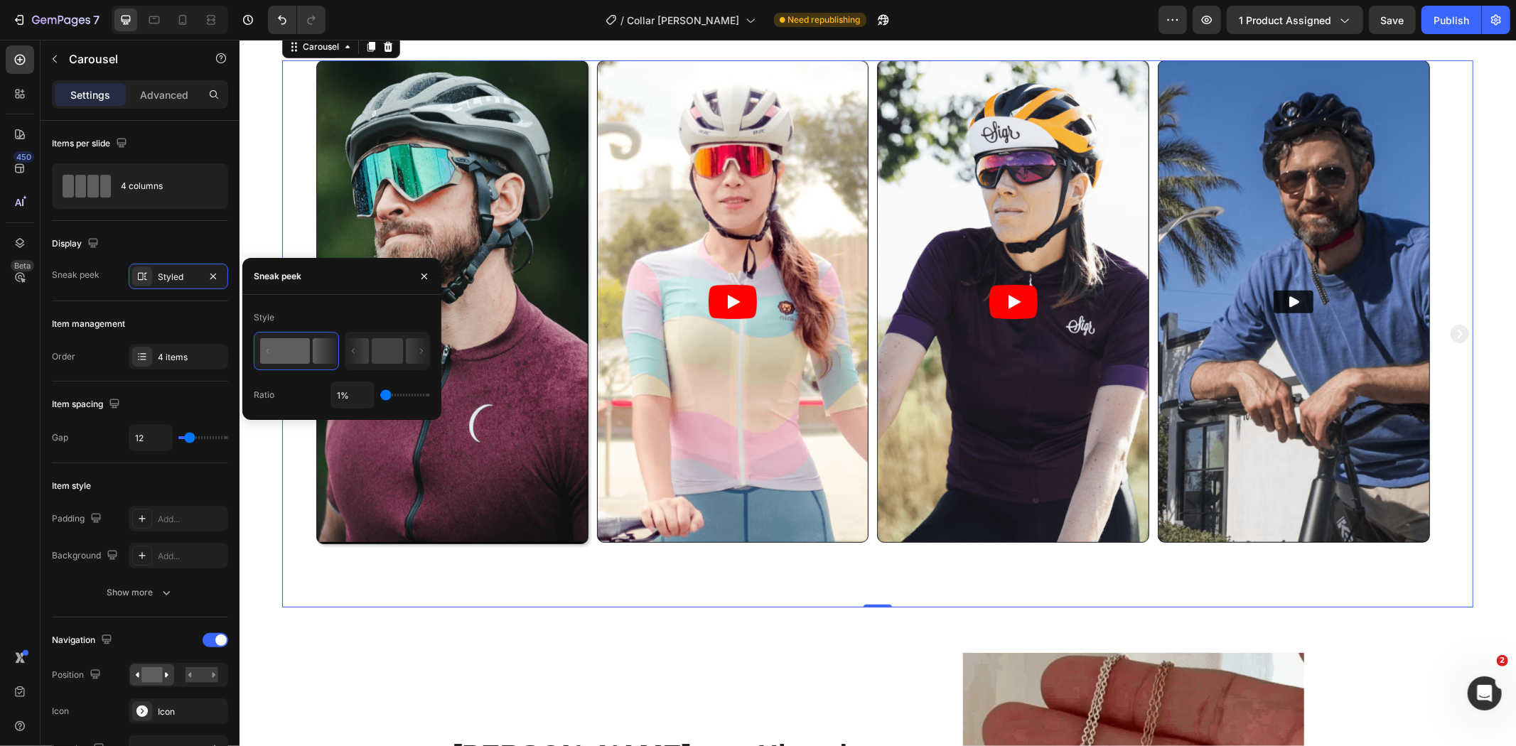
drag, startPoint x: 390, startPoint y: 396, endPoint x: 368, endPoint y: 401, distance: 22.6
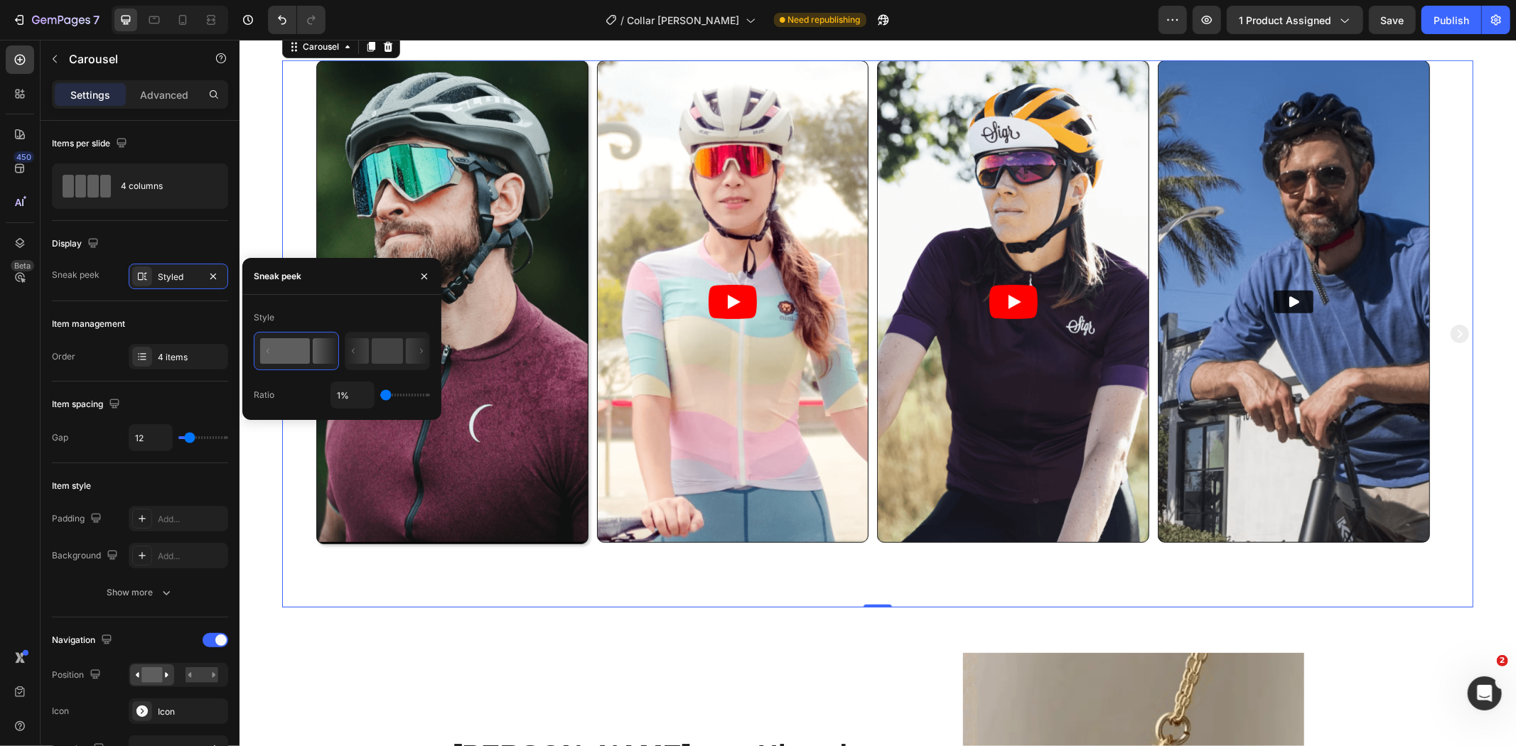
click at [380, 397] on input "range" at bounding box center [405, 395] width 50 height 3
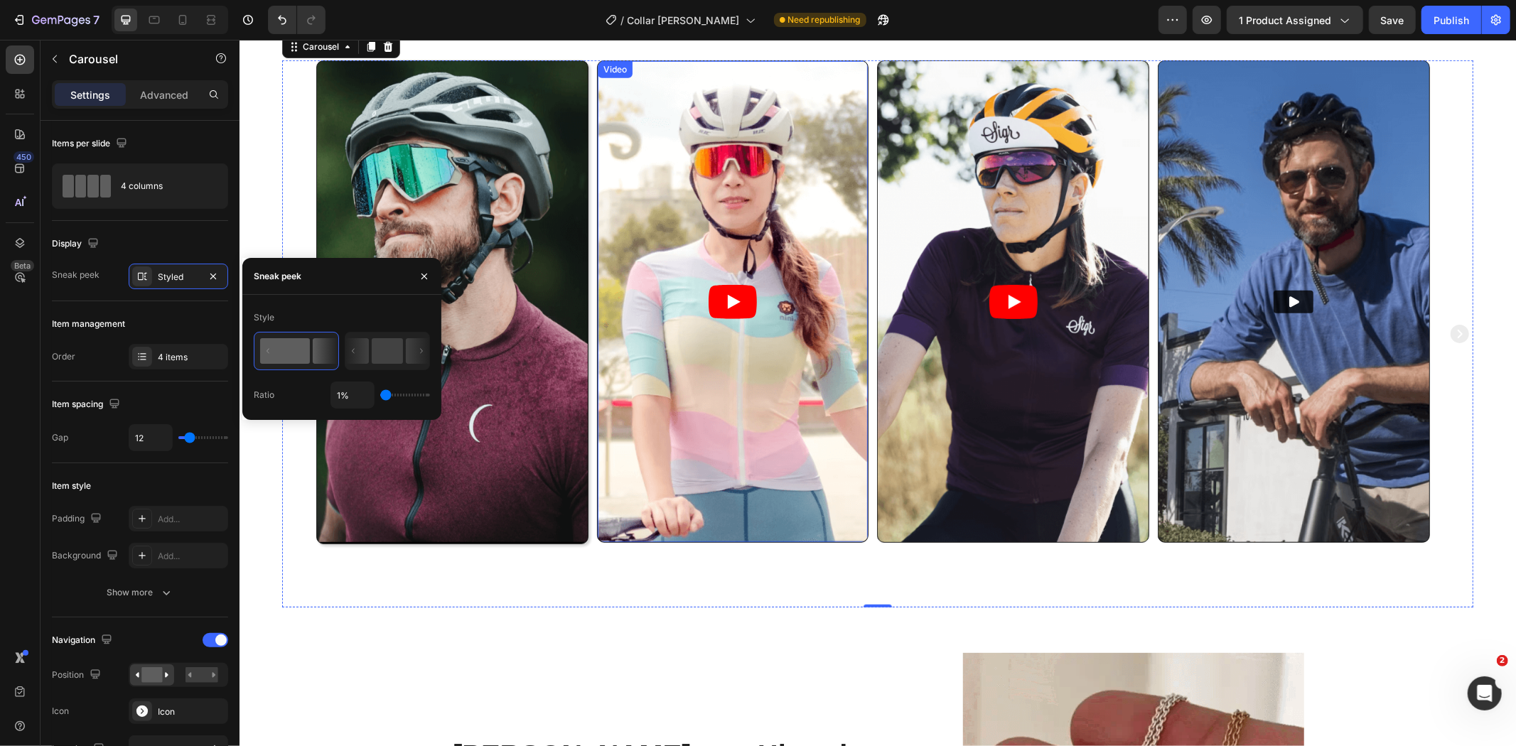
scroll to position [623, 0]
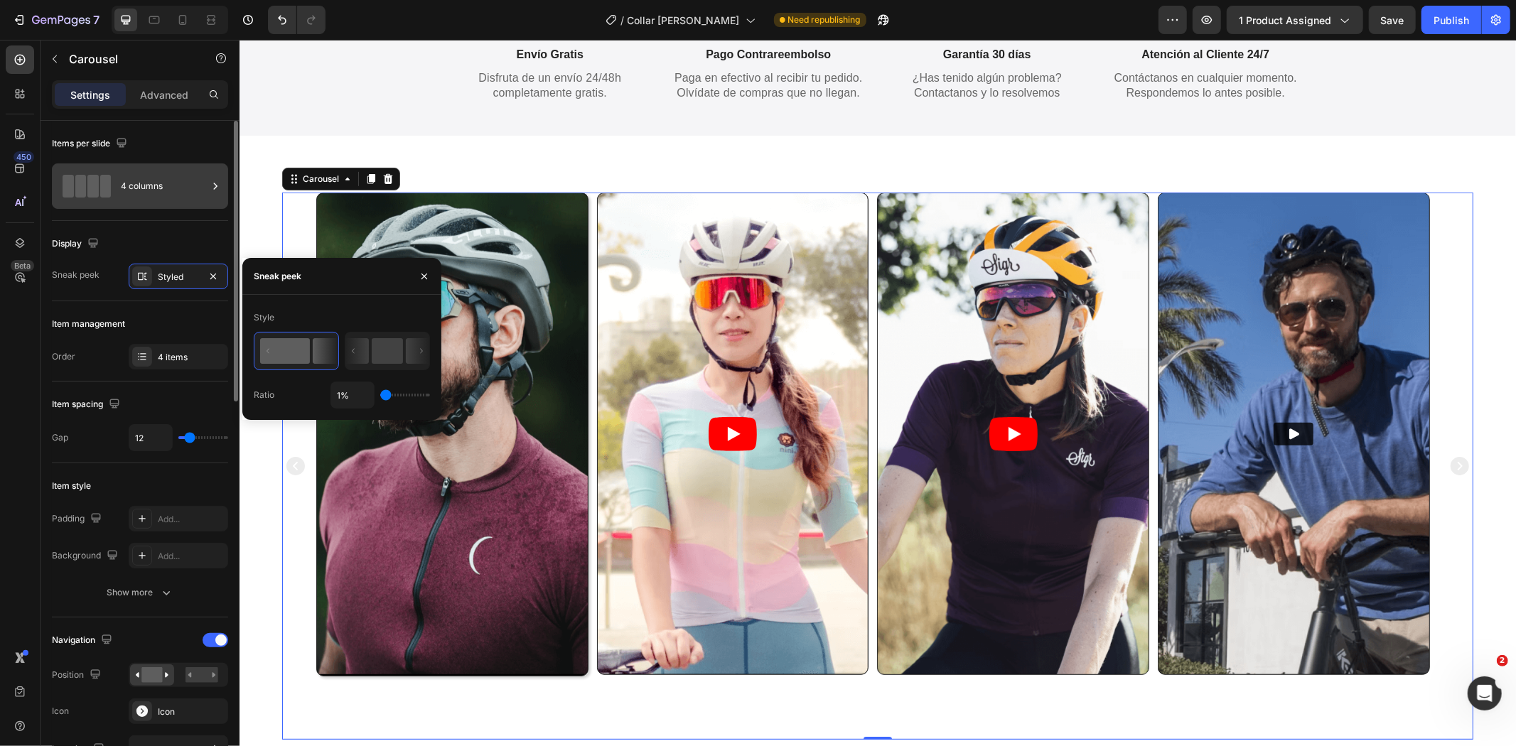
click at [153, 195] on div "4 columns" at bounding box center [164, 186] width 87 height 33
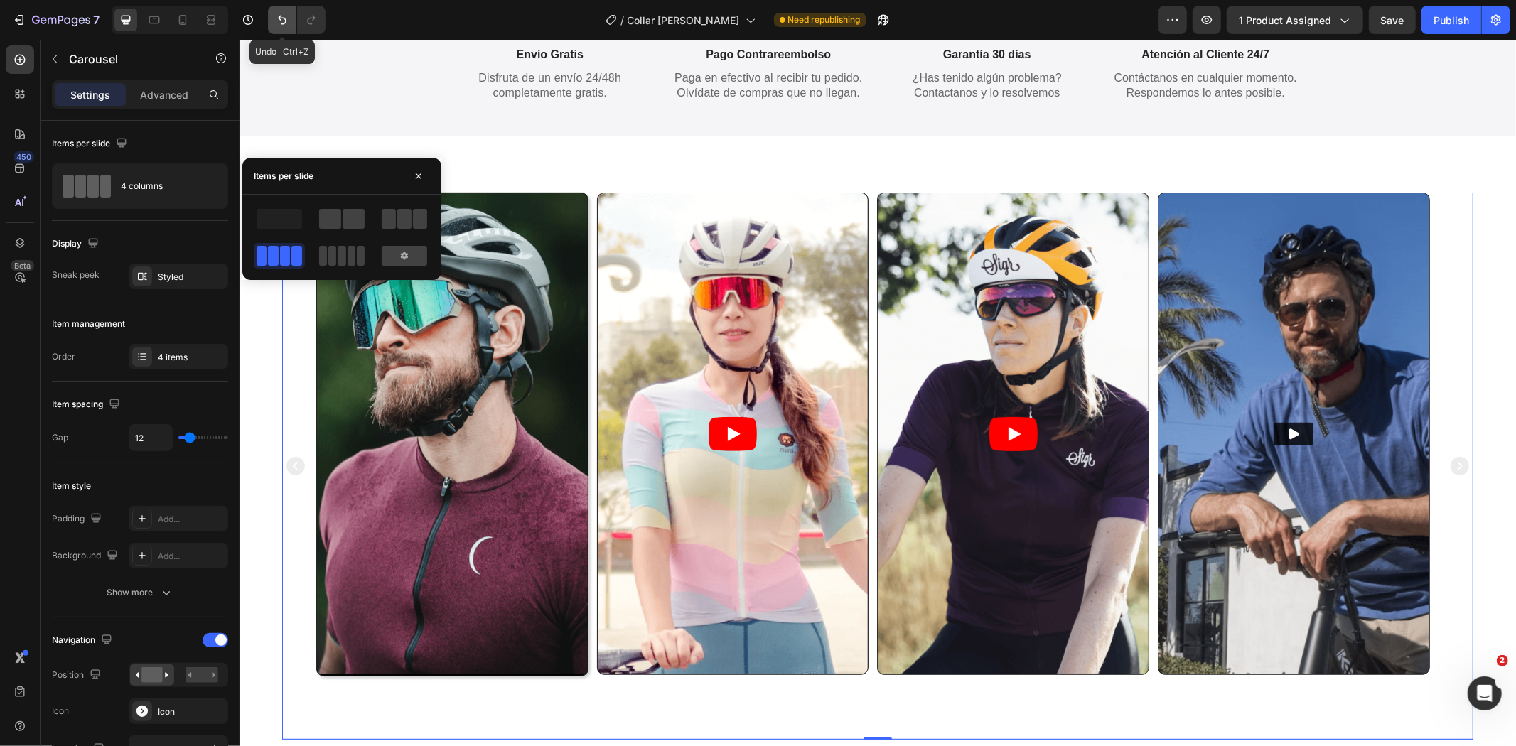
click at [286, 15] on icon "Undo/Redo" at bounding box center [282, 20] width 14 height 14
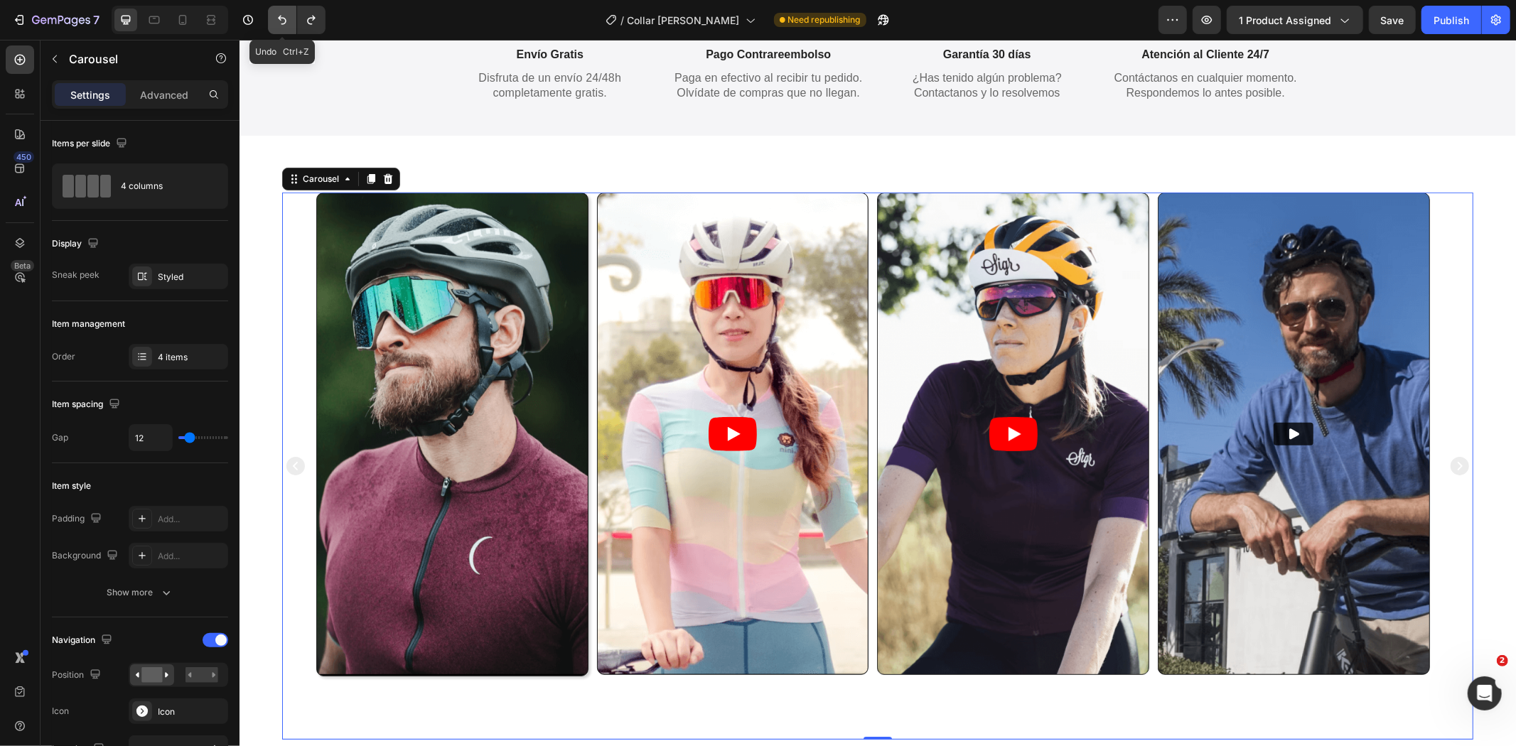
click at [286, 15] on icon "Undo/Redo" at bounding box center [282, 20] width 14 height 14
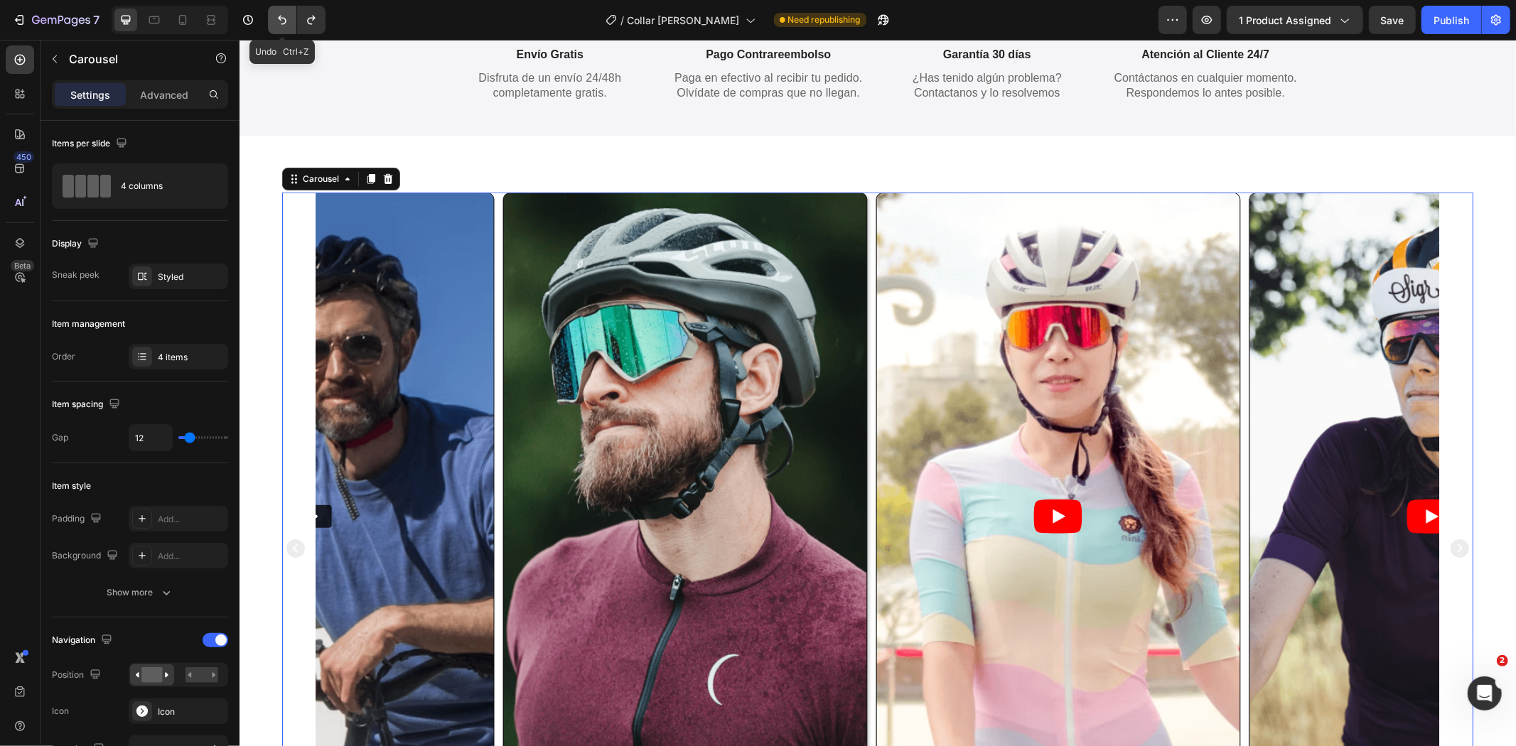
click at [286, 15] on icon "Undo/Redo" at bounding box center [282, 20] width 14 height 14
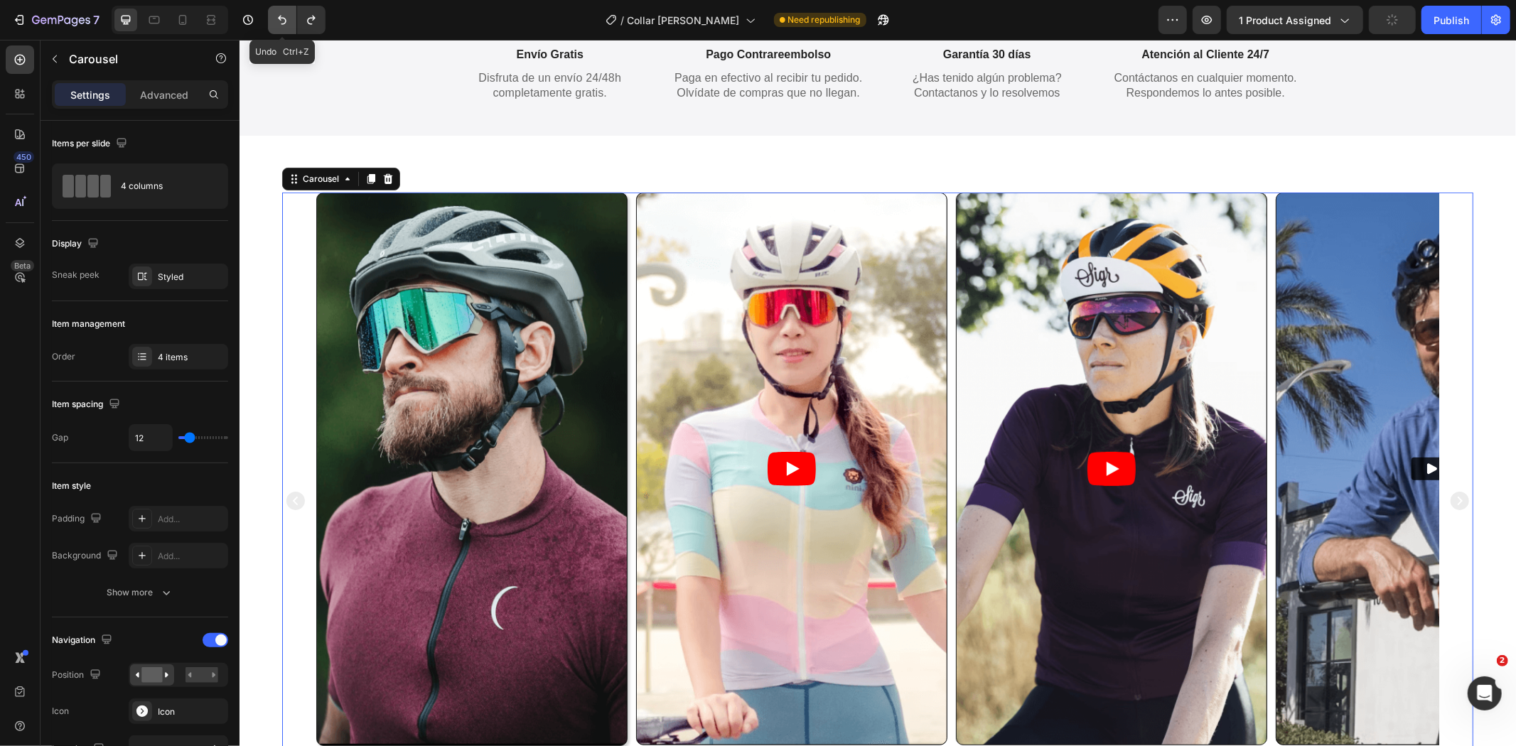
click at [286, 15] on icon "Undo/Redo" at bounding box center [282, 20] width 14 height 14
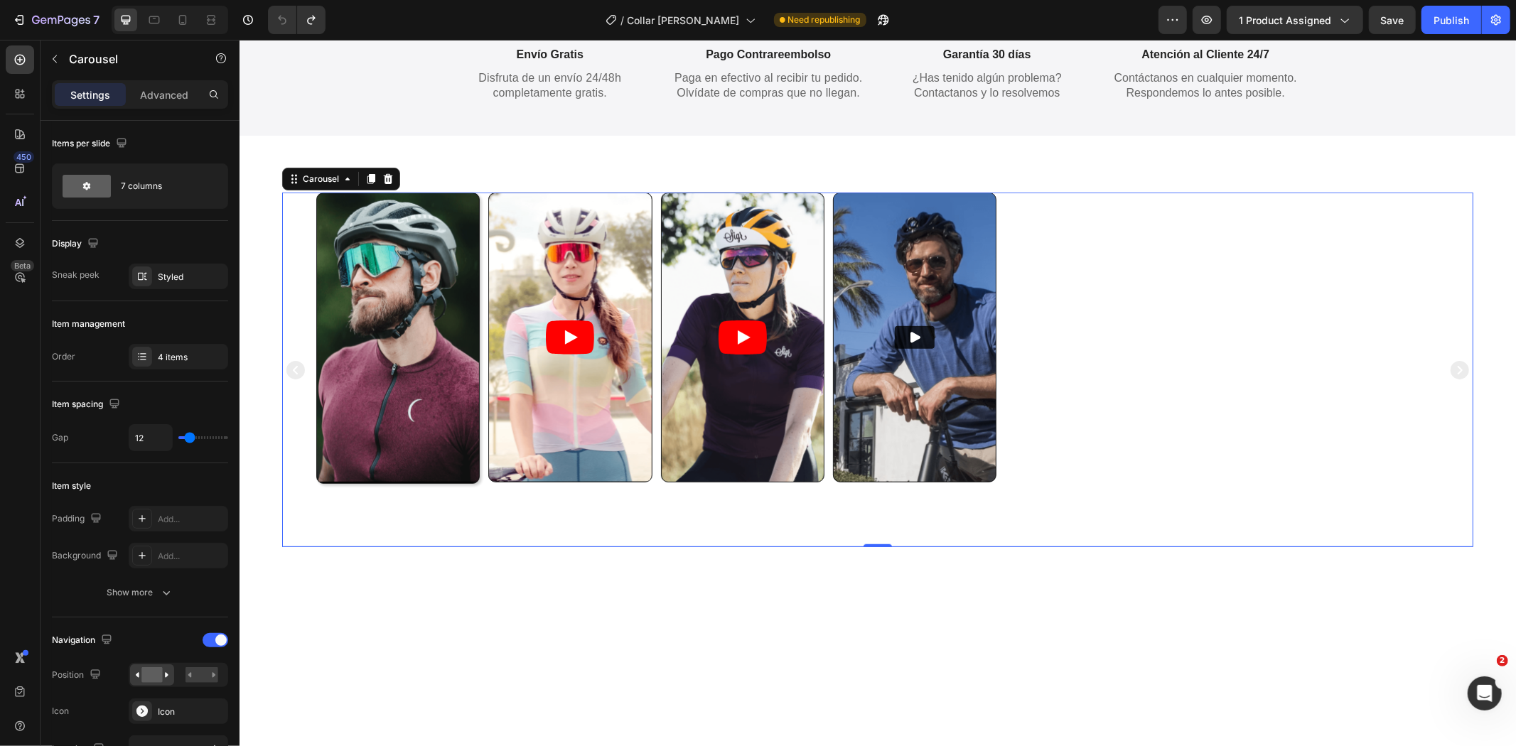
scroll to position [492, 0]
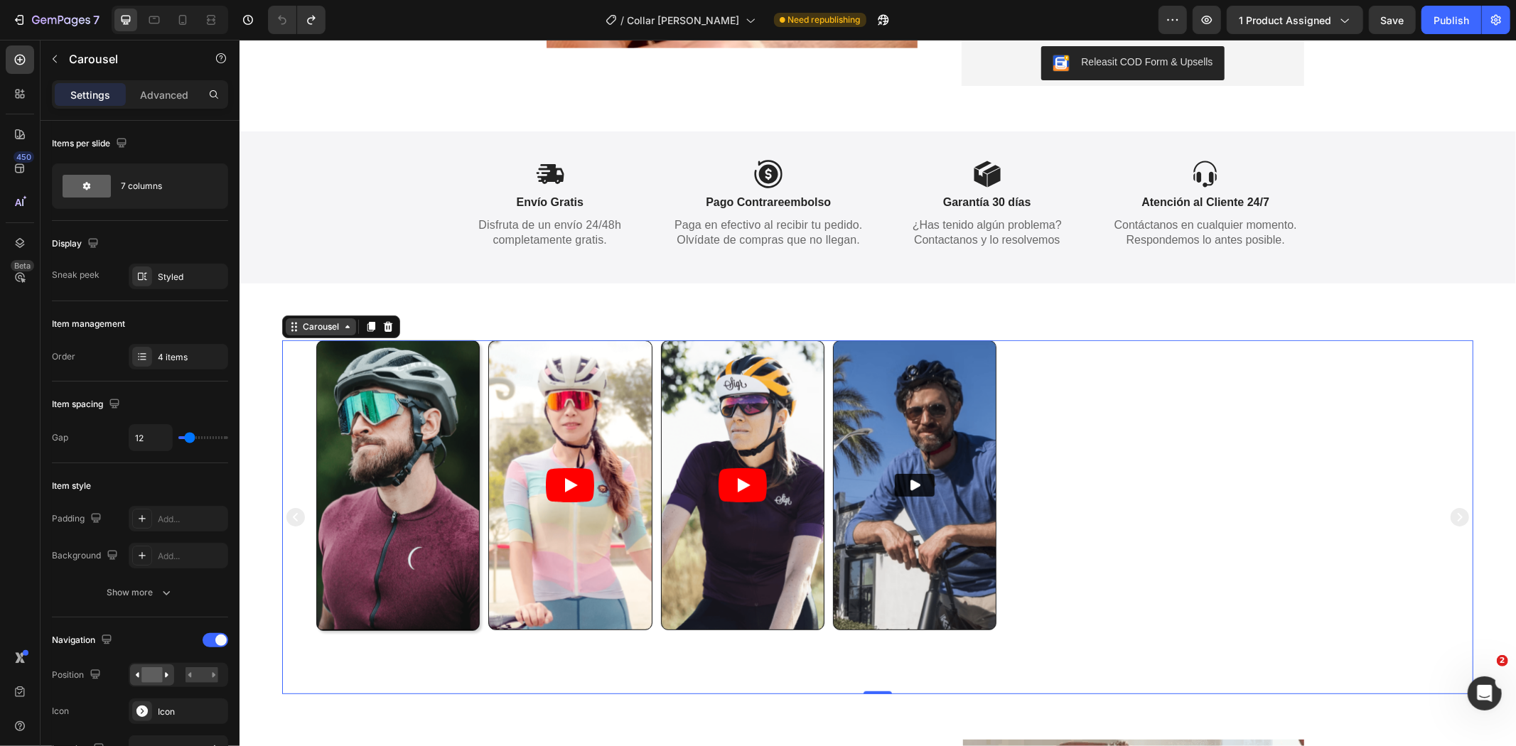
click at [319, 320] on div "Carousel" at bounding box center [320, 326] width 42 height 13
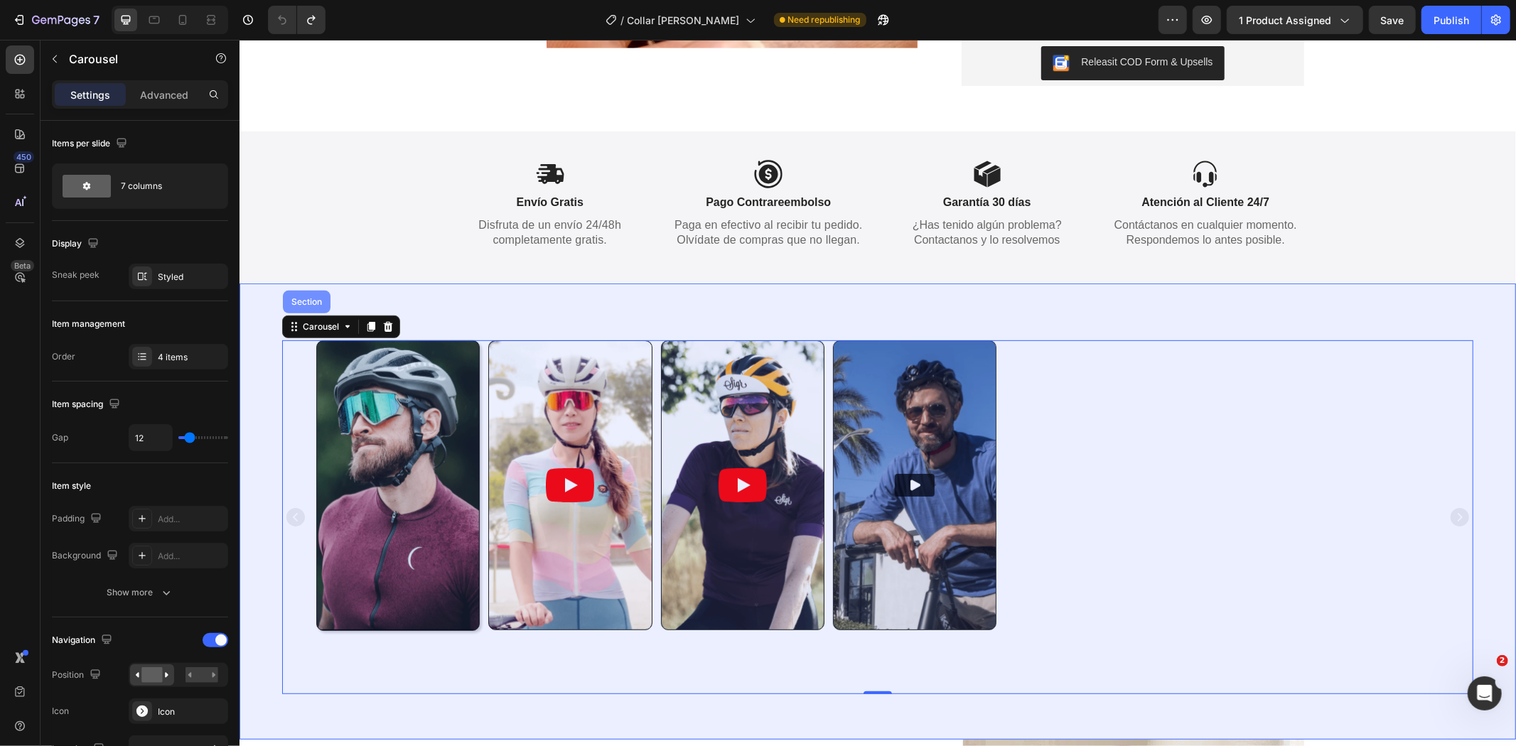
click at [311, 297] on div "Section" at bounding box center [306, 301] width 36 height 9
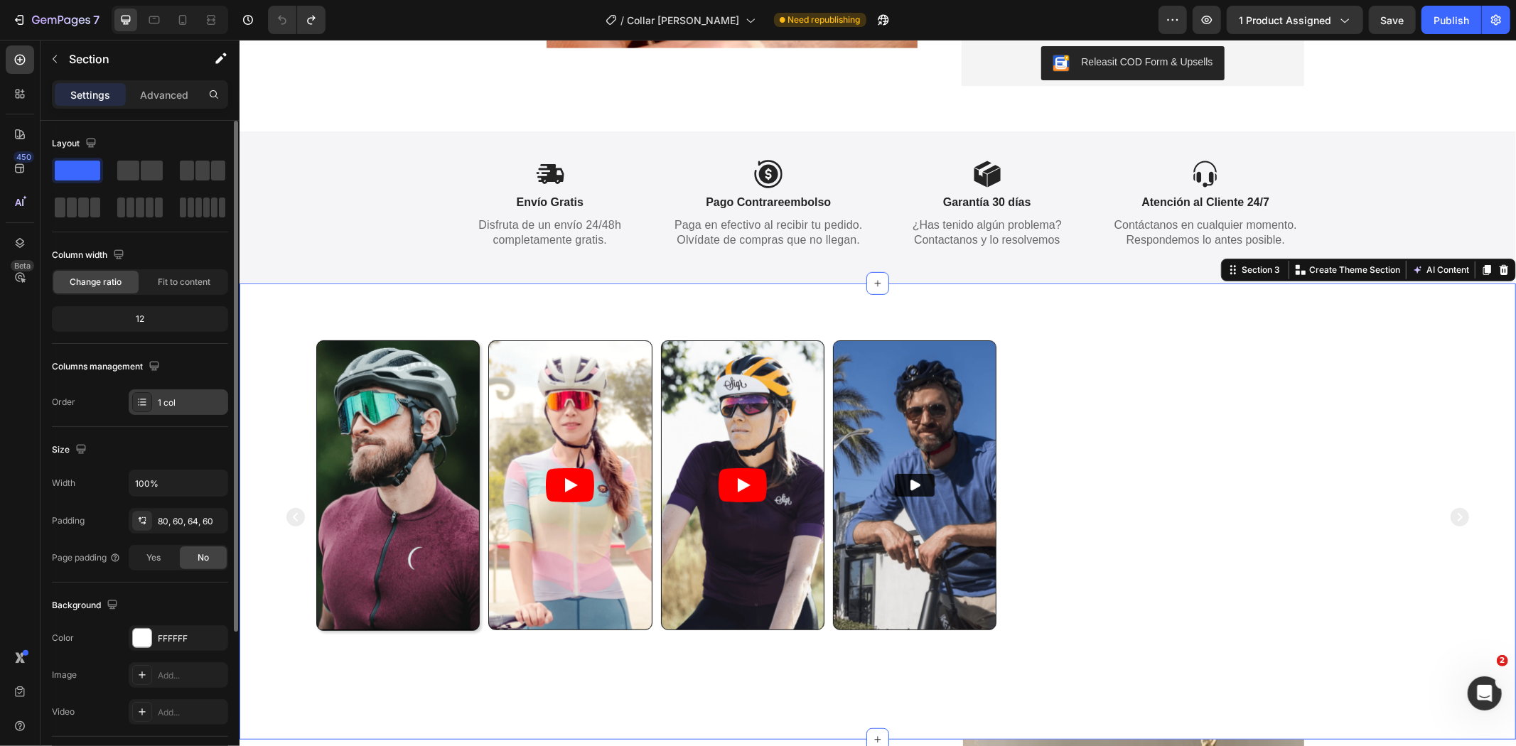
scroll to position [201, 0]
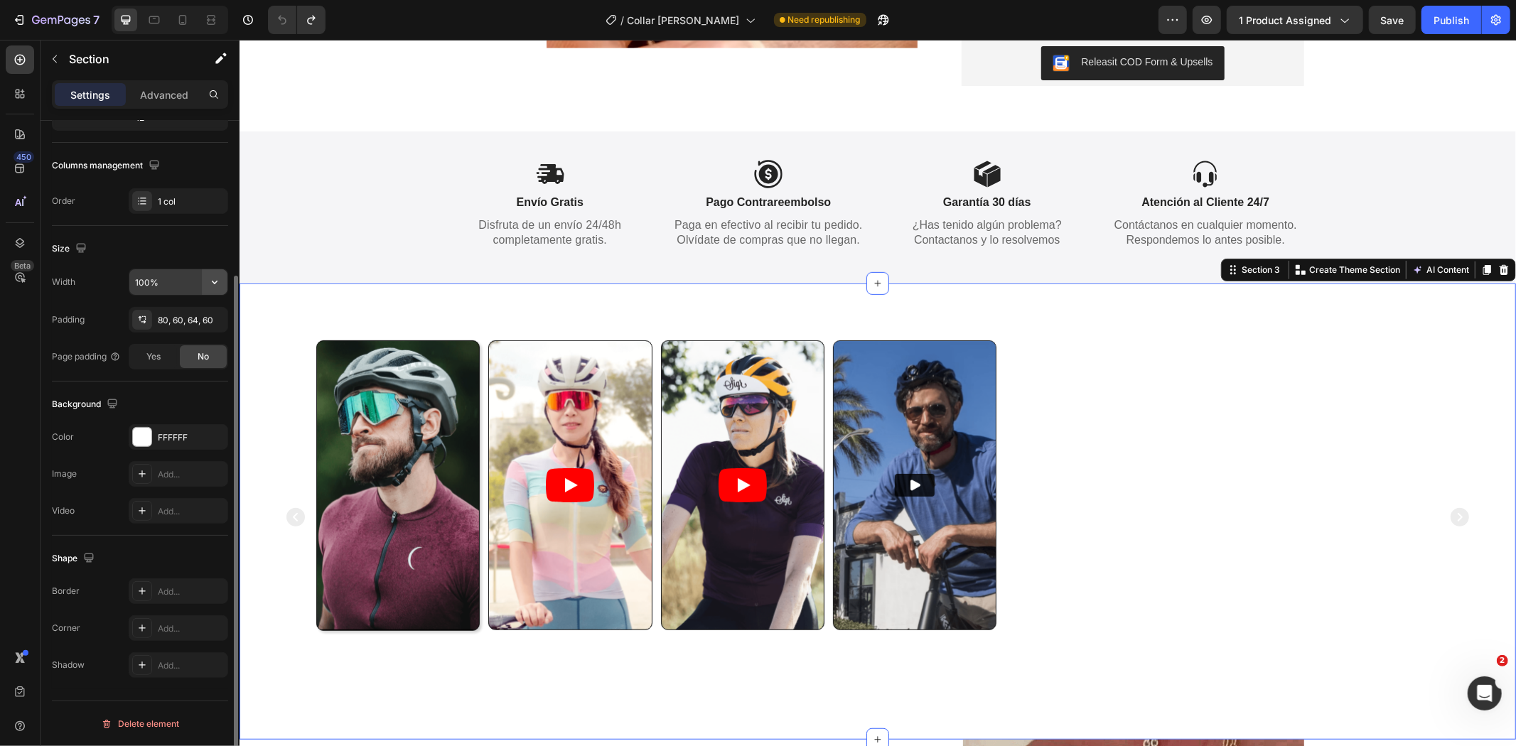
click at [219, 281] on icon "button" at bounding box center [215, 282] width 14 height 14
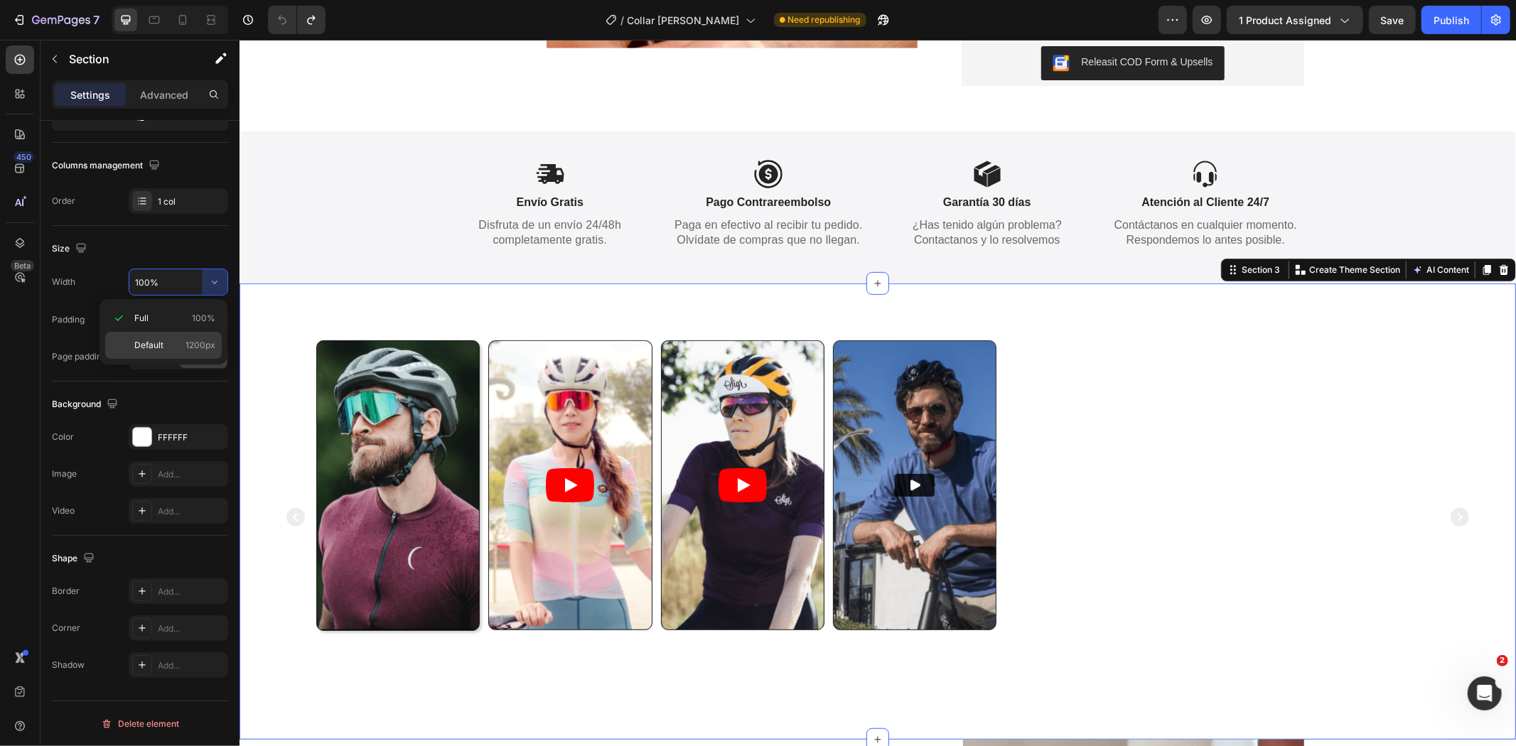
click at [193, 345] on span "1200px" at bounding box center [201, 345] width 30 height 13
type input "1200"
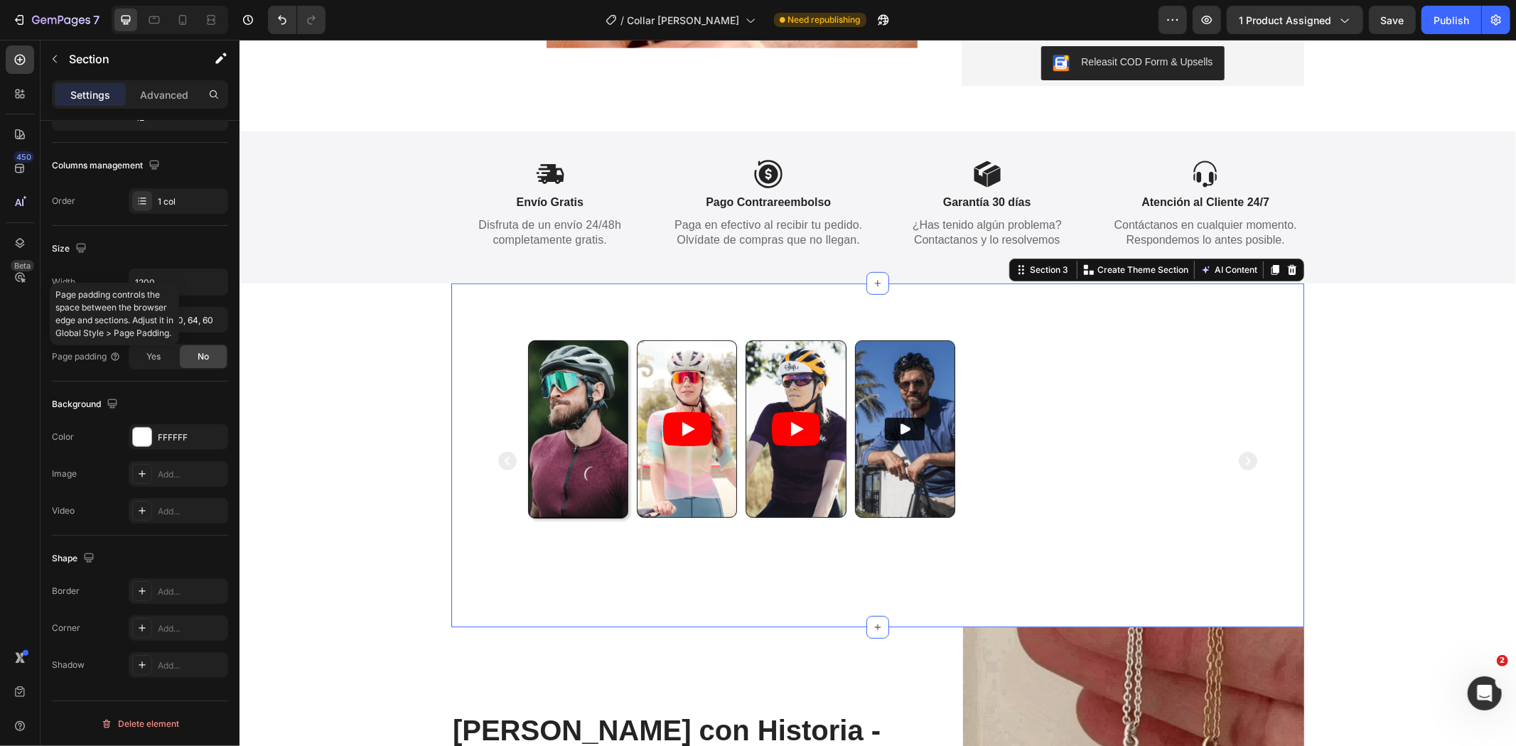
click at [179, 323] on div "Page padding controls the space between the browser edge and sections. Adjust i…" at bounding box center [114, 314] width 129 height 63
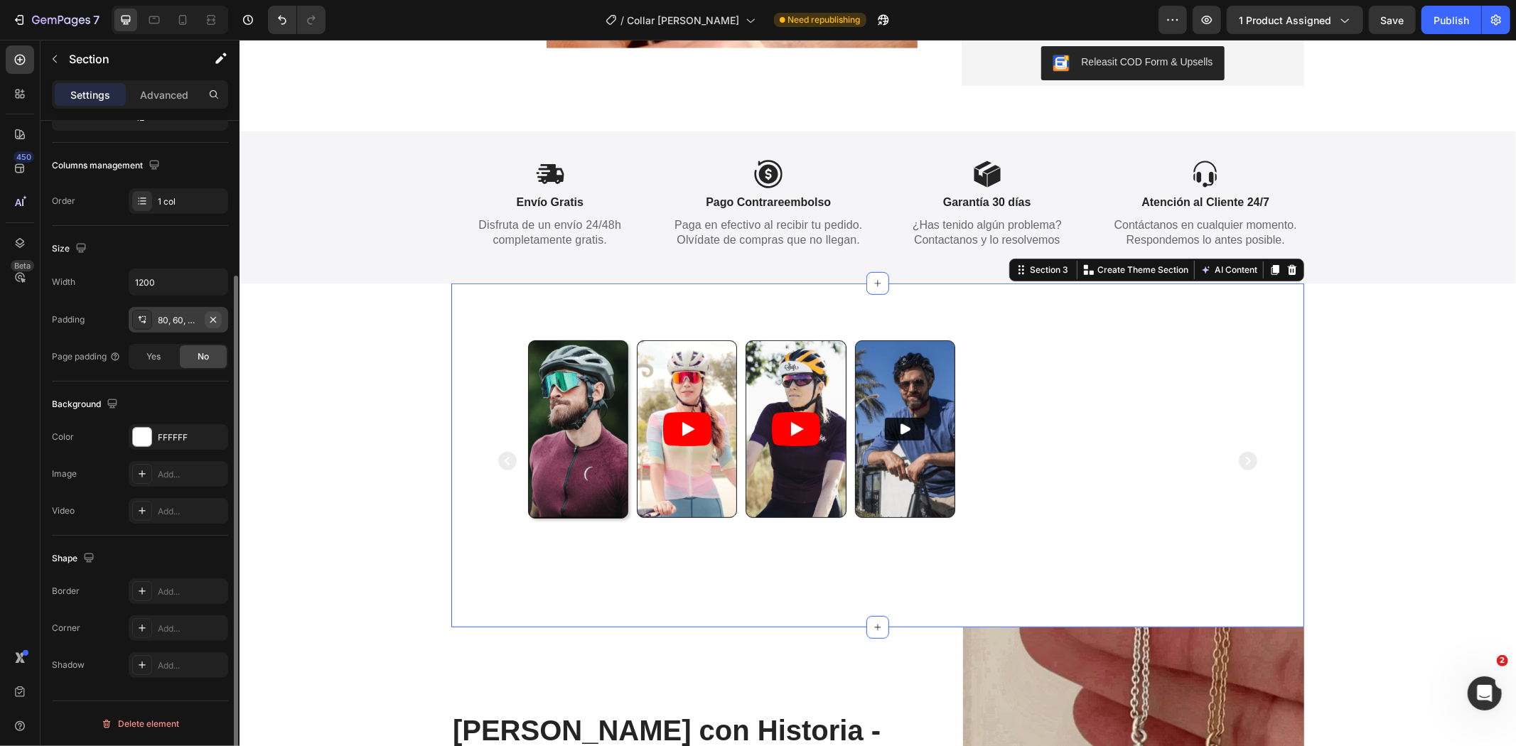
click at [218, 323] on icon "button" at bounding box center [213, 319] width 11 height 11
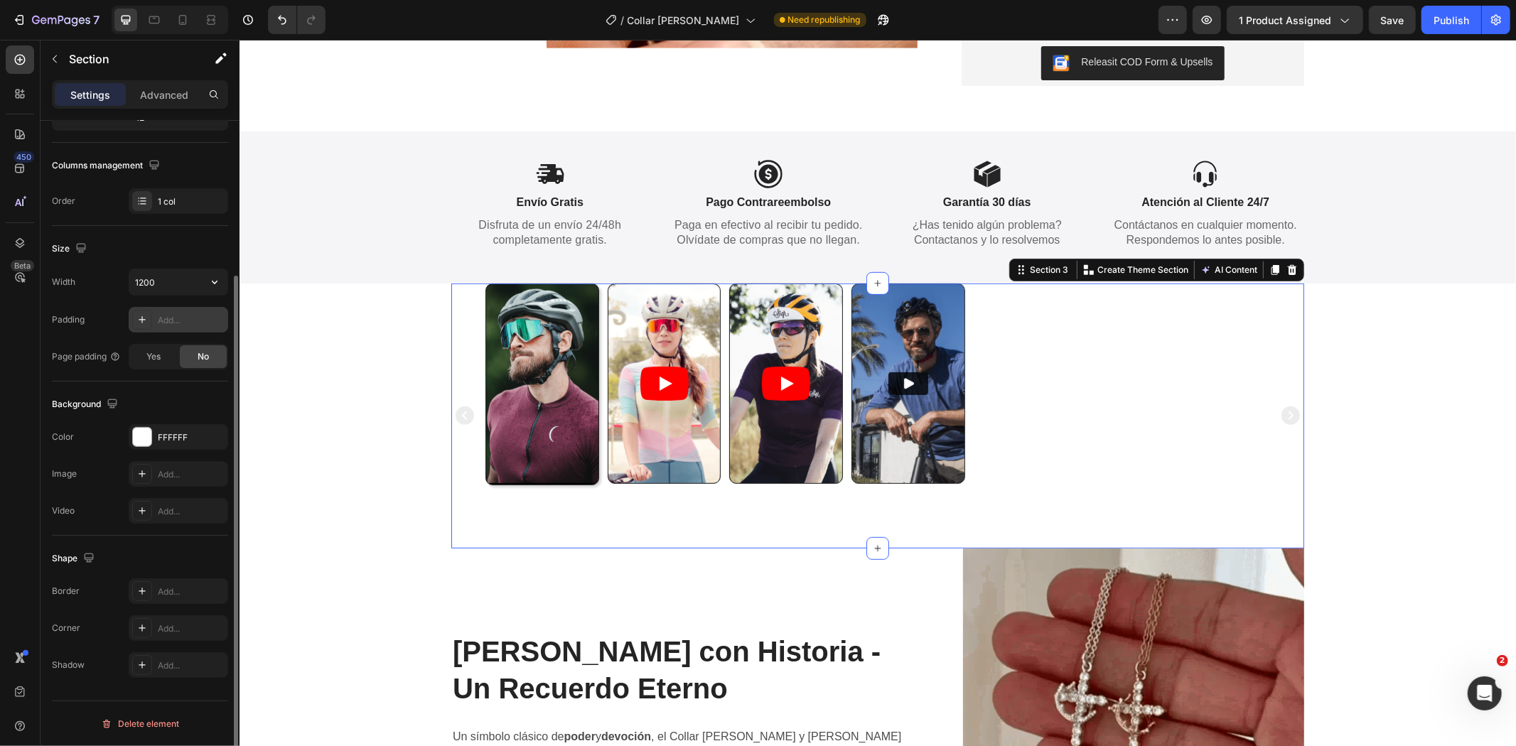
scroll to position [0, 0]
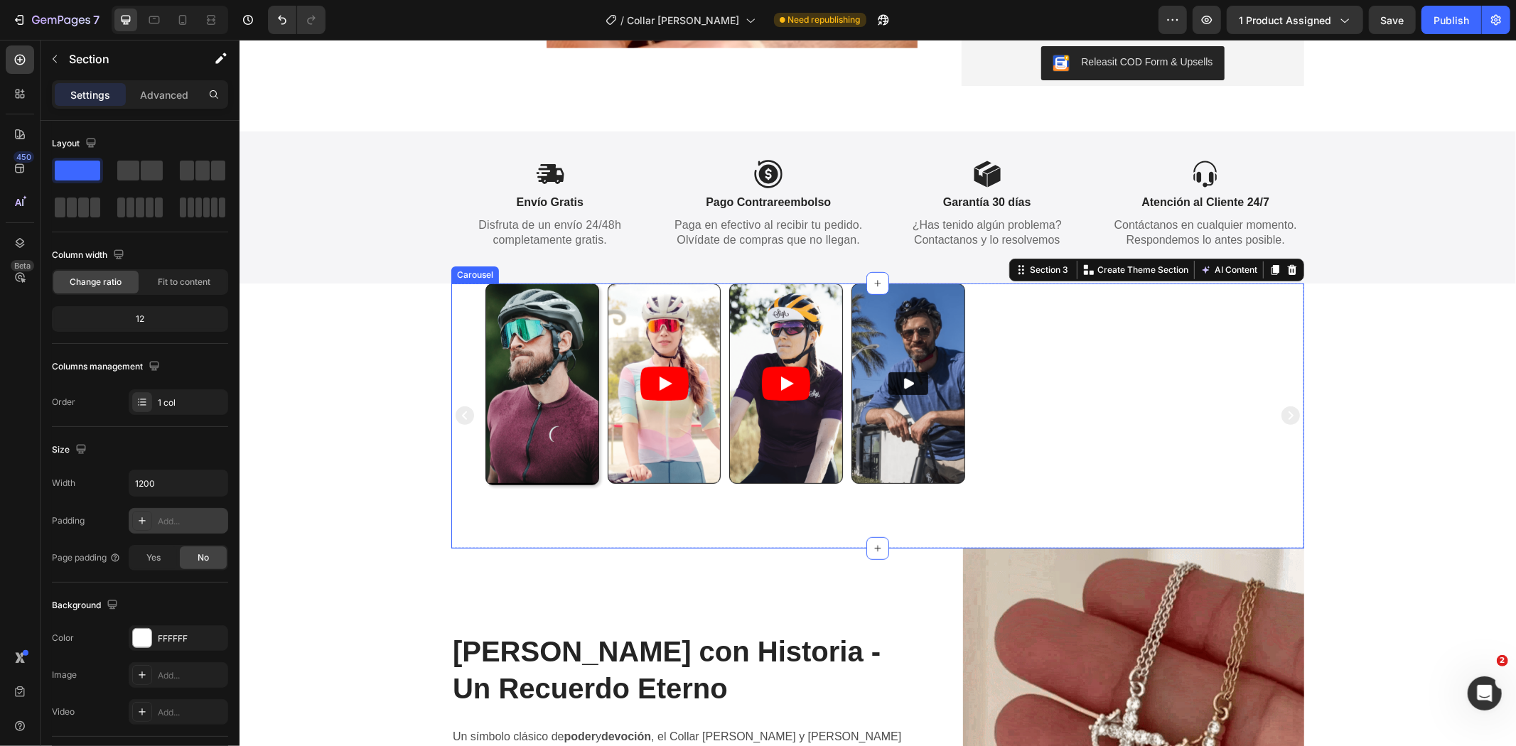
click at [471, 337] on div "Video Video Video Video" at bounding box center [877, 415] width 853 height 265
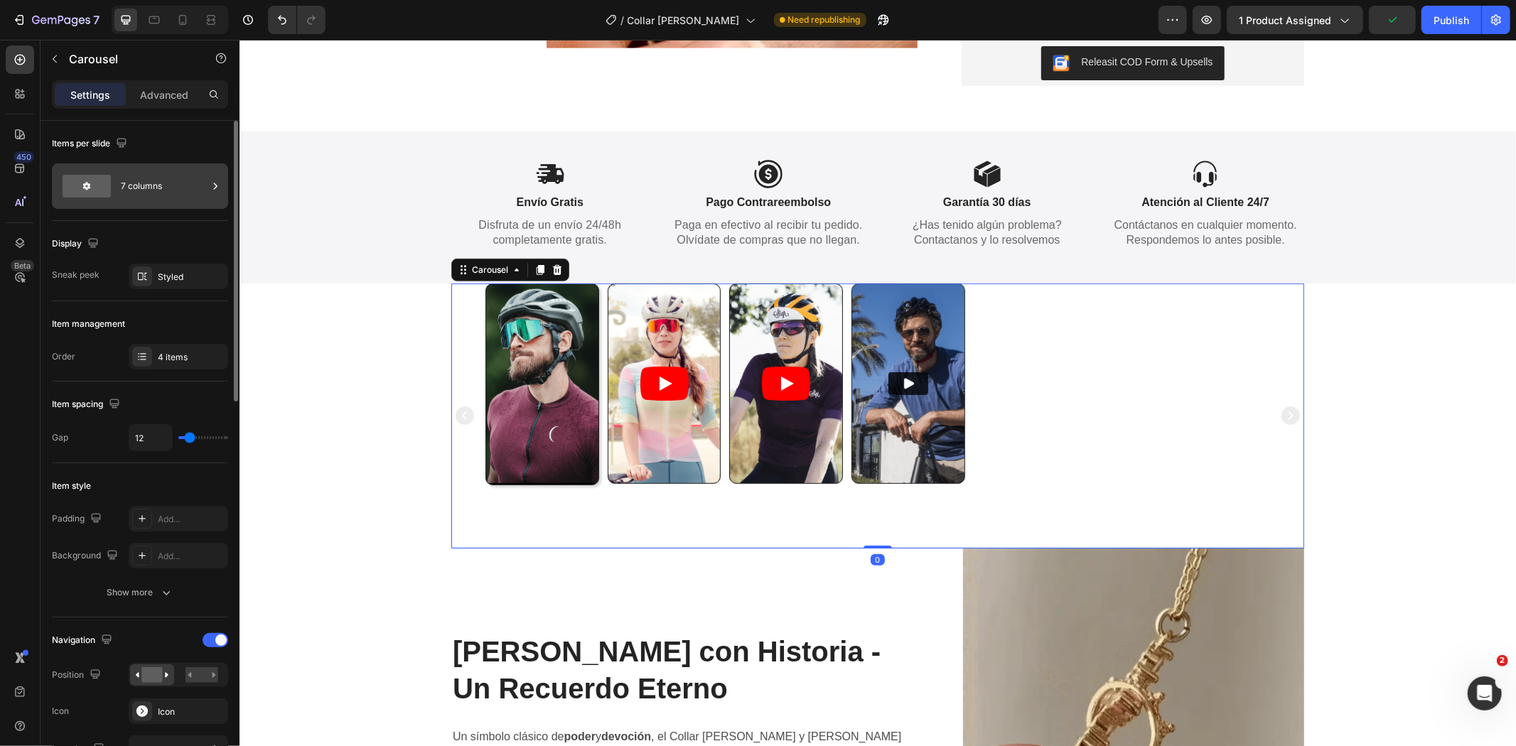
click at [144, 197] on div "7 columns" at bounding box center [164, 186] width 87 height 33
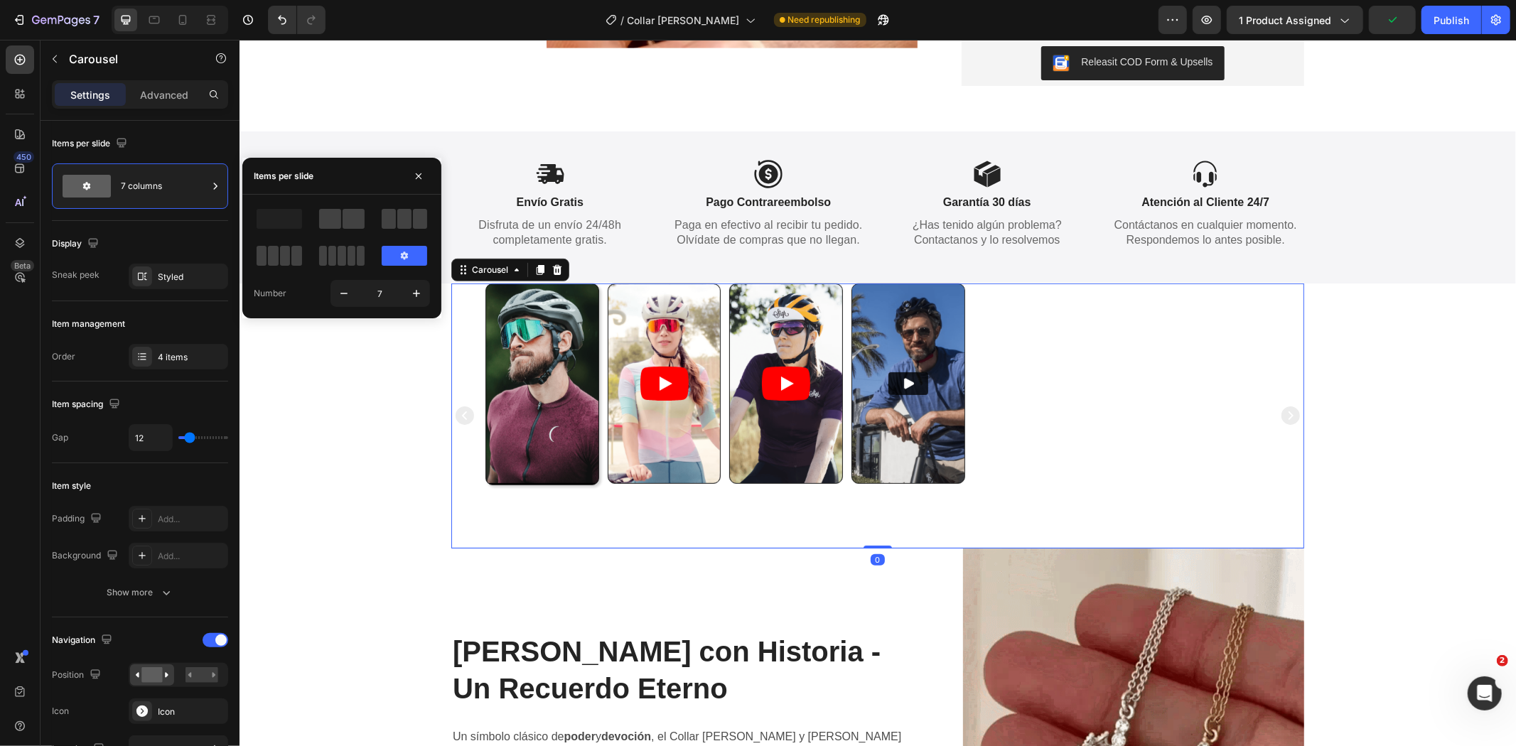
drag, startPoint x: 295, startPoint y: 267, endPoint x: 105, endPoint y: 279, distance: 190.9
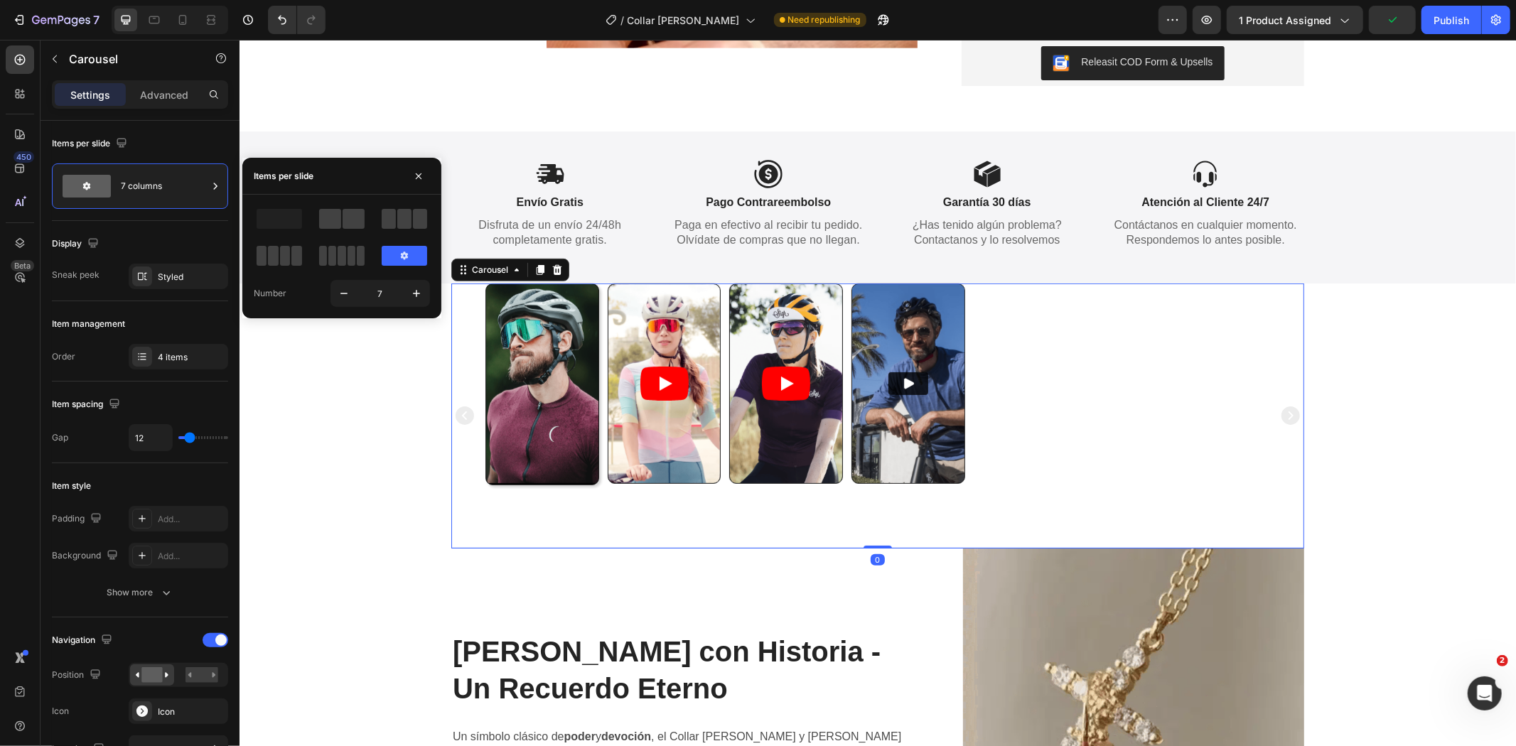
click at [295, 267] on div at bounding box center [279, 256] width 51 height 26
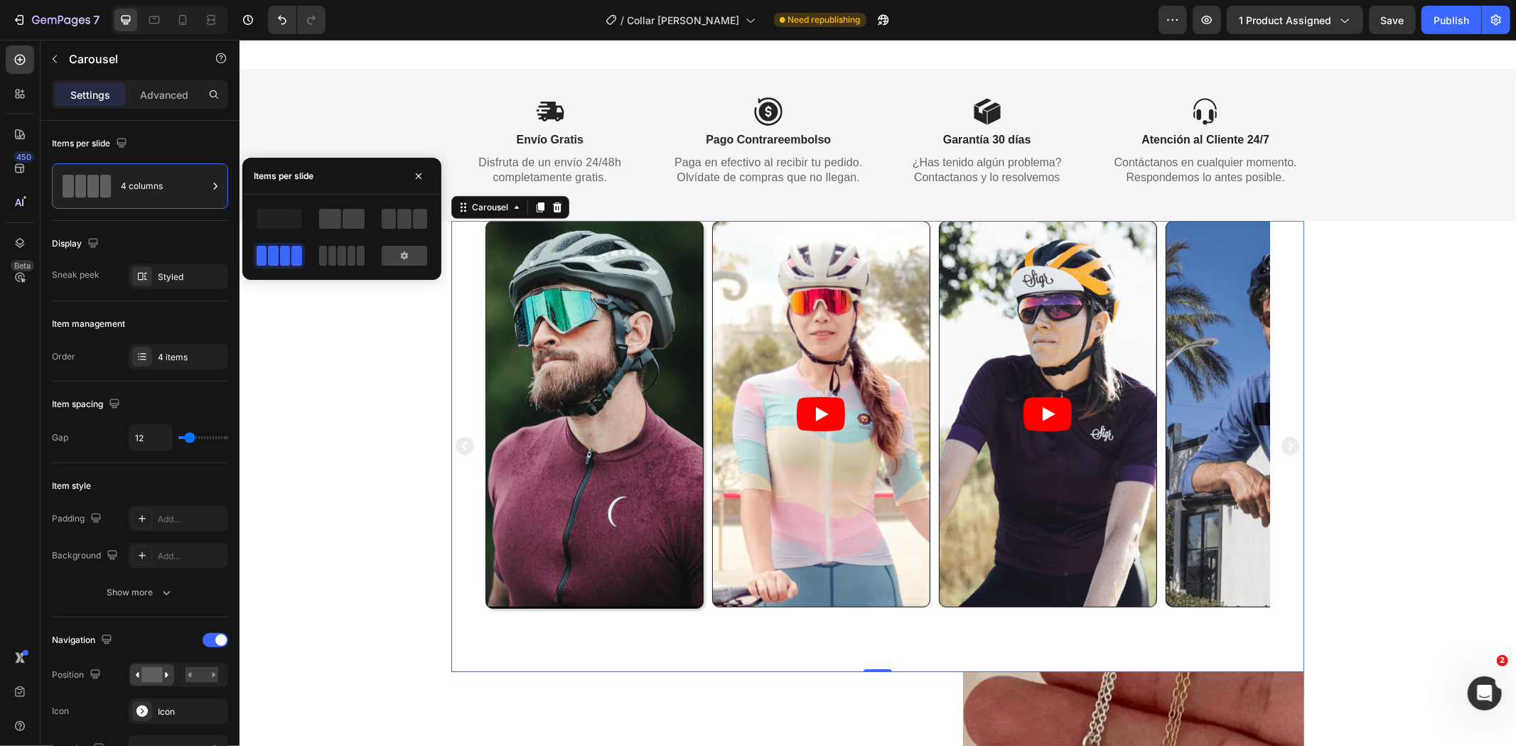
scroll to position [623, 0]
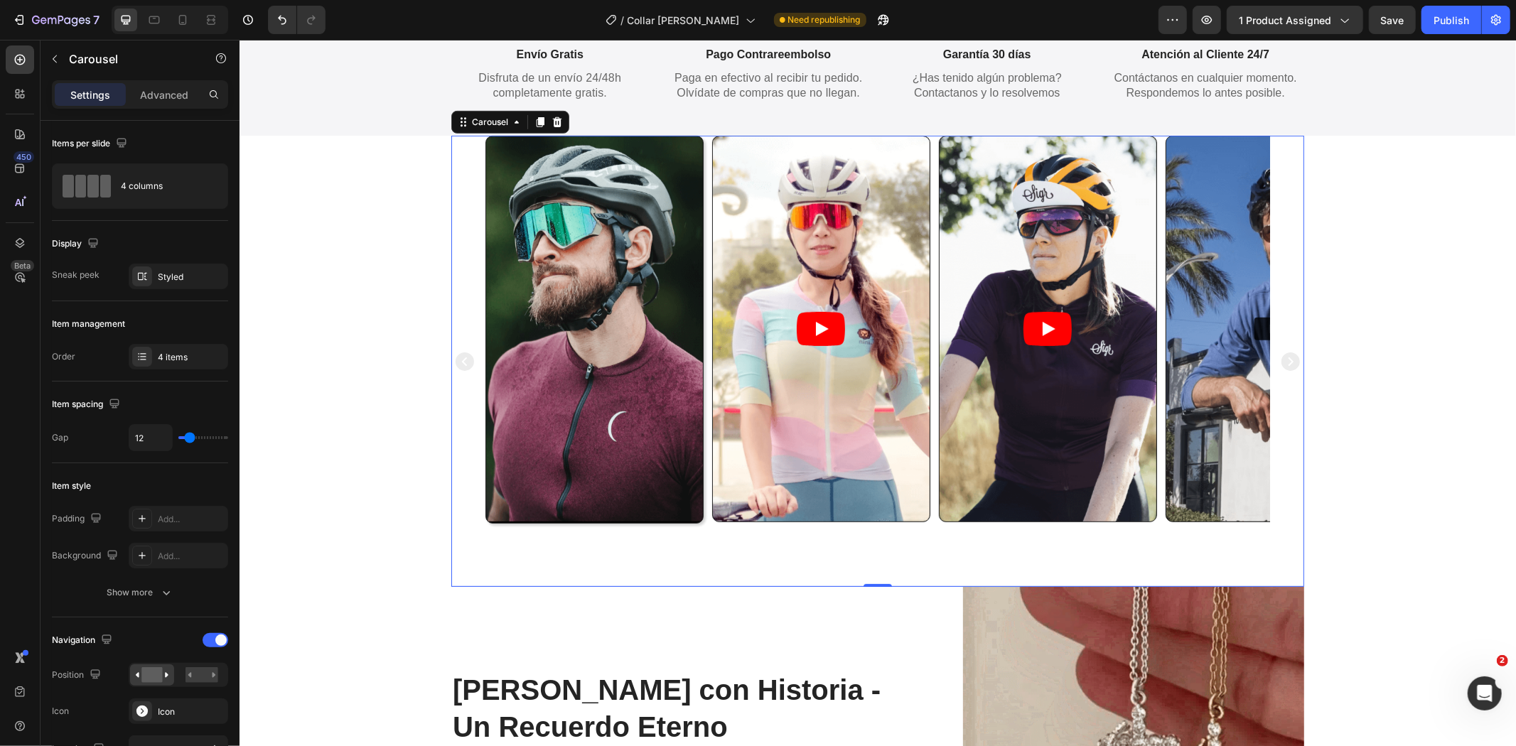
click at [457, 556] on div "Video Video Video Video" at bounding box center [877, 360] width 853 height 451
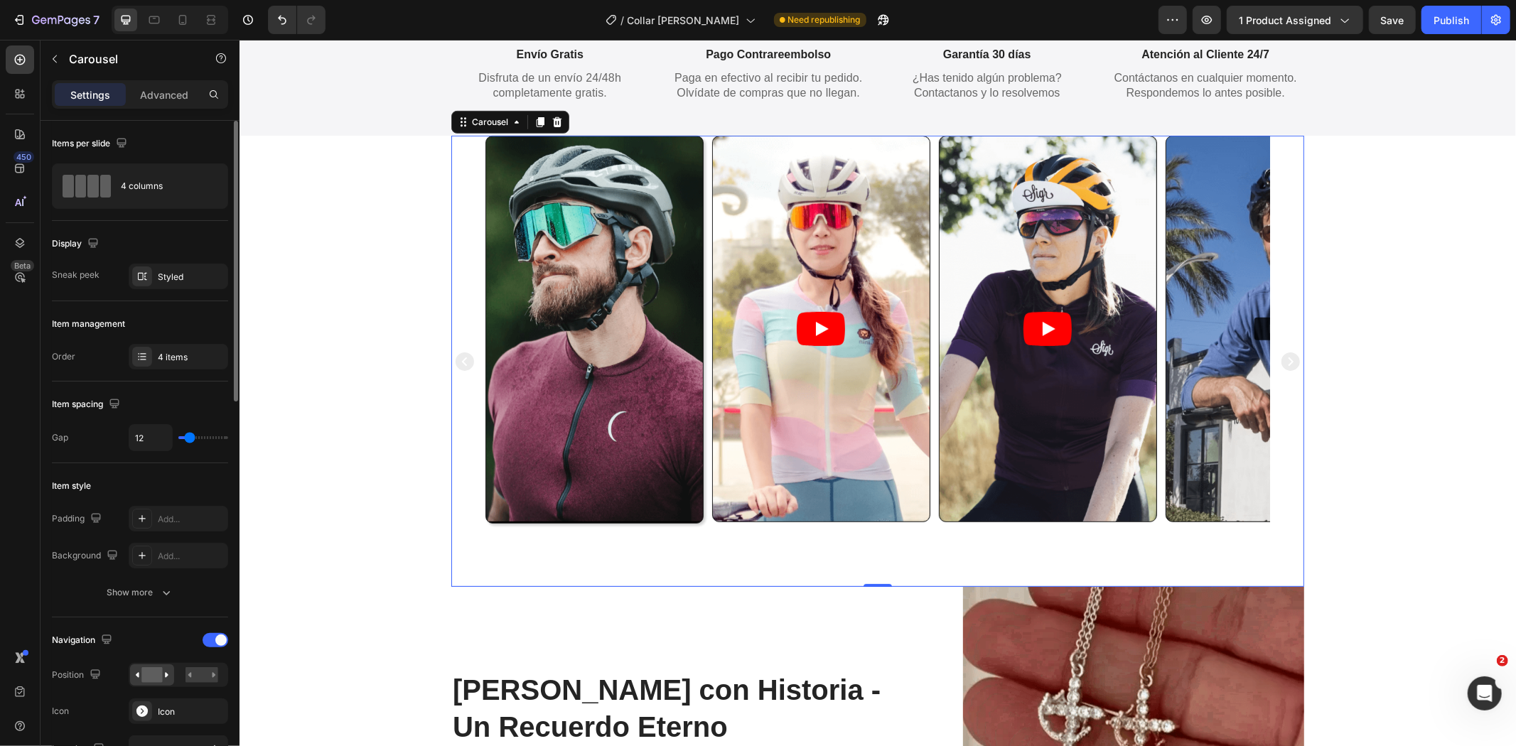
scroll to position [264, 0]
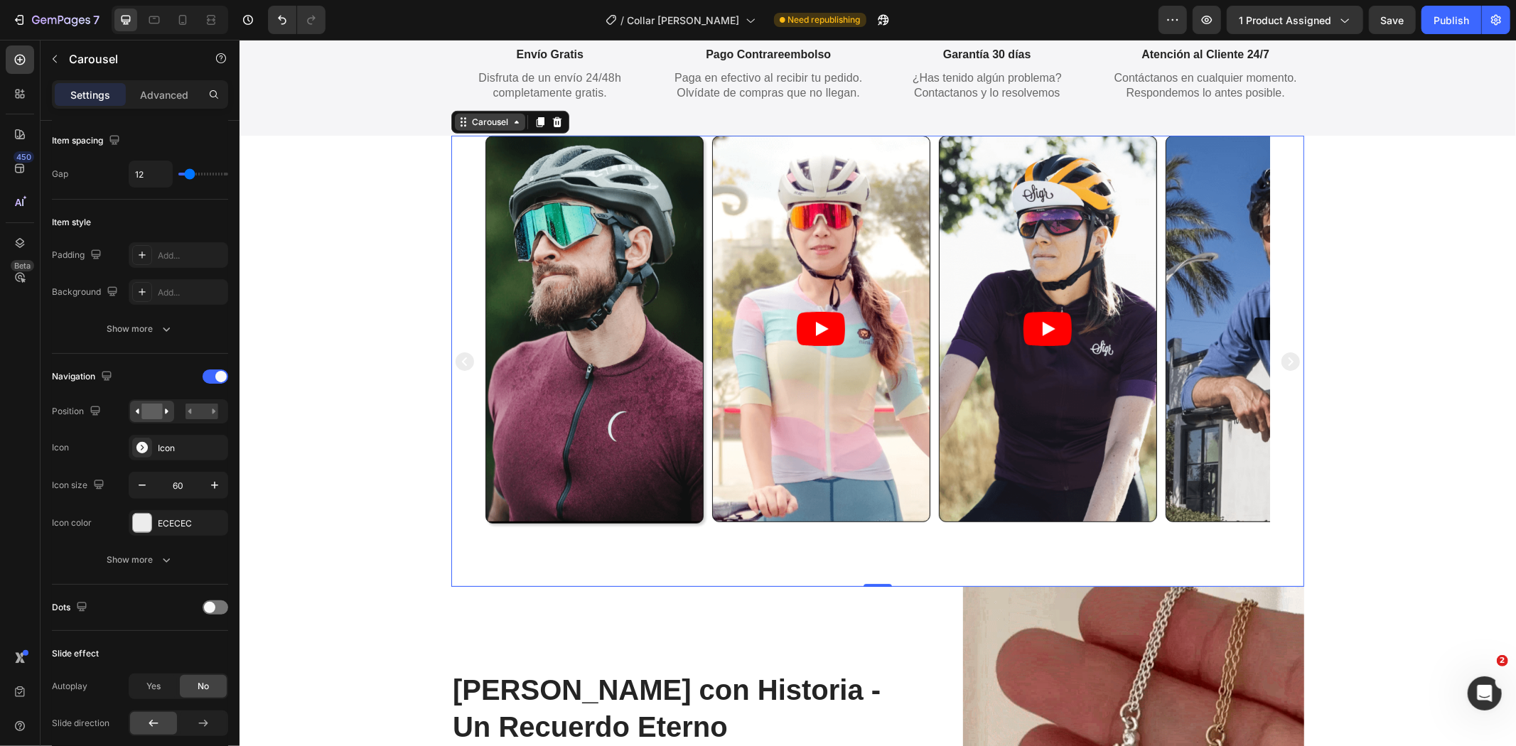
click at [468, 125] on div "Carousel" at bounding box center [489, 121] width 42 height 13
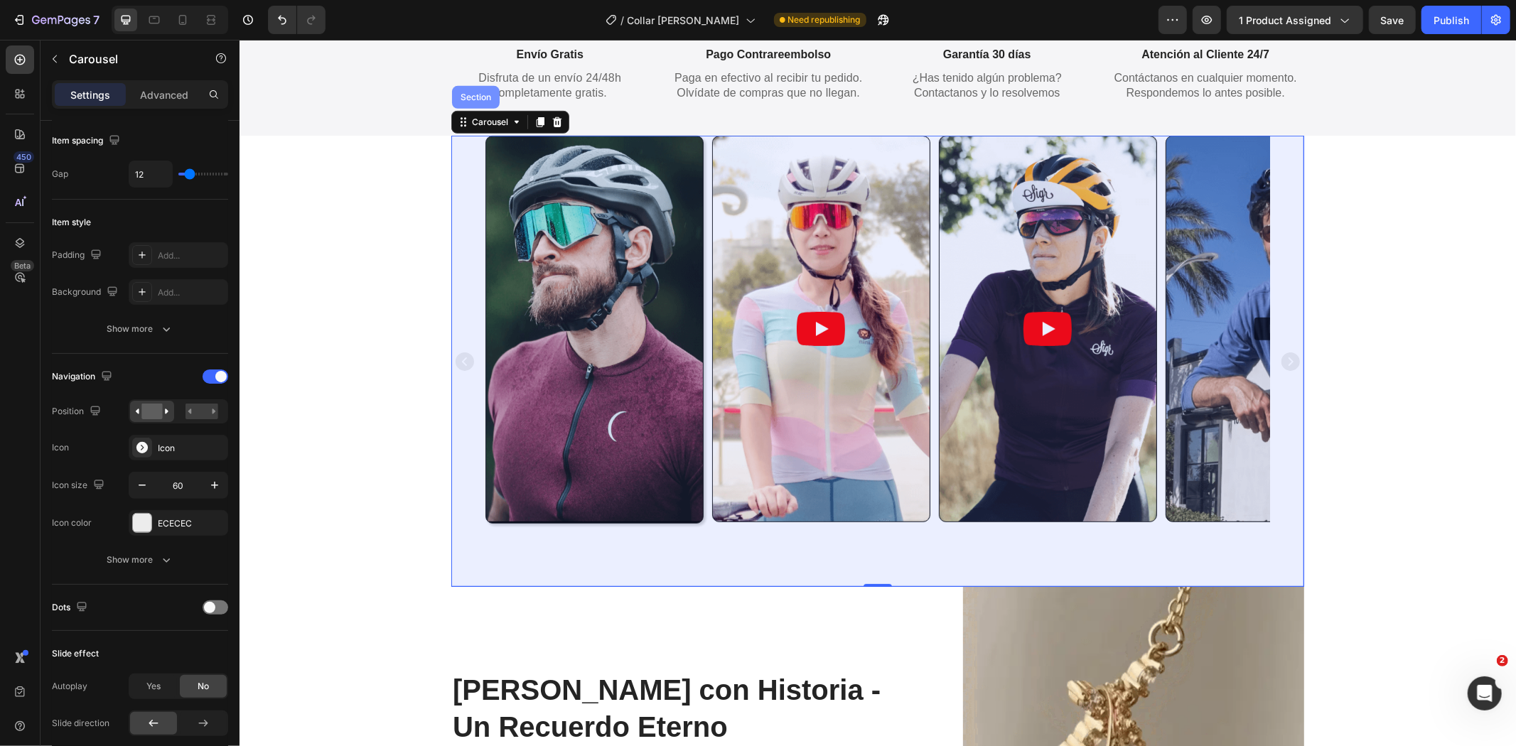
click at [470, 90] on div "Section" at bounding box center [475, 96] width 48 height 23
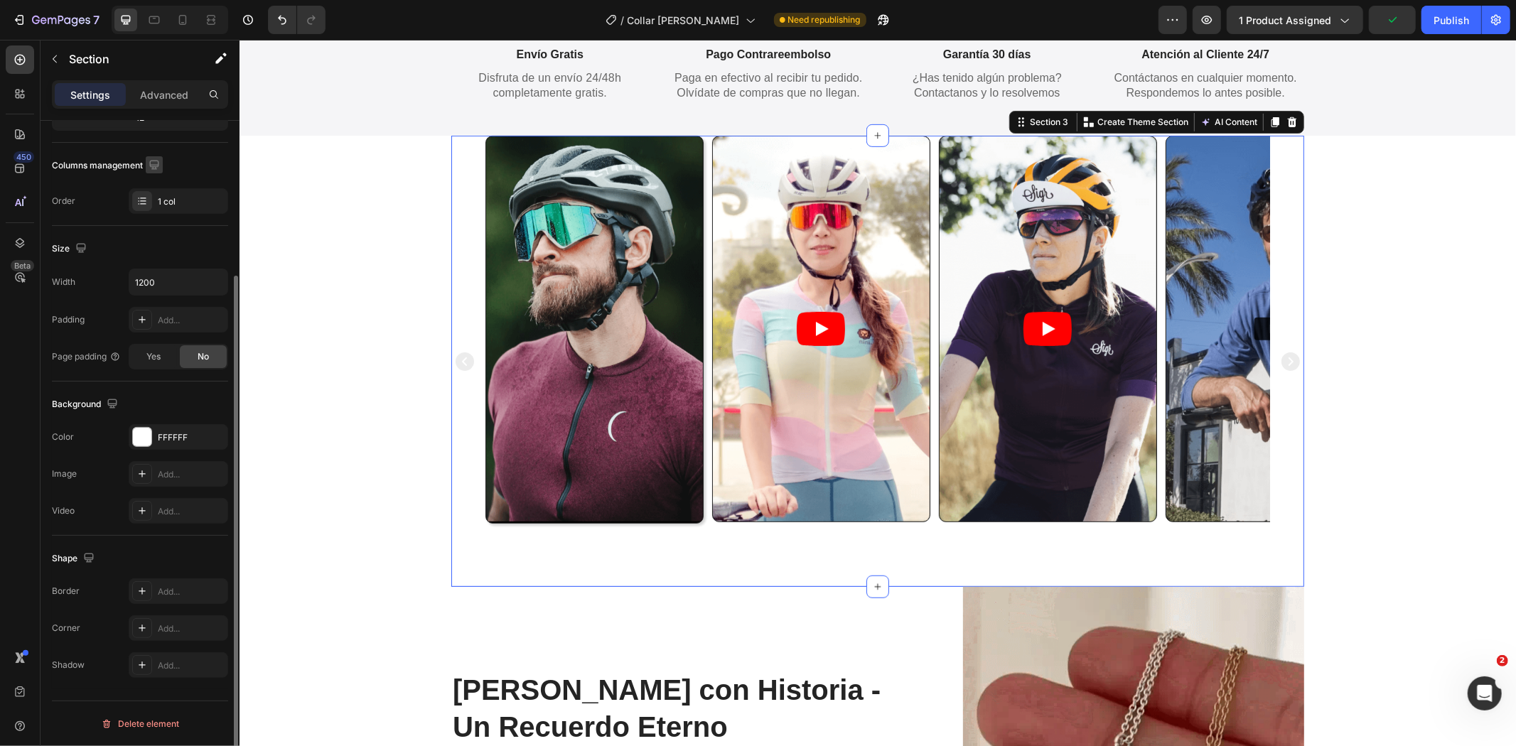
scroll to position [69, 0]
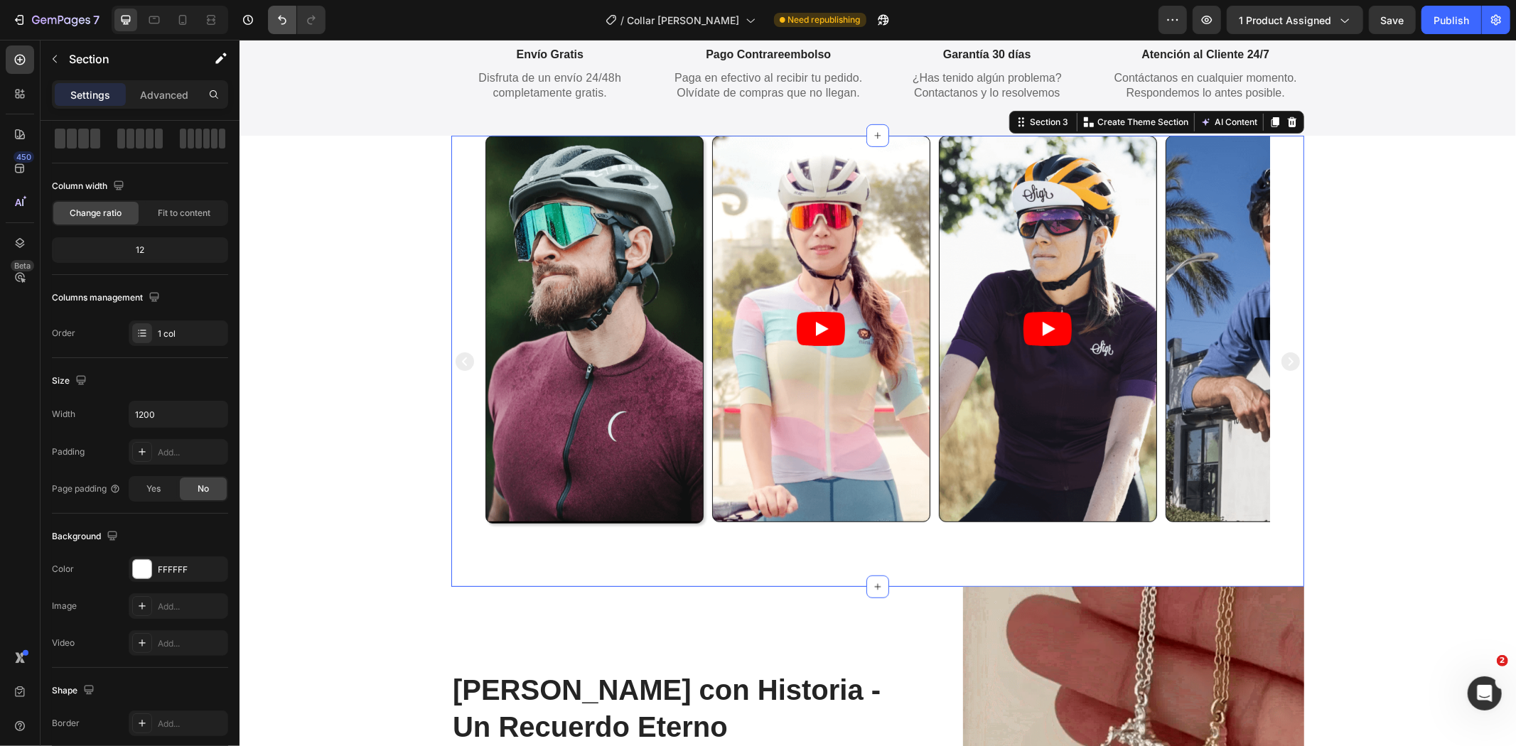
click at [282, 24] on icon "Undo/Redo" at bounding box center [282, 20] width 14 height 14
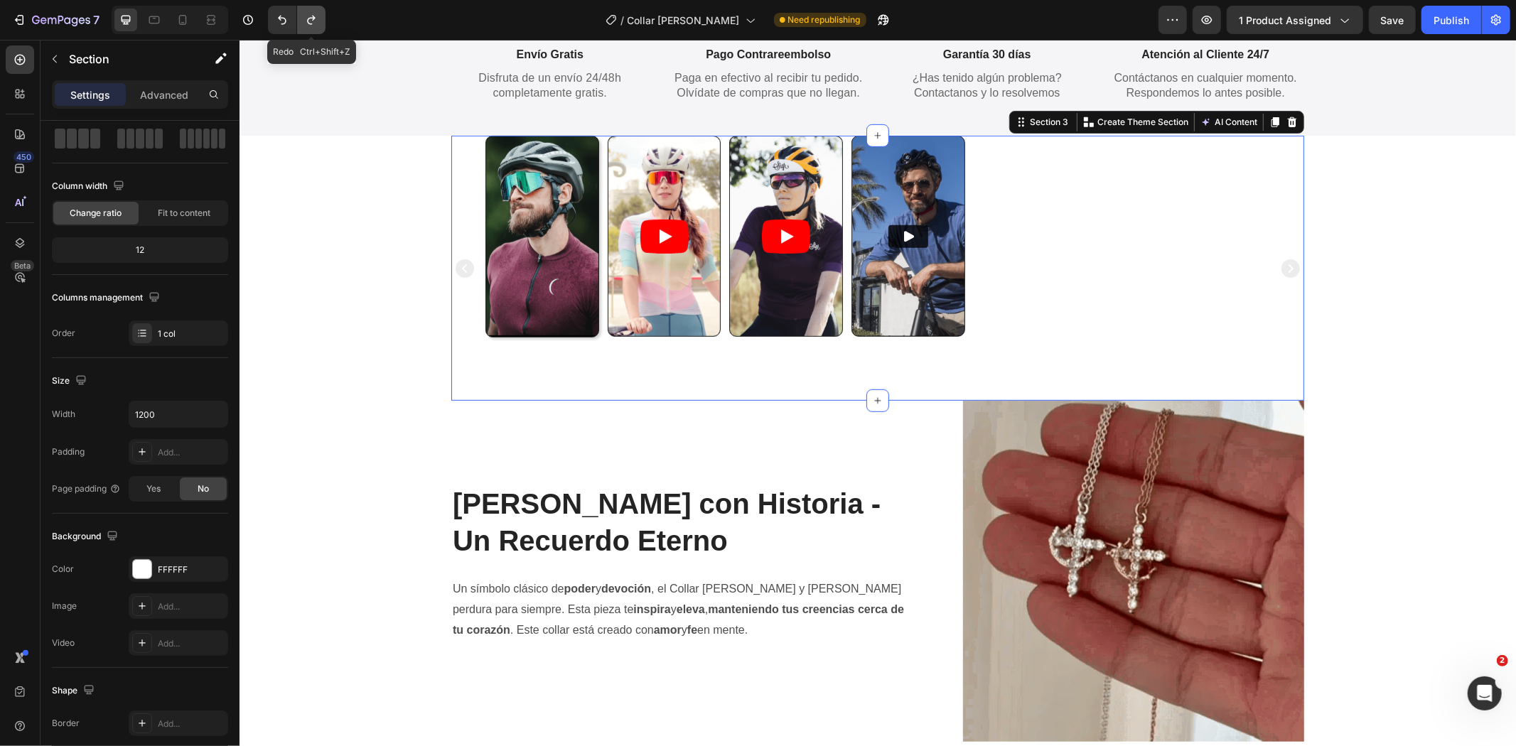
click at [306, 25] on icon "Undo/Redo" at bounding box center [311, 20] width 14 height 14
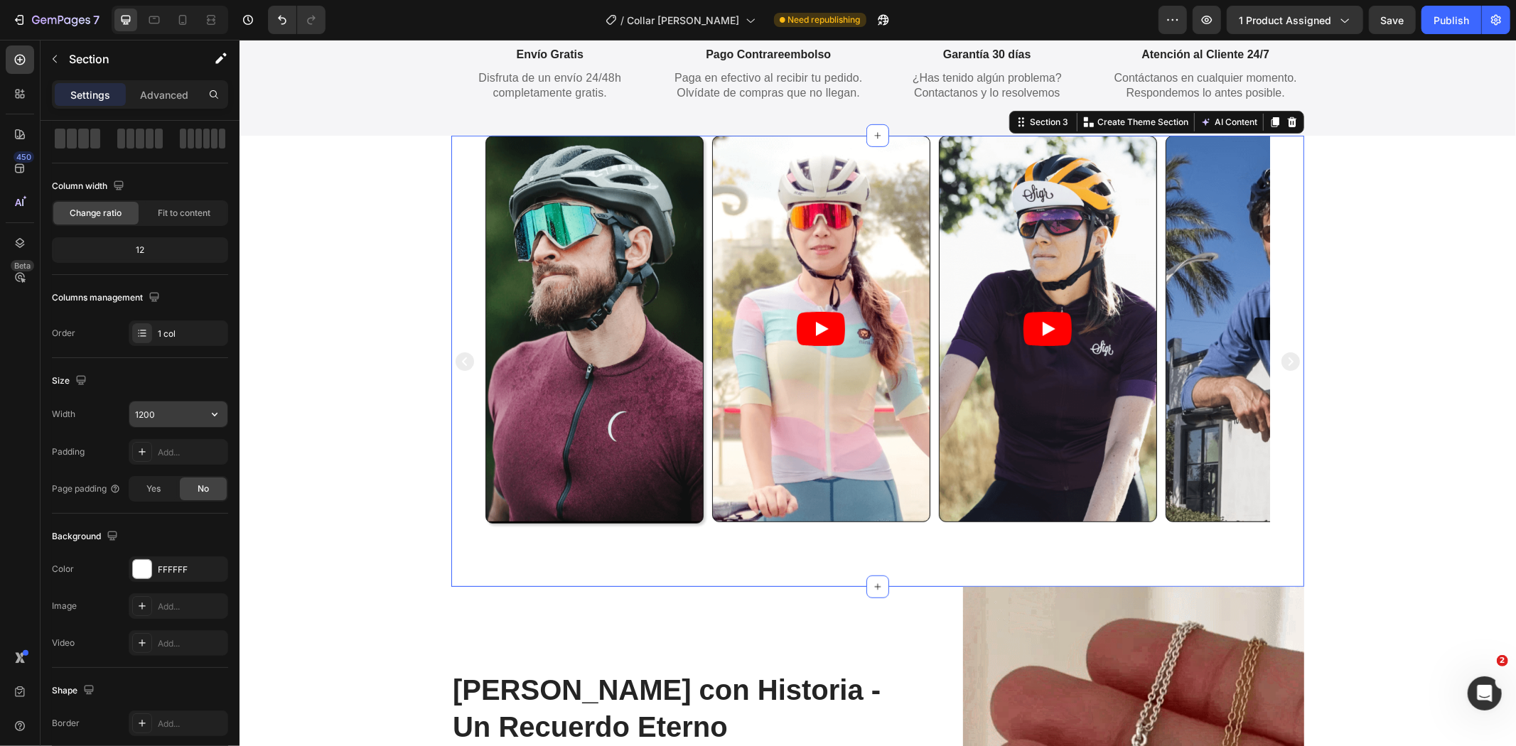
click at [181, 418] on input "1200" at bounding box center [178, 415] width 98 height 26
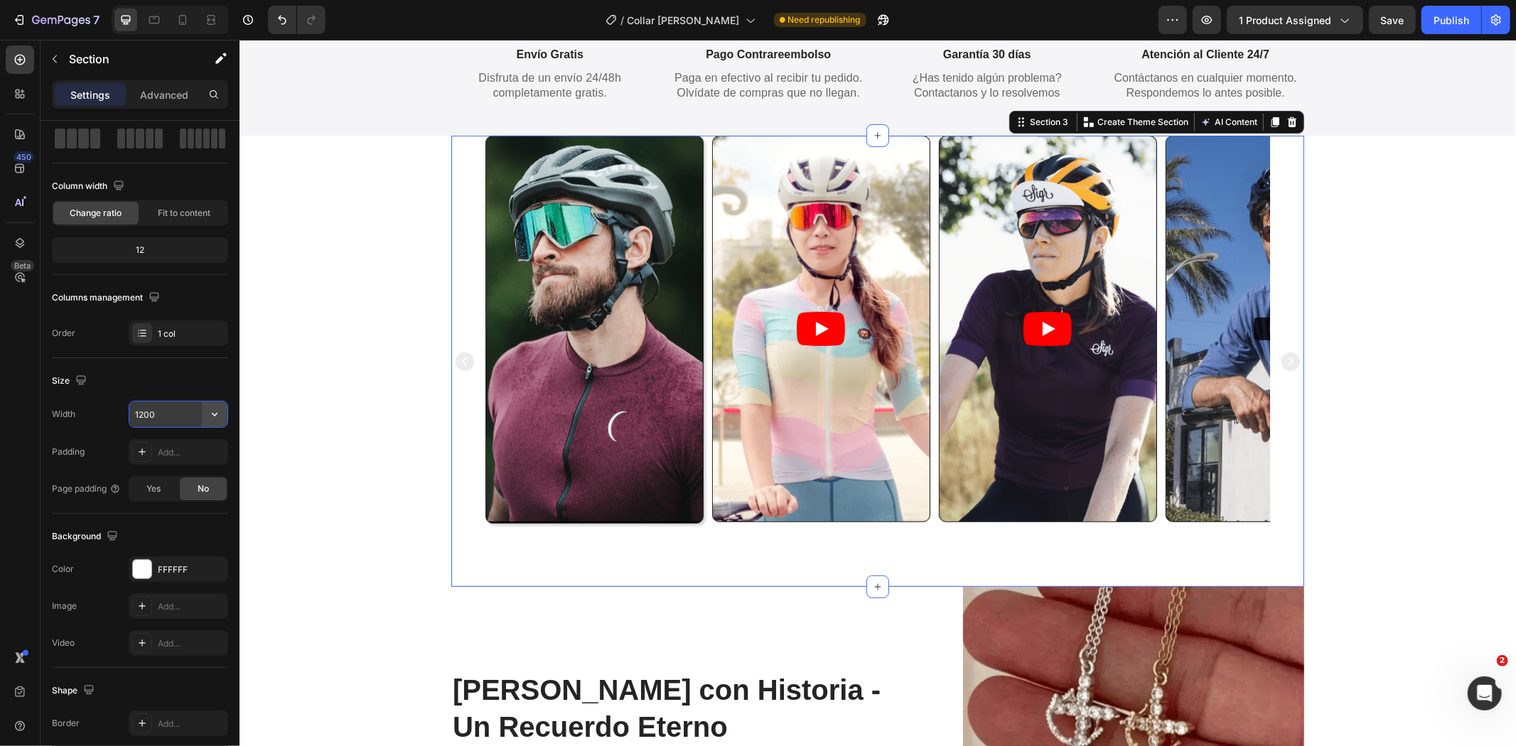
click at [225, 423] on button "button" at bounding box center [215, 415] width 26 height 26
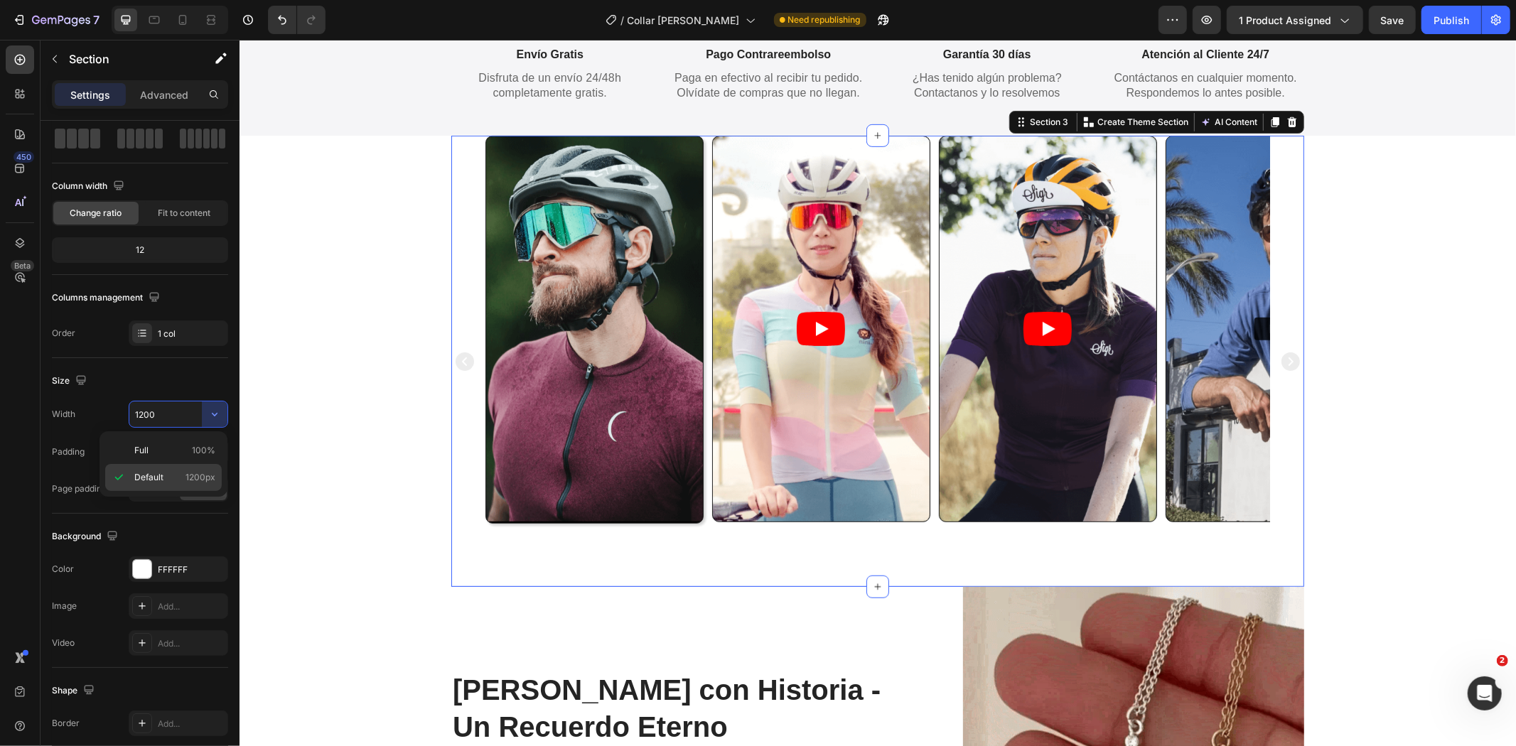
click at [207, 464] on div "Default 1200px" at bounding box center [163, 477] width 117 height 27
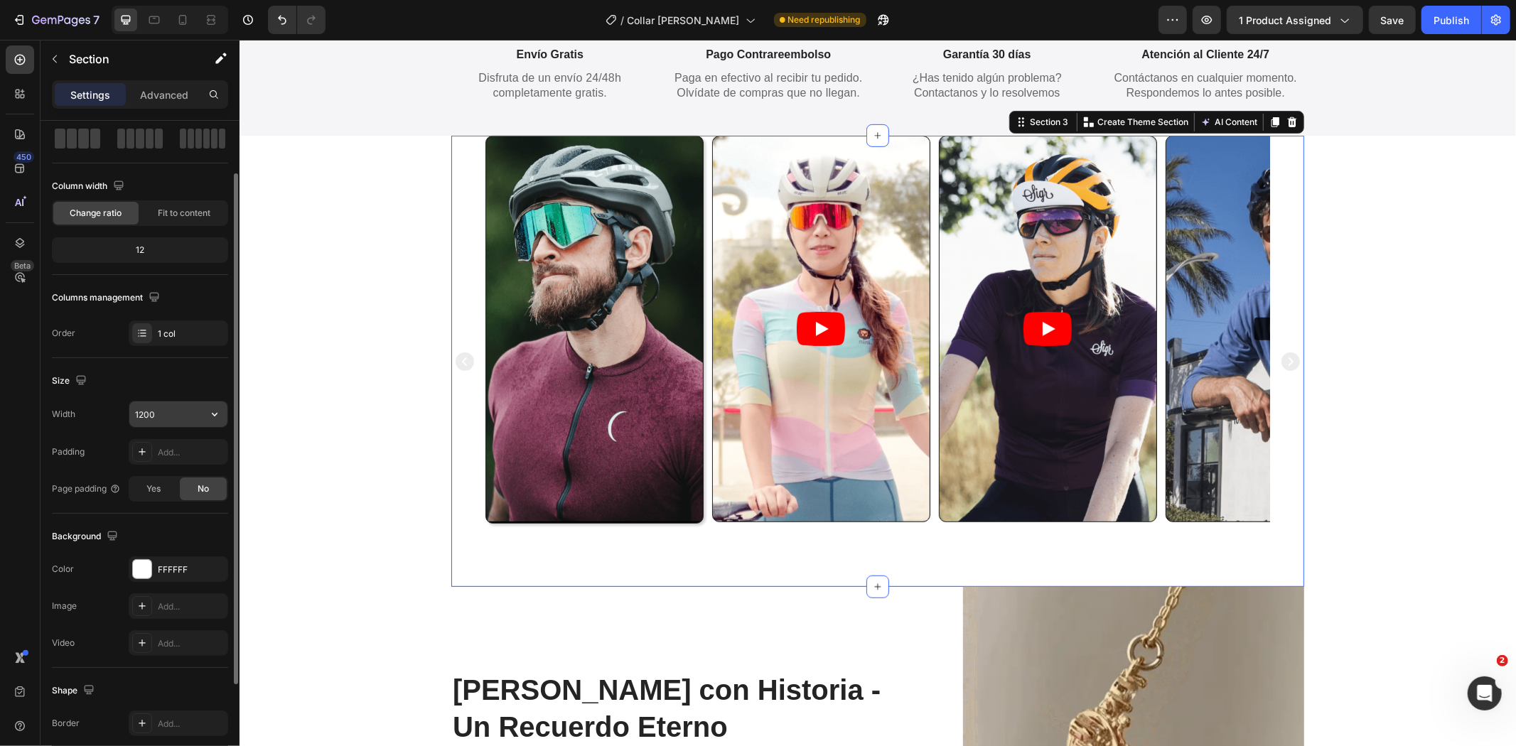
click at [203, 420] on button "button" at bounding box center [215, 415] width 26 height 26
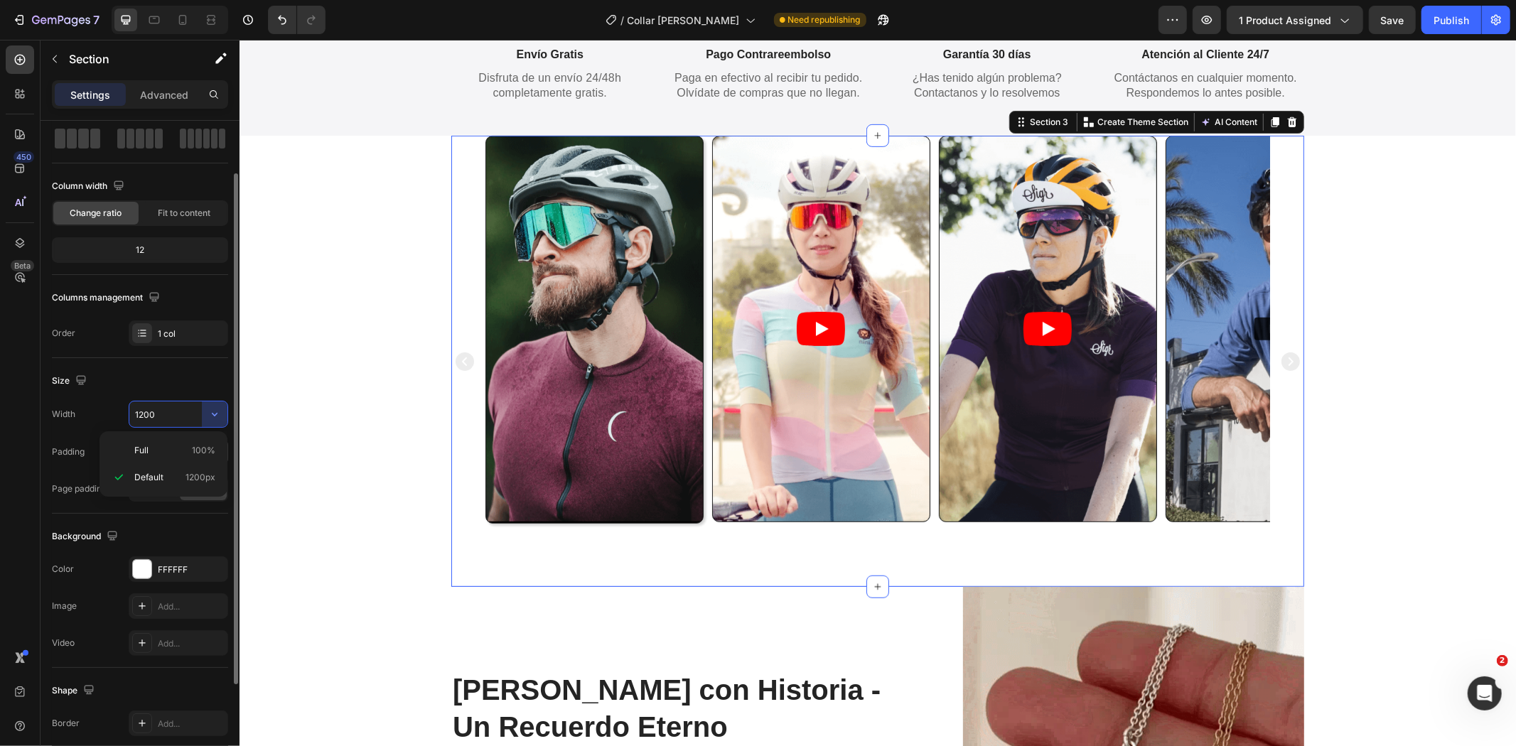
click at [203, 442] on div "Full 100%" at bounding box center [163, 450] width 117 height 27
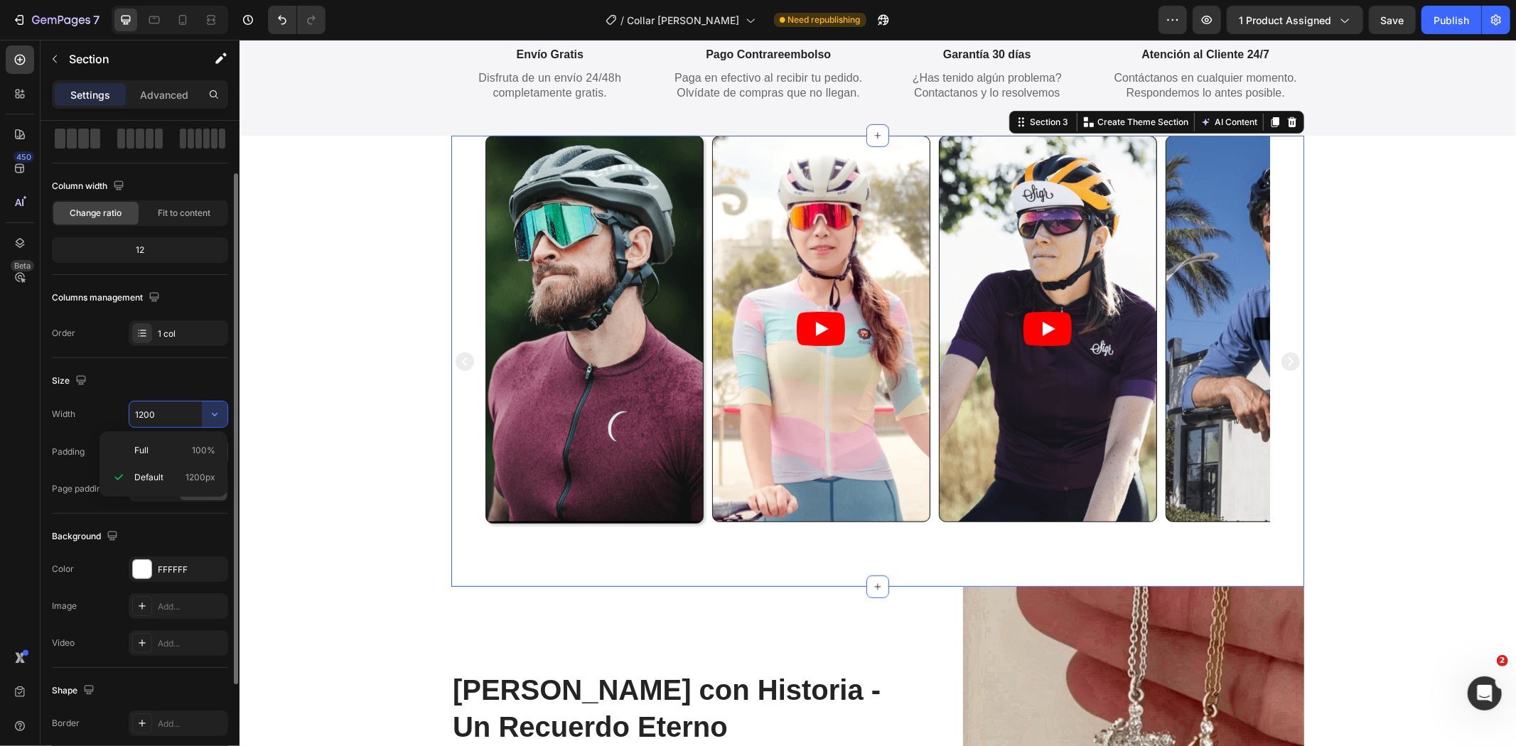
type input "100%"
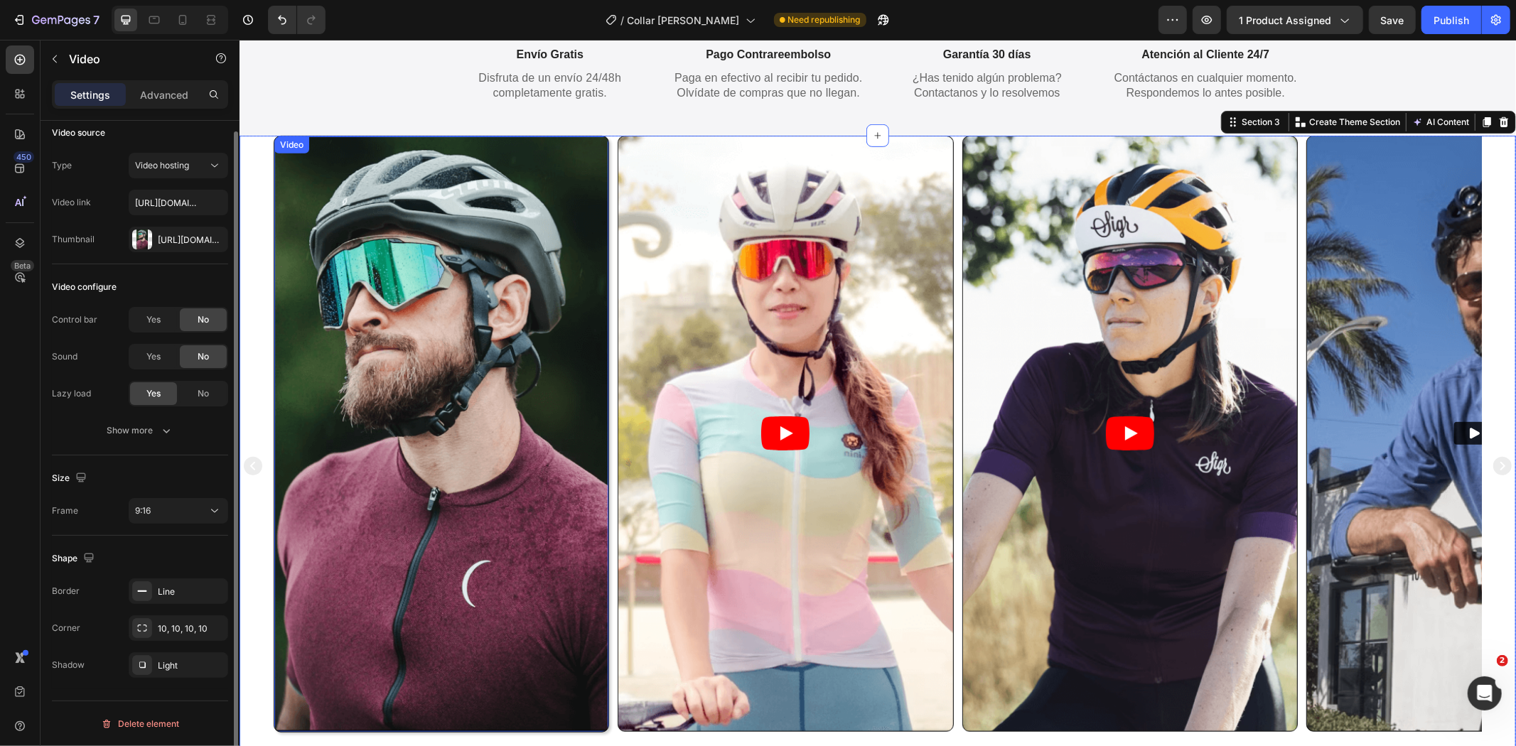
click at [294, 139] on div "Video" at bounding box center [291, 144] width 35 height 17
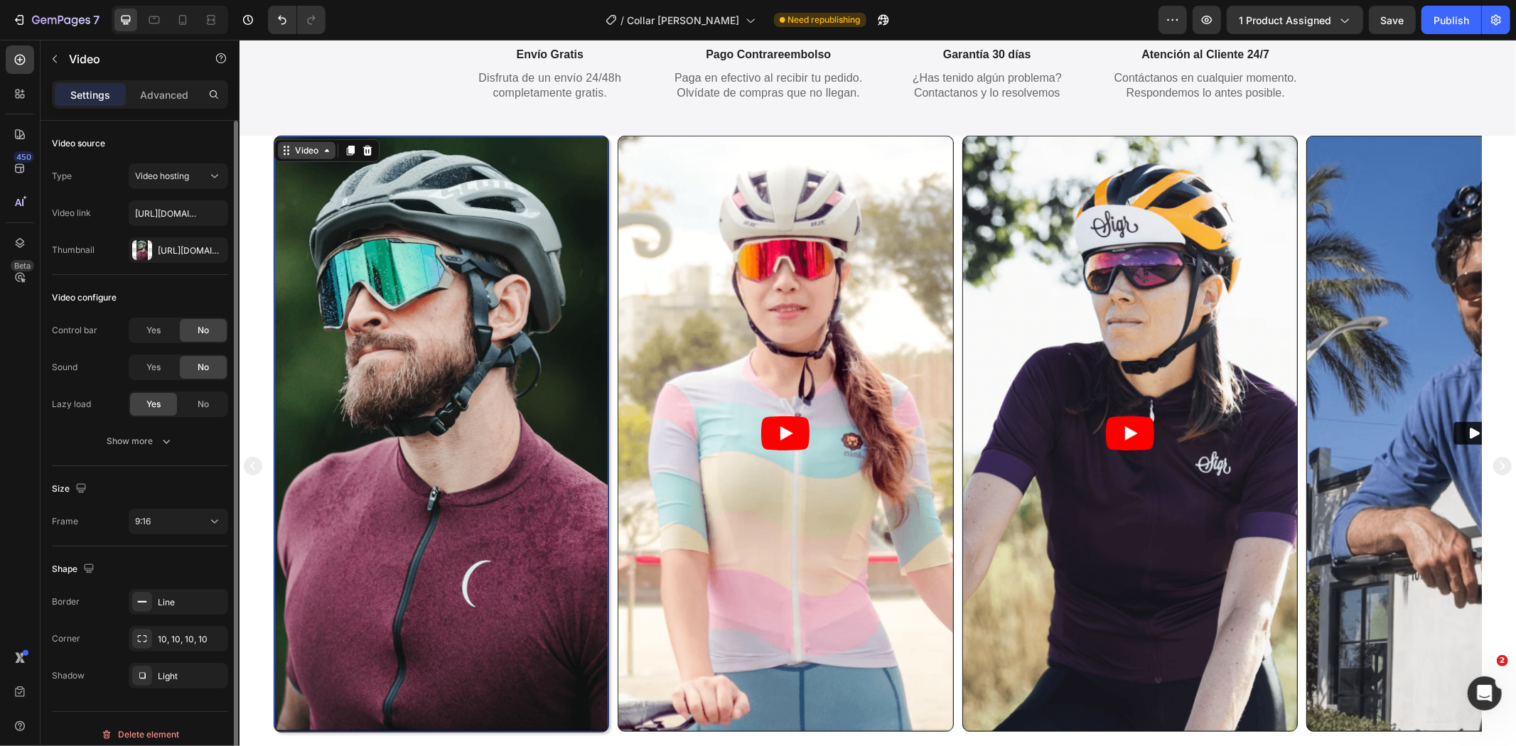
click at [294, 139] on div "Video" at bounding box center [326, 150] width 105 height 23
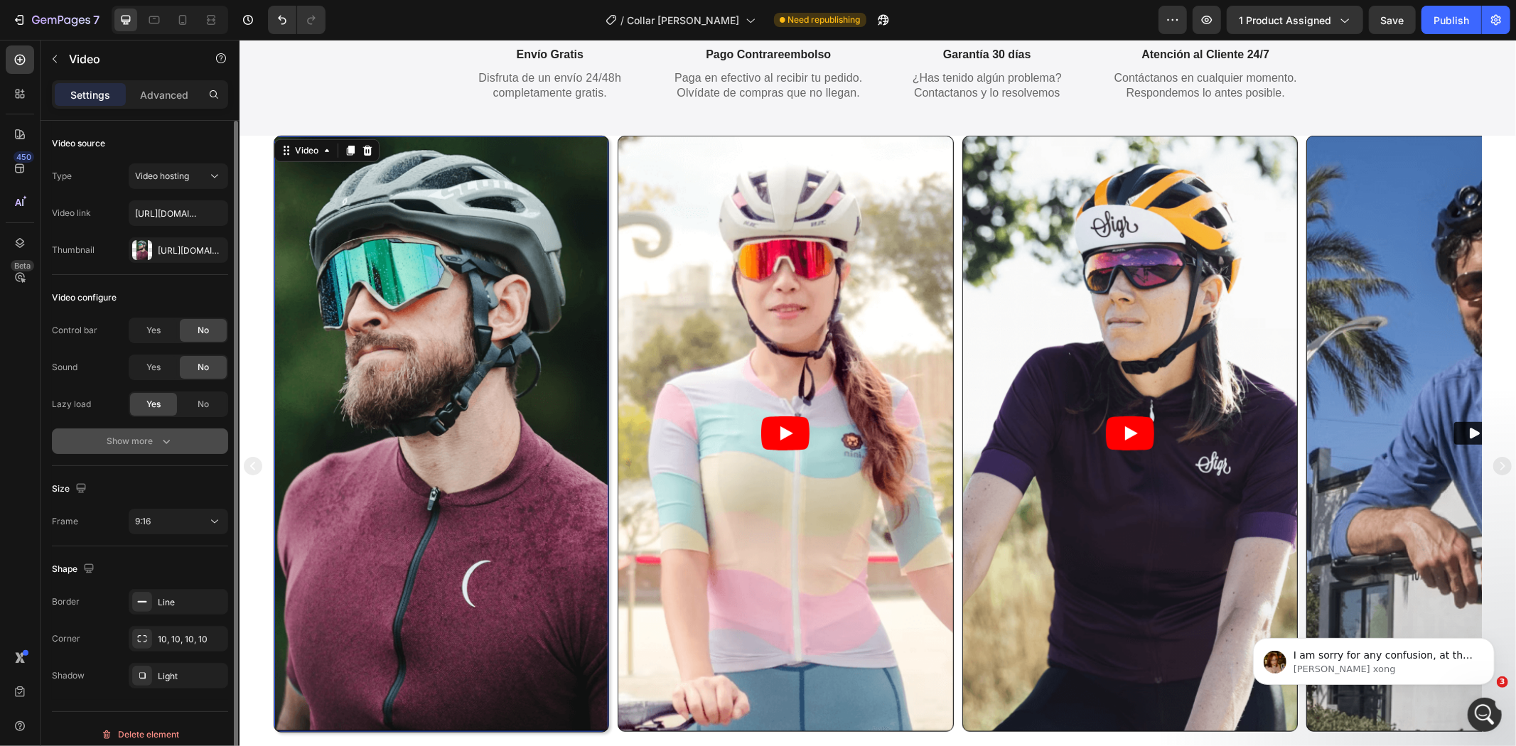
click at [160, 446] on icon "button" at bounding box center [166, 441] width 14 height 14
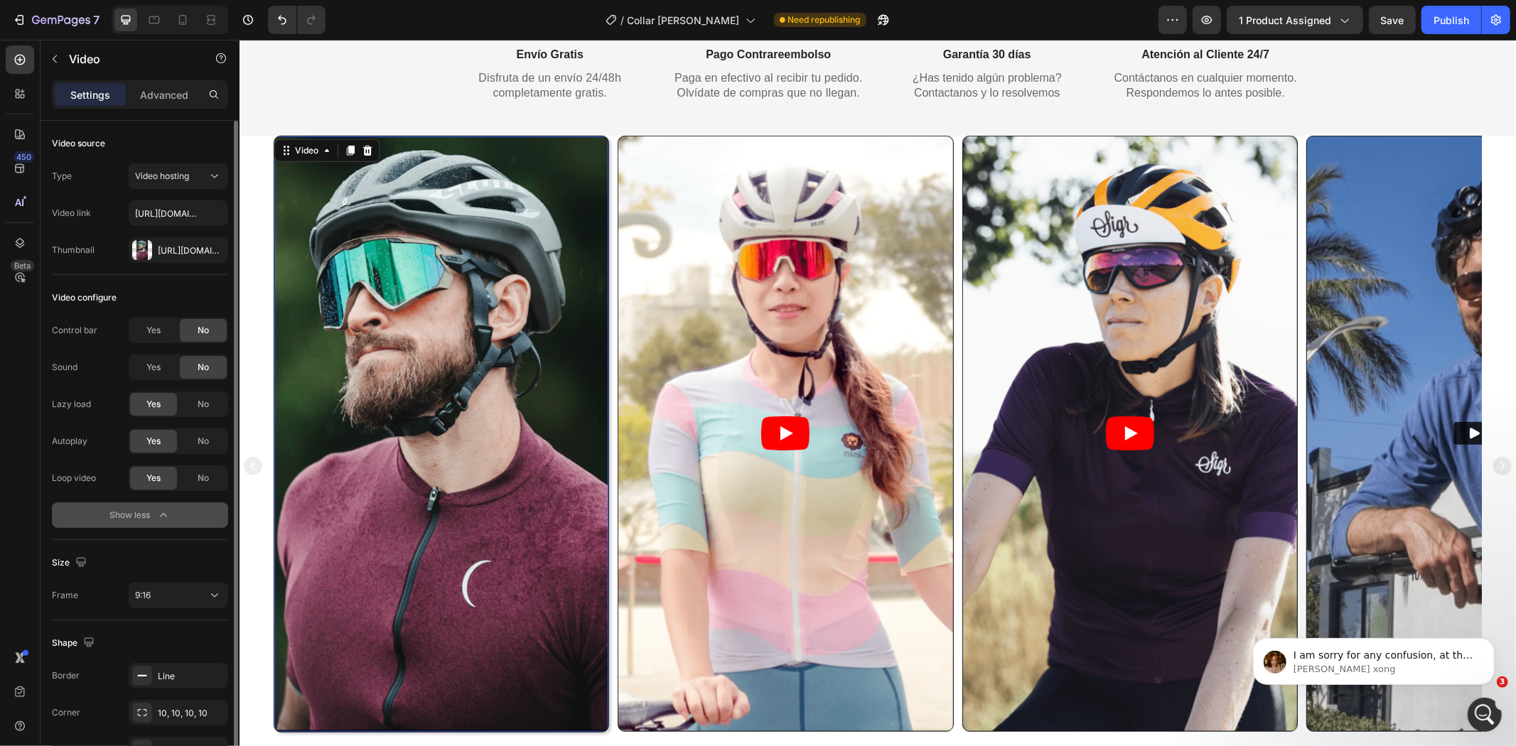
click at [321, 337] on video at bounding box center [441, 433] width 334 height 594
click at [258, 156] on div "Video 89 Video Video Video" at bounding box center [877, 465] width 1277 height 660
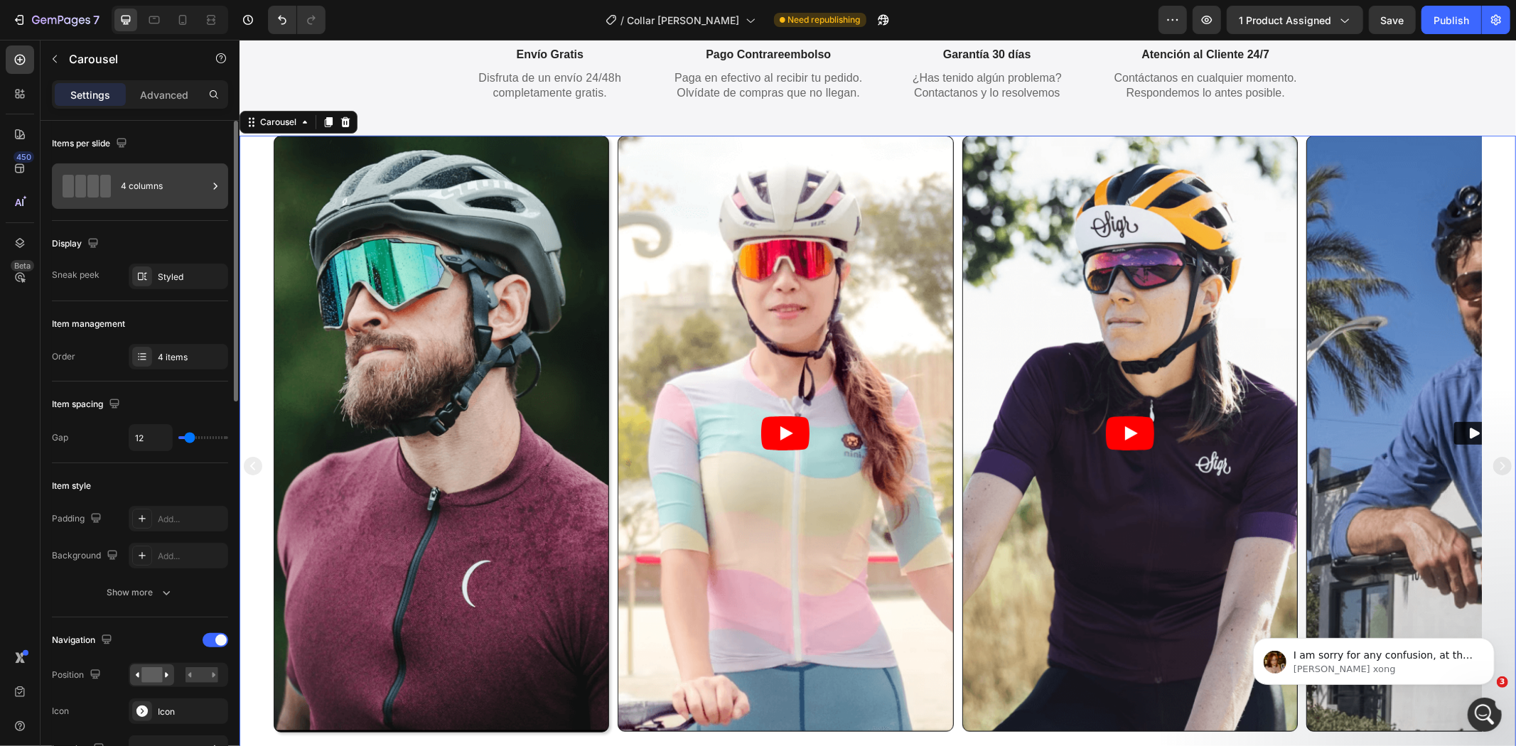
click at [122, 182] on div "4 columns" at bounding box center [164, 186] width 87 height 33
click at [130, 239] on div "Display" at bounding box center [140, 243] width 176 height 23
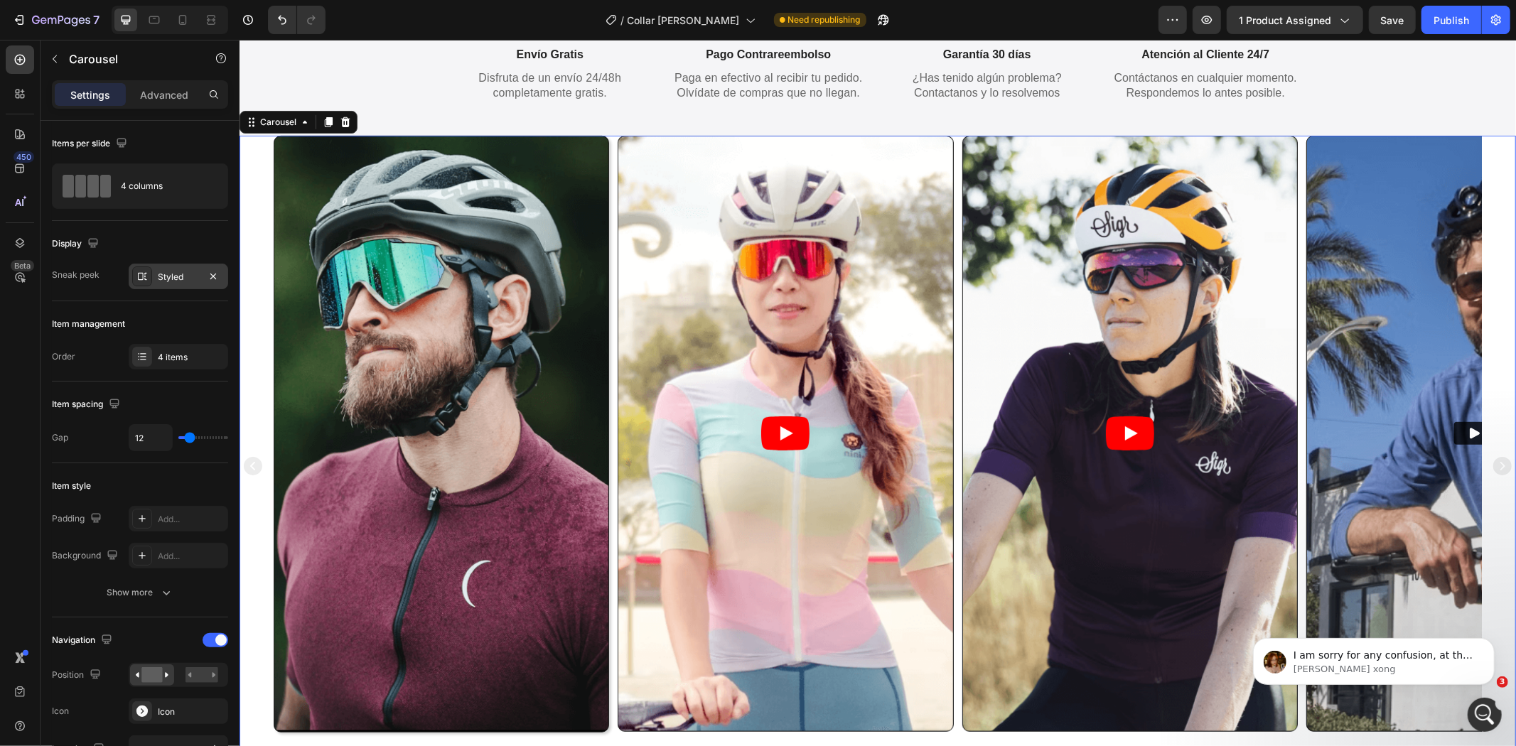
click at [167, 281] on div "Styled" at bounding box center [178, 277] width 41 height 13
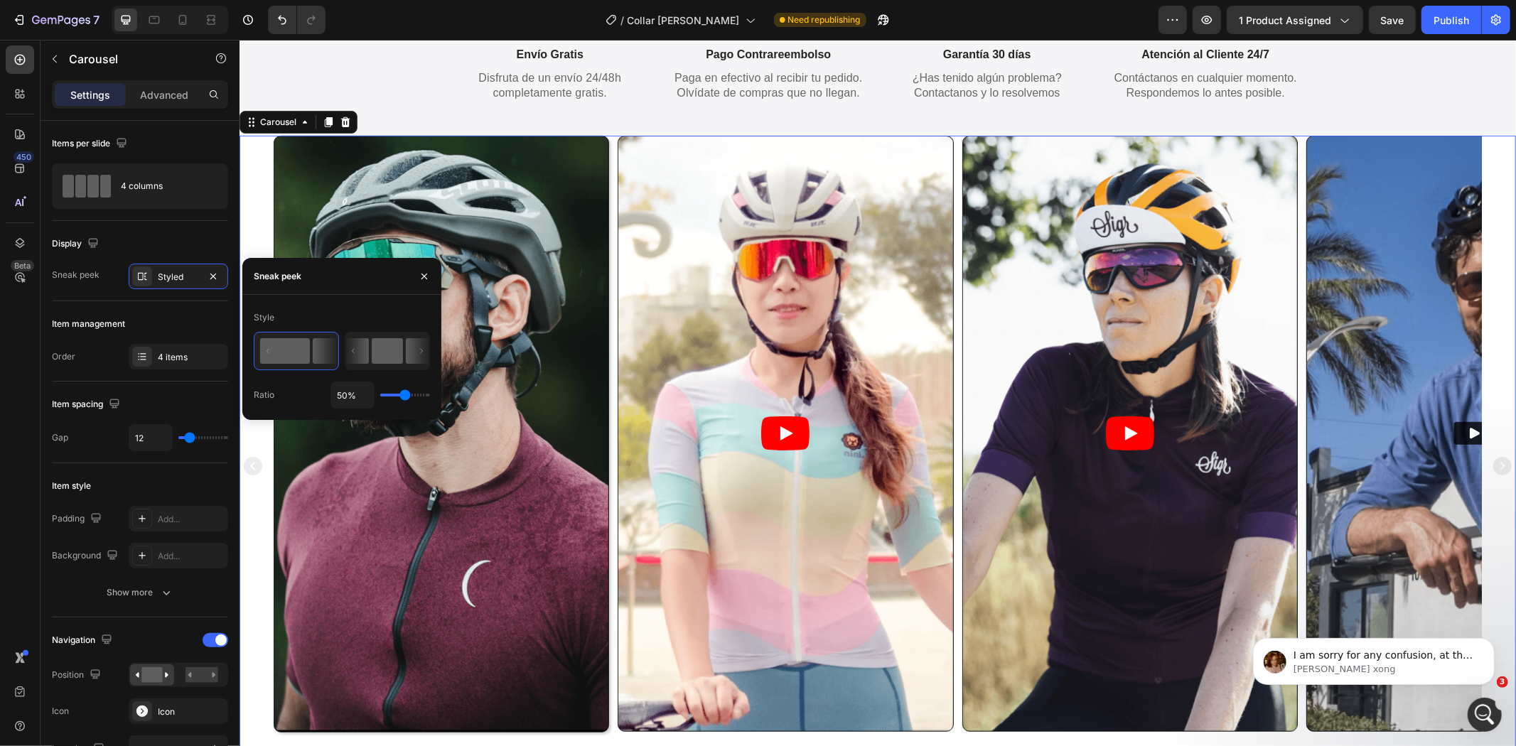
click at [359, 358] on icon at bounding box center [357, 351] width 23 height 26
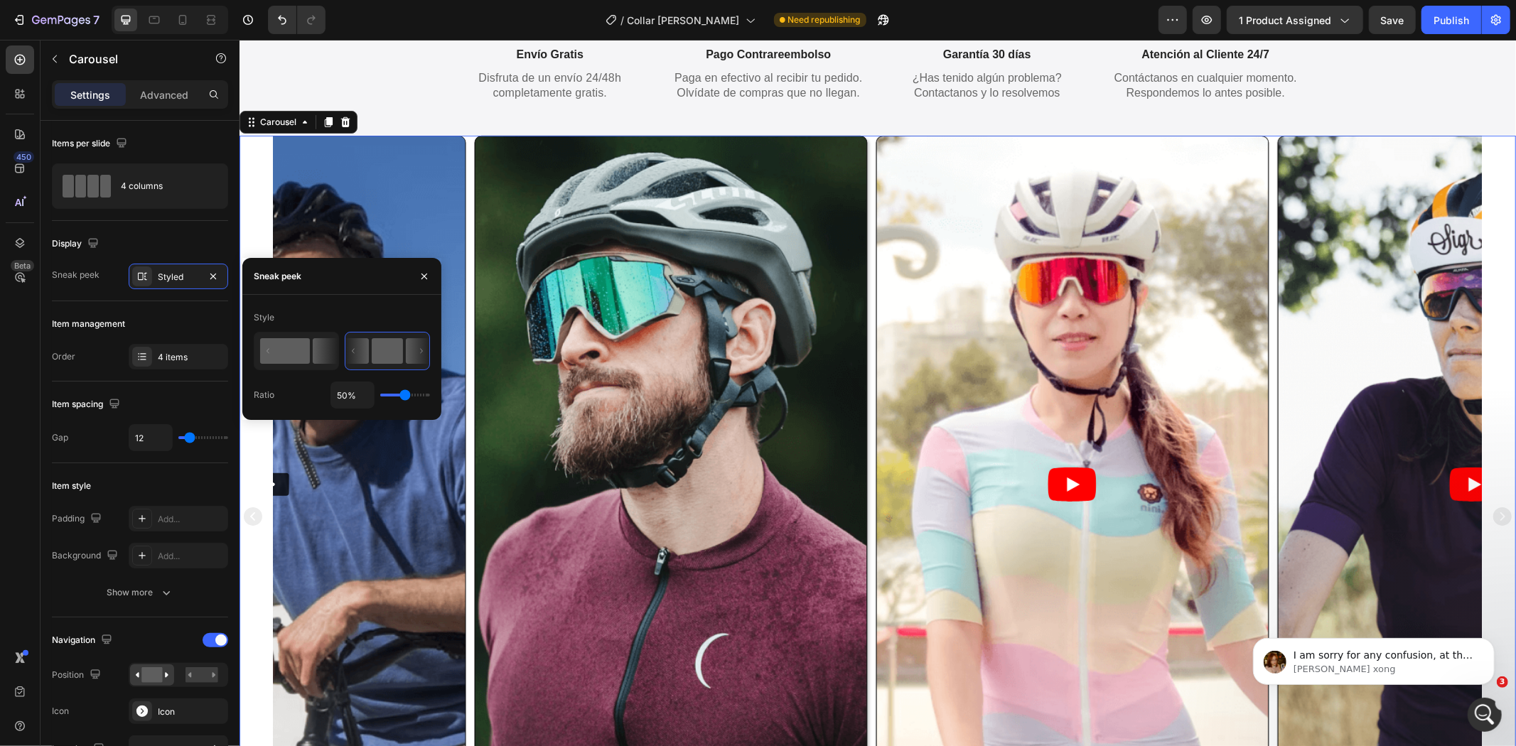
click at [304, 348] on rect at bounding box center [285, 351] width 50 height 26
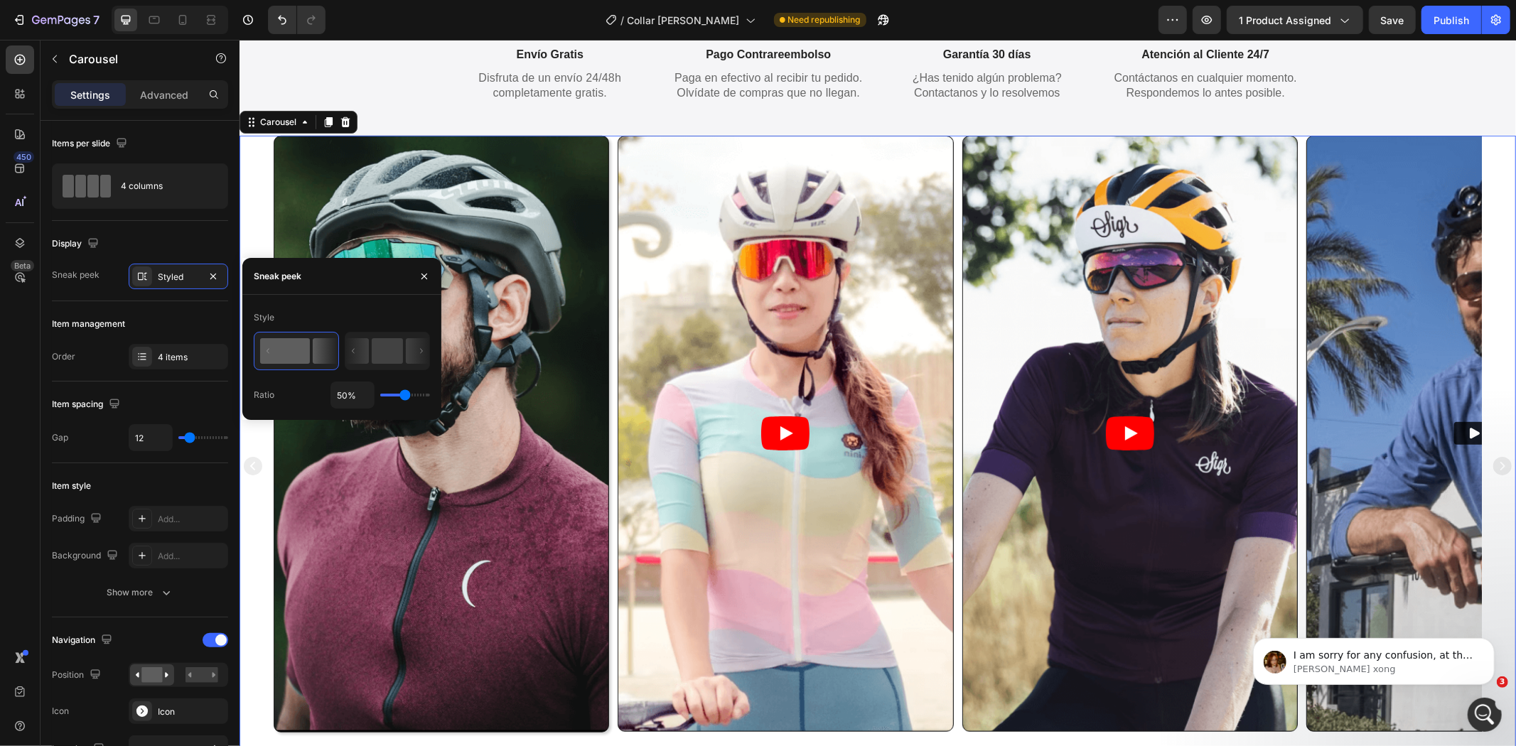
type input "20%"
type input "20"
type input "8%"
type input "8"
type input "2%"
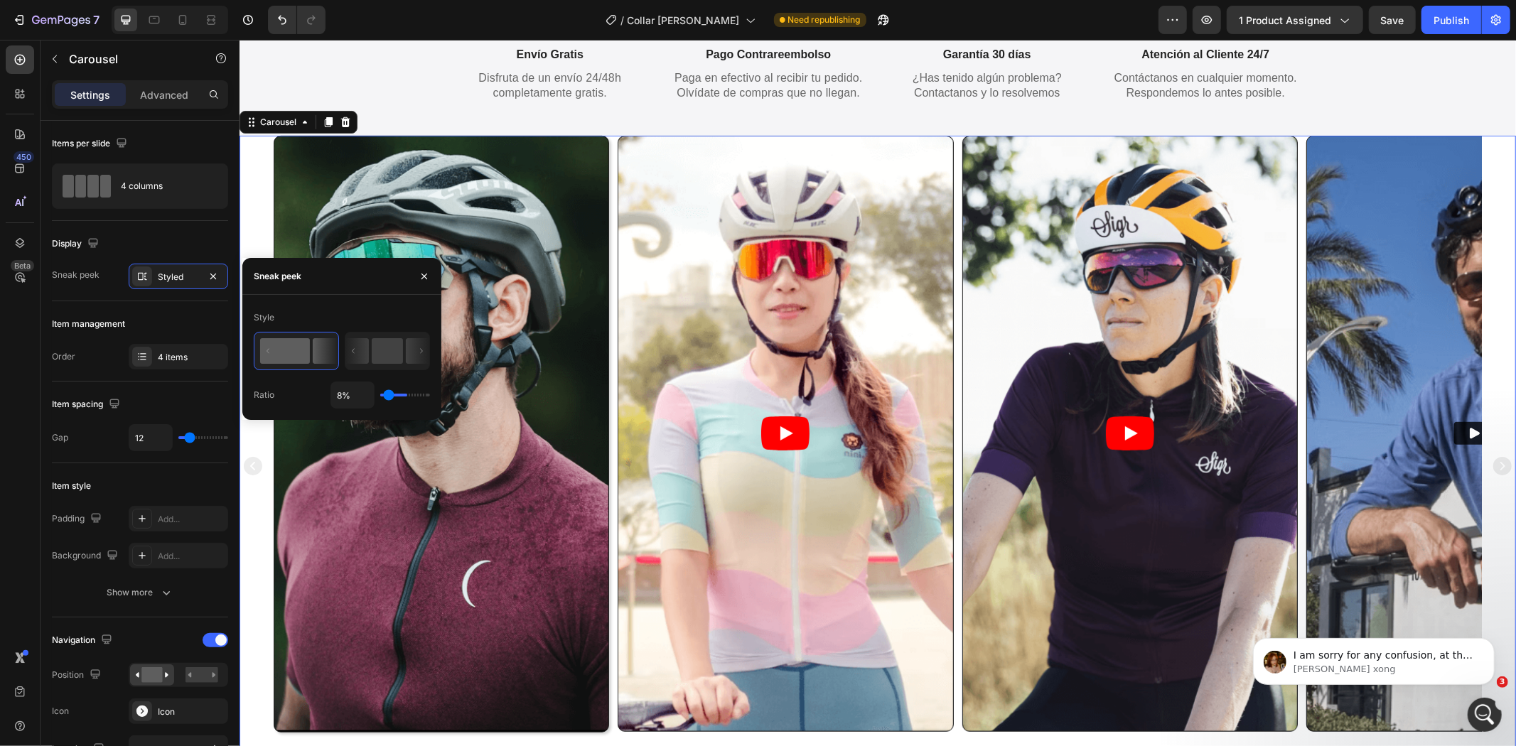
type input "2"
type input "1%"
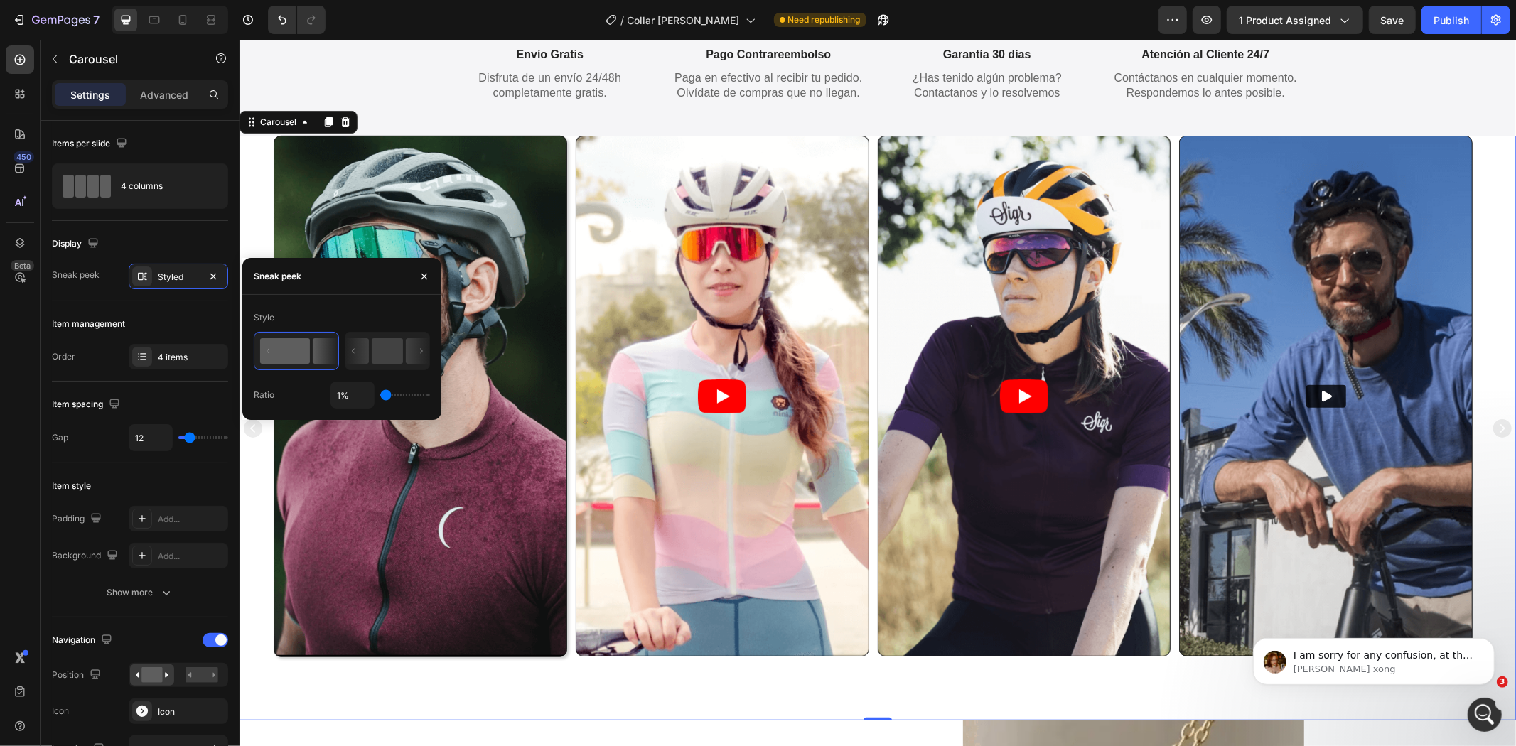
drag, startPoint x: 402, startPoint y: 397, endPoint x: 350, endPoint y: 410, distance: 53.6
type input "1"
click at [380, 397] on input "range" at bounding box center [405, 395] width 50 height 3
drag, startPoint x: 386, startPoint y: 395, endPoint x: 370, endPoint y: 397, distance: 15.7
click at [380, 397] on input "range" at bounding box center [405, 395] width 50 height 3
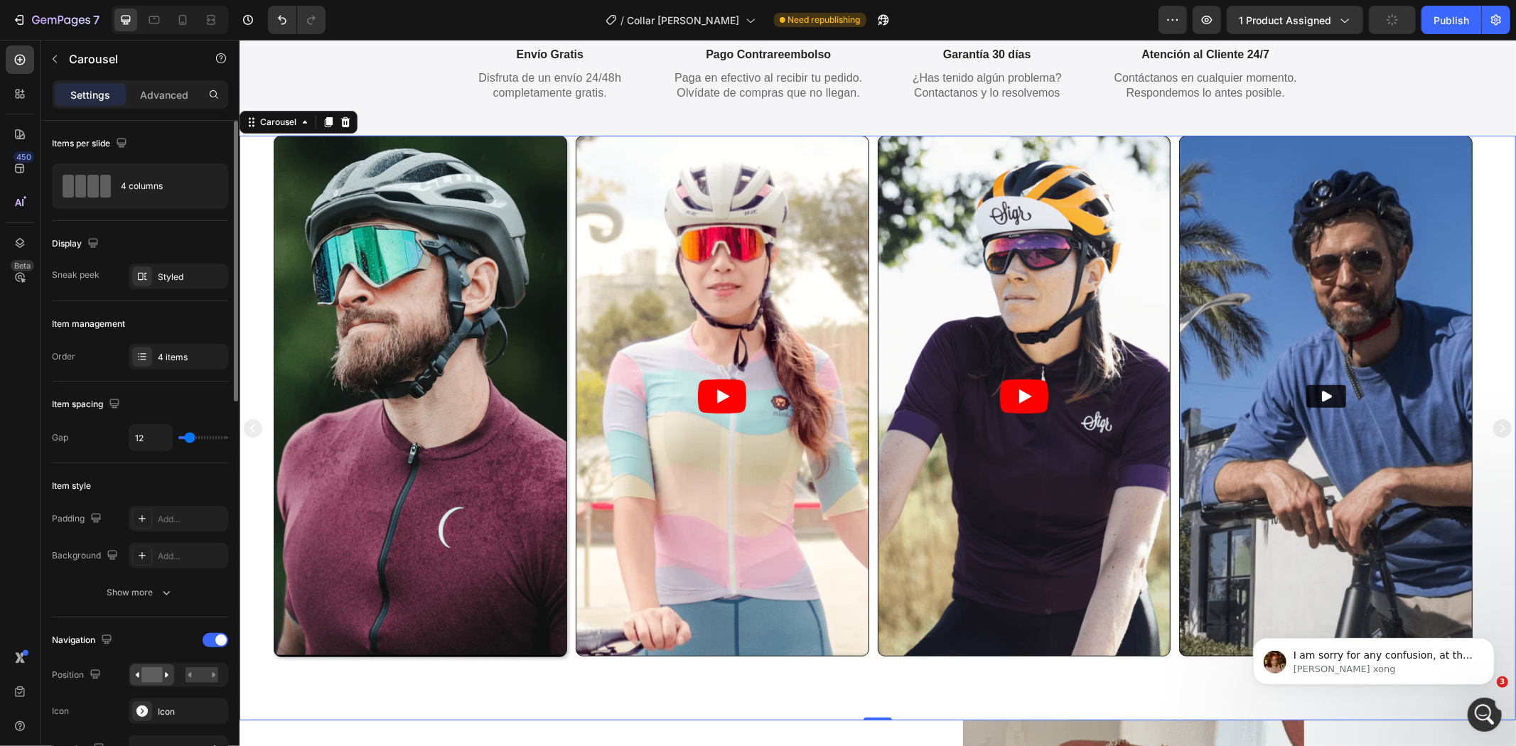
type input "5"
type input "0"
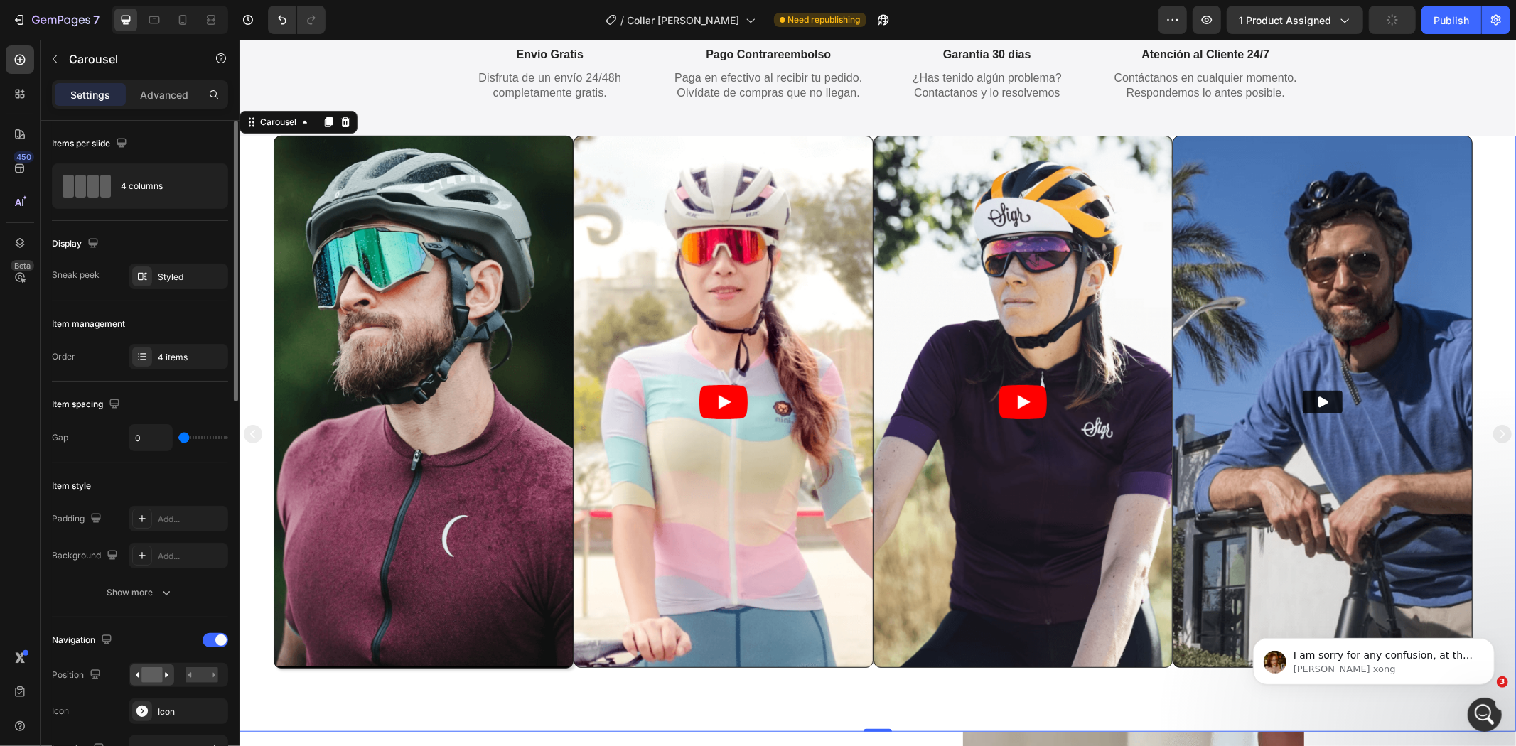
type input "2"
type input "6"
type input "8"
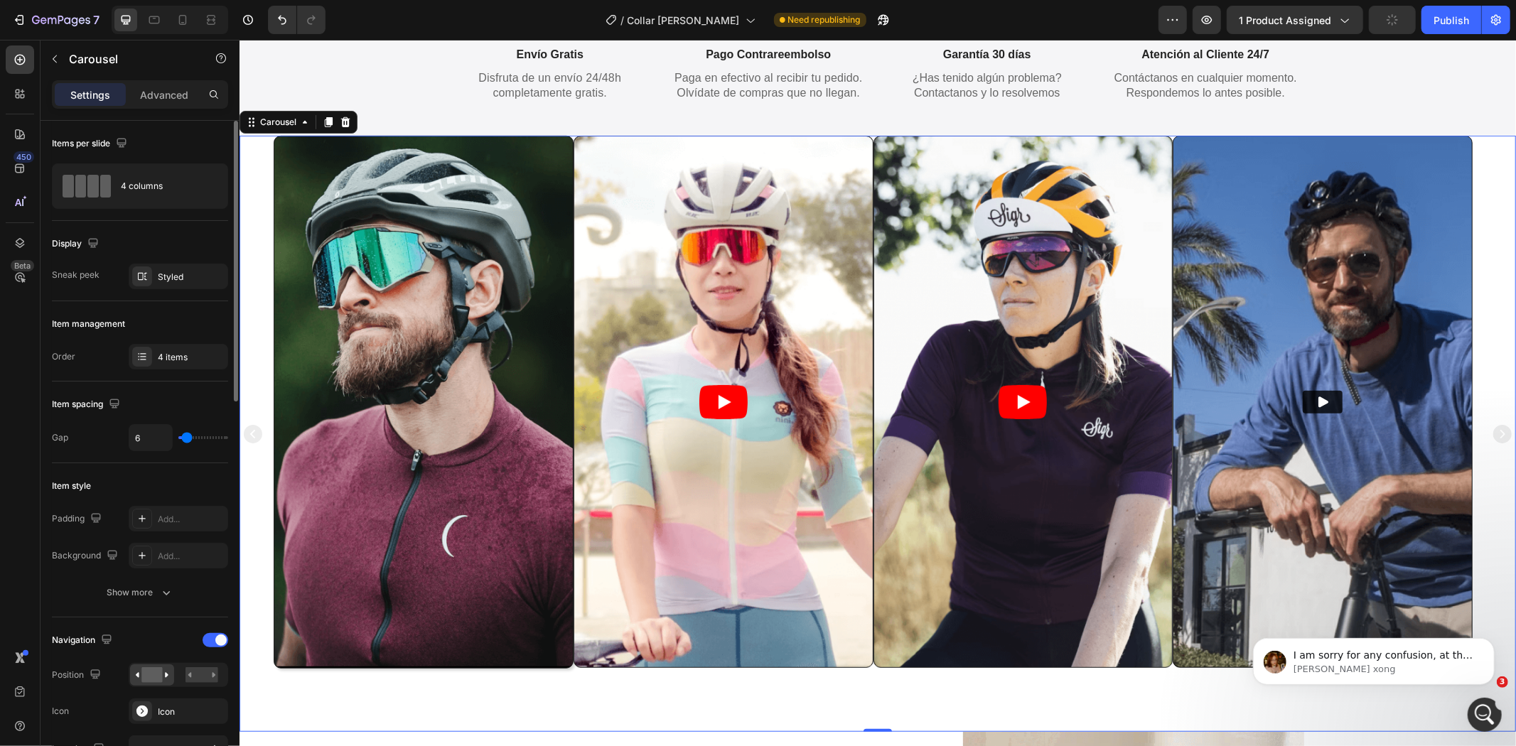
type input "8"
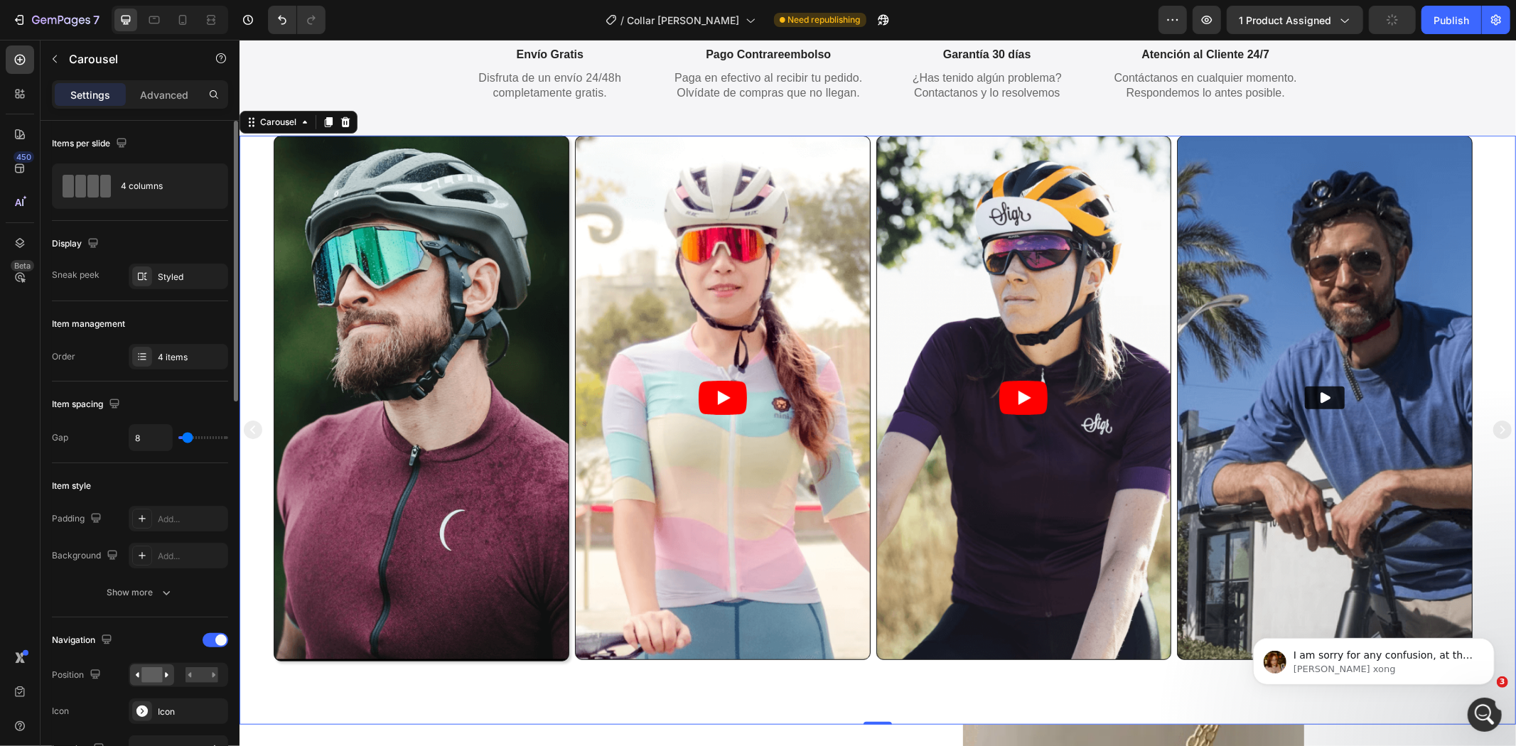
type input "11"
type input "15"
type input "18"
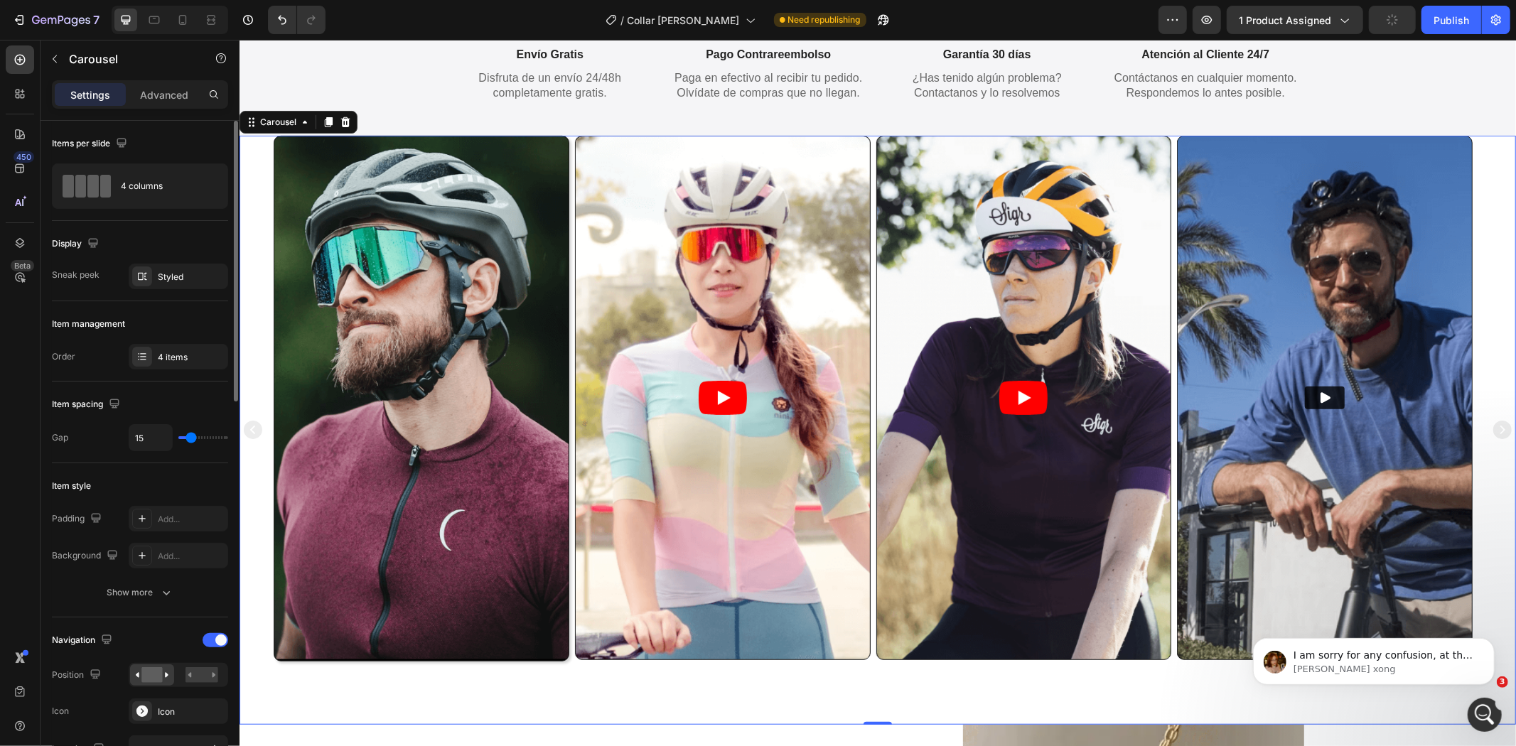
type input "18"
type input "20"
type input "21"
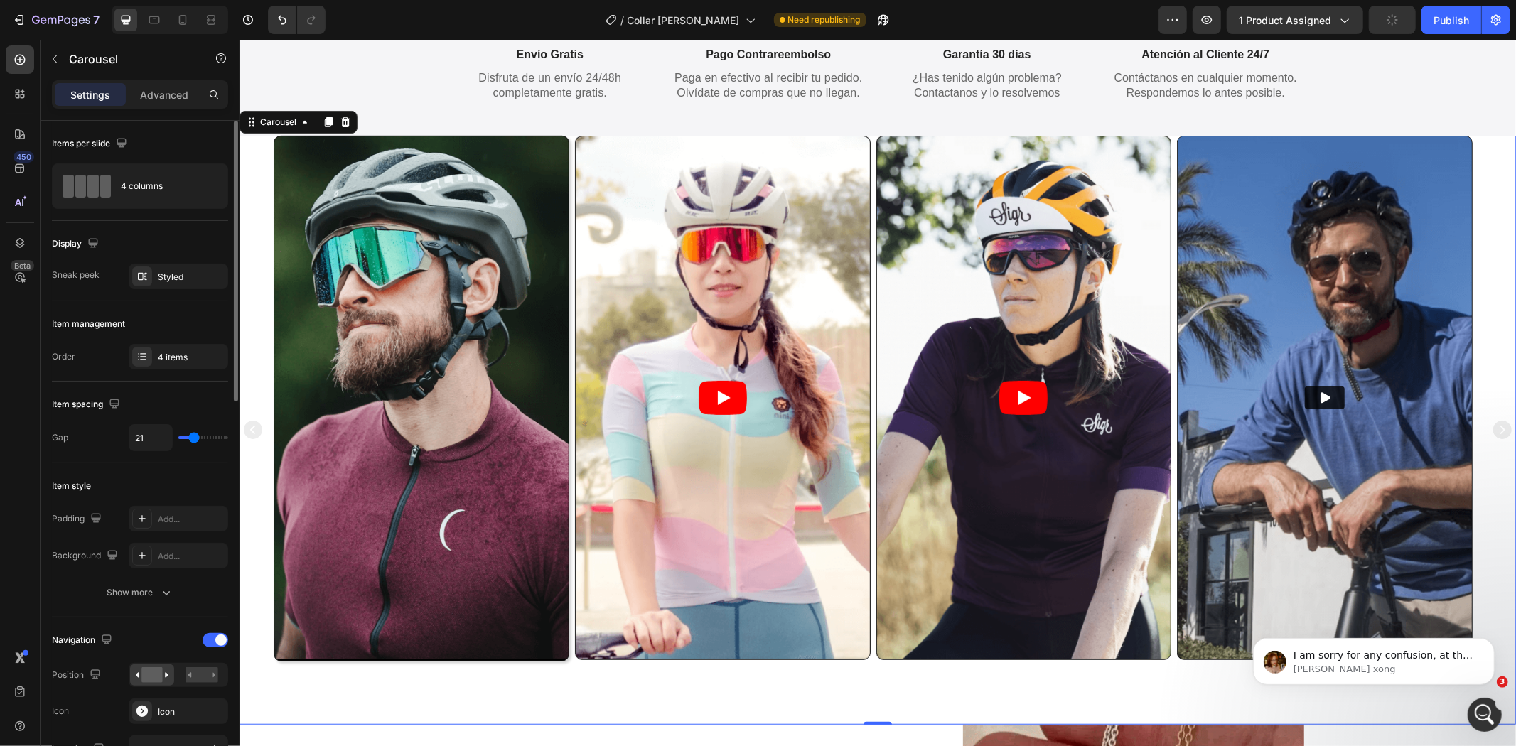
type input "23"
type input "28"
type input "30"
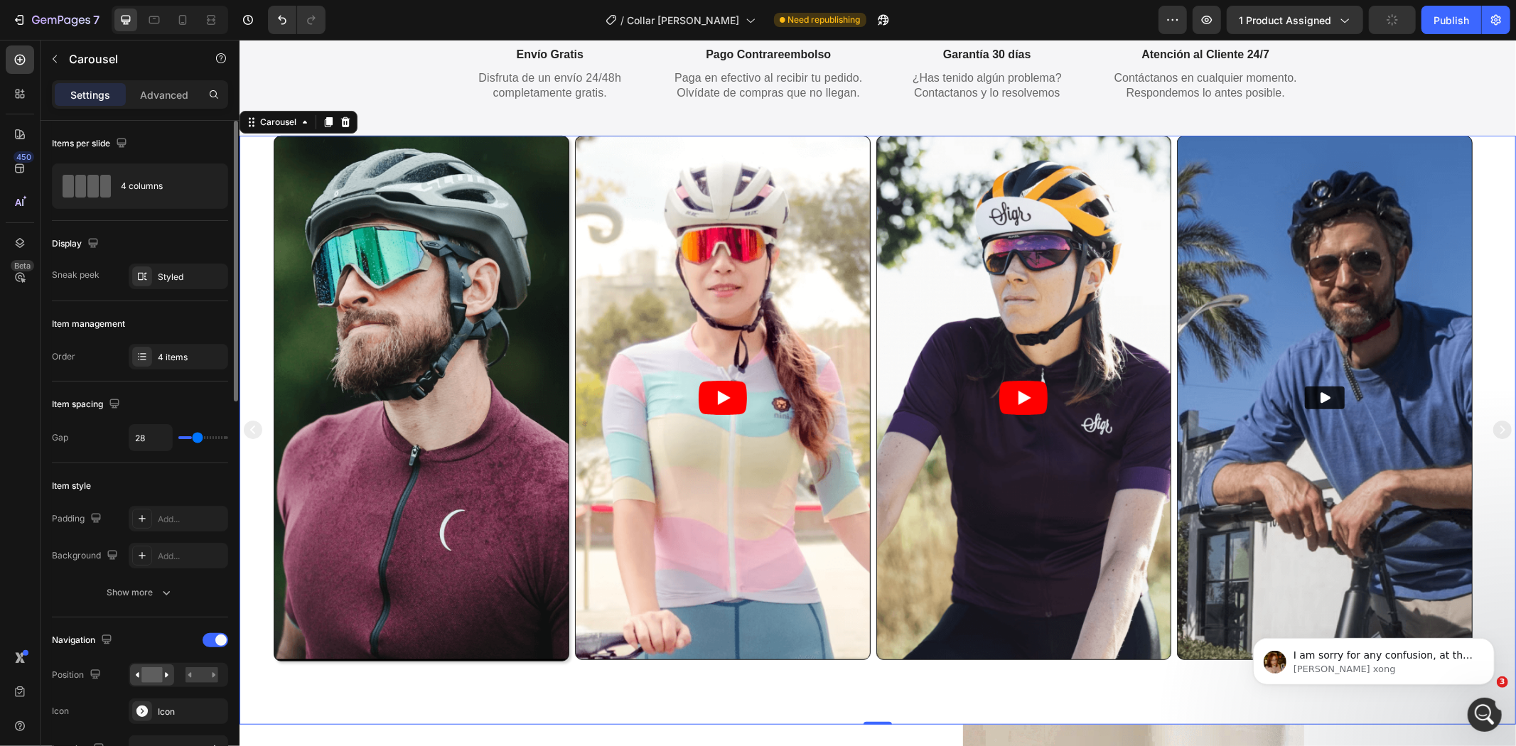
type input "30"
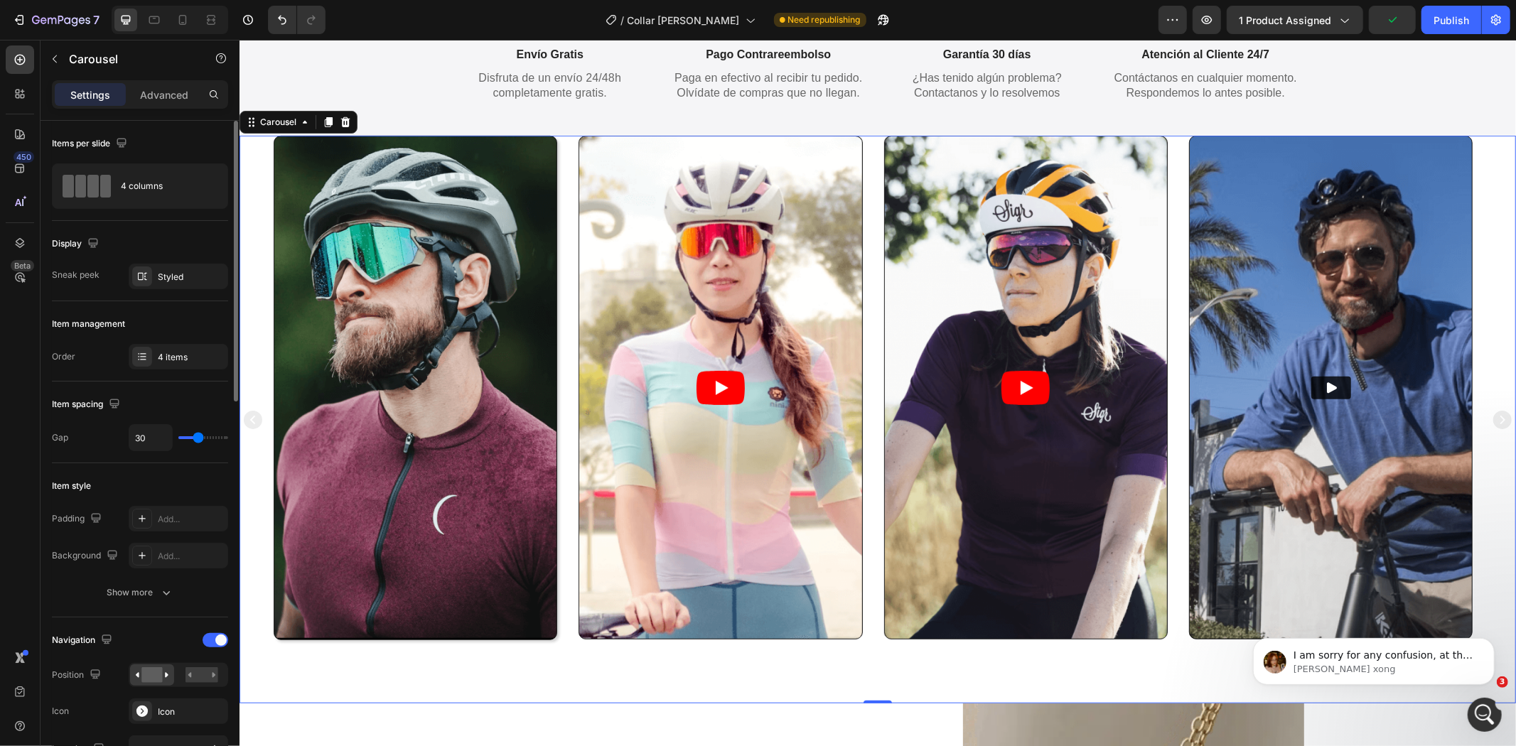
type input "31"
type input "34"
type input "43"
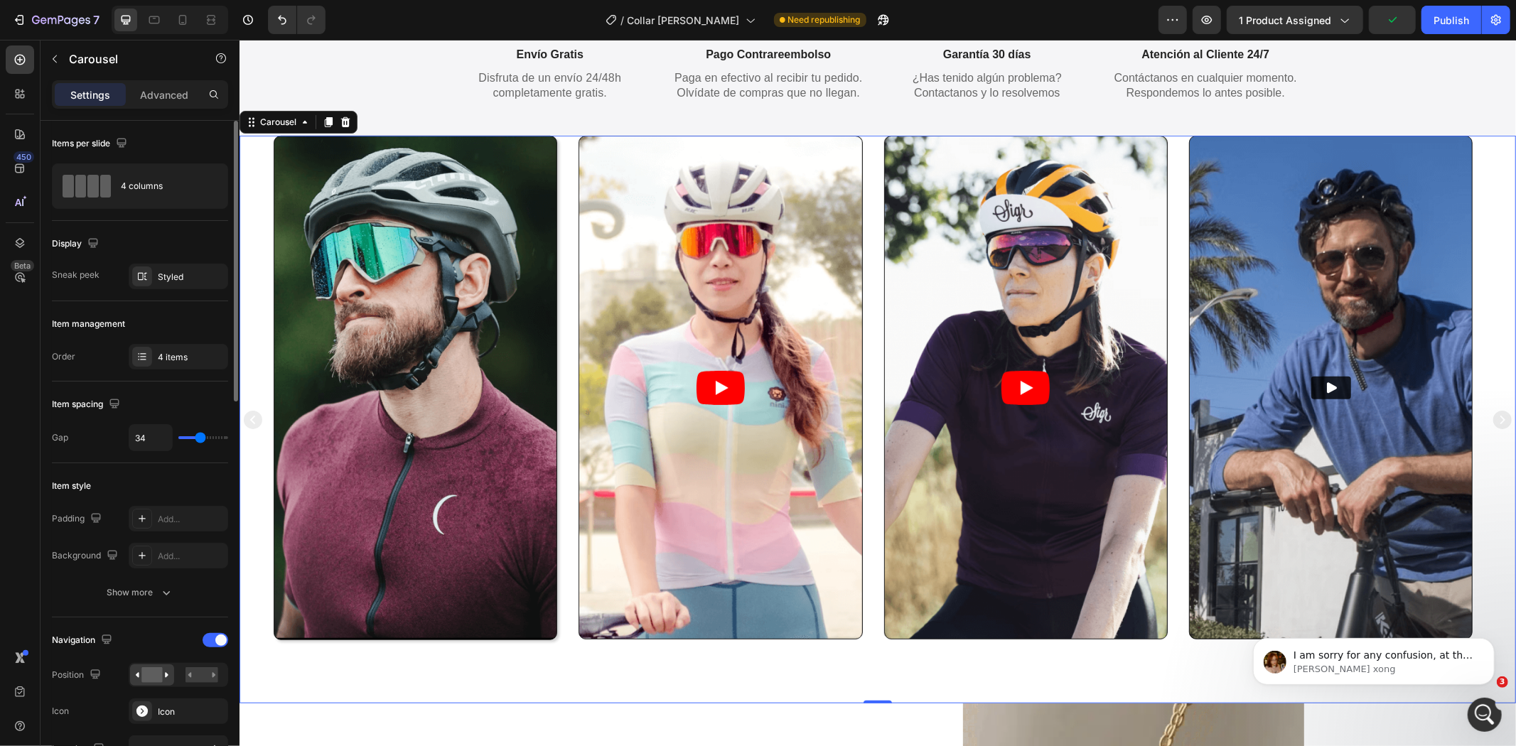
type input "43"
type input "48"
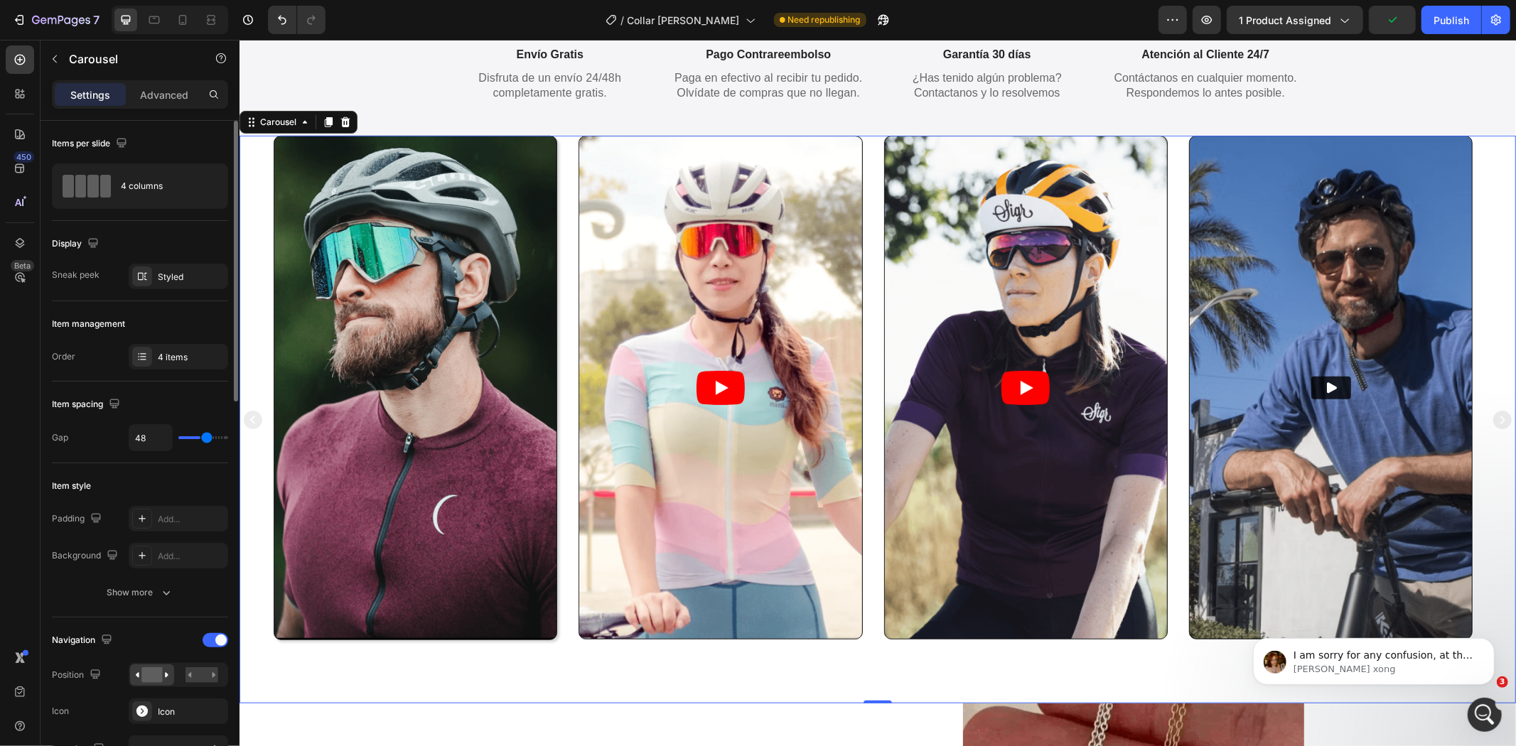
type input "49"
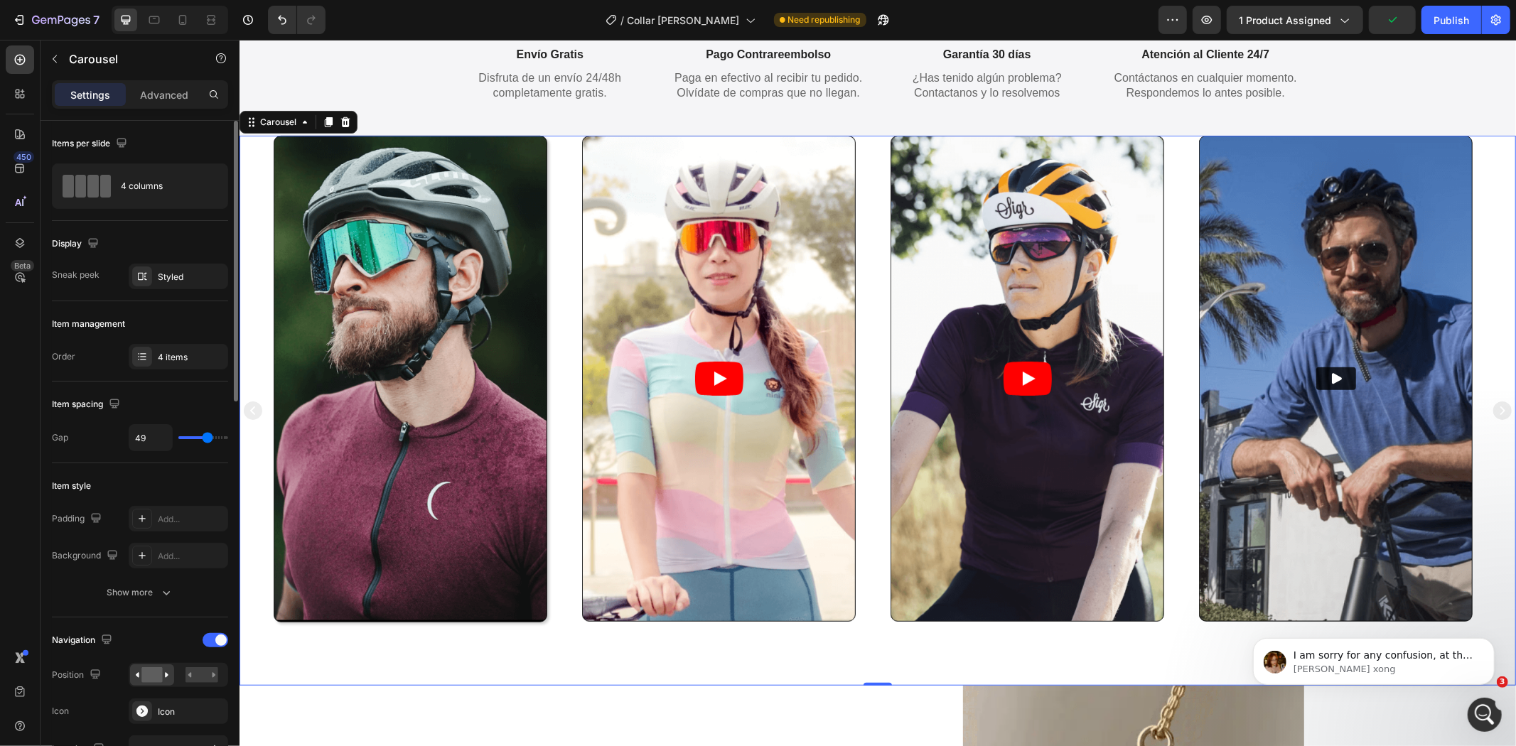
type input "53"
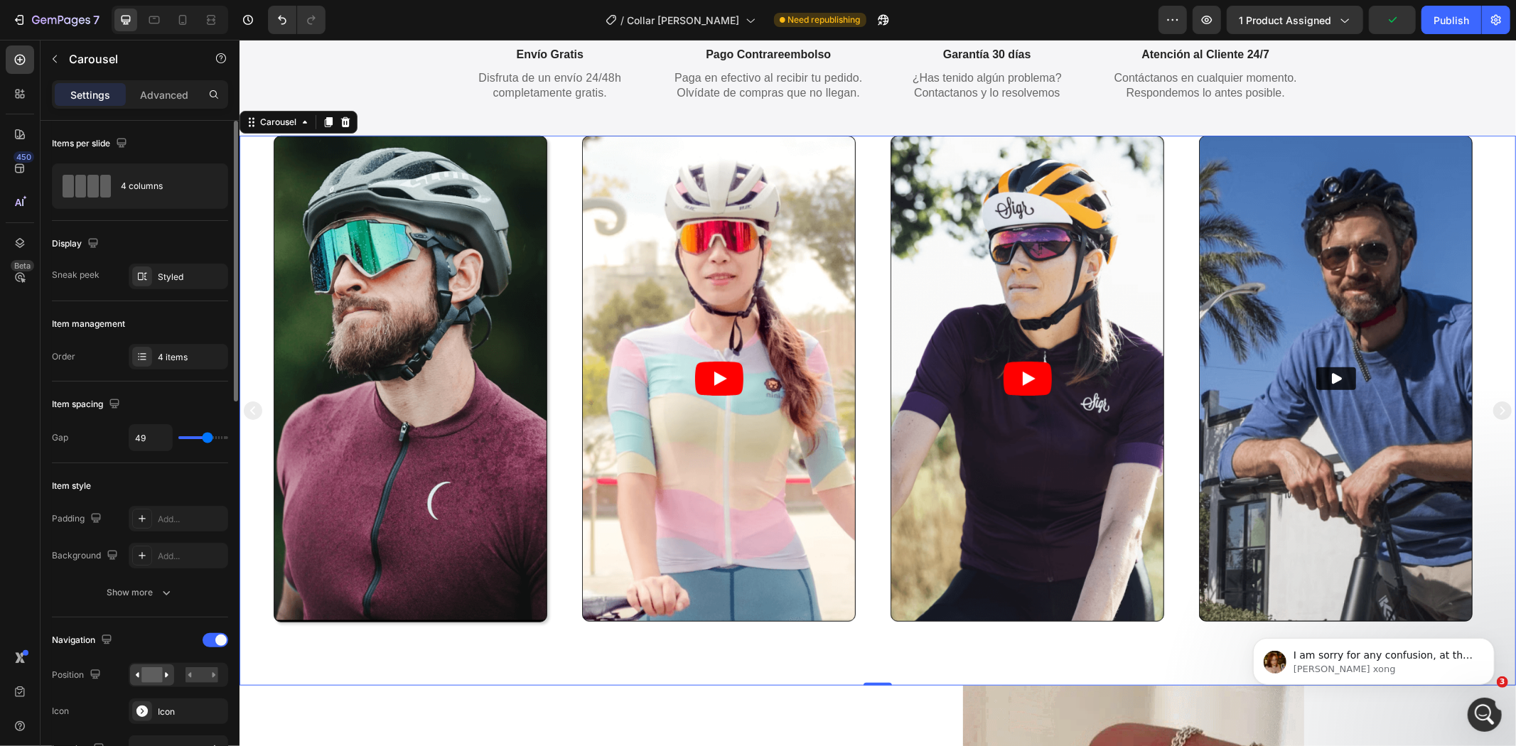
type input "53"
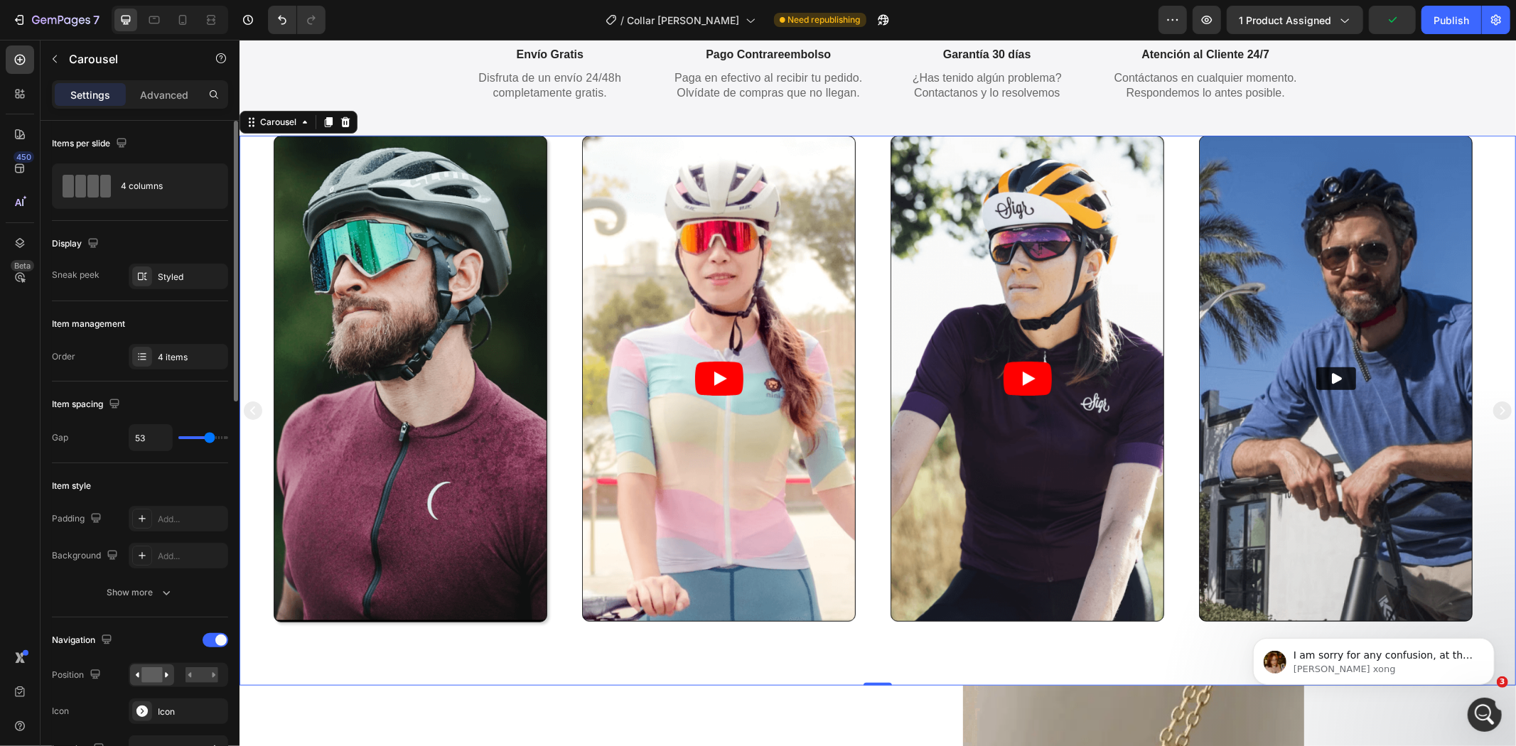
type input "54"
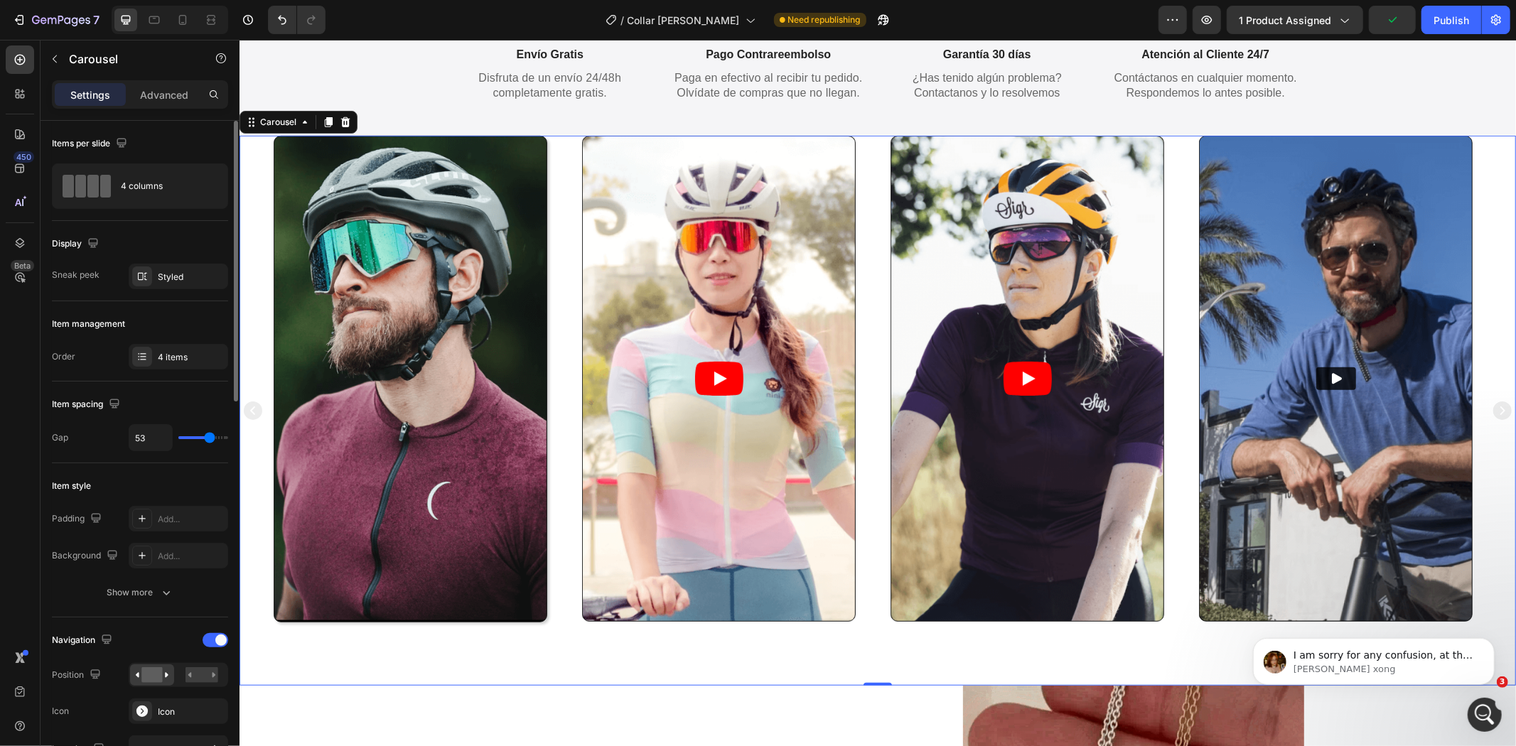
type input "54"
type input "57"
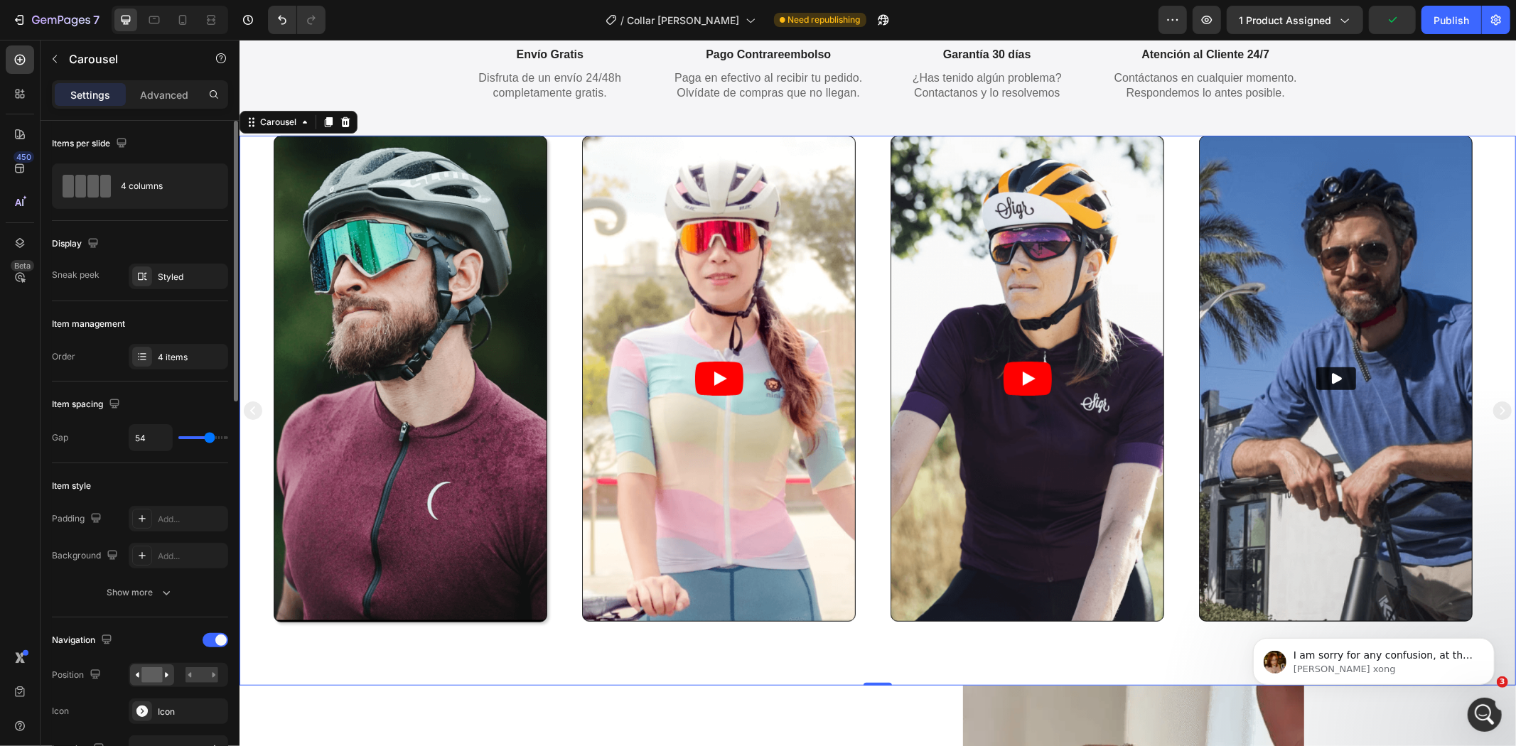
type input "57"
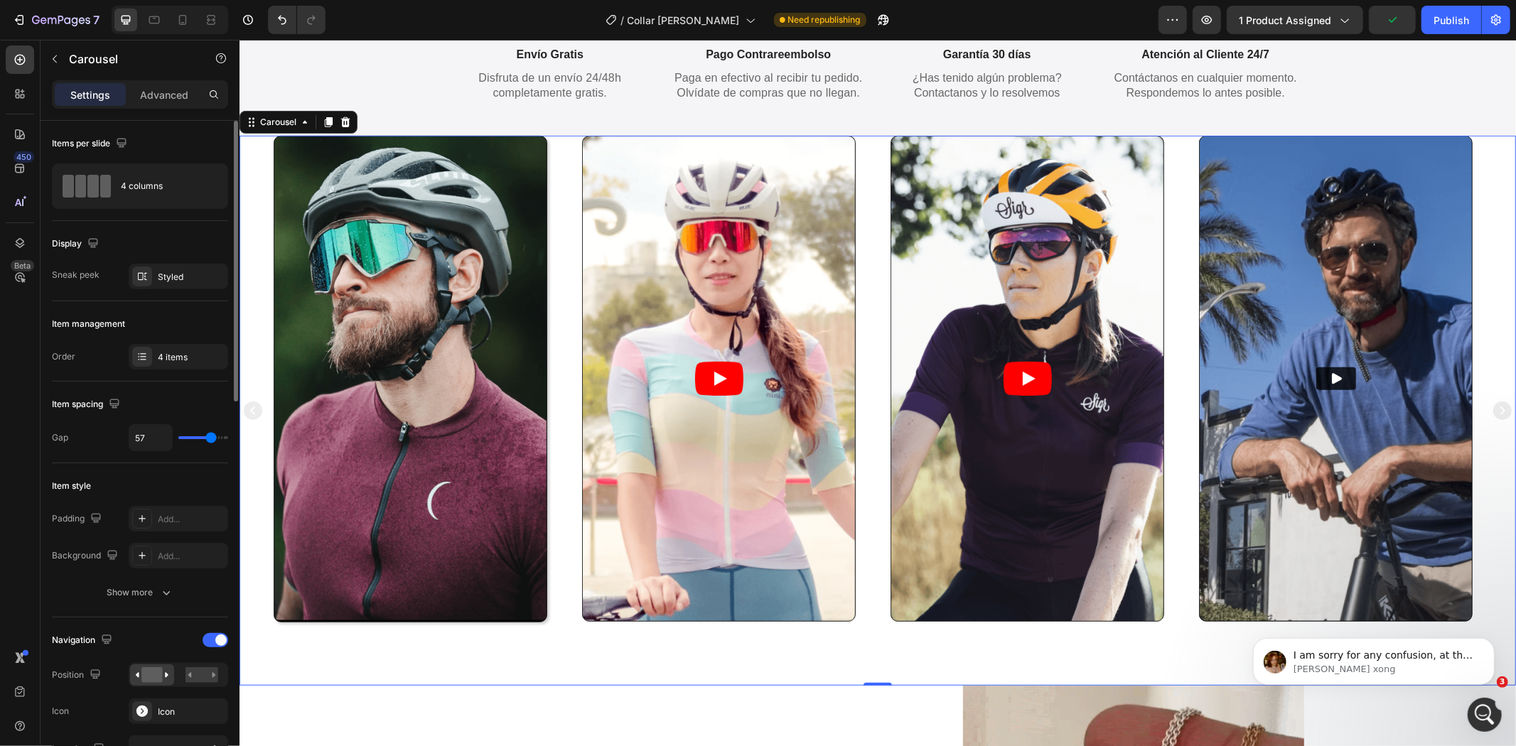
type input "59"
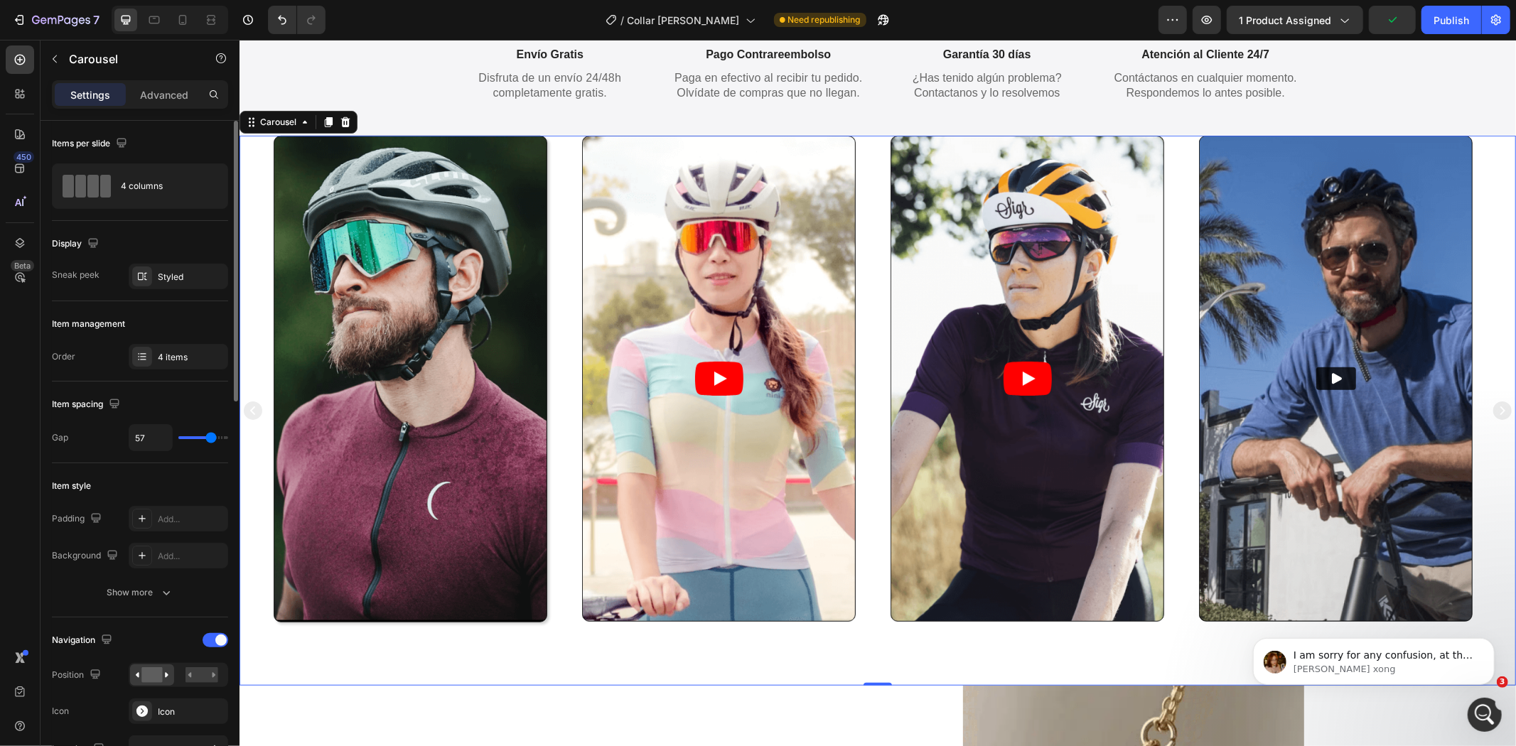
type input "59"
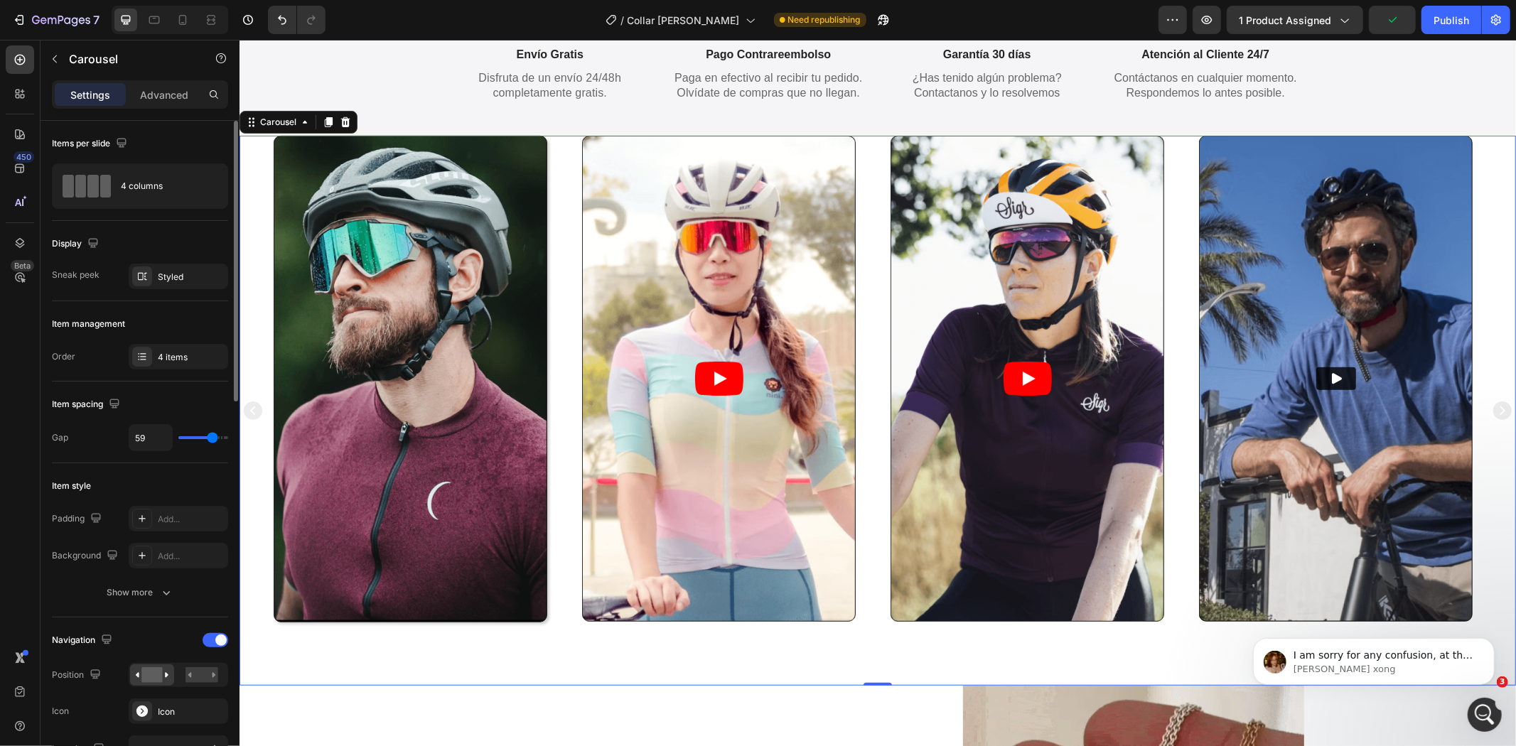
type input "61"
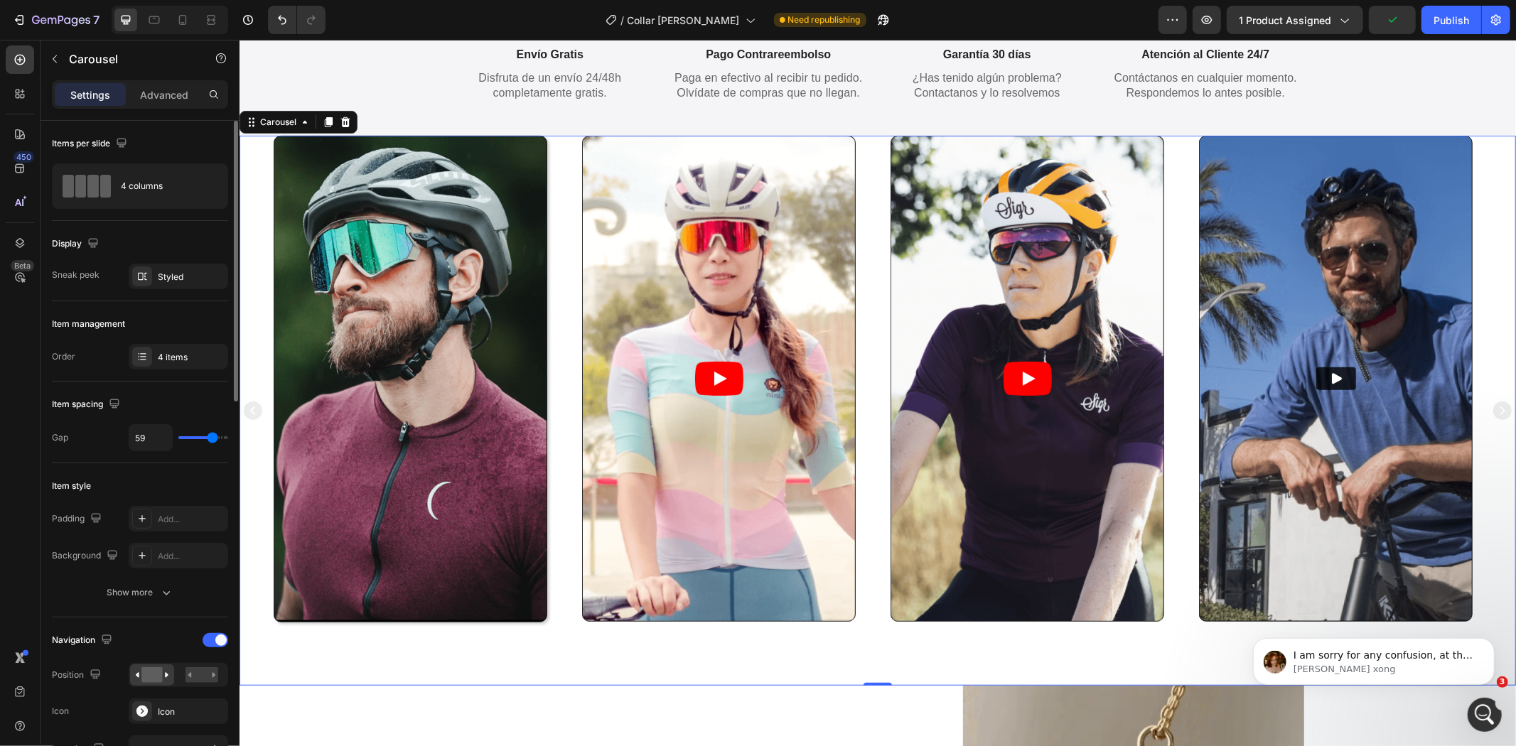
type input "61"
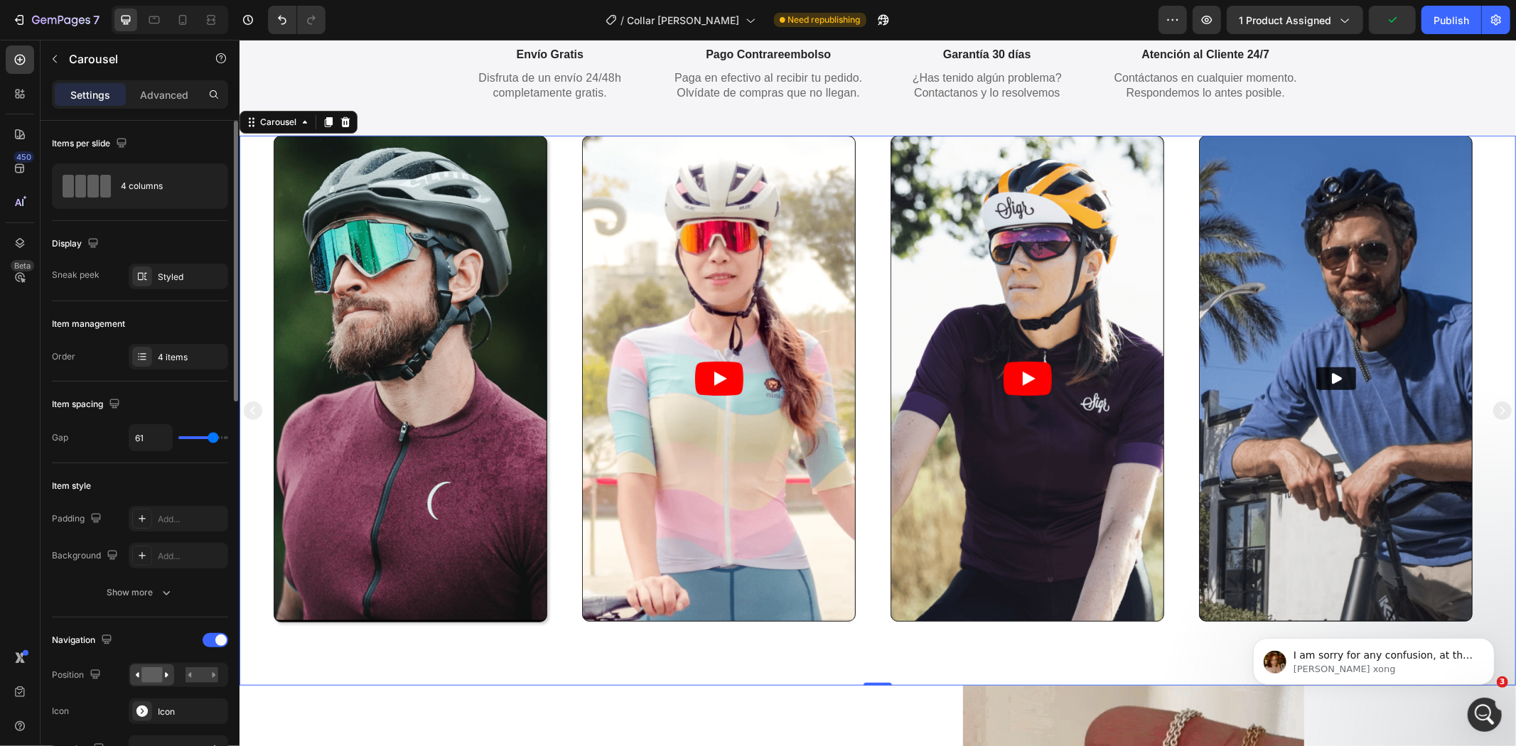
type input "67"
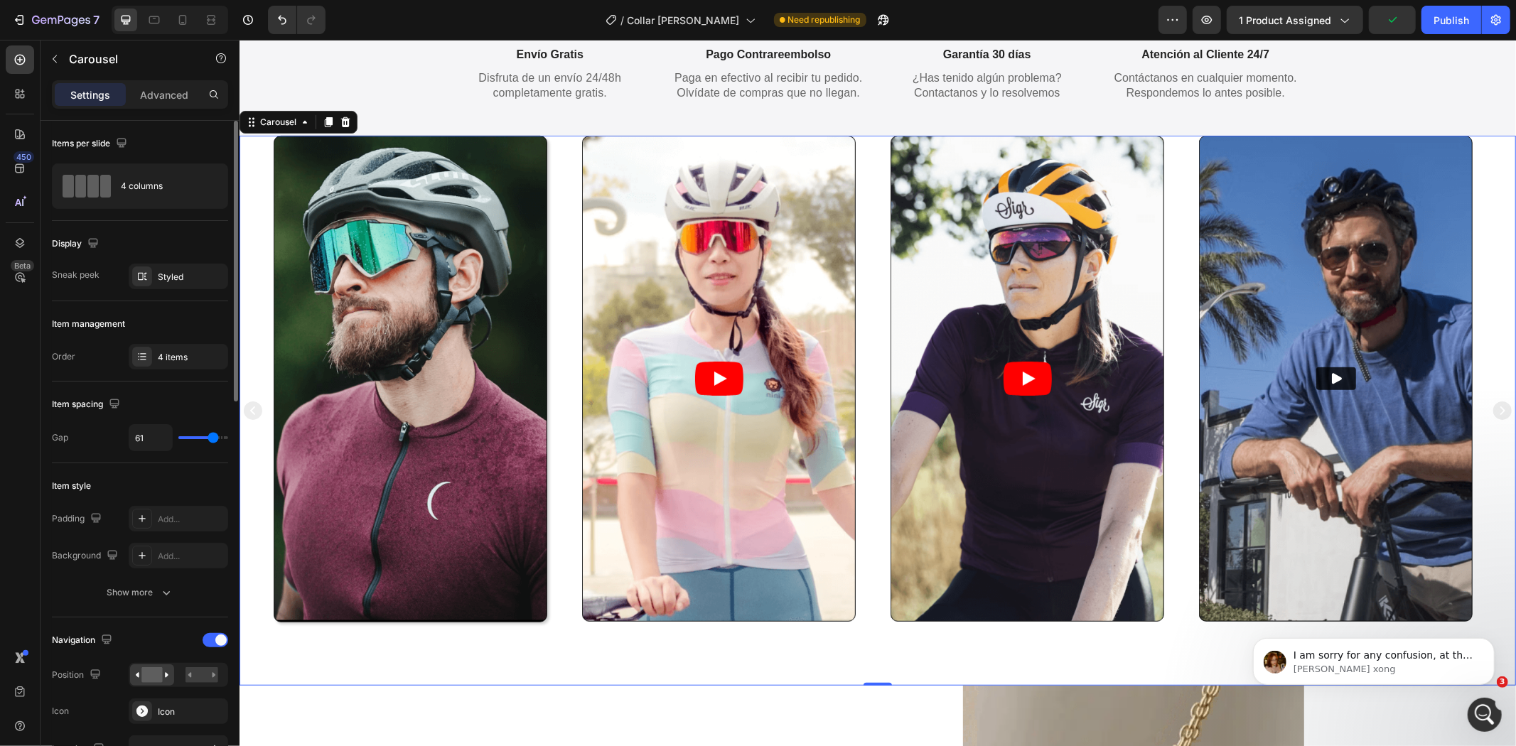
type input "67"
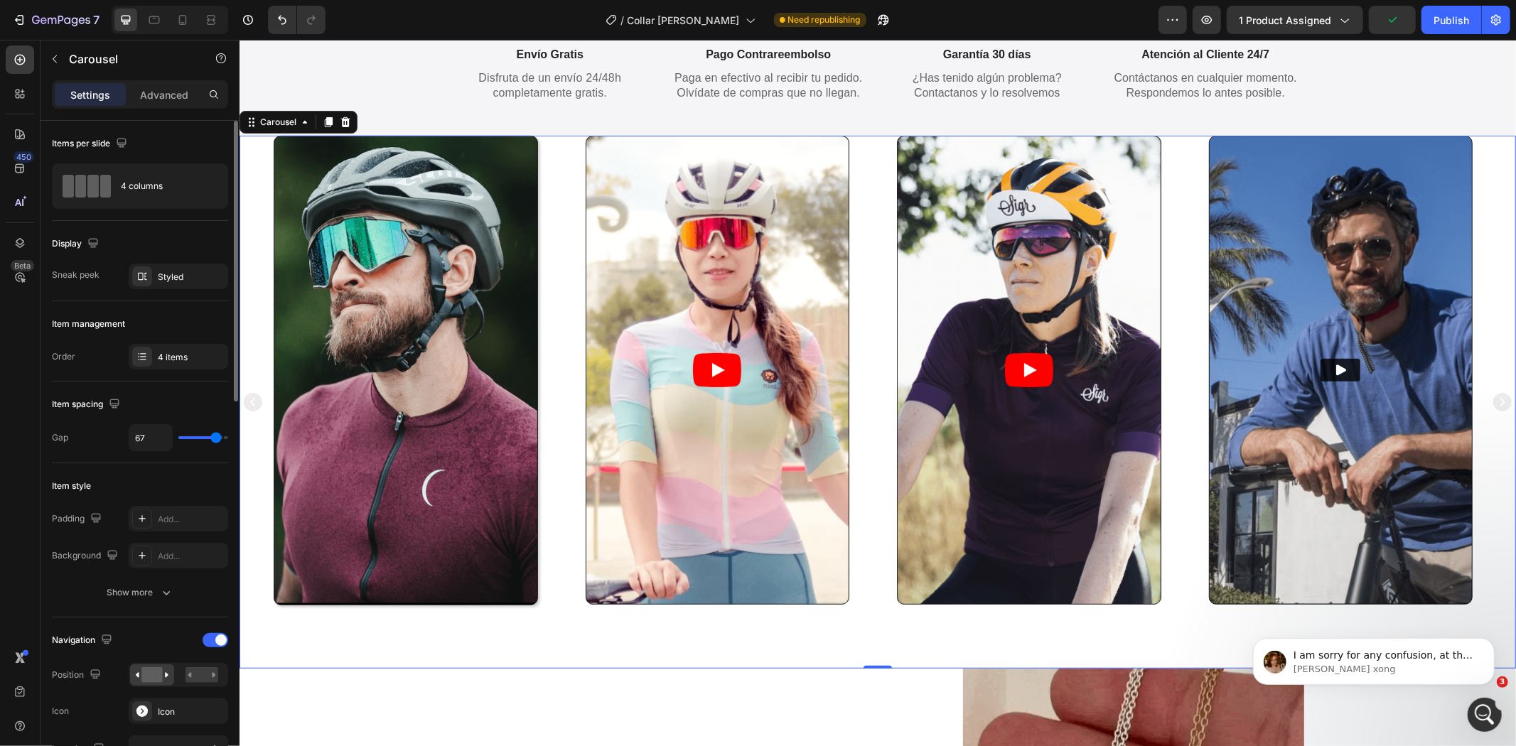
type input "69"
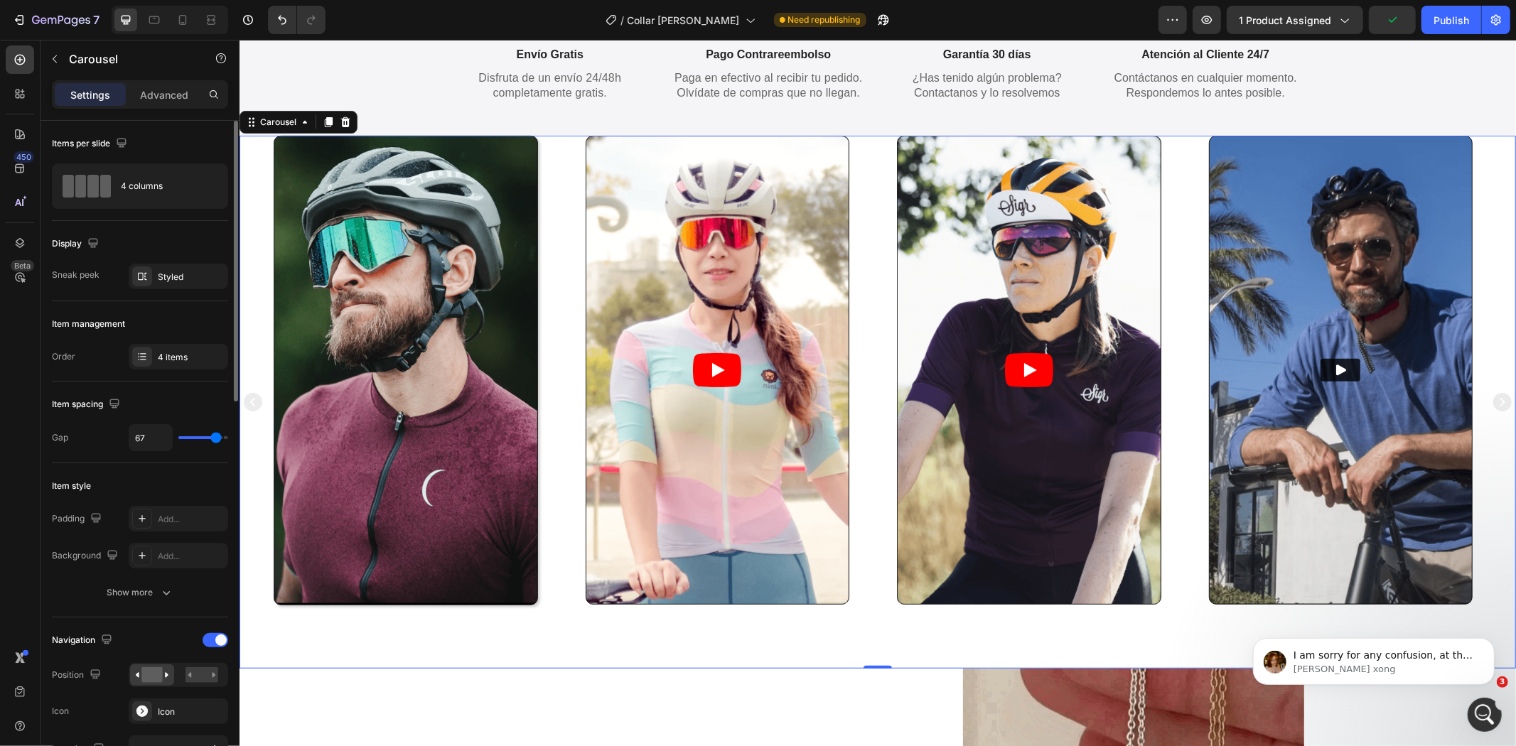
type input "69"
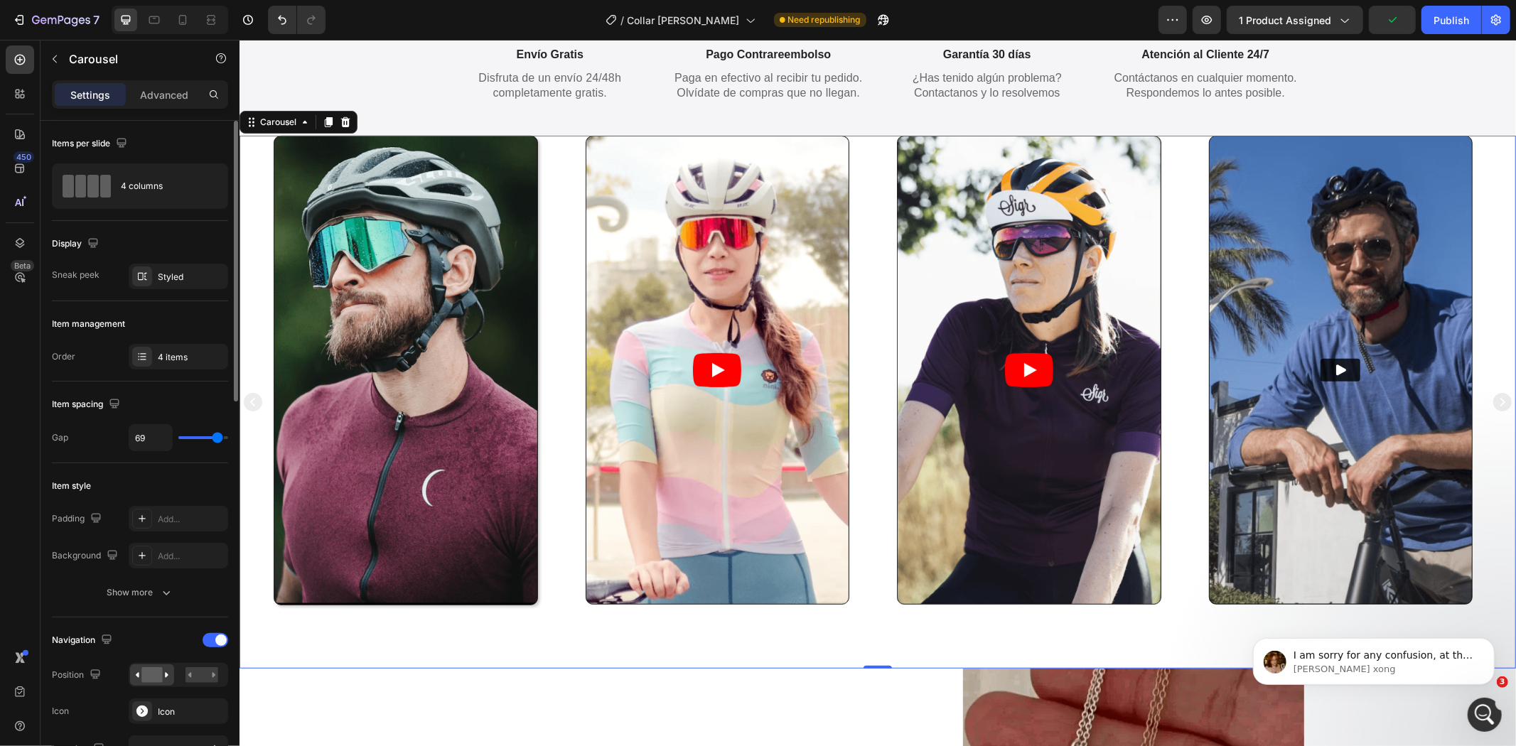
type input "71"
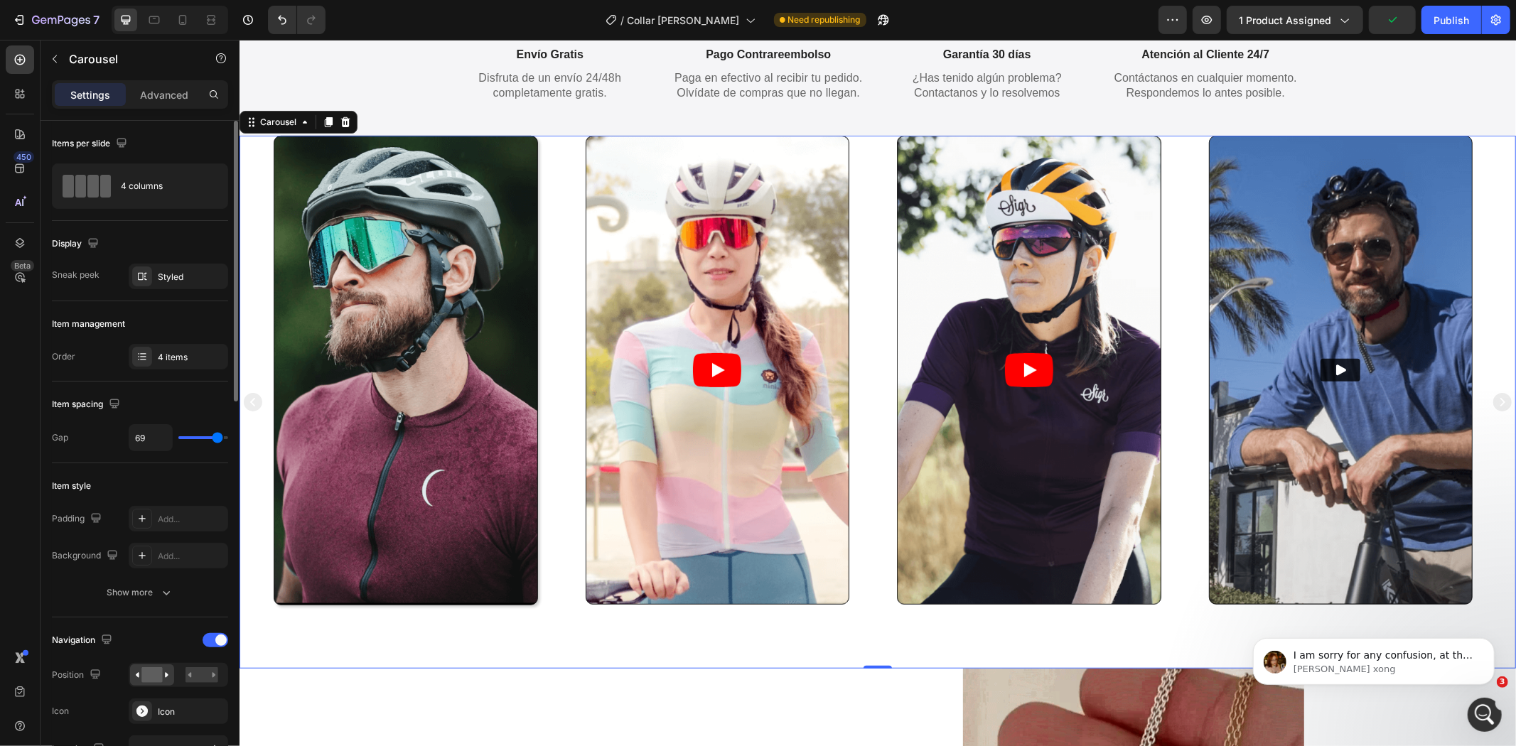
type input "71"
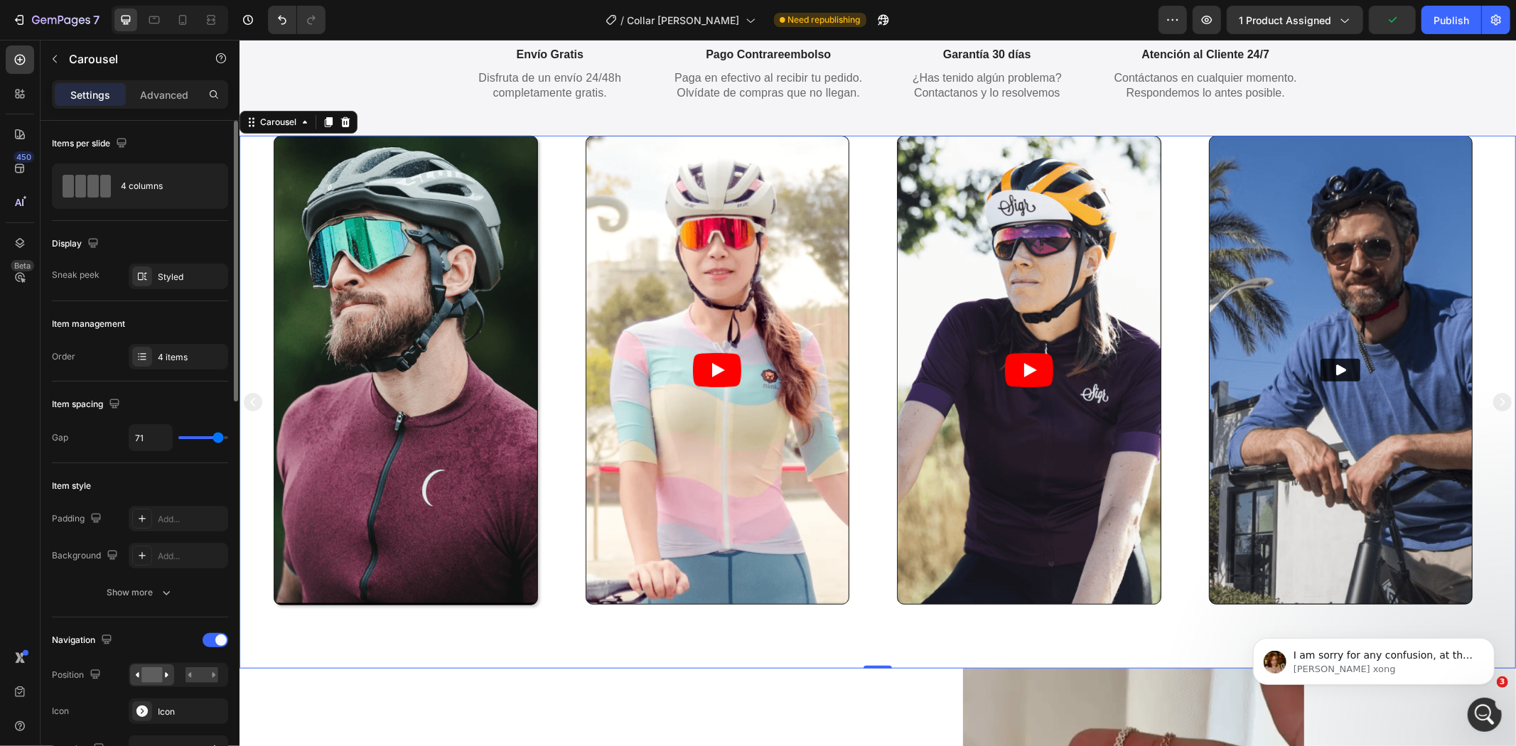
type input "72"
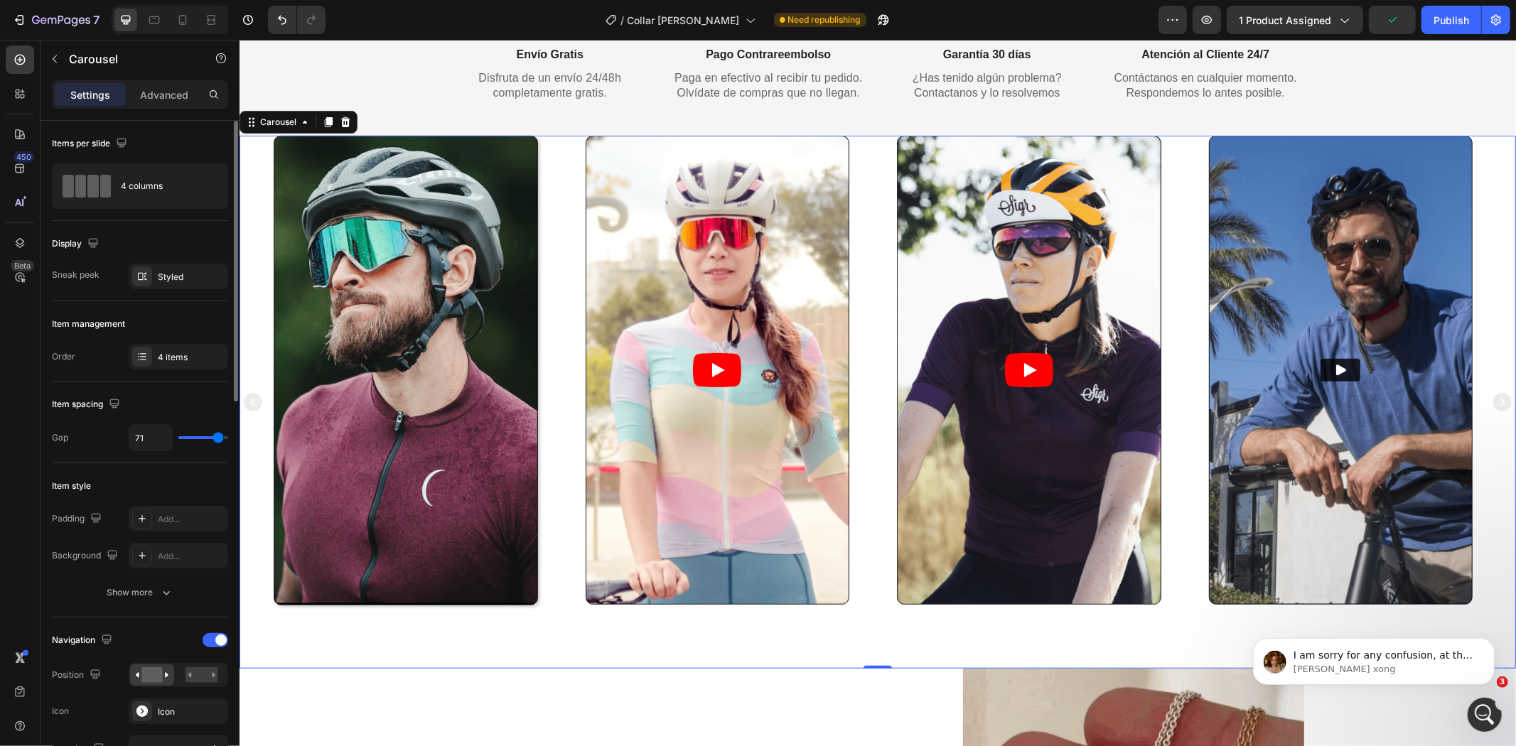
type input "72"
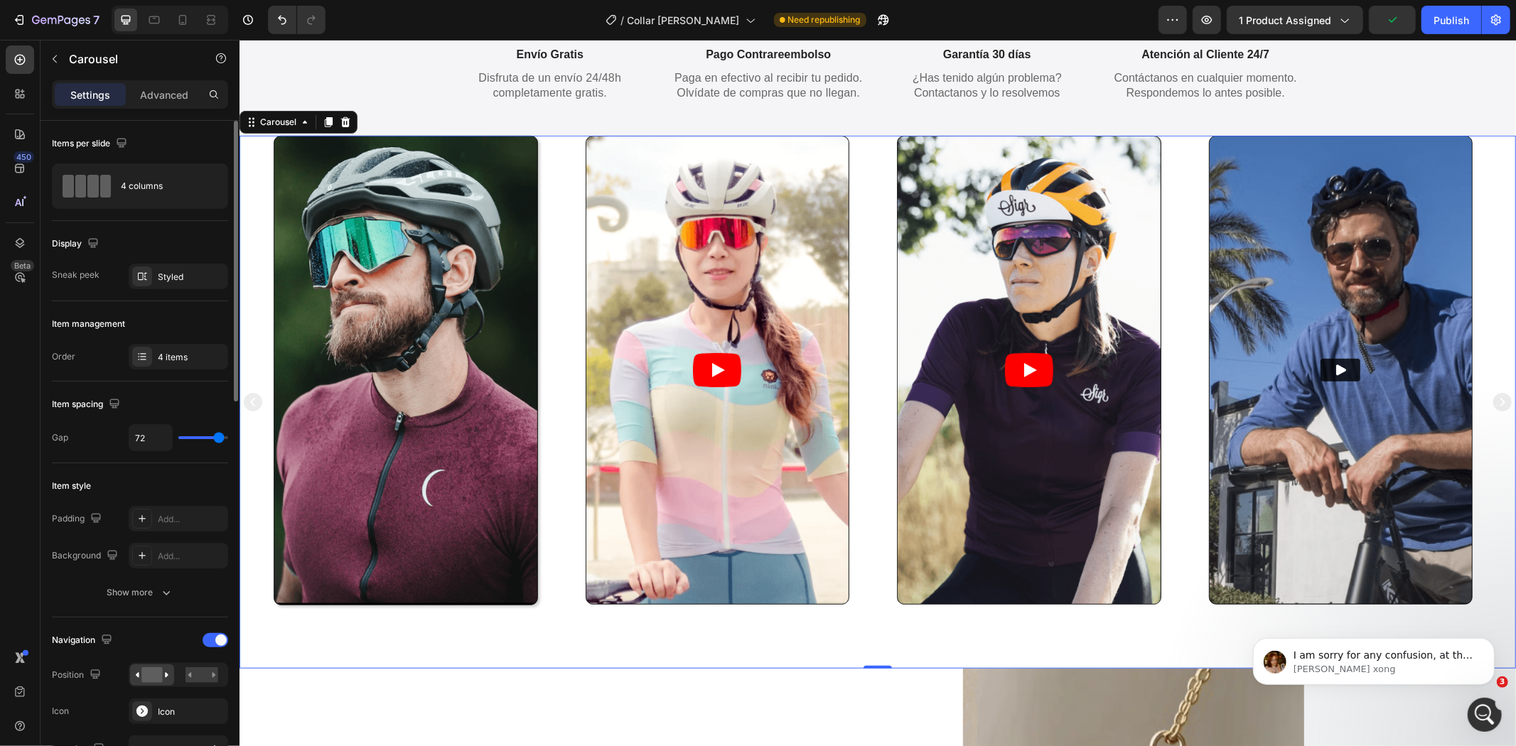
type input "76"
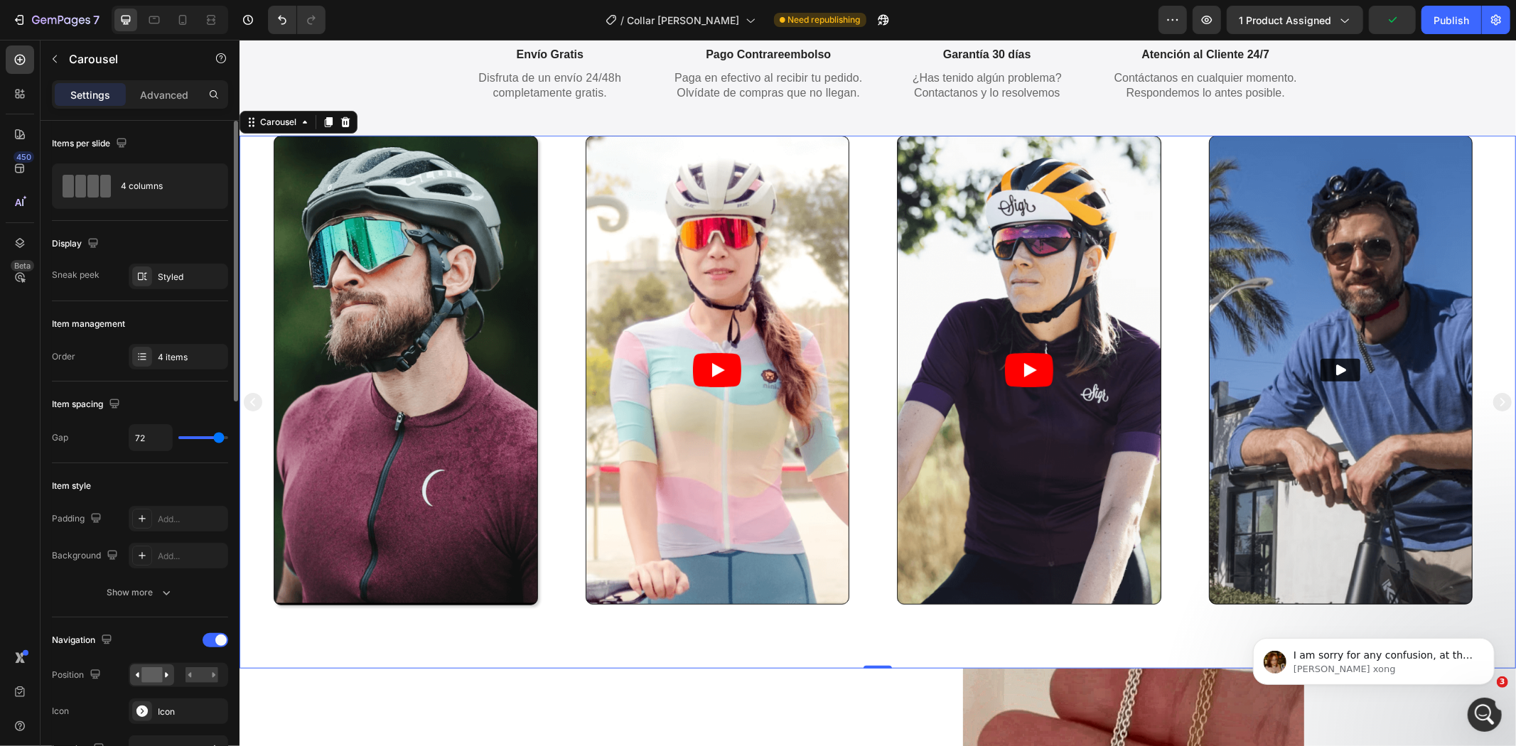
type input "76"
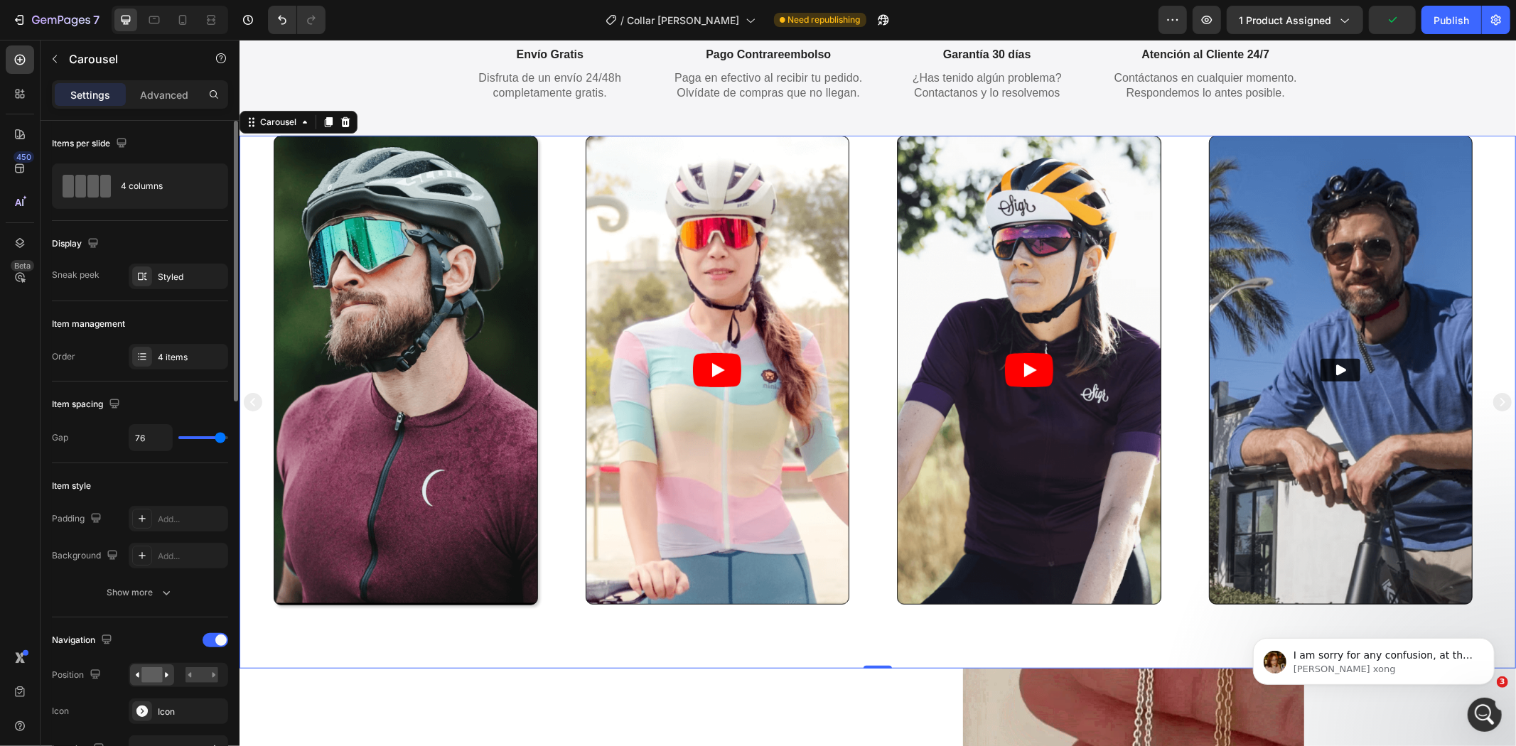
type input "79"
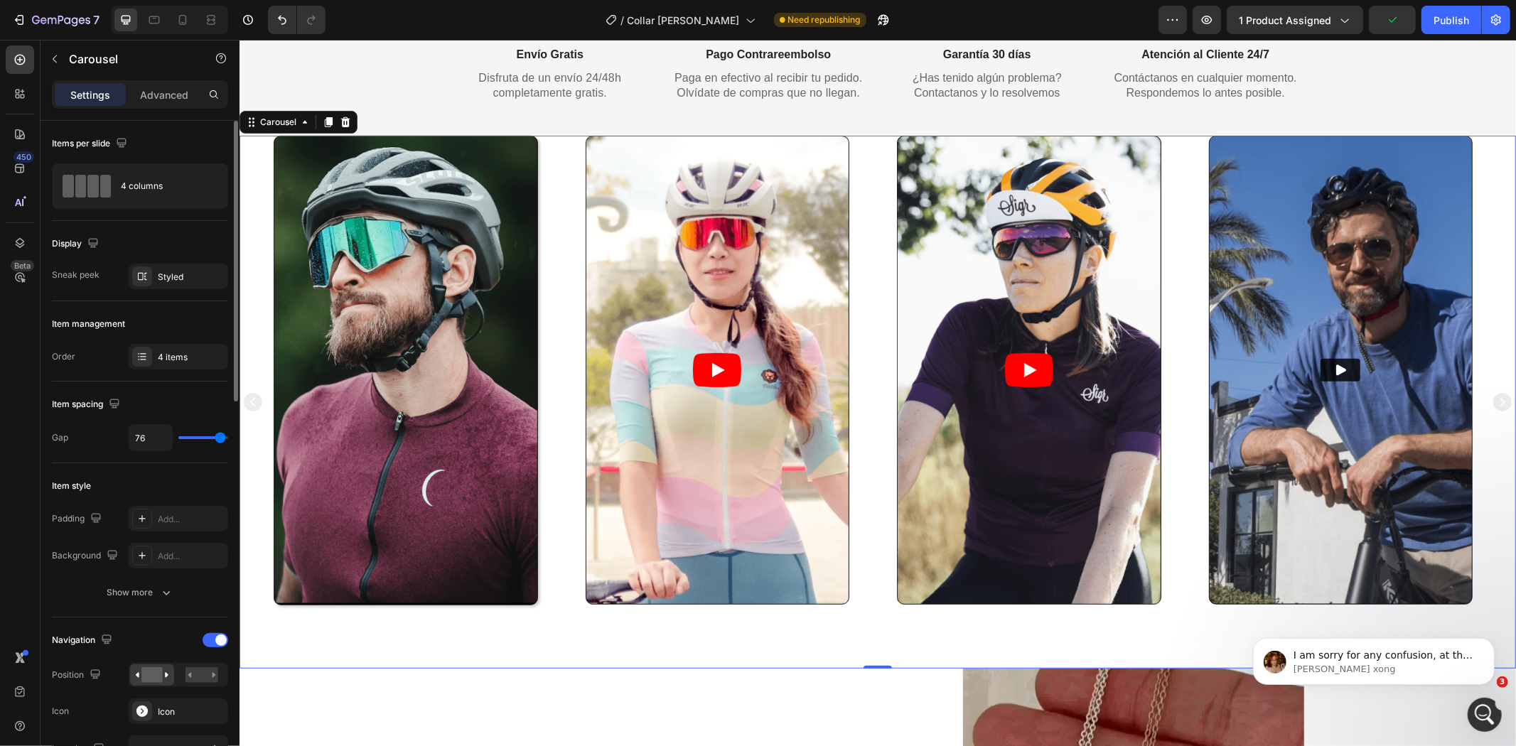
type input "79"
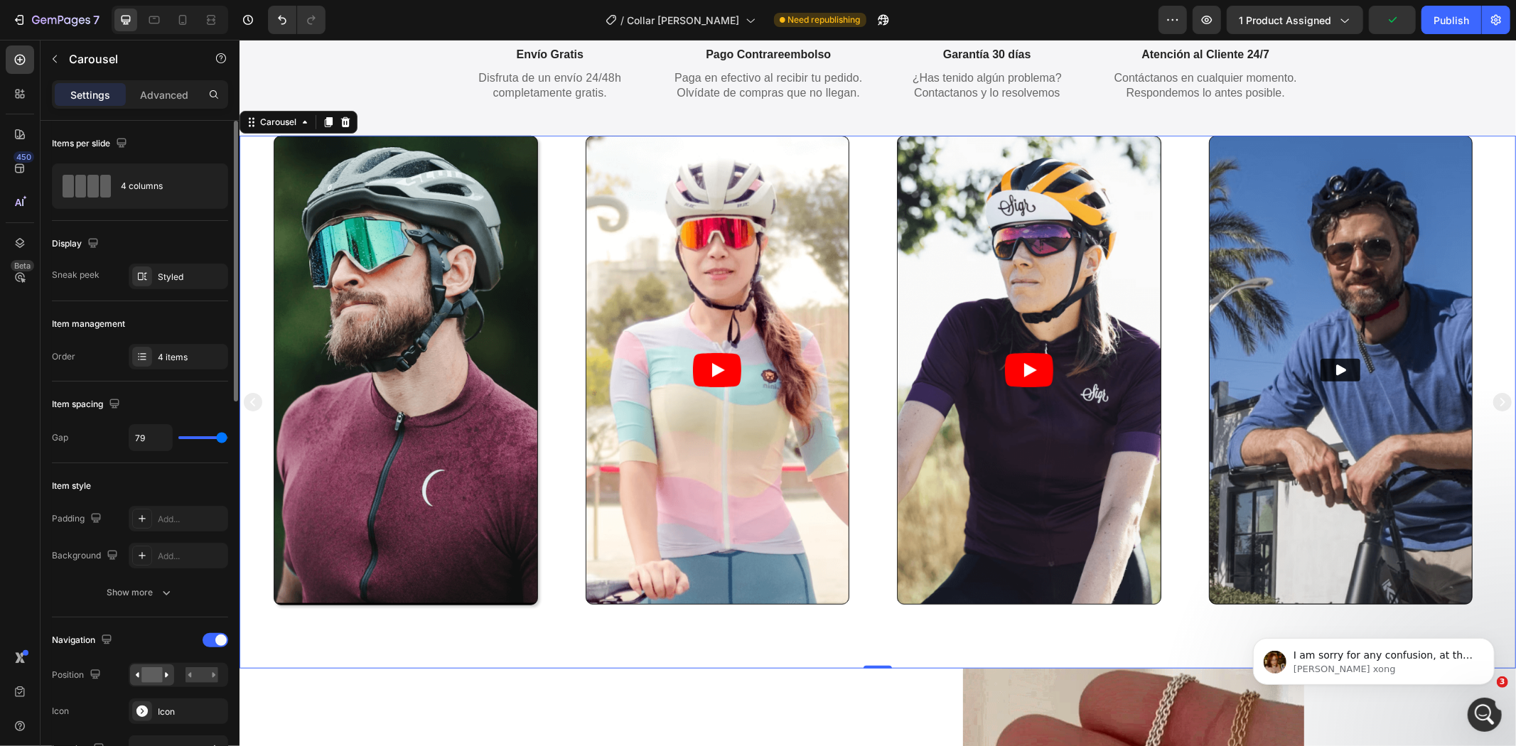
type input "80"
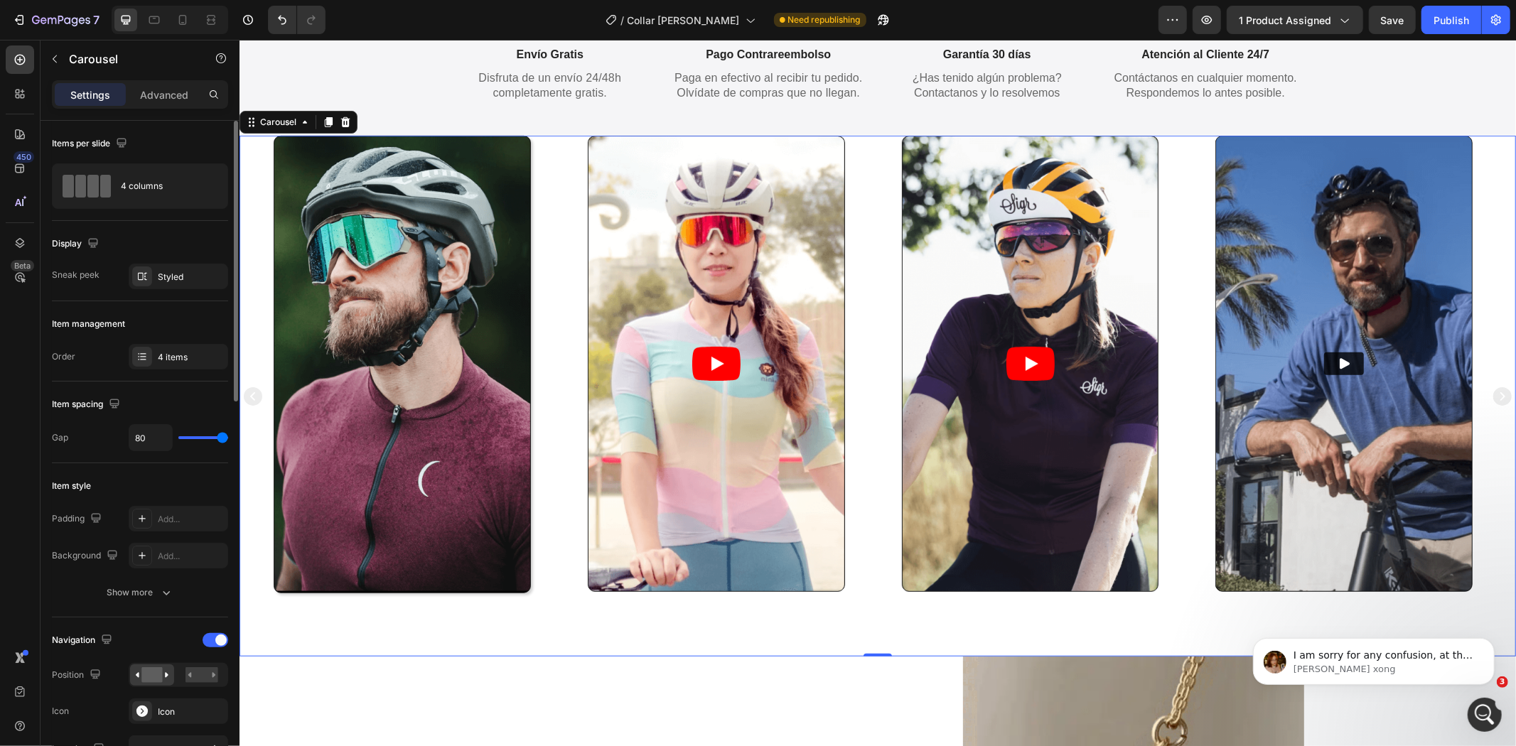
drag, startPoint x: 188, startPoint y: 441, endPoint x: 2, endPoint y: 396, distance: 191.6
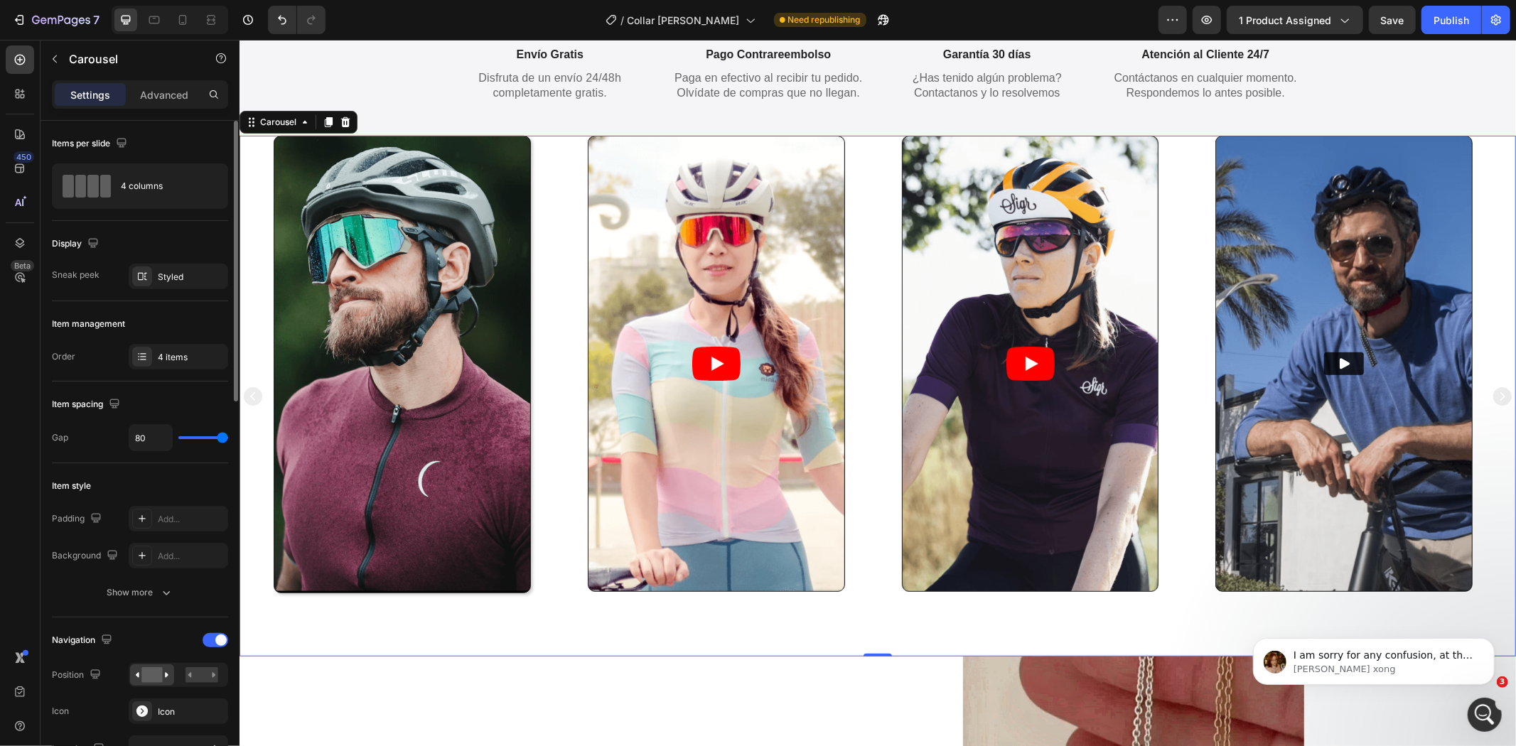
type input "80"
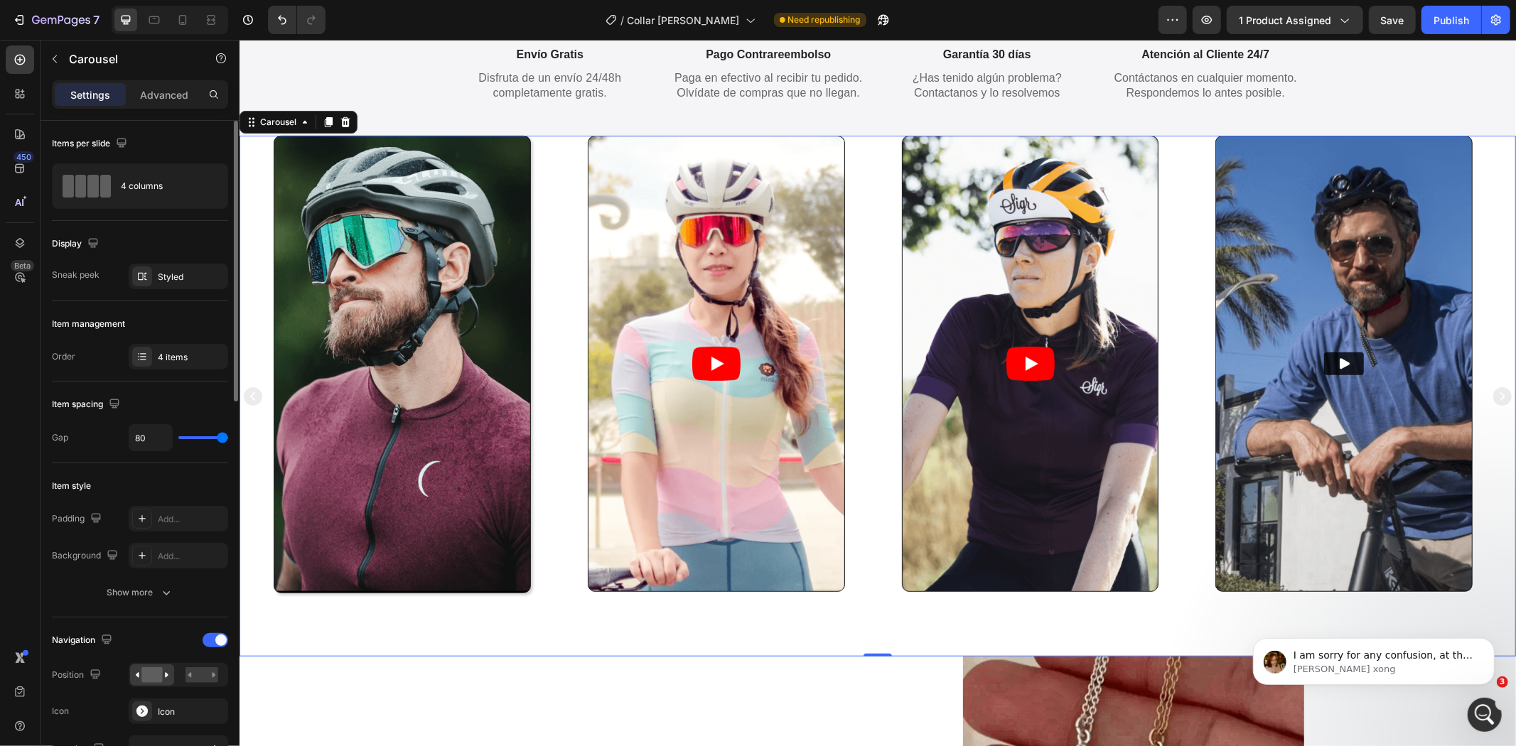
click at [228, 436] on input "range" at bounding box center [203, 437] width 50 height 3
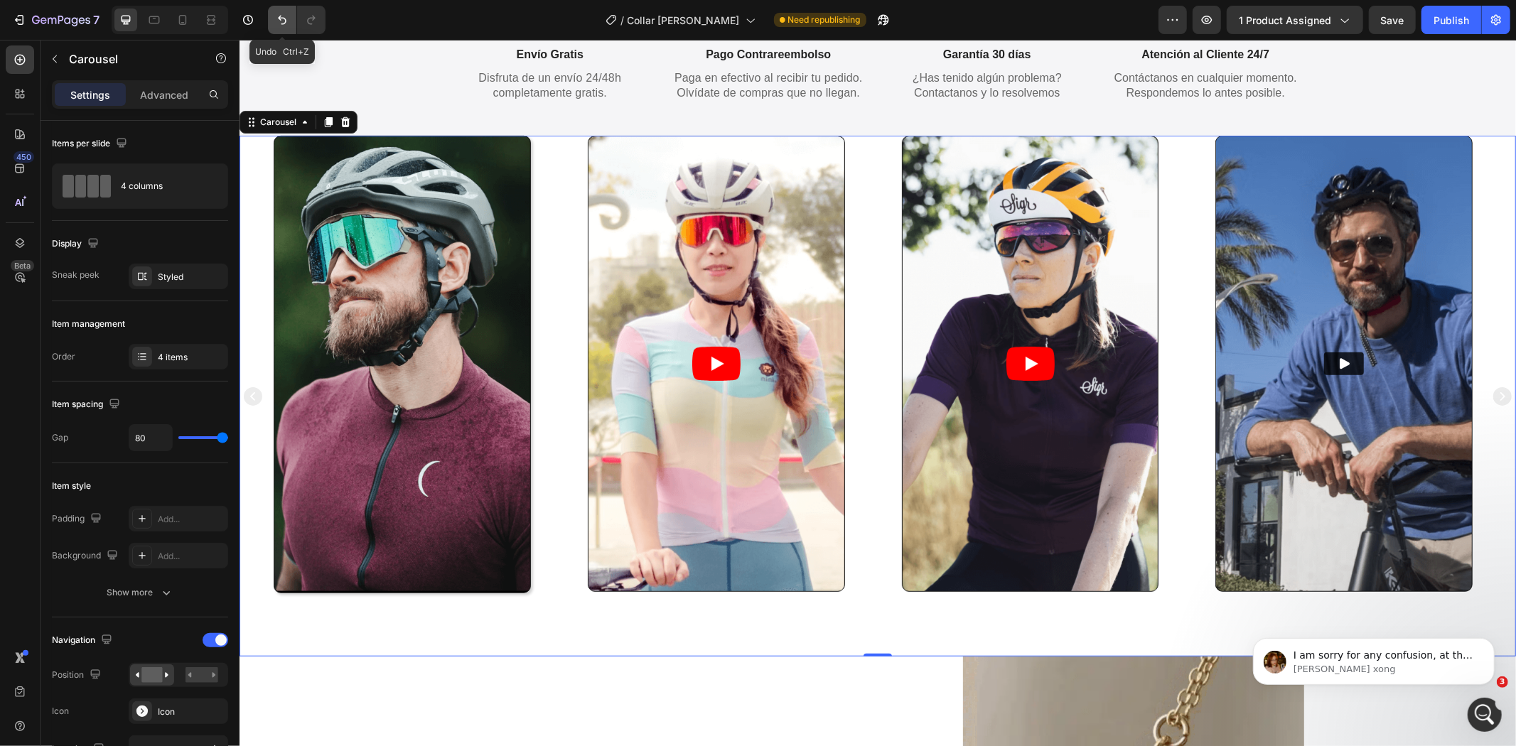
click at [282, 7] on button "Undo/Redo" at bounding box center [282, 20] width 28 height 28
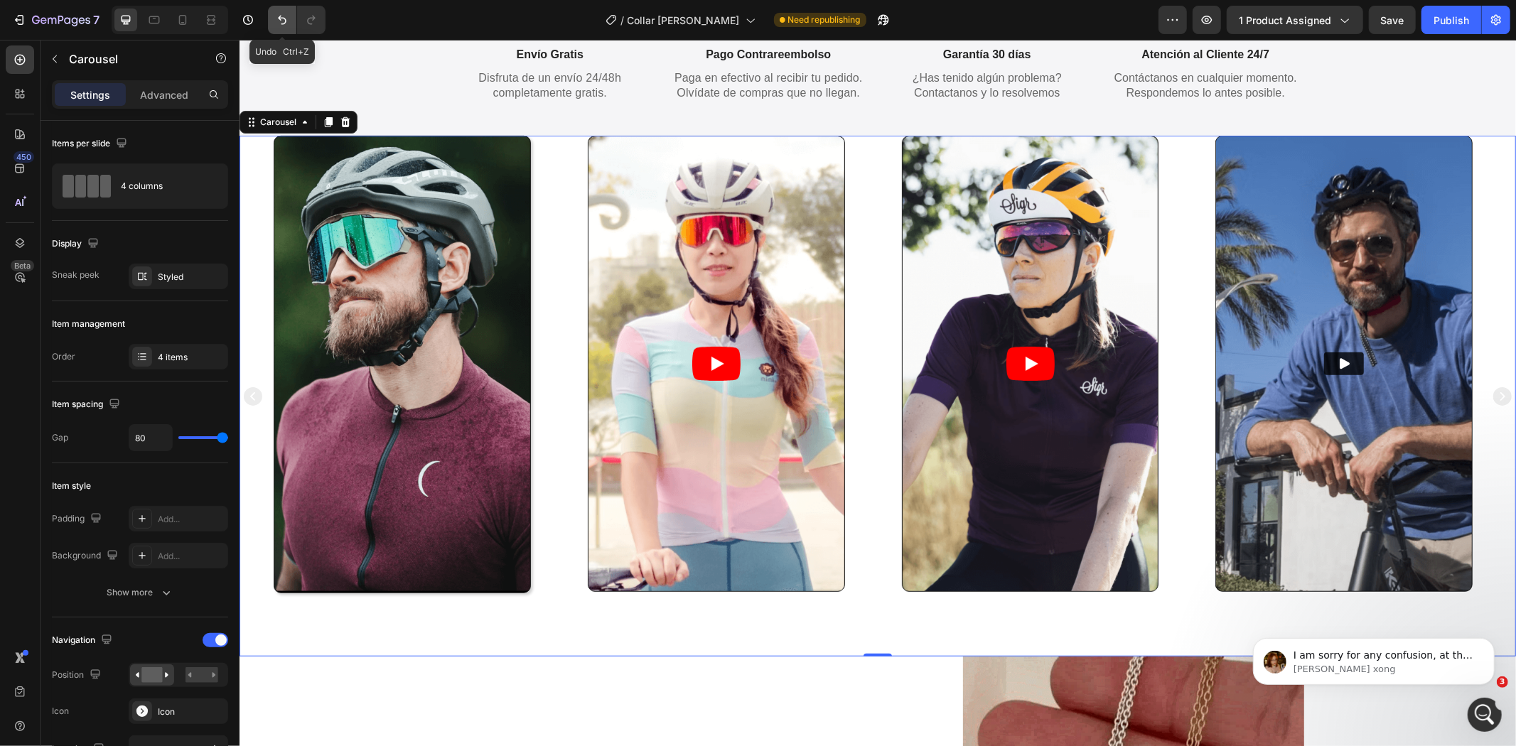
type input "12"
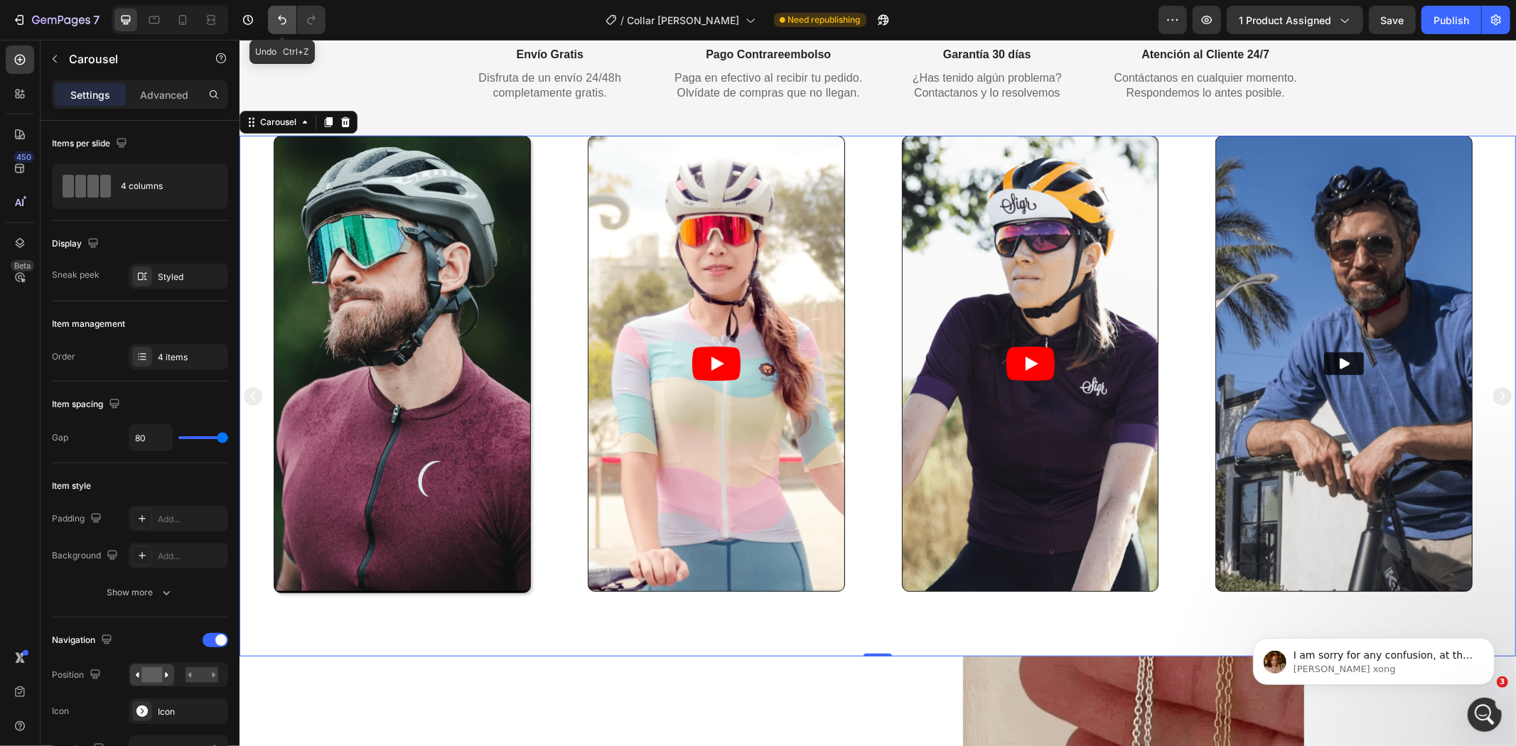
type input "12"
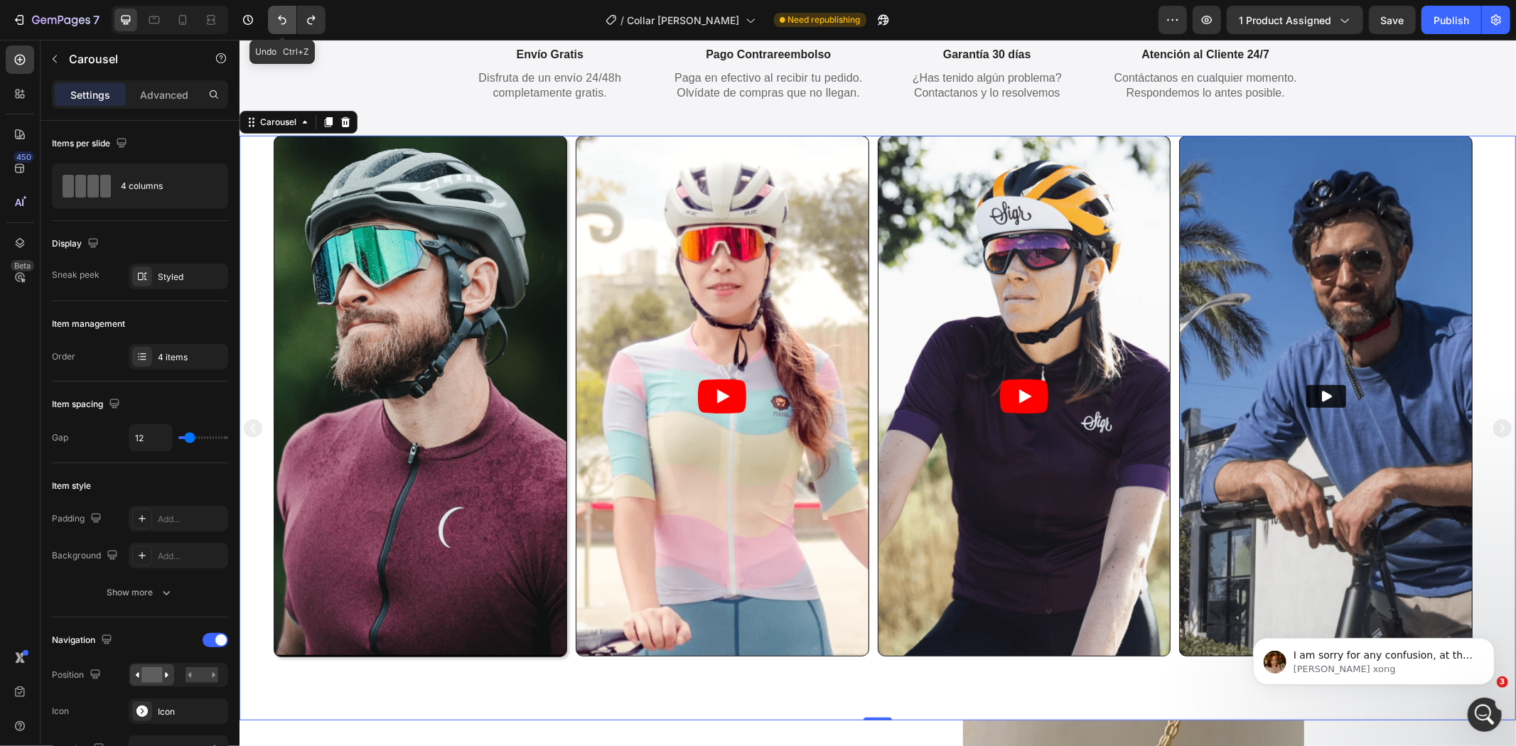
click at [282, 7] on button "Undo/Redo" at bounding box center [282, 20] width 28 height 28
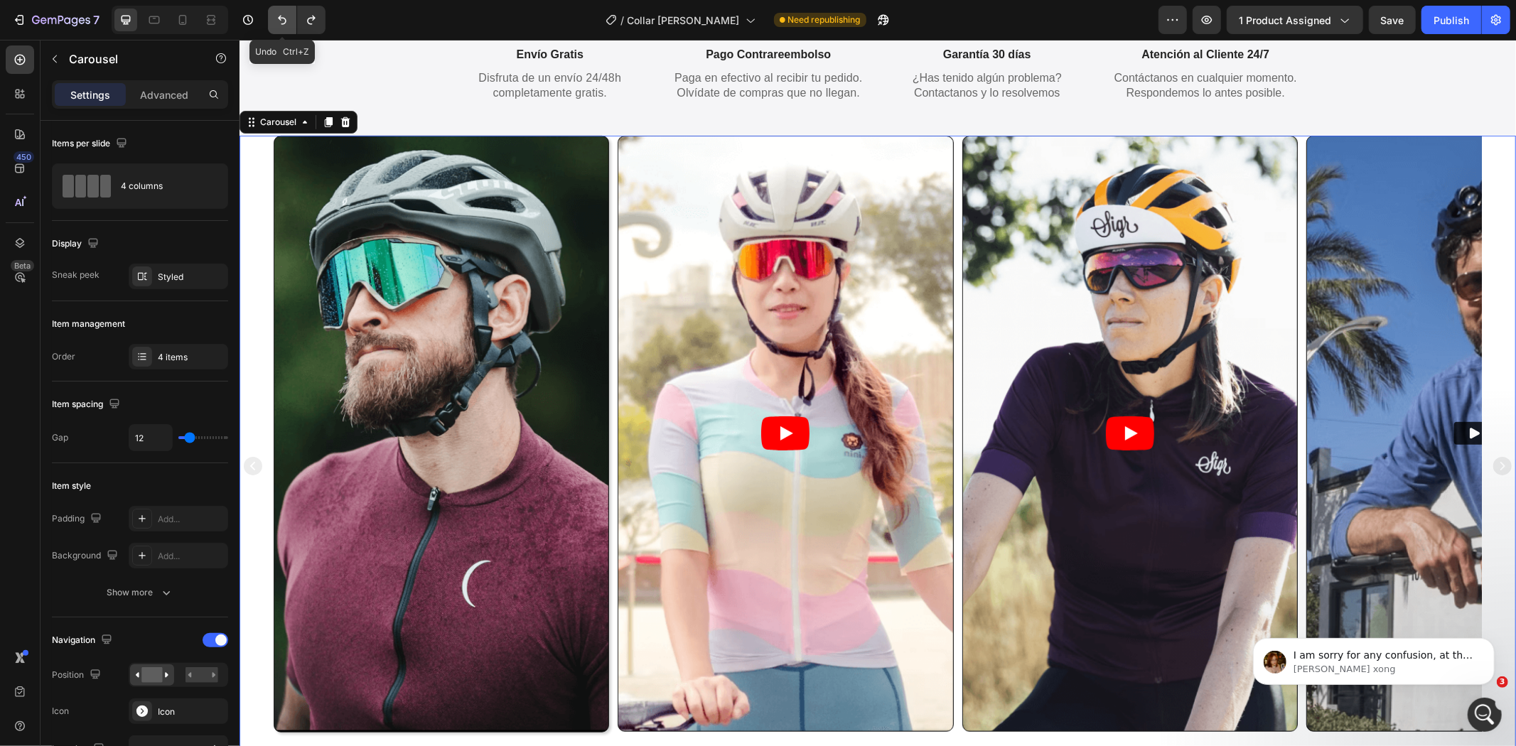
click at [282, 7] on button "Undo/Redo" at bounding box center [282, 20] width 28 height 28
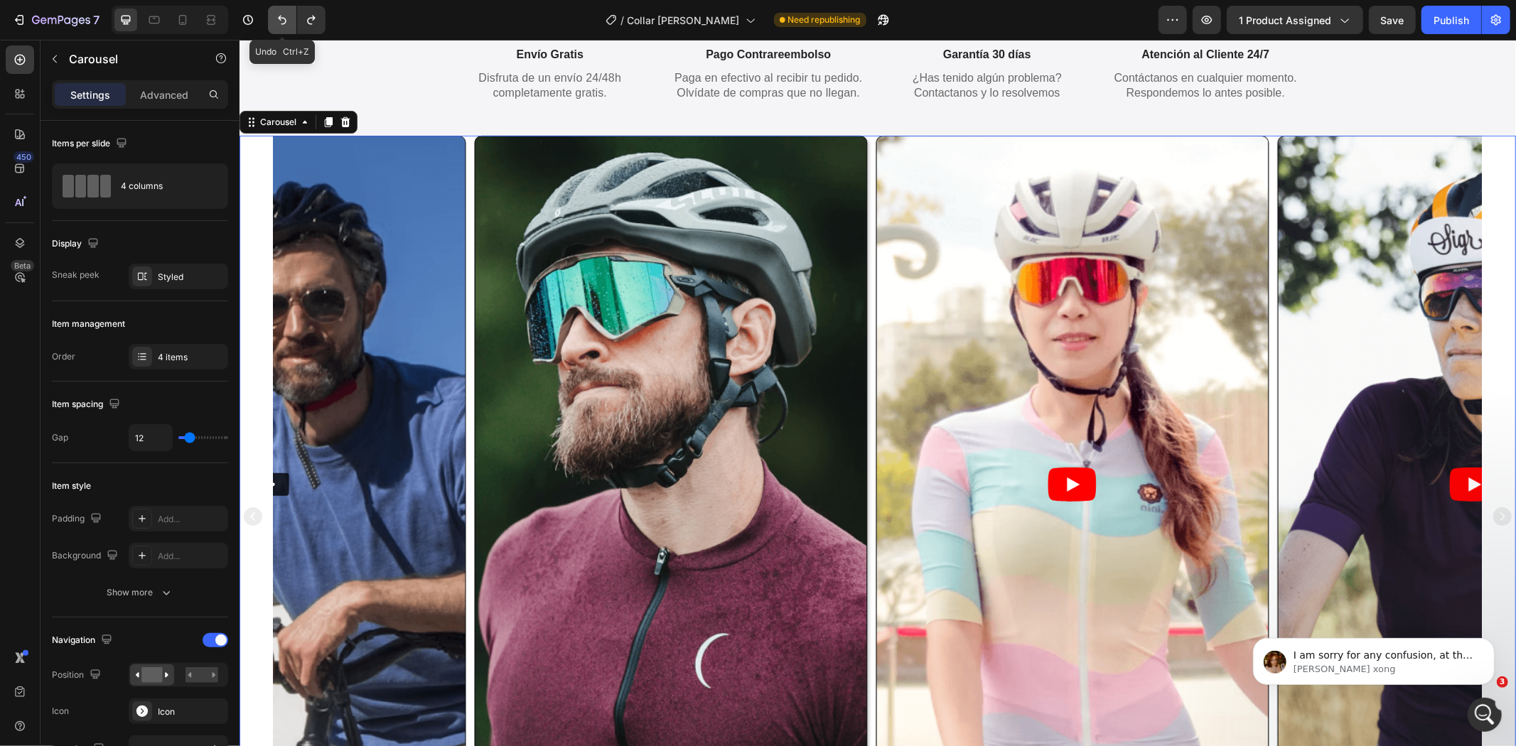
click at [282, 7] on button "Undo/Redo" at bounding box center [282, 20] width 28 height 28
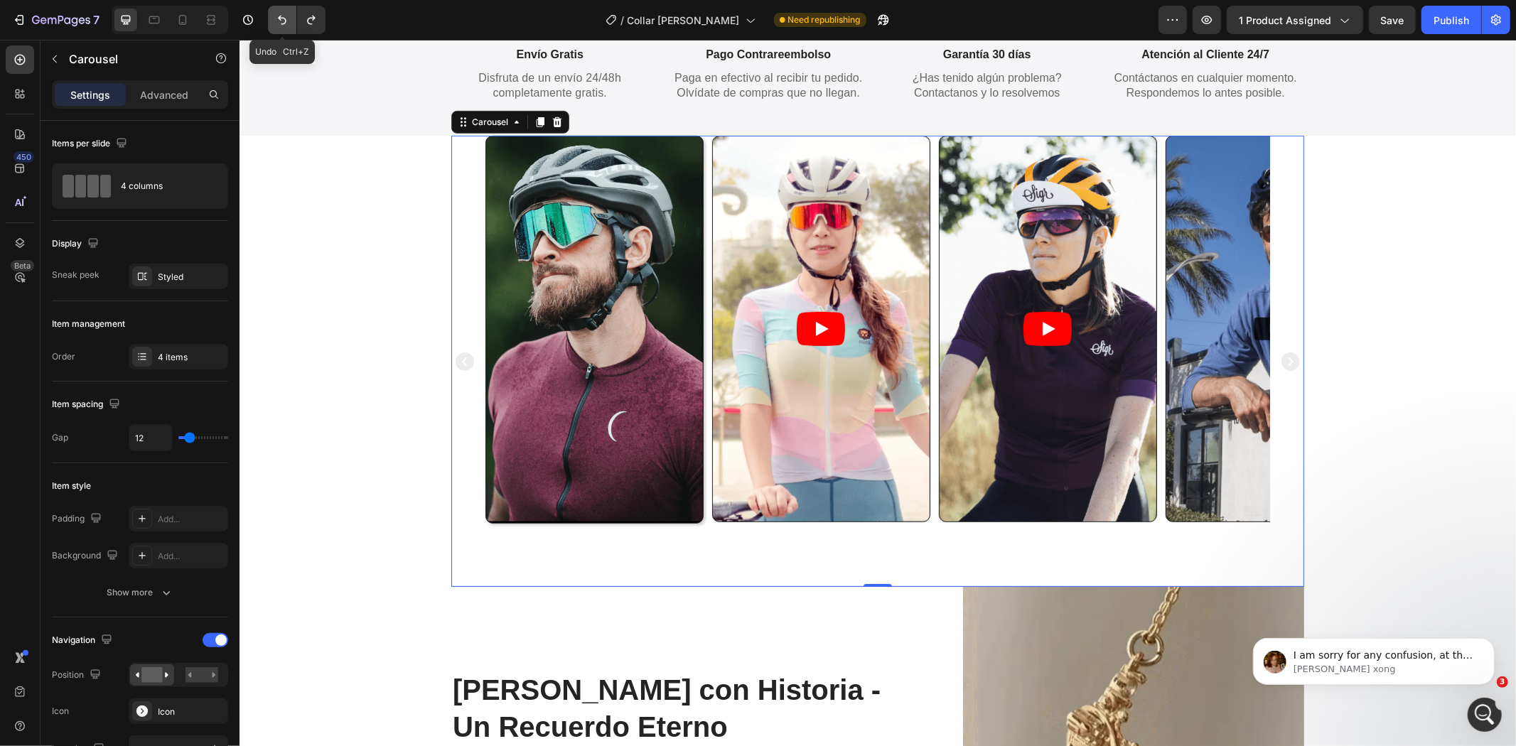
click at [282, 7] on button "Undo/Redo" at bounding box center [282, 20] width 28 height 28
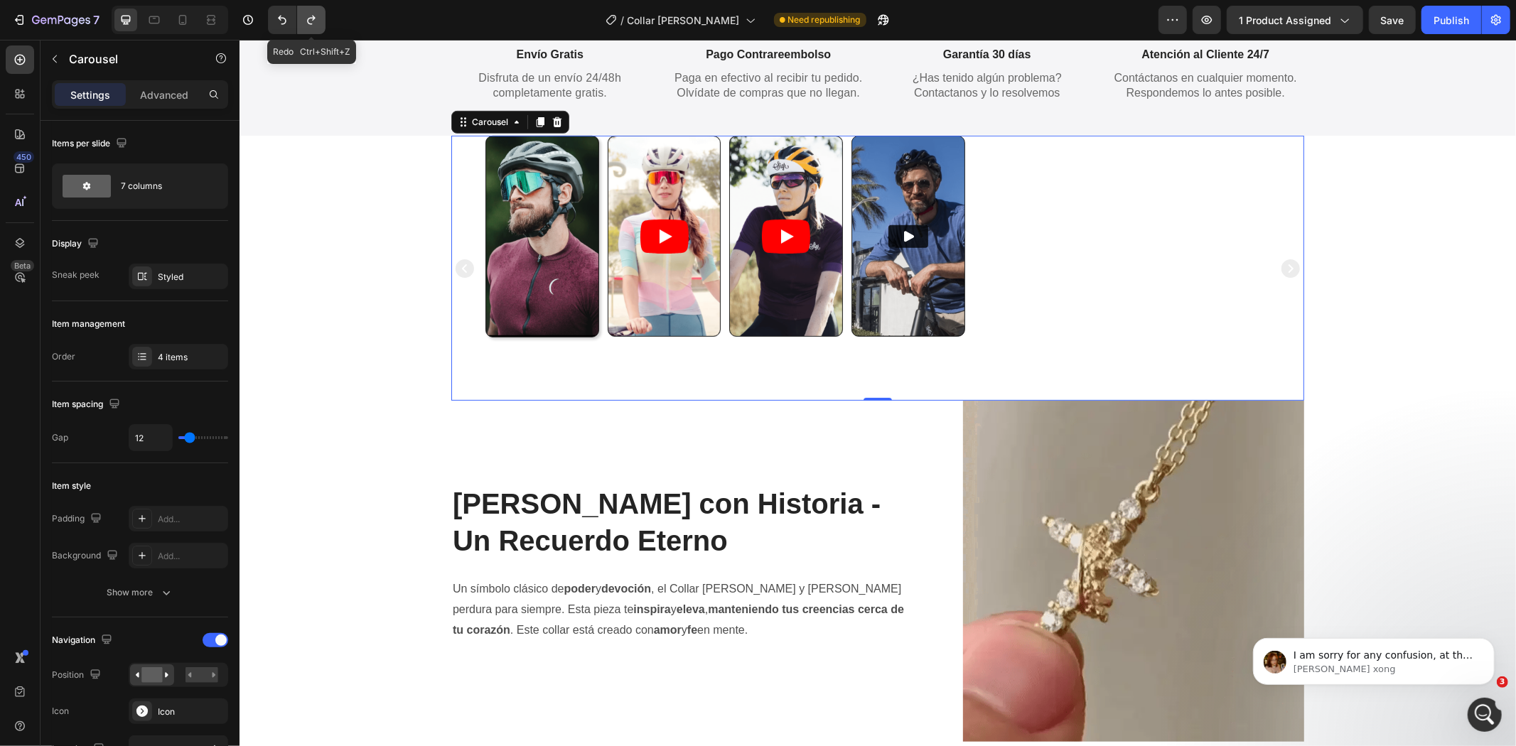
click at [321, 18] on button "Undo/Redo" at bounding box center [311, 20] width 28 height 28
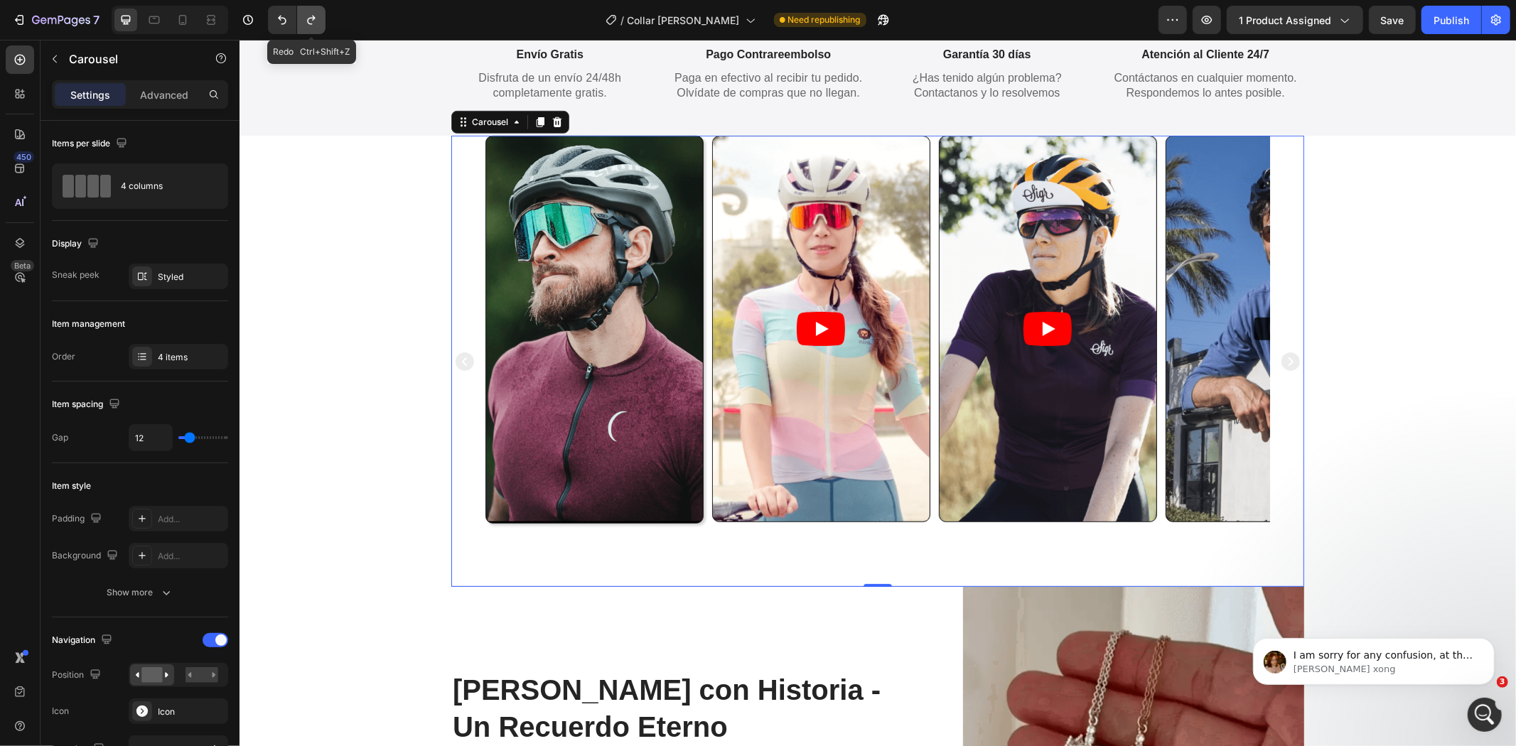
click at [315, 18] on icon "Undo/Redo" at bounding box center [311, 20] width 14 height 14
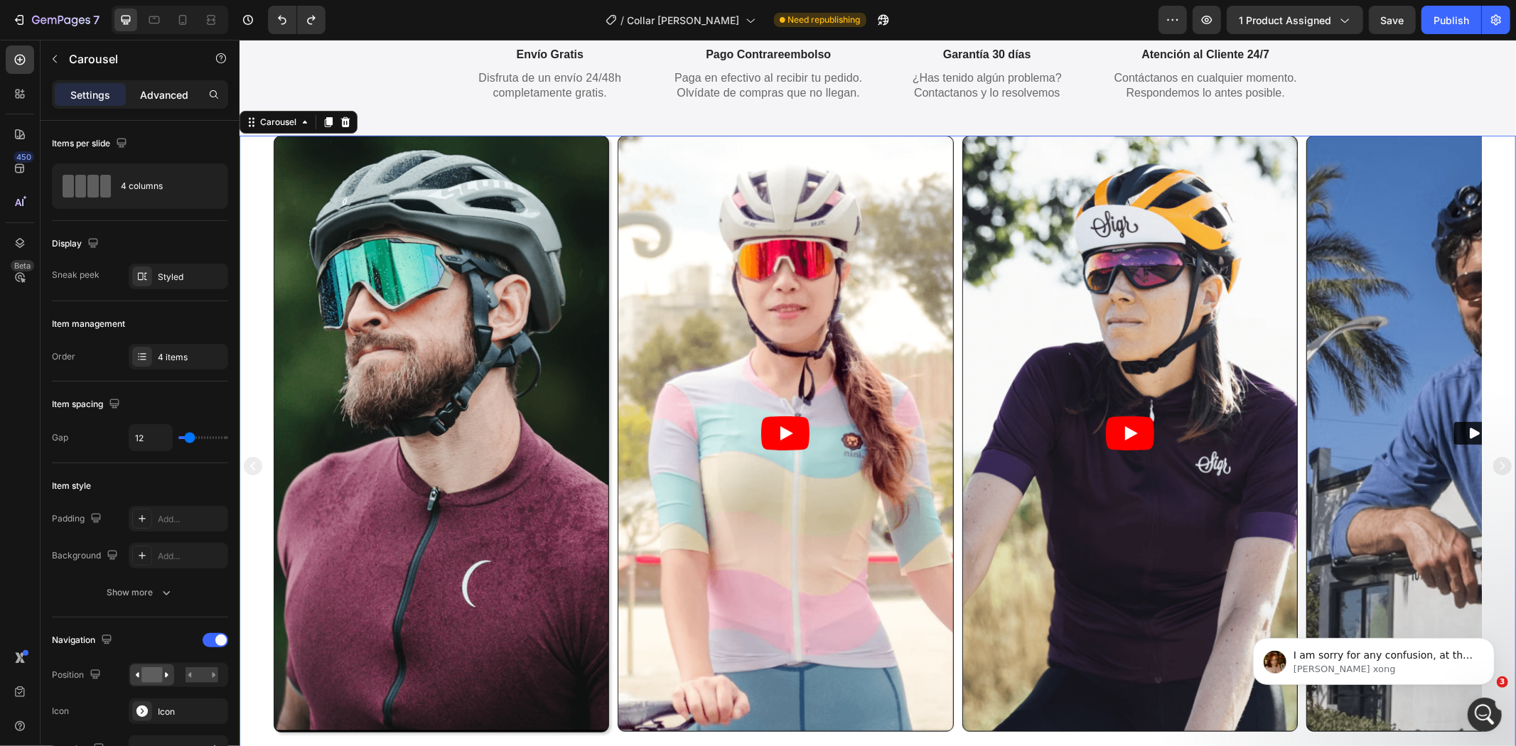
click at [151, 86] on div "Advanced" at bounding box center [164, 94] width 71 height 23
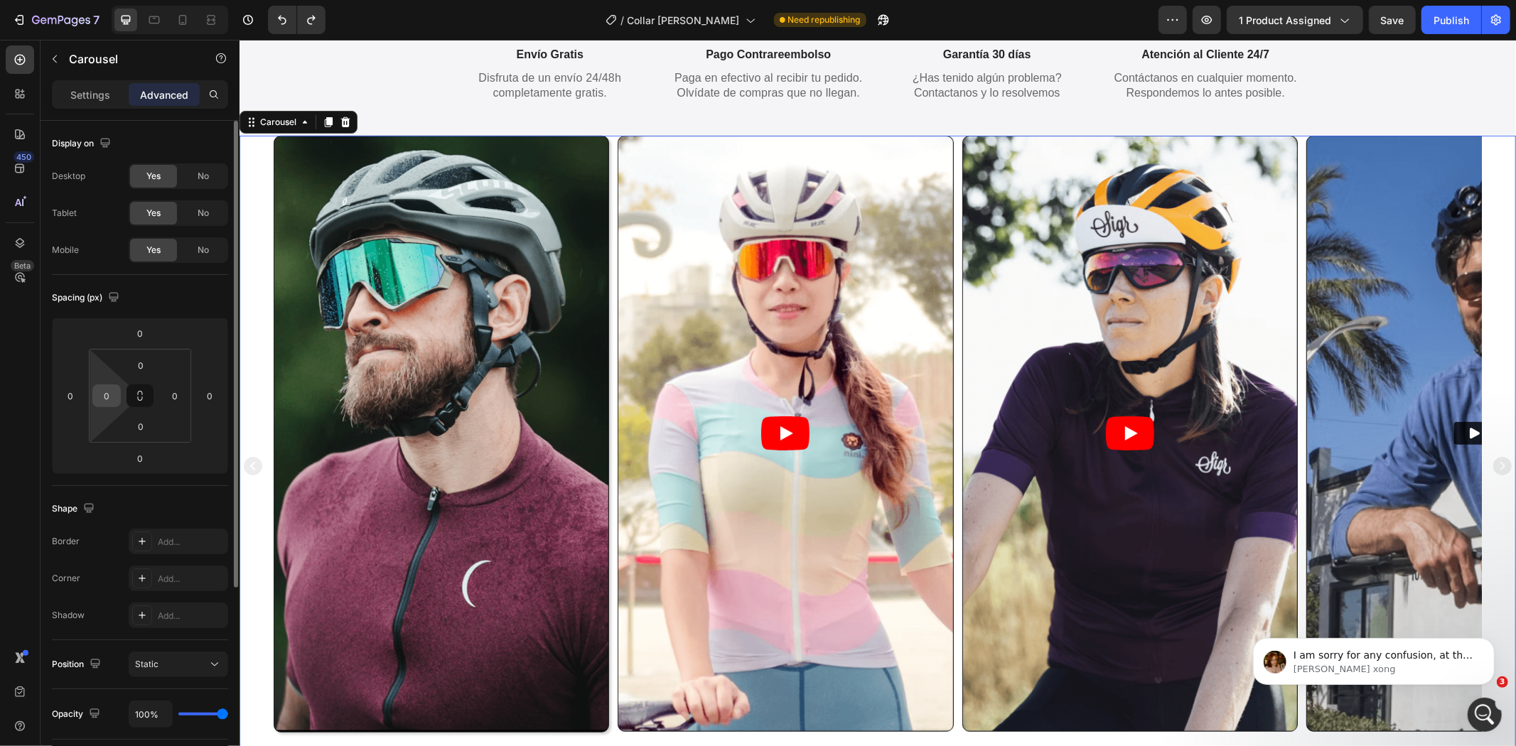
click at [119, 396] on div "0" at bounding box center [106, 396] width 28 height 23
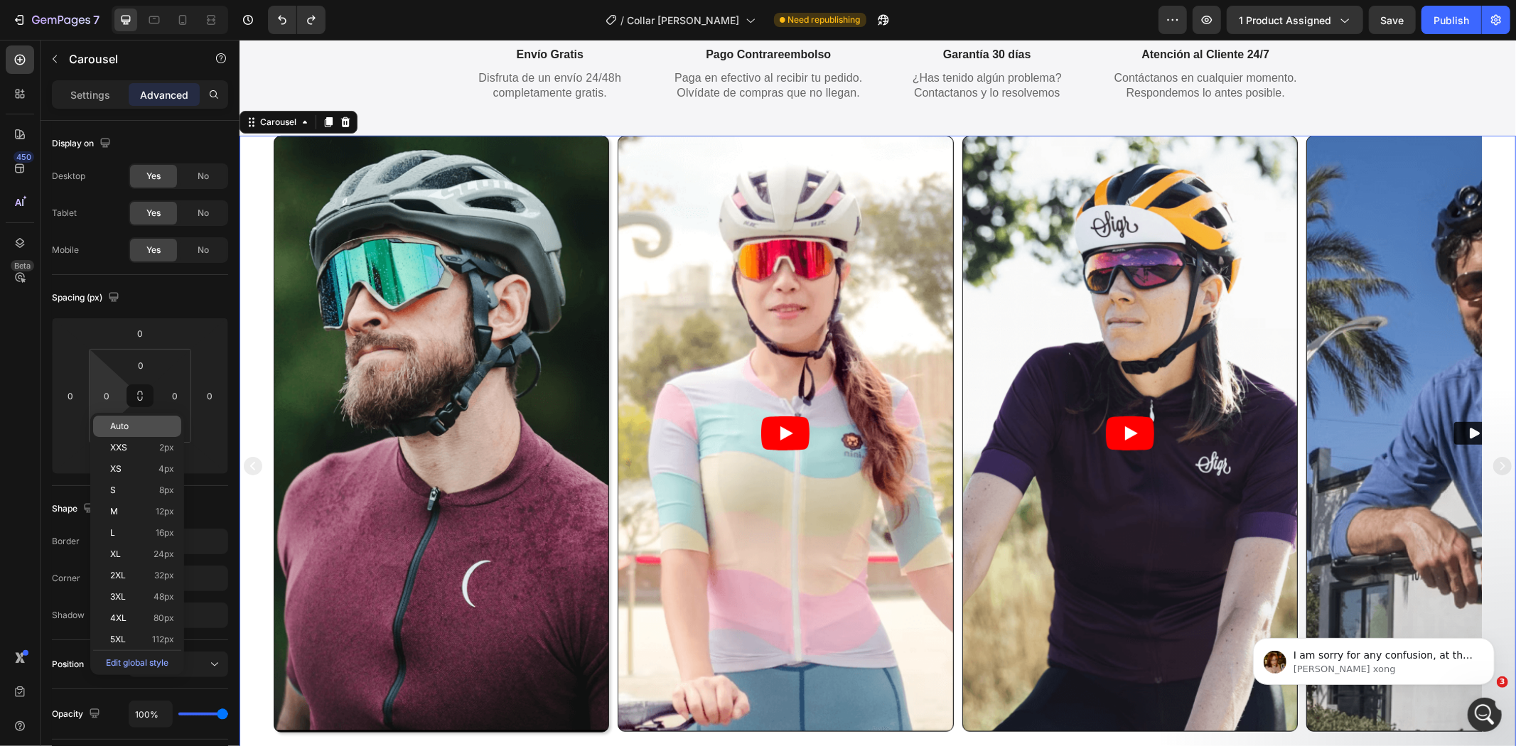
drag, startPoint x: 109, startPoint y: 399, endPoint x: 130, endPoint y: 435, distance: 42.1
click at [108, 399] on input "0" at bounding box center [106, 395] width 21 height 21
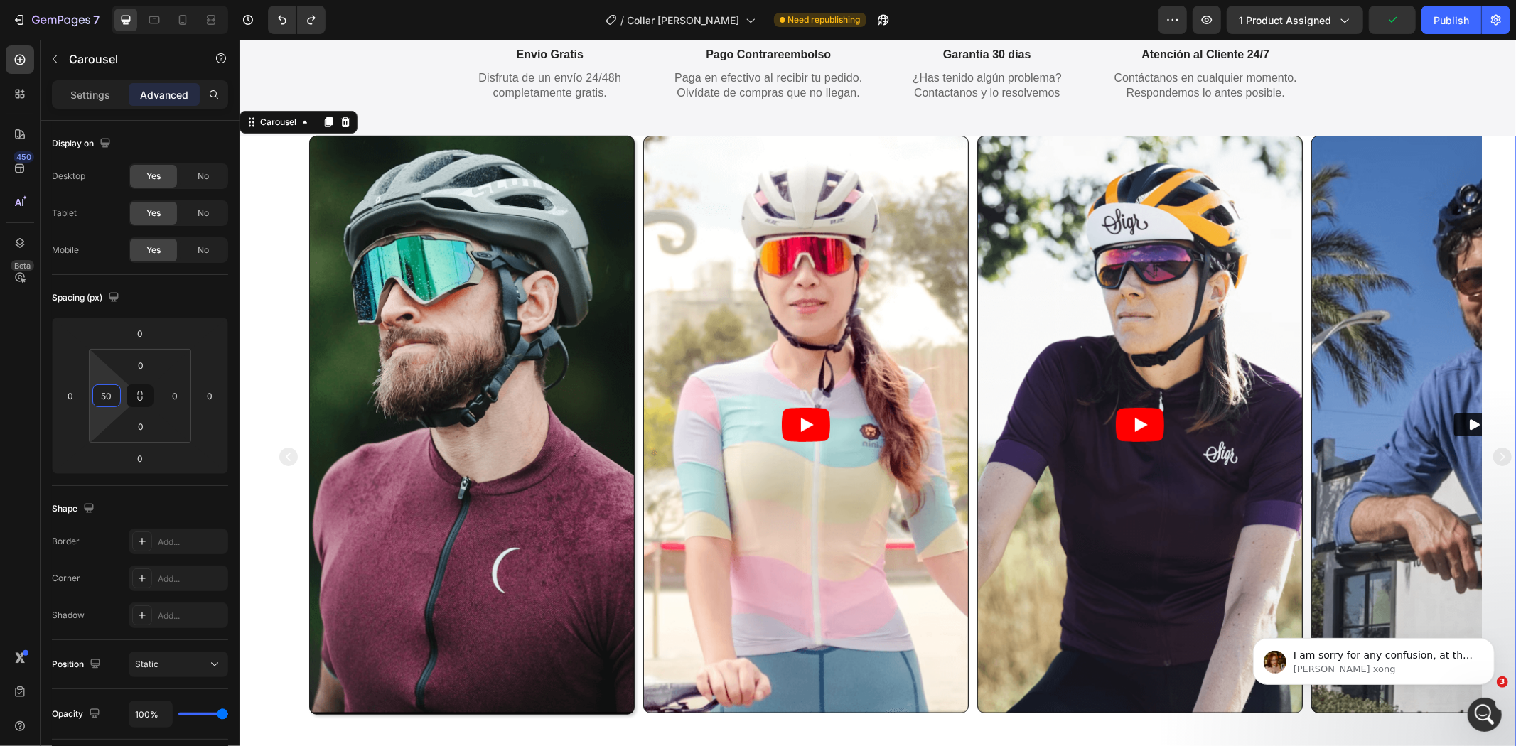
type input "5"
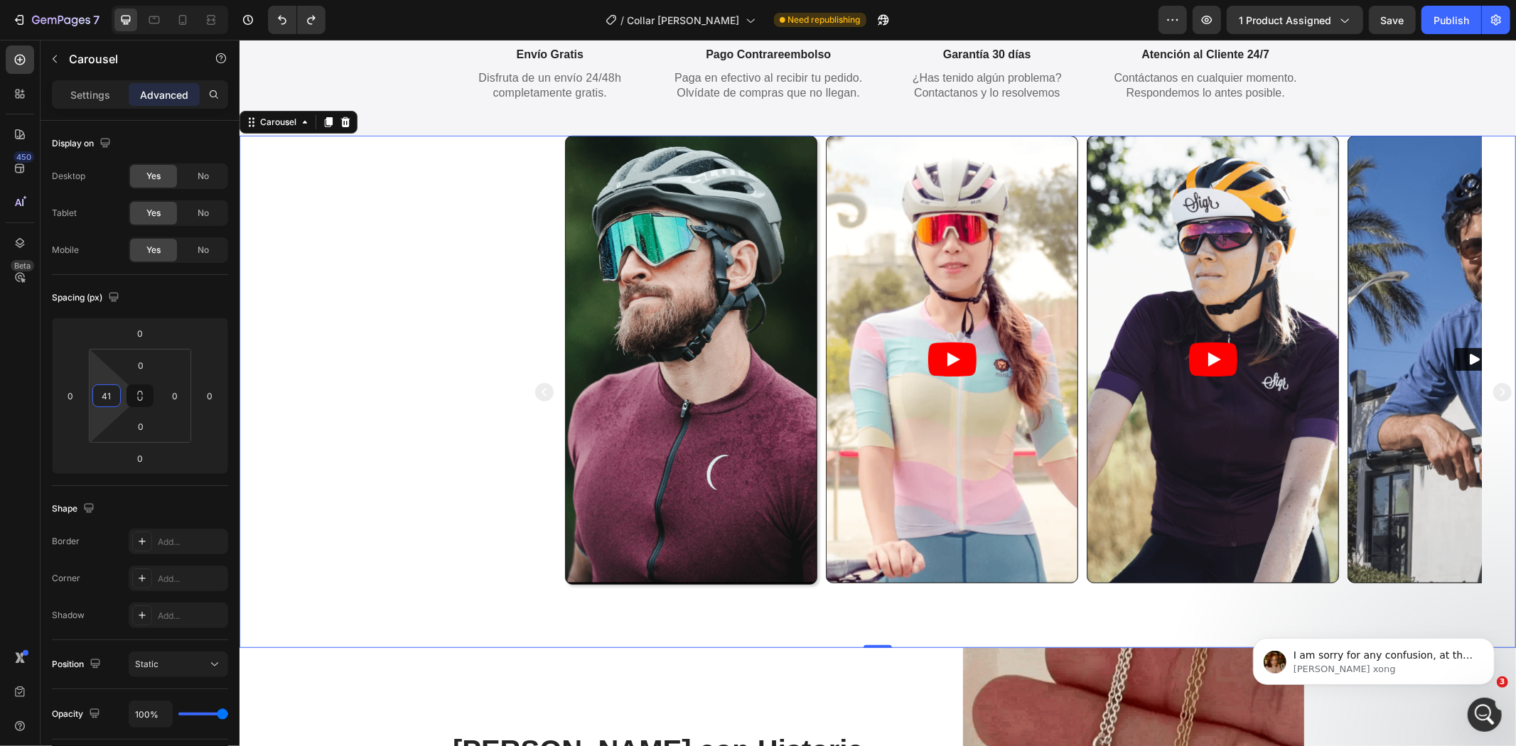
type input "4"
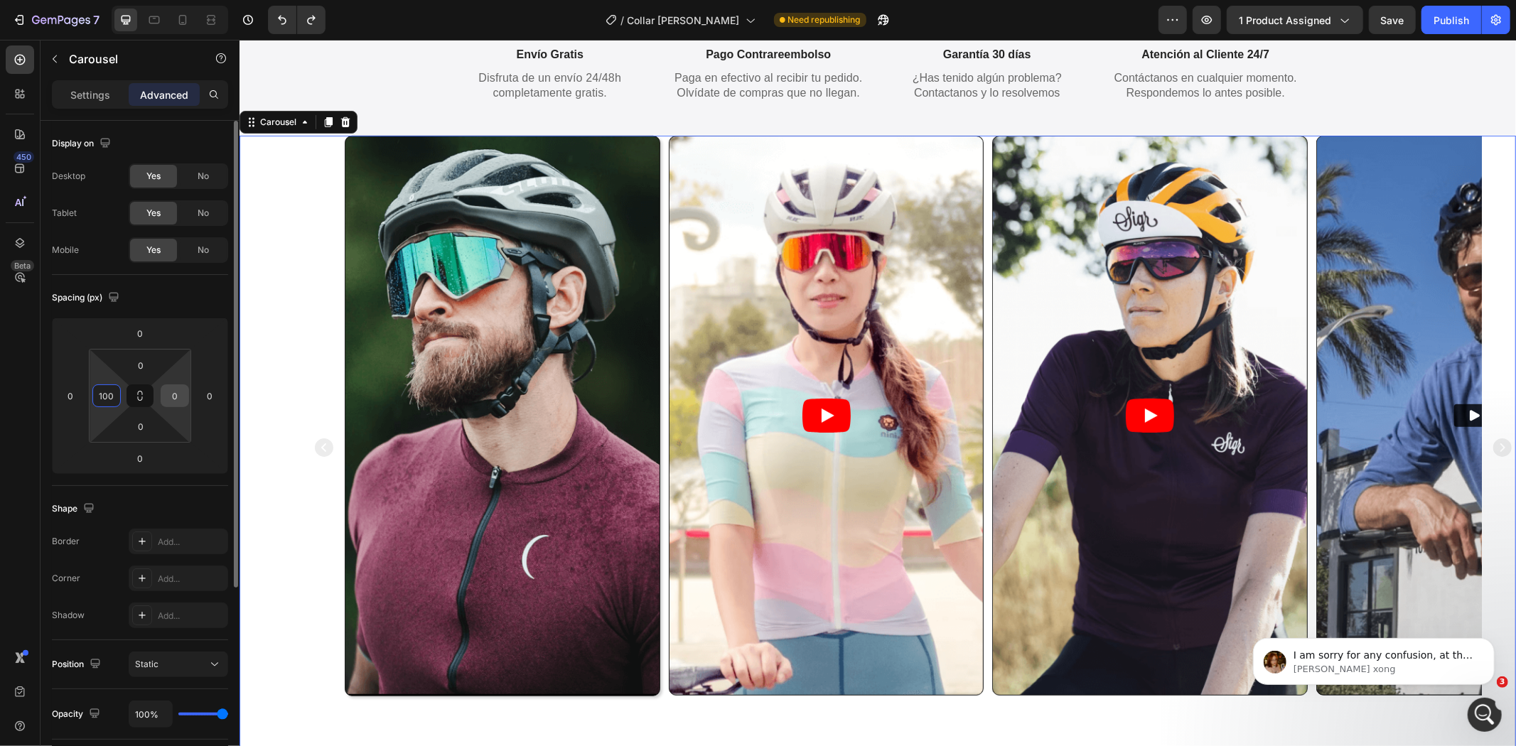
type input "100"
click at [178, 398] on input "0" at bounding box center [174, 395] width 21 height 21
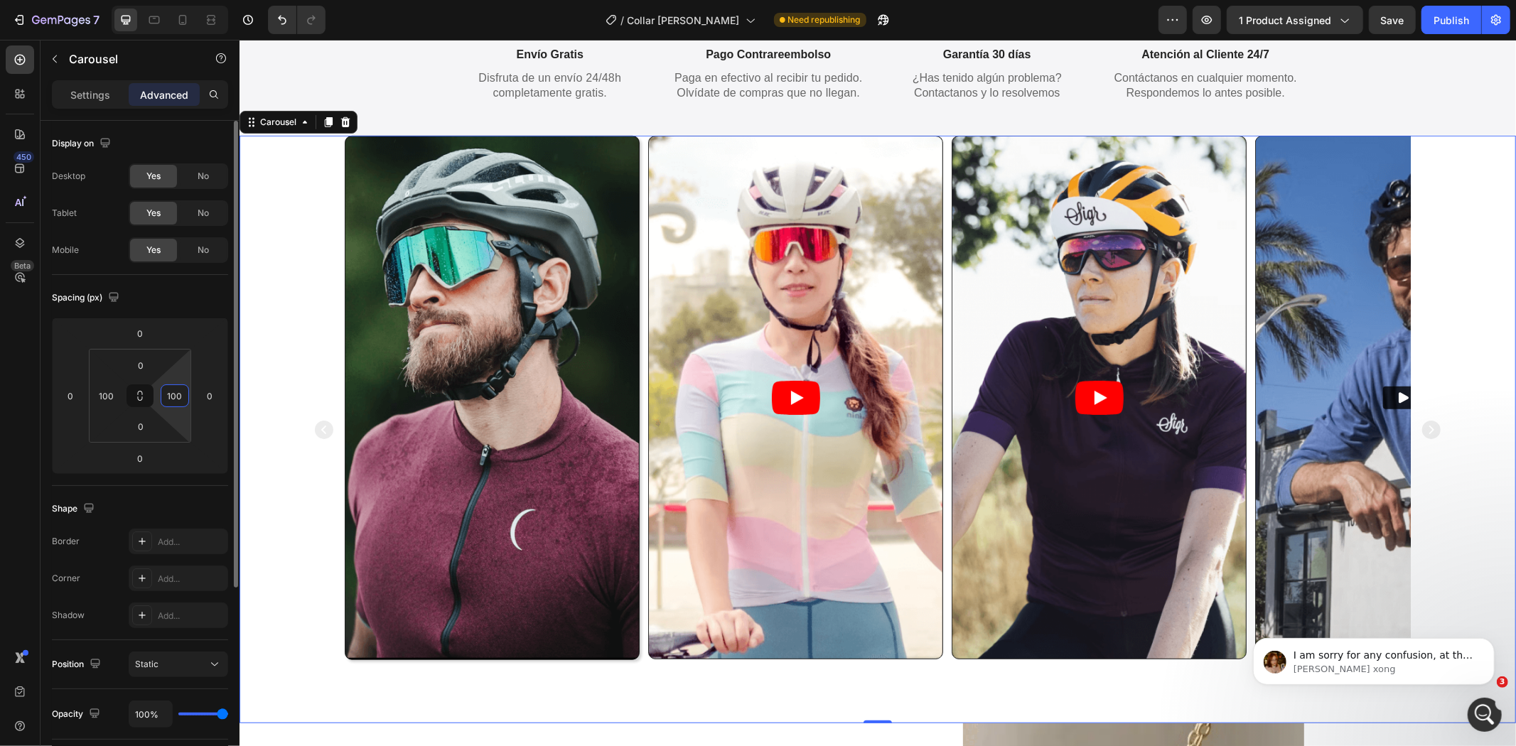
click at [212, 291] on div "Spacing (px)" at bounding box center [140, 297] width 176 height 23
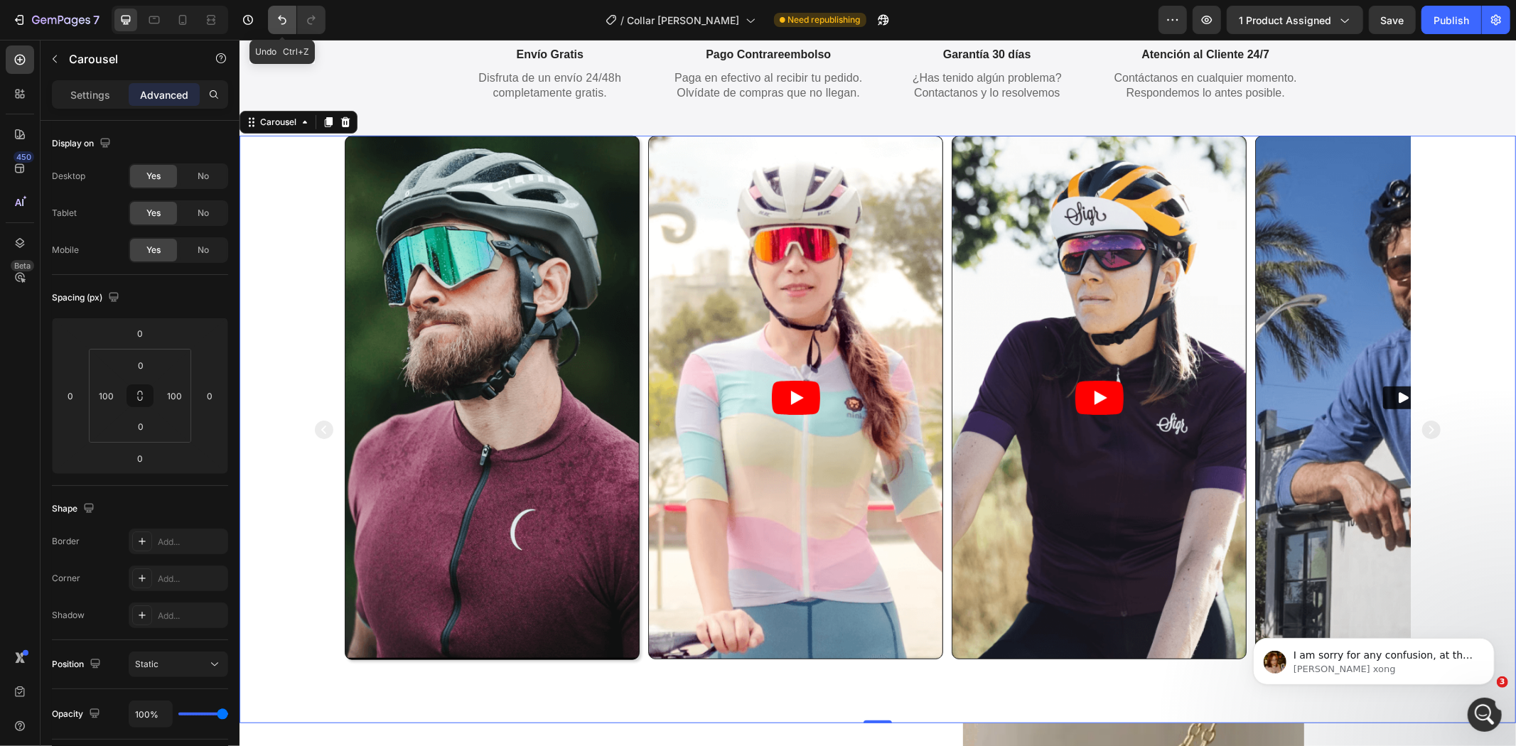
click at [271, 21] on button "Undo/Redo" at bounding box center [282, 20] width 28 height 28
type input "0"
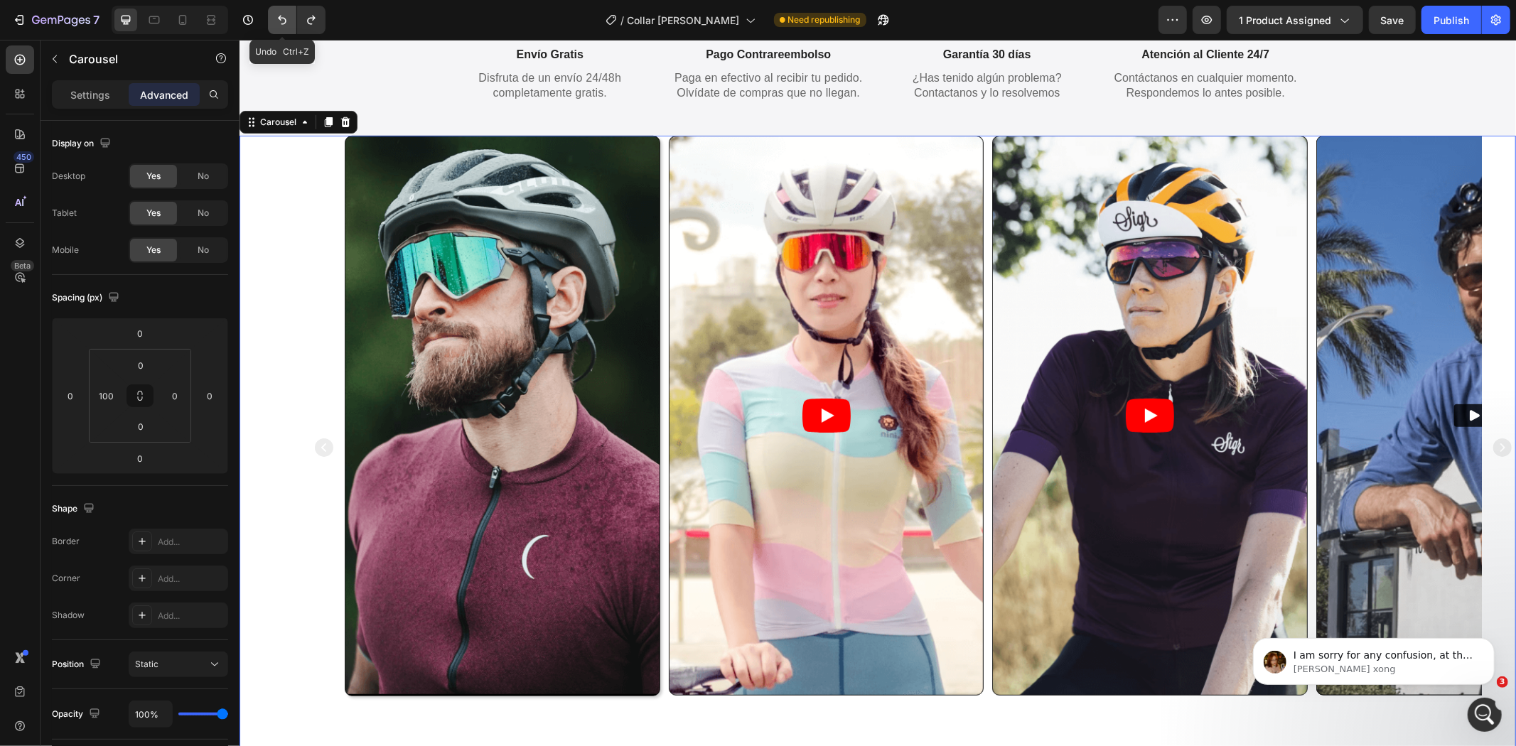
click at [271, 21] on button "Undo/Redo" at bounding box center [282, 20] width 28 height 28
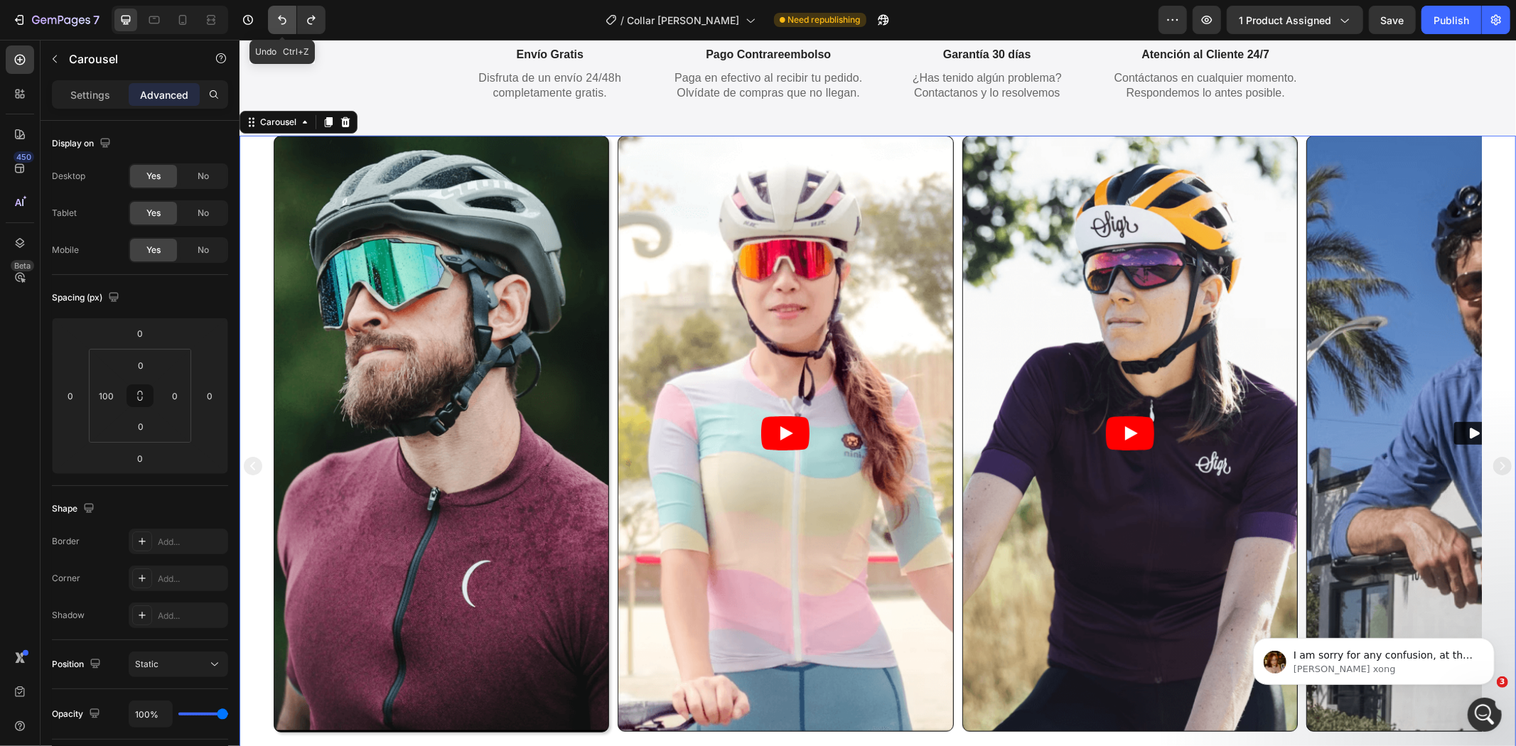
type input "0"
click at [59, 91] on div "Settings" at bounding box center [90, 94] width 71 height 23
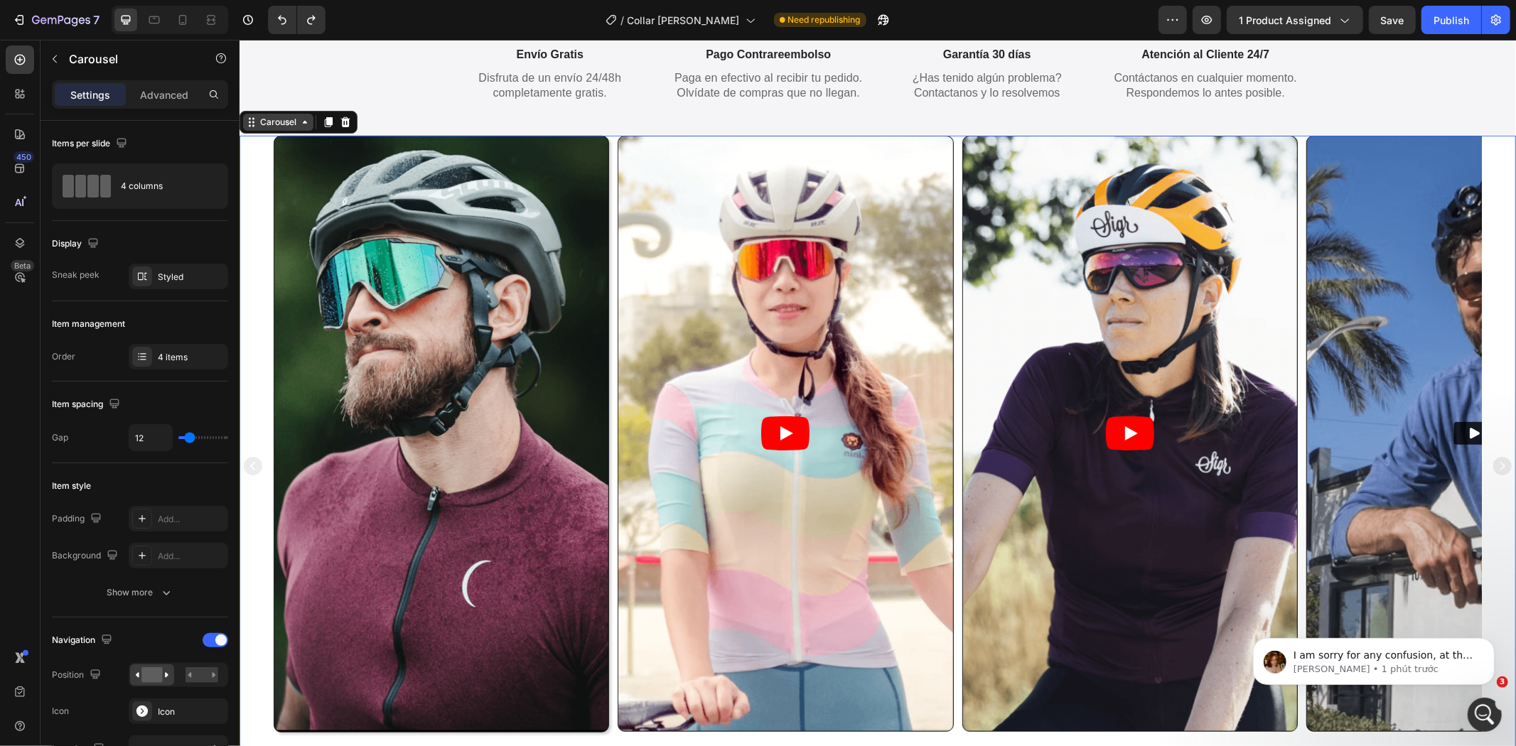
click at [259, 119] on div "Carousel" at bounding box center [278, 121] width 42 height 13
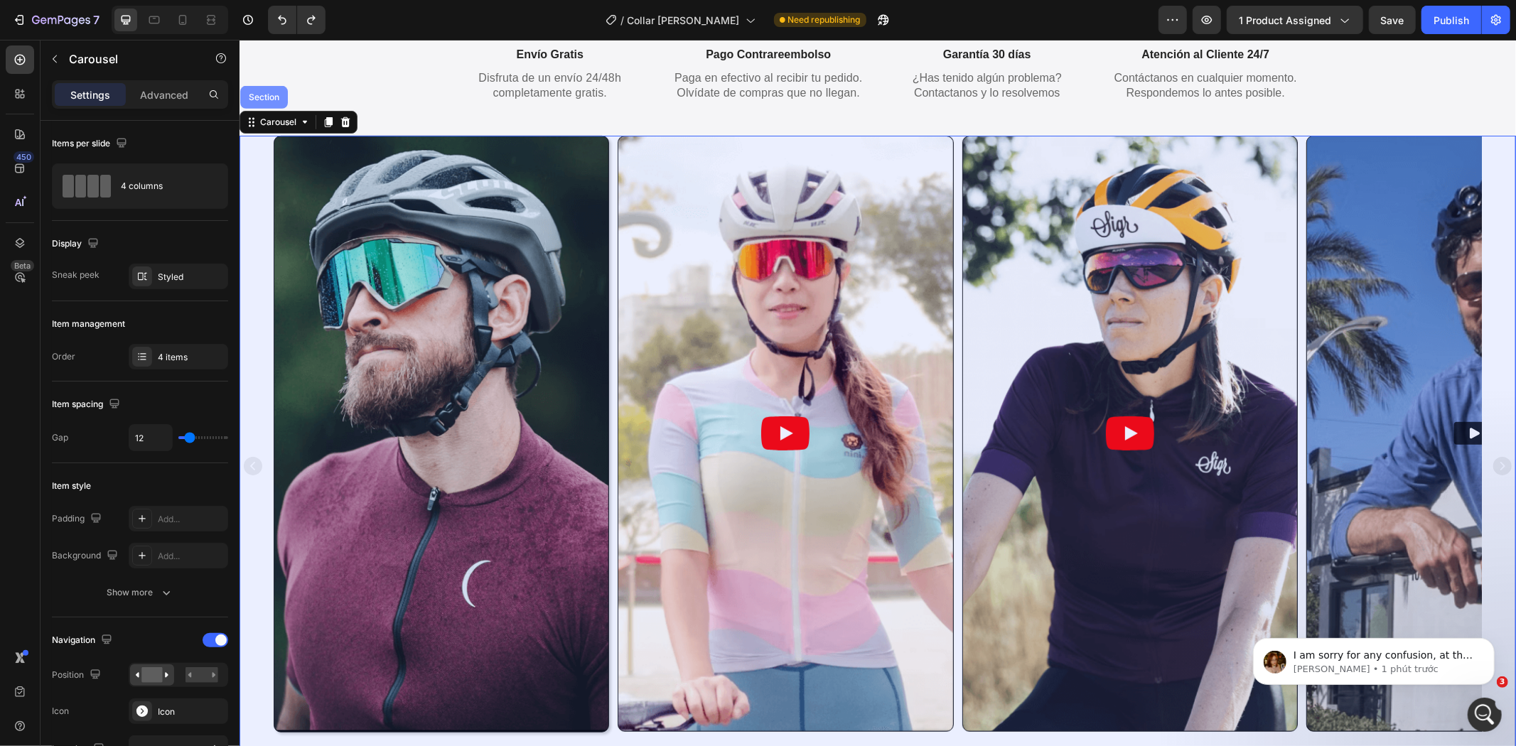
click at [262, 100] on div "Section" at bounding box center [263, 96] width 36 height 9
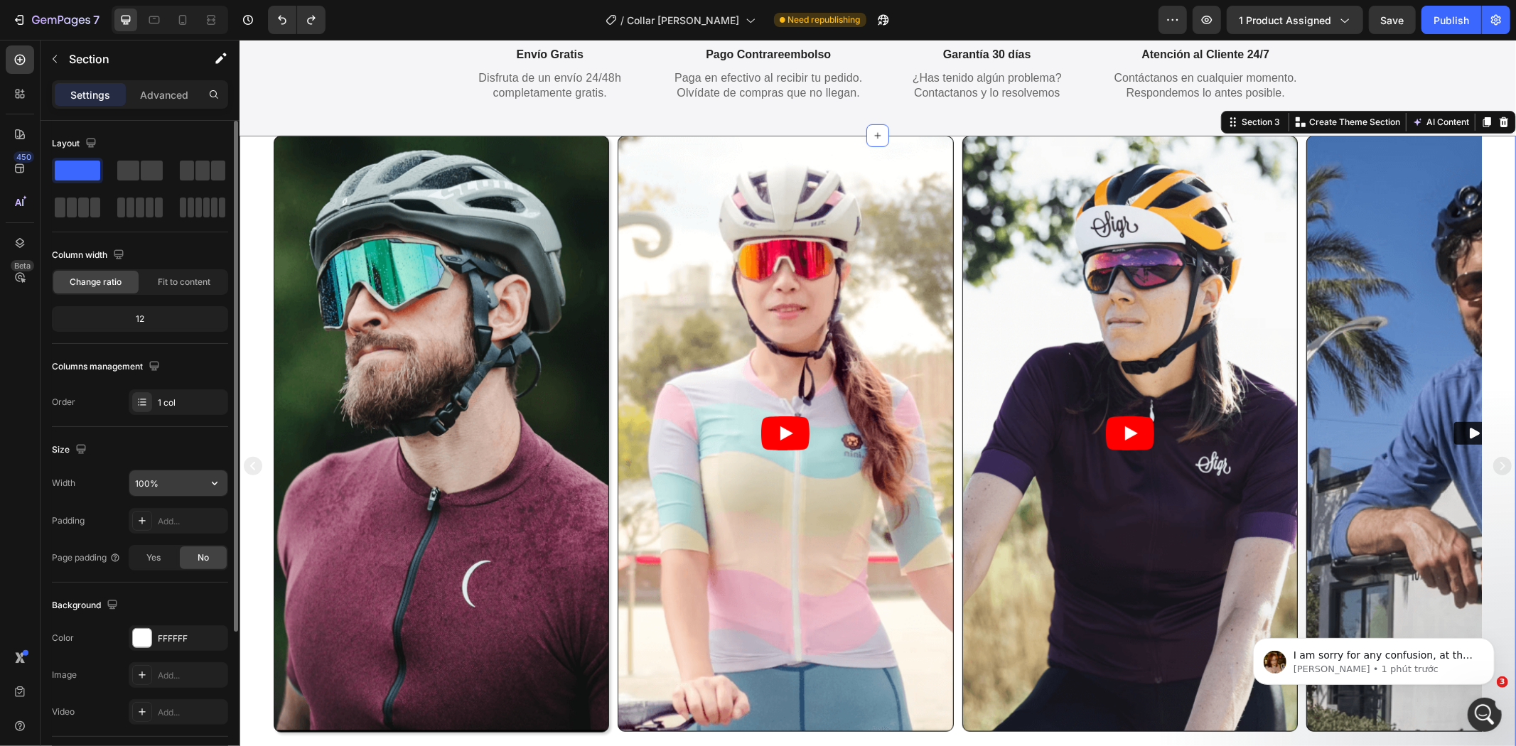
click at [175, 488] on input "100%" at bounding box center [178, 484] width 98 height 26
click at [208, 494] on button "button" at bounding box center [215, 484] width 26 height 26
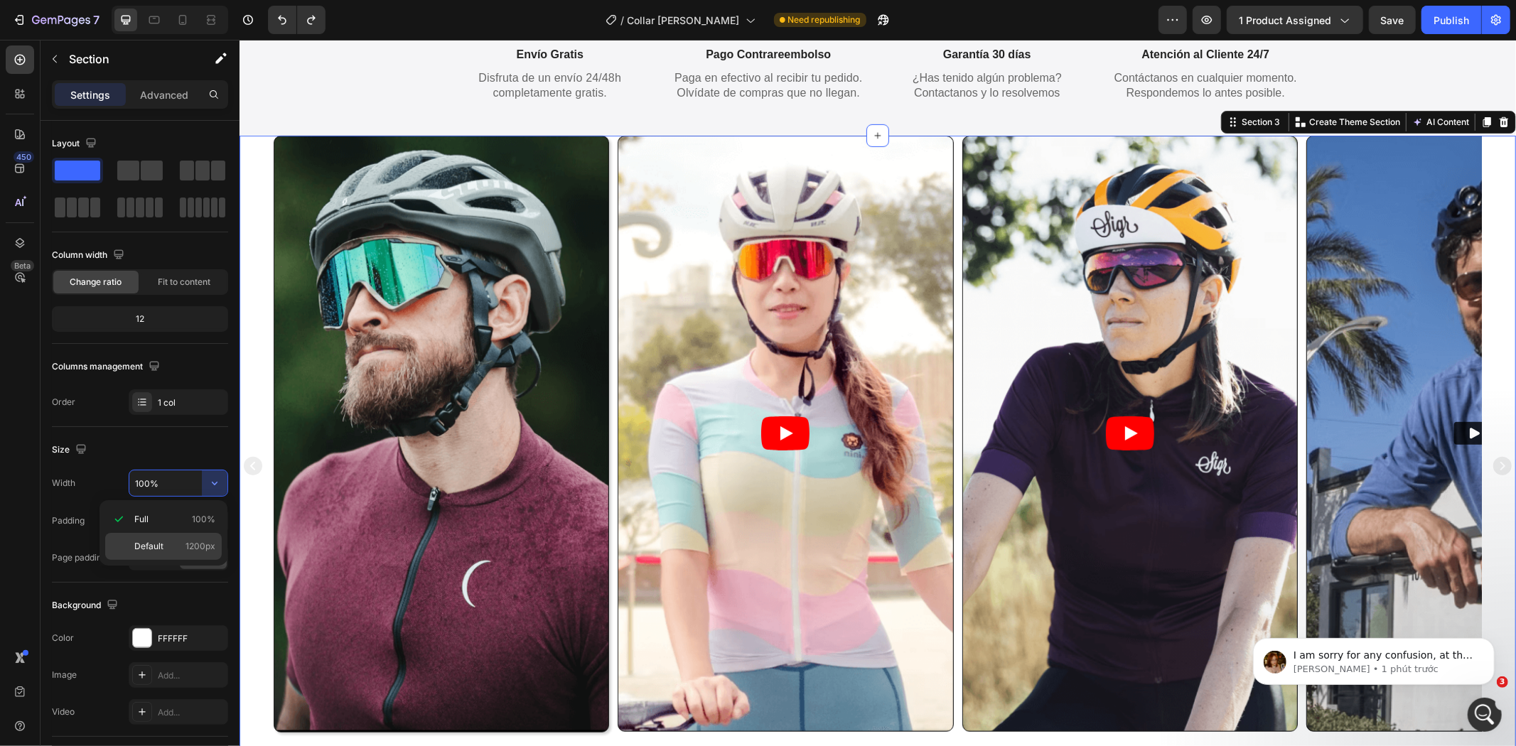
click at [161, 542] on span "Default" at bounding box center [148, 546] width 29 height 13
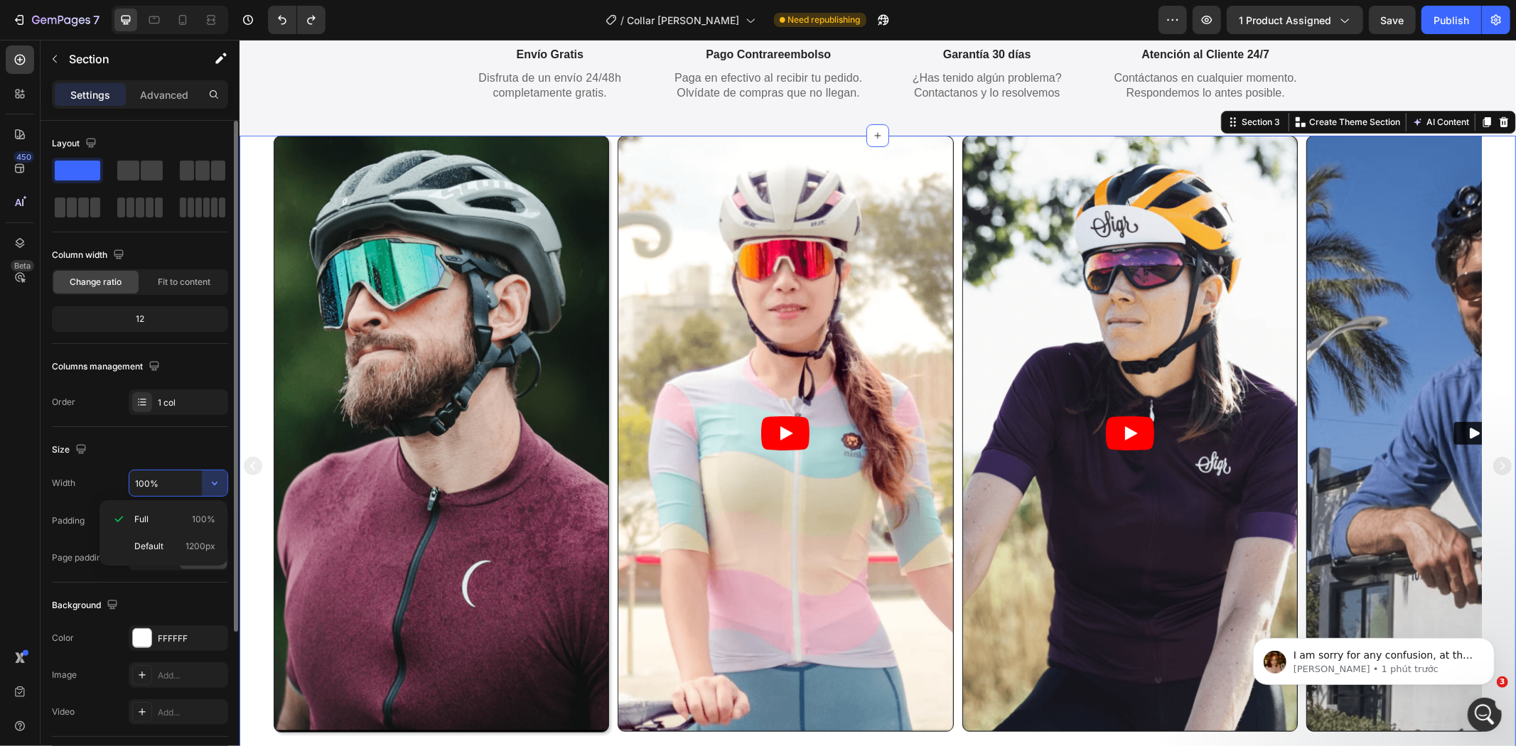
type input "1200"
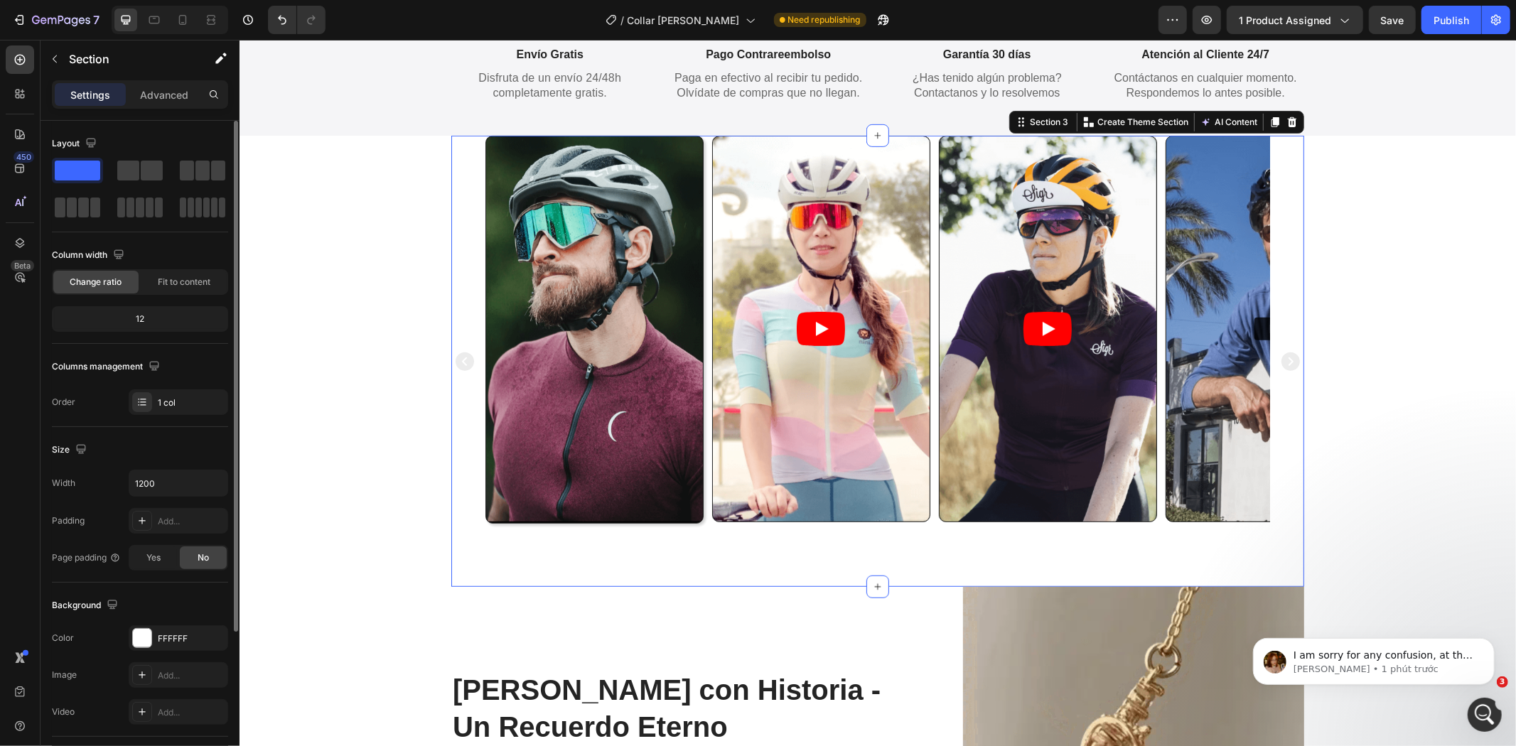
click at [180, 445] on div "Size" at bounding box center [140, 450] width 176 height 23
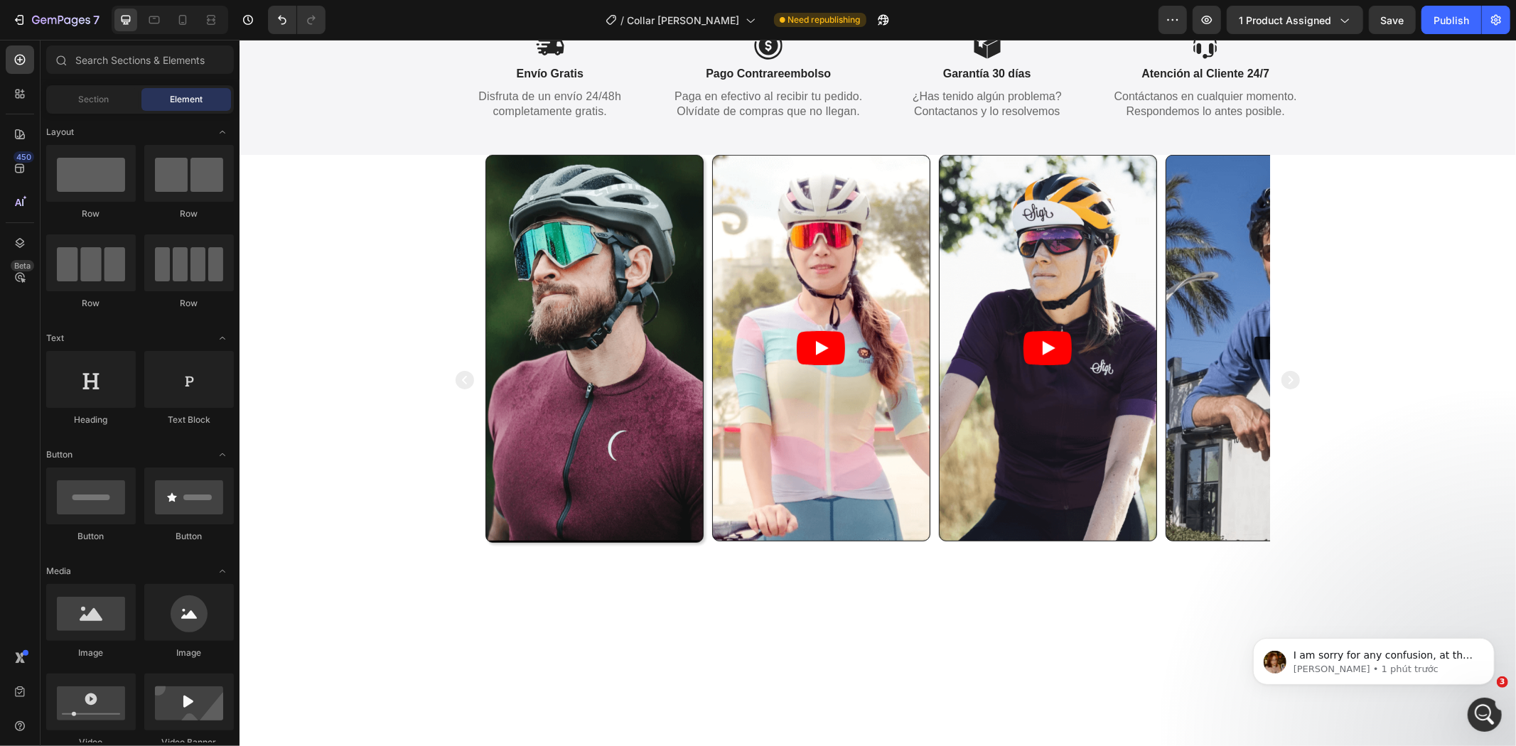
scroll to position [623, 0]
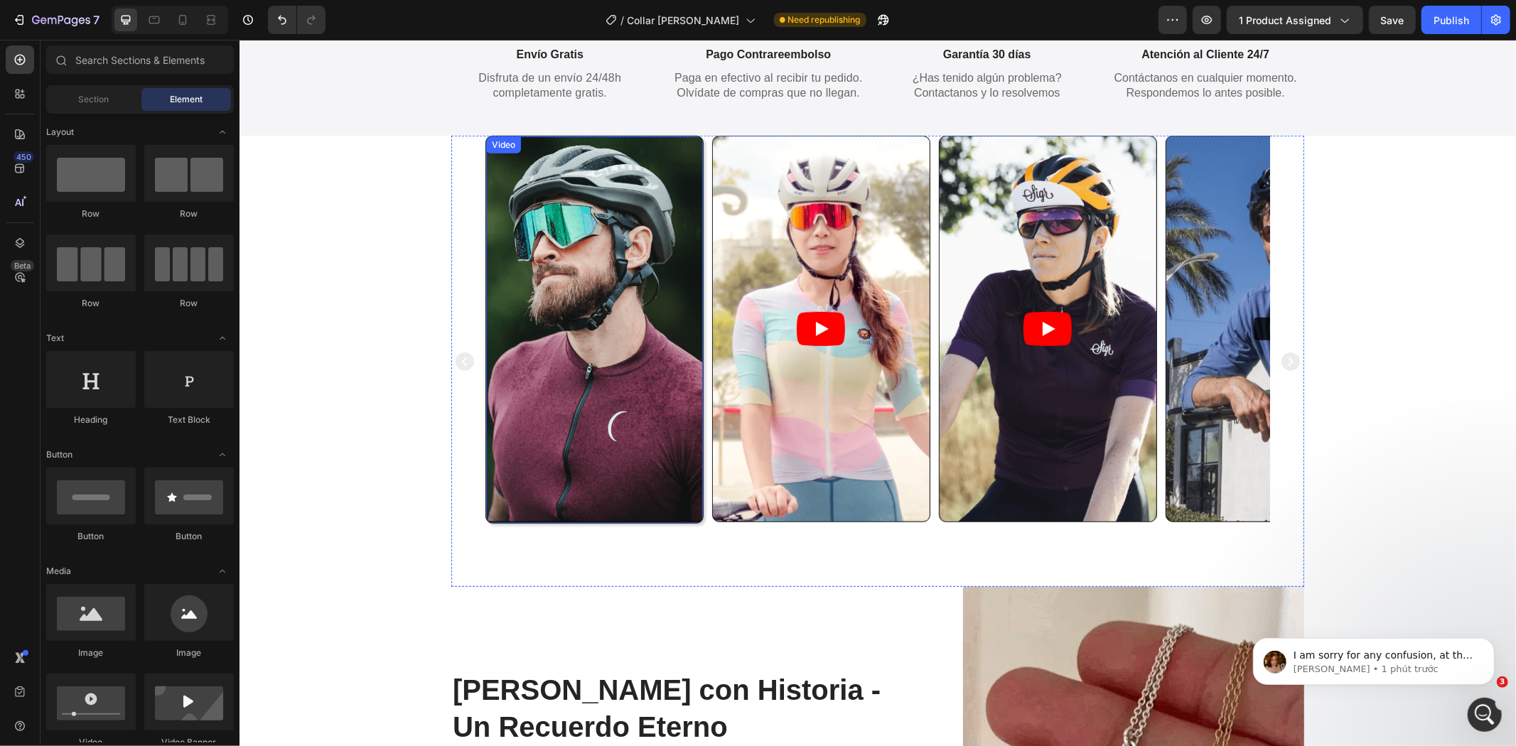
click at [452, 444] on div "Video Video Video Video" at bounding box center [877, 360] width 853 height 451
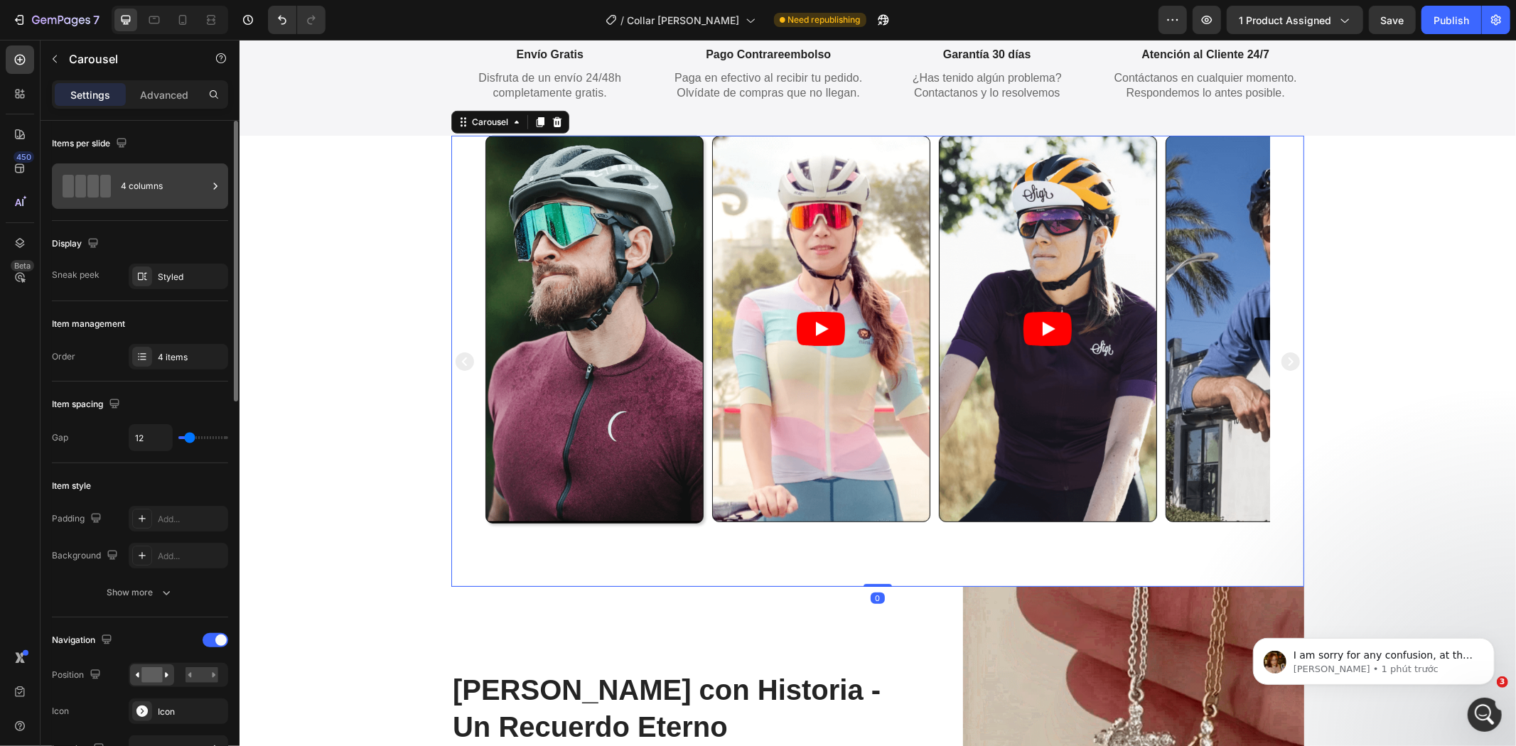
click at [139, 178] on div "4 columns" at bounding box center [164, 186] width 87 height 33
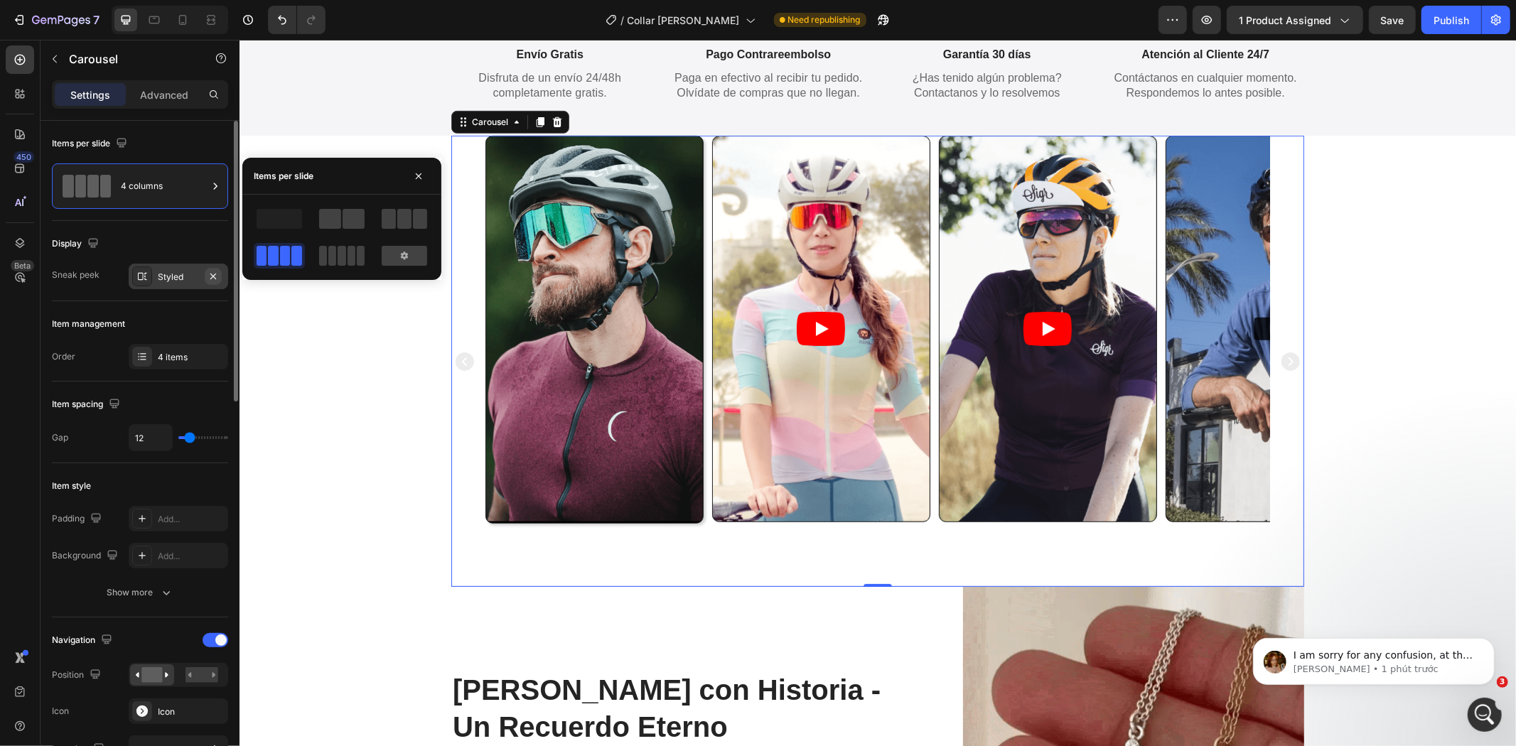
click at [215, 277] on icon "button" at bounding box center [213, 276] width 6 height 6
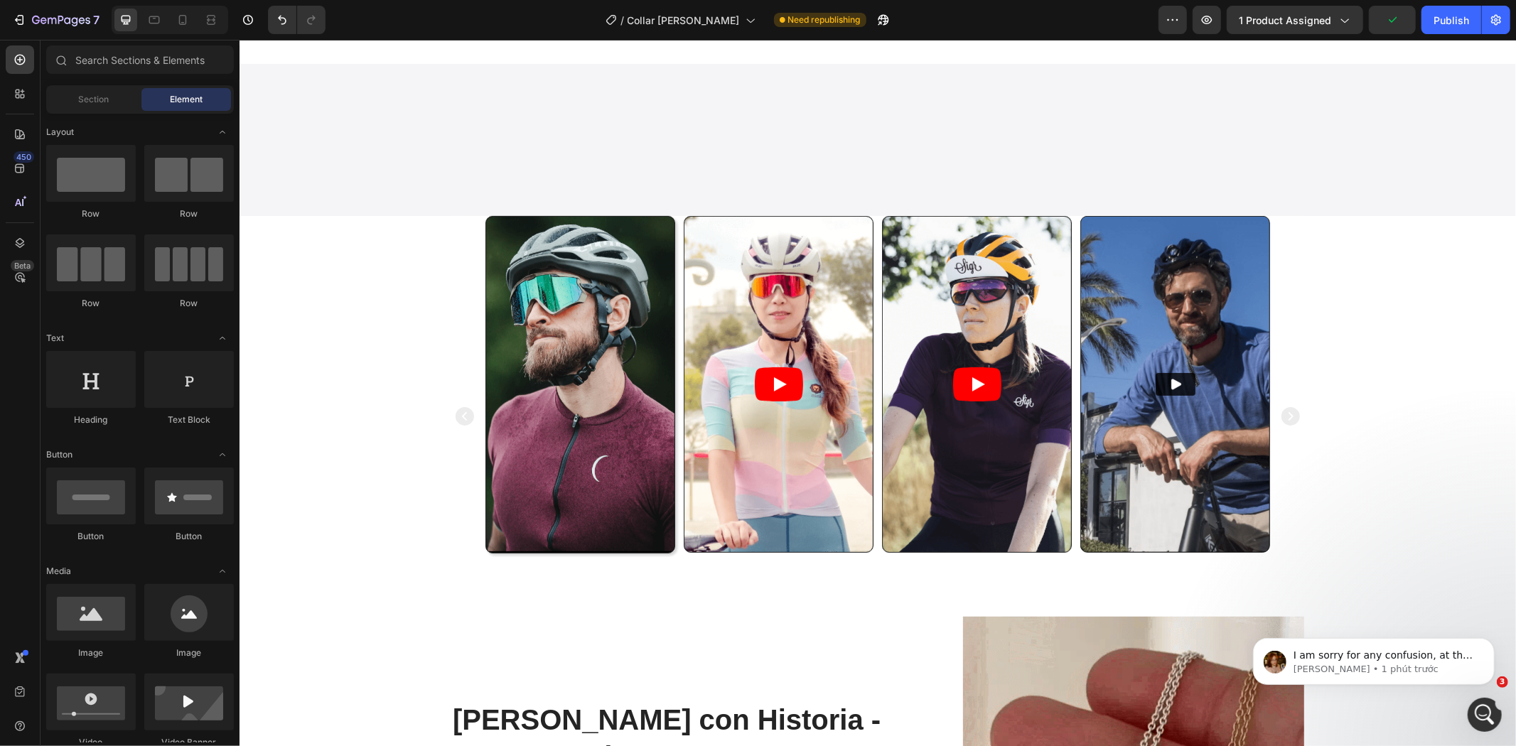
scroll to position [527, 0]
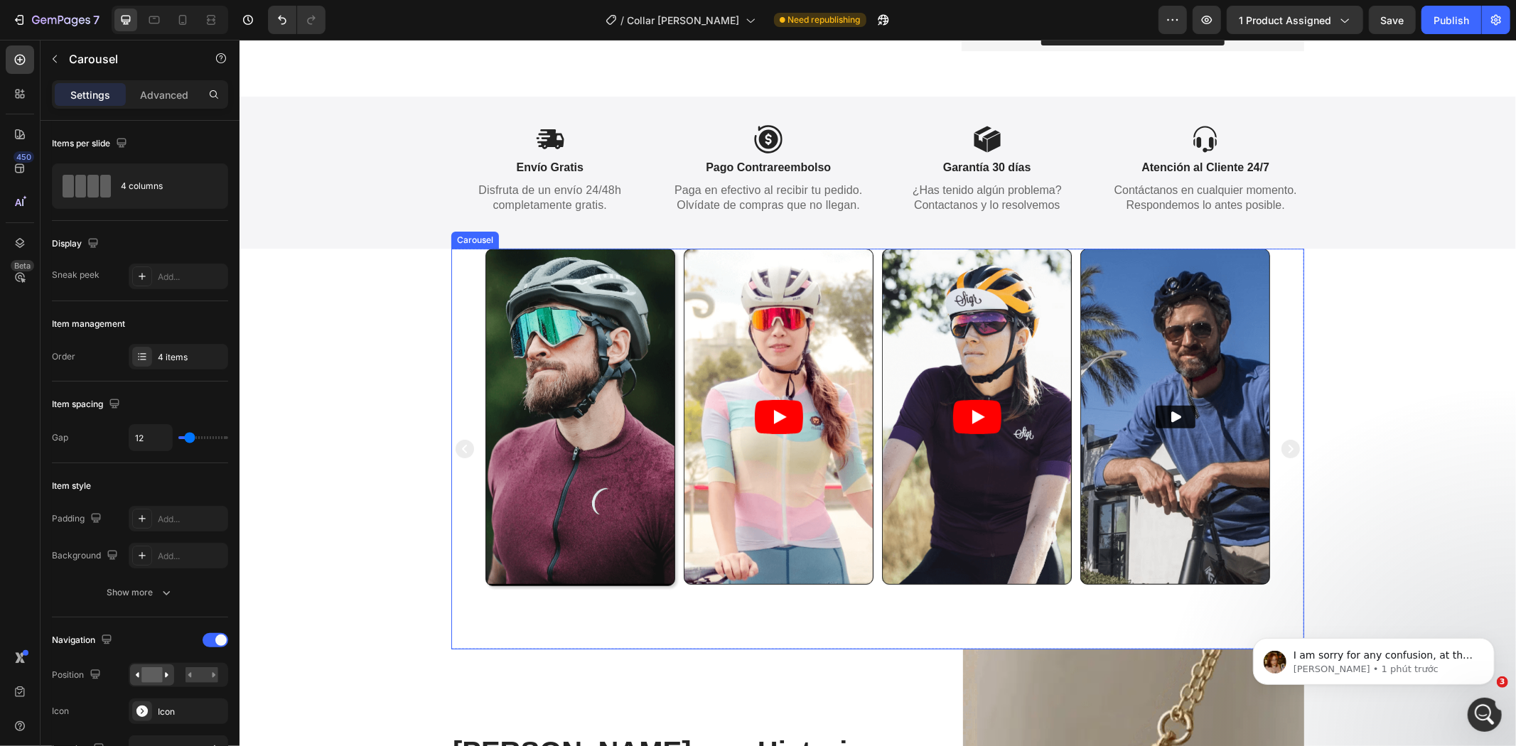
click at [451, 266] on div "Video Video Video Video" at bounding box center [877, 448] width 853 height 401
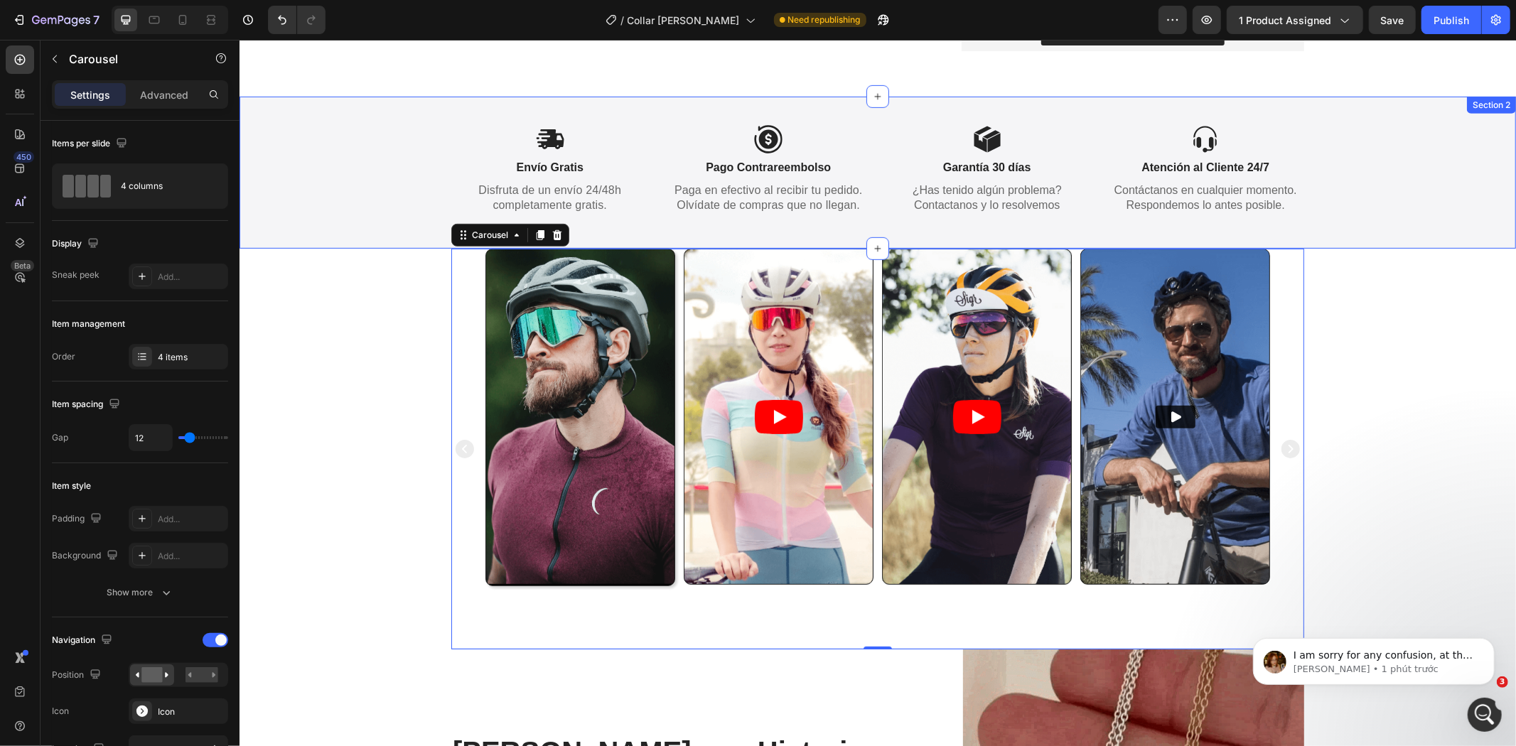
click at [1374, 221] on div "Icon Envío Gratis Text Block Disfruta de un envío 24/48h completamente gratis. …" at bounding box center [877, 172] width 1277 height 152
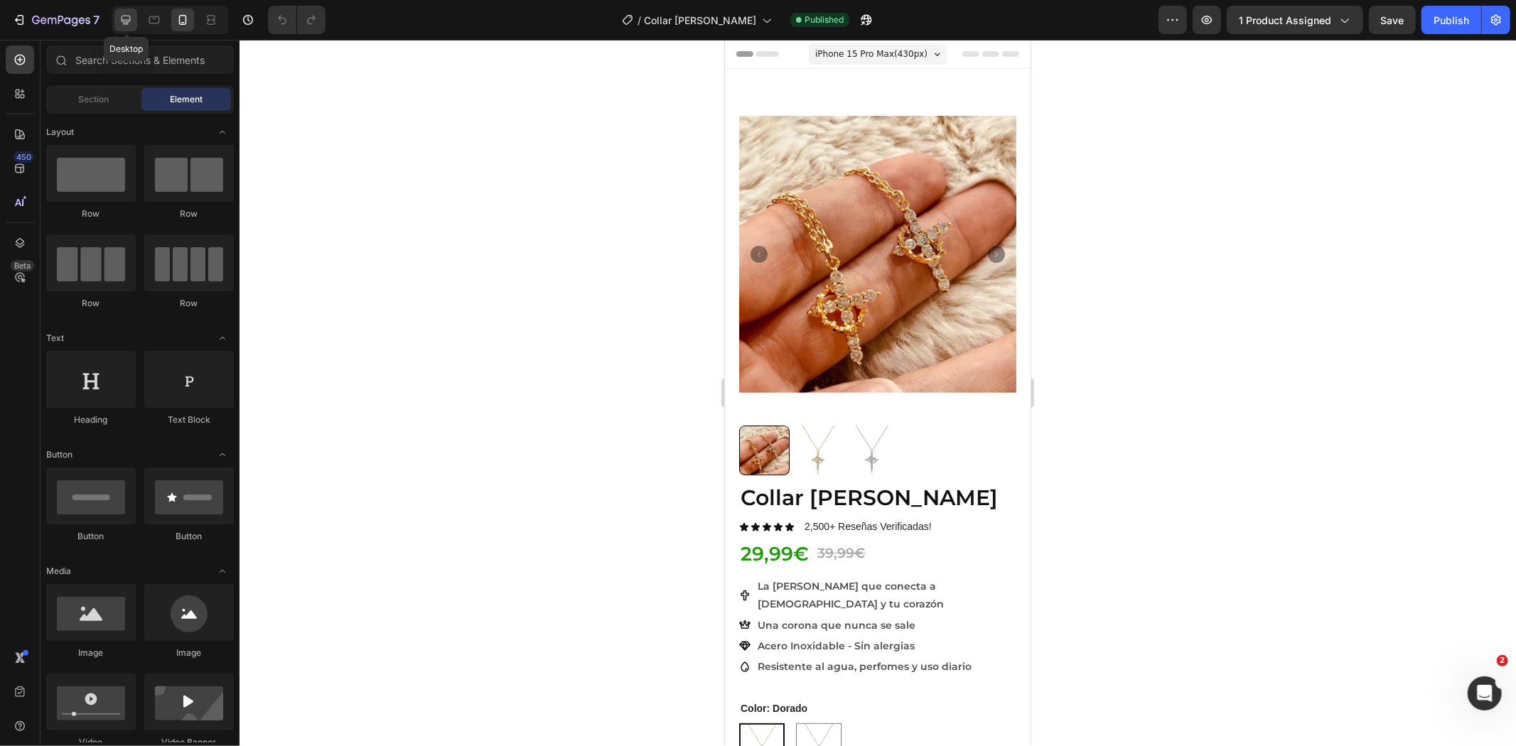
click at [125, 18] on icon at bounding box center [126, 20] width 14 height 14
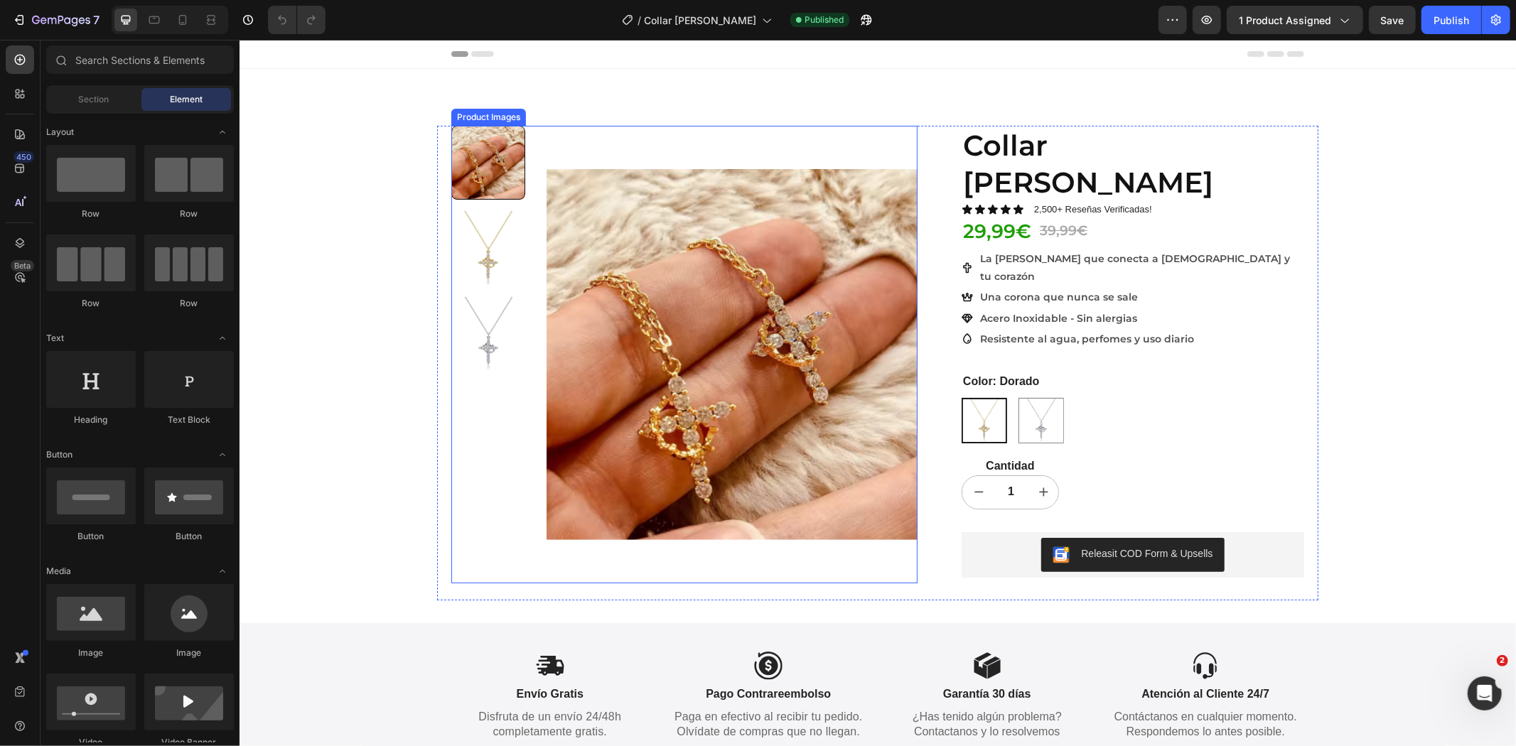
scroll to position [527, 0]
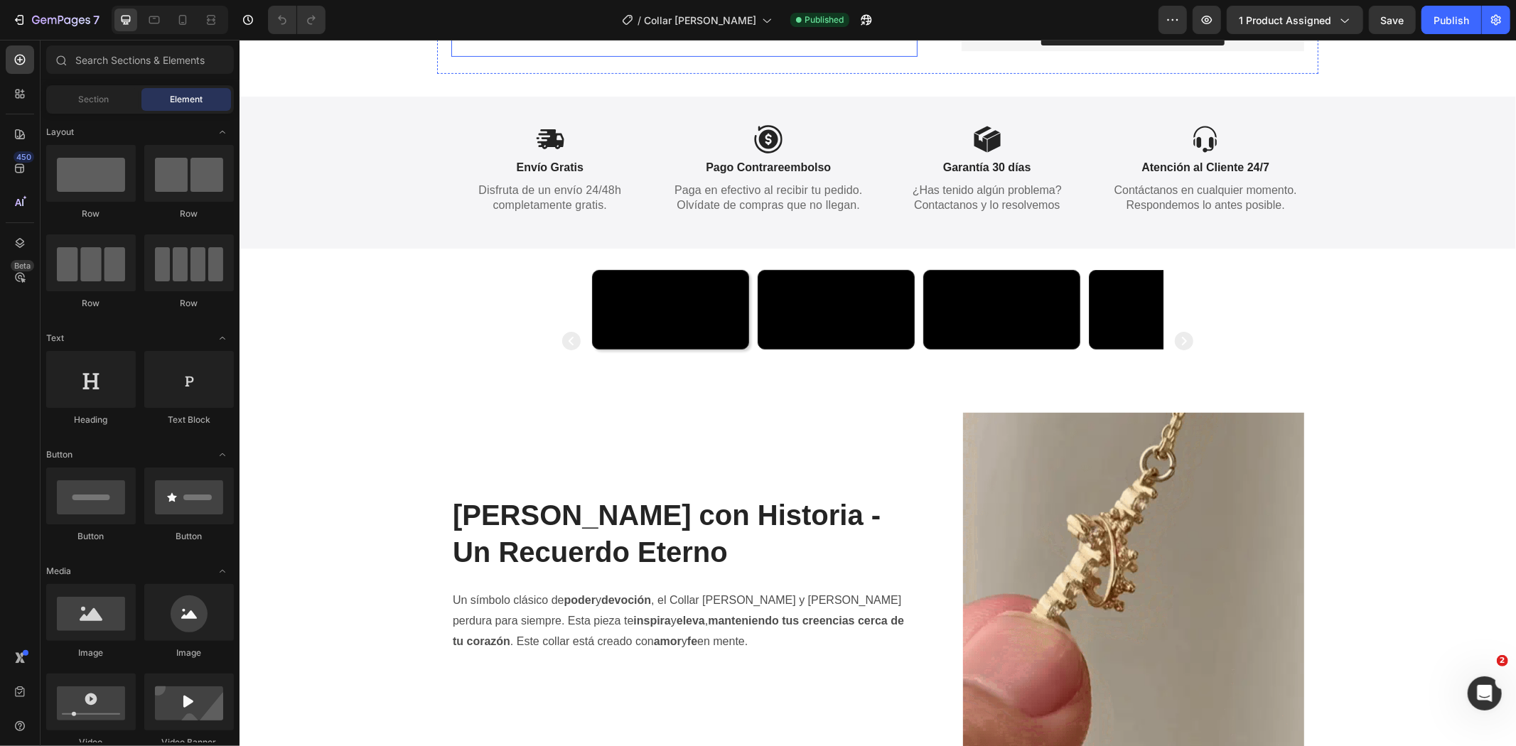
click at [488, 402] on div "Video Video Video Video Carousel" at bounding box center [877, 340] width 1191 height 143
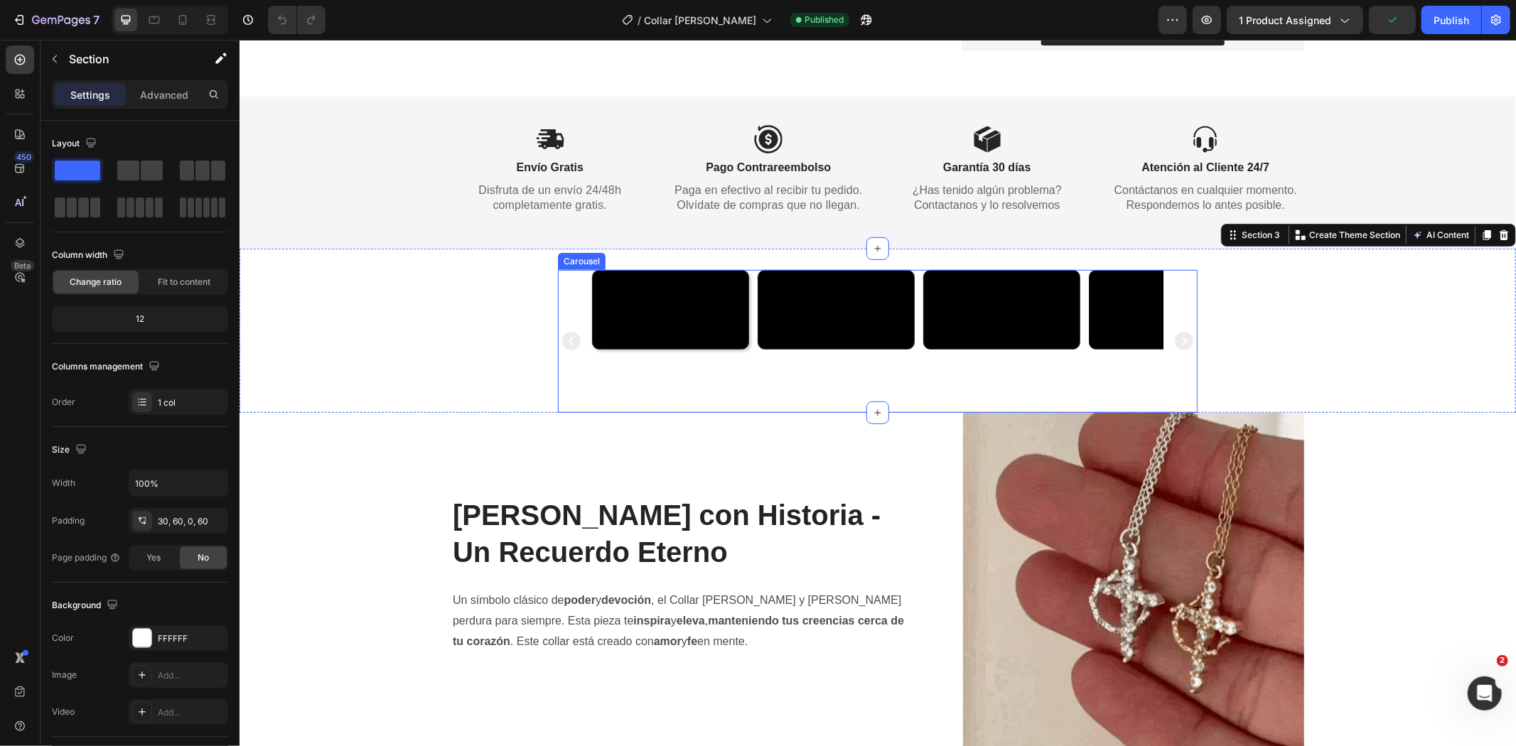
click at [569, 320] on div "Video Video Video Video" at bounding box center [877, 340] width 640 height 143
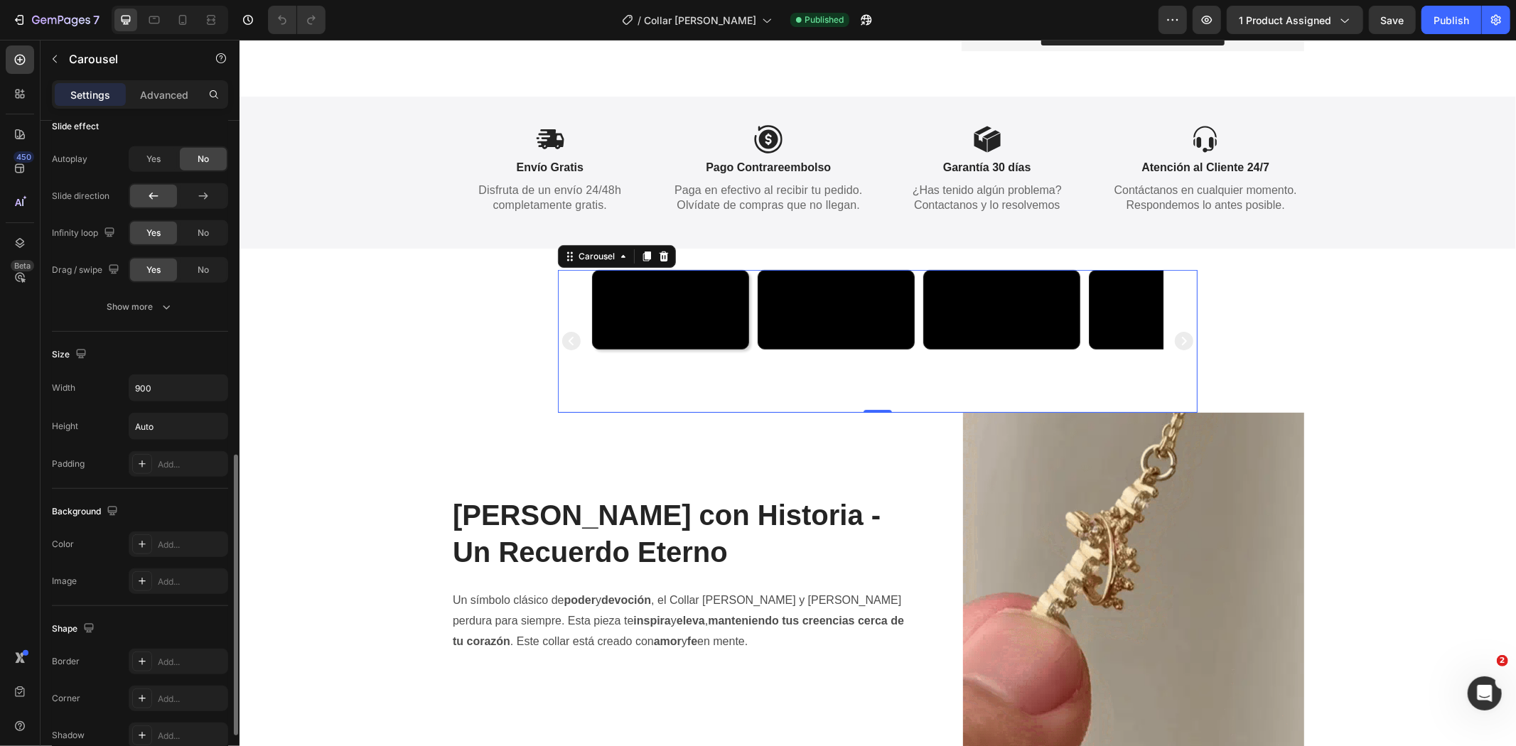
scroll to position [659, 0]
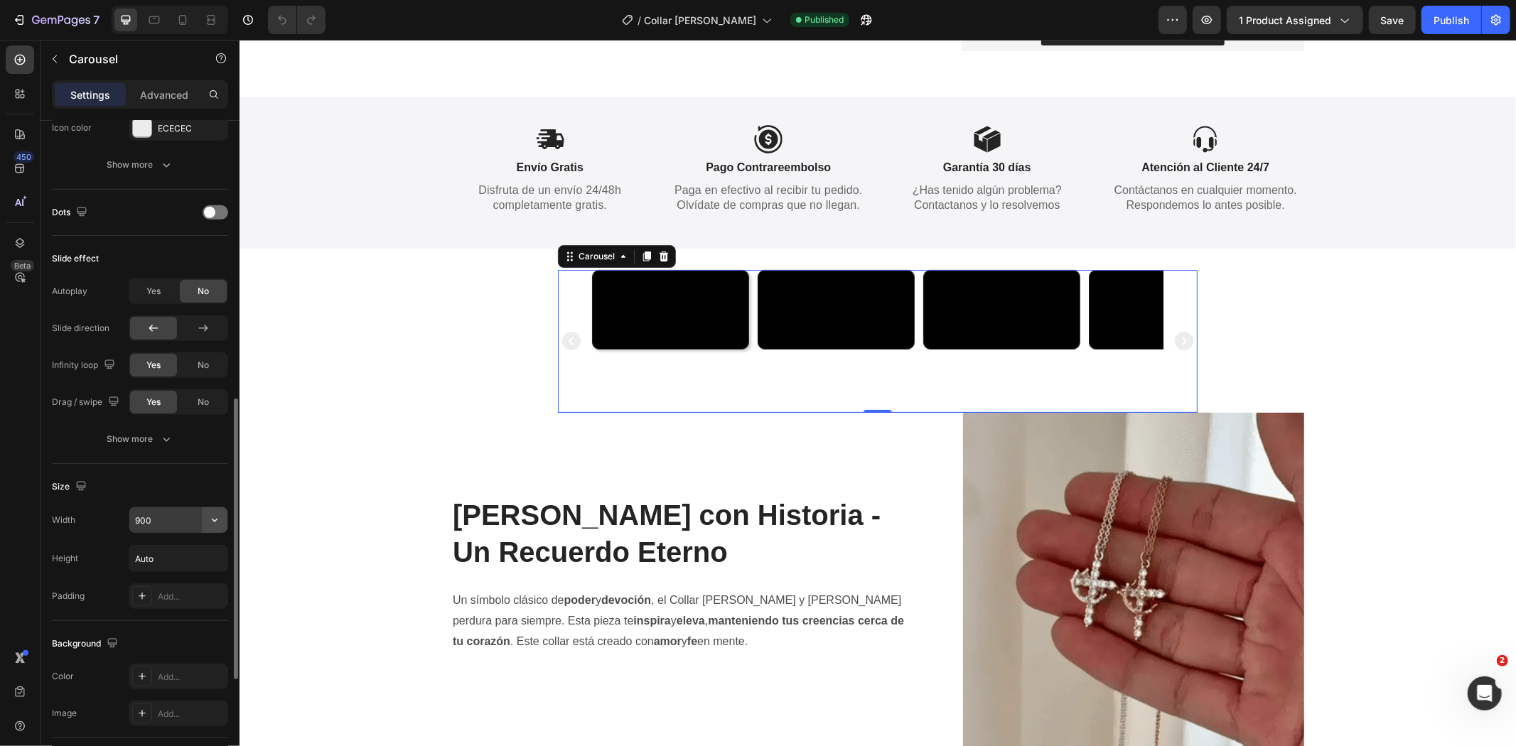
click at [208, 515] on icon "button" at bounding box center [215, 520] width 14 height 14
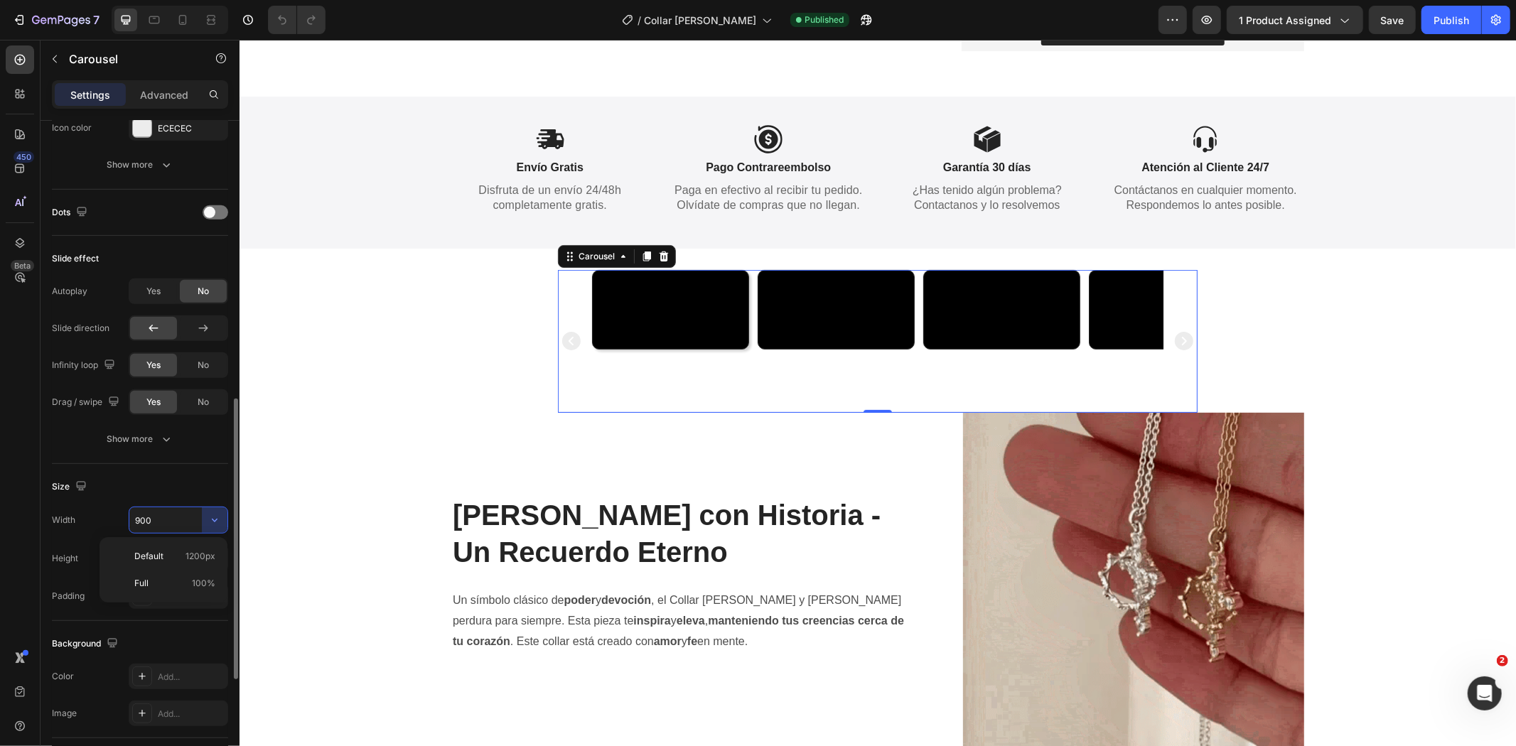
click at [192, 477] on div "Size" at bounding box center [140, 487] width 176 height 23
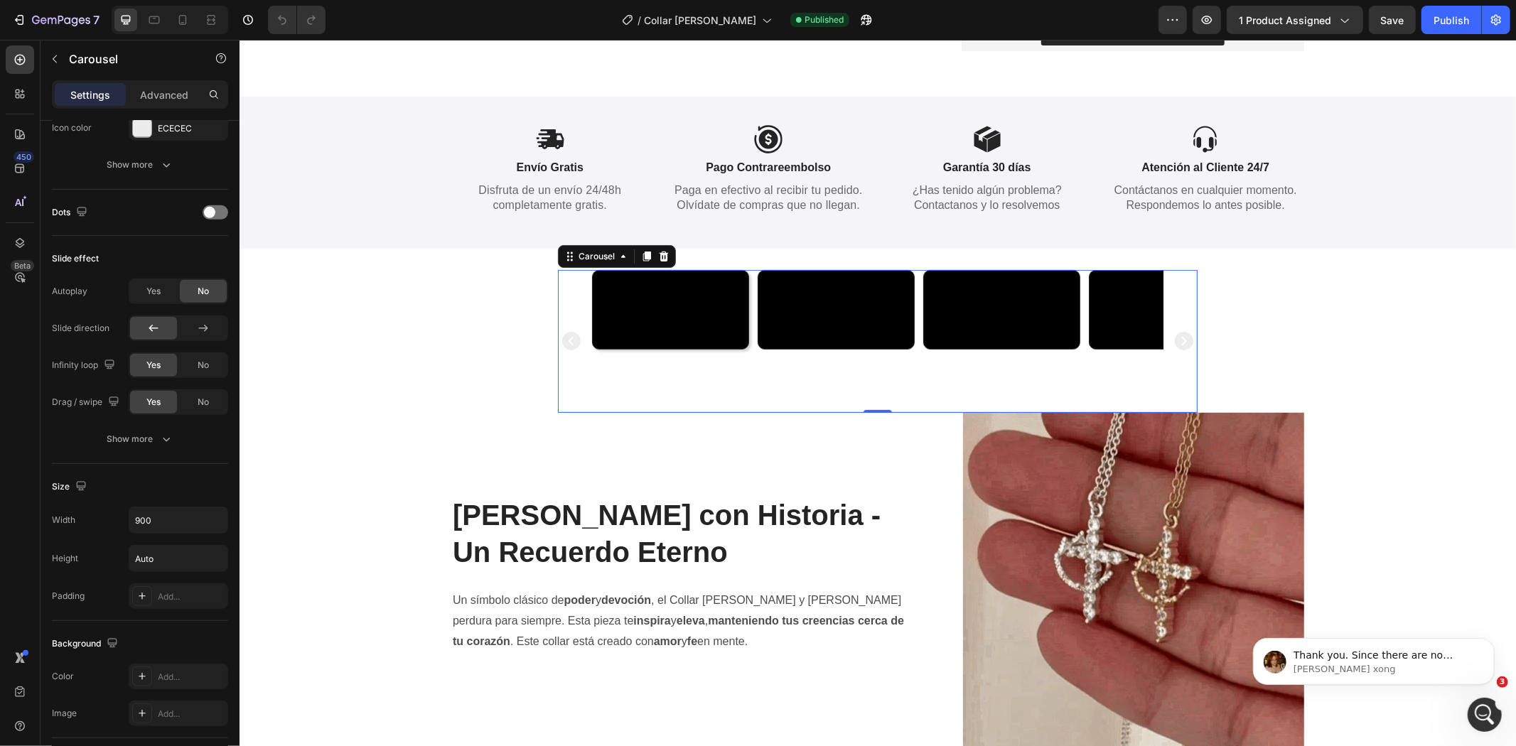
scroll to position [0, 0]
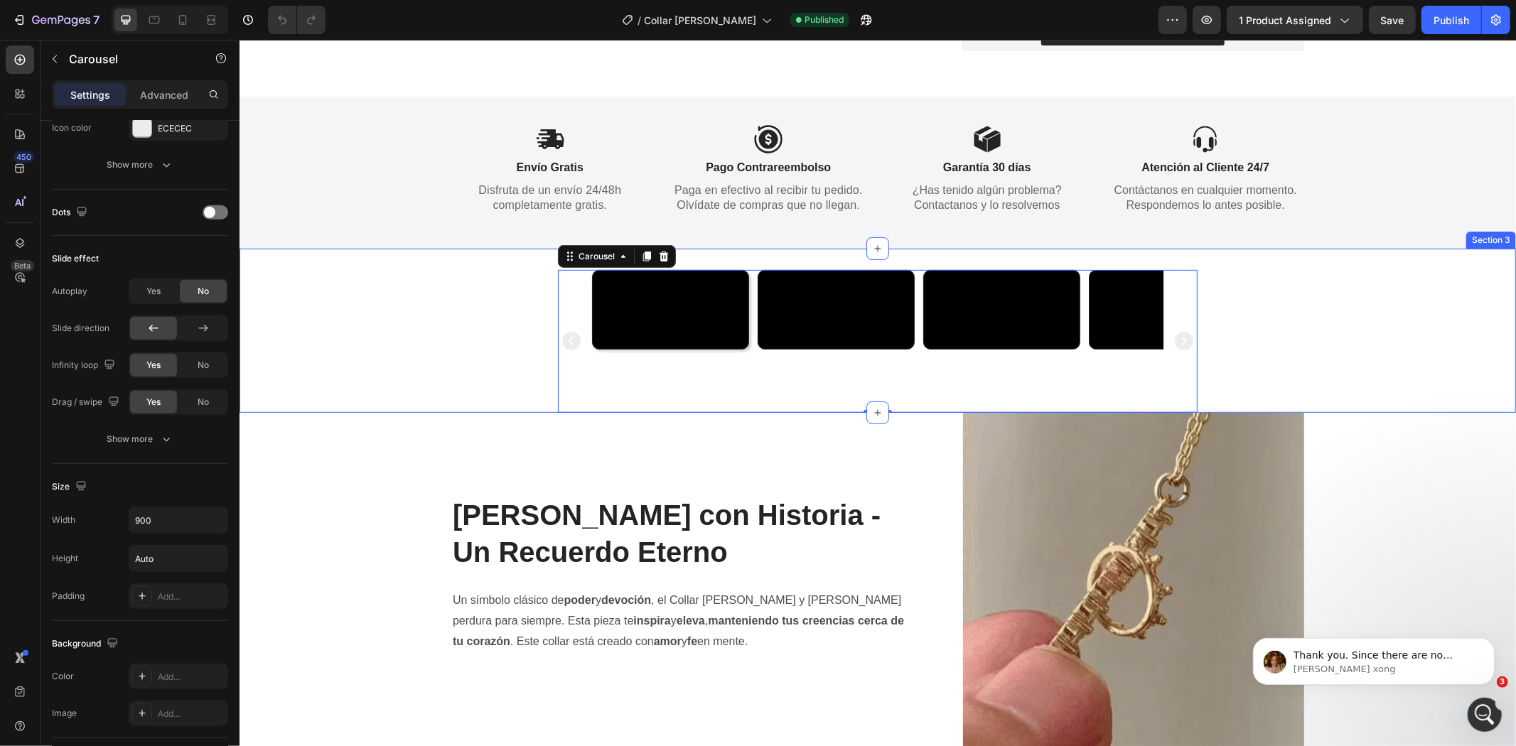
click at [409, 350] on div "Video Video Video Video Carousel 0" at bounding box center [877, 340] width 1191 height 143
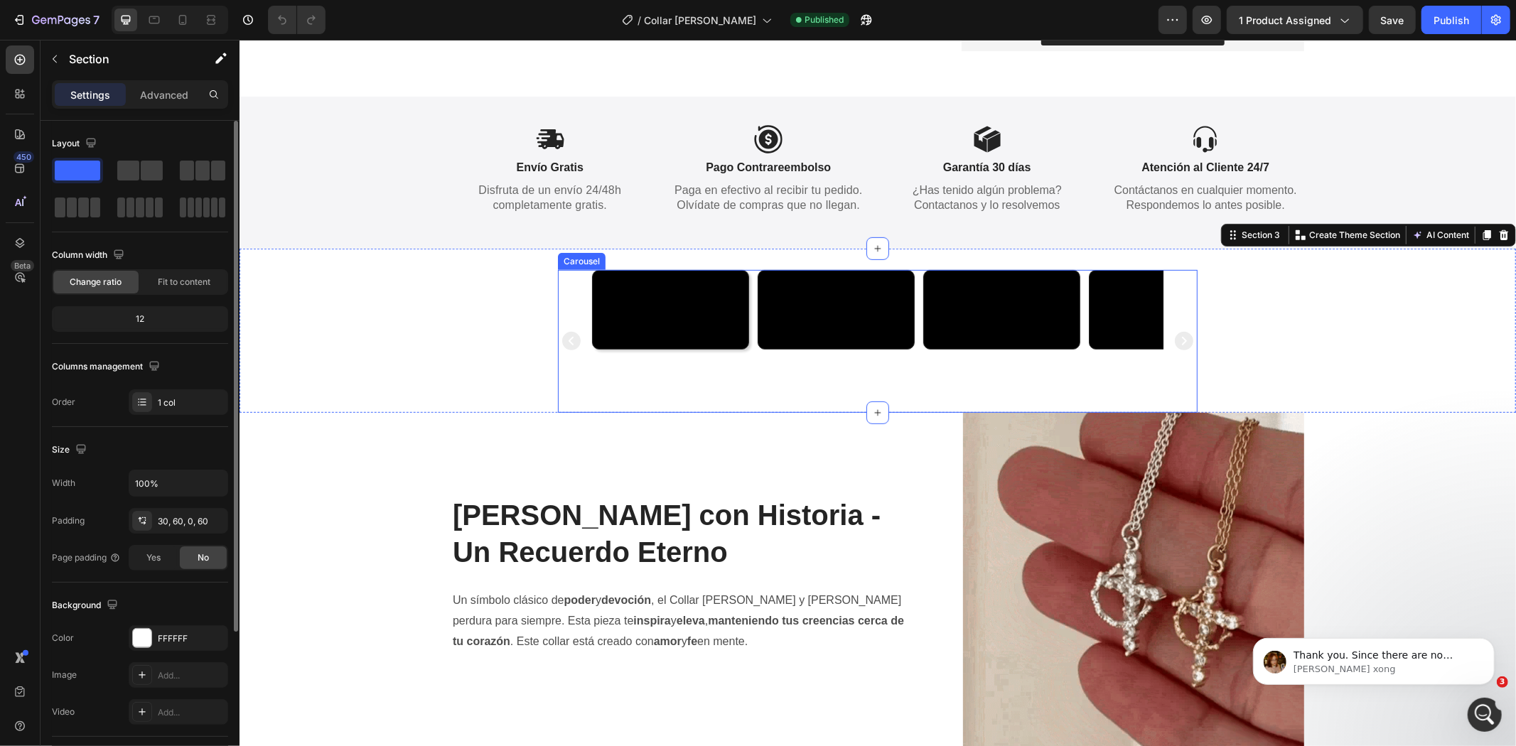
click at [568, 277] on div "Video Video Video Video" at bounding box center [877, 340] width 640 height 143
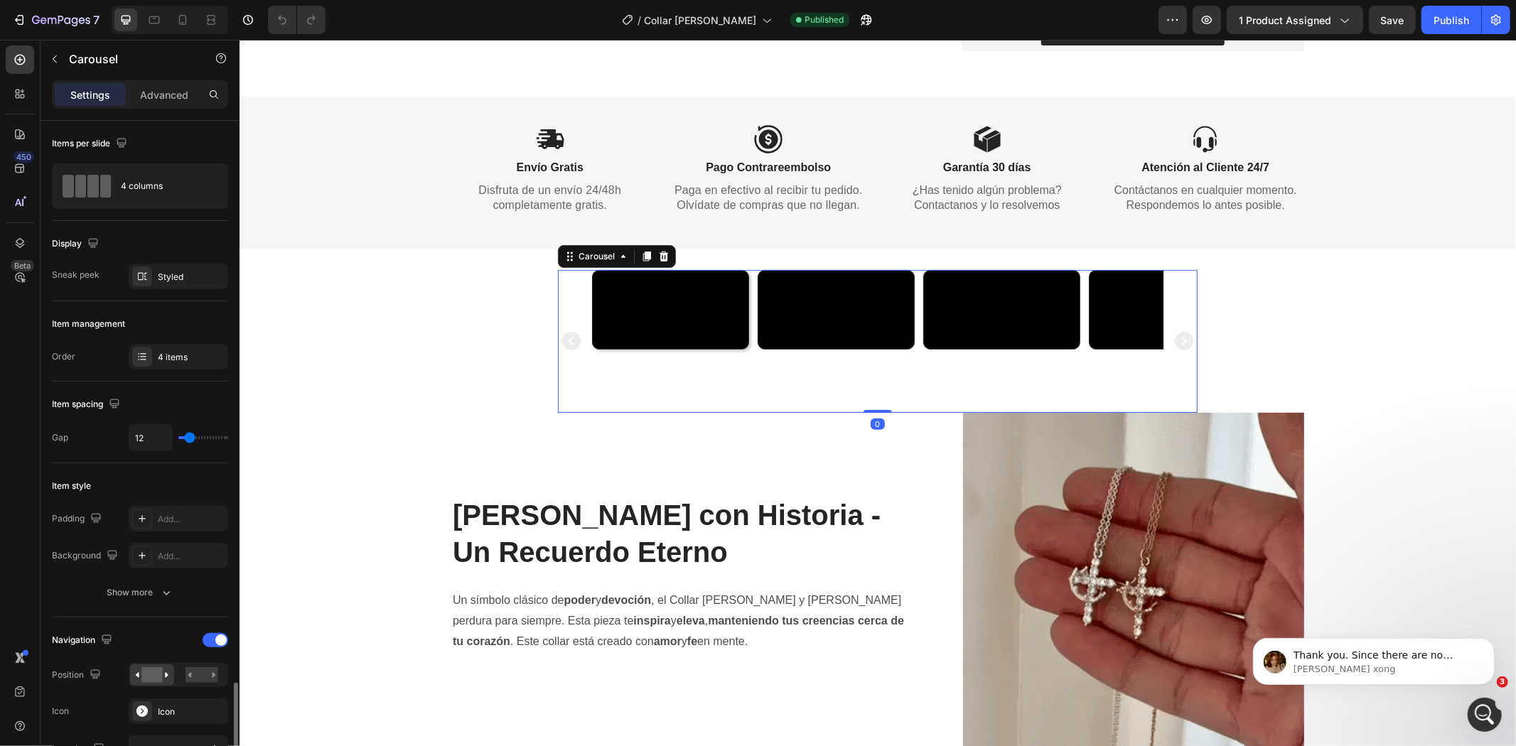
scroll to position [527, 0]
